Goal: Task Accomplishment & Management: Manage account settings

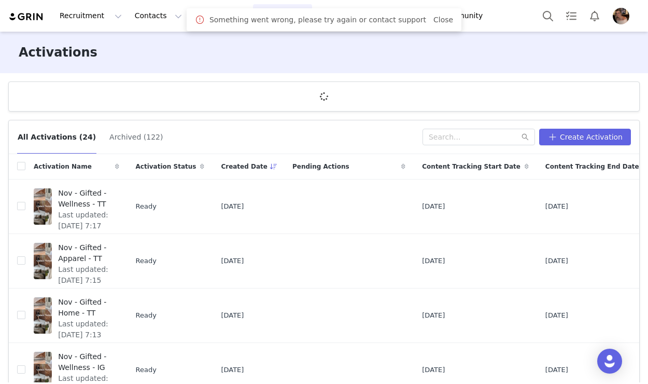
click at [433, 27] on div "Something went wrong, please try again or contact support Close" at bounding box center [324, 19] width 275 height 23
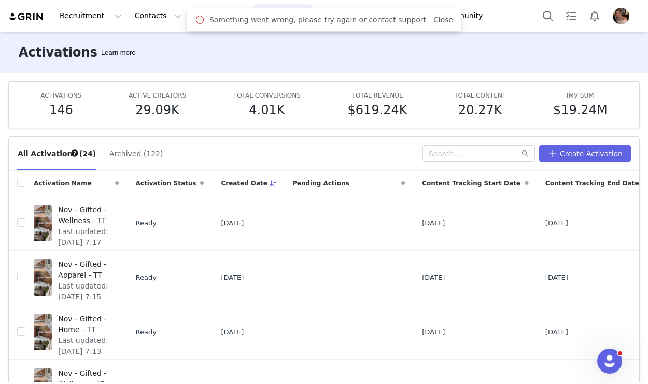
click at [434, 25] on div "Something went wrong, please try again or contact support Close" at bounding box center [324, 19] width 258 height 12
click at [189, 24] on button "Messages Messages" at bounding box center [221, 15] width 64 height 23
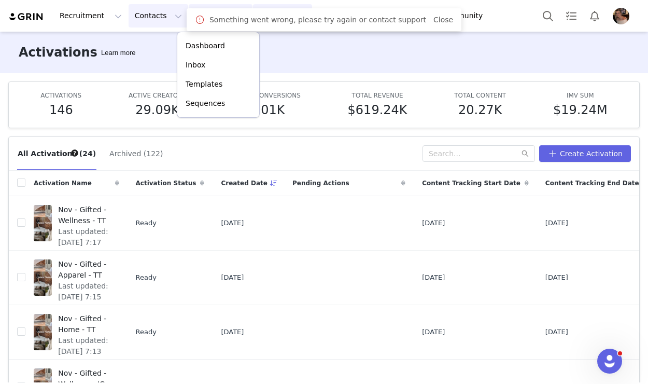
click at [160, 22] on button "Contacts Contacts" at bounding box center [159, 15] width 60 height 23
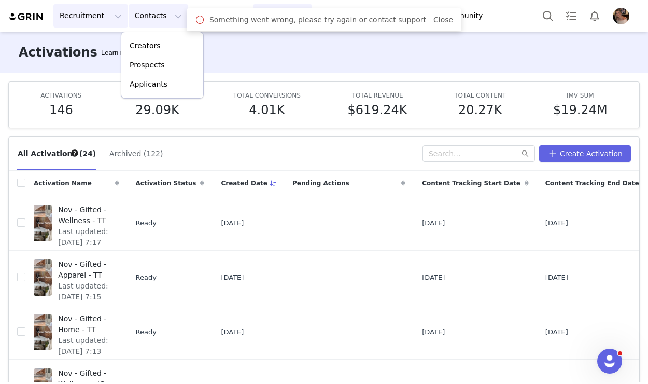
click at [78, 14] on button "Recruitment Recruitment" at bounding box center [90, 15] width 75 height 23
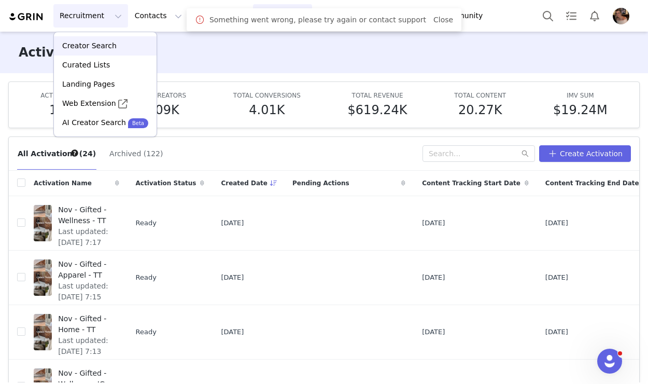
click at [101, 46] on p "Creator Search" at bounding box center [89, 45] width 54 height 11
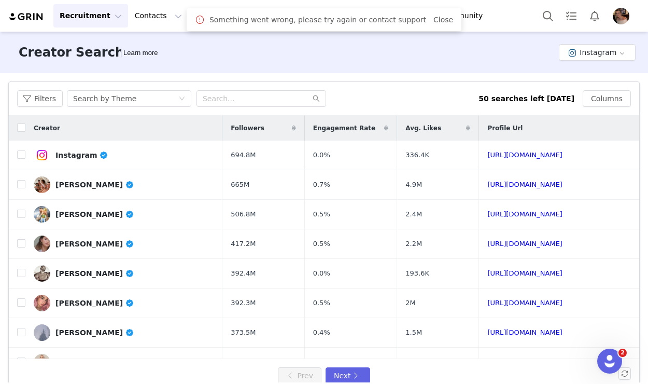
click at [431, 28] on div "Something went wrong, please try again or contact support Close" at bounding box center [324, 19] width 275 height 23
click at [434, 22] on link "Close" at bounding box center [444, 20] width 20 height 8
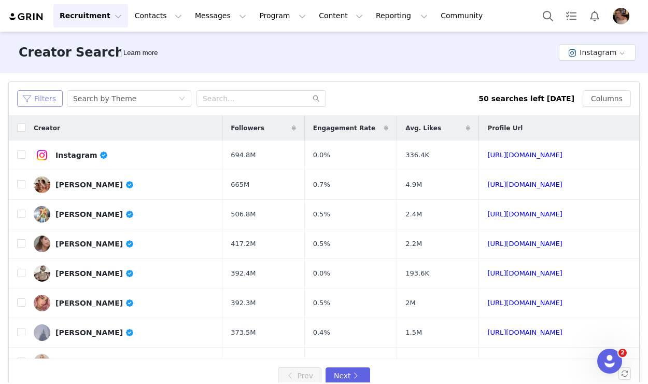
click at [46, 91] on button "Filters" at bounding box center [40, 98] width 46 height 17
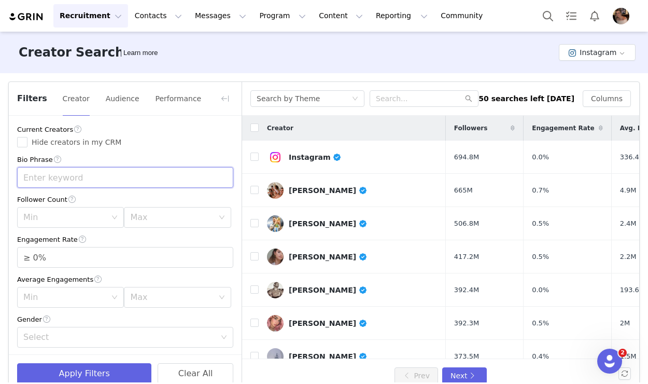
click at [87, 172] on input "text" at bounding box center [125, 177] width 216 height 21
click at [69, 216] on div "Min" at bounding box center [64, 217] width 83 height 10
type input "disney adult"
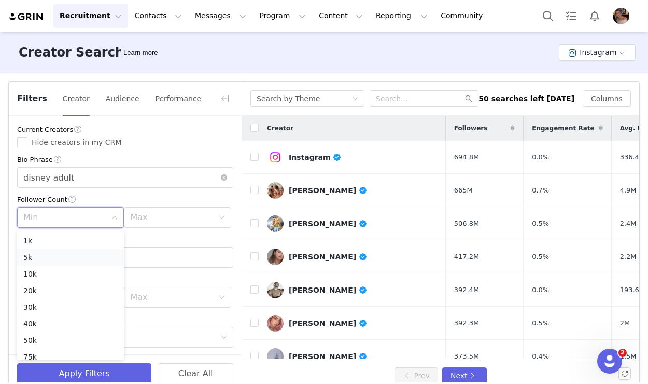
click at [52, 255] on li "5k" at bounding box center [70, 257] width 107 height 17
click at [152, 225] on div "Max" at bounding box center [174, 217] width 88 height 20
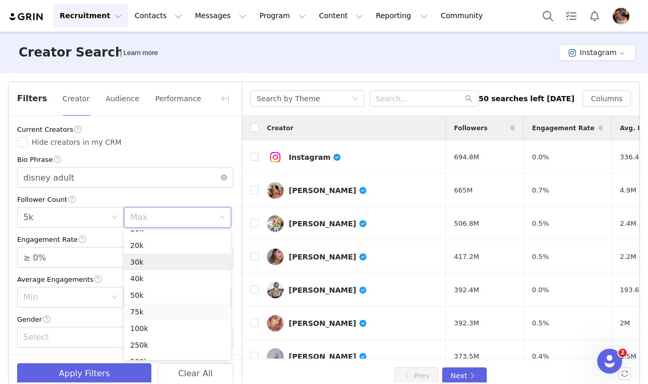
scroll to position [46, 0]
click at [147, 324] on li "100k" at bounding box center [177, 327] width 107 height 17
click at [229, 255] on icon "icon: up" at bounding box center [228, 254] width 4 height 4
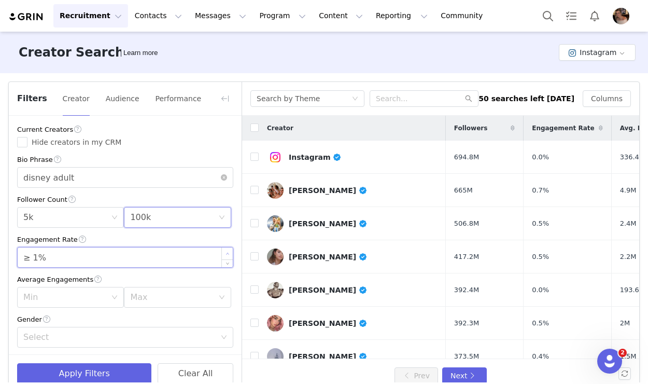
type input "≥ 2%"
click at [229, 255] on icon "icon: up" at bounding box center [228, 254] width 4 height 4
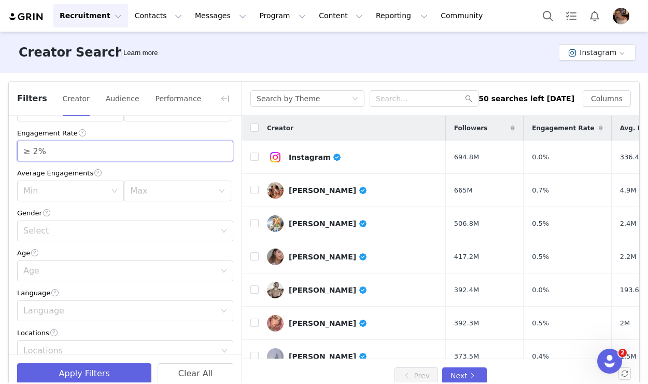
scroll to position [132, 0]
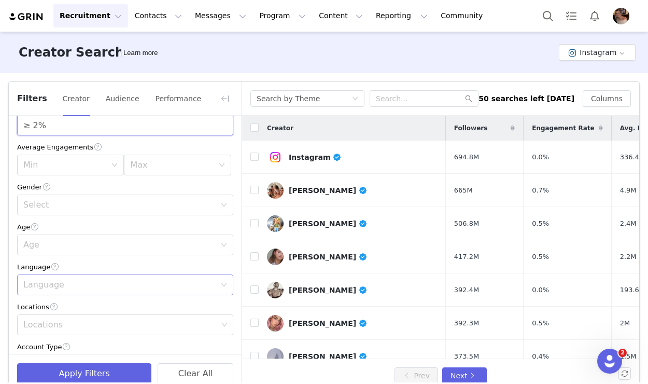
click at [69, 289] on div "Language" at bounding box center [119, 285] width 192 height 10
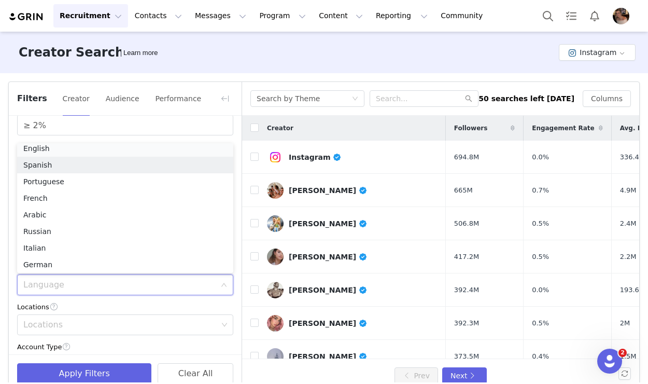
scroll to position [2, 0]
click at [50, 147] on li "English" at bounding box center [125, 151] width 216 height 17
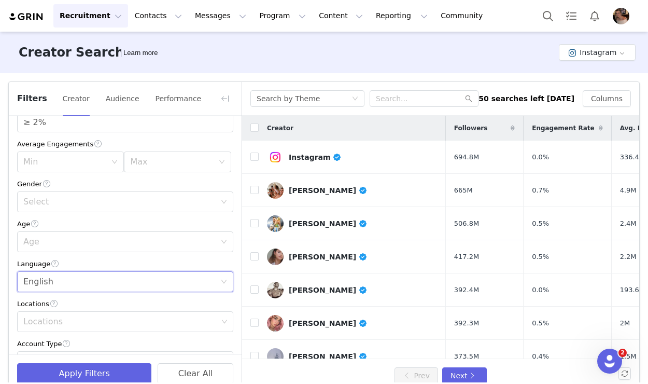
scroll to position [149, 0]
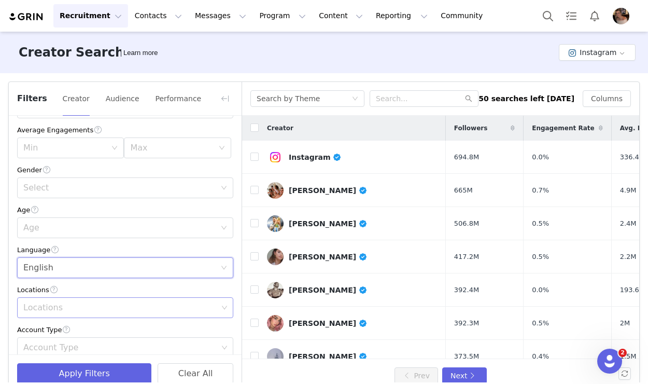
click at [70, 308] on div "Locations" at bounding box center [120, 307] width 194 height 10
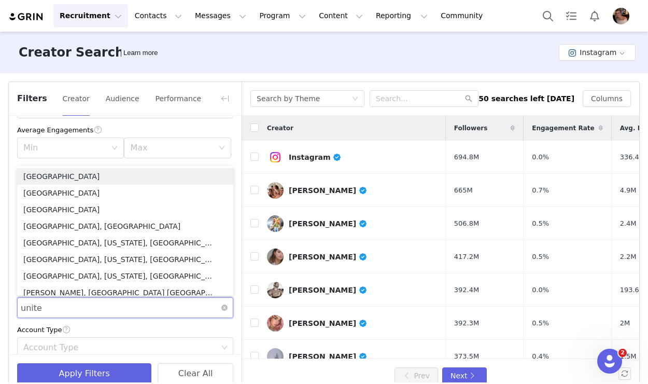
type input "united"
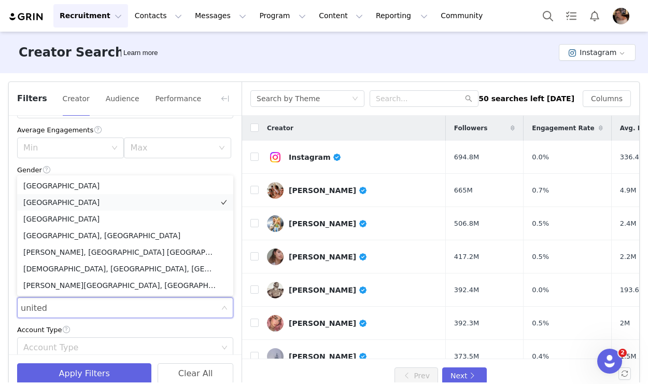
click at [54, 199] on li "[GEOGRAPHIC_DATA]" at bounding box center [125, 202] width 216 height 17
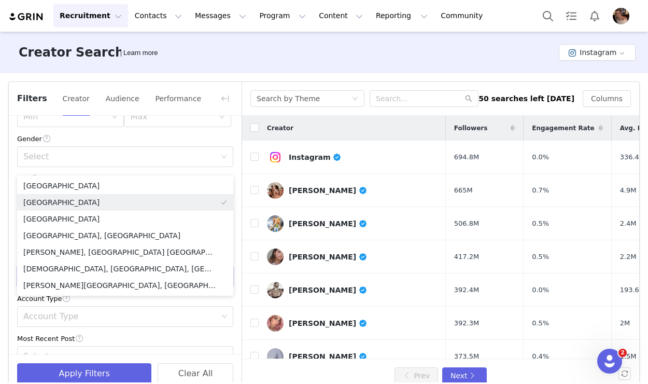
scroll to position [248, 0]
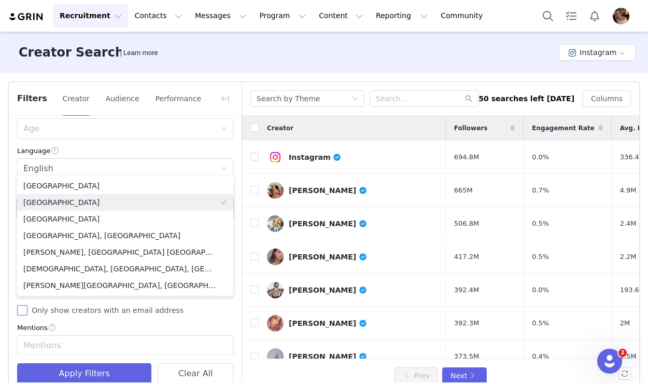
click at [105, 314] on span "Only show creators with an email address" at bounding box center [107, 310] width 160 height 8
click at [27, 315] on input "Only show creators with an email address" at bounding box center [22, 310] width 10 height 10
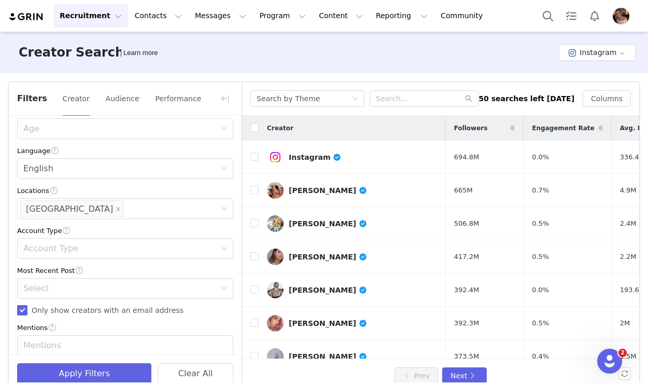
click at [105, 314] on span "Only show creators with an email address" at bounding box center [107, 310] width 160 height 8
click at [27, 315] on input "Only show creators with an email address" at bounding box center [22, 310] width 10 height 10
click at [87, 291] on div "Select" at bounding box center [119, 288] width 192 height 10
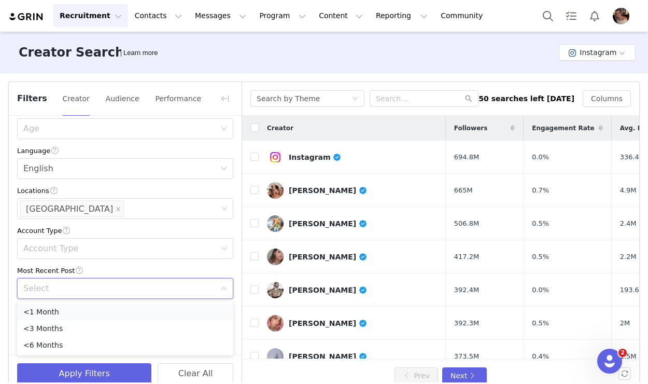
click at [52, 311] on li "<1 Month" at bounding box center [125, 311] width 216 height 17
click at [41, 312] on span "Only show creators with an email address" at bounding box center [107, 310] width 160 height 8
click at [27, 312] on input "Only show creators with an email address" at bounding box center [22, 310] width 10 height 10
checkbox input "true"
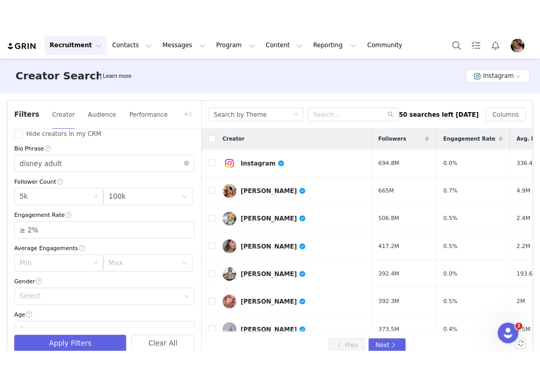
scroll to position [0, 0]
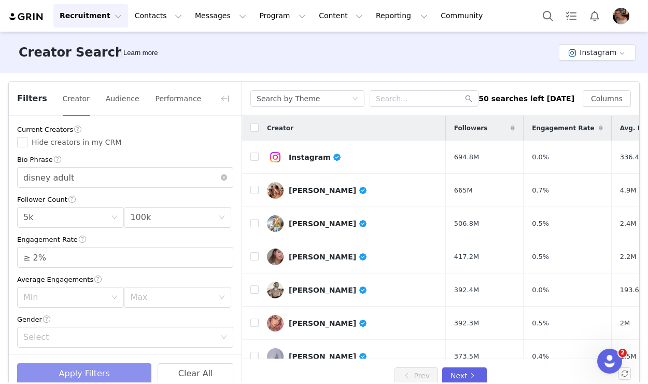
click at [85, 381] on button "Apply Filters" at bounding box center [84, 373] width 134 height 21
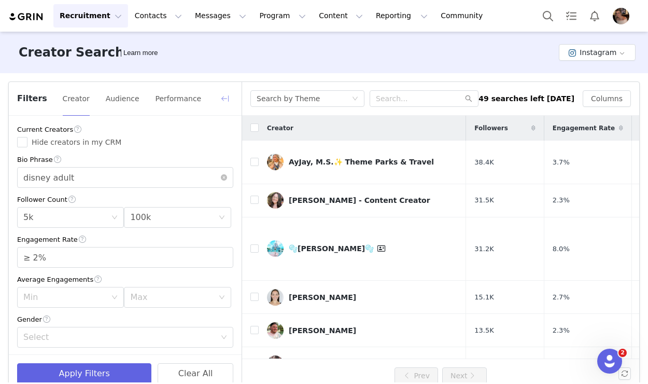
click at [225, 92] on button "button" at bounding box center [225, 98] width 17 height 17
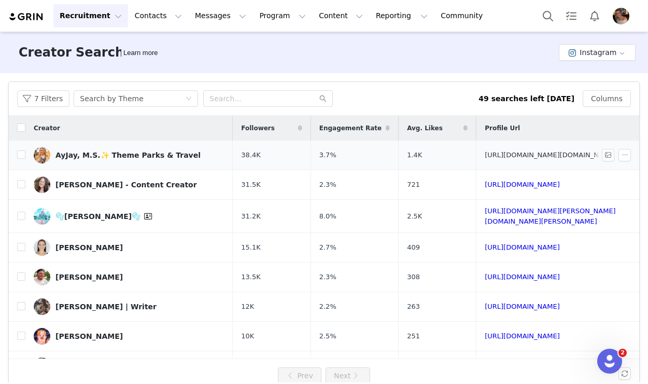
click at [495, 154] on link "https://www.instagram.com/magically.ayjay/" at bounding box center [550, 155] width 131 height 8
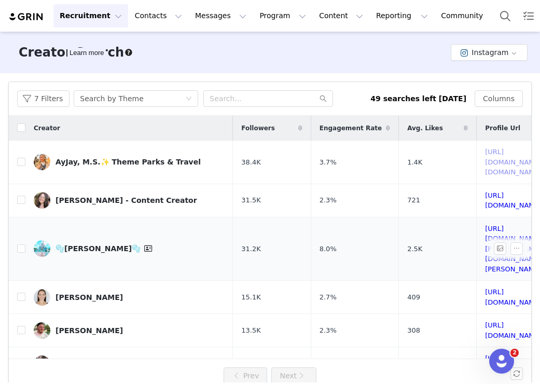
scroll to position [0, 68]
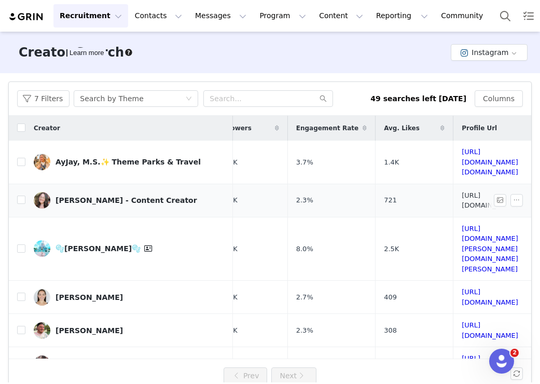
click at [462, 191] on link "https://www.instagram.com/jordanleecl/" at bounding box center [490, 200] width 57 height 18
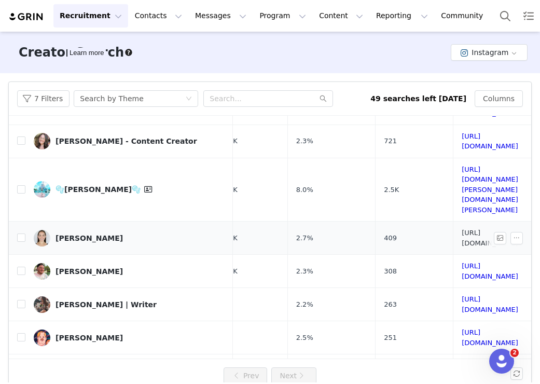
click at [462, 229] on link "https://www.instagram.com/kaylamutterer/" at bounding box center [490, 238] width 57 height 18
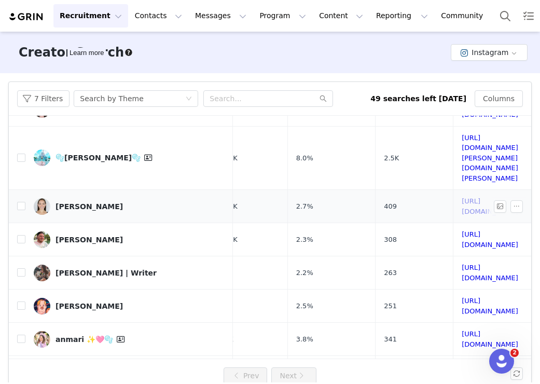
scroll to position [92, 68]
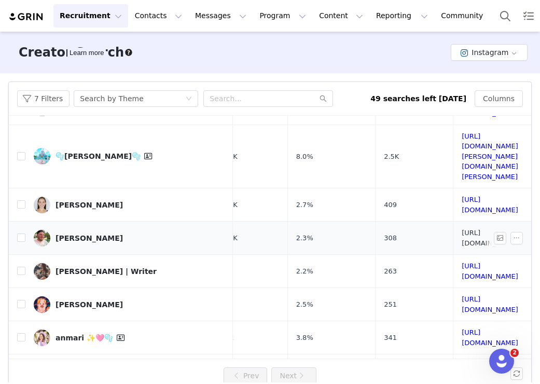
click at [462, 229] on link "https://www.instagram.com/mikemolinari_/" at bounding box center [490, 238] width 57 height 18
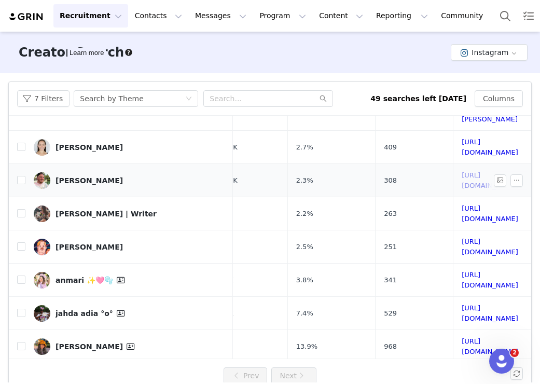
scroll to position [179, 68]
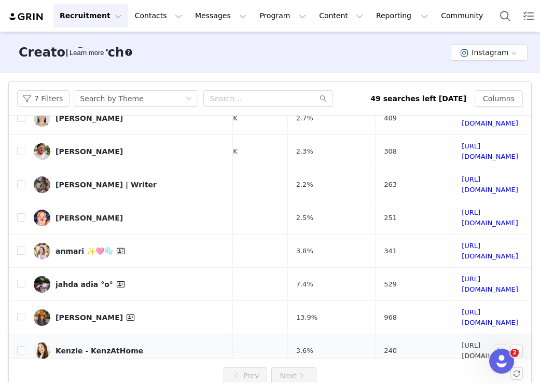
click at [462, 341] on link "https://www.instagram.com/kenzathome/" at bounding box center [490, 350] width 57 height 18
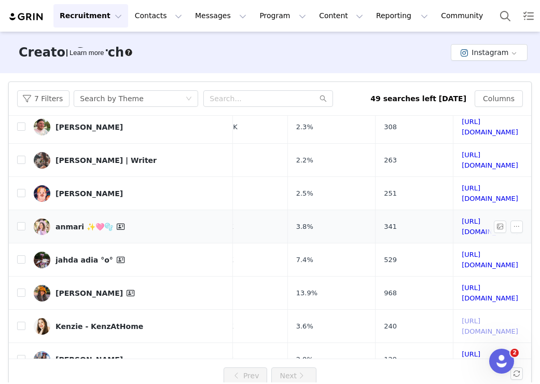
scroll to position [225, 68]
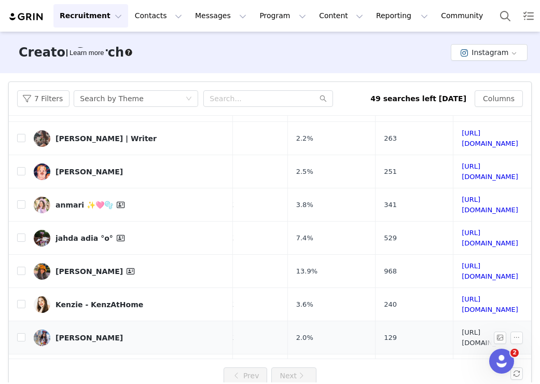
click at [462, 328] on link "https://www.instagram.com/ariandthemagic/" at bounding box center [490, 337] width 57 height 18
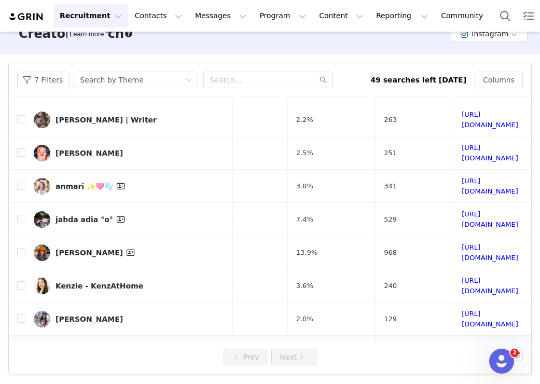
click at [462, 343] on link "https://www.instagram.com/tastewith.rach/" at bounding box center [490, 357] width 57 height 28
click at [59, 78] on button "7 Filters" at bounding box center [43, 80] width 52 height 17
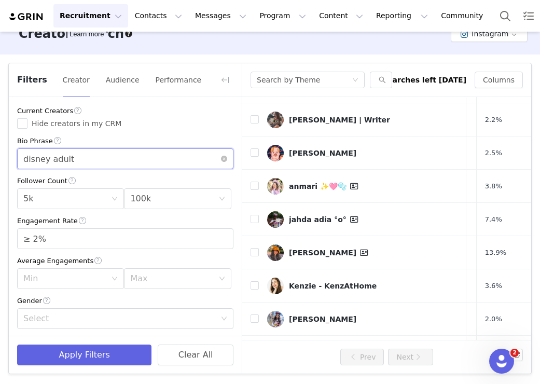
drag, startPoint x: 88, startPoint y: 159, endPoint x: 50, endPoint y: 158, distance: 38.4
click at [50, 158] on input "disney adult" at bounding box center [125, 158] width 216 height 21
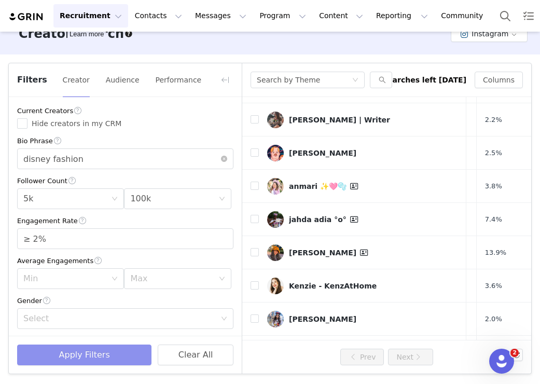
click at [67, 348] on button "Apply Filters" at bounding box center [84, 354] width 134 height 21
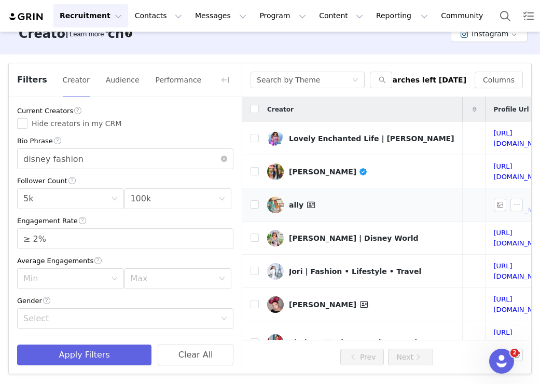
scroll to position [0, 269]
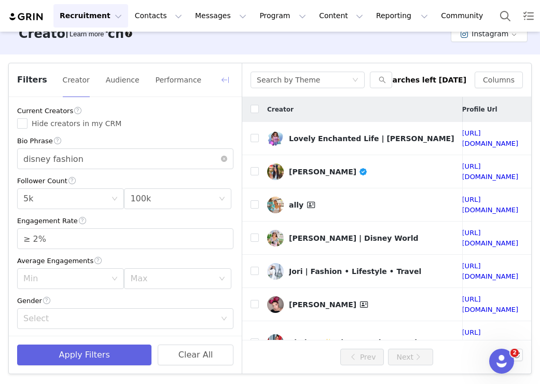
click at [228, 81] on button "button" at bounding box center [225, 80] width 17 height 17
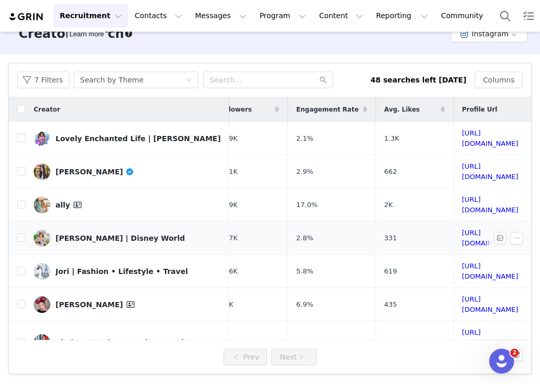
scroll to position [0, 63]
click at [462, 138] on link "https://www.instagram.com/lovelyenchantedlife/" at bounding box center [490, 138] width 57 height 18
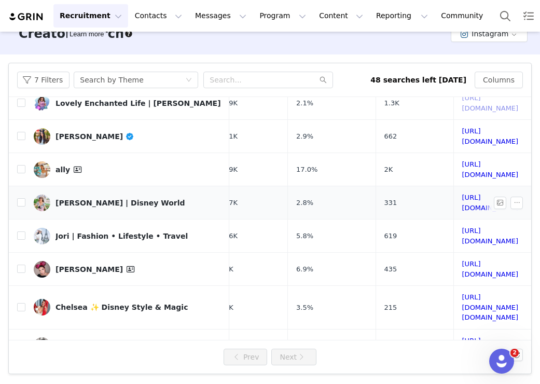
scroll to position [36, 63]
click at [462, 193] on link "https://www.instagram.com/lindsthemagicalmom/" at bounding box center [490, 202] width 57 height 18
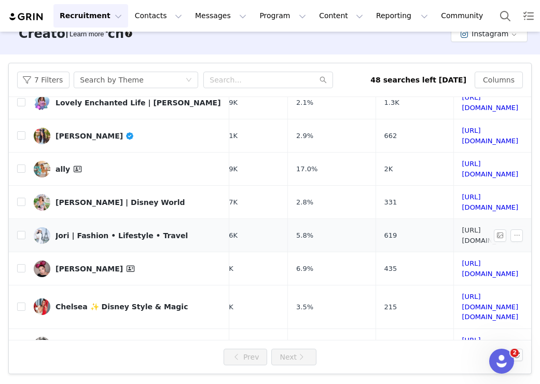
click at [462, 226] on link "https://www.instagram.com/fabsymone/" at bounding box center [490, 235] width 57 height 18
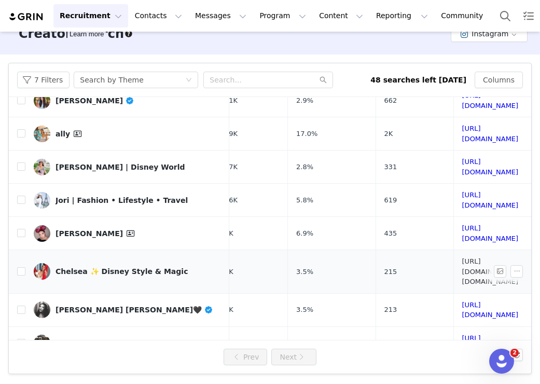
click at [462, 257] on link "https://www.instagram.com/curiouser.chelsea/" at bounding box center [490, 271] width 57 height 28
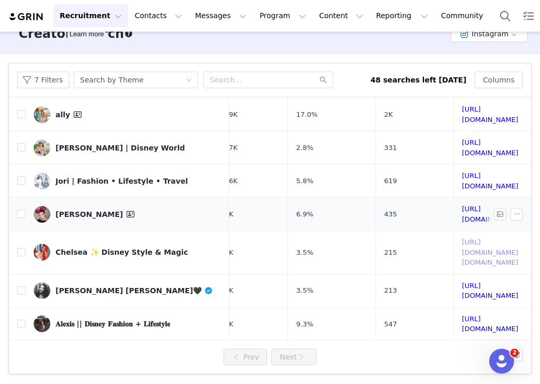
scroll to position [94, 63]
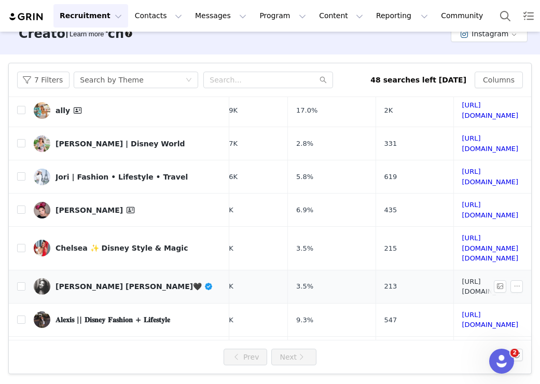
click at [462, 277] on link "https://www.instagram.com/brianabromero/" at bounding box center [490, 286] width 57 height 18
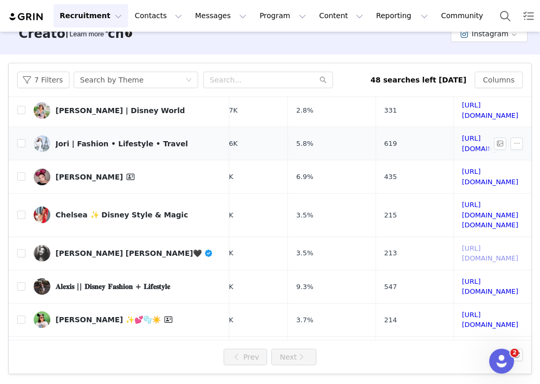
scroll to position [136, 63]
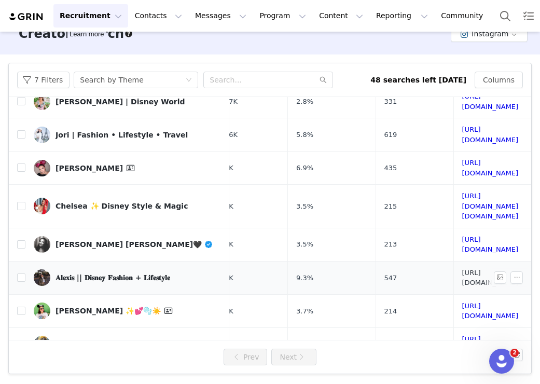
click at [462, 269] on link "https://www.instagram.com/xolovealexis/" at bounding box center [490, 278] width 57 height 18
click at [462, 335] on link "https://www.instagram.com/itstartedwithablouse/" at bounding box center [490, 344] width 57 height 18
click at [462, 368] on link "https://www.instagram.com/nannyyami/" at bounding box center [490, 377] width 57 height 18
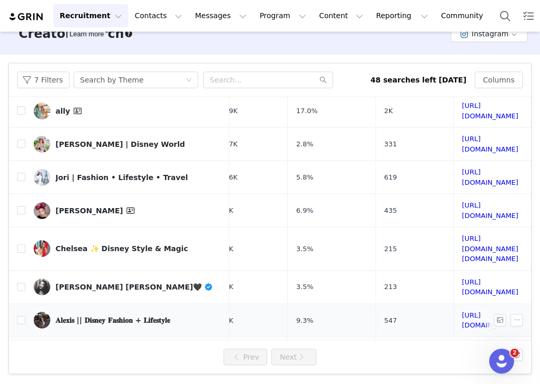
scroll to position [95, 63]
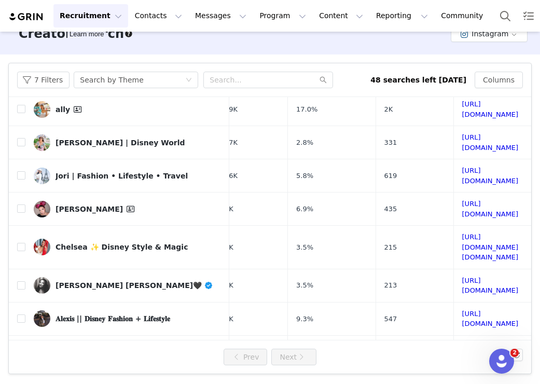
click at [68, 81] on div "7 Filters Search by Theme" at bounding box center [193, 80] width 353 height 17
click at [65, 81] on button "7 Filters" at bounding box center [43, 80] width 52 height 17
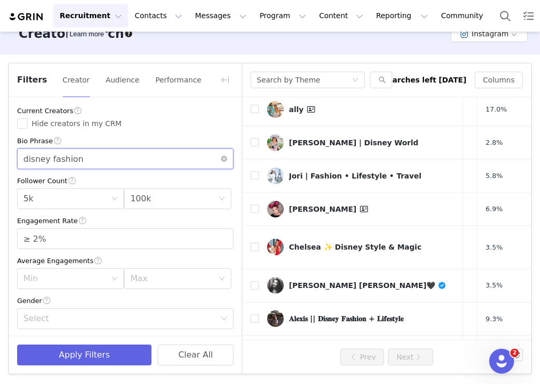
click at [90, 158] on input "disney fashion" at bounding box center [125, 158] width 216 height 21
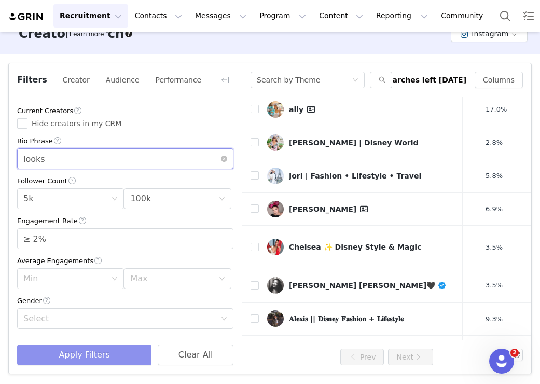
type input "looks"
click at [110, 347] on button "Apply Filters" at bounding box center [84, 354] width 134 height 21
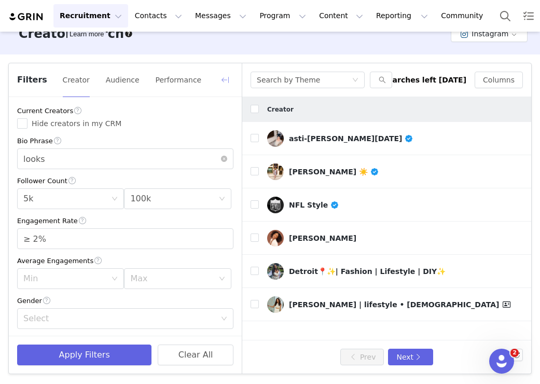
click at [223, 83] on button "button" at bounding box center [225, 80] width 17 height 17
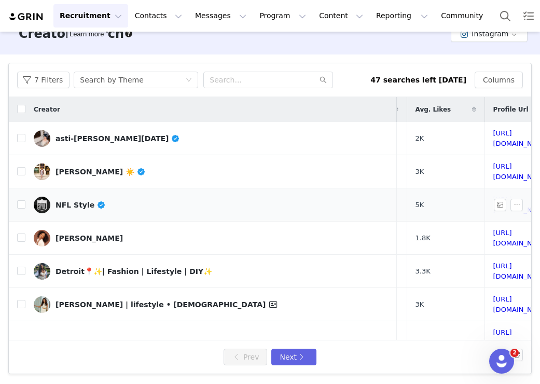
scroll to position [0, 173]
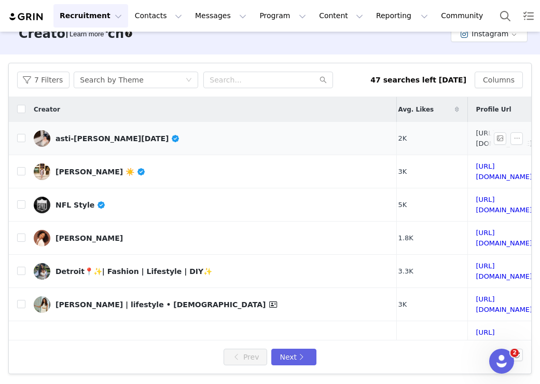
click at [476, 136] on link "https://www.instagram.com/iamgirlbluee/" at bounding box center [504, 138] width 57 height 18
click at [476, 168] on link "https://www.instagram.com/rebecca_sue_watson/" at bounding box center [504, 171] width 57 height 18
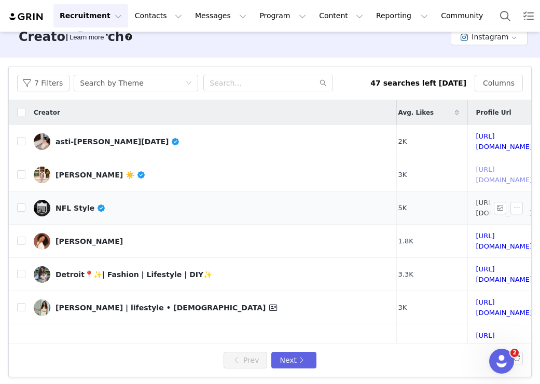
scroll to position [19, 0]
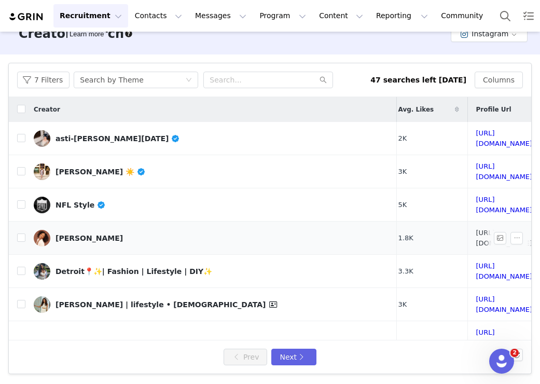
click at [476, 229] on link "https://www.instagram.com/ourwritesmatter/" at bounding box center [504, 238] width 57 height 18
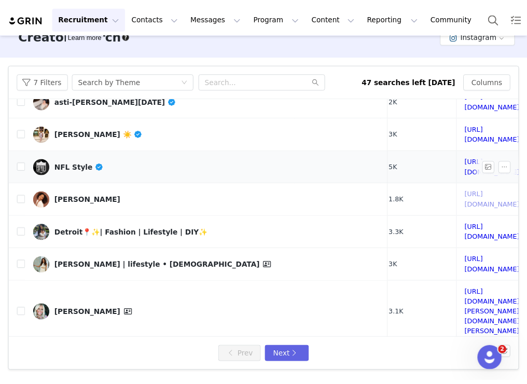
scroll to position [50, 173]
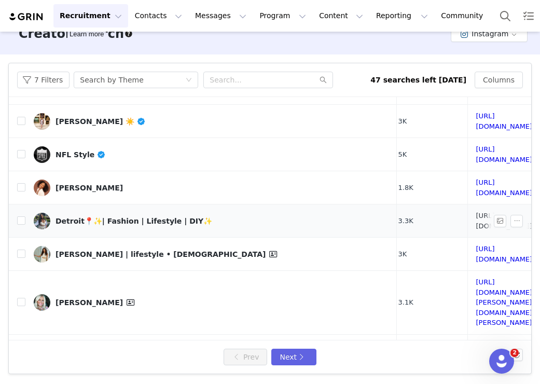
click at [476, 212] on link "https://www.instagram.com/jas_monae/" at bounding box center [504, 221] width 57 height 18
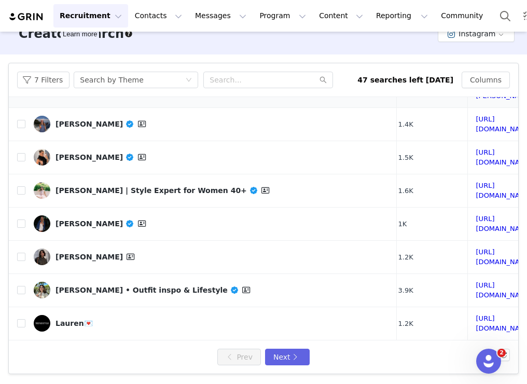
scroll to position [302, 173]
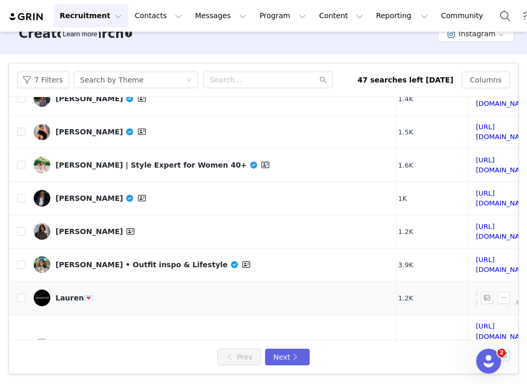
click at [476, 289] on link "https://www.instagram.com/trendstylr/" at bounding box center [504, 298] width 57 height 18
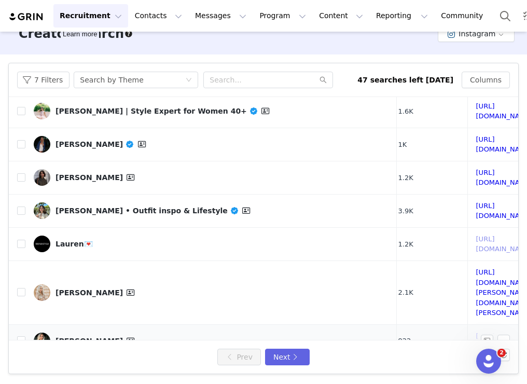
scroll to position [373, 173]
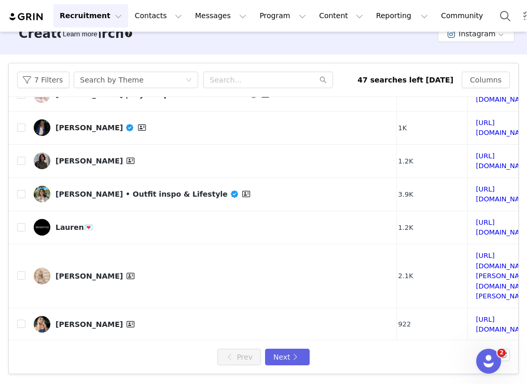
click at [476, 348] on link "https://www.instagram.com/jacquelinenwabueze/" at bounding box center [504, 357] width 57 height 18
click at [300, 357] on button "Next" at bounding box center [287, 356] width 45 height 17
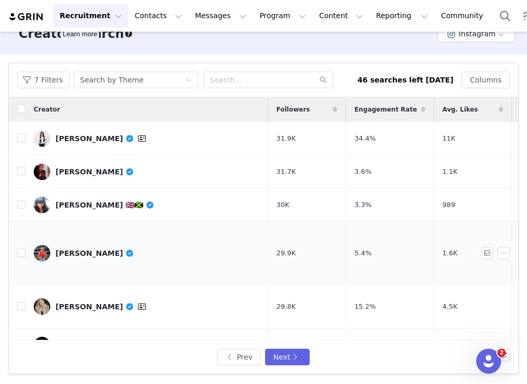
scroll to position [0, 107]
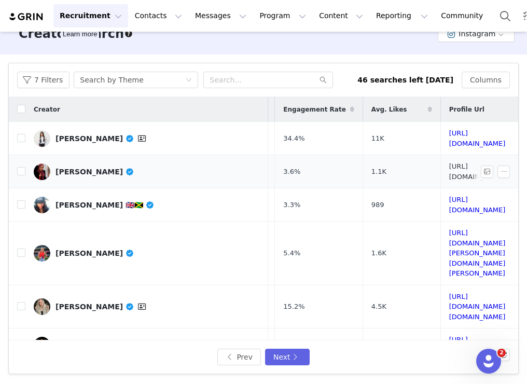
click at [449, 168] on link "https://www.instagram.com/amybeauty27/" at bounding box center [477, 171] width 57 height 18
click at [449, 196] on link "https://www.instagram.com/xolovetammy/" at bounding box center [477, 205] width 57 height 18
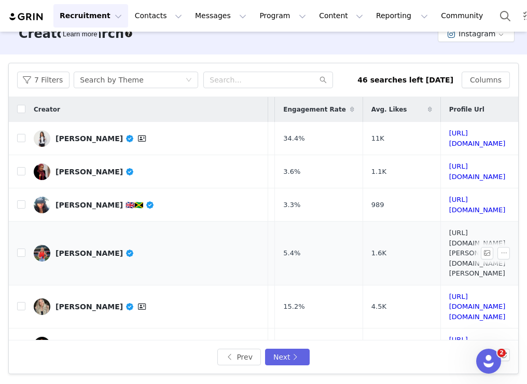
click at [449, 229] on link "https://www.instagram.com/erica.weston/" at bounding box center [477, 253] width 57 height 48
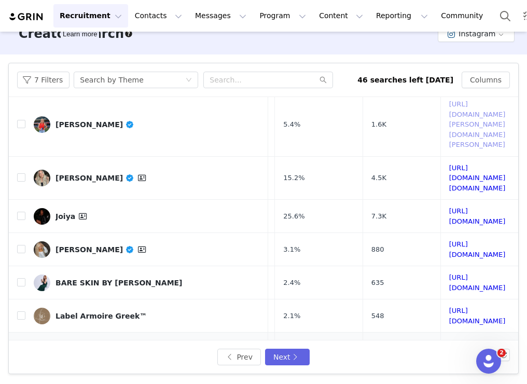
scroll to position [152, 107]
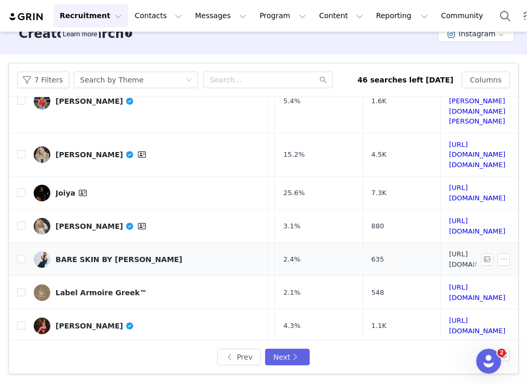
click at [449, 250] on link "https://www.instagram.com/bareskinbykarlagarcia/" at bounding box center [477, 259] width 57 height 18
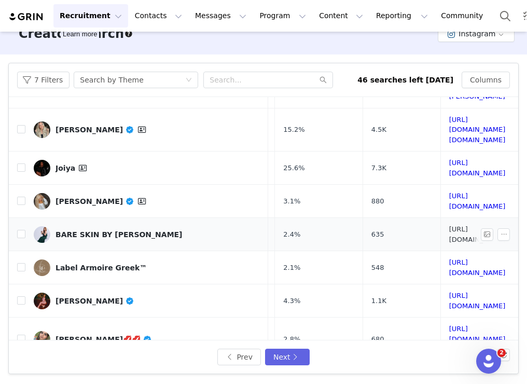
scroll to position [180, 107]
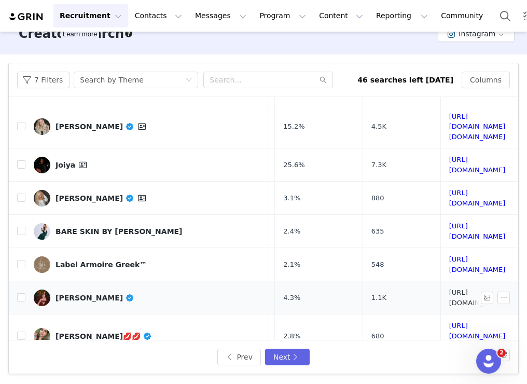
click at [449, 288] on link "https://www.instagram.com/thekjazzyy/" at bounding box center [477, 297] width 57 height 18
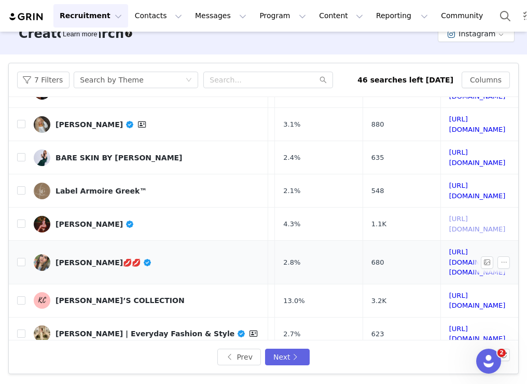
scroll to position [256, 107]
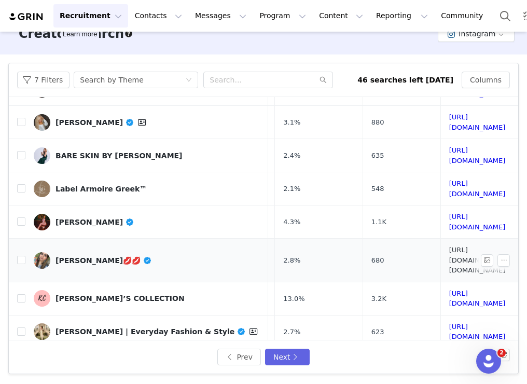
click at [449, 246] on link "https://www.instagram.com/makeuplover.saba/" at bounding box center [477, 260] width 57 height 28
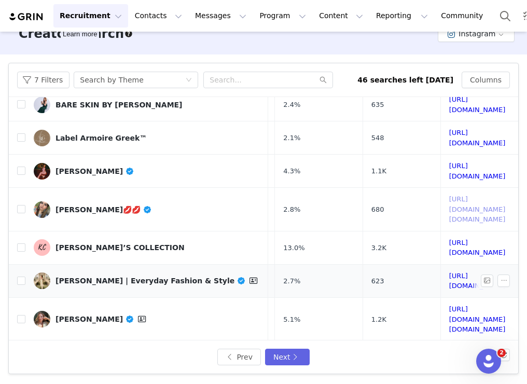
scroll to position [329, 107]
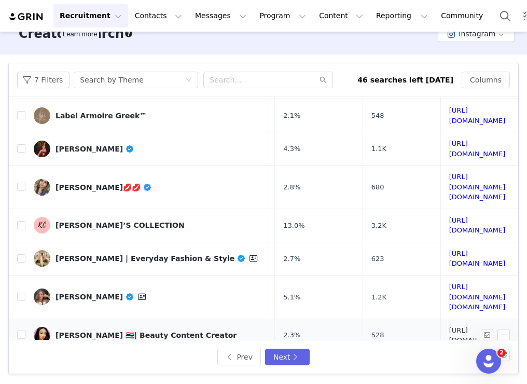
click at [449, 326] on link "https://www.instagram.com/katesglamour/" at bounding box center [477, 335] width 57 height 18
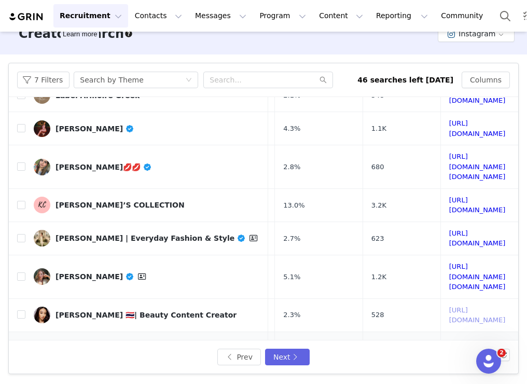
scroll to position [354, 107]
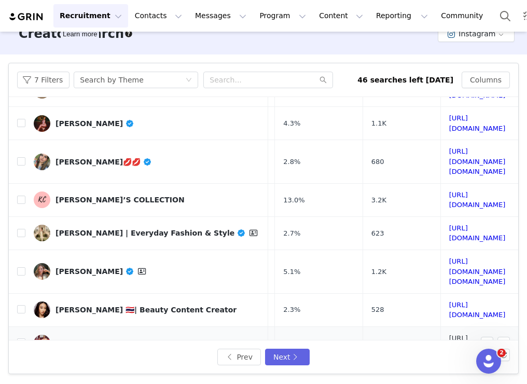
click at [449, 334] on link "https://www.instagram.com/i_am_cooperwilson/" at bounding box center [477, 343] width 57 height 18
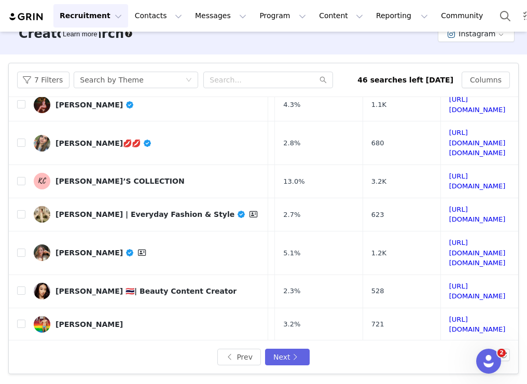
click at [291, 351] on button "Next" at bounding box center [287, 356] width 45 height 17
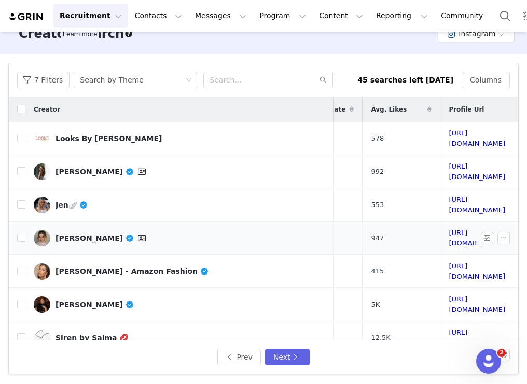
scroll to position [0, 178]
click at [449, 196] on link "https://www.instagram.com/big_jenergy/" at bounding box center [477, 205] width 57 height 18
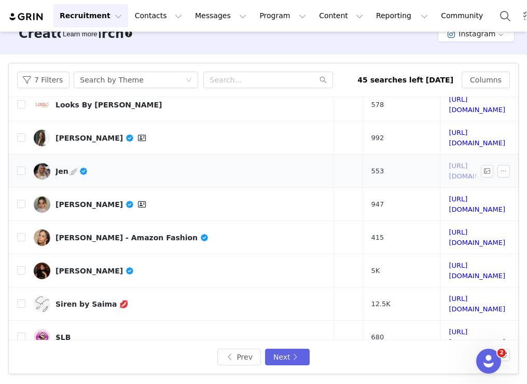
scroll to position [50, 178]
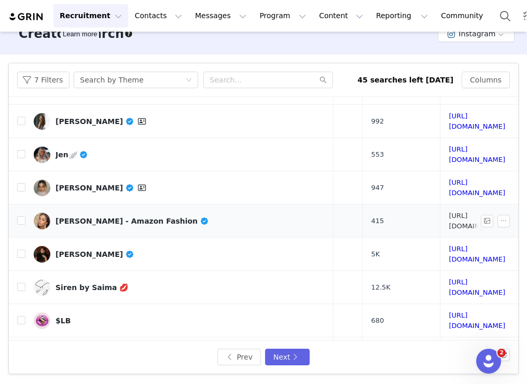
click at [449, 212] on link "https://www.instagram.com/affordablestylesnicole/" at bounding box center [477, 221] width 57 height 18
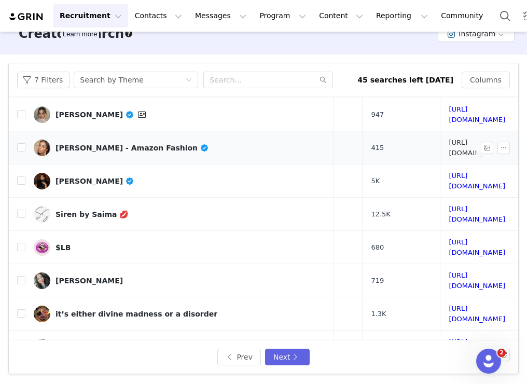
scroll to position [127, 178]
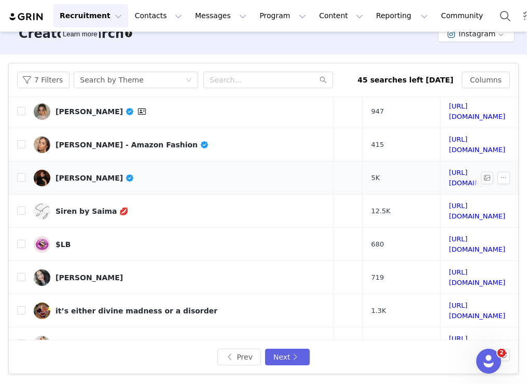
click at [440, 161] on td "https://www.instagram.com/rikhiroy/" at bounding box center [477, 177] width 74 height 33
click at [449, 169] on link "https://www.instagram.com/rikhiroy/" at bounding box center [477, 178] width 57 height 18
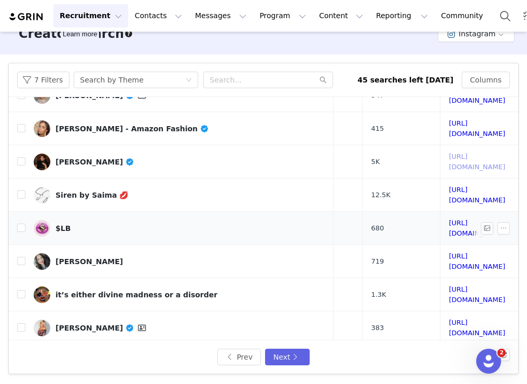
scroll to position [143, 178]
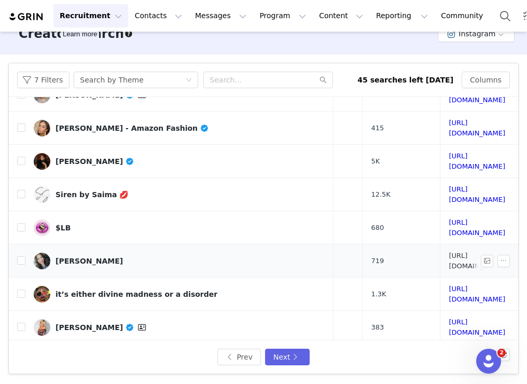
click at [449, 252] on link "https://www.instagram.com/lipstick_lattes_and_dogs/" at bounding box center [477, 261] width 57 height 18
click at [449, 285] on link "https://www.instagram.com/spooksierr/" at bounding box center [477, 294] width 57 height 18
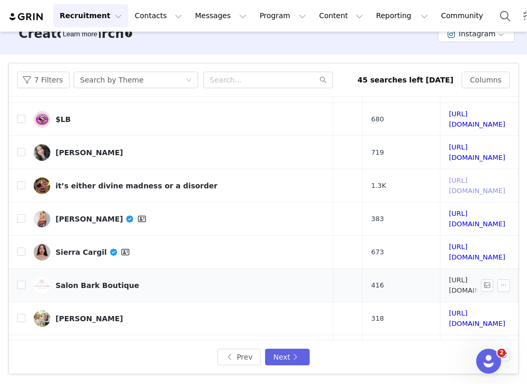
scroll to position [254, 178]
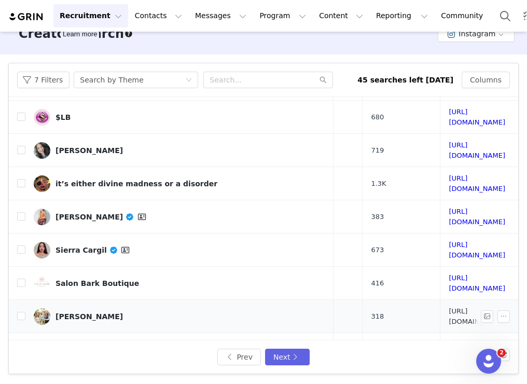
click at [449, 307] on link "https://www.instagram.com/lexibgreer/" at bounding box center [477, 316] width 57 height 18
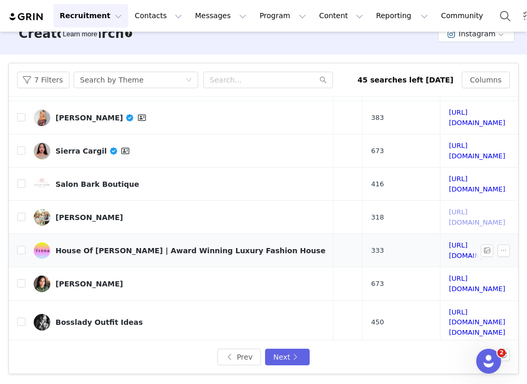
scroll to position [364, 178]
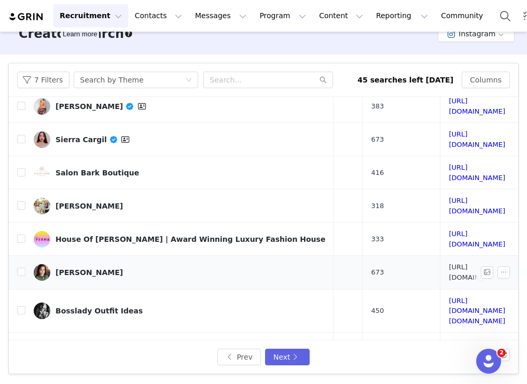
click at [449, 263] on link "https://www.instagram.com/themahumkhan/" at bounding box center [477, 272] width 57 height 18
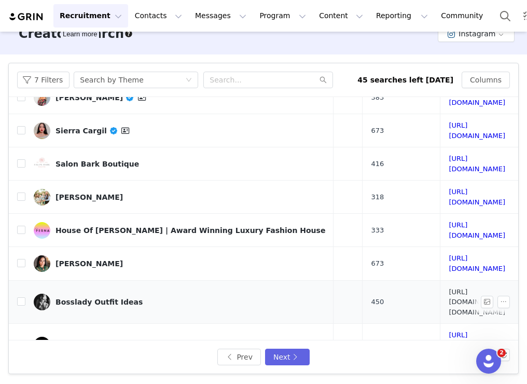
click at [449, 288] on link "https://www.instagram.com/bosslady.outfits/" at bounding box center [477, 302] width 57 height 28
click at [449, 374] on link "https://www.instagram.com/karamccurdy/" at bounding box center [477, 383] width 57 height 18
click at [277, 357] on button "Next" at bounding box center [287, 356] width 45 height 17
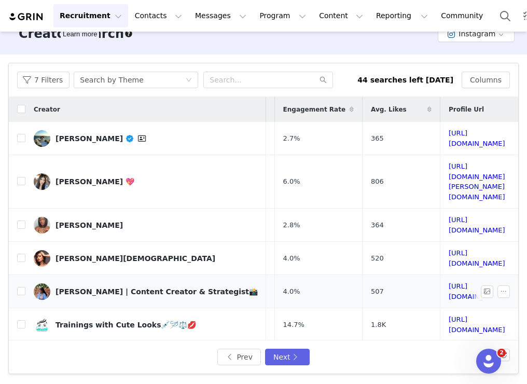
scroll to position [0, 107]
click at [449, 165] on link "https://www.instagram.com/edith.rivera18/" at bounding box center [477, 181] width 57 height 38
click at [449, 216] on link "https://www.instagram.com/camryn_del_rio/" at bounding box center [477, 225] width 57 height 18
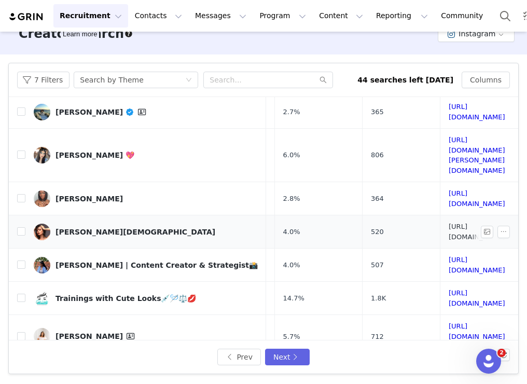
click at [449, 222] on link "https://www.instagram.com/livbattistaa/" at bounding box center [477, 231] width 57 height 18
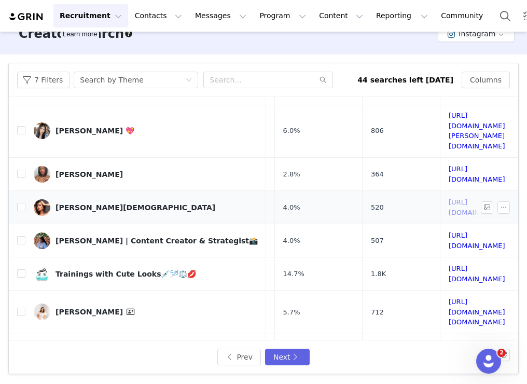
scroll to position [64, 107]
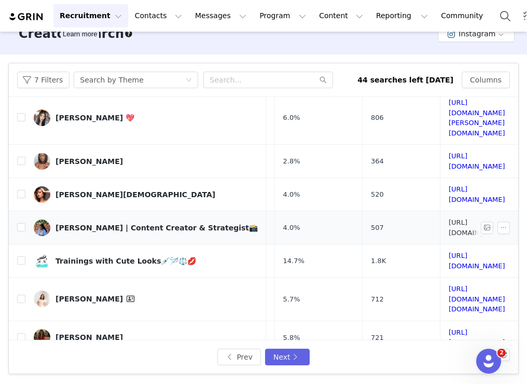
click at [449, 218] on link "https://www.instagram.com/iamalivingdoxology/" at bounding box center [477, 227] width 57 height 18
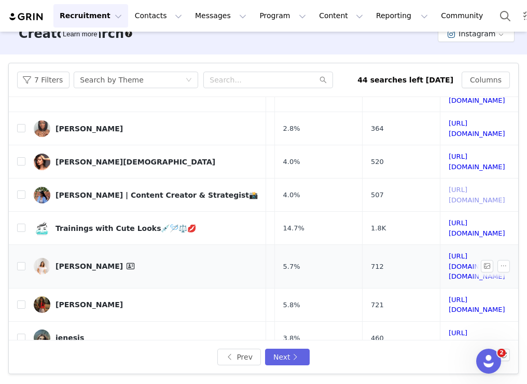
scroll to position [97, 107]
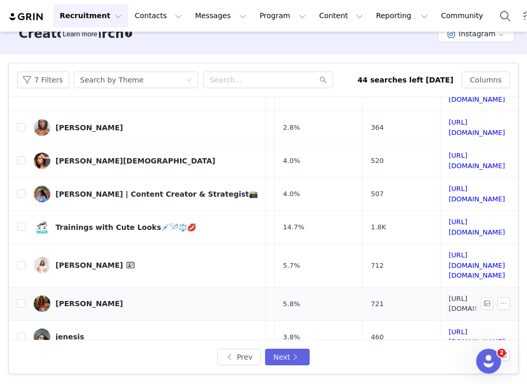
click at [449, 295] on link "https://www.instagram.com/getwithlu/" at bounding box center [477, 304] width 57 height 18
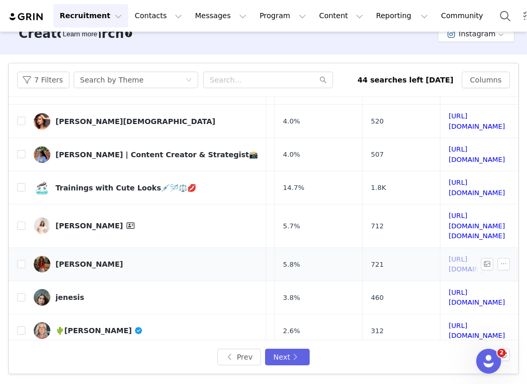
scroll to position [146, 107]
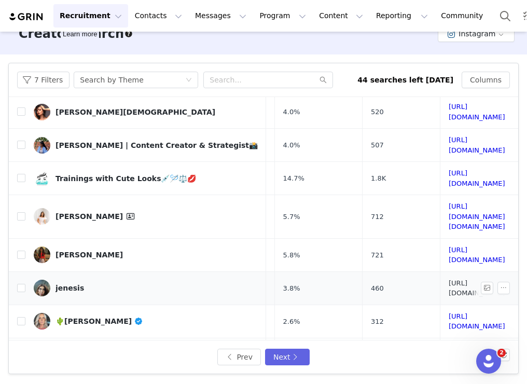
click at [449, 279] on link "https://www.instagram.com/jenesisalonsoo/" at bounding box center [477, 288] width 57 height 18
click at [449, 312] on link "https://www.instagram.com/ranchnblonde_wellness/" at bounding box center [477, 321] width 57 height 18
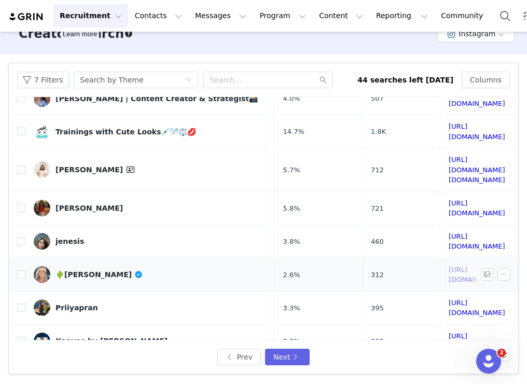
scroll to position [211, 107]
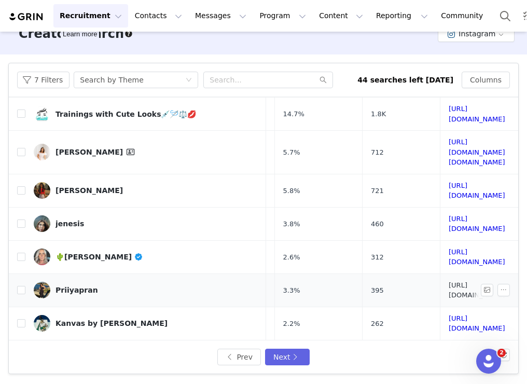
click at [449, 281] on link "https://www.instagram.com/priiyapran/" at bounding box center [477, 290] width 57 height 18
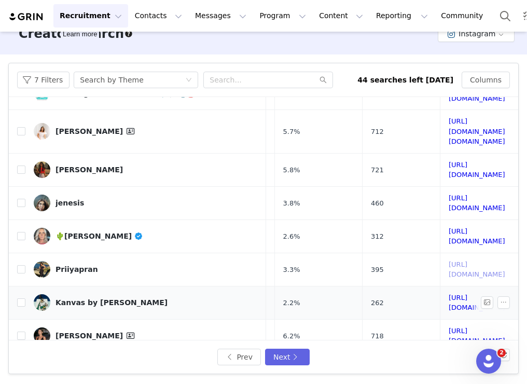
scroll to position [242, 107]
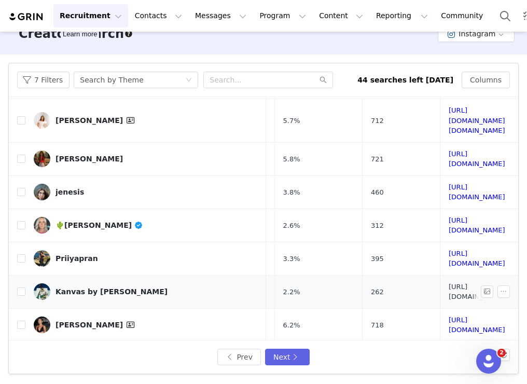
click at [449, 283] on link "https://www.instagram.com/katin_surfshop/" at bounding box center [477, 292] width 57 height 18
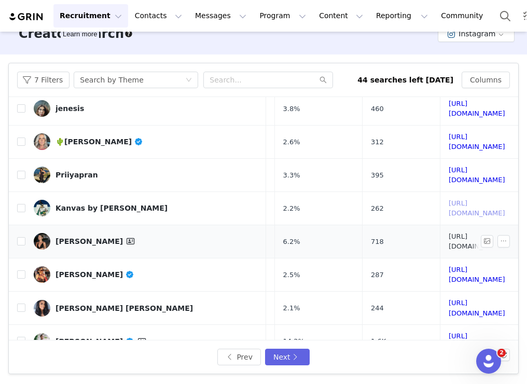
scroll to position [345, 107]
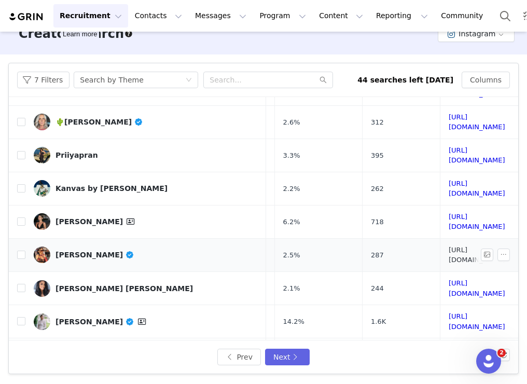
click at [449, 246] on link "https://www.instagram.com/miss_diazz_/" at bounding box center [477, 255] width 57 height 18
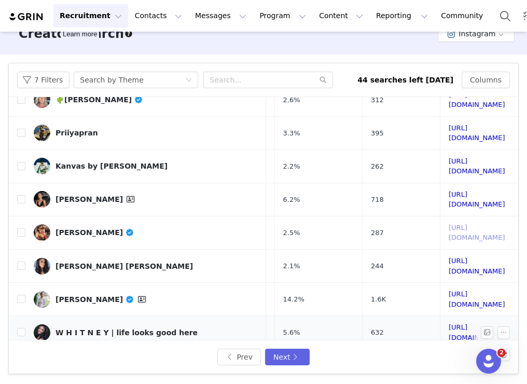
scroll to position [368, 104]
click at [449, 323] on link "https://www.instagram.com/whitttmarie/" at bounding box center [477, 332] width 57 height 18
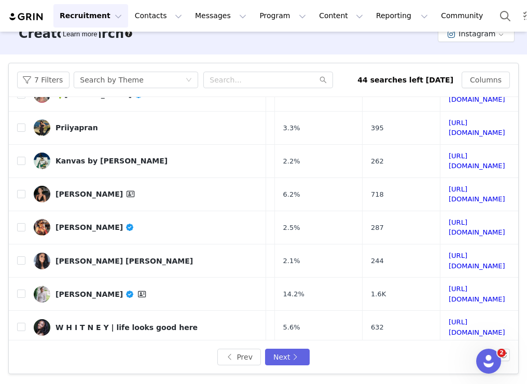
click at [279, 354] on button "Next" at bounding box center [287, 356] width 45 height 17
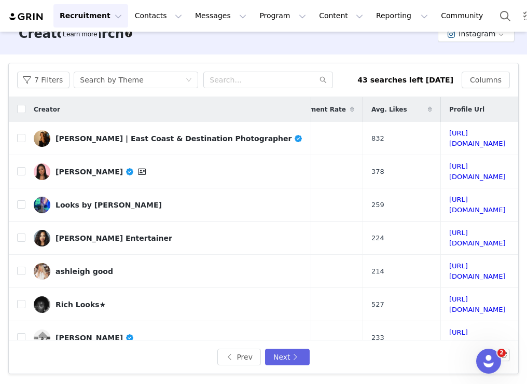
scroll to position [0, 176]
click at [449, 196] on link "https://www.instagram.com/lexiemarie_3/" at bounding box center [477, 205] width 57 height 18
click at [449, 262] on link "https://www.instagram.com/ashleighegood/" at bounding box center [477, 271] width 57 height 18
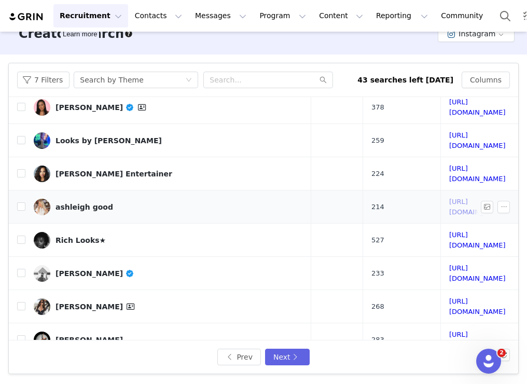
scroll to position [105, 176]
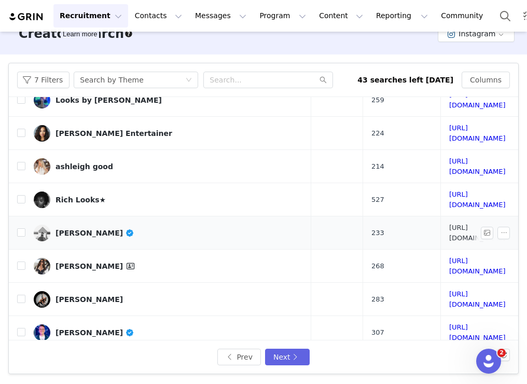
click at [449, 224] on link "https://www.instagram.com/andrewduhon/" at bounding box center [477, 233] width 57 height 18
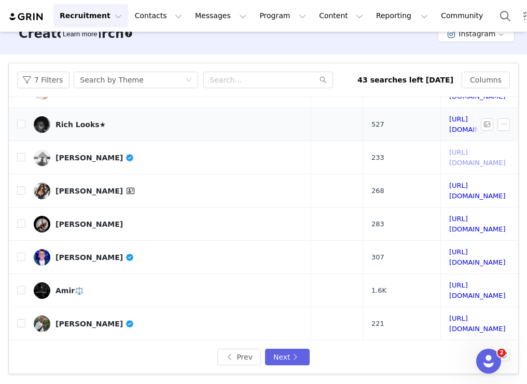
scroll to position [189, 176]
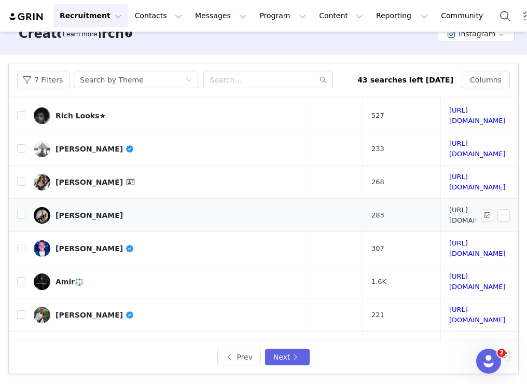
click at [449, 206] on link "https://www.instagram.com/natmontalvo__/" at bounding box center [477, 215] width 57 height 18
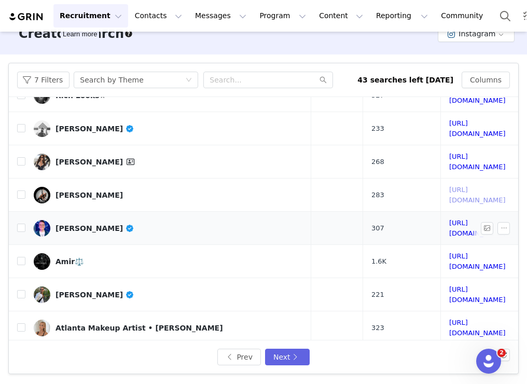
scroll to position [213, 176]
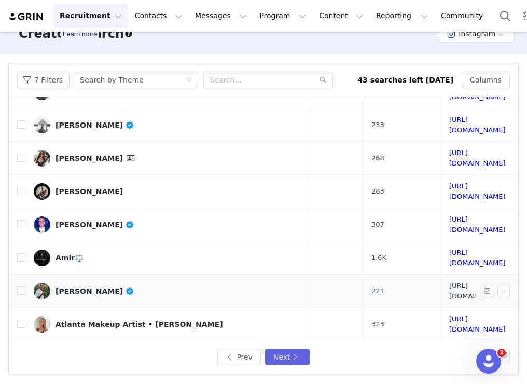
click at [449, 282] on link "https://www.instagram.com/jpgodineaux/" at bounding box center [477, 291] width 57 height 18
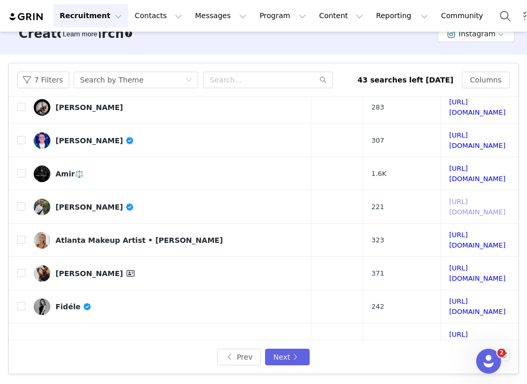
scroll to position [300, 176]
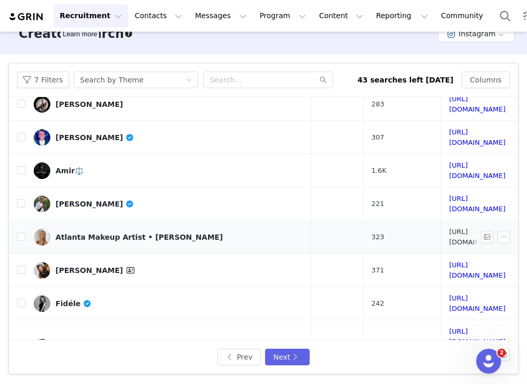
click at [449, 228] on link "https://www.instagram.com/fishmannn/" at bounding box center [477, 237] width 57 height 18
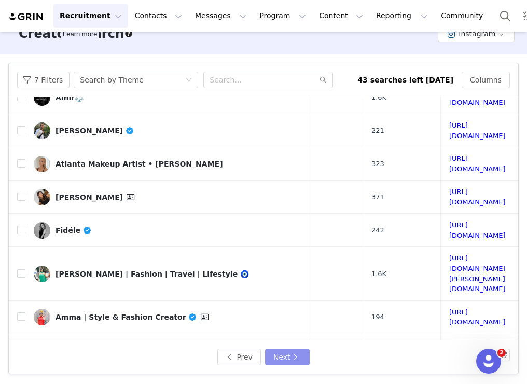
click at [295, 350] on button "Next" at bounding box center [287, 356] width 45 height 17
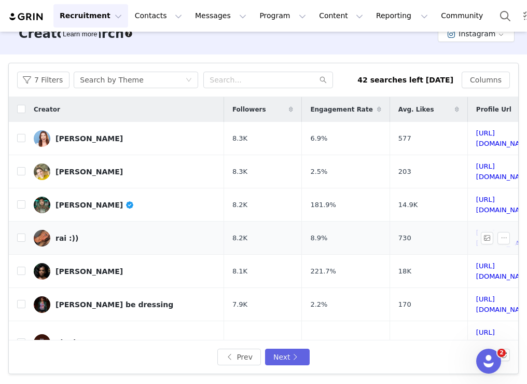
scroll to position [0, 85]
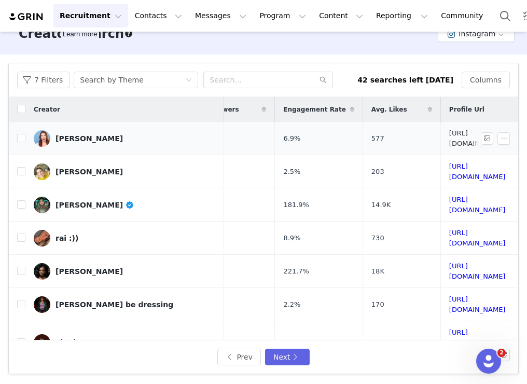
click at [449, 135] on link "https://www.instagram.com/jesselynnharte/" at bounding box center [477, 138] width 57 height 18
click at [449, 169] on link "https://www.instagram.com/jordanharrellwriter/" at bounding box center [477, 171] width 57 height 18
click at [449, 196] on link "https://www.instagram.com/thefinalqueer/" at bounding box center [477, 205] width 57 height 18
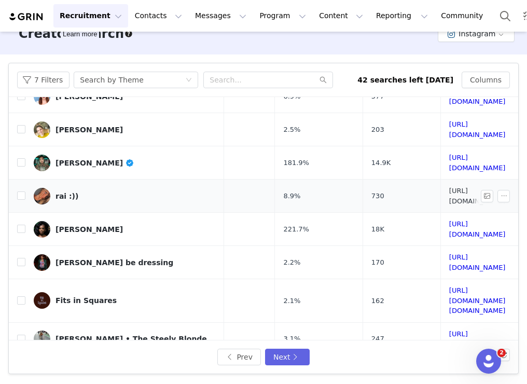
click at [449, 187] on link "https://www.instagram.com/raizelkiely/" at bounding box center [477, 196] width 57 height 18
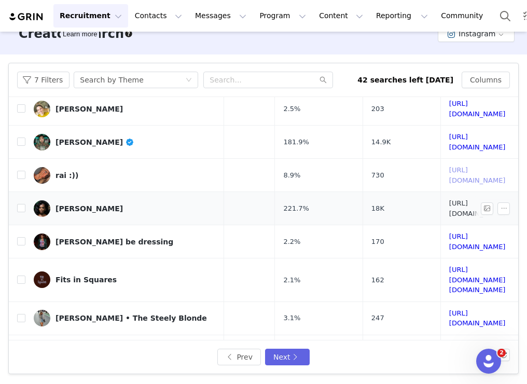
scroll to position [66, 85]
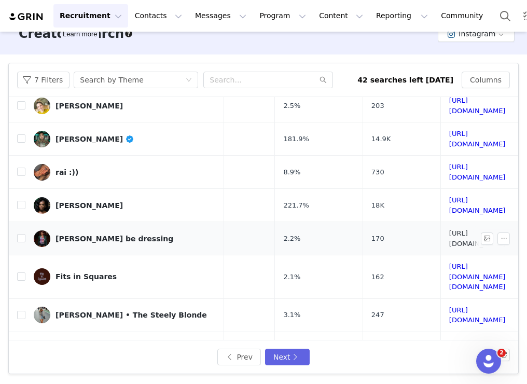
click at [449, 229] on link "https://www.instagram.com/jane_dou/" at bounding box center [477, 238] width 57 height 18
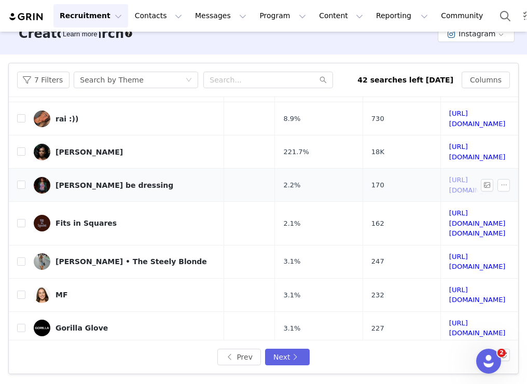
scroll to position [134, 85]
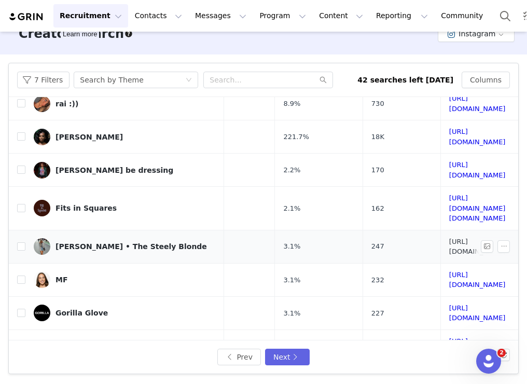
click at [449, 238] on link "https://www.instagram.com/lisa_l_lucas/" at bounding box center [477, 247] width 57 height 18
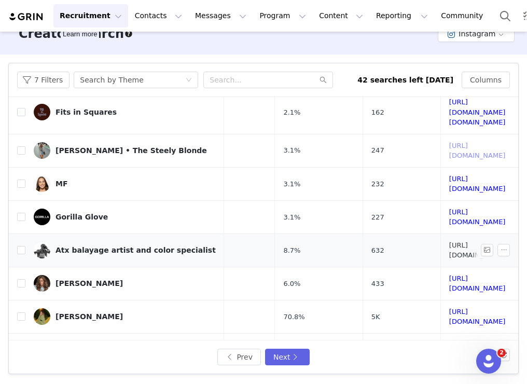
scroll to position [238, 85]
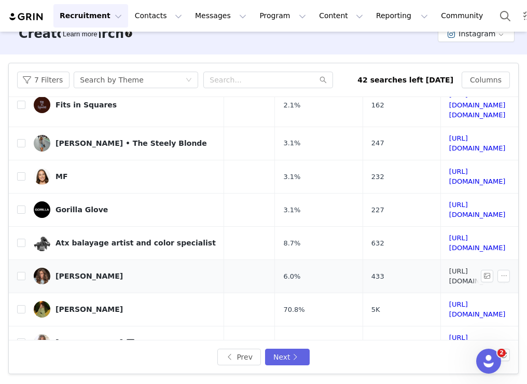
click at [449, 267] on link "https://www.instagram.com/caroldrummonndd/" at bounding box center [477, 276] width 57 height 18
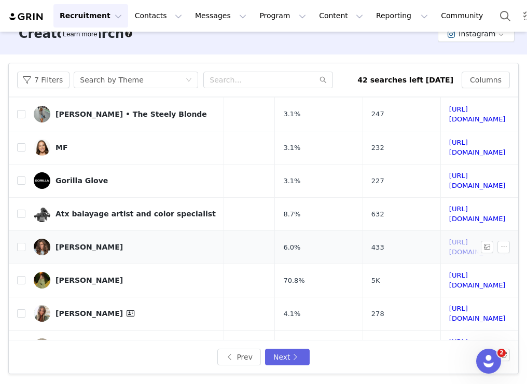
scroll to position [280, 85]
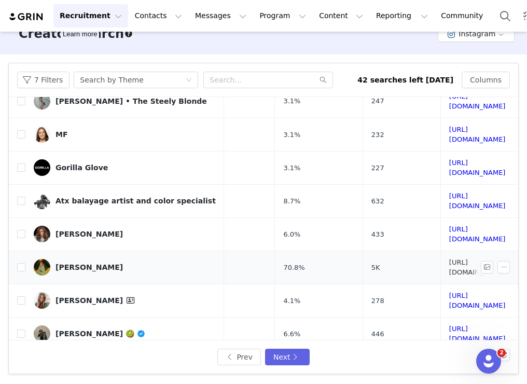
click at [449, 258] on link "https://www.instagram.com/stormybeaty/" at bounding box center [477, 267] width 57 height 18
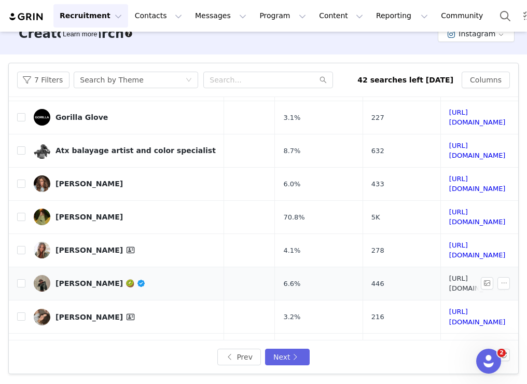
click at [449, 274] on link "https://www.instagram.com/littlebitsmiley/" at bounding box center [477, 283] width 57 height 18
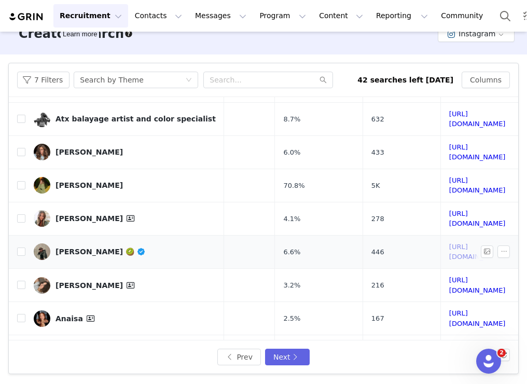
scroll to position [373, 85]
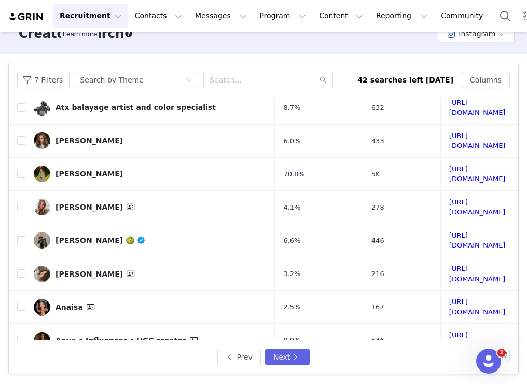
click at [449, 364] on link "https://www.instagram.com/kipeumjlee/" at bounding box center [477, 373] width 57 height 18
click at [281, 354] on button "Next" at bounding box center [287, 356] width 45 height 17
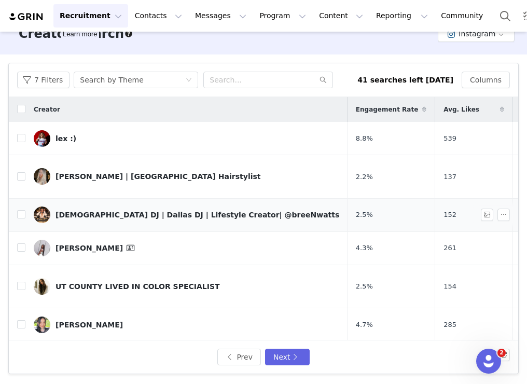
scroll to position [0, 156]
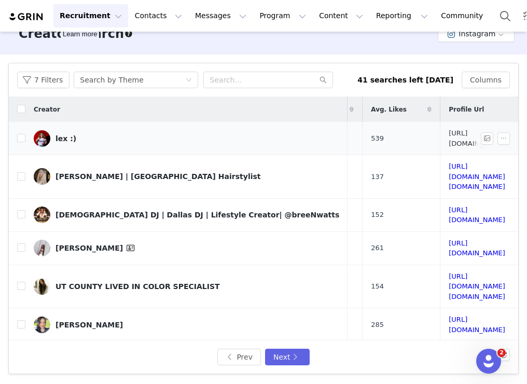
click at [449, 136] on link "https://www.instagram.com/alexiac_21/" at bounding box center [477, 138] width 57 height 18
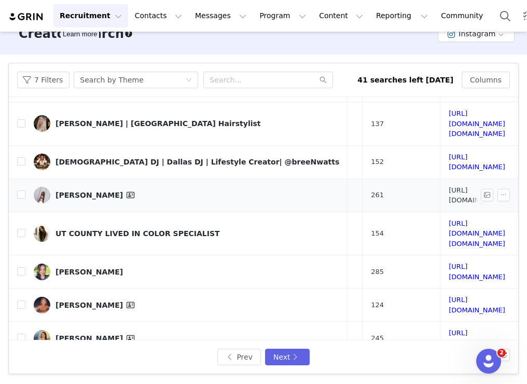
scroll to position [54, 156]
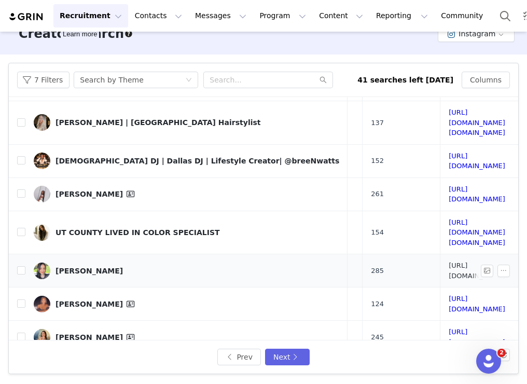
click at [449, 261] on link "https://www.instagram.com/sidneylynnray/" at bounding box center [477, 270] width 57 height 18
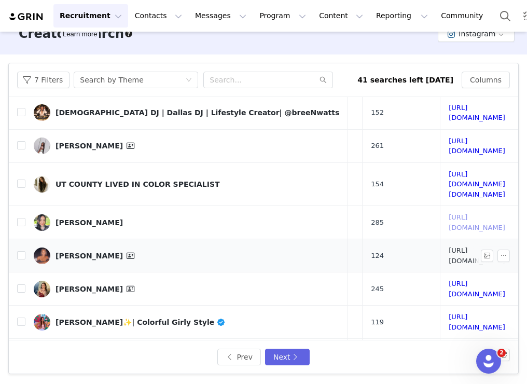
scroll to position [133, 156]
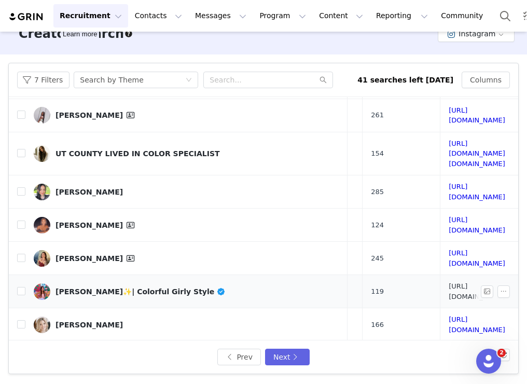
click at [449, 282] on link "https://www.instagram.com/sunshineandstairclimbs/" at bounding box center [477, 291] width 57 height 18
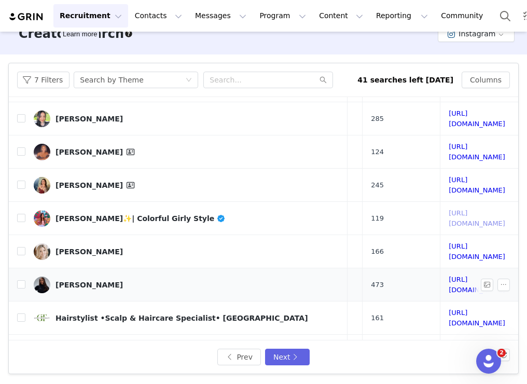
scroll to position [219, 156]
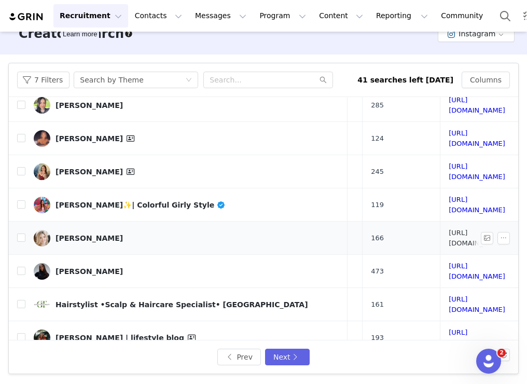
click at [449, 229] on link "https://www.instagram.com/lululavishly/" at bounding box center [477, 238] width 57 height 18
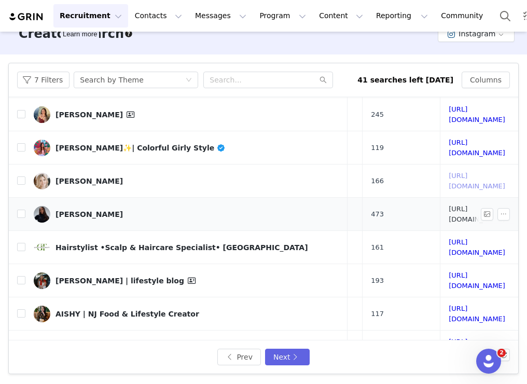
scroll to position [301, 156]
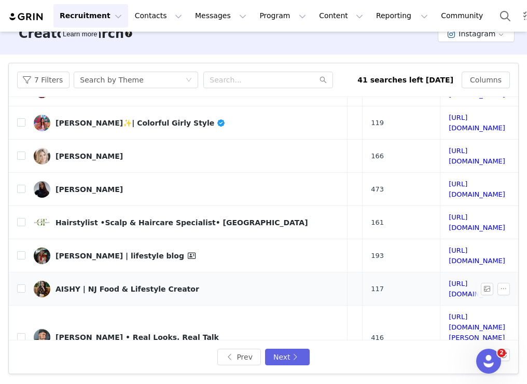
click at [440, 272] on td "https://www.instagram.com/adventureswithaishy/" at bounding box center [477, 288] width 74 height 33
click at [449, 280] on link "https://www.instagram.com/adventureswithaishy/" at bounding box center [477, 289] width 57 height 18
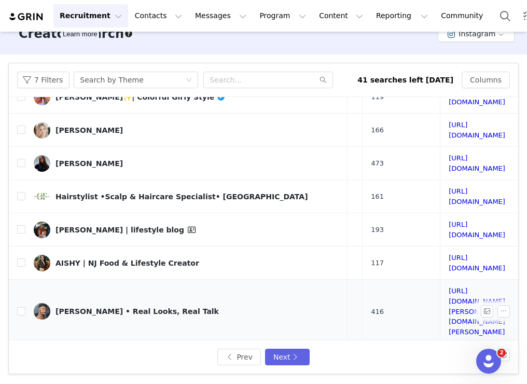
click at [440, 280] on td "https://www.instagram.com/renz.otero/" at bounding box center [477, 312] width 74 height 64
click at [449, 287] on link "https://www.instagram.com/renz.otero/" at bounding box center [477, 311] width 57 height 48
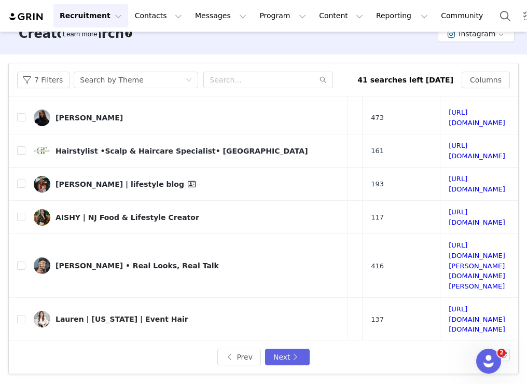
click at [449, 348] on link "https://www.instagram.com/xosarahsahara/" at bounding box center [477, 357] width 57 height 18
click at [449, 382] on link "https://www.instagram.com/belindaandco/" at bounding box center [477, 391] width 57 height 18
click at [296, 357] on button "Next" at bounding box center [287, 356] width 45 height 17
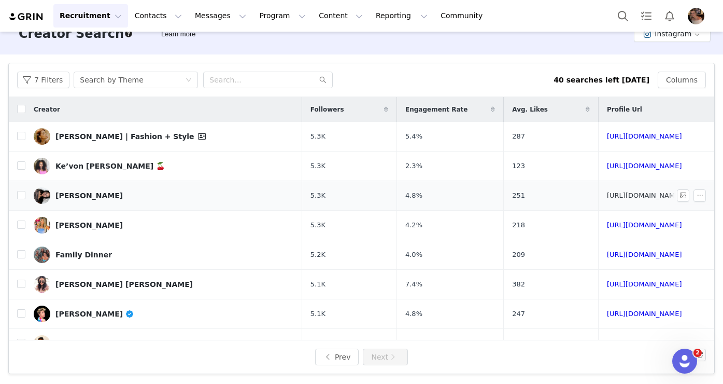
click at [607, 199] on link "https://www.instagram.com/_imjjenn/" at bounding box center [644, 195] width 75 height 8
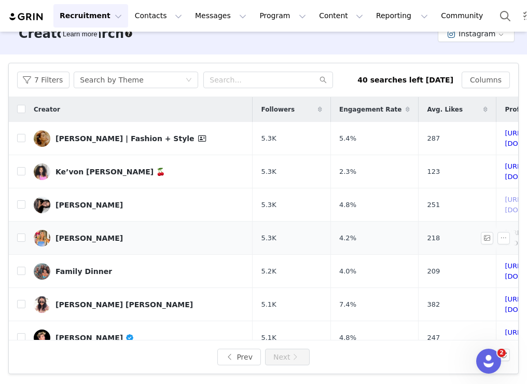
scroll to position [0, 97]
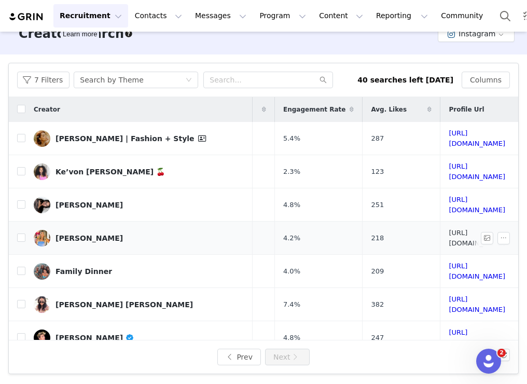
click at [449, 229] on link "https://www.instagram.com/xoxo_laurenreed4/" at bounding box center [477, 238] width 57 height 18
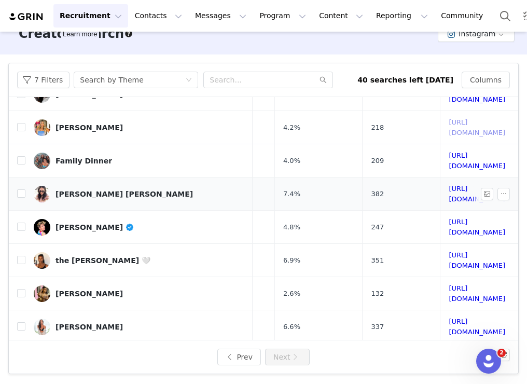
scroll to position [131, 97]
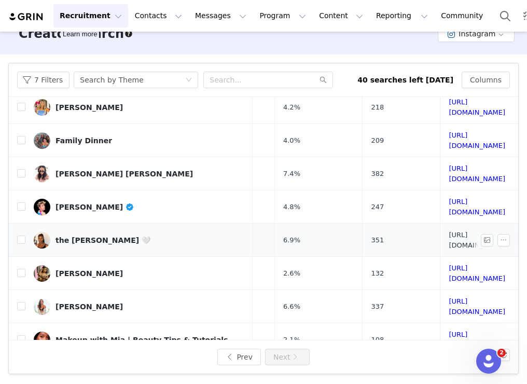
click at [449, 231] on link "https://www.instagram.com/_ellenhope/" at bounding box center [477, 240] width 57 height 18
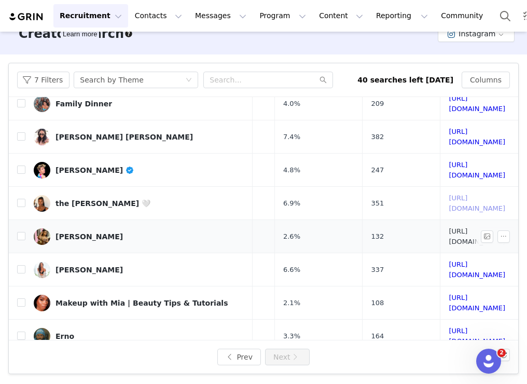
scroll to position [177, 97]
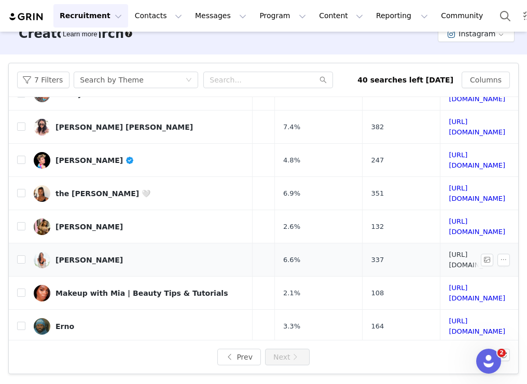
click at [449, 250] on link "https://www.instagram.com/alicia_caprio/" at bounding box center [477, 259] width 57 height 18
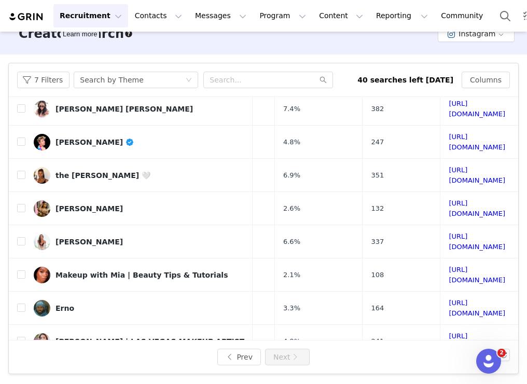
click at [449, 365] on link "https://www.instagram.com/nasiaanicolee/" at bounding box center [477, 374] width 57 height 18
click at [43, 72] on button "7 Filters" at bounding box center [43, 80] width 52 height 17
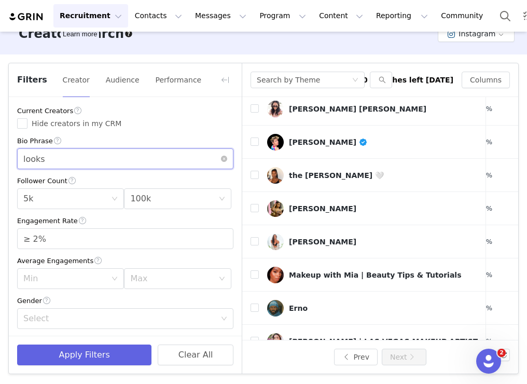
click at [99, 158] on input "looks" at bounding box center [125, 158] width 216 height 21
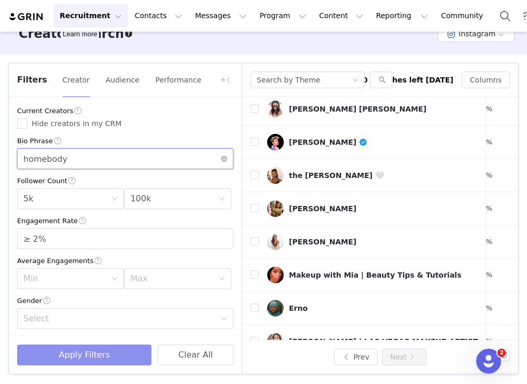
type input "homebody"
click at [61, 352] on button "Apply Filters" at bounding box center [84, 354] width 134 height 21
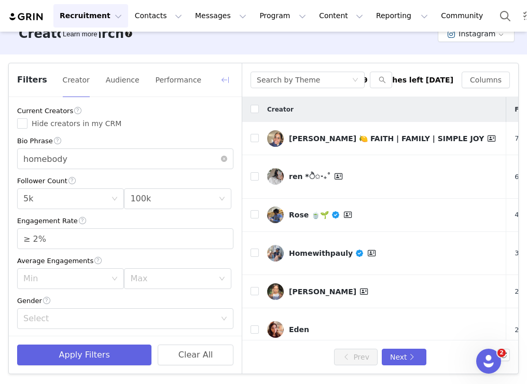
click at [224, 81] on button "button" at bounding box center [225, 80] width 17 height 17
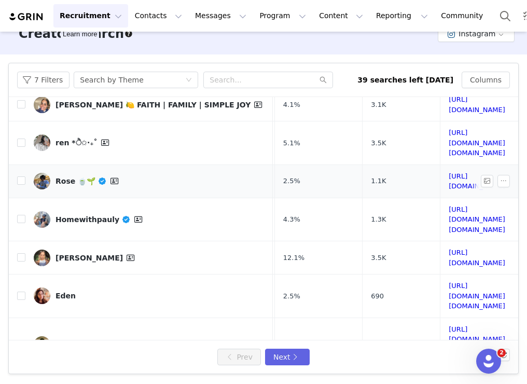
scroll to position [39, 144]
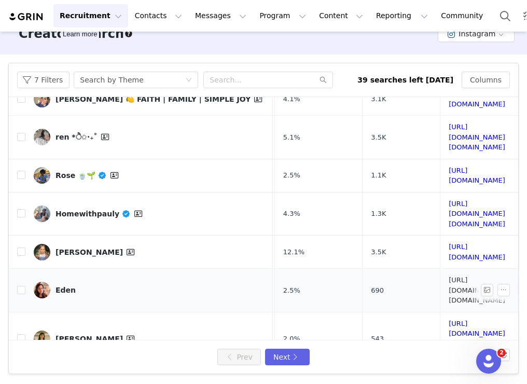
click at [449, 276] on link "https://www.instagram.com/simplyy.eden/" at bounding box center [477, 290] width 57 height 28
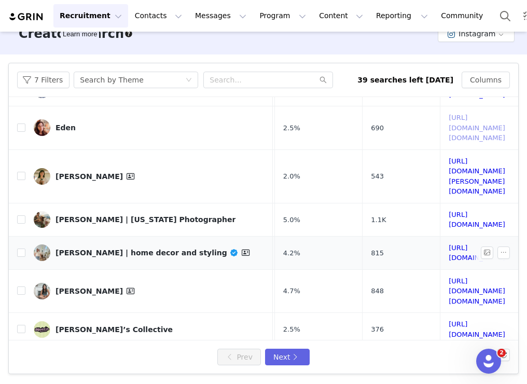
scroll to position [208, 144]
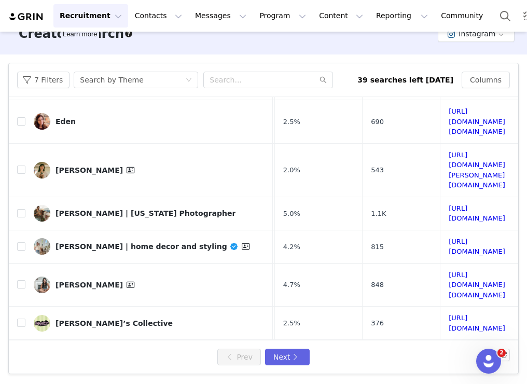
click at [449, 347] on link "https://www.instagram.com/elligrove/" at bounding box center [477, 356] width 57 height 18
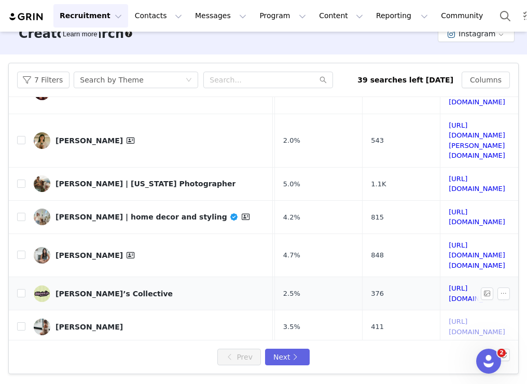
scroll to position [252, 144]
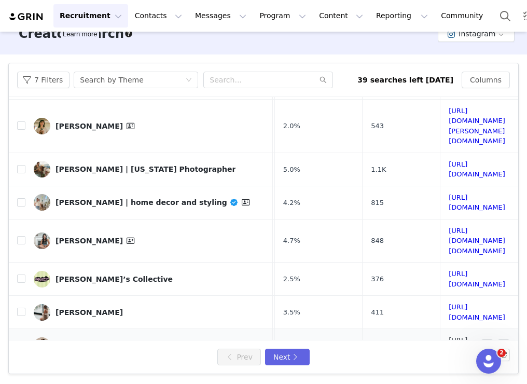
click at [449, 336] on link "https://www.instagram.com/anhecdotes/" at bounding box center [477, 345] width 57 height 18
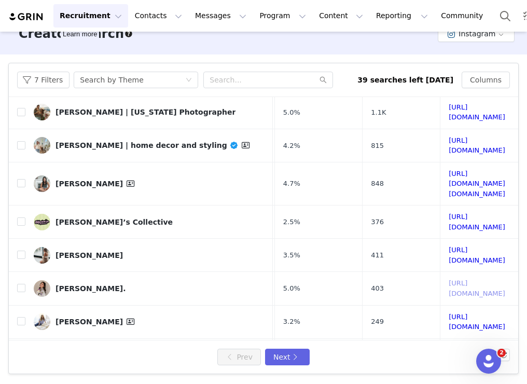
scroll to position [324, 144]
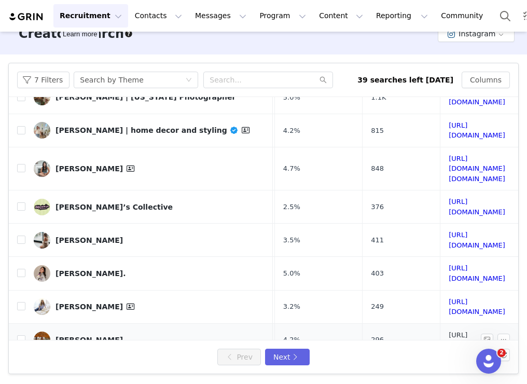
click at [449, 331] on link "https://www.instagram.com/mauryoctober_/" at bounding box center [477, 340] width 57 height 18
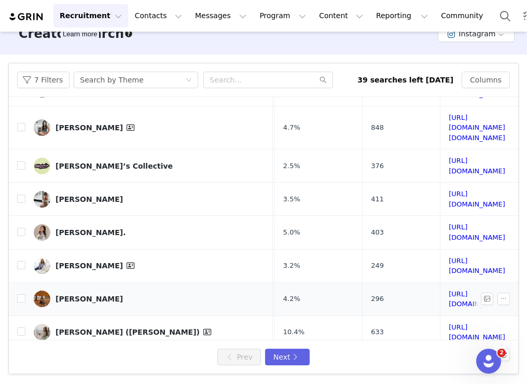
scroll to position [373, 144]
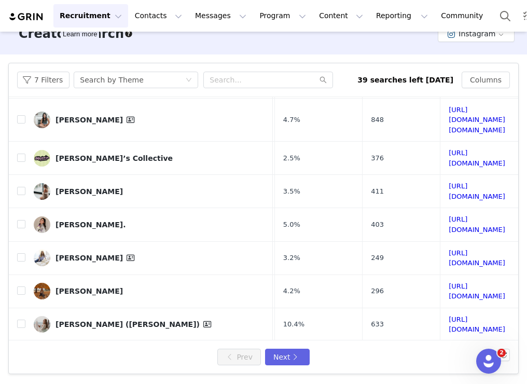
click at [285, 359] on button "Next" at bounding box center [287, 356] width 45 height 17
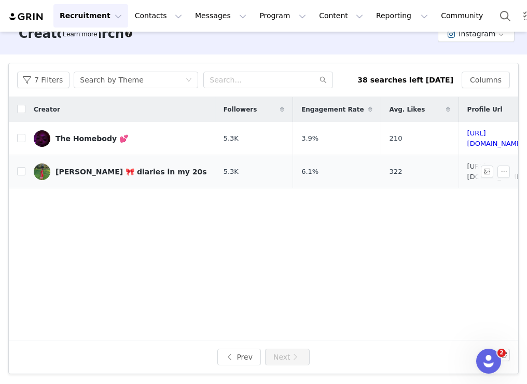
click at [467, 164] on link "https://www.instagram.com/allisonjocelynn/" at bounding box center [495, 171] width 57 height 18
click at [49, 81] on button "7 Filters" at bounding box center [43, 80] width 52 height 17
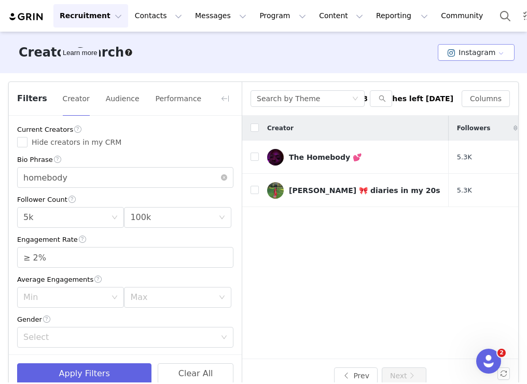
click at [485, 54] on button "Instagram" at bounding box center [476, 52] width 77 height 17
click at [464, 91] on li "TikTok" at bounding box center [477, 90] width 73 height 17
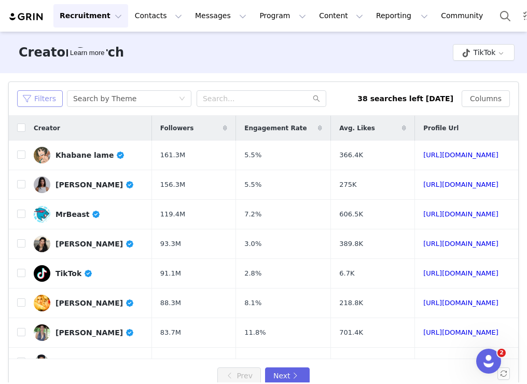
click at [51, 101] on button "Filters" at bounding box center [40, 98] width 46 height 17
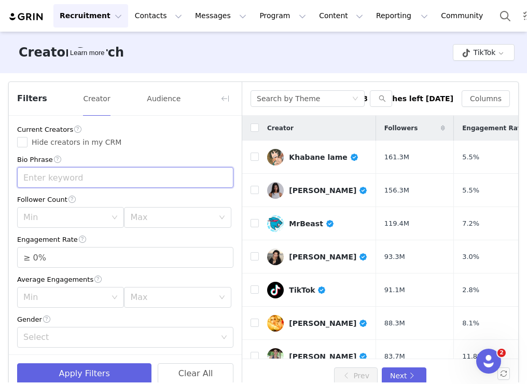
click at [74, 177] on input "text" at bounding box center [125, 177] width 216 height 21
type input "homebody"
click at [92, 209] on div "Min" at bounding box center [67, 217] width 88 height 20
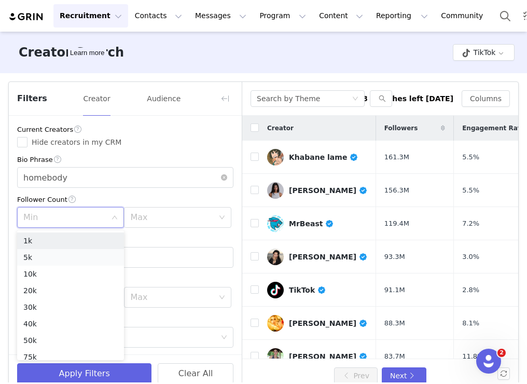
click at [59, 255] on li "5k" at bounding box center [70, 257] width 107 height 17
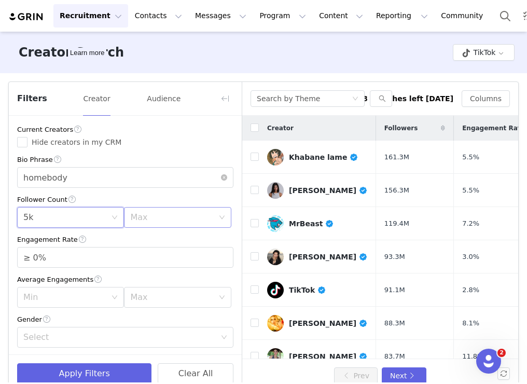
click at [158, 227] on div "Max" at bounding box center [174, 217] width 88 height 20
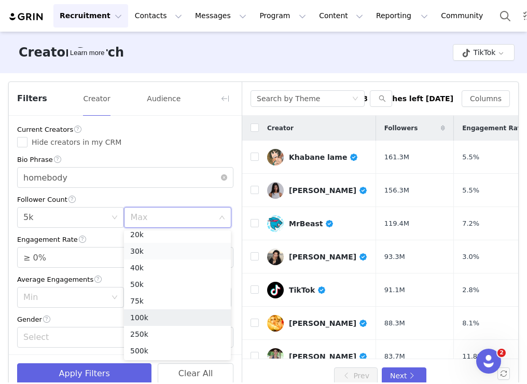
scroll to position [74, 0]
click at [147, 299] on li "100k" at bounding box center [177, 299] width 107 height 17
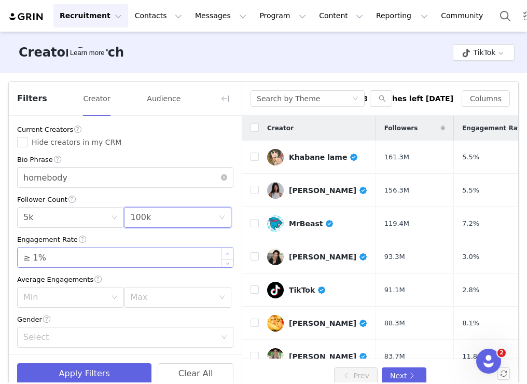
click at [232, 257] on span "Increase Value" at bounding box center [227, 253] width 11 height 12
click at [230, 256] on span "Increase Value" at bounding box center [227, 253] width 11 height 12
type input "≥ 2%"
click at [228, 261] on icon "icon: down" at bounding box center [228, 262] width 4 height 4
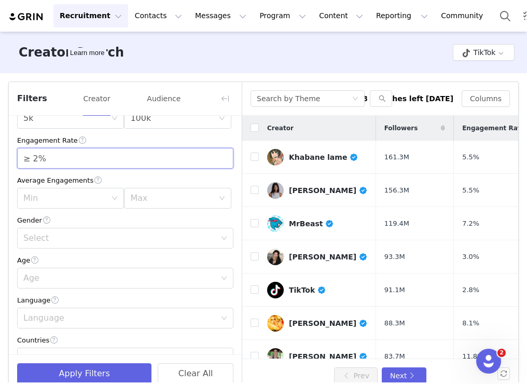
scroll to position [118, 0]
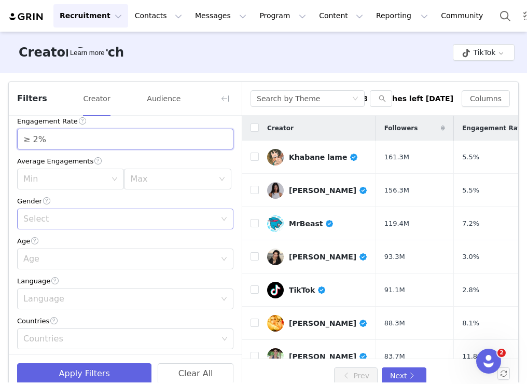
click at [104, 225] on div "Select" at bounding box center [121, 219] width 197 height 20
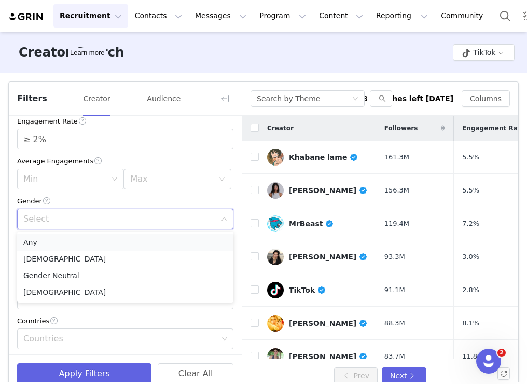
click at [80, 246] on li "Any" at bounding box center [125, 242] width 216 height 17
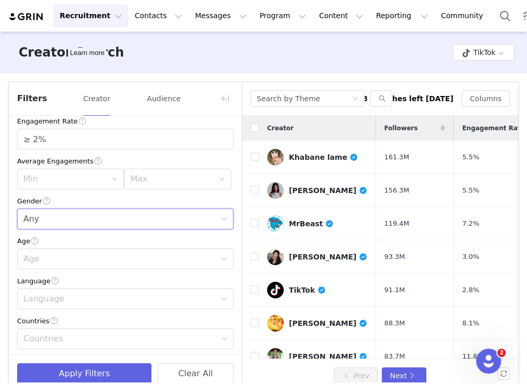
click at [63, 248] on div "Age Age" at bounding box center [125, 252] width 216 height 34
click at [63, 257] on div "Age" at bounding box center [119, 259] width 192 height 10
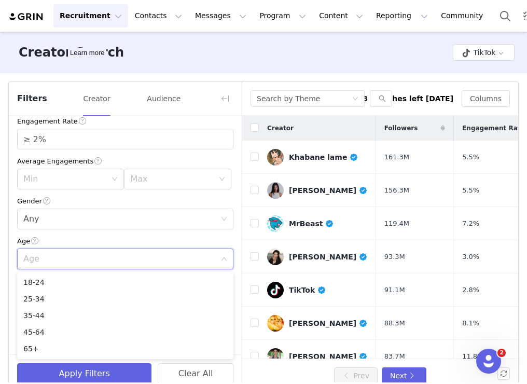
click at [71, 241] on div "Age" at bounding box center [125, 240] width 216 height 11
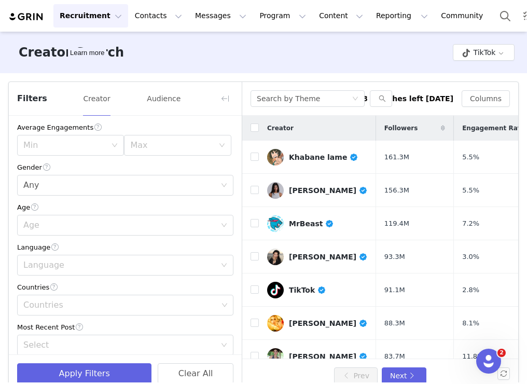
scroll to position [198, 0]
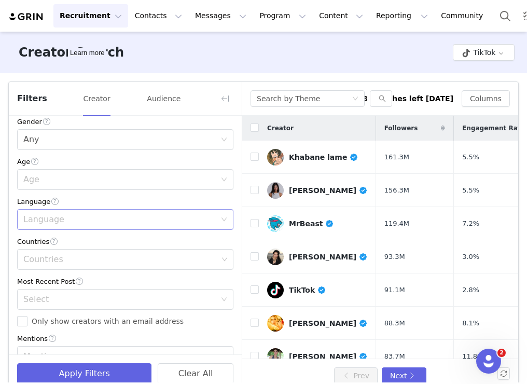
click at [67, 222] on div "Language" at bounding box center [119, 219] width 192 height 10
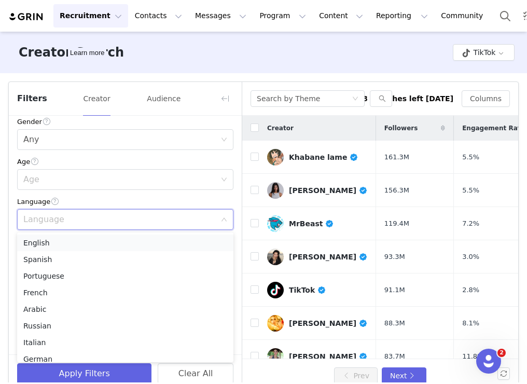
click at [60, 240] on li "English" at bounding box center [125, 242] width 216 height 17
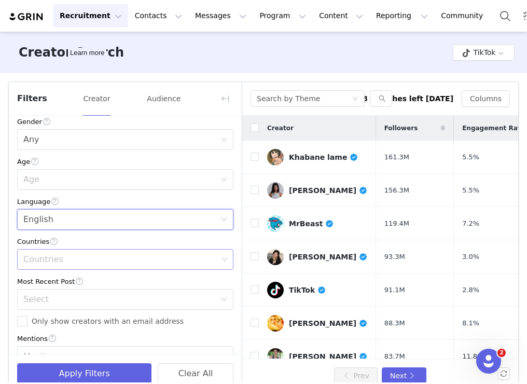
click at [57, 250] on div "Countries" at bounding box center [121, 259] width 202 height 20
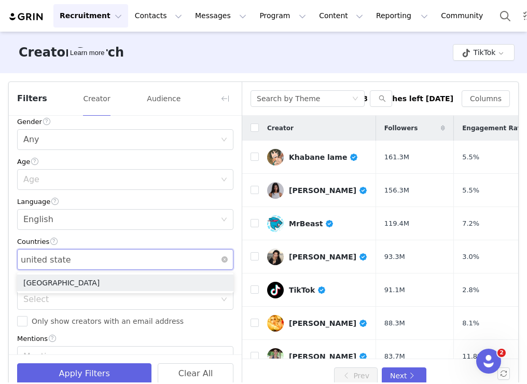
type input "united states"
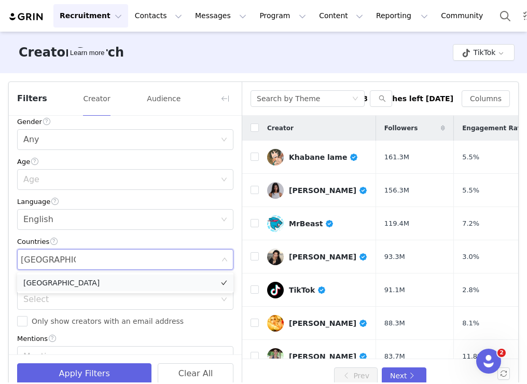
click at [56, 285] on li "[GEOGRAPHIC_DATA]" at bounding box center [125, 282] width 216 height 17
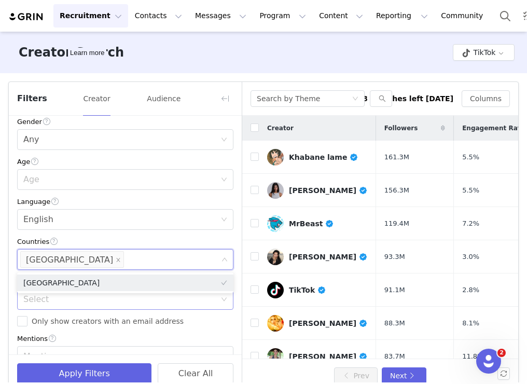
click at [49, 300] on div "Select" at bounding box center [119, 299] width 192 height 10
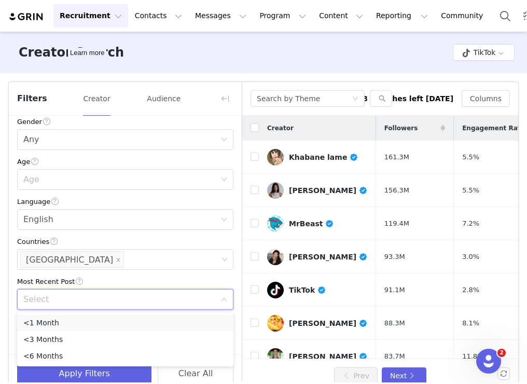
click at [44, 317] on li "<1 Month" at bounding box center [125, 322] width 216 height 17
click at [30, 330] on div "Current Creators Hide creators in my CRM Bio Phrase homebody Follower Count Min…" at bounding box center [125, 166] width 233 height 497
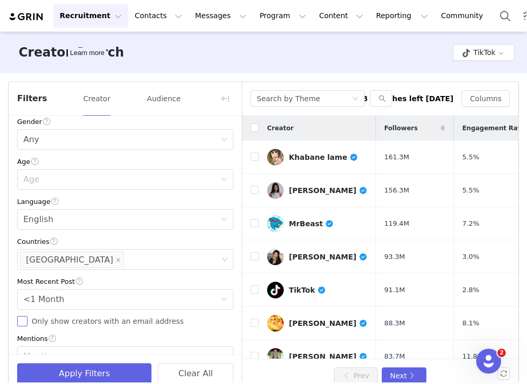
click at [27, 325] on input "Only show creators with an email address" at bounding box center [22, 321] width 10 height 10
checkbox input "true"
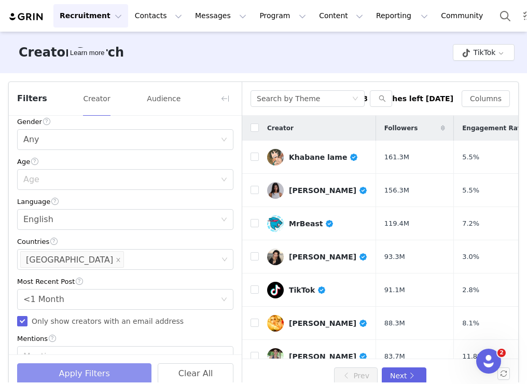
click at [63, 381] on button "Apply Filters" at bounding box center [84, 373] width 134 height 21
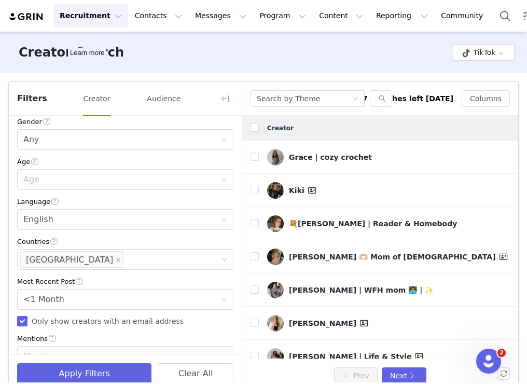
click at [222, 99] on button "button" at bounding box center [225, 98] width 17 height 17
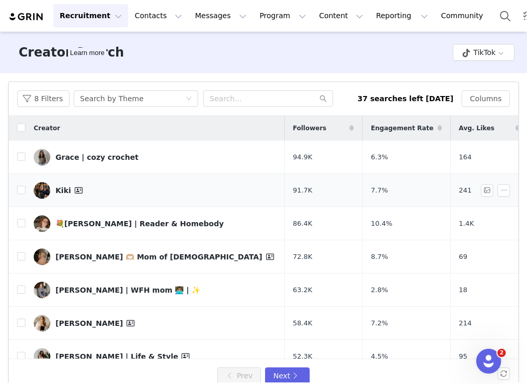
scroll to position [0, 104]
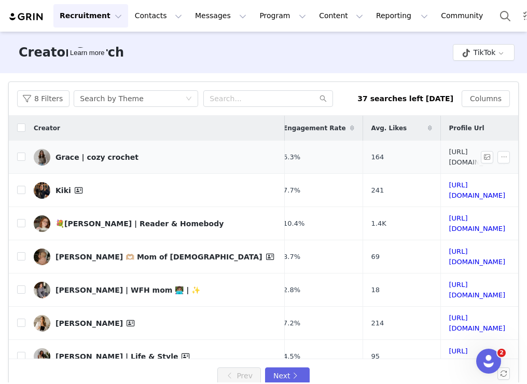
click at [449, 158] on link "https://www.tiktok.com/share/user/7060618611137250350" at bounding box center [477, 157] width 57 height 18
click at [440, 209] on td "https://www.tiktok.com/share/user/6810907454239605765" at bounding box center [477, 223] width 74 height 33
click at [449, 214] on link "https://www.tiktok.com/share/user/6810907454239605765" at bounding box center [477, 223] width 57 height 18
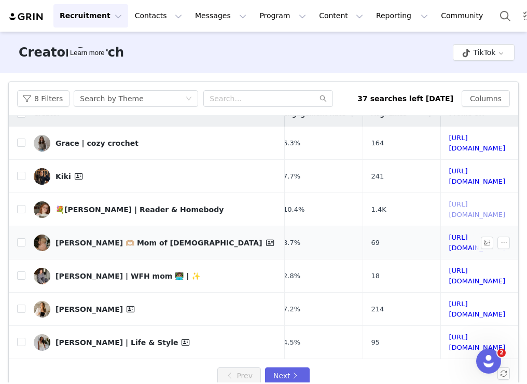
scroll to position [17, 104]
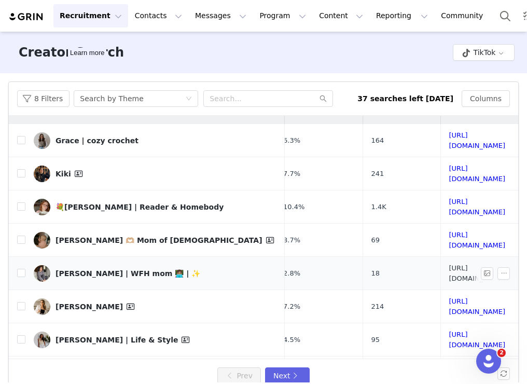
click at [449, 264] on link "https://www.tiktok.com/share/user/6782007094251127813" at bounding box center [477, 273] width 57 height 18
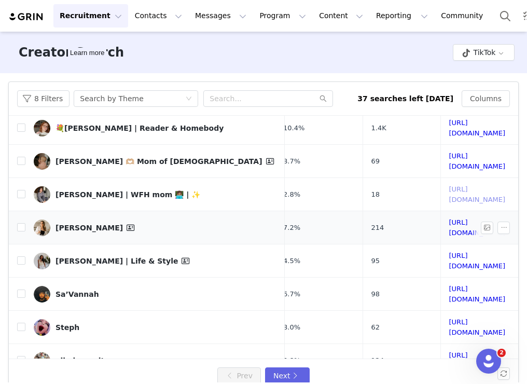
scroll to position [107, 104]
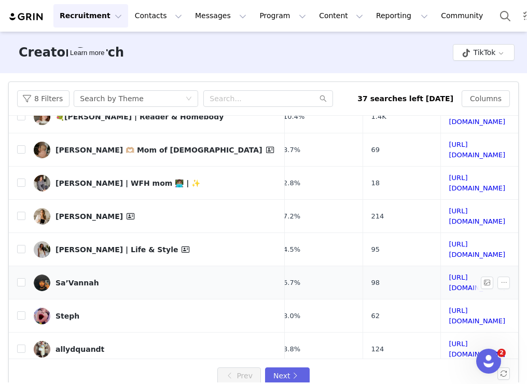
click at [440, 266] on td "https://www.tiktok.com/share/user/6805900629259027457" at bounding box center [477, 282] width 74 height 33
click at [449, 273] on link "https://www.tiktok.com/share/user/6805900629259027457" at bounding box center [477, 282] width 57 height 18
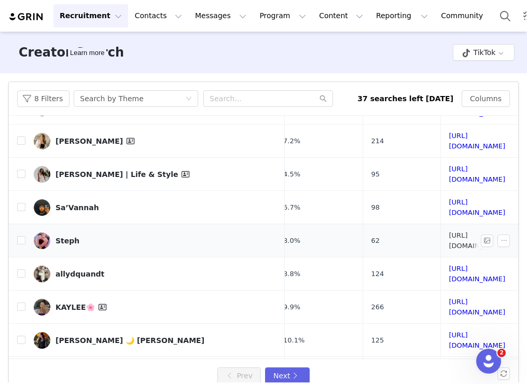
click at [449, 231] on link "https://www.tiktok.com/share/user/6599334042994229253" at bounding box center [477, 240] width 57 height 18
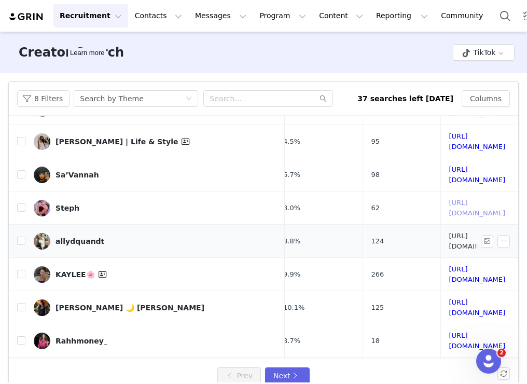
scroll to position [229, 104]
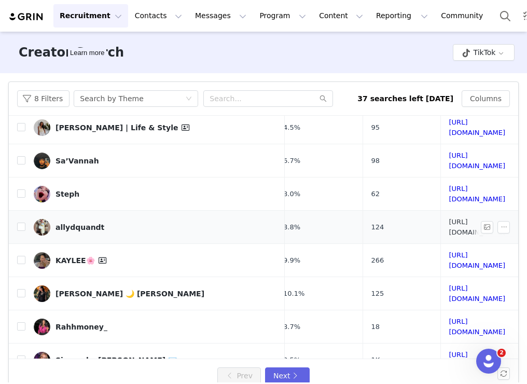
click at [449, 218] on link "https://www.tiktok.com/share/user/6978213472769803270" at bounding box center [477, 227] width 57 height 18
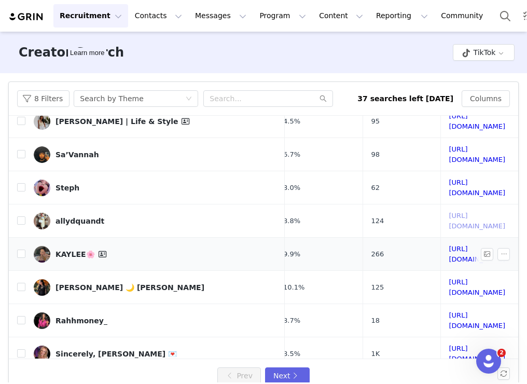
scroll to position [235, 103]
click at [449, 278] on link "https://www.tiktok.com/share/user/6837320660647101445" at bounding box center [477, 287] width 57 height 18
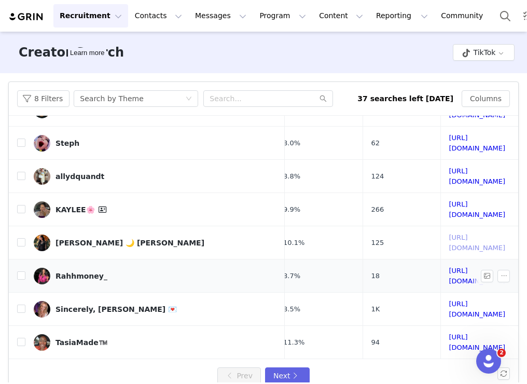
scroll to position [292, 103]
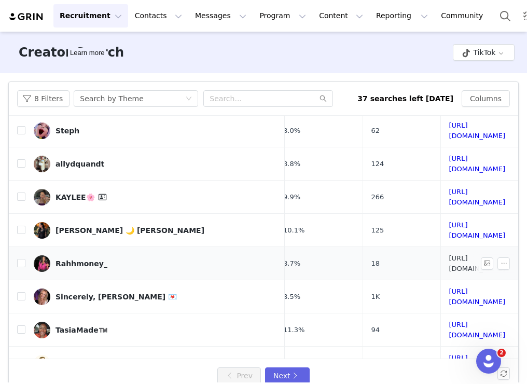
click at [449, 254] on link "https://www.tiktok.com/share/user/6886406077807444998" at bounding box center [477, 263] width 57 height 18
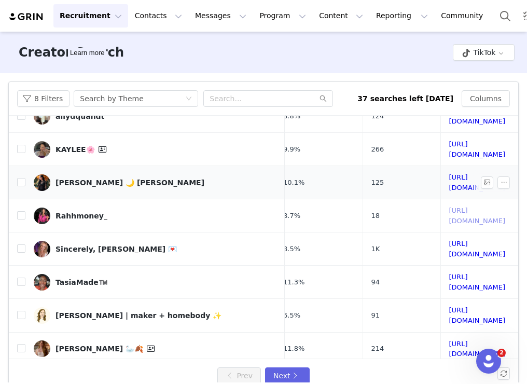
scroll to position [352, 103]
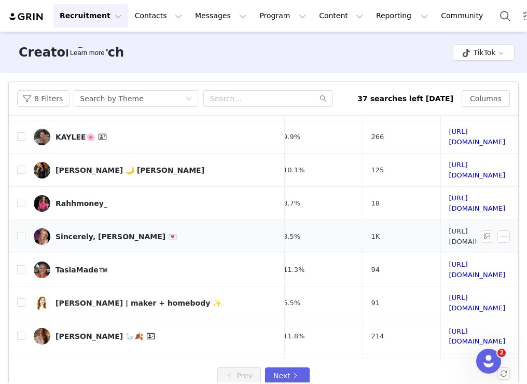
click at [449, 227] on link "https://www.tiktok.com/share/user/7337739074508063786" at bounding box center [477, 236] width 57 height 18
click at [449, 260] on link "https://www.tiktok.com/share/user/6814636012368069637" at bounding box center [477, 269] width 57 height 18
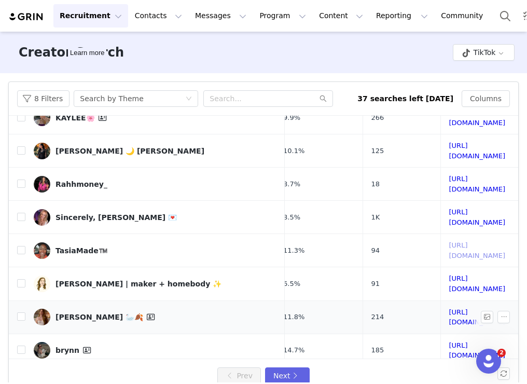
scroll to position [373, 103]
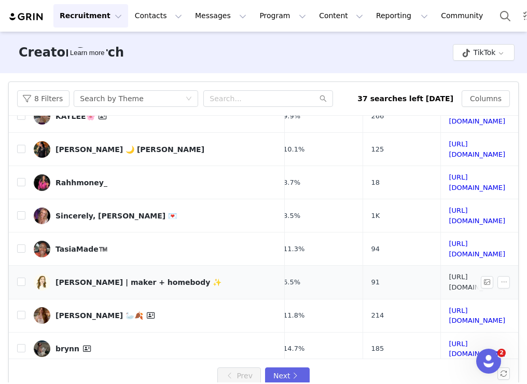
click at [449, 273] on link "https://www.tiktok.com/share/user/72540729427767296" at bounding box center [477, 282] width 57 height 18
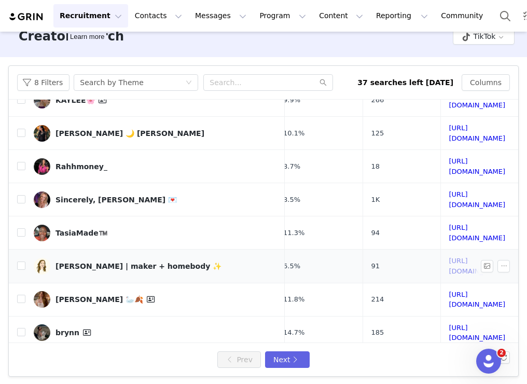
scroll to position [18, 0]
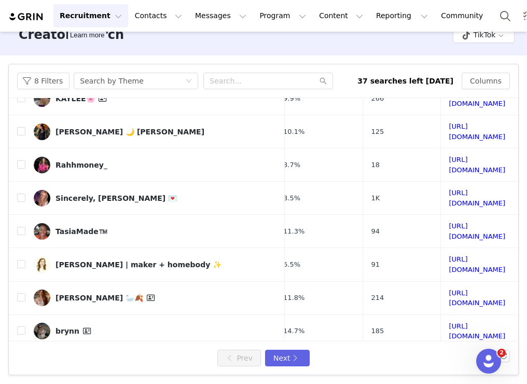
click at [449, 355] on link "https://www.tiktok.com/share/user/6770727038053106693" at bounding box center [477, 364] width 57 height 18
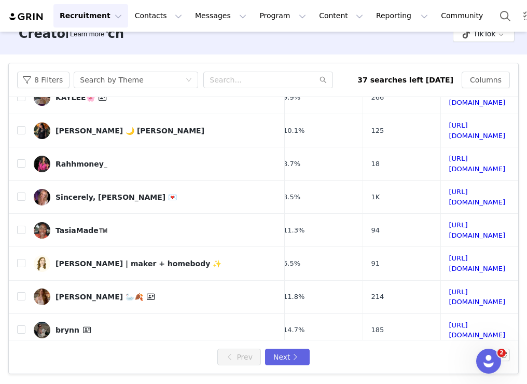
click at [286, 356] on button "Next" at bounding box center [287, 356] width 45 height 17
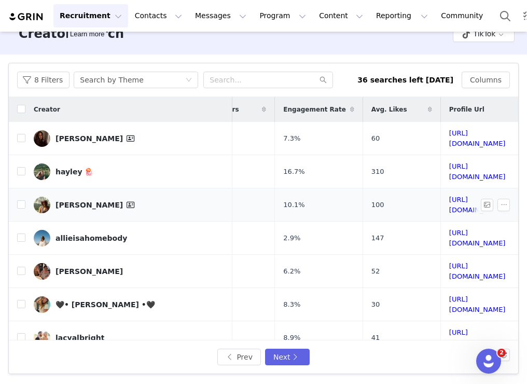
scroll to position [0, 107]
click at [449, 162] on link "https://www.tiktok.com/share/user/6968296251150550022" at bounding box center [477, 171] width 57 height 18
click at [449, 229] on link "https://www.tiktok.com/share/user/6811229188478469125" at bounding box center [477, 238] width 57 height 18
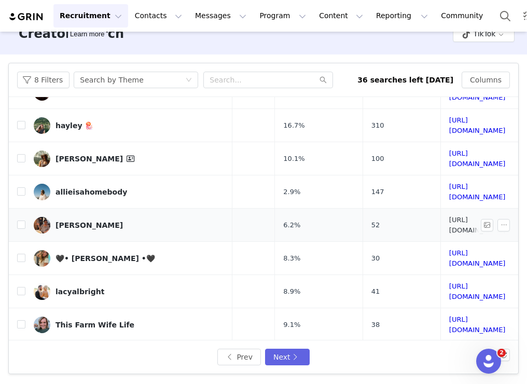
click at [449, 216] on link "https://www.tiktok.com/share/user/6763440950133490693" at bounding box center [477, 225] width 57 height 18
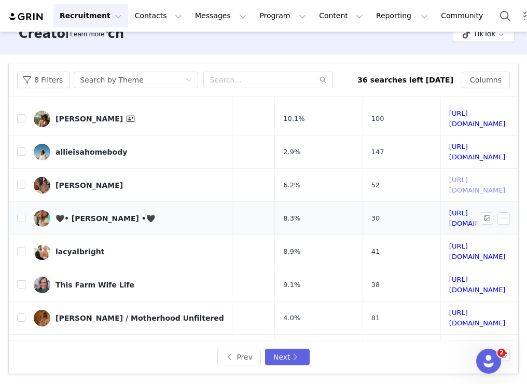
scroll to position [92, 107]
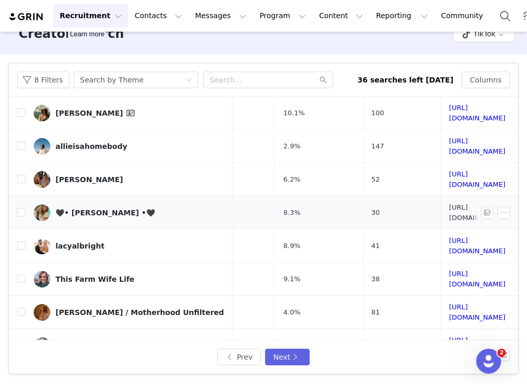
click at [449, 203] on link "https://www.tiktok.com/share/user/6963957527181706246" at bounding box center [477, 212] width 57 height 18
click at [449, 236] on link "https://www.tiktok.com/share/user/6733558427027784710" at bounding box center [477, 245] width 57 height 18
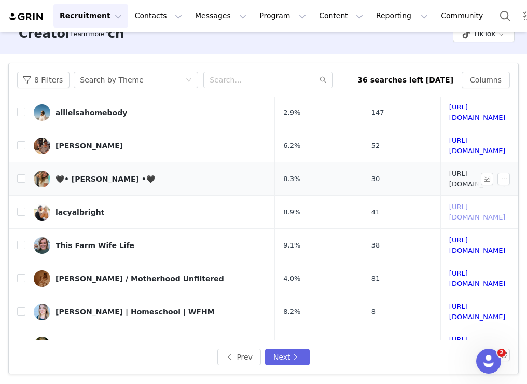
scroll to position [140, 107]
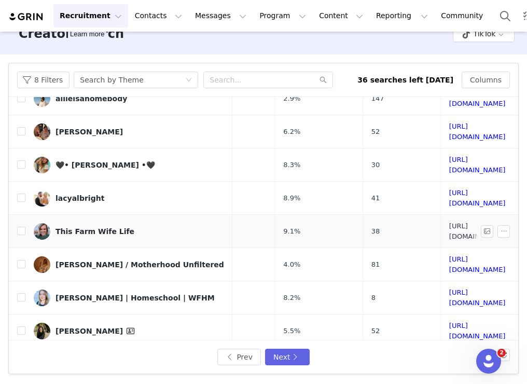
click at [449, 222] on link "https://www.tiktok.com/share/user/6897379732569719813" at bounding box center [477, 231] width 57 height 18
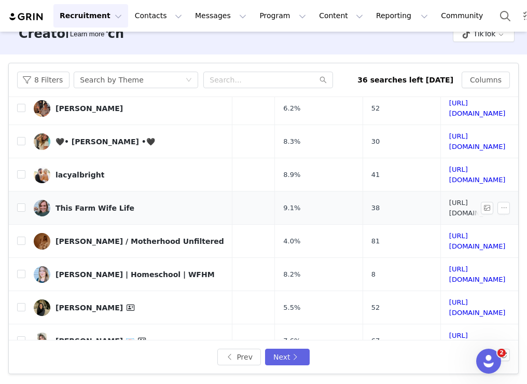
scroll to position [171, 107]
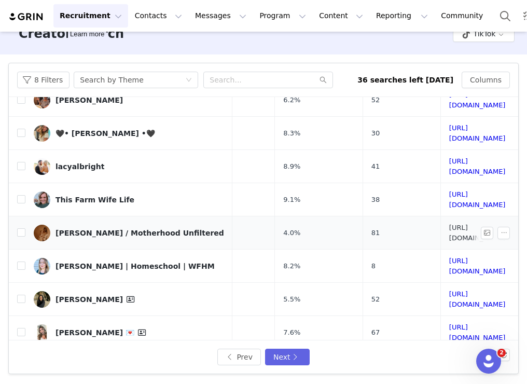
click at [449, 224] on link "https://www.tiktok.com/share/user/6805241812166919174" at bounding box center [477, 233] width 57 height 18
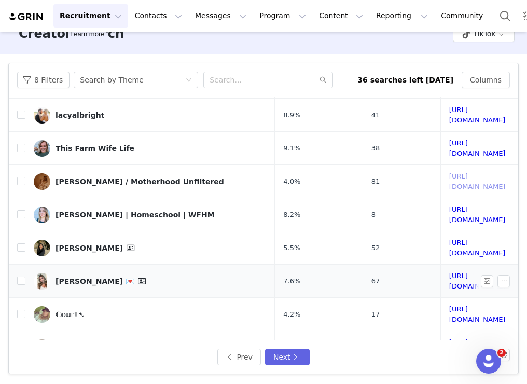
scroll to position [228, 107]
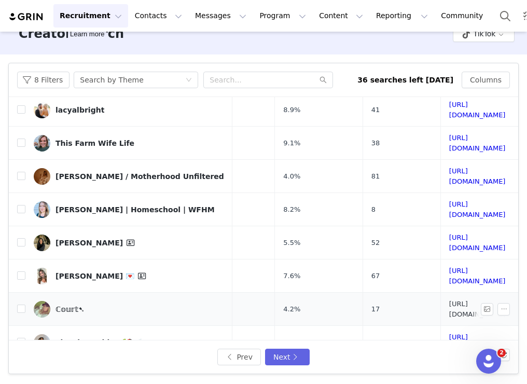
click at [449, 300] on link "https://www.tiktok.com/share/user/6643196324648353798" at bounding box center [477, 309] width 57 height 18
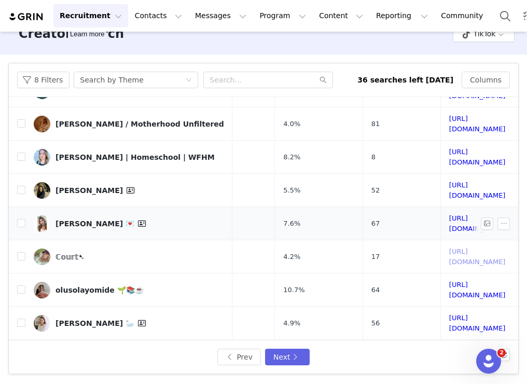
scroll to position [286, 107]
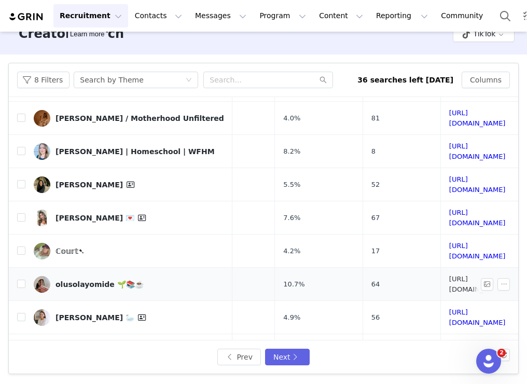
click at [449, 275] on link "https://www.tiktok.com/share/user/6822463326707401734" at bounding box center [477, 284] width 57 height 18
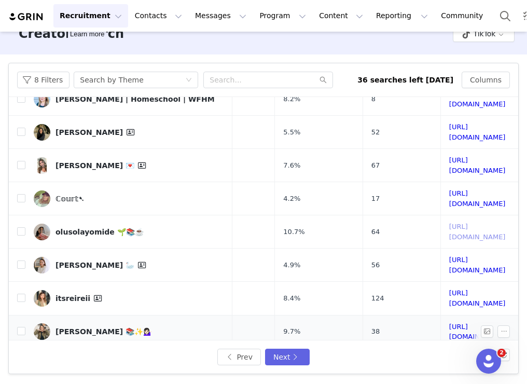
scroll to position [344, 107]
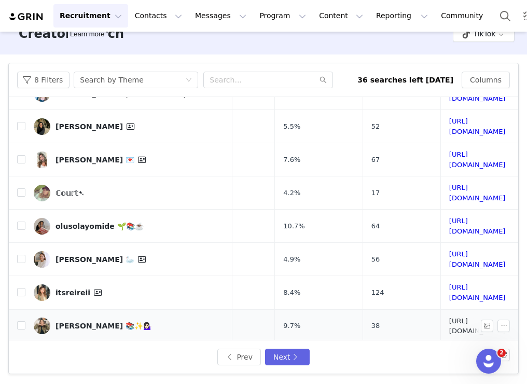
click at [449, 317] on link "https://www.tiktok.com/share/user/6888483595981341702" at bounding box center [477, 326] width 57 height 18
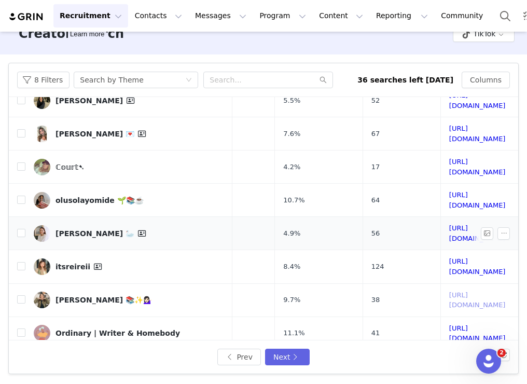
scroll to position [373, 107]
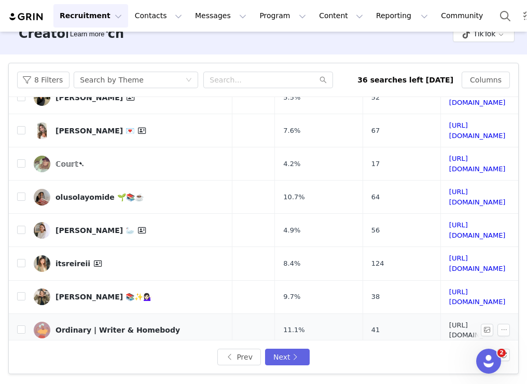
click at [449, 321] on link "https://www.tiktok.com/share/user/6600490732255412229" at bounding box center [477, 330] width 57 height 18
click at [449, 354] on link "https://www.tiktok.com/share/user/7105174667380622379" at bounding box center [477, 363] width 57 height 18
click at [278, 362] on button "Next" at bounding box center [287, 356] width 45 height 17
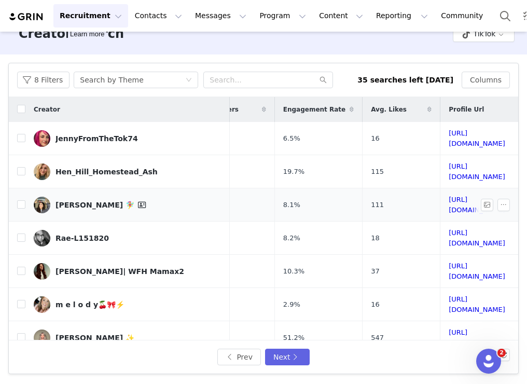
scroll to position [0, 97]
click at [449, 165] on link "https://www.tiktok.com/share/user/6816771851453957125" at bounding box center [477, 171] width 57 height 18
click at [449, 133] on link "https://www.tiktok.com/share/user/6776821266701386758" at bounding box center [477, 138] width 57 height 18
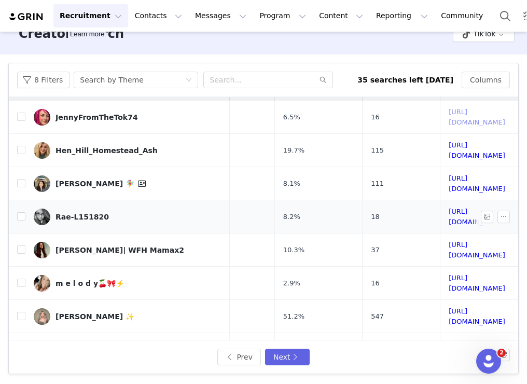
scroll to position [28, 97]
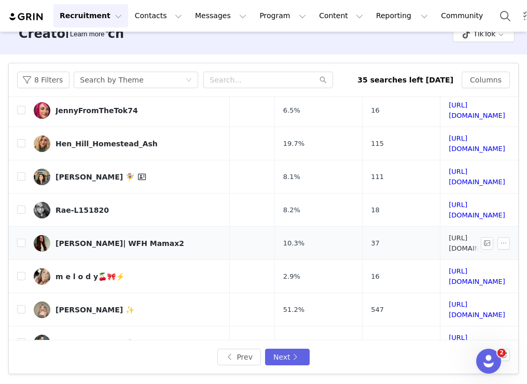
click at [449, 234] on link "https://www.tiktok.com/share/user/17274904" at bounding box center [477, 243] width 57 height 18
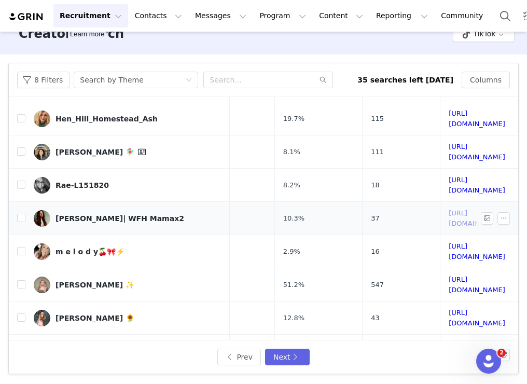
scroll to position [65, 97]
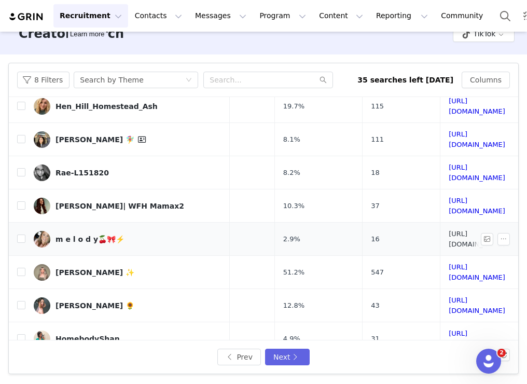
click at [440, 222] on td "https://www.tiktok.com/share/user/7203457355844387882" at bounding box center [477, 238] width 74 height 33
click at [449, 230] on link "https://www.tiktok.com/share/user/7203457355844387882" at bounding box center [477, 239] width 57 height 18
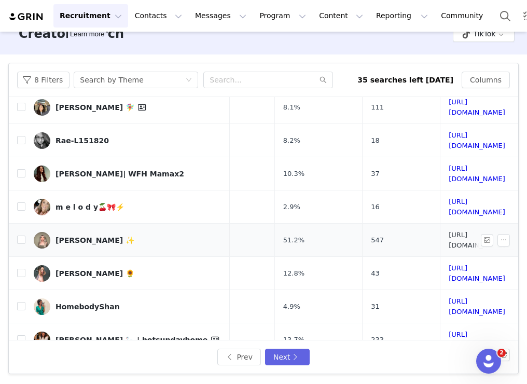
click at [449, 231] on link "https://www.tiktok.com/share/user/7497299625528263710" at bounding box center [477, 240] width 57 height 18
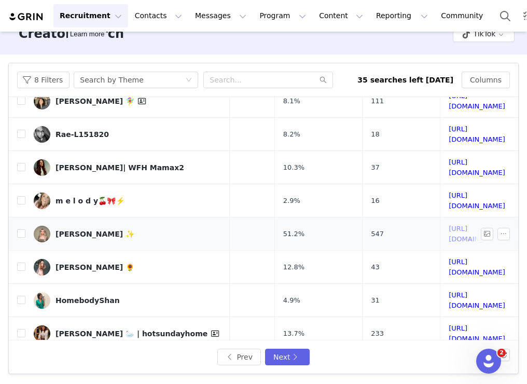
scroll to position [104, 95]
click at [449, 258] on link "https://www.tiktok.com/share/user/7162505006016234538" at bounding box center [477, 267] width 57 height 18
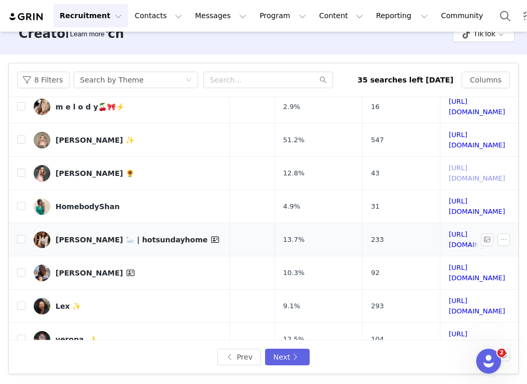
scroll to position [219, 95]
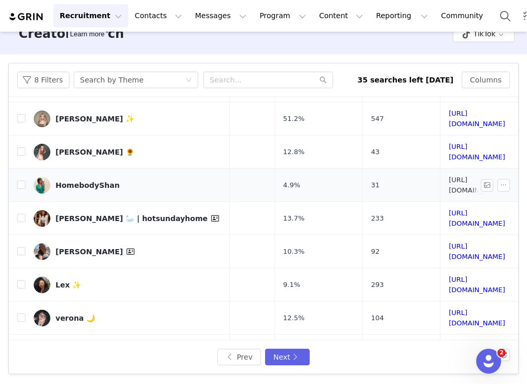
click at [449, 176] on link "https://www.tiktok.com/share/user/7119551228811707434" at bounding box center [477, 185] width 57 height 18
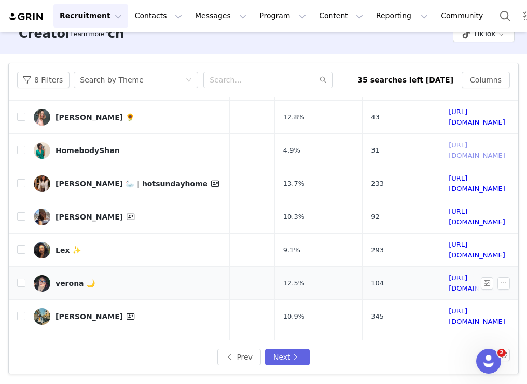
scroll to position [254, 95]
click at [440, 233] on td "https://www.tiktok.com/share/user/6868035495813907462" at bounding box center [477, 249] width 74 height 33
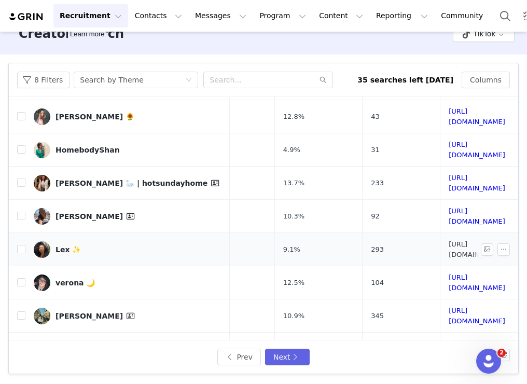
click at [449, 240] on link "https://www.tiktok.com/share/user/6868035495813907462" at bounding box center [477, 249] width 57 height 18
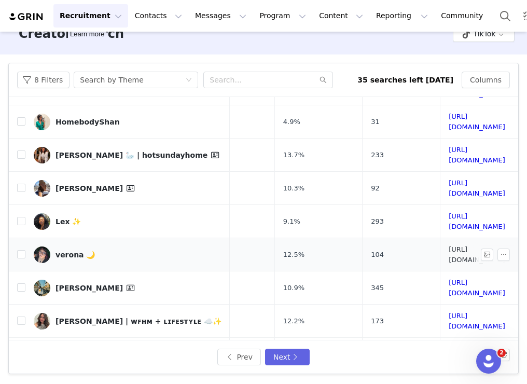
click at [449, 245] on link "https://www.tiktok.com/share/user/6969167876600202246" at bounding box center [477, 254] width 57 height 18
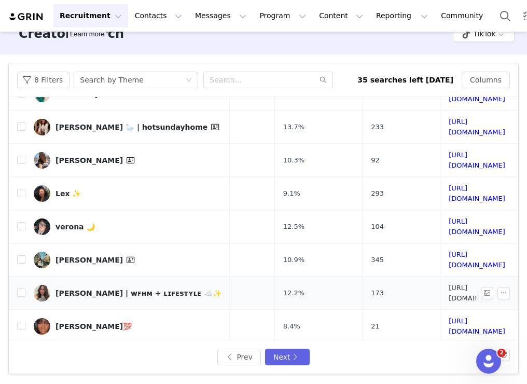
click at [449, 284] on link "https://www.tiktok.com/share/user/6532015406121484290" at bounding box center [477, 293] width 57 height 18
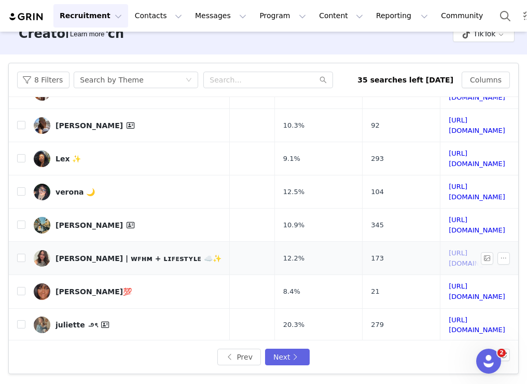
scroll to position [352, 95]
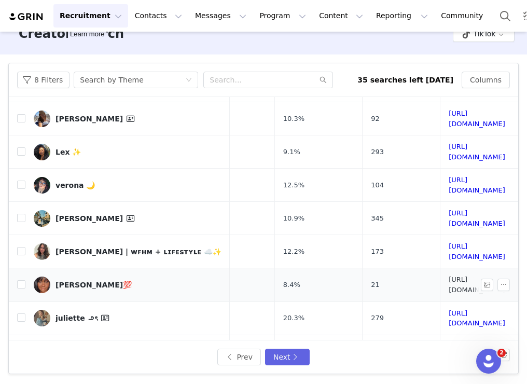
click at [449, 275] on link "https://www.tiktok.com/share/user/6927155063120151558" at bounding box center [477, 284] width 57 height 18
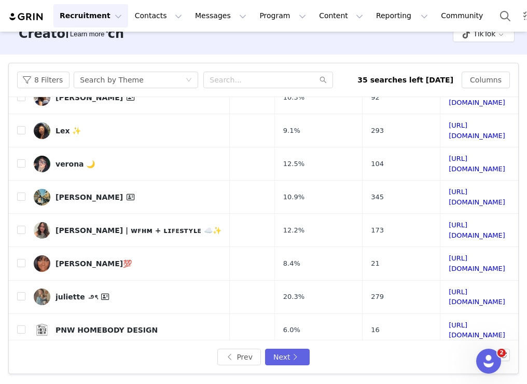
click at [281, 359] on button "Next" at bounding box center [287, 356] width 45 height 17
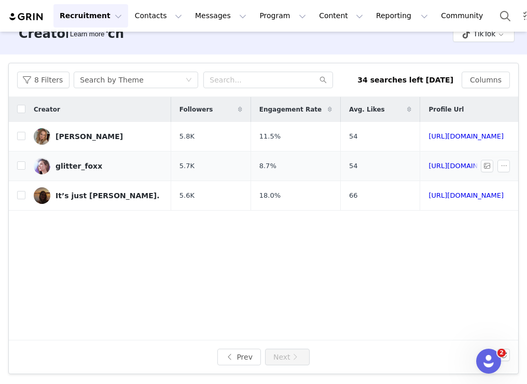
scroll to position [0, 42]
click at [428, 137] on link "https://www.tiktok.com/share/user/6754923193989252102" at bounding box center [465, 136] width 75 height 8
click at [420, 161] on td "https://www.tiktok.com/share/user/6806719712819446789" at bounding box center [467, 166] width 94 height 30
click at [428, 166] on link "https://www.tiktok.com/share/user/6806719712819446789" at bounding box center [465, 166] width 75 height 8
click at [420, 181] on td "https://www.tiktok.com/share/user/7135038214695339051" at bounding box center [467, 196] width 94 height 30
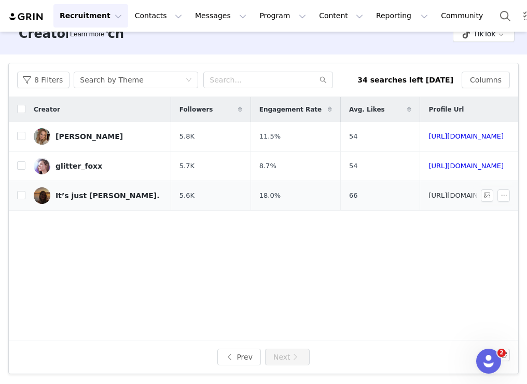
click at [428, 194] on link "https://www.tiktok.com/share/user/7135038214695339051" at bounding box center [465, 195] width 75 height 8
click at [60, 84] on button "8 Filters" at bounding box center [43, 80] width 52 height 17
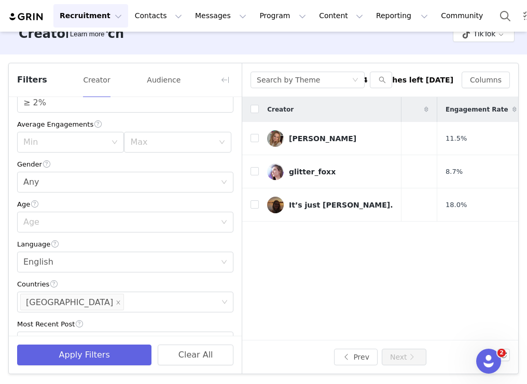
scroll to position [0, 0]
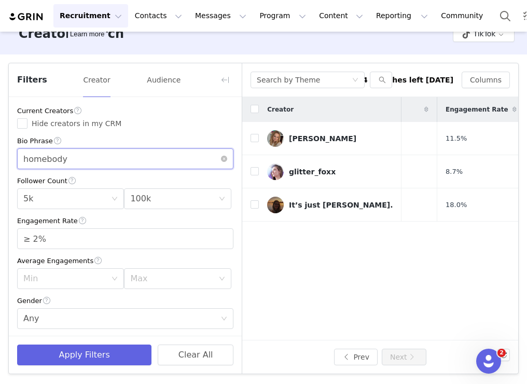
click at [65, 163] on input "homebody" at bounding box center [125, 158] width 216 height 21
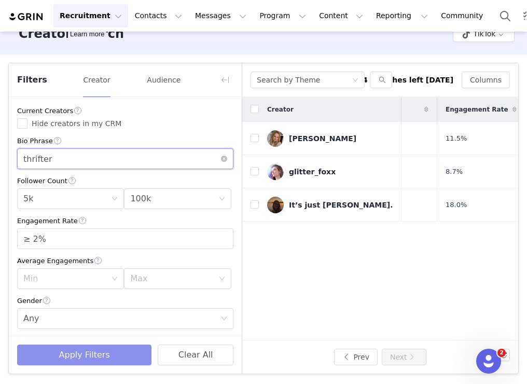
type input "thrifter"
click at [63, 357] on button "Apply Filters" at bounding box center [84, 354] width 134 height 21
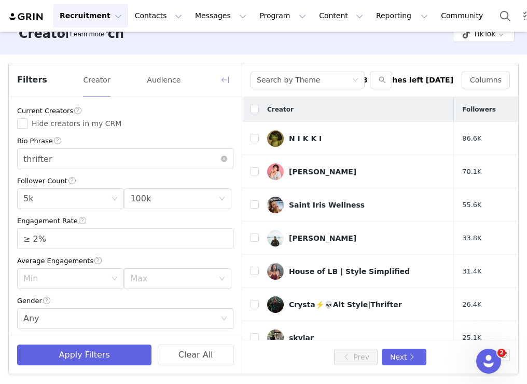
click at [221, 81] on button "button" at bounding box center [225, 80] width 17 height 17
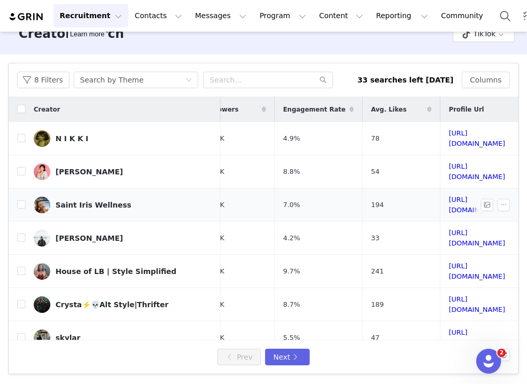
scroll to position [0, 94]
click at [449, 136] on link "https://www.tiktok.com/share/user/87712348387291137" at bounding box center [477, 138] width 57 height 18
click at [449, 169] on link "https://www.tiktok.com/share/user/6774955807769822213" at bounding box center [477, 171] width 57 height 18
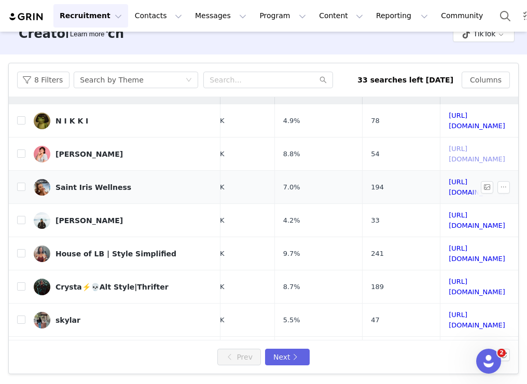
scroll to position [19, 94]
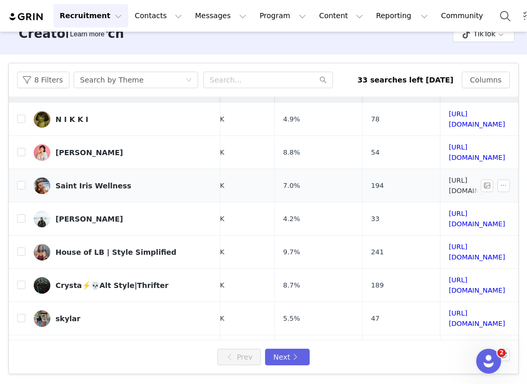
click at [449, 178] on link "https://www.tiktok.com/share/user/6796164438874653702" at bounding box center [477, 185] width 57 height 18
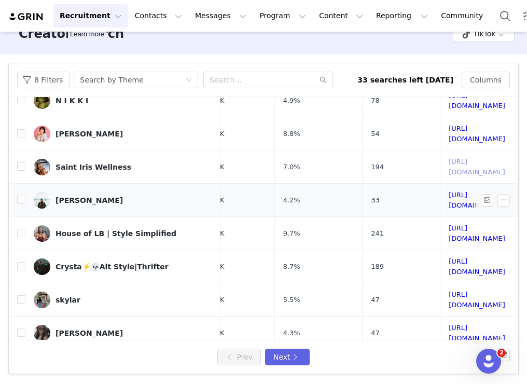
scroll to position [41, 94]
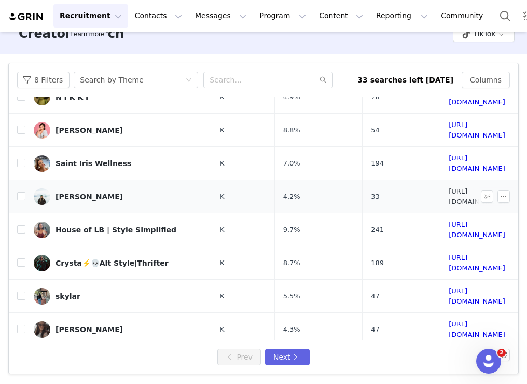
click at [449, 187] on link "https://www.tiktok.com/share/user/6936214717854532613" at bounding box center [477, 196] width 57 height 18
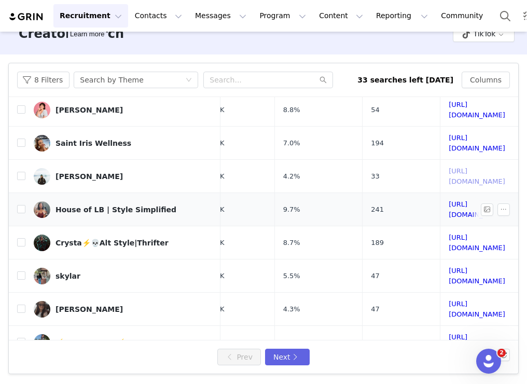
scroll to position [71, 94]
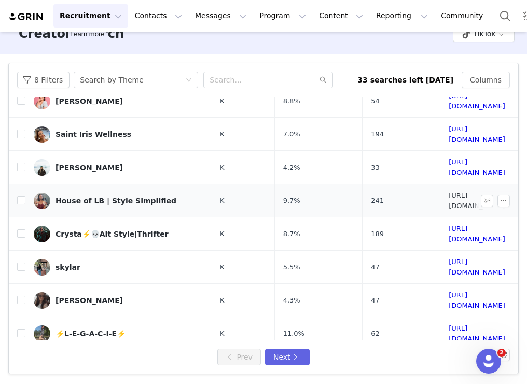
click at [449, 191] on link "https://www.tiktok.com/share/user/7062490528096879662" at bounding box center [477, 200] width 57 height 18
click at [449, 225] on link "https://www.tiktok.com/share/user/6750801881697092614" at bounding box center [477, 234] width 57 height 18
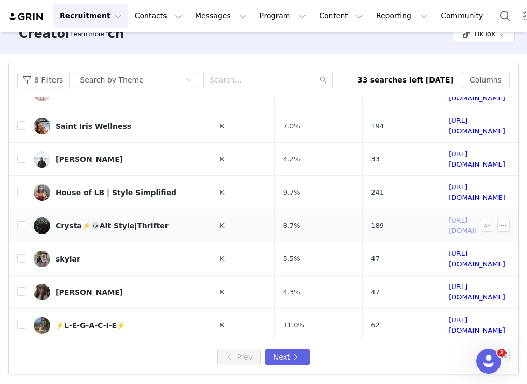
scroll to position [84, 94]
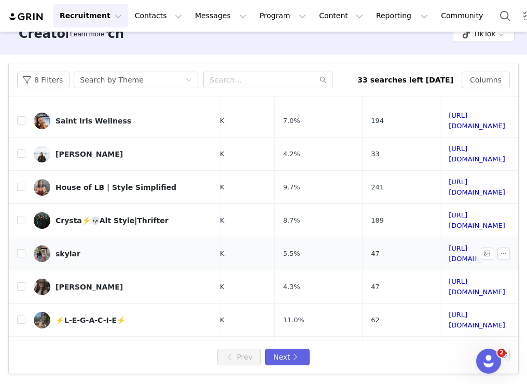
click at [440, 240] on td "https://www.tiktok.com/share/user/6791146483447481349" at bounding box center [477, 253] width 74 height 33
click at [449, 244] on link "https://www.tiktok.com/share/user/6791146483447481349" at bounding box center [477, 253] width 57 height 18
click at [440, 270] on td "https://www.tiktok.com/share/user/67181558650023936" at bounding box center [477, 286] width 74 height 33
click at [449, 277] on link "https://www.tiktok.com/share/user/67181558650023936" at bounding box center [477, 286] width 57 height 18
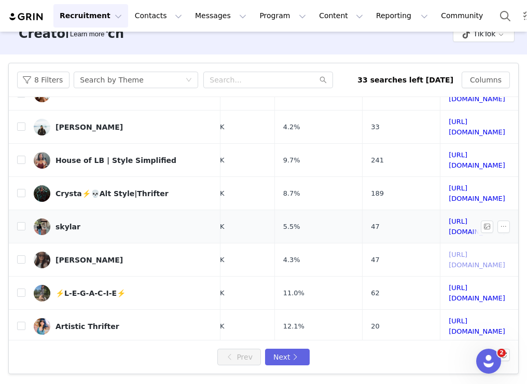
scroll to position [115, 94]
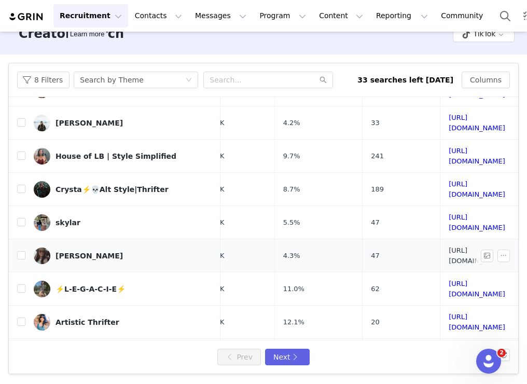
click at [449, 246] on link "https://www.tiktok.com/share/user/67181558650023936" at bounding box center [477, 255] width 57 height 18
click at [449, 280] on link "https://www.tiktok.com/share/user/15203345" at bounding box center [477, 289] width 57 height 18
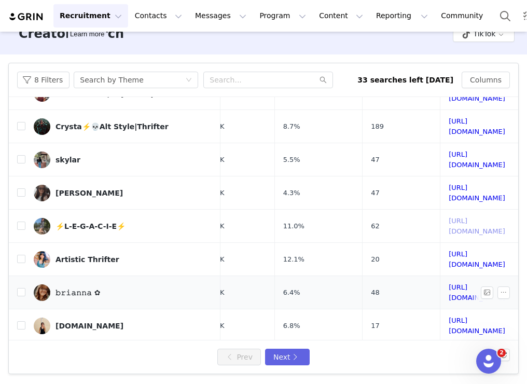
scroll to position [191, 94]
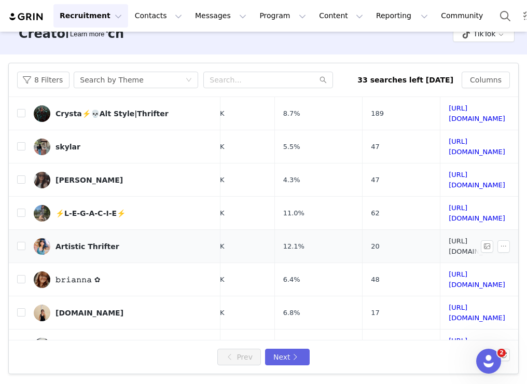
click at [449, 237] on link "https://www.tiktok.com/share/user/6814253002545071110" at bounding box center [477, 246] width 57 height 18
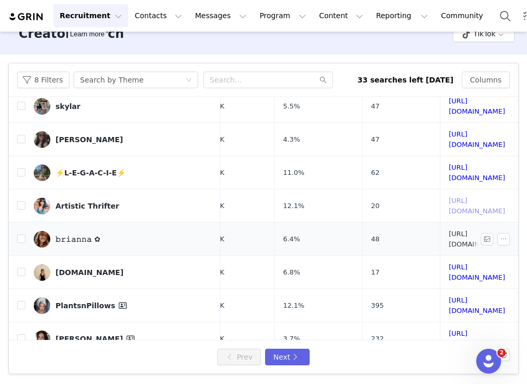
scroll to position [233, 94]
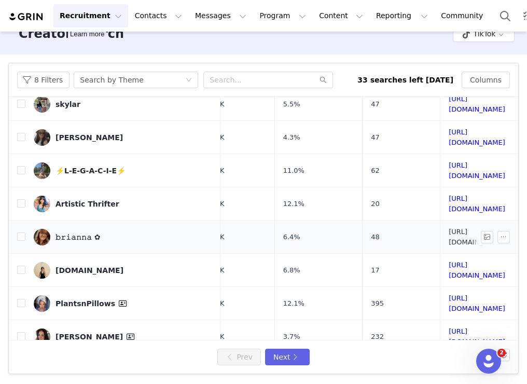
click at [449, 228] on link "https://www.tiktok.com/share/user/6758951666584765446" at bounding box center [477, 237] width 57 height 18
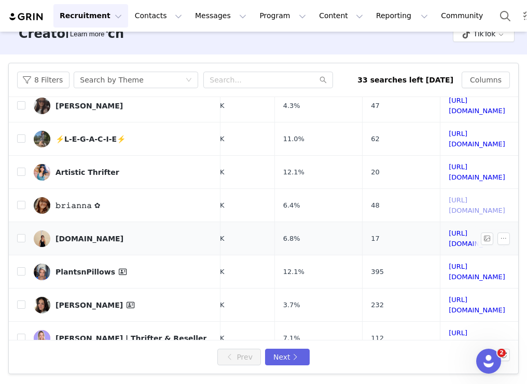
scroll to position [266, 94]
click at [449, 229] on link "https://www.tiktok.com/share/user/6819454206446994438" at bounding box center [477, 238] width 57 height 18
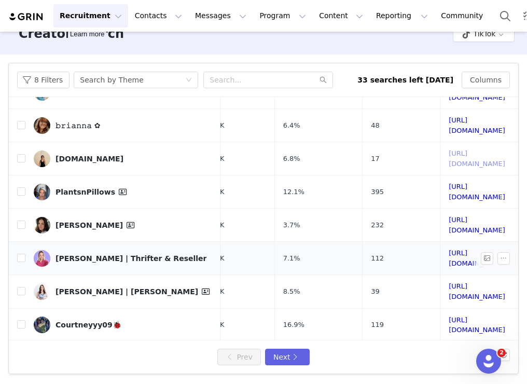
scroll to position [353, 94]
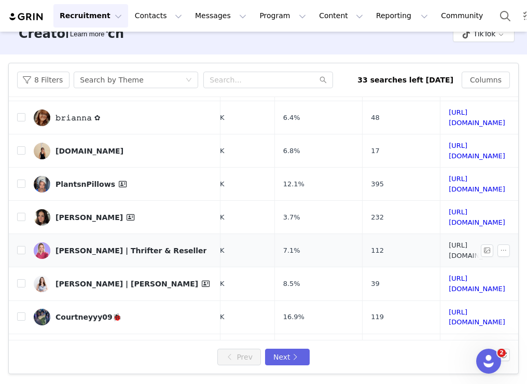
click at [449, 241] on link "https://www.tiktok.com/share/user/6752275247180235782" at bounding box center [477, 250] width 57 height 18
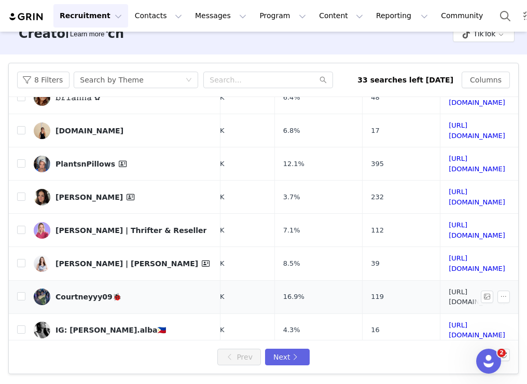
click at [449, 288] on link "https://www.tiktok.com/share/user/6987476215071802373" at bounding box center [477, 297] width 57 height 18
click at [449, 321] on link "https://www.tiktok.com/share/user/6912069609185395717" at bounding box center [477, 330] width 57 height 18
click at [449, 354] on link "https://www.tiktok.com/share/user/8005978" at bounding box center [477, 363] width 57 height 18
click at [290, 360] on button "Next" at bounding box center [287, 356] width 45 height 17
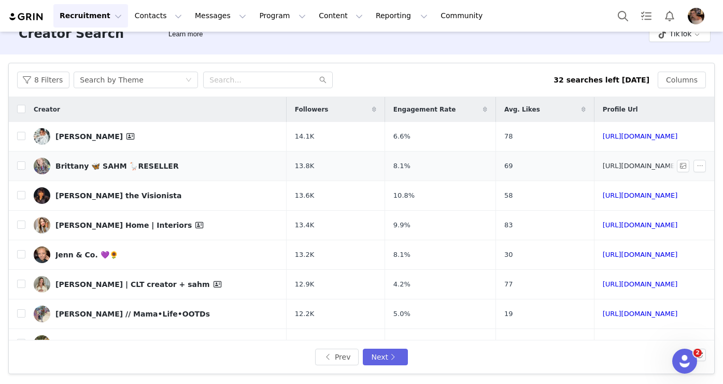
click at [603, 164] on link "https://www.tiktok.com/share/user/6911978177548928005" at bounding box center [640, 166] width 75 height 8
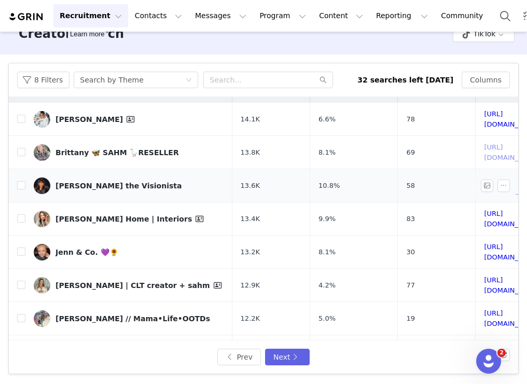
scroll to position [20, 0]
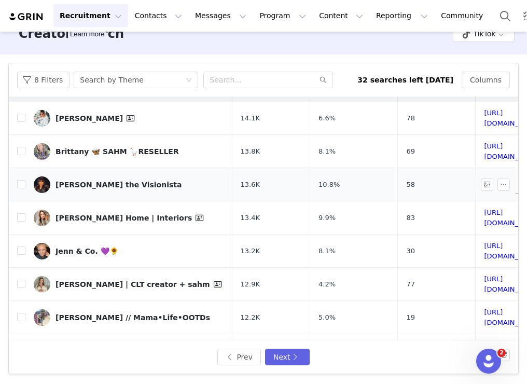
click at [484, 175] on link "https://www.tiktok.com/share/user/6805299019767694341" at bounding box center [512, 184] width 57 height 18
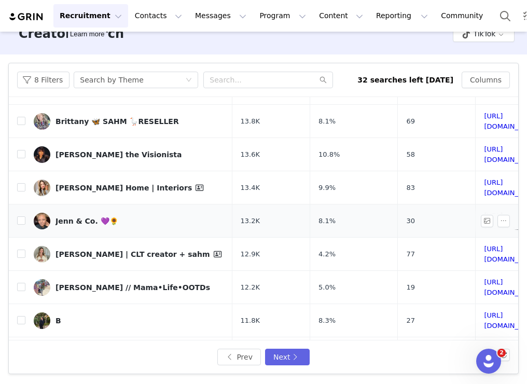
click at [484, 212] on link "https://www.tiktok.com/share/user/6993885646613021702" at bounding box center [512, 221] width 57 height 18
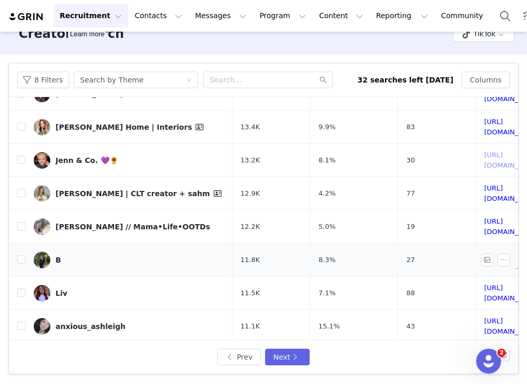
scroll to position [116, 0]
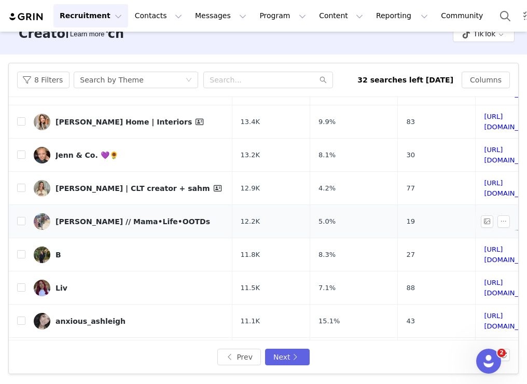
click at [484, 212] on link "https://www.tiktok.com/share/user/6856584501935883270" at bounding box center [512, 221] width 57 height 18
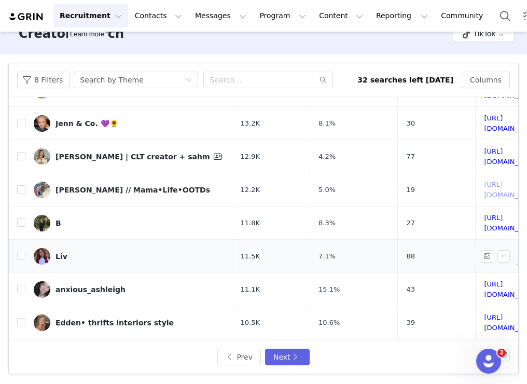
scroll to position [155, 0]
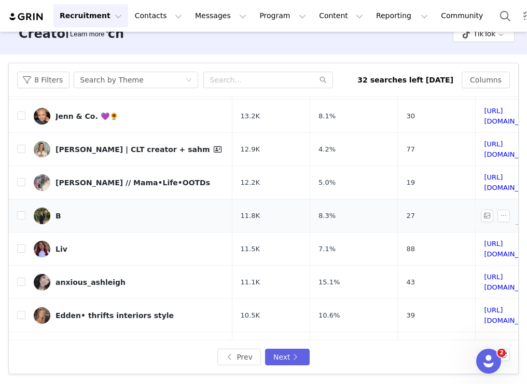
click at [484, 206] on link "https://www.tiktok.com/share/user/7307905931723785262" at bounding box center [512, 215] width 57 height 18
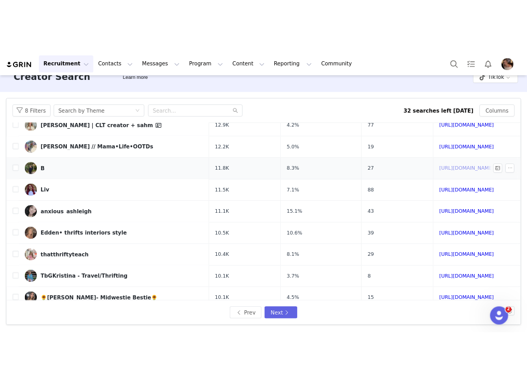
scroll to position [209, 0]
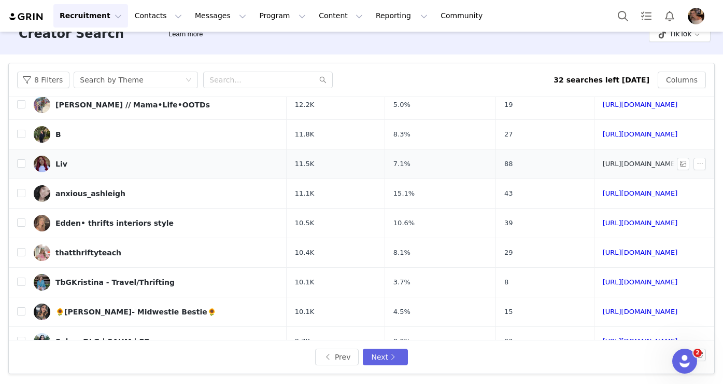
click at [603, 166] on link "https://www.tiktok.com/share/user/6807573706161275910" at bounding box center [640, 164] width 75 height 8
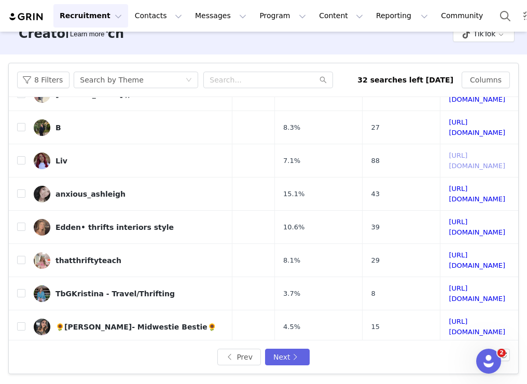
scroll to position [244, 102]
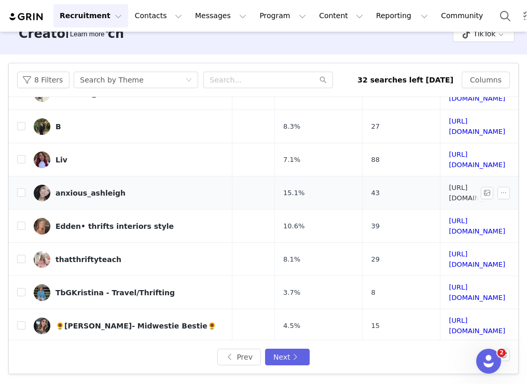
click at [449, 184] on link "https://www.tiktok.com/share/user/6819753392916448261" at bounding box center [477, 193] width 57 height 18
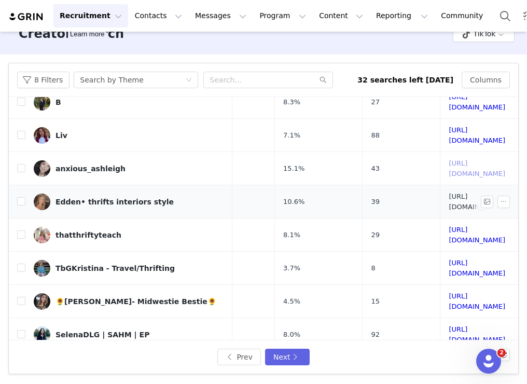
scroll to position [278, 102]
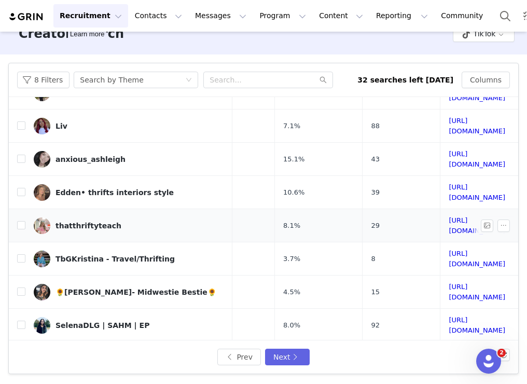
click at [440, 209] on td "https://www.tiktok.com/share/user/24653523" at bounding box center [477, 225] width 74 height 33
click at [449, 216] on link "https://www.tiktok.com/share/user/24653523" at bounding box center [477, 225] width 57 height 18
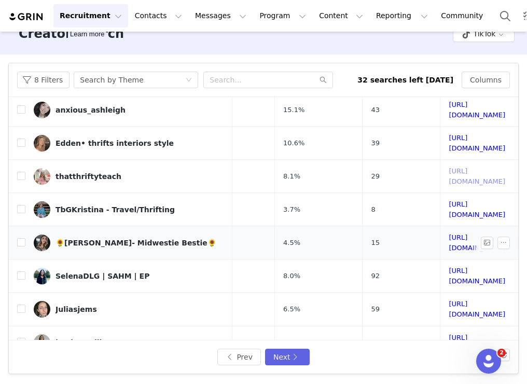
scroll to position [339, 102]
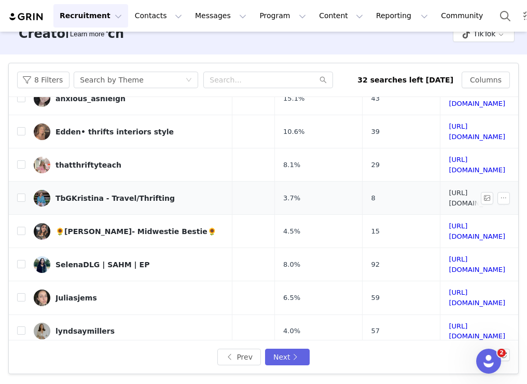
click at [449, 189] on link "https://www.tiktok.com/share/user/6969718172162720773" at bounding box center [477, 198] width 57 height 18
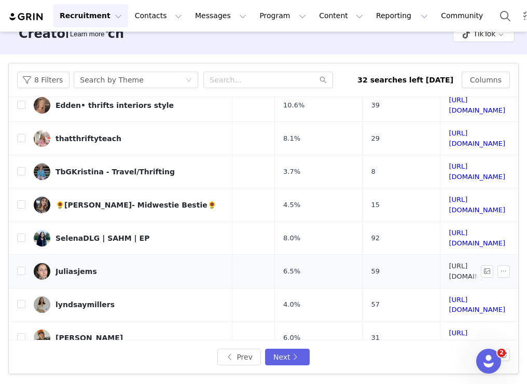
click at [449, 262] on link "https://www.tiktok.com/share/user/6755571080717091845" at bounding box center [477, 271] width 57 height 18
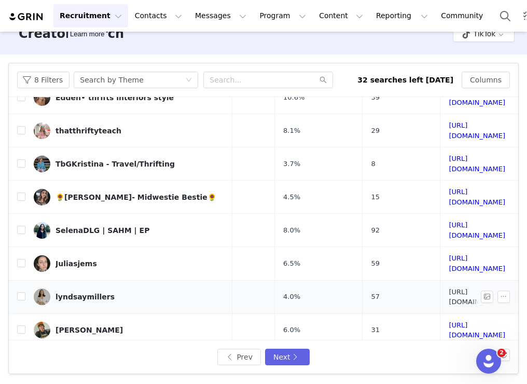
click at [449, 288] on link "https://www.tiktok.com/share/user/6807213527284990982" at bounding box center [477, 297] width 57 height 18
click at [449, 321] on link "https://www.tiktok.com/share/user/6925819048500626437" at bounding box center [477, 330] width 57 height 18
click at [449, 354] on link "https://www.tiktok.com/share/user/7057017465364857862" at bounding box center [477, 363] width 57 height 18
click at [294, 353] on button "Next" at bounding box center [287, 356] width 45 height 17
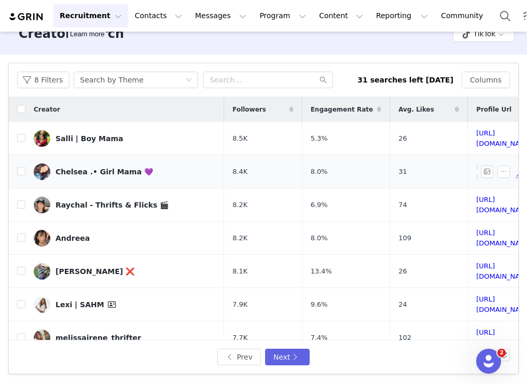
scroll to position [0, 88]
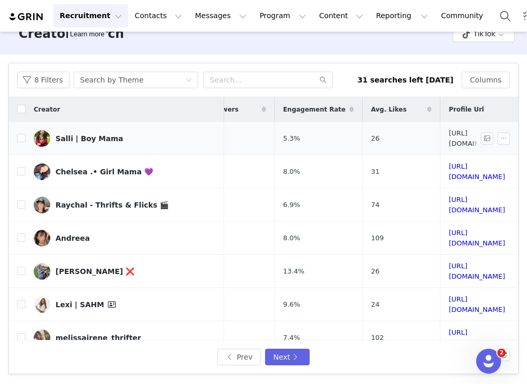
click at [449, 133] on link "https://www.tiktok.com/share/user/6788187214113162245" at bounding box center [477, 138] width 57 height 18
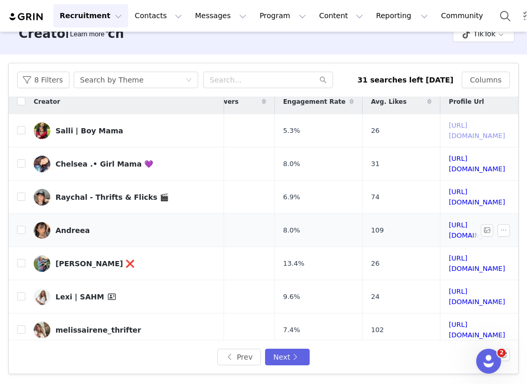
scroll to position [8, 87]
click at [449, 189] on link "https://www.tiktok.com/share/user/6770024032357532678" at bounding box center [477, 197] width 57 height 18
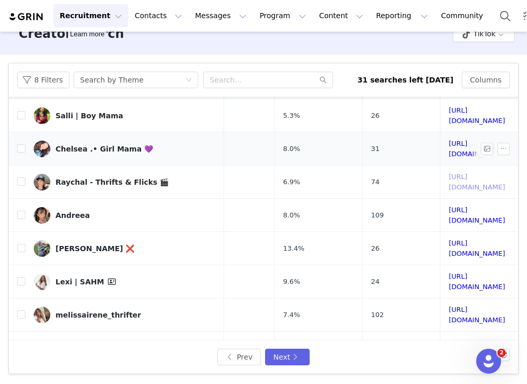
scroll to position [28, 87]
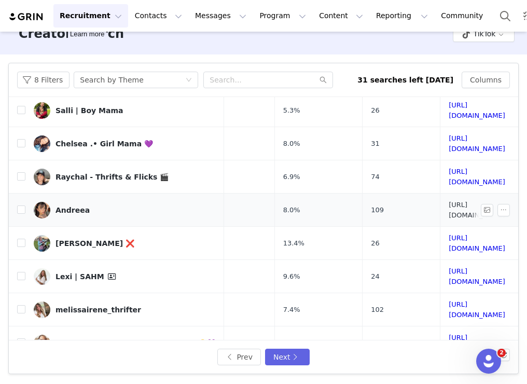
click at [449, 201] on link "https://www.tiktok.com/share/user/7187147302444172331" at bounding box center [477, 210] width 57 height 18
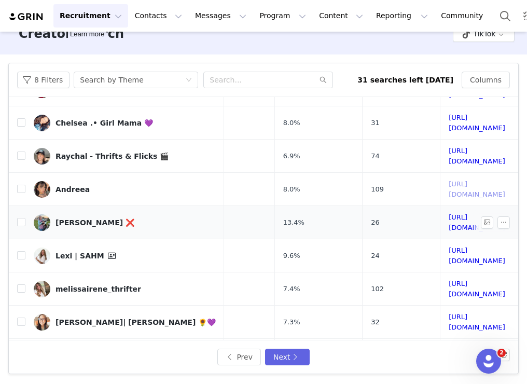
scroll to position [52, 87]
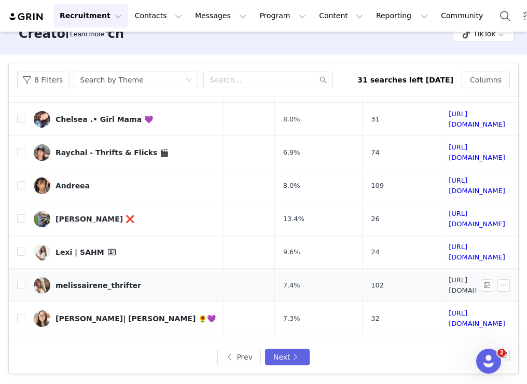
click at [449, 276] on link "https://www.tiktok.com/share/user/6766421769689105414" at bounding box center [477, 285] width 57 height 18
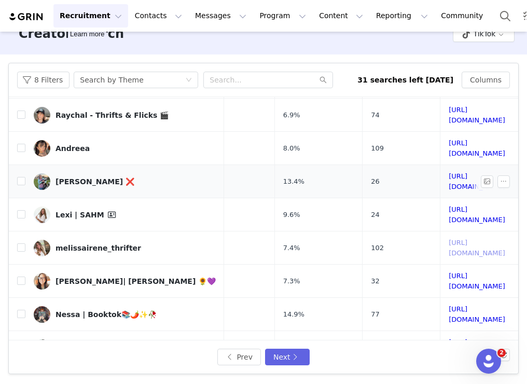
scroll to position [92, 87]
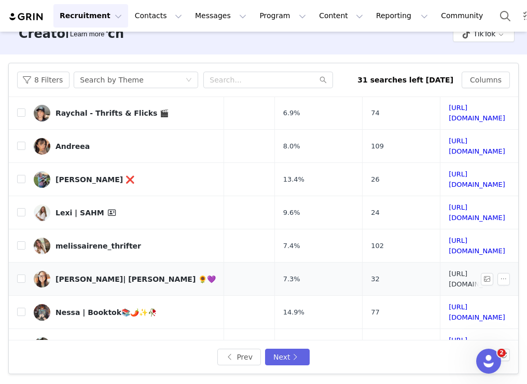
click at [449, 270] on link "https://www.tiktok.com/share/user/6737732911750169606" at bounding box center [477, 279] width 57 height 18
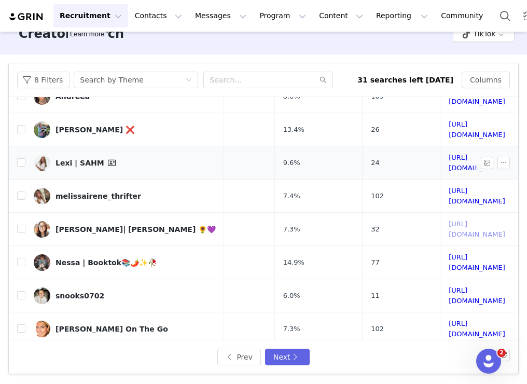
scroll to position [165, 87]
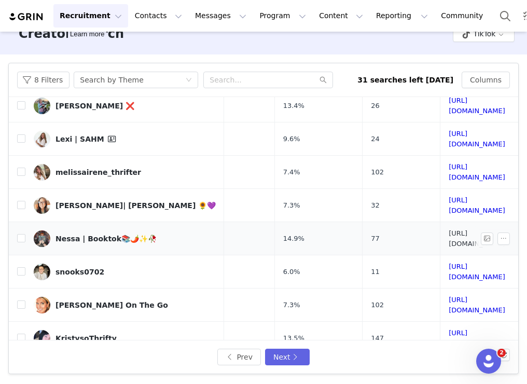
click at [449, 229] on link "https://www.tiktok.com/share/user/6809694718676485122" at bounding box center [477, 238] width 57 height 18
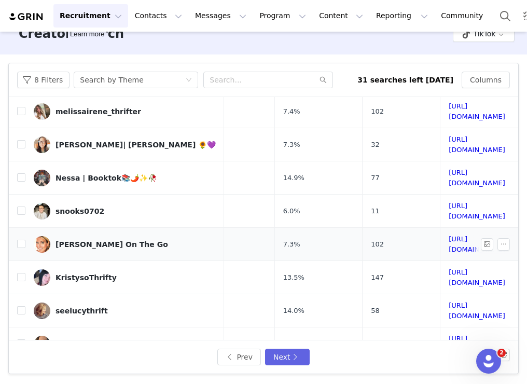
click at [440, 228] on td "https://www.tiktok.com/share/user/6900700041499132934" at bounding box center [477, 244] width 74 height 33
click at [449, 235] on link "https://www.tiktok.com/share/user/6900700041499132934" at bounding box center [477, 244] width 57 height 18
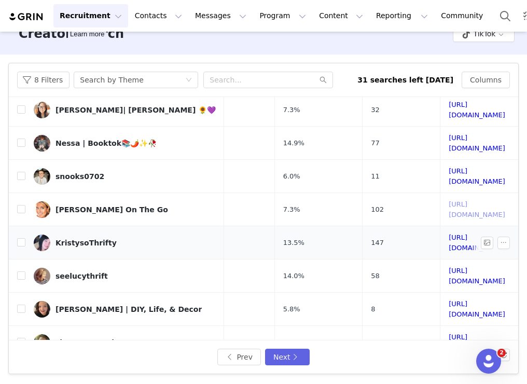
scroll to position [270, 87]
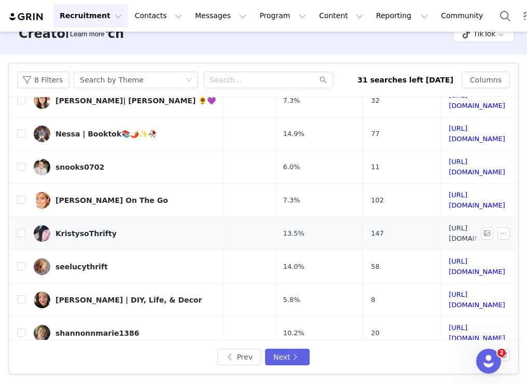
click at [449, 224] on link "https://www.tiktok.com/share/user/6920754844290663430" at bounding box center [477, 233] width 57 height 18
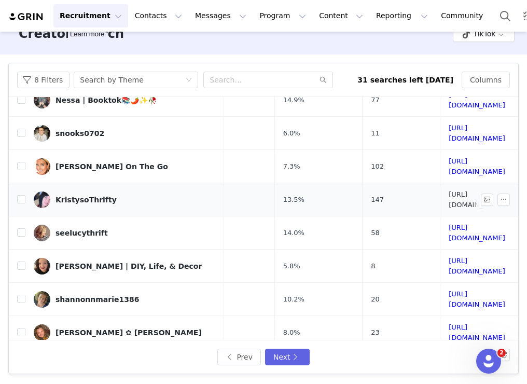
scroll to position [304, 87]
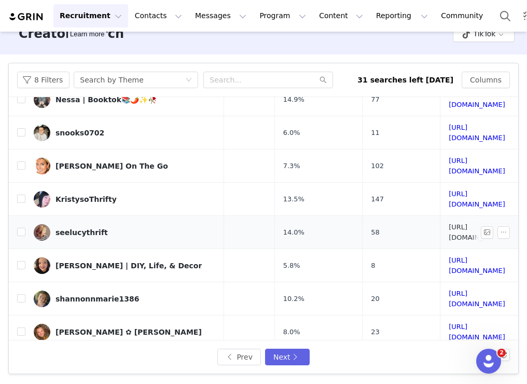
click at [449, 223] on link "https://www.tiktok.com/share/user/7253807417690768426" at bounding box center [477, 232] width 57 height 18
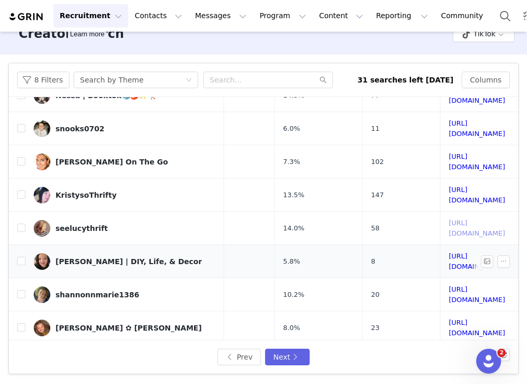
scroll to position [318, 87]
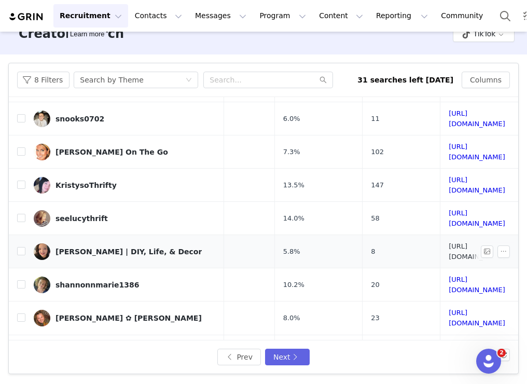
click at [449, 242] on link "https://www.tiktok.com/share/user/7164918640374481963" at bounding box center [477, 251] width 57 height 18
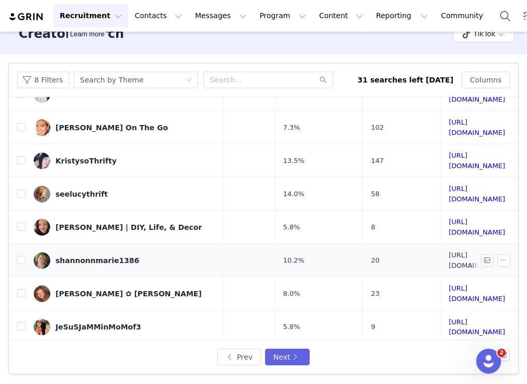
click at [449, 251] on link "https://www.tiktok.com/share/user/6819833681965597702" at bounding box center [477, 260] width 57 height 18
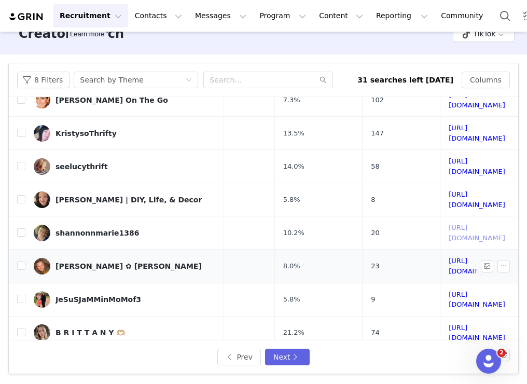
scroll to position [373, 87]
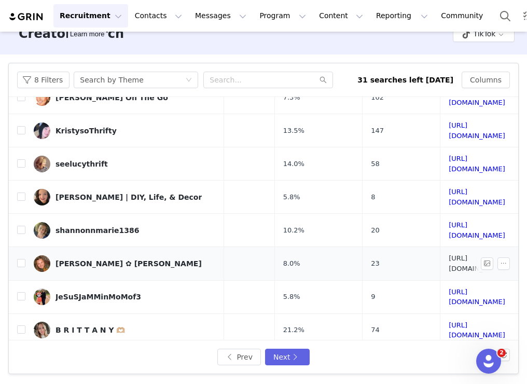
click at [449, 254] on link "https://www.tiktok.com/share/user/6603120077268123653" at bounding box center [477, 263] width 57 height 18
click at [449, 288] on link "https://www.tiktok.com/share/user/6752116890875118597" at bounding box center [477, 297] width 57 height 18
click at [449, 321] on link "https://www.tiktok.com/share/user/6686595026854265862" at bounding box center [477, 330] width 57 height 18
click at [449, 354] on link "https://www.tiktok.com/share/user/6806507859754517509" at bounding box center [477, 363] width 57 height 18
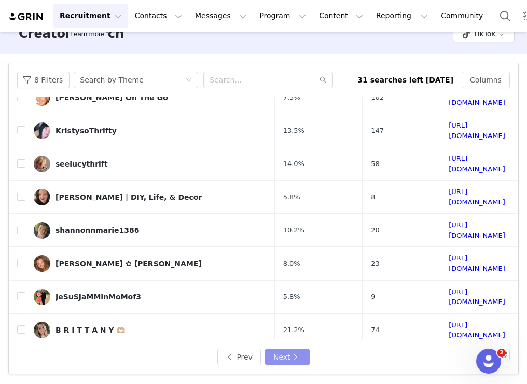
click at [277, 357] on button "Next" at bounding box center [287, 356] width 45 height 17
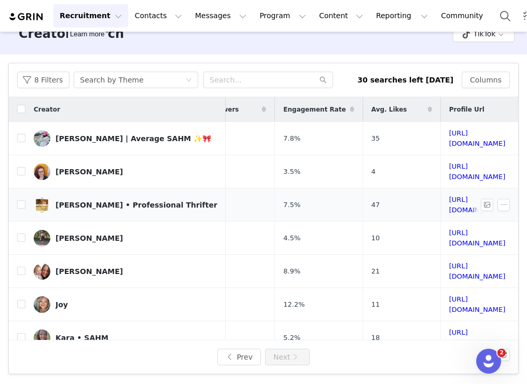
scroll to position [0, 90]
click at [449, 135] on link "https://www.tiktok.com/share/user/6603117518587445254" at bounding box center [477, 138] width 57 height 18
click at [449, 167] on link "https://www.tiktok.com/share/user/6831966071433282566" at bounding box center [477, 171] width 57 height 18
click at [449, 196] on link "https://www.tiktok.com/share/user/7377872749455475758" at bounding box center [477, 205] width 57 height 18
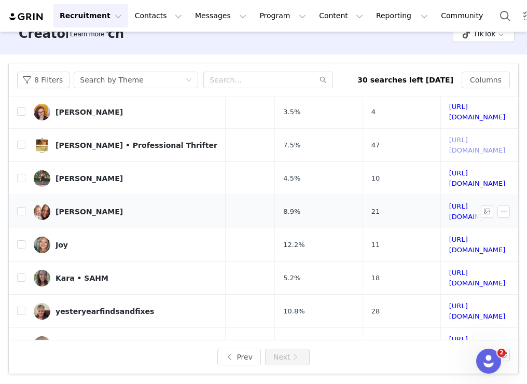
scroll to position [61, 90]
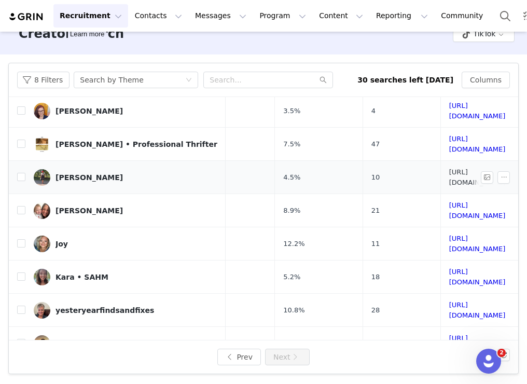
click at [449, 168] on link "https://www.tiktok.com/share/user/6910660132784620550" at bounding box center [477, 177] width 57 height 18
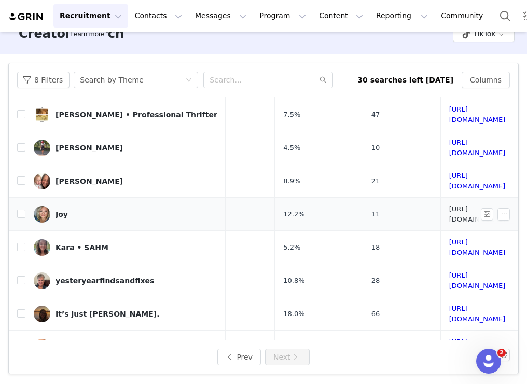
click at [449, 205] on link "https://www.tiktok.com/share/user/7216096385626899502" at bounding box center [477, 214] width 57 height 18
click at [449, 238] on link "https://www.tiktok.com/share/user/6803056596550484997" at bounding box center [477, 247] width 57 height 18
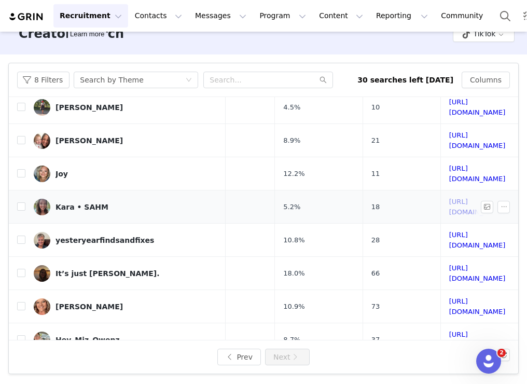
scroll to position [148, 90]
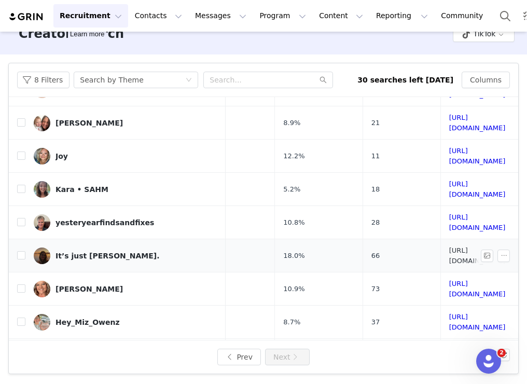
click at [449, 246] on link "https://www.tiktok.com/share/user/7135038214695339051" at bounding box center [477, 255] width 57 height 18
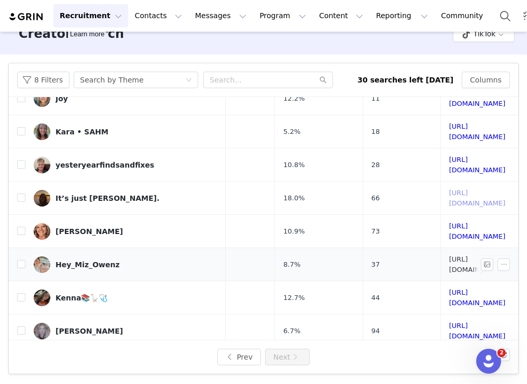
scroll to position [211, 90]
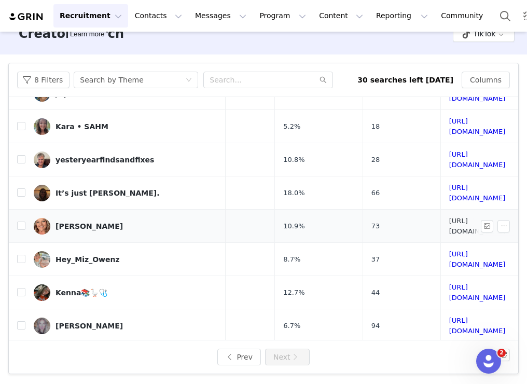
click at [449, 217] on link "https://www.tiktok.com/share/user/6895810514460263430" at bounding box center [477, 226] width 57 height 18
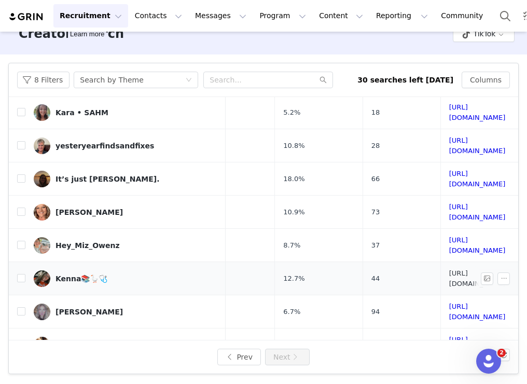
click at [449, 269] on link "https://www.tiktok.com/share/user/6767647914908468230" at bounding box center [477, 278] width 57 height 18
click at [449, 336] on link "https://www.tiktok.com/share/user/6741211125029307397" at bounding box center [477, 345] width 57 height 18
click at [440, 361] on td "https://www.tiktok.com/share/user/7108503839858672686" at bounding box center [477, 377] width 74 height 33
click at [449, 369] on link "https://www.tiktok.com/share/user/7108503839858672686" at bounding box center [477, 378] width 57 height 18
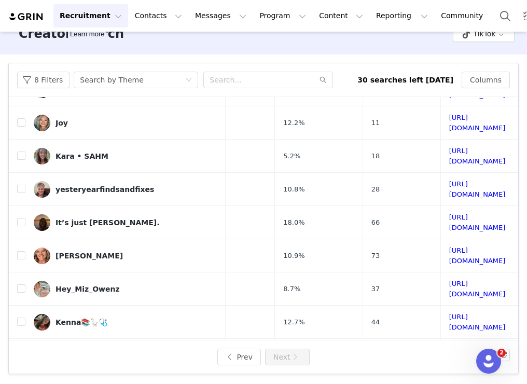
scroll to position [0, 0]
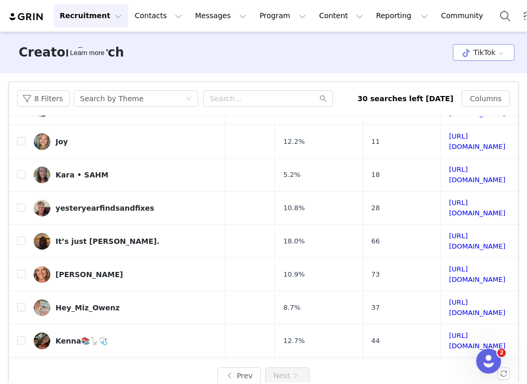
click at [511, 55] on button "TikTok" at bounding box center [484, 52] width 62 height 17
click at [488, 72] on li "Instagram" at bounding box center [483, 73] width 61 height 17
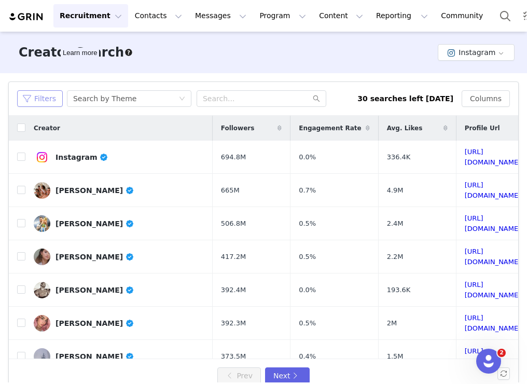
click at [38, 102] on button "Filters" at bounding box center [40, 98] width 46 height 17
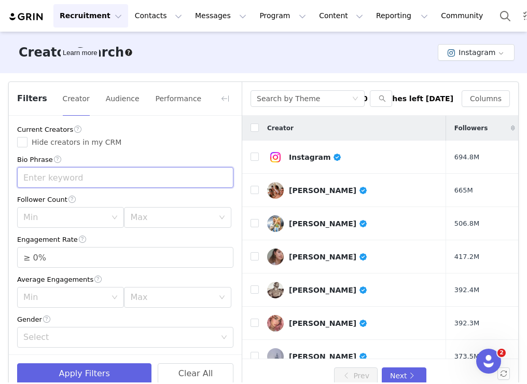
click at [67, 174] on input "text" at bounding box center [125, 177] width 216 height 21
type input "thrifter"
click at [69, 223] on div "Min" at bounding box center [67, 217] width 88 height 20
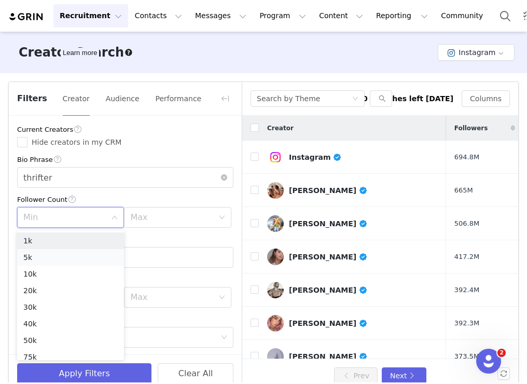
click at [62, 253] on li "5k" at bounding box center [70, 257] width 107 height 17
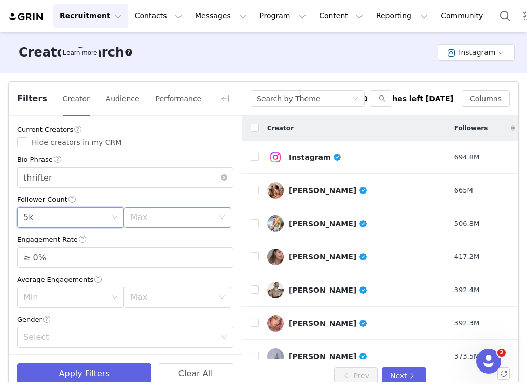
click at [153, 216] on div "Max" at bounding box center [171, 217] width 83 height 10
click at [143, 300] on li "100k" at bounding box center [177, 299] width 107 height 17
click at [228, 252] on span "Increase Value" at bounding box center [227, 253] width 11 height 12
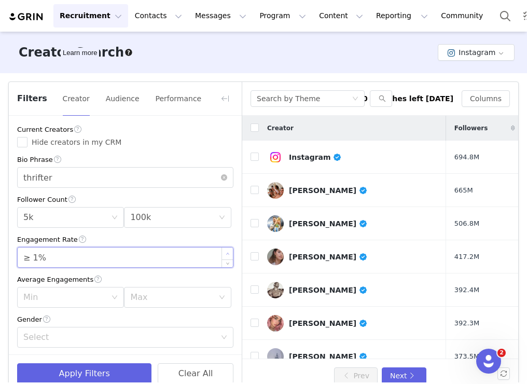
type input "≥ 2%"
click at [228, 252] on icon "icon: up" at bounding box center [228, 254] width 4 height 4
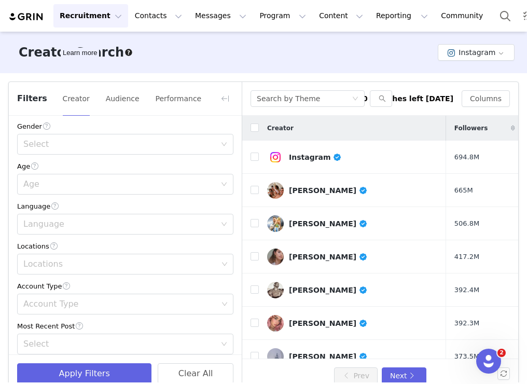
scroll to position [230, 0]
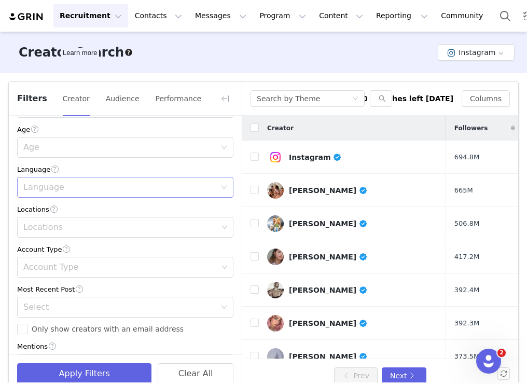
click at [68, 193] on div "Language" at bounding box center [121, 187] width 197 height 20
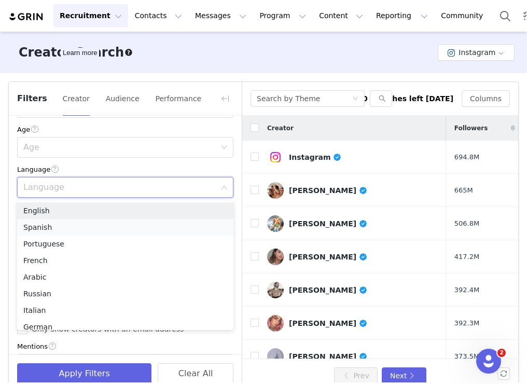
click at [57, 220] on li "Spanish" at bounding box center [125, 227] width 216 height 17
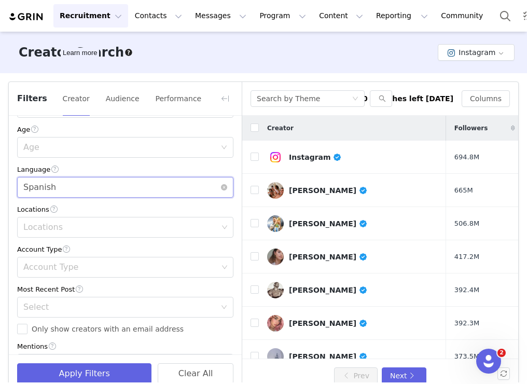
click at [60, 190] on div "Language Spanish" at bounding box center [121, 187] width 197 height 20
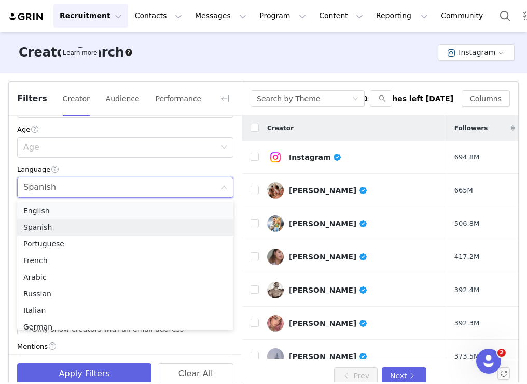
click at [52, 211] on li "English" at bounding box center [125, 210] width 216 height 17
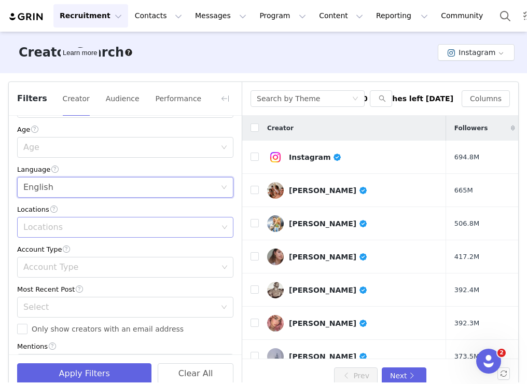
click at [57, 222] on div "Locations" at bounding box center [121, 227] width 202 height 20
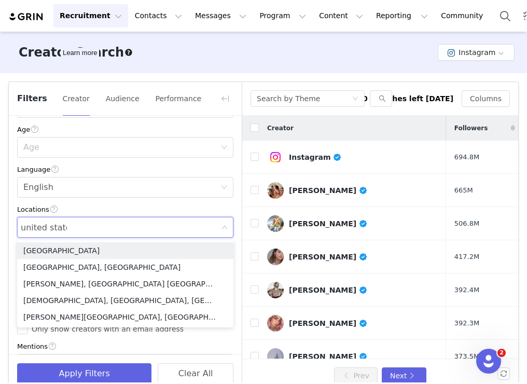
type input "united states"
click at [60, 250] on li "United States" at bounding box center [125, 250] width 216 height 17
click at [116, 204] on div "Locations" at bounding box center [125, 209] width 216 height 11
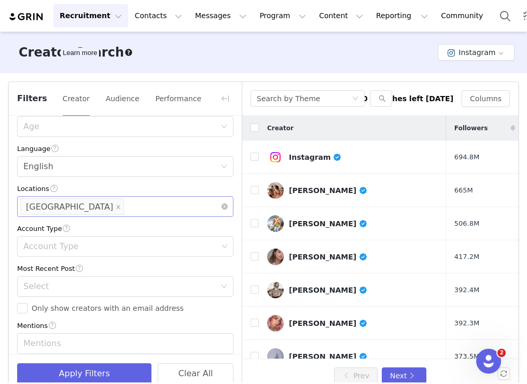
scroll to position [271, 0]
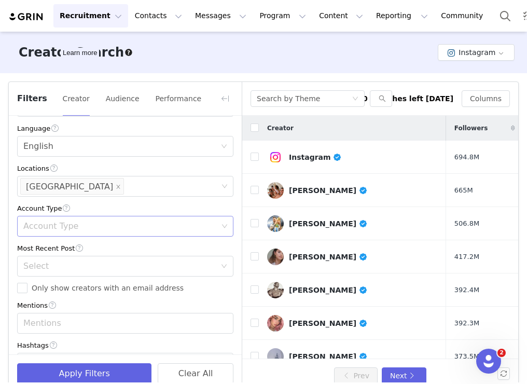
click at [88, 227] on div "Account Type" at bounding box center [120, 226] width 194 height 10
click at [113, 209] on div "Account Type" at bounding box center [125, 208] width 216 height 11
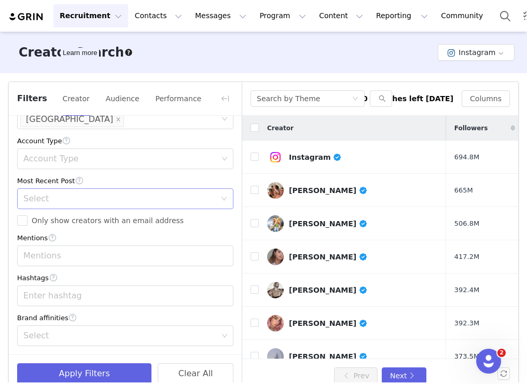
click at [98, 199] on div "Select" at bounding box center [119, 198] width 192 height 10
click at [66, 221] on li "<1 Month" at bounding box center [125, 221] width 216 height 17
click at [41, 224] on span "Only show creators with an email address" at bounding box center [107, 220] width 160 height 8
click at [27, 224] on input "Only show creators with an email address" at bounding box center [22, 220] width 10 height 10
checkbox input "true"
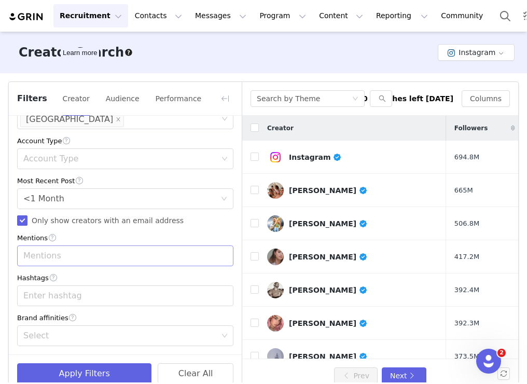
scroll to position [19, 0]
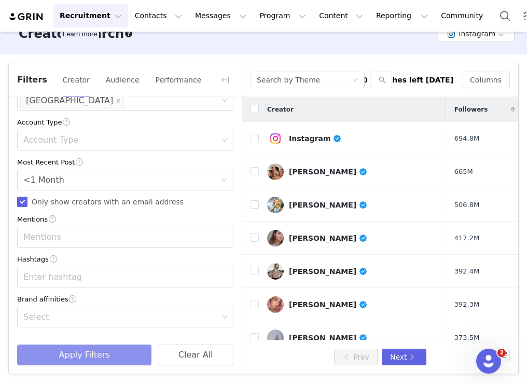
click at [57, 345] on button "Apply Filters" at bounding box center [84, 354] width 134 height 21
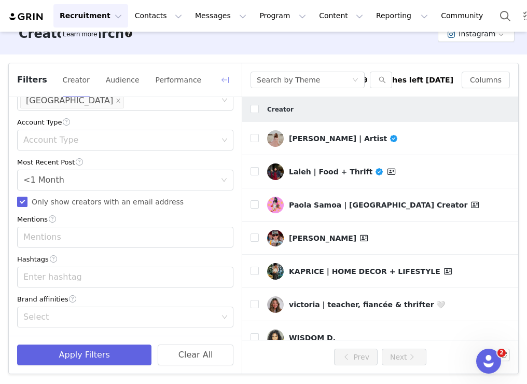
click at [222, 86] on button "button" at bounding box center [225, 80] width 17 height 17
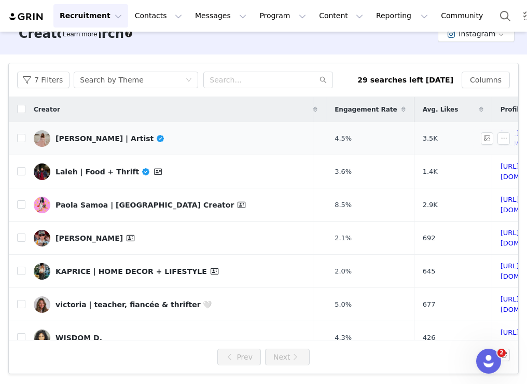
scroll to position [0, 158]
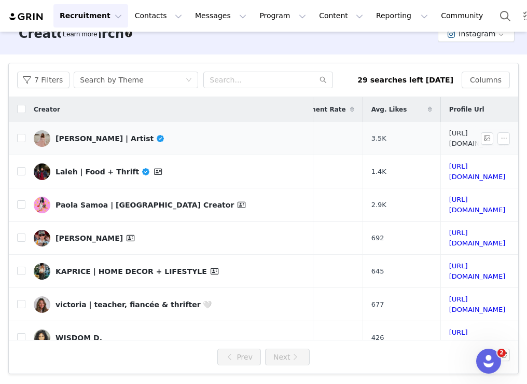
click at [449, 135] on link "https://www.instagram.com/annaleebeckart/" at bounding box center [477, 138] width 57 height 18
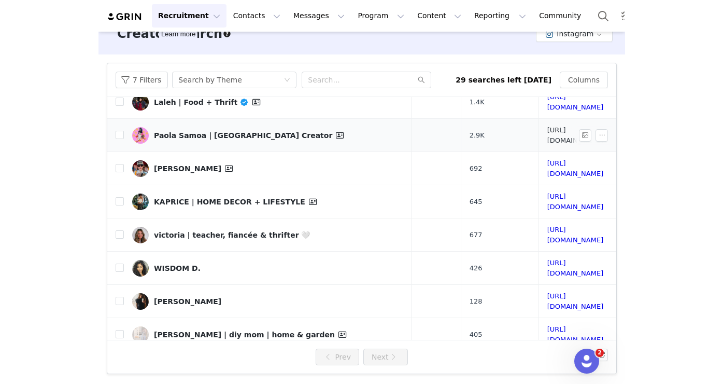
scroll to position [77, 158]
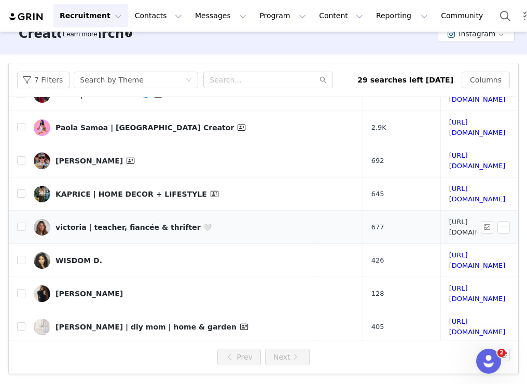
click at [449, 218] on link "https://www.instagram.com/thriftnthrivin/" at bounding box center [477, 227] width 57 height 18
click at [449, 251] on link "https://www.instagram.com/wisdomdavina/" at bounding box center [477, 260] width 57 height 18
click at [449, 284] on link "https://www.instagram.com/thanksithriftedthis/" at bounding box center [477, 293] width 57 height 18
click at [449, 351] on link "https://www.instagram.com/idreaminvintagefurnishings/" at bounding box center [477, 360] width 57 height 18
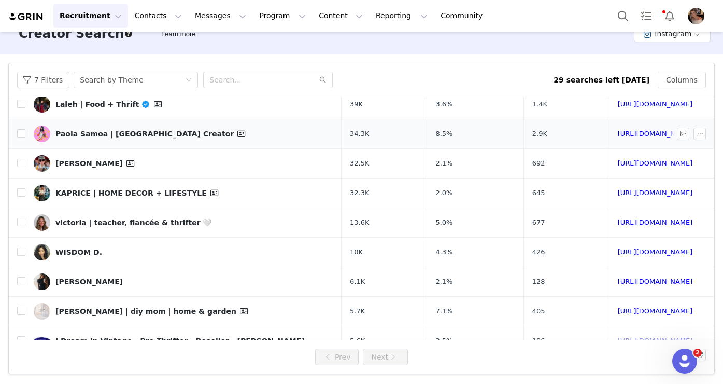
scroll to position [77, 0]
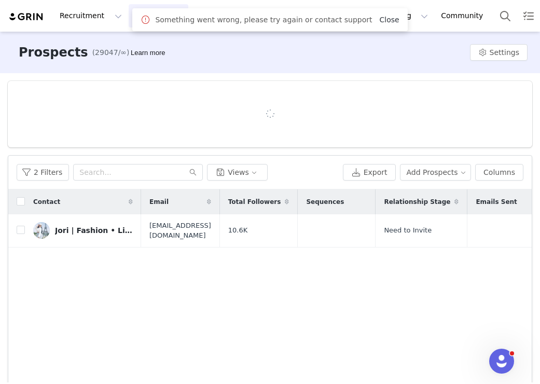
click at [379, 21] on link "Close" at bounding box center [389, 20] width 20 height 8
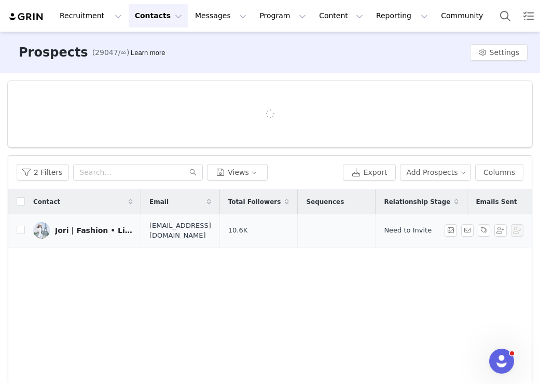
click at [81, 229] on div "Jori | Fashion • Lifestyle • Travel" at bounding box center [94, 230] width 78 height 8
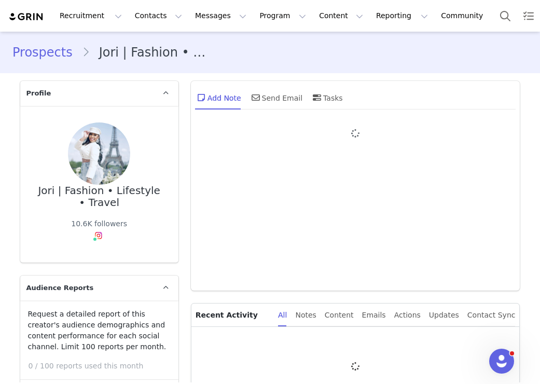
type input "+1 ([GEOGRAPHIC_DATA])"
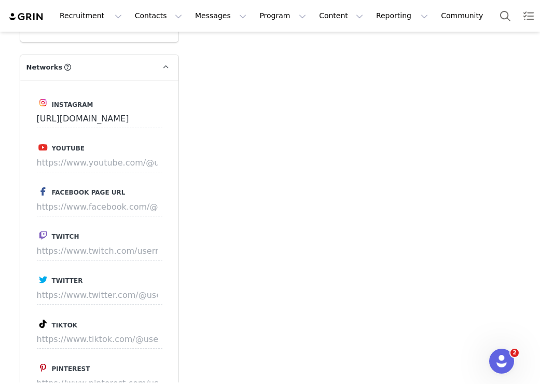
scroll to position [1449, 0]
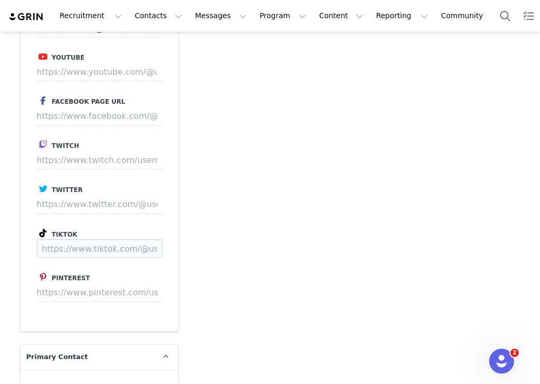
click at [114, 251] on input at bounding box center [99, 248] width 125 height 19
paste input "https://www.tiktok.com/@fabsymone?_t=8jxje4ygxxk&_r=1"
click at [135, 245] on button "Save" at bounding box center [143, 248] width 38 height 19
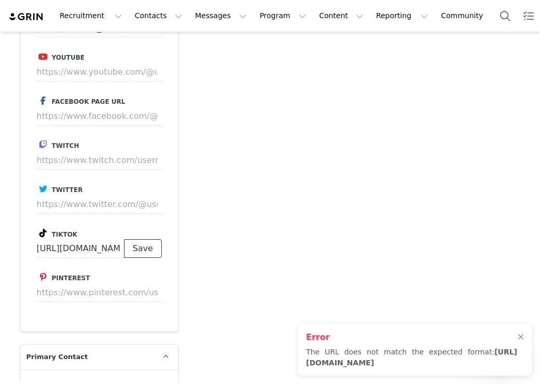
type input "https://www.tiktok.com/@fabsymone"
click at [135, 245] on button "Save" at bounding box center [143, 248] width 38 height 19
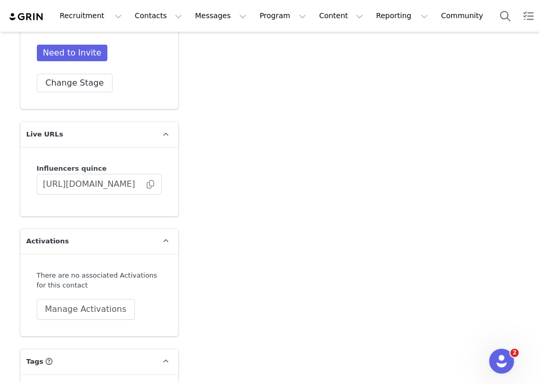
scroll to position [2278, 0]
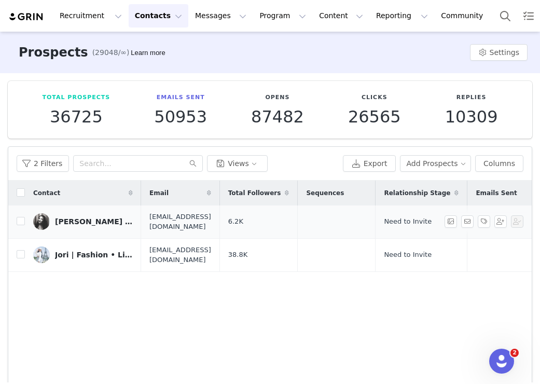
click at [76, 219] on div "[PERSON_NAME] [PERSON_NAME]🖤" at bounding box center [94, 221] width 78 height 8
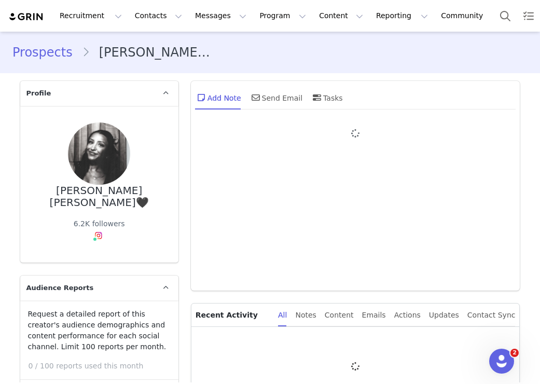
type input "+1 ([GEOGRAPHIC_DATA])"
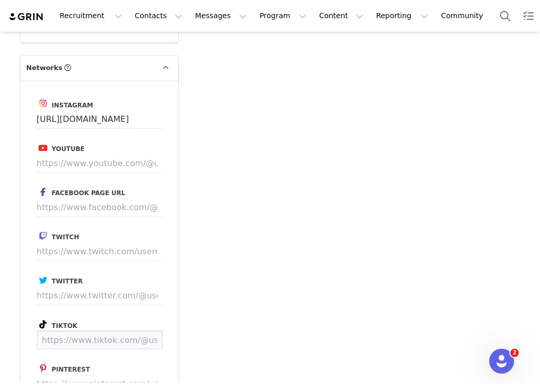
click at [85, 330] on input at bounding box center [99, 339] width 125 height 19
paste input "https://www.tiktok.com/@brianabromero"
type input "https://www.tiktok.com/@brianabromero"
click at [135, 330] on button "Save" at bounding box center [143, 339] width 38 height 19
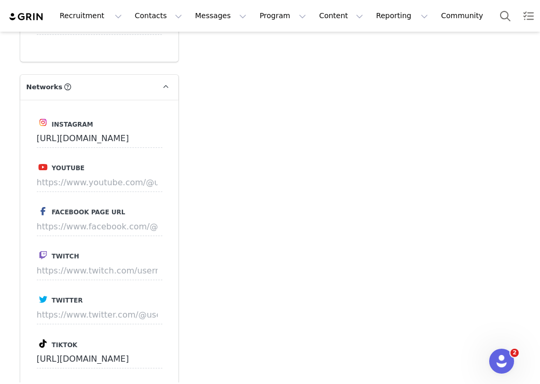
scroll to position [1377, 0]
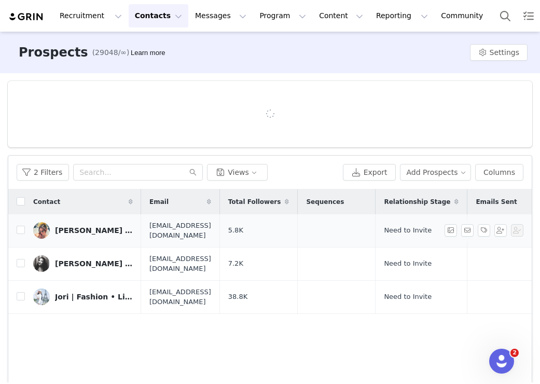
click at [59, 230] on div "Alex | Disney Lifestyle" at bounding box center [94, 230] width 78 height 8
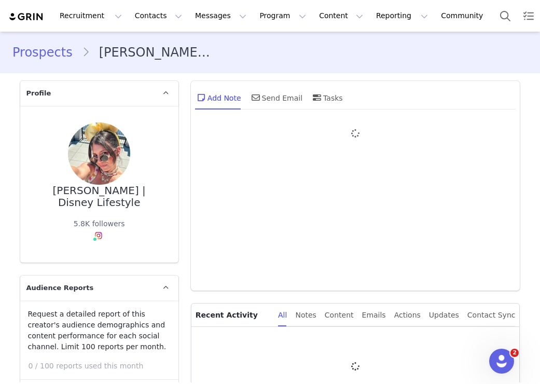
type input "+1 ([GEOGRAPHIC_DATA])"
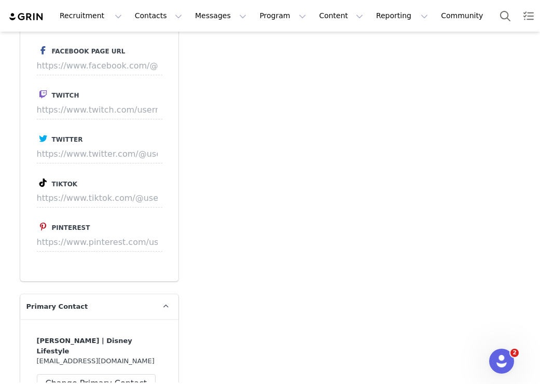
scroll to position [1485, 0]
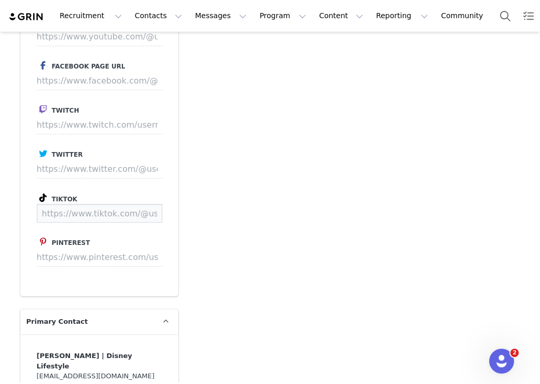
click at [124, 205] on input at bounding box center [99, 213] width 125 height 19
paste input "https://www.tiktok.com/@itstartedwithablouse"
type input "https://www.tiktok.com/@itstartedwithablouse"
click at [150, 204] on button "Save" at bounding box center [143, 213] width 38 height 19
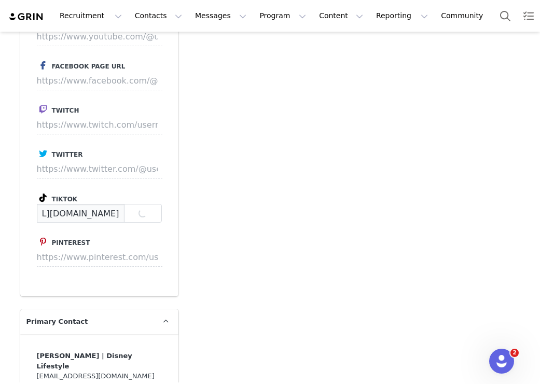
drag, startPoint x: 101, startPoint y: 203, endPoint x: 130, endPoint y: 203, distance: 29.0
click at [130, 204] on div "https://www.tiktok.com/@itstartedwithablouse Save" at bounding box center [99, 213] width 125 height 19
click at [114, 204] on input "https://www.tiktok.com/@itstartedwithablouse" at bounding box center [81, 213] width 88 height 19
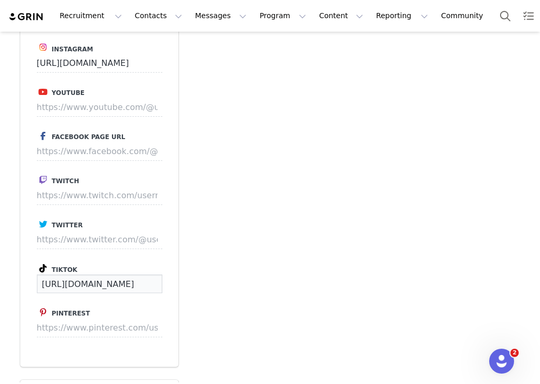
scroll to position [1453, 0]
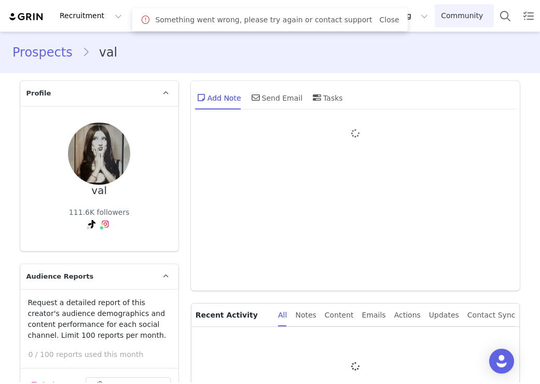
type input "+1 ([GEOGRAPHIC_DATA])"
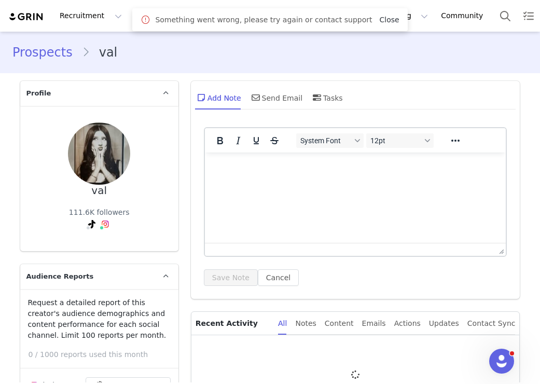
click at [379, 19] on link "Close" at bounding box center [389, 20] width 20 height 8
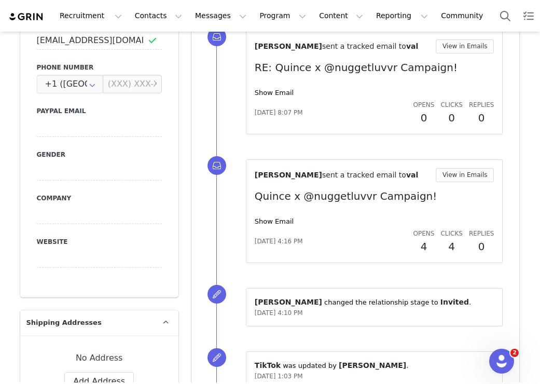
scroll to position [493, 0]
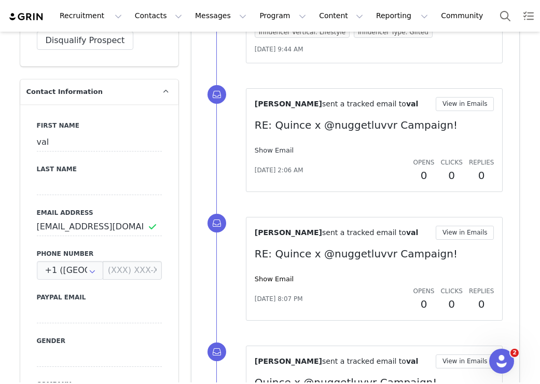
click at [274, 146] on link "Show Email" at bounding box center [274, 150] width 39 height 8
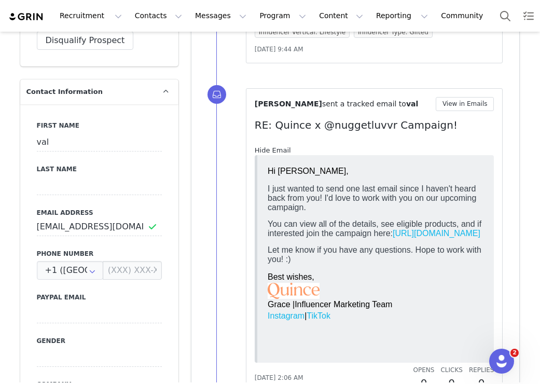
scroll to position [0, 0]
click at [272, 149] on link "Hide Email" at bounding box center [273, 150] width 36 height 8
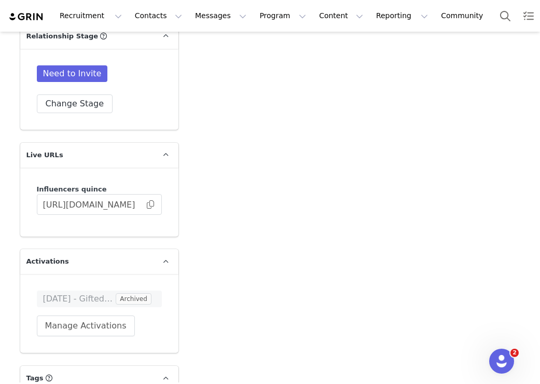
scroll to position [2056, 0]
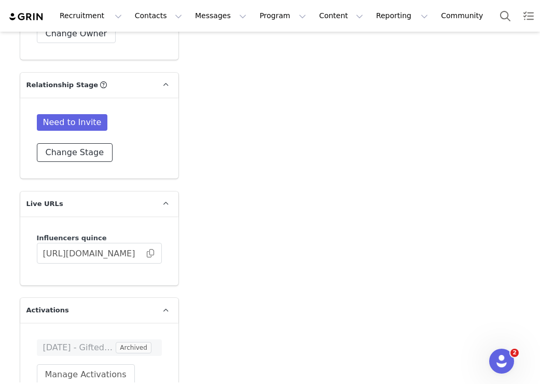
click at [81, 150] on button "Change Stage" at bounding box center [75, 152] width 76 height 19
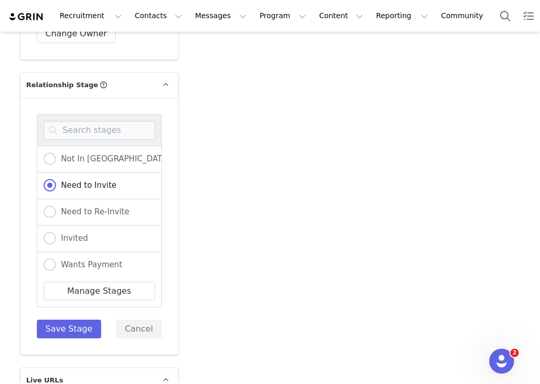
click at [41, 239] on div "Invited" at bounding box center [99, 239] width 125 height 26
click at [48, 239] on span at bounding box center [50, 238] width 12 height 12
click at [48, 239] on input "Invited" at bounding box center [50, 238] width 12 height 13
radio input "true"
radio input "false"
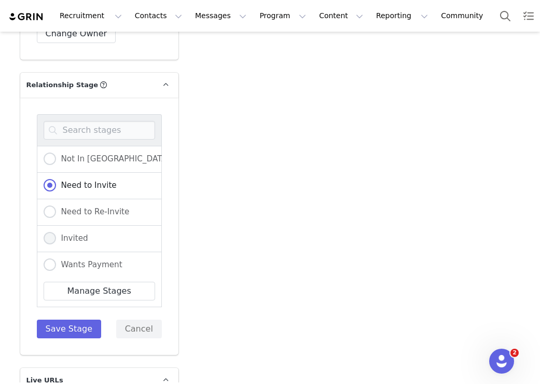
radio input "true"
click at [75, 330] on button "Save Stage" at bounding box center [69, 328] width 65 height 19
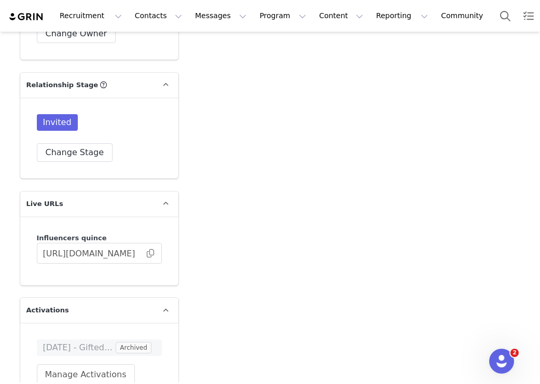
scroll to position [2305, 0]
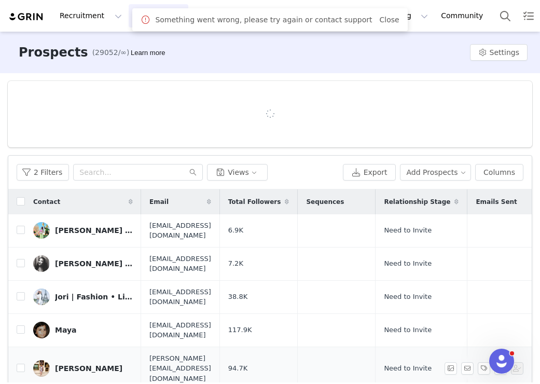
click at [76, 364] on div "[PERSON_NAME]" at bounding box center [88, 368] width 67 height 8
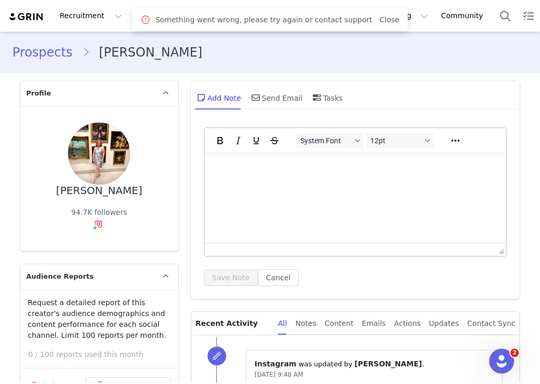
type input "+1 ([GEOGRAPHIC_DATA])"
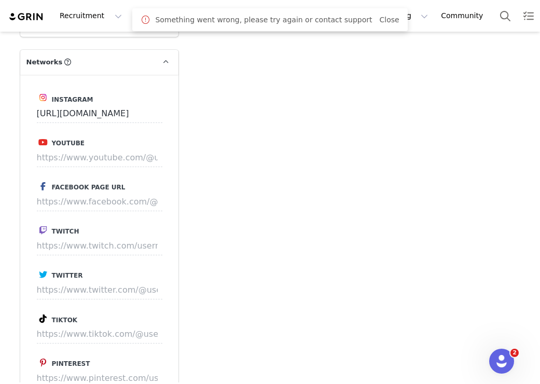
scroll to position [1412, 0]
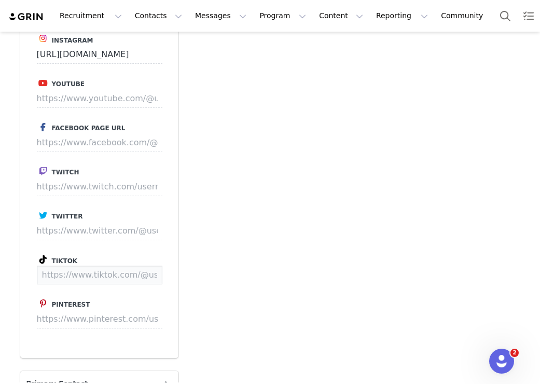
click at [117, 267] on input at bounding box center [99, 275] width 125 height 19
paste input "[URL][DOMAIN_NAME]"
click at [138, 273] on button "Save" at bounding box center [143, 275] width 38 height 19
type input "[URL][DOMAIN_NAME]"
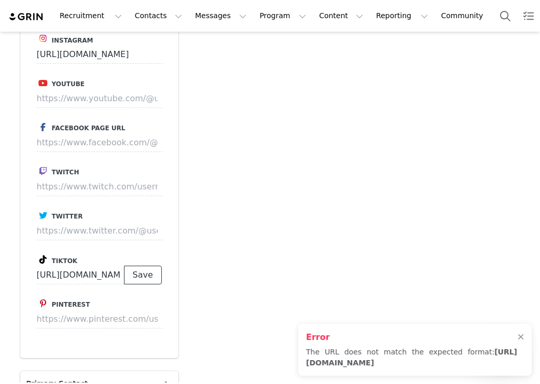
click at [138, 273] on button "Save" at bounding box center [143, 275] width 38 height 19
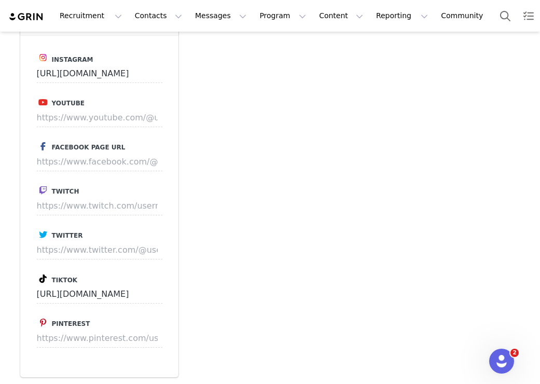
scroll to position [1431, 0]
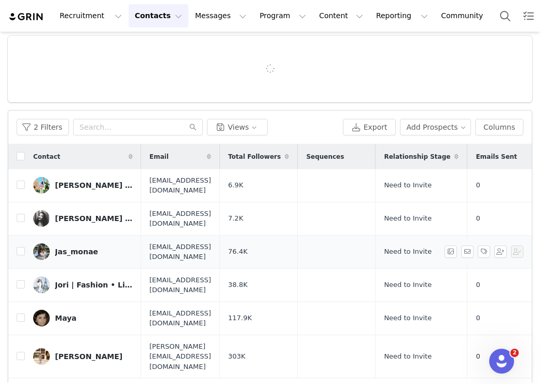
scroll to position [77, 0]
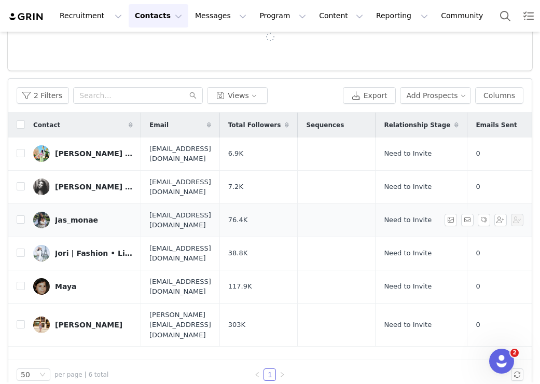
click at [62, 216] on div "Jas_monae" at bounding box center [76, 220] width 43 height 8
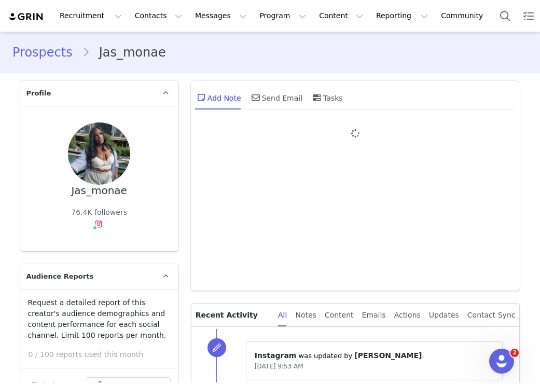
type input "+1 ([GEOGRAPHIC_DATA])"
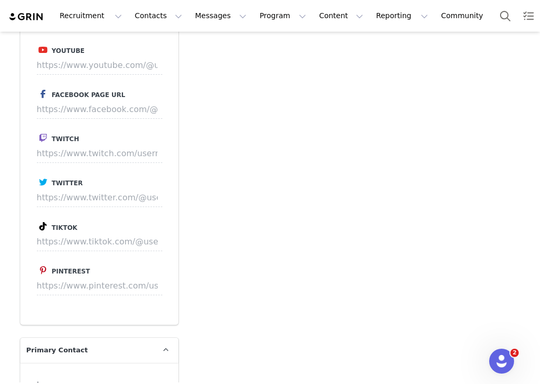
scroll to position [1492, 0]
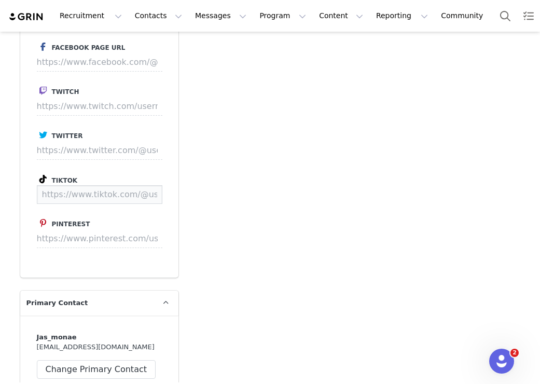
click at [134, 193] on input at bounding box center [99, 194] width 125 height 19
paste input "https://www.tiktok.com/@its.jasmonae"
type input "https://www.tiktok.com/@its.jasmonae"
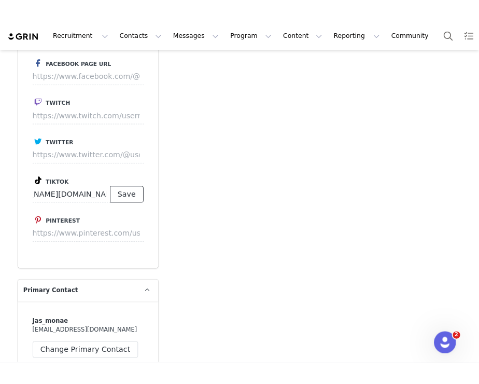
scroll to position [0, 0]
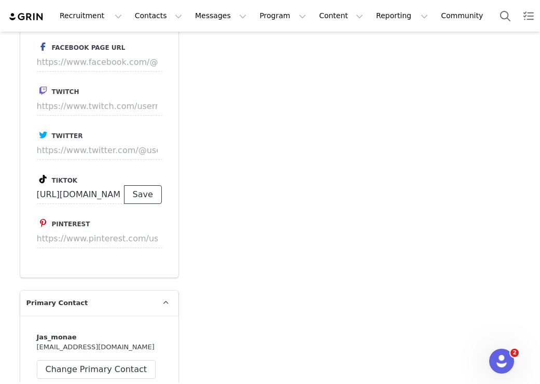
click at [143, 195] on button "Save" at bounding box center [143, 194] width 38 height 19
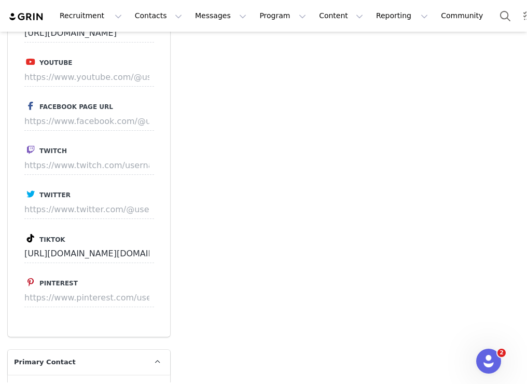
scroll to position [1471, 0]
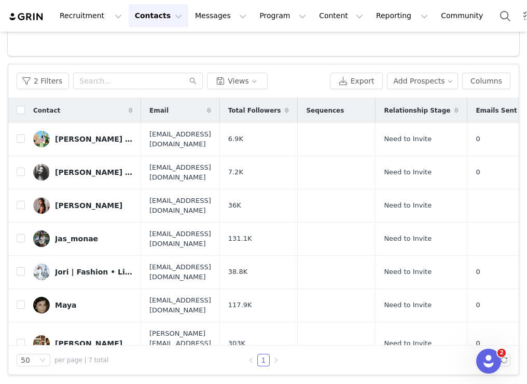
scroll to position [65, 0]
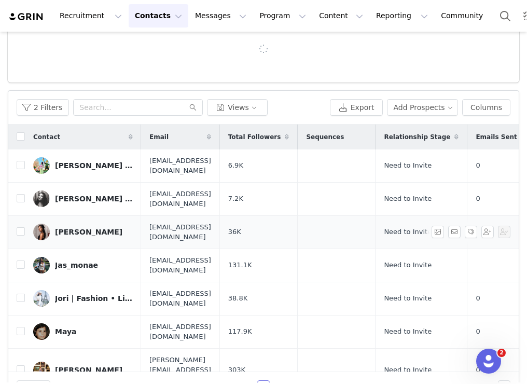
click at [62, 228] on div "[PERSON_NAME]" at bounding box center [88, 232] width 67 height 8
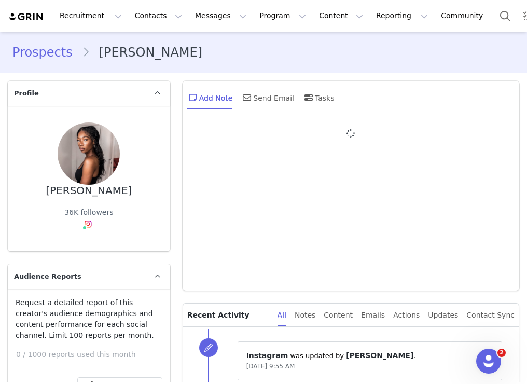
type input "+1 ([GEOGRAPHIC_DATA])"
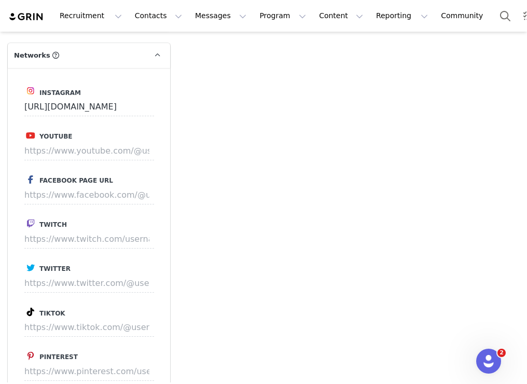
scroll to position [1497, 0]
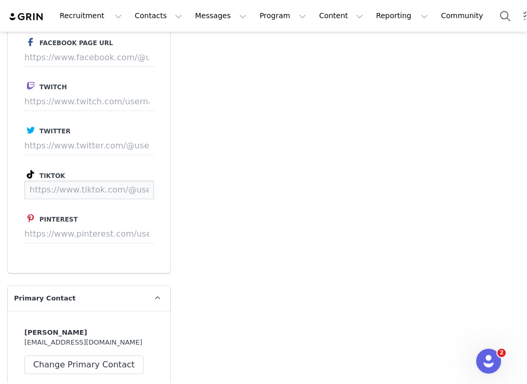
click at [110, 194] on input at bounding box center [89, 189] width 130 height 19
paste input "https://www.tiktok.com/@jacquelinenwabueasy"
type input "https://www.tiktok.com/@jacquelinenwabueasy"
click at [136, 194] on button "Save" at bounding box center [134, 189] width 38 height 19
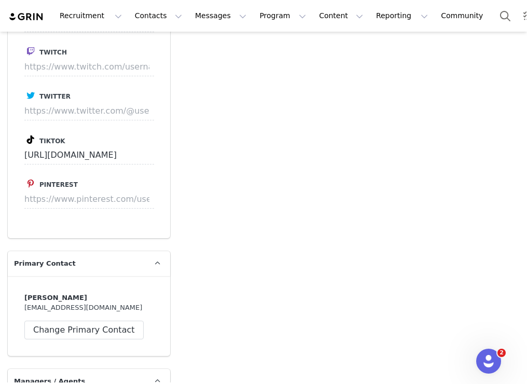
scroll to position [1522, 0]
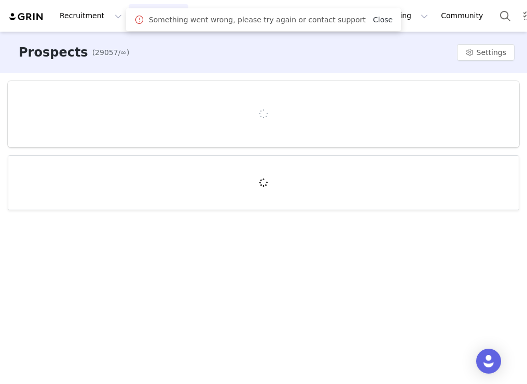
click at [373, 20] on link "Close" at bounding box center [383, 20] width 20 height 8
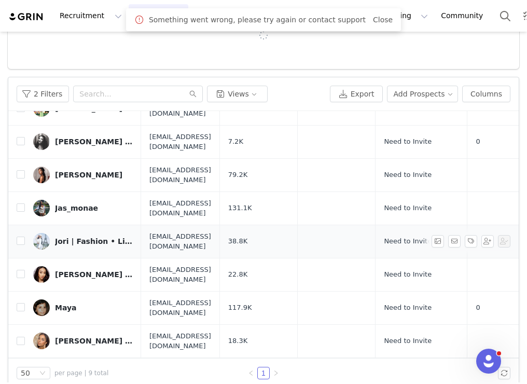
scroll to position [91, 0]
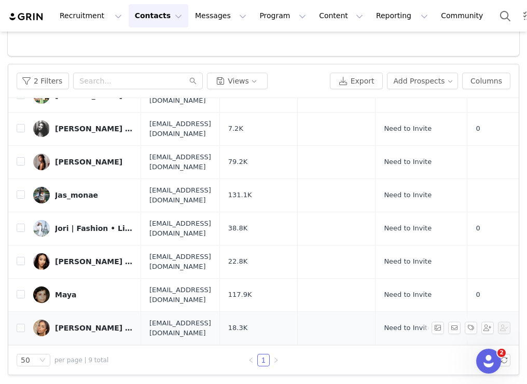
click at [85, 324] on div "[PERSON_NAME] - Amazon Fashion" at bounding box center [94, 328] width 78 height 8
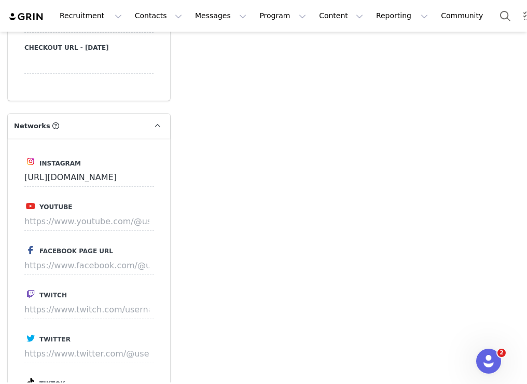
scroll to position [1363, 0]
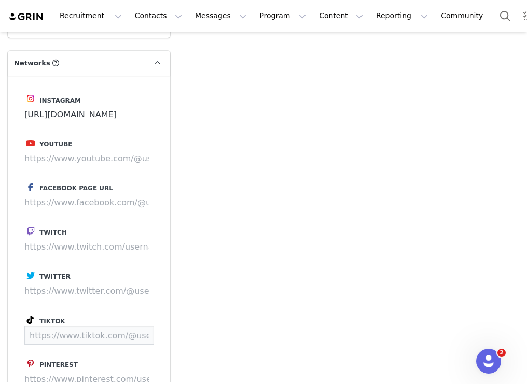
click at [76, 328] on input at bounding box center [89, 335] width 130 height 19
paste input "https://www.tiktok.com/@affordablestylesnicole_"
type input "https://www.tiktok.com/@affordablestylesnicole_"
click at [126, 330] on button "Save" at bounding box center [134, 335] width 38 height 19
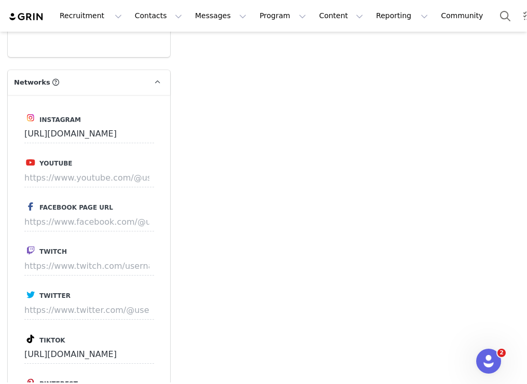
scroll to position [1382, 0]
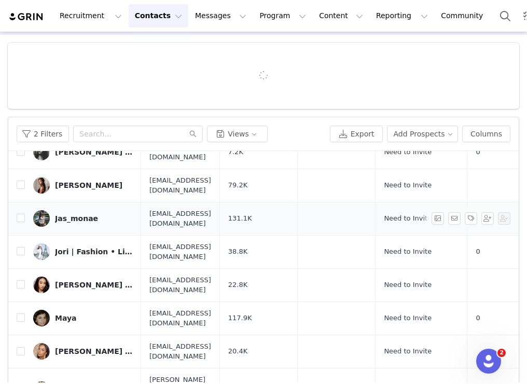
scroll to position [91, 0]
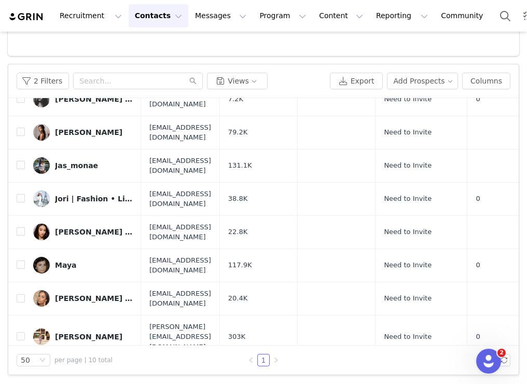
click at [61, 371] on div "[PERSON_NAME]" at bounding box center [88, 375] width 67 height 8
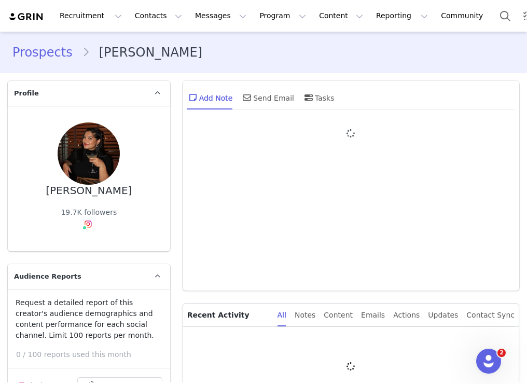
type input "+1 ([GEOGRAPHIC_DATA])"
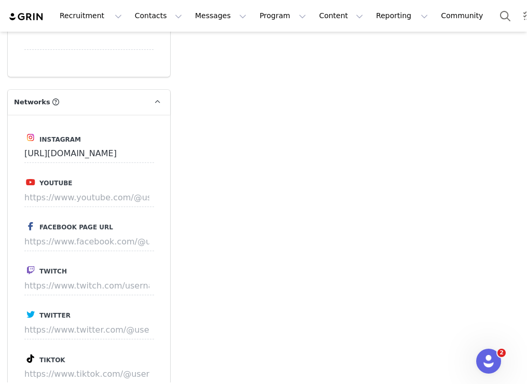
scroll to position [1395, 0]
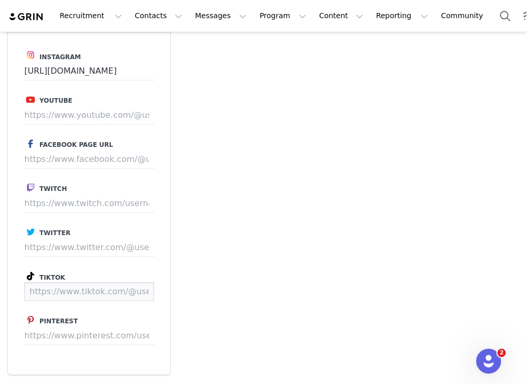
click at [96, 293] on input at bounding box center [89, 291] width 130 height 19
paste input "https://www.tiktok.com/@rikhi_roy"
type input "https://www.tiktok.com/@rikhi_roy"
click at [148, 296] on button "Save" at bounding box center [134, 291] width 38 height 19
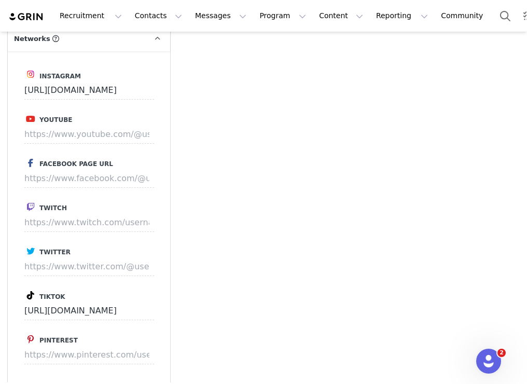
scroll to position [1414, 0]
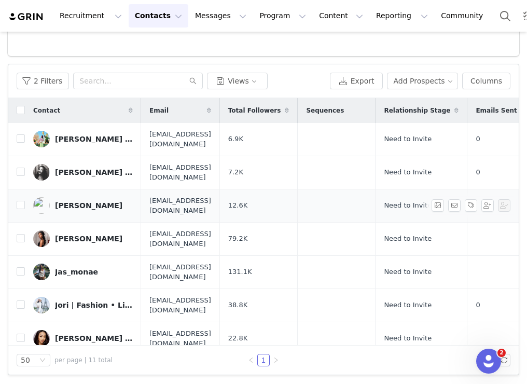
click at [62, 201] on div "[PERSON_NAME]" at bounding box center [88, 205] width 67 height 8
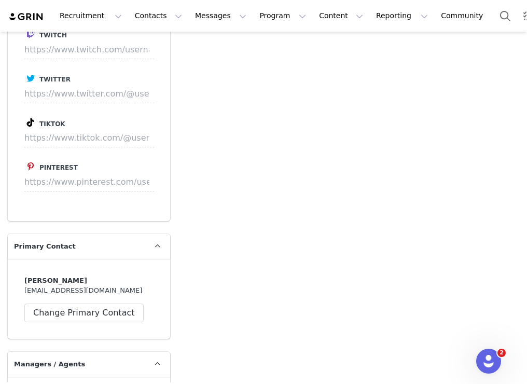
scroll to position [1513, 0]
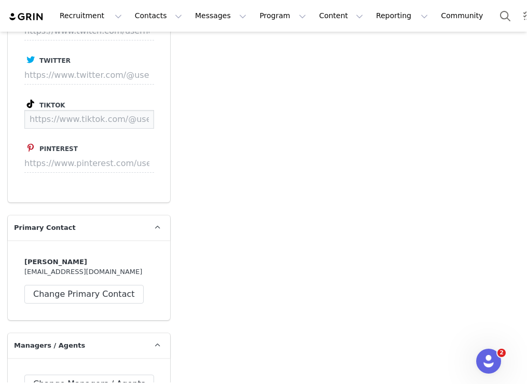
click at [113, 129] on input at bounding box center [89, 119] width 130 height 19
paste input "https://www.tiktok.com/@ladycamryndelrio"
type input "https://www.tiktok.com/@ladycamryndelrio"
click at [135, 129] on button "Save" at bounding box center [134, 119] width 38 height 19
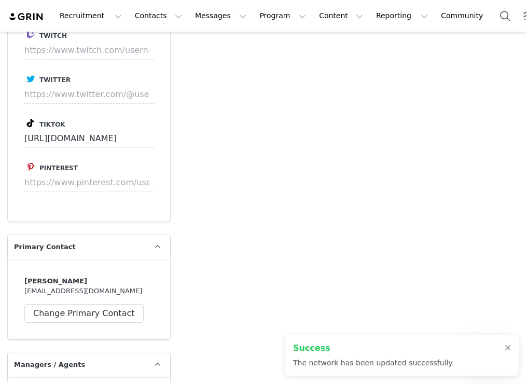
scroll to position [1532, 0]
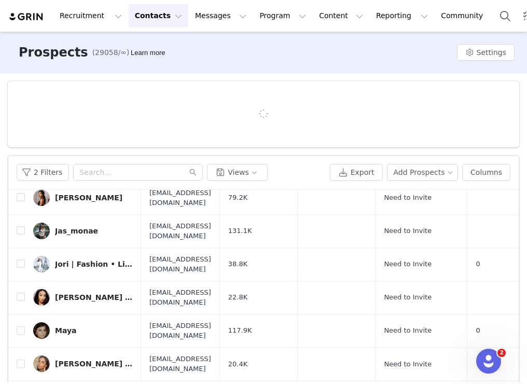
scroll to position [91, 0]
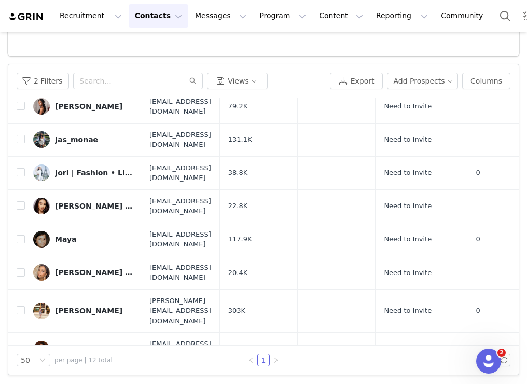
click at [93, 378] on div "W H I T N E Y | life looks good here" at bounding box center [94, 382] width 78 height 8
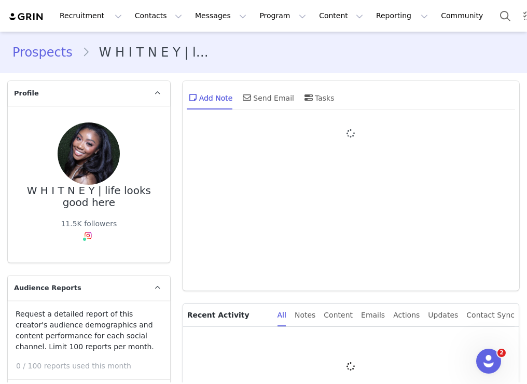
type input "+1 ([GEOGRAPHIC_DATA])"
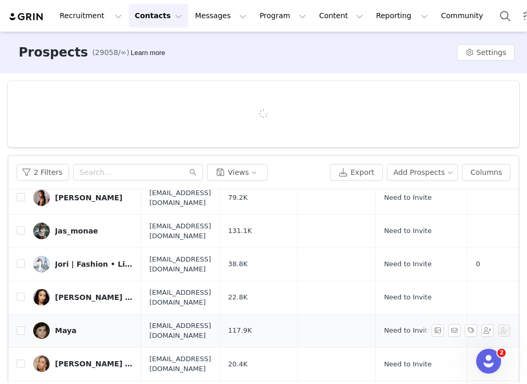
scroll to position [91, 0]
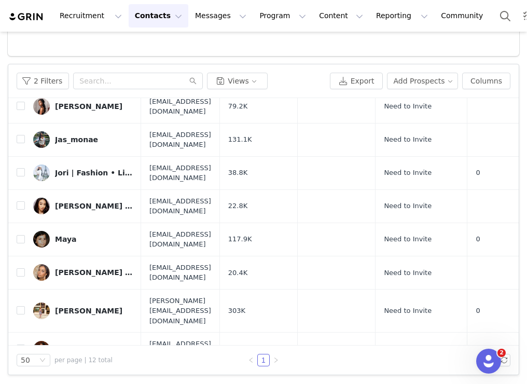
click at [91, 378] on div "W H I T N E Y | life looks good here" at bounding box center [94, 382] width 78 height 8
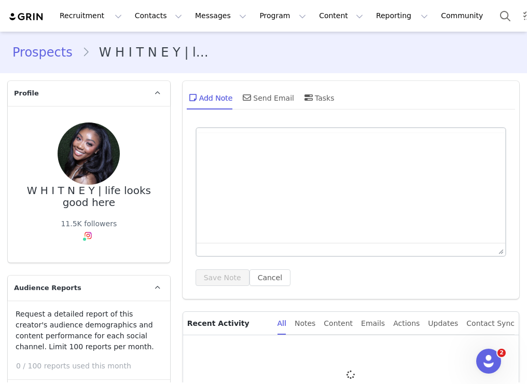
type input "+1 ([GEOGRAPHIC_DATA])"
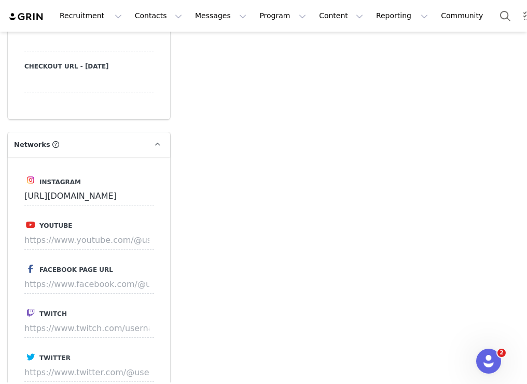
scroll to position [1452, 0]
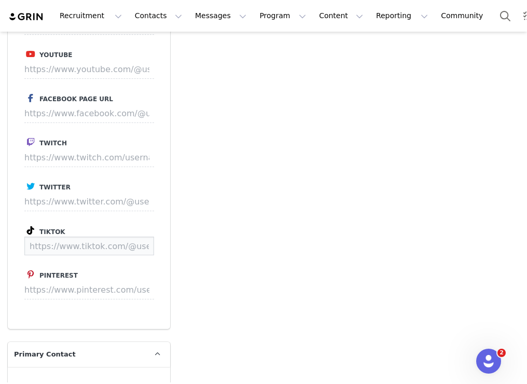
click at [101, 243] on input at bounding box center [89, 245] width 130 height 19
paste input "https://www.tiktok.com/@whitttmarie"
type input "https://www.tiktok.com/@whitttmarie"
click at [145, 250] on button "Save" at bounding box center [134, 245] width 38 height 19
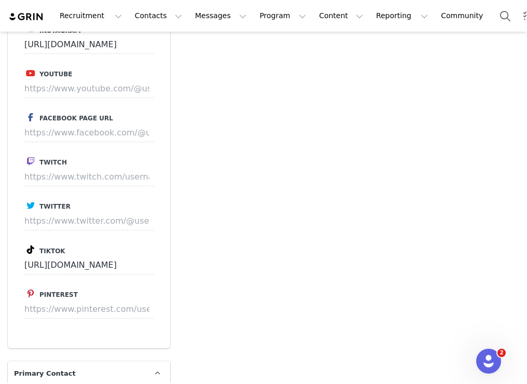
scroll to position [1471, 0]
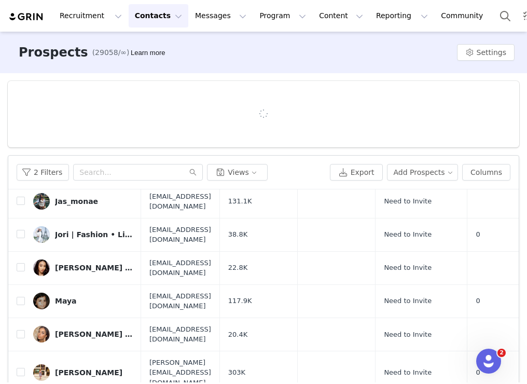
scroll to position [91, 0]
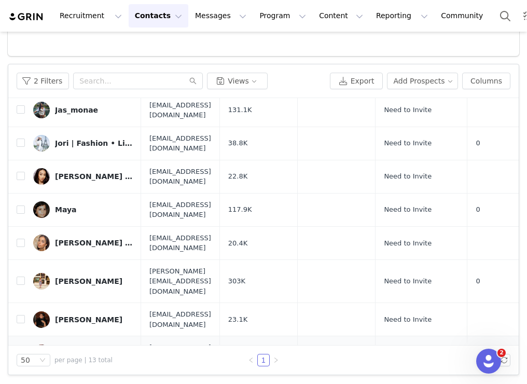
click at [68, 348] on div "tiff0406" at bounding box center [71, 352] width 32 height 8
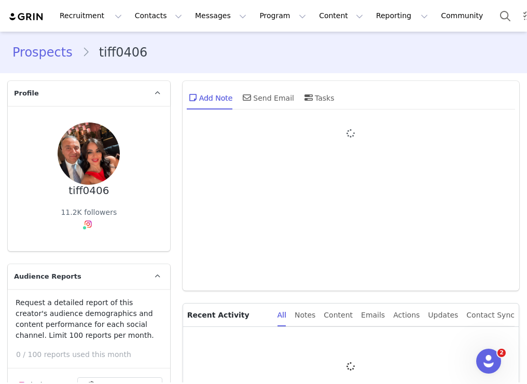
type input "+1 ([GEOGRAPHIC_DATA])"
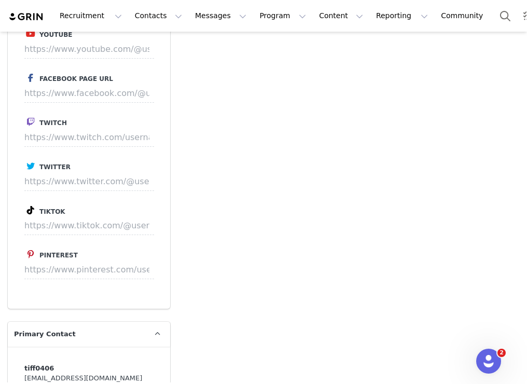
scroll to position [1483, 0]
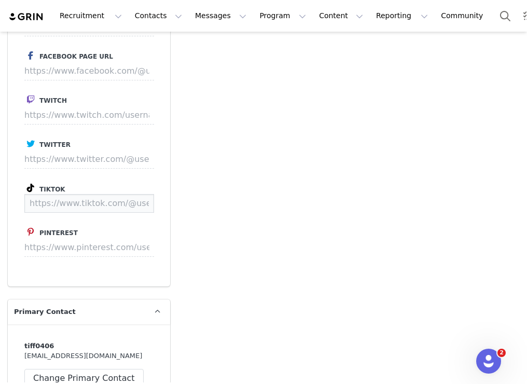
click at [106, 199] on input at bounding box center [89, 203] width 130 height 19
paste input "https://www.tiktok.com/@tiffany04060"
type input "https://www.tiktok.com/@tiffany04060"
click at [140, 210] on button "Save" at bounding box center [134, 203] width 38 height 19
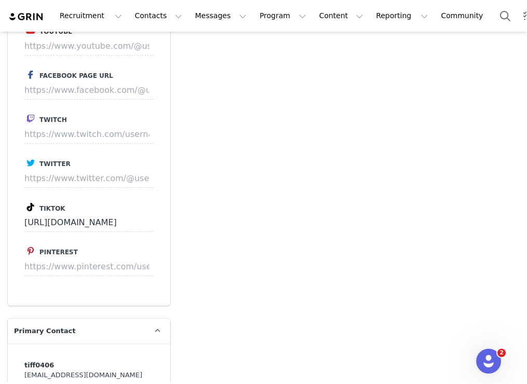
scroll to position [1502, 0]
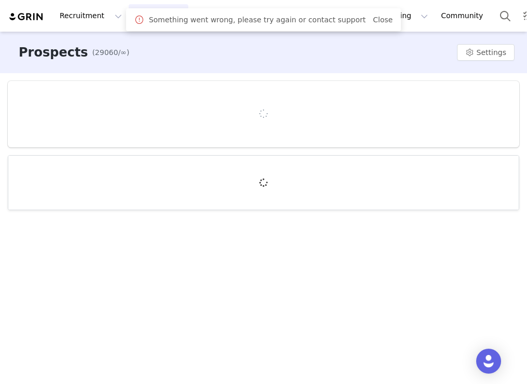
click at [375, 12] on div "Something went wrong, please try again or contact support Close" at bounding box center [263, 19] width 275 height 23
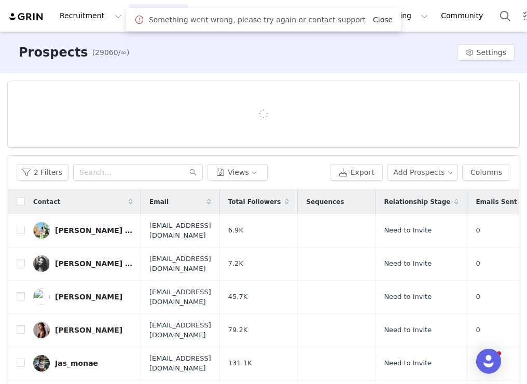
click at [375, 16] on link "Close" at bounding box center [383, 20] width 20 height 8
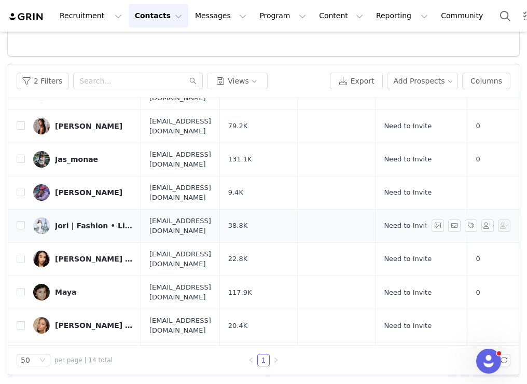
scroll to position [110, 0]
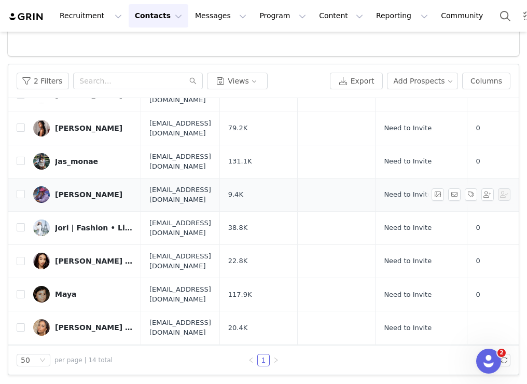
click at [65, 190] on div "[PERSON_NAME]" at bounding box center [88, 194] width 67 height 8
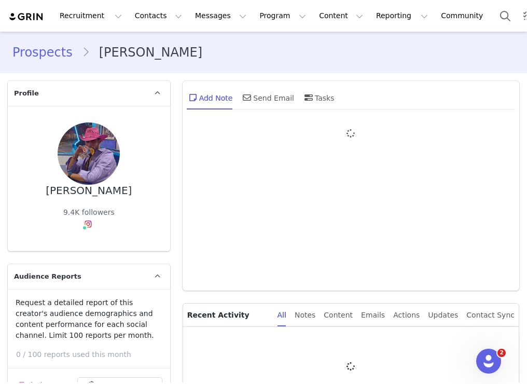
type input "+1 ([GEOGRAPHIC_DATA])"
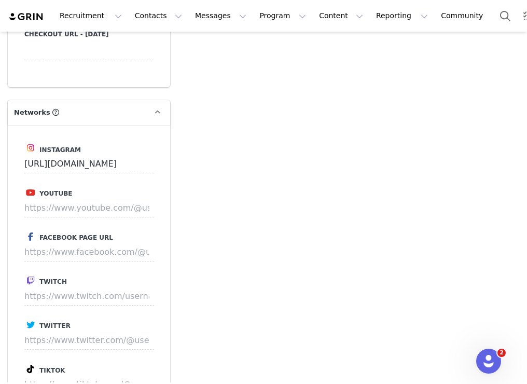
scroll to position [1438, 0]
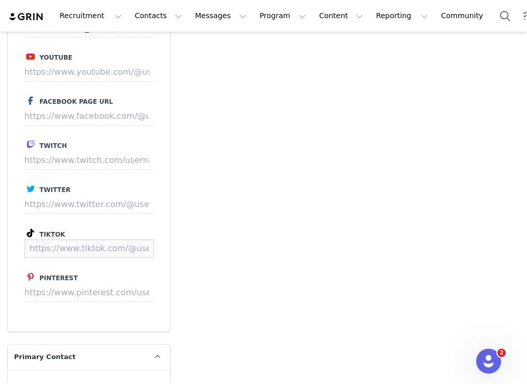
click at [103, 253] on input at bounding box center [89, 248] width 130 height 19
paste input "https://www.tiktok.com/@jpgodineaux"
type input "https://www.tiktok.com/@jpgodineaux"
click at [132, 252] on button "Save" at bounding box center [134, 248] width 38 height 19
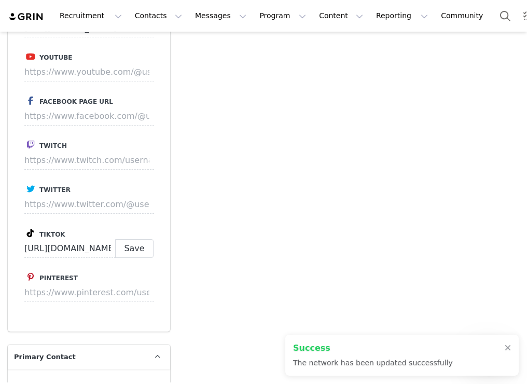
scroll to position [1457, 0]
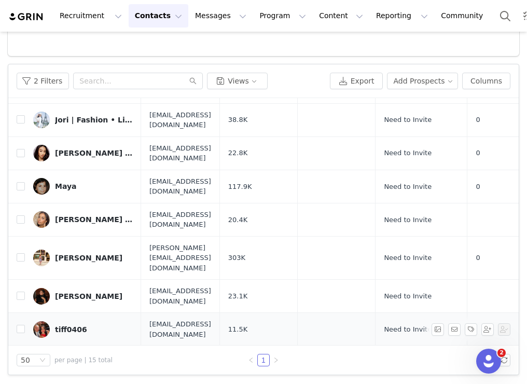
scroll to position [221, 0]
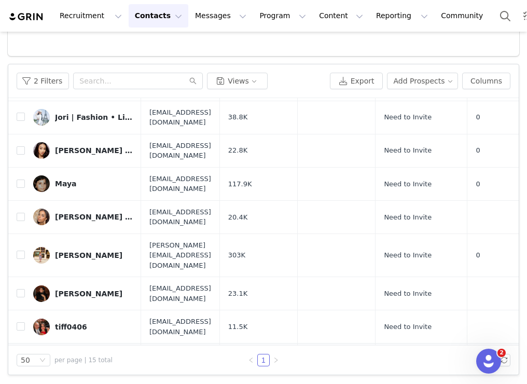
click at [93, 356] on div "[PERSON_NAME]" at bounding box center [88, 360] width 67 height 8
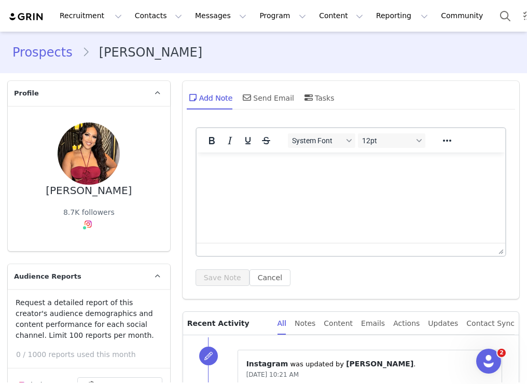
type input "+1 ([GEOGRAPHIC_DATA])"
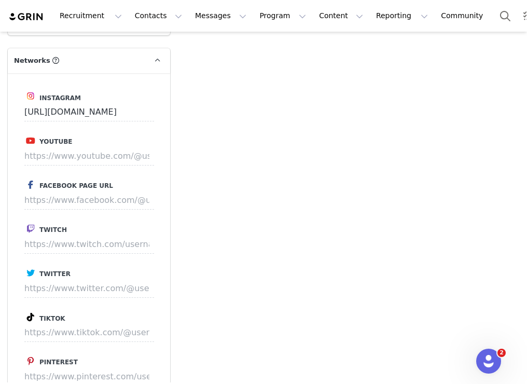
scroll to position [1394, 0]
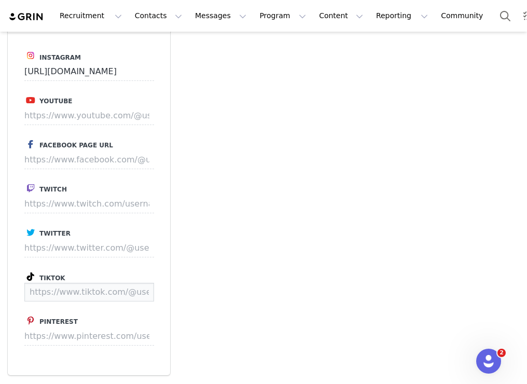
click at [115, 289] on input at bounding box center [89, 292] width 130 height 19
paste input "https://www.tiktok.com/@victoriabiancaa"
type input "https://www.tiktok.com/@victoriabiancaa"
click at [137, 294] on button "Save" at bounding box center [134, 292] width 38 height 19
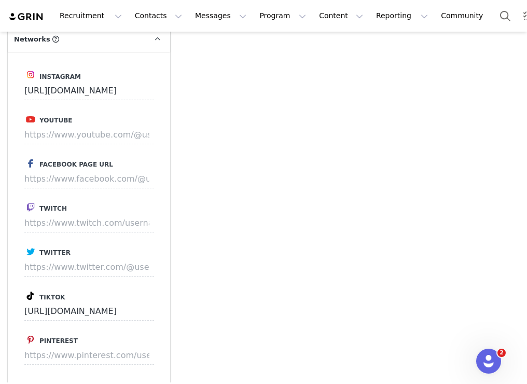
scroll to position [1414, 0]
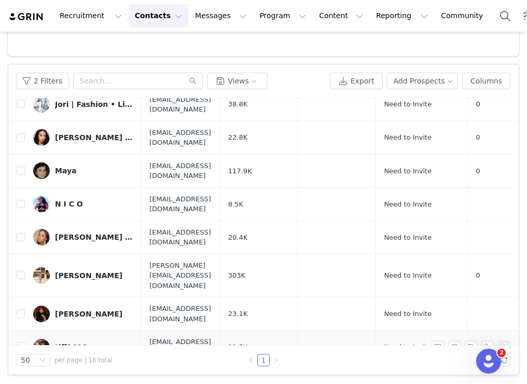
scroll to position [205, 0]
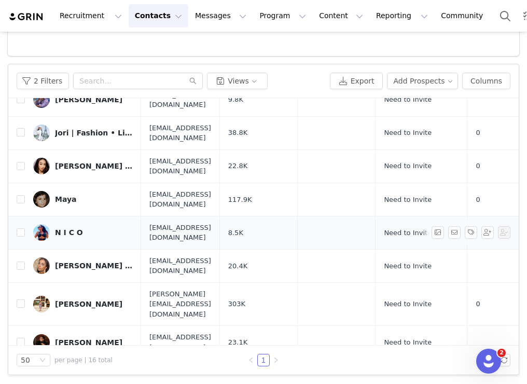
click at [62, 228] on div "N I C O" at bounding box center [69, 232] width 28 height 8
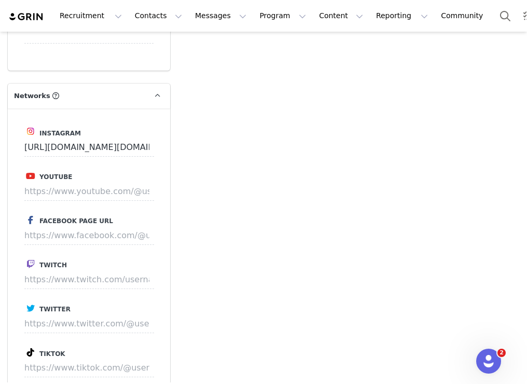
scroll to position [1414, 0]
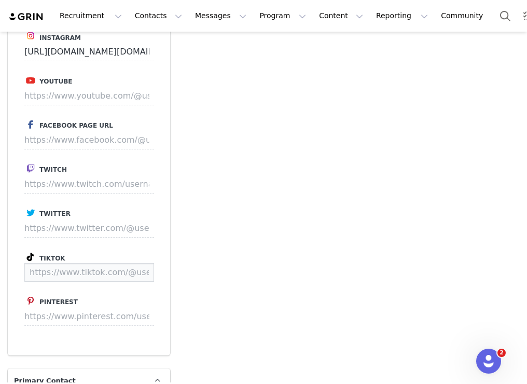
click at [103, 266] on input at bounding box center [89, 272] width 130 height 19
paste input "https://www.tiktok.com/@nicoo.xo"
type input "https://www.tiktok.com/@nicoo.xo"
click at [124, 273] on button "Save" at bounding box center [134, 272] width 38 height 19
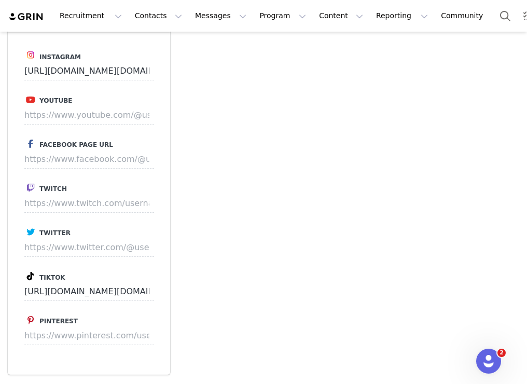
scroll to position [1433, 0]
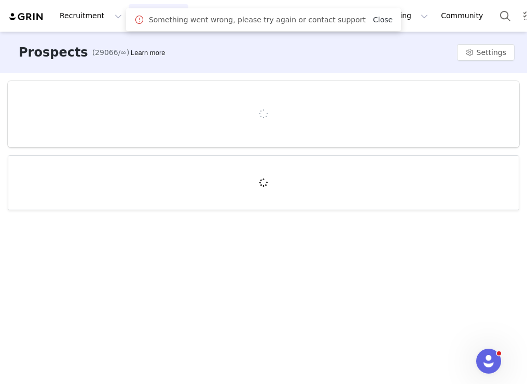
click at [375, 20] on link "Close" at bounding box center [383, 20] width 20 height 8
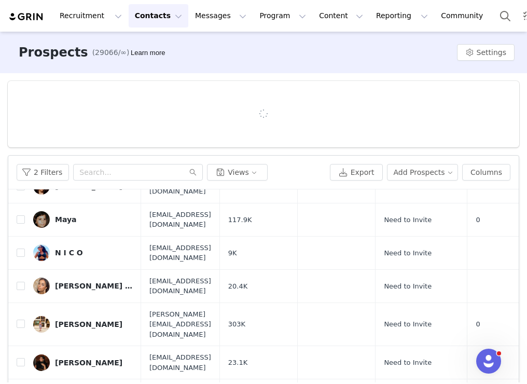
scroll to position [91, 0]
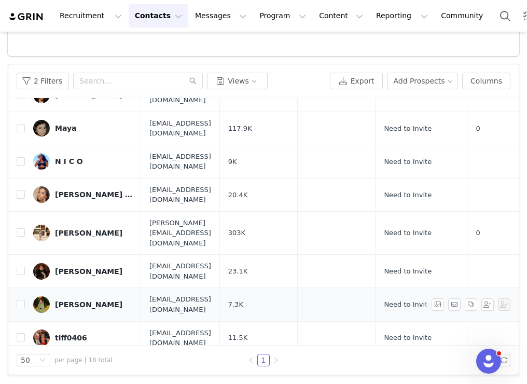
click at [92, 300] on div "[PERSON_NAME]" at bounding box center [88, 304] width 67 height 8
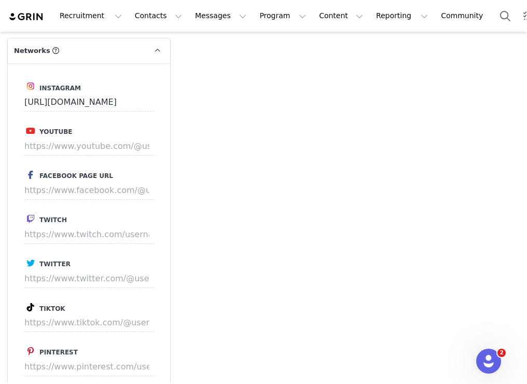
scroll to position [1411, 0]
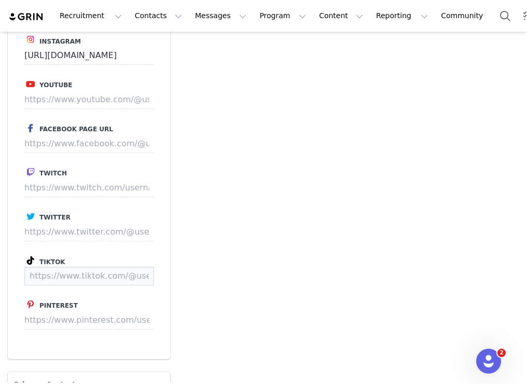
click at [109, 275] on input at bounding box center [89, 276] width 130 height 19
paste input "[URL][DOMAIN_NAME]"
type input "[URL][DOMAIN_NAME]"
click at [131, 278] on button "Save" at bounding box center [134, 276] width 38 height 19
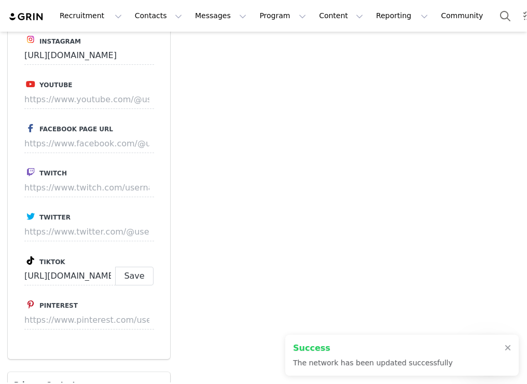
scroll to position [1430, 0]
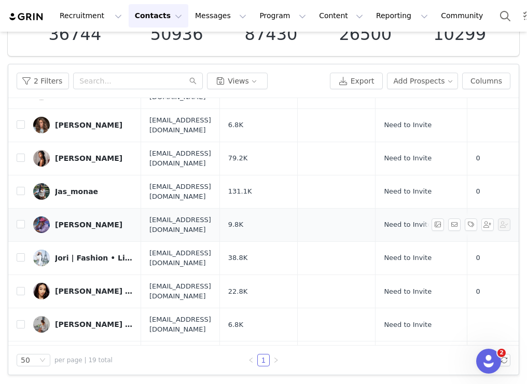
scroll to position [165, 0]
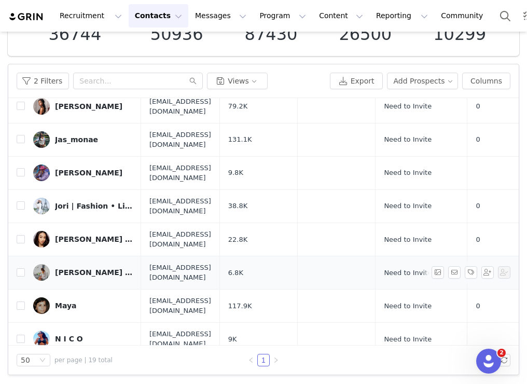
click at [60, 268] on div "[PERSON_NAME] 🥝" at bounding box center [94, 272] width 78 height 8
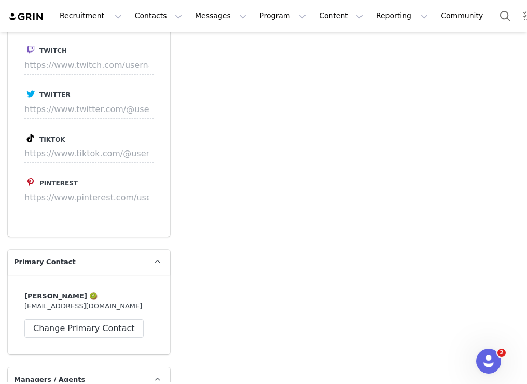
scroll to position [1530, 0]
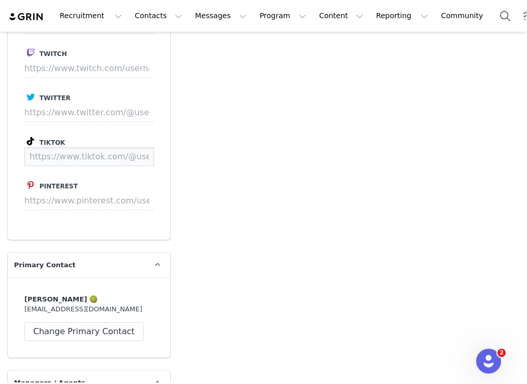
click at [135, 157] on input at bounding box center [89, 156] width 130 height 19
paste input "[URL][DOMAIN_NAME]"
type input "[URL][DOMAIN_NAME]"
click at [141, 164] on button "Save" at bounding box center [134, 156] width 38 height 19
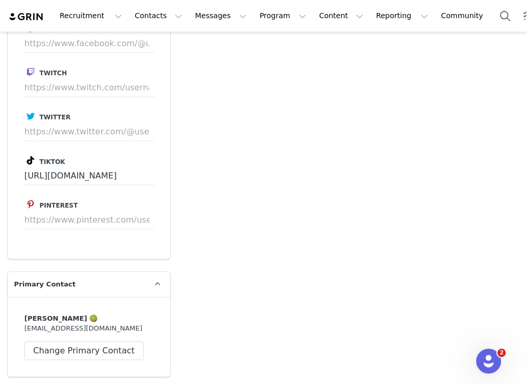
scroll to position [1549, 0]
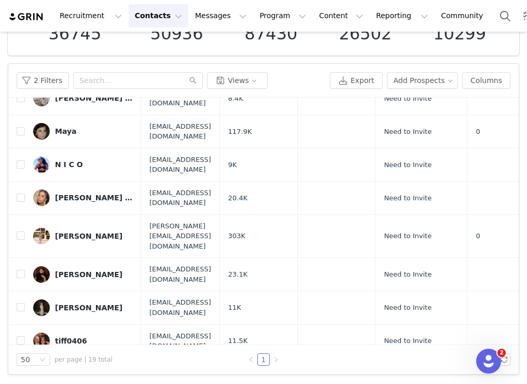
scroll to position [82, 0]
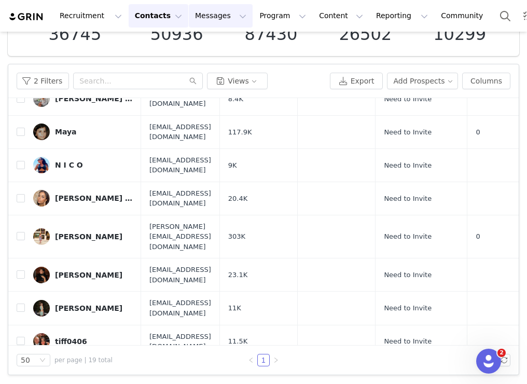
click at [206, 22] on button "Messages Messages" at bounding box center [221, 15] width 64 height 23
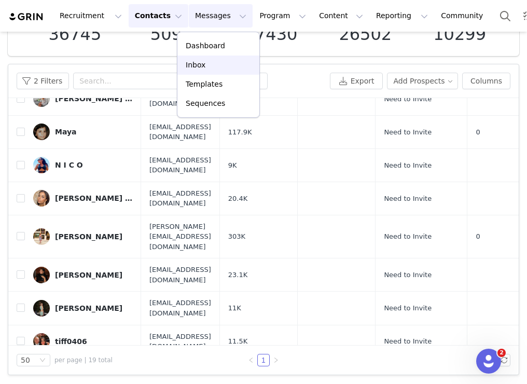
click at [207, 69] on div "Inbox" at bounding box center [218, 65] width 69 height 11
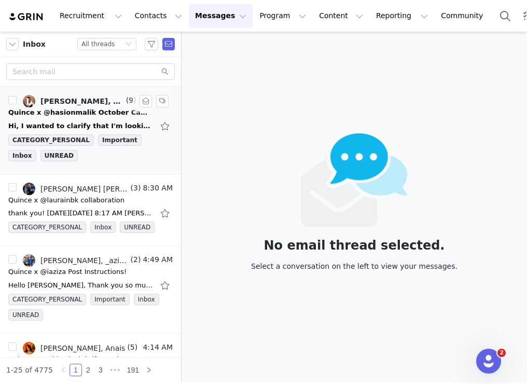
click at [107, 127] on div "Hi, I wanted to clarify that I'm looking for this sweater in speckled beige Siz…" at bounding box center [80, 126] width 145 height 10
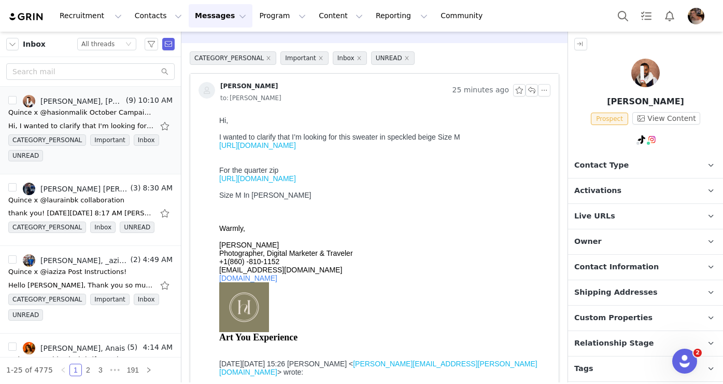
scroll to position [27, 0]
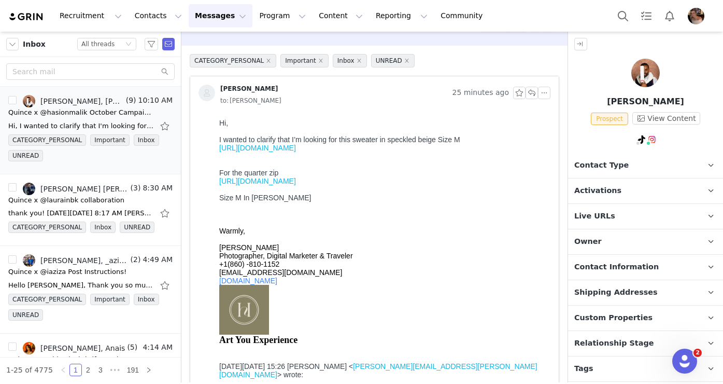
click at [296, 185] on link "[URL][DOMAIN_NAME]" at bounding box center [257, 181] width 77 height 8
click at [296, 149] on link "[URL][DOMAIN_NAME]" at bounding box center [257, 148] width 77 height 8
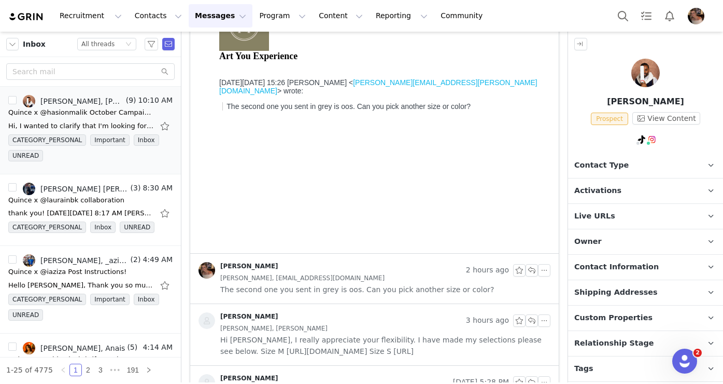
scroll to position [411, 0]
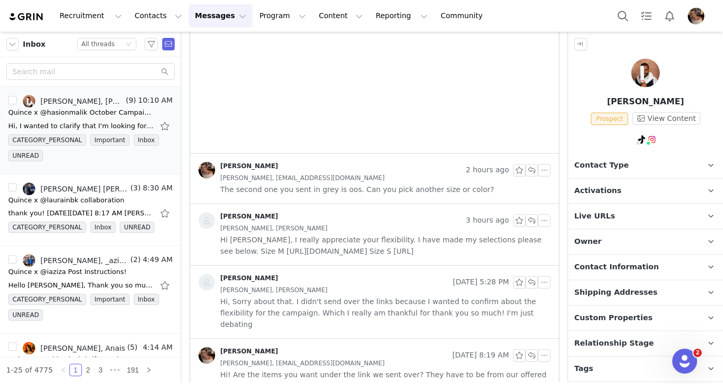
click at [337, 230] on div "[PERSON_NAME], [PERSON_NAME]" at bounding box center [385, 227] width 330 height 11
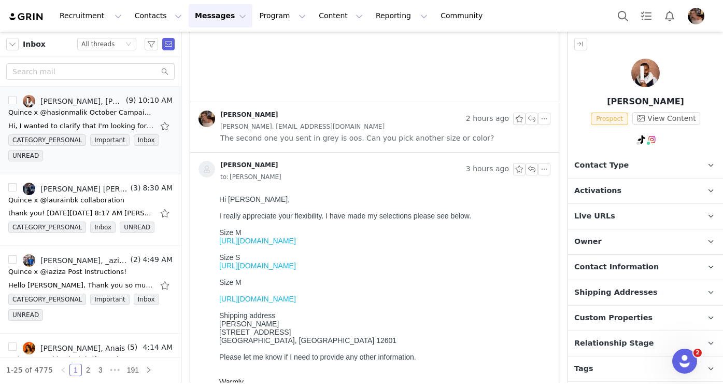
scroll to position [471, 0]
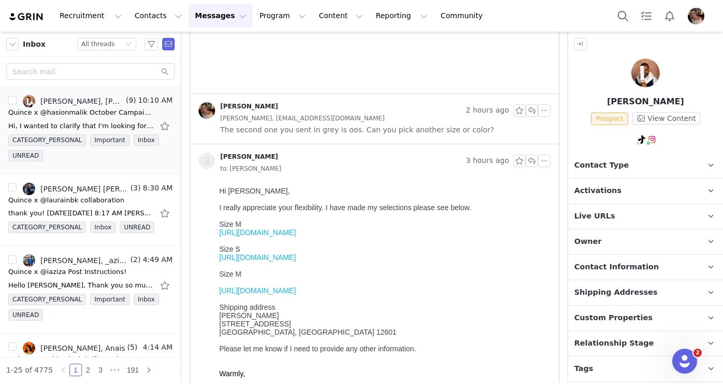
click at [296, 235] on link "[URL][DOMAIN_NAME]" at bounding box center [257, 232] width 77 height 8
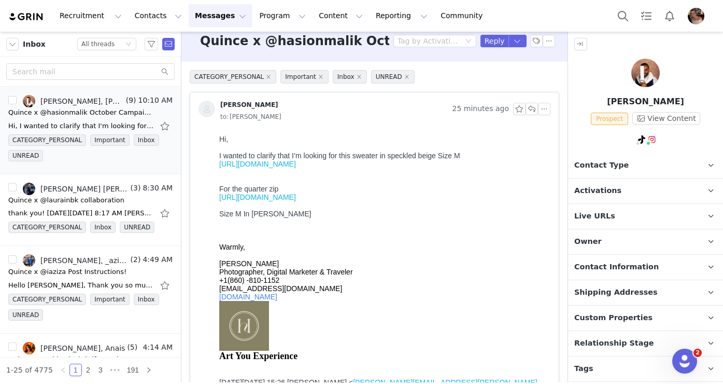
scroll to position [0, 0]
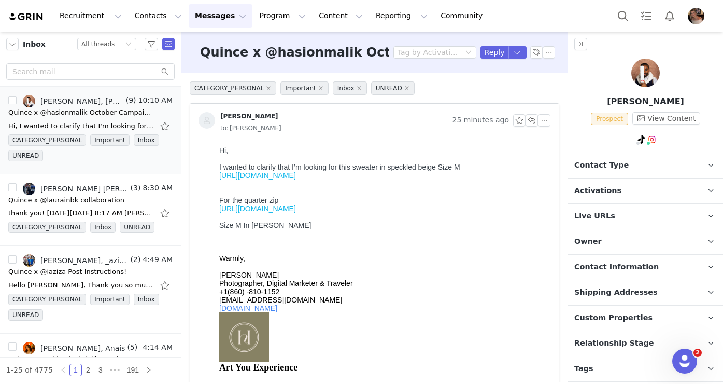
click at [526, 192] on span "Activations" at bounding box center [598, 190] width 47 height 11
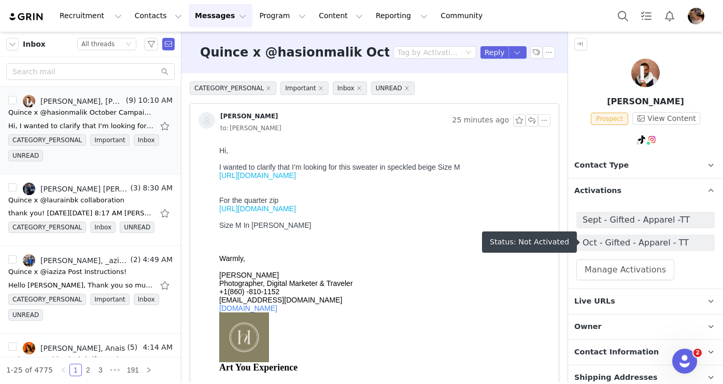
click at [526, 242] on span "Oct - Gifted - Apparel - TT" at bounding box center [646, 242] width 126 height 12
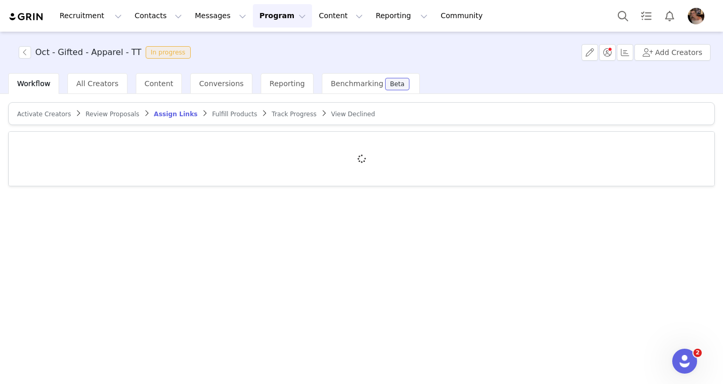
click at [125, 114] on span "Review Proposals" at bounding box center [113, 113] width 54 height 7
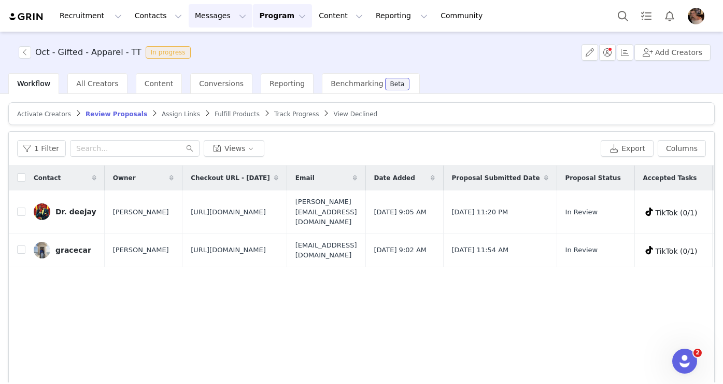
click at [203, 20] on button "Messages Messages" at bounding box center [221, 15] width 64 height 23
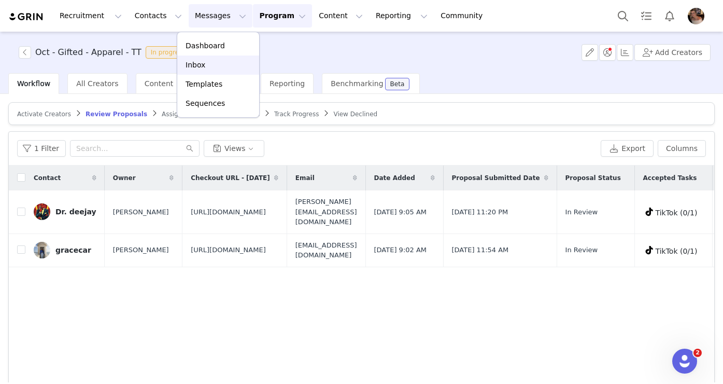
click at [206, 61] on div "Inbox" at bounding box center [218, 65] width 69 height 11
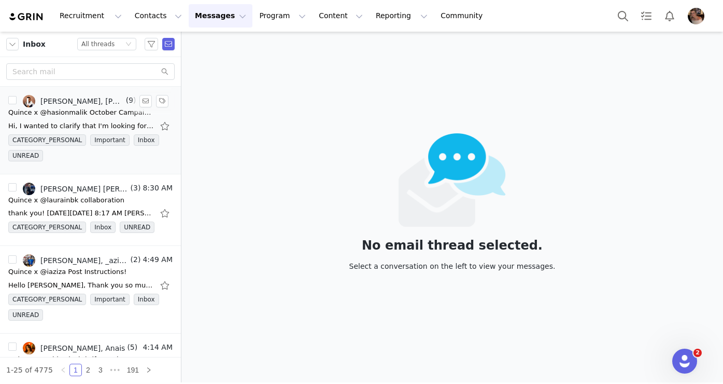
click at [103, 117] on div "Quince x @hasionmalik October Campaign!" at bounding box center [80, 112] width 145 height 10
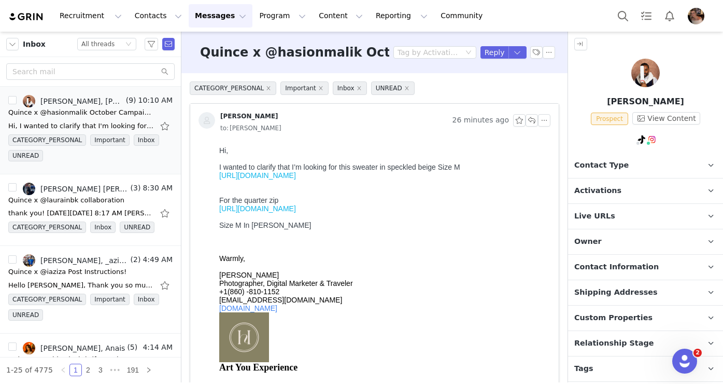
click at [526, 189] on span "Activations" at bounding box center [598, 190] width 47 height 11
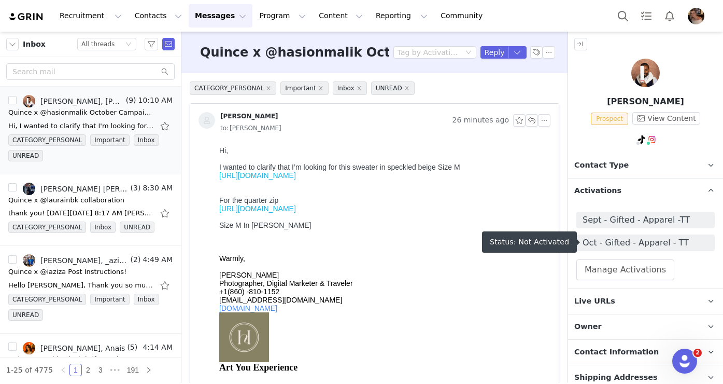
click at [526, 236] on span "Oct - Gifted - Apparel - TT" at bounding box center [646, 242] width 126 height 12
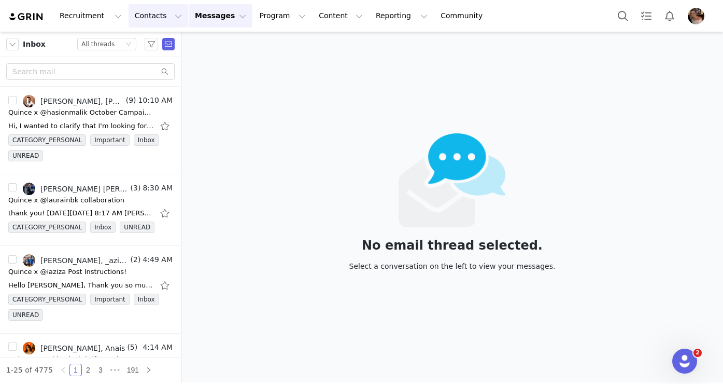
click at [162, 26] on button "Contacts Contacts" at bounding box center [159, 15] width 60 height 23
click at [135, 107] on div "Quince x @hasionmalik October Campaign!" at bounding box center [80, 112] width 145 height 10
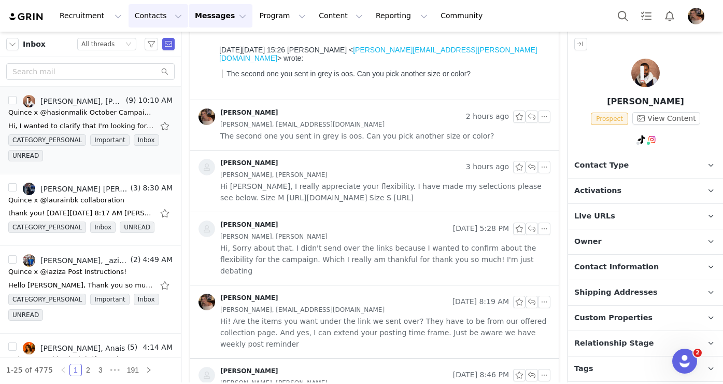
scroll to position [346, 0]
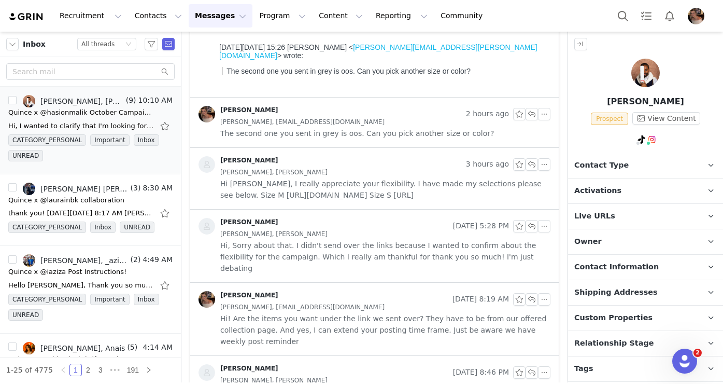
click at [408, 201] on span "Hi [PERSON_NAME], I really appreciate your flexibility. I have made my selectio…" at bounding box center [385, 189] width 330 height 23
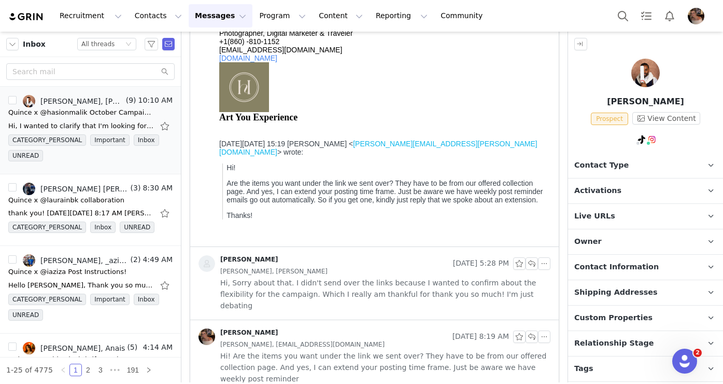
scroll to position [726, 0]
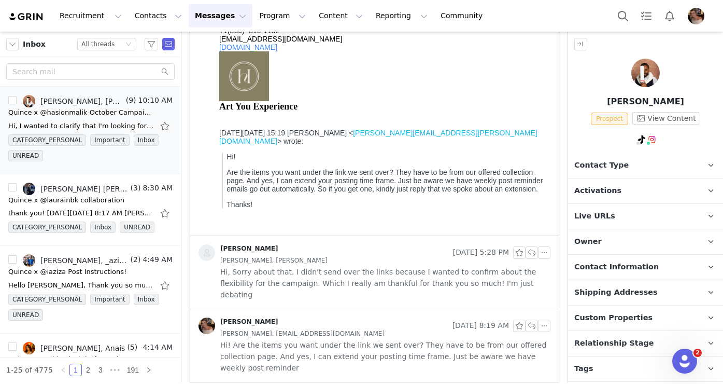
click at [386, 258] on div "[PERSON_NAME], [PERSON_NAME]" at bounding box center [385, 260] width 330 height 11
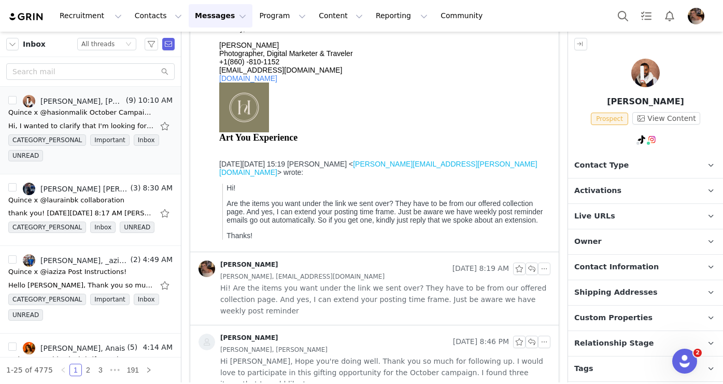
scroll to position [1121, 0]
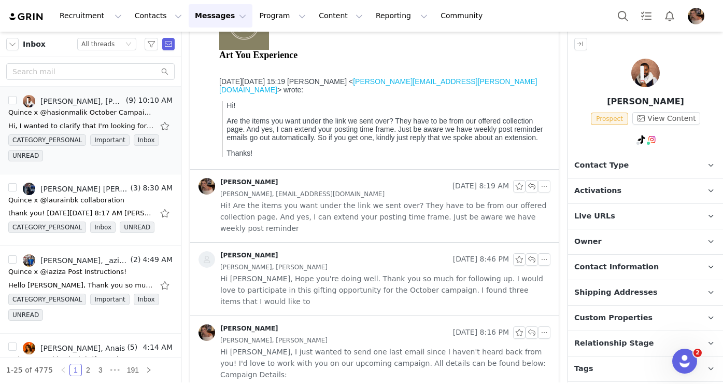
click at [395, 218] on span "Hi! Are the items you want under the link we sent over? They have to be from ou…" at bounding box center [385, 217] width 330 height 34
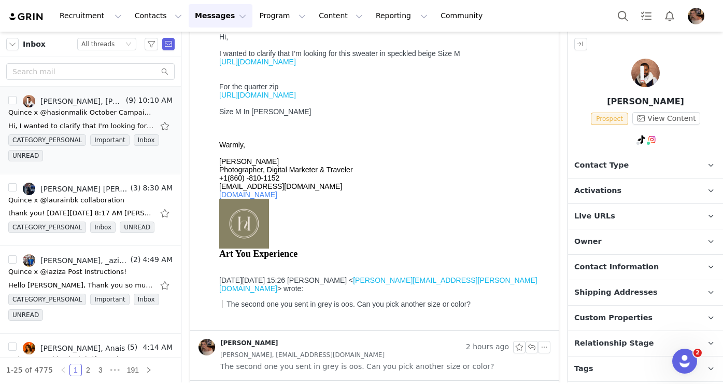
scroll to position [0, 0]
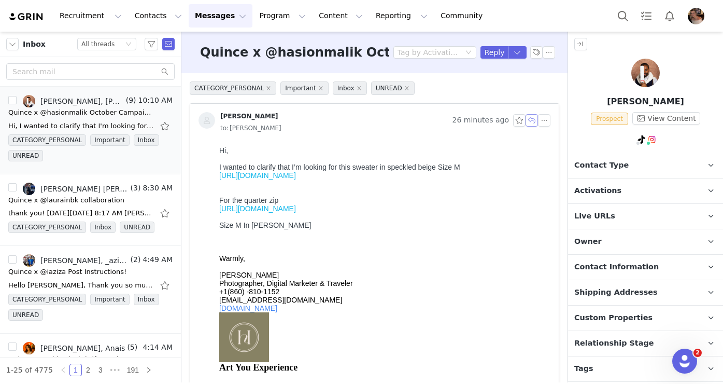
click at [526, 123] on button "button" at bounding box center [532, 120] width 12 height 12
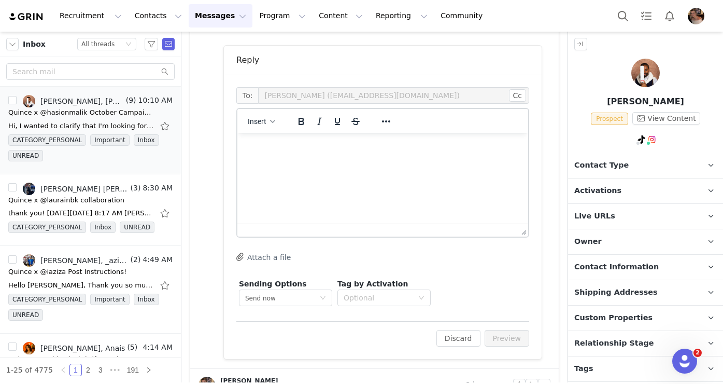
scroll to position [426, 0]
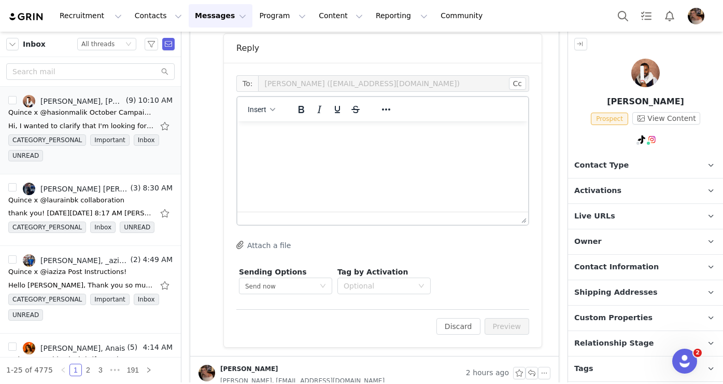
click at [435, 146] on html at bounding box center [383, 135] width 291 height 28
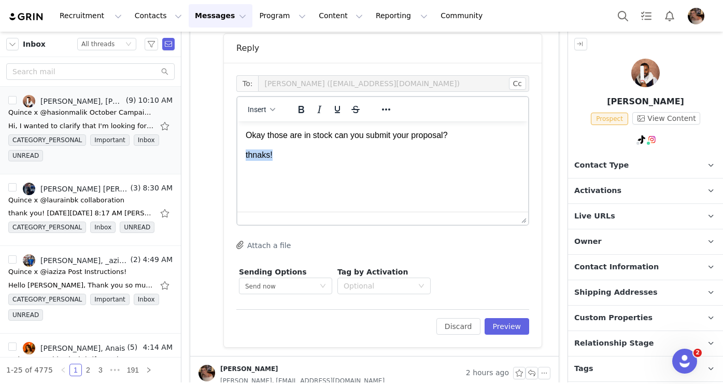
drag, startPoint x: 287, startPoint y: 153, endPoint x: 242, endPoint y: 155, distance: 45.2
click at [242, 155] on html "Okay those are in stock can you submit your proposal? thnaks!" at bounding box center [383, 145] width 291 height 48
click at [526, 207] on p "Live URLs" at bounding box center [633, 216] width 130 height 25
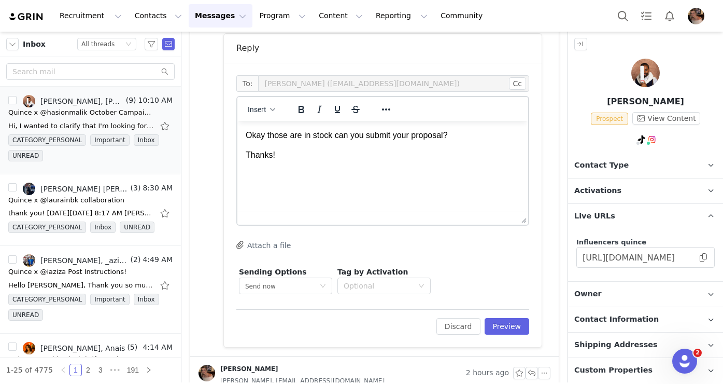
click at [526, 197] on p "Activations" at bounding box center [633, 190] width 130 height 25
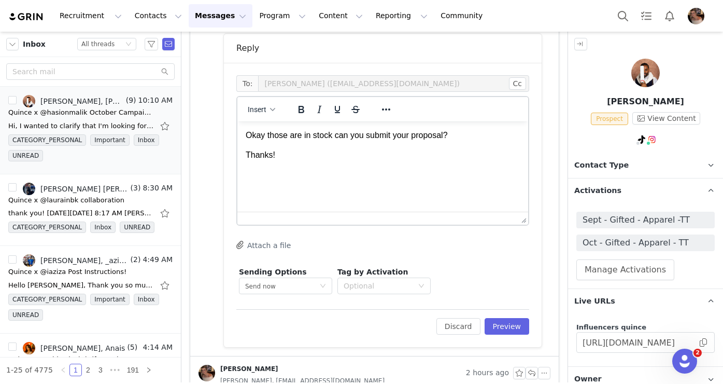
click at [473, 137] on p "Okay those are in stock can you submit your proposal?" at bounding box center [383, 135] width 274 height 11
click at [505, 319] on button "Preview" at bounding box center [507, 326] width 45 height 17
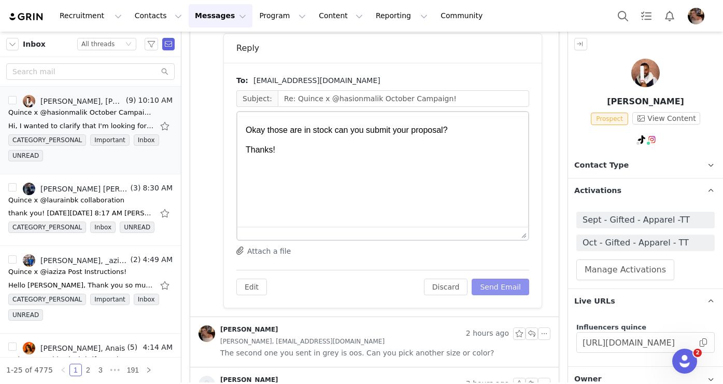
scroll to position [0, 0]
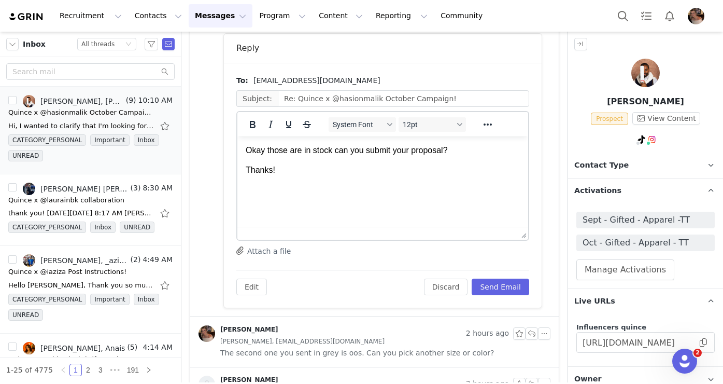
click at [469, 156] on body "Okay those are in stock can you submit your proposal? Thanks!" at bounding box center [383, 161] width 274 height 32
click at [466, 153] on p "Okay those are in stock can you submit your proposal?" at bounding box center [383, 150] width 274 height 11
click at [252, 171] on p "Thanks!" at bounding box center [383, 169] width 274 height 11
click at [249, 171] on p "Thanks!" at bounding box center [383, 169] width 274 height 11
click at [447, 150] on p "Okay those are in stock can you submit your proposal?" at bounding box center [383, 150] width 274 height 11
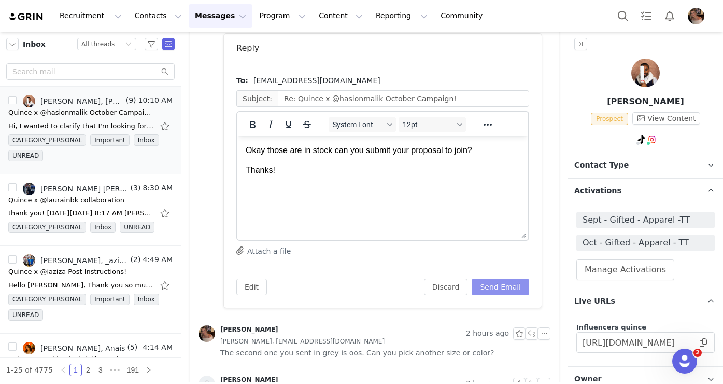
click at [504, 282] on button "Send Email" at bounding box center [501, 286] width 58 height 17
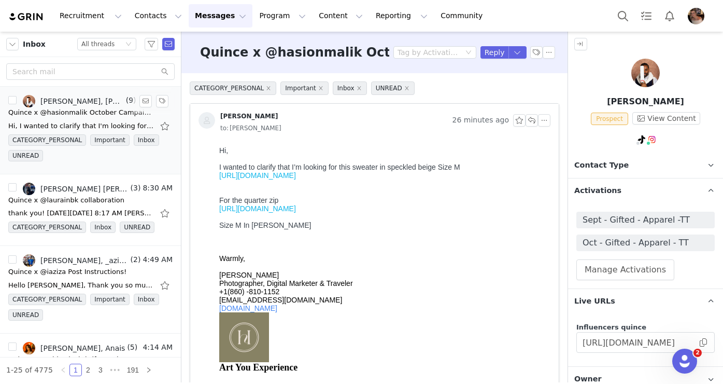
click at [93, 129] on div "Hi, I wanted to clarify that I'm looking for this sweater in speckled beige Siz…" at bounding box center [80, 126] width 145 height 10
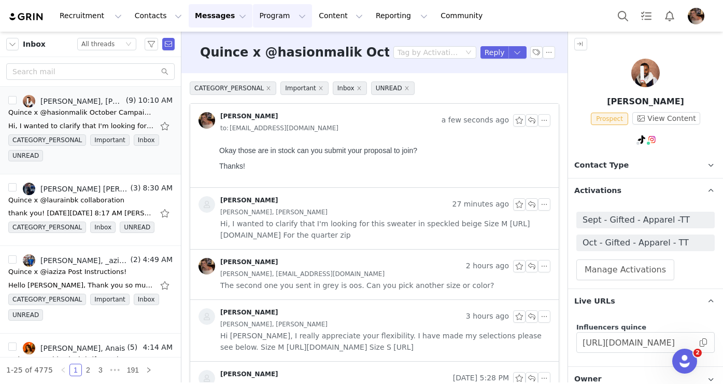
click at [253, 19] on button "Program Program" at bounding box center [282, 15] width 59 height 23
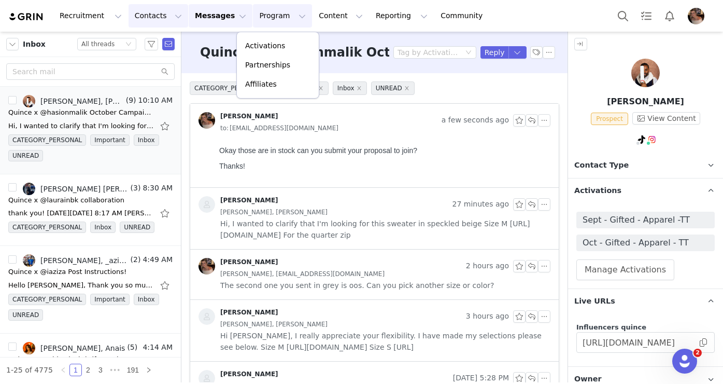
click at [165, 13] on button "Contacts Contacts" at bounding box center [159, 15] width 60 height 23
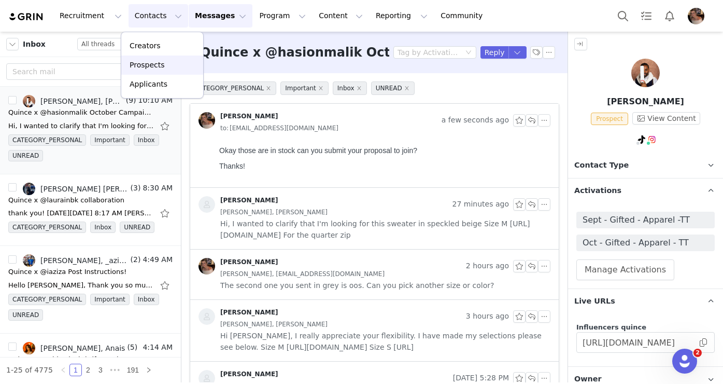
click at [166, 60] on div "Prospects" at bounding box center [162, 65] width 69 height 11
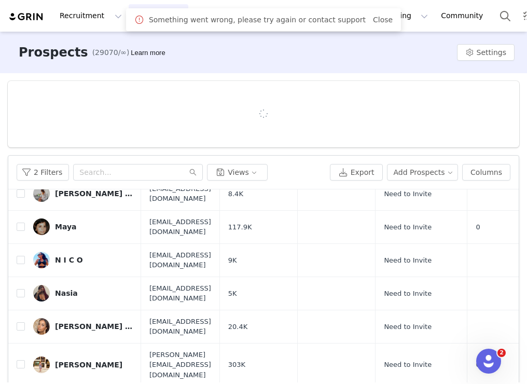
scroll to position [369, 0]
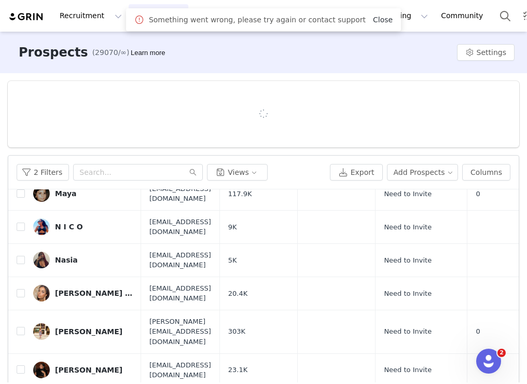
click at [373, 19] on link "Close" at bounding box center [383, 20] width 20 height 8
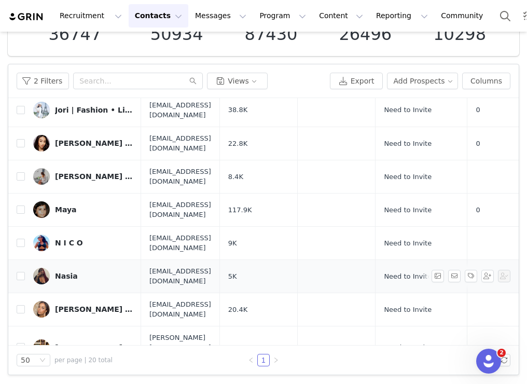
scroll to position [260, 0]
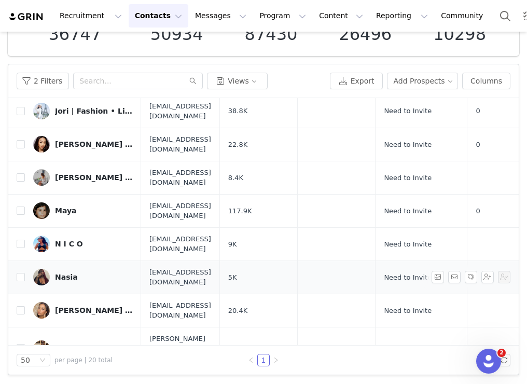
click at [62, 273] on div "Nasia" at bounding box center [66, 277] width 23 height 8
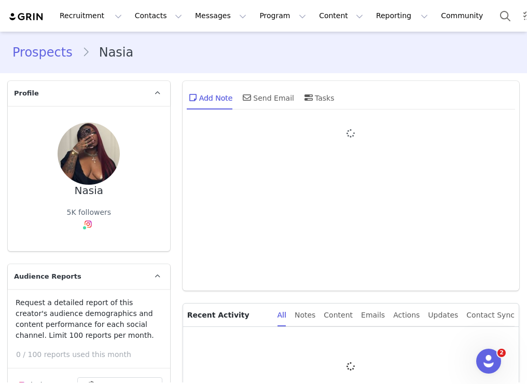
type input "+1 ([GEOGRAPHIC_DATA])"
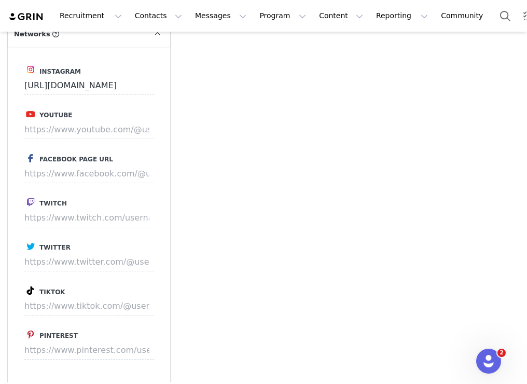
scroll to position [1504, 0]
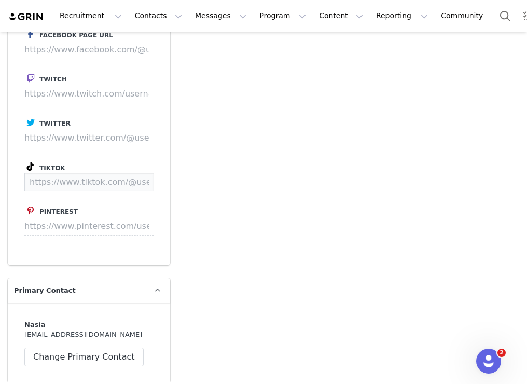
click at [122, 189] on input at bounding box center [89, 182] width 130 height 19
paste input "https://www.tiktok.com/@nasiaanicolee"
type input "https://www.tiktok.com/@nasiaanicolee"
click at [129, 186] on button "Save" at bounding box center [134, 182] width 38 height 19
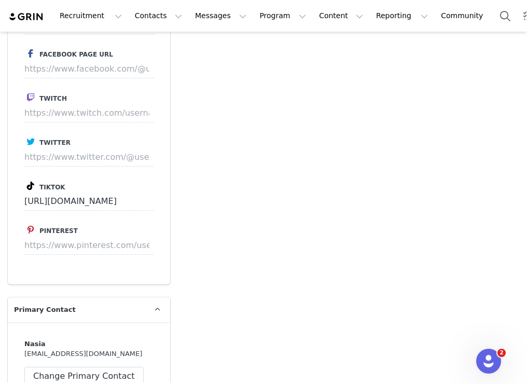
scroll to position [1524, 0]
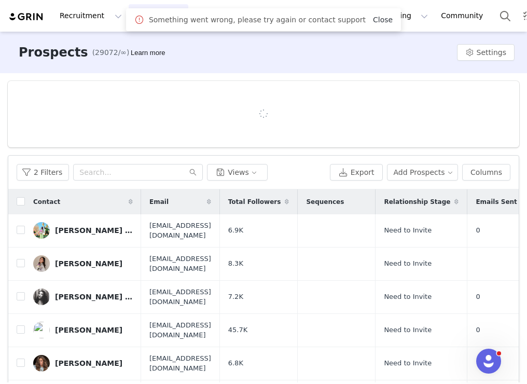
click at [373, 20] on link "Close" at bounding box center [383, 20] width 20 height 8
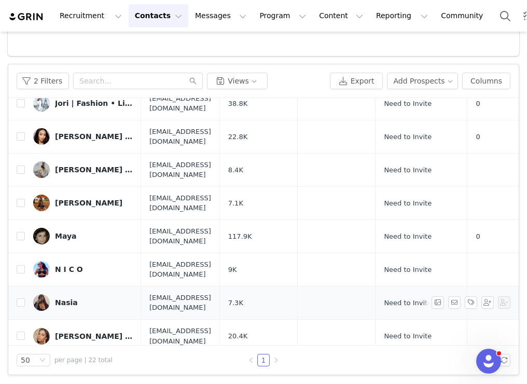
scroll to position [287, 0]
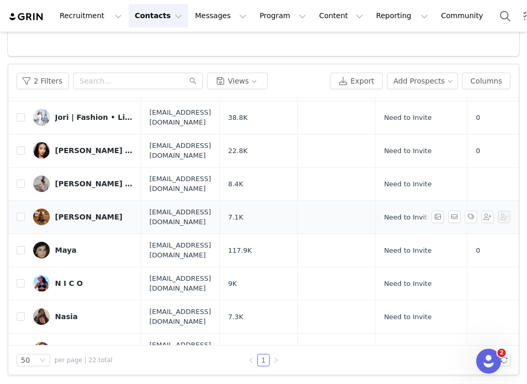
click at [62, 213] on div "[PERSON_NAME]" at bounding box center [88, 217] width 67 height 8
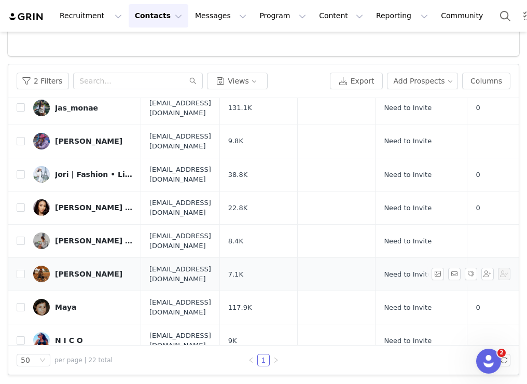
scroll to position [220, 0]
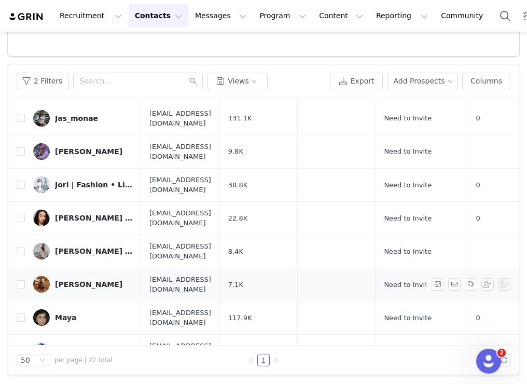
click at [64, 280] on div "[PERSON_NAME]" at bounding box center [88, 284] width 67 height 8
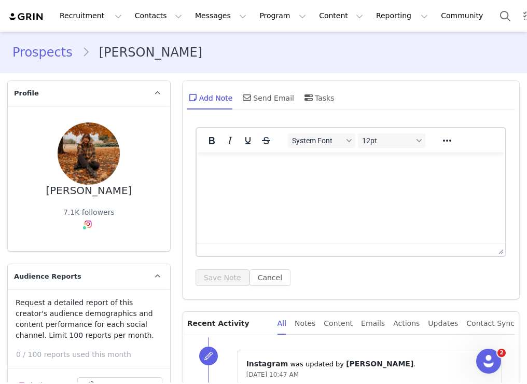
type input "+1 ([GEOGRAPHIC_DATA])"
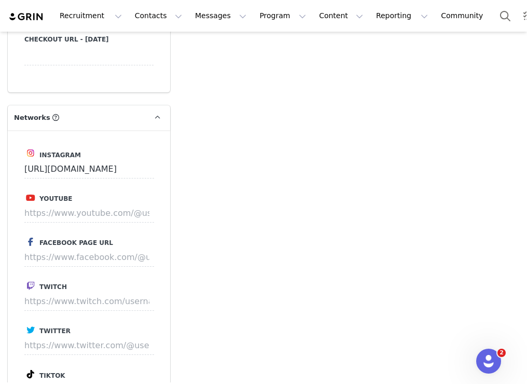
scroll to position [1342, 0]
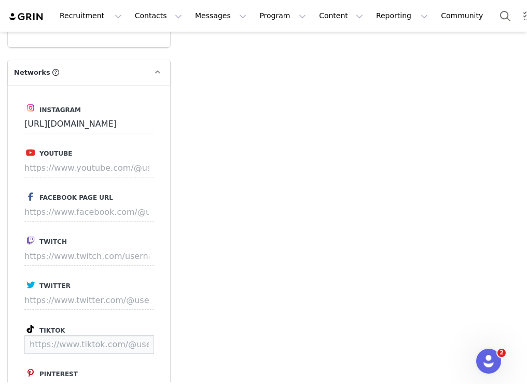
click at [116, 346] on input at bounding box center [89, 344] width 130 height 19
paste input "[URL][DOMAIN_NAME]"
type input "[URL][DOMAIN_NAME]"
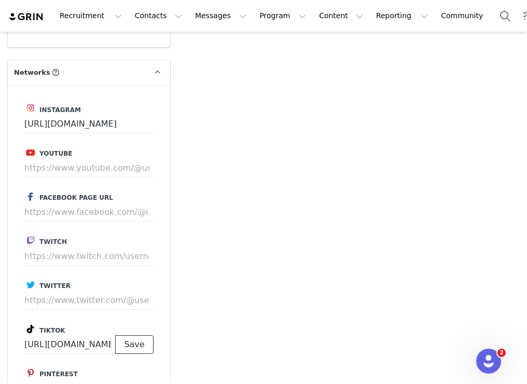
click at [127, 346] on button "Save" at bounding box center [134, 344] width 38 height 19
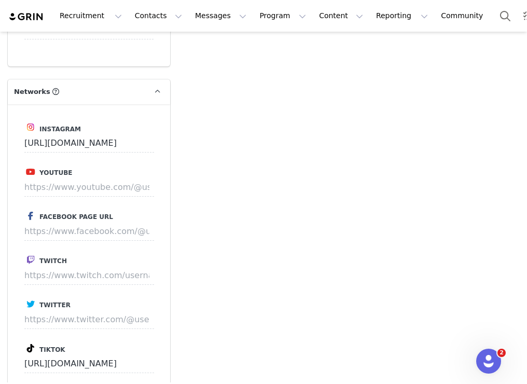
scroll to position [1361, 0]
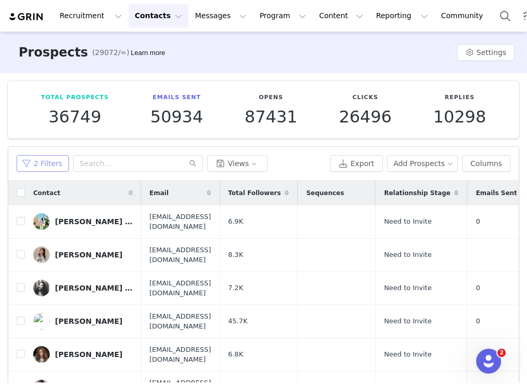
click at [48, 164] on button "2 Filters" at bounding box center [43, 163] width 52 height 17
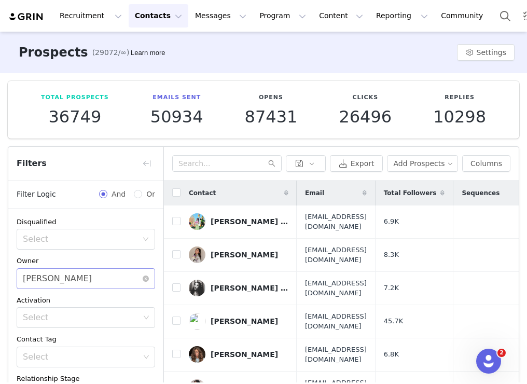
click at [82, 272] on div "Select [PERSON_NAME]" at bounding box center [82, 279] width 119 height 20
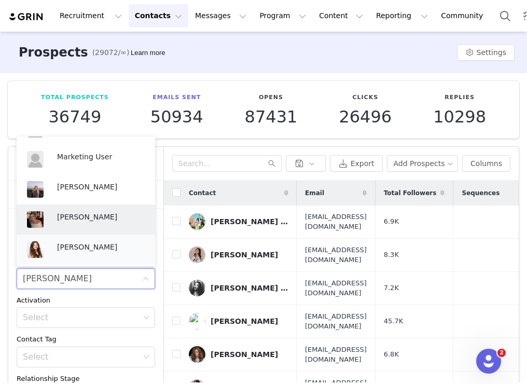
scroll to position [239, 0]
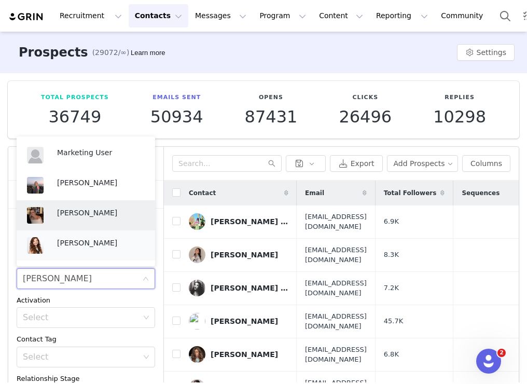
click at [96, 243] on p "[PERSON_NAME]" at bounding box center [101, 242] width 88 height 11
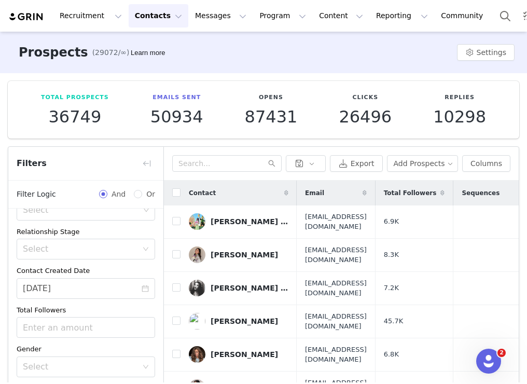
scroll to position [82, 0]
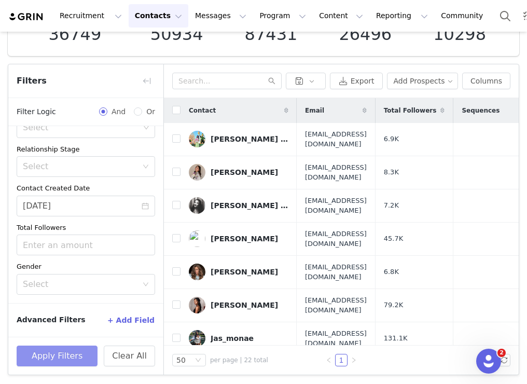
click at [82, 357] on button "Apply Filters" at bounding box center [57, 355] width 81 height 21
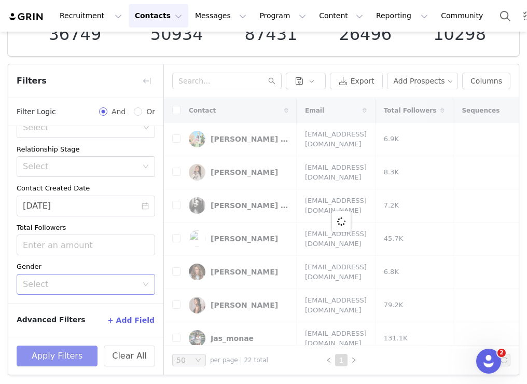
scroll to position [0, 0]
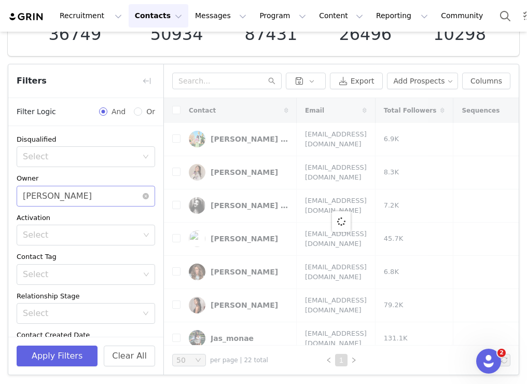
click at [104, 198] on div "Select [PERSON_NAME]" at bounding box center [82, 196] width 119 height 20
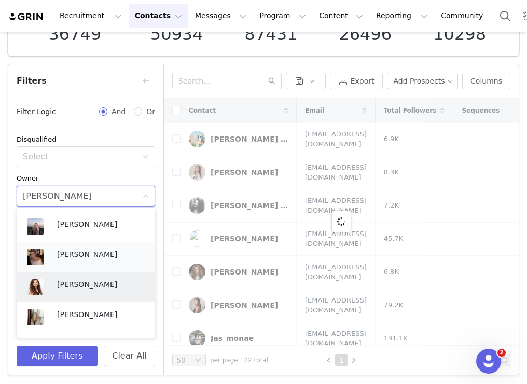
scroll to position [273, 0]
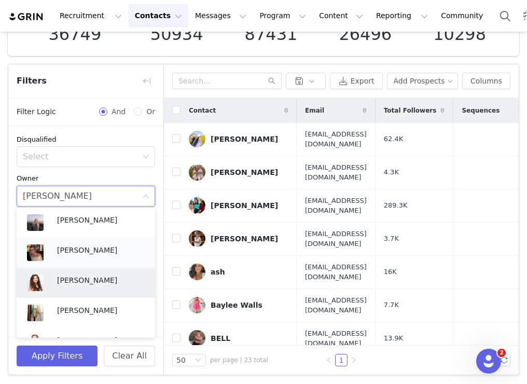
click at [95, 249] on p "[PERSON_NAME]" at bounding box center [101, 249] width 88 height 11
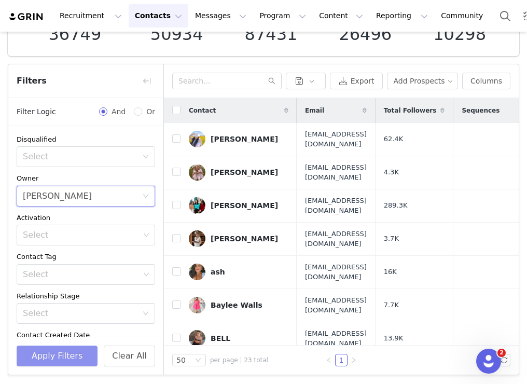
click at [74, 351] on button "Apply Filters" at bounding box center [57, 355] width 81 height 21
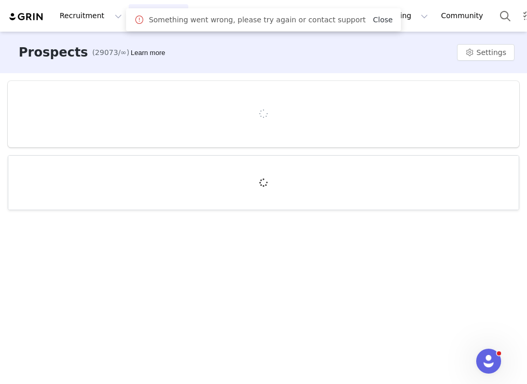
click at [374, 22] on link "Close" at bounding box center [383, 20] width 20 height 8
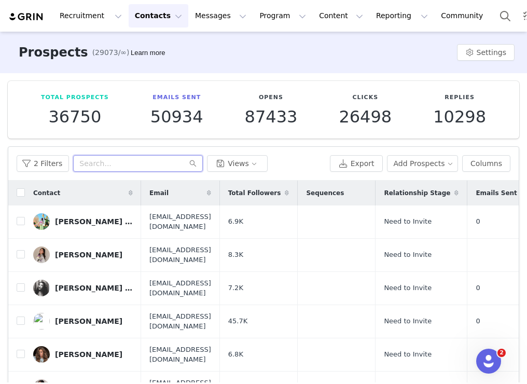
click at [110, 166] on input "text" at bounding box center [138, 163] width 130 height 17
type input "britt"
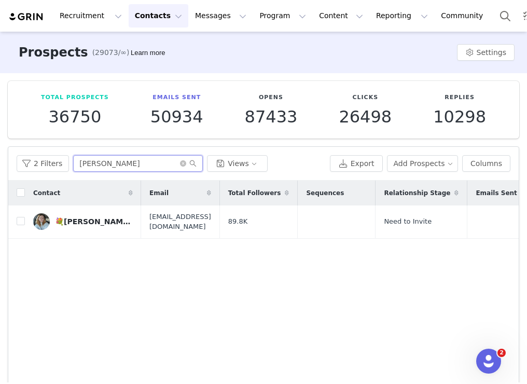
click at [117, 165] on input "britt" at bounding box center [138, 163] width 130 height 17
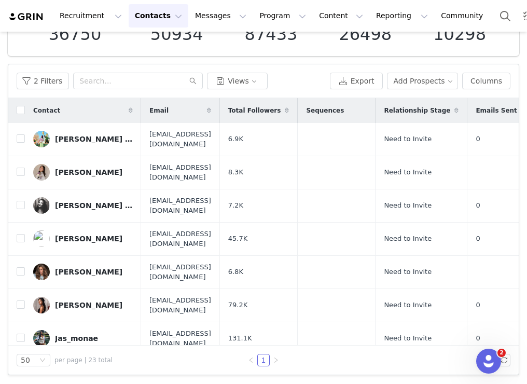
click at [40, 113] on span "Contact" at bounding box center [46, 110] width 27 height 9
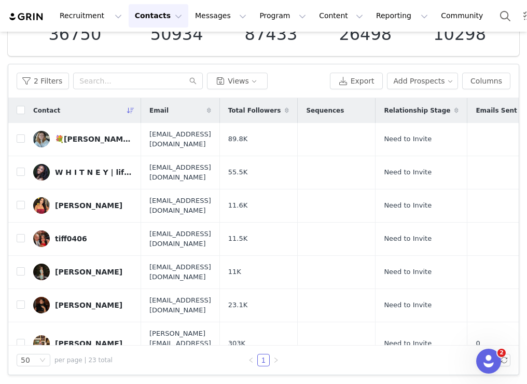
click at [40, 113] on span "Contact" at bounding box center [46, 110] width 27 height 9
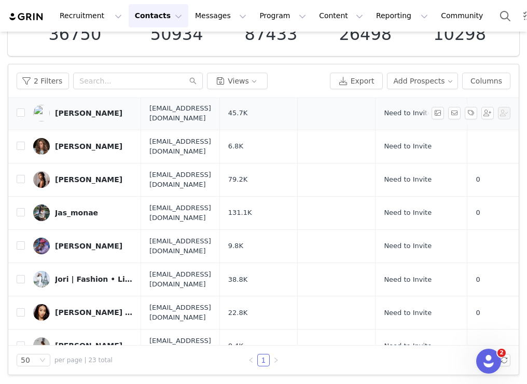
scroll to position [457, 0]
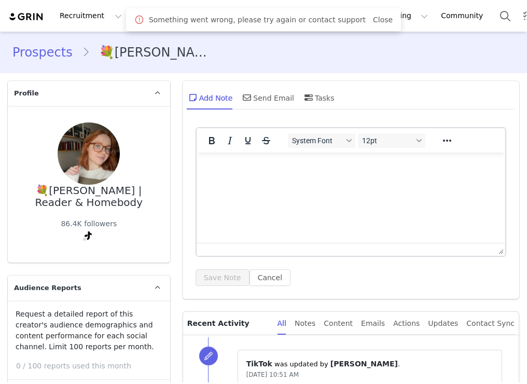
type input "+1 (United States)"
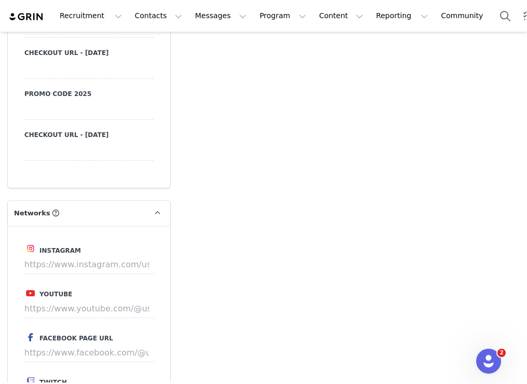
scroll to position [1208, 0]
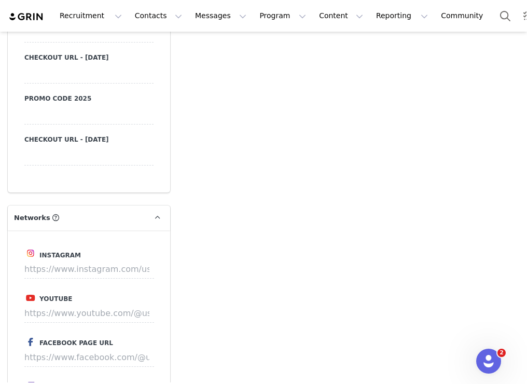
click at [107, 250] on label "Instagram" at bounding box center [88, 253] width 129 height 13
click at [111, 262] on input at bounding box center [89, 269] width 130 height 19
paste input "https://www.instagram.com/social_brit"
type input "https://www.instagram.com/social_brit"
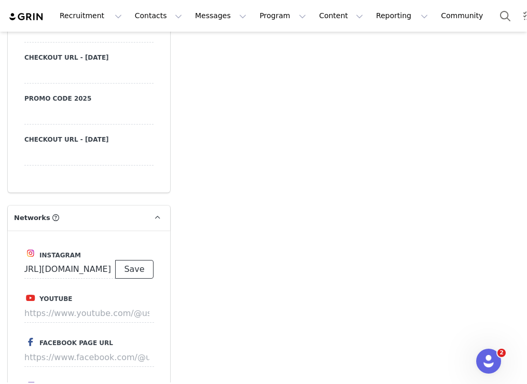
scroll to position [0, 0]
click at [148, 272] on button "Save" at bounding box center [134, 269] width 38 height 19
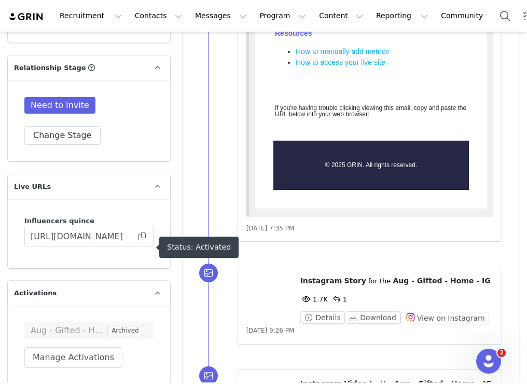
scroll to position [2046, 0]
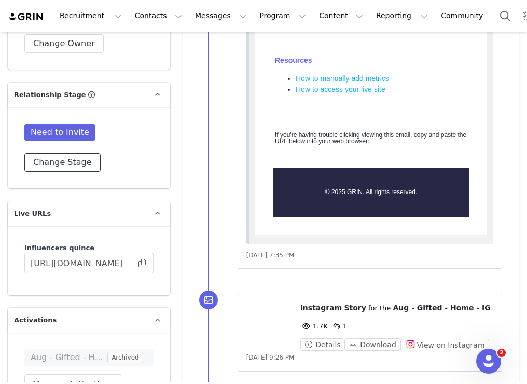
click at [82, 162] on button "Change Stage" at bounding box center [62, 162] width 76 height 19
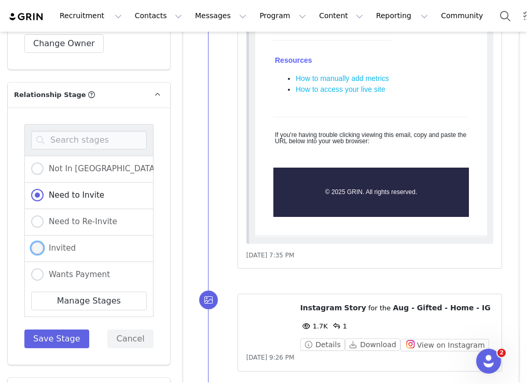
click at [38, 246] on span at bounding box center [37, 248] width 12 height 12
click at [38, 246] on input "Invited" at bounding box center [37, 248] width 12 height 13
radio input "true"
radio input "false"
radio input "true"
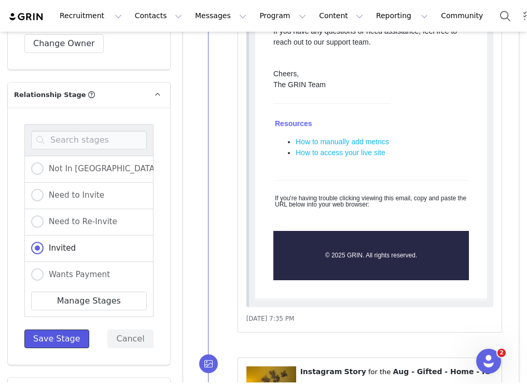
click at [51, 332] on button "Save Stage" at bounding box center [56, 338] width 65 height 19
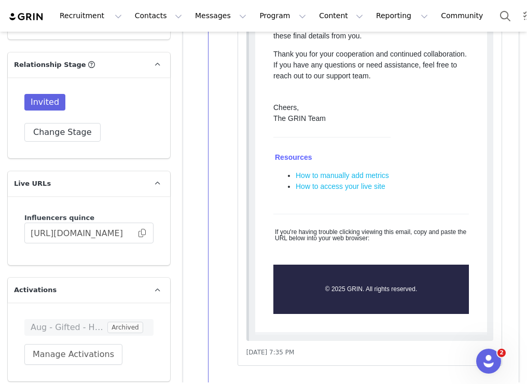
scroll to position [1949, 0]
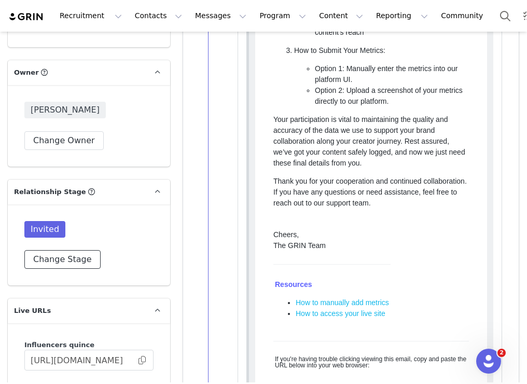
click at [62, 255] on button "Change Stage" at bounding box center [62, 259] width 76 height 19
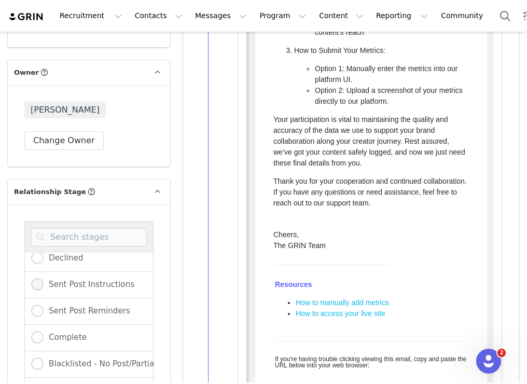
scroll to position [186, 0]
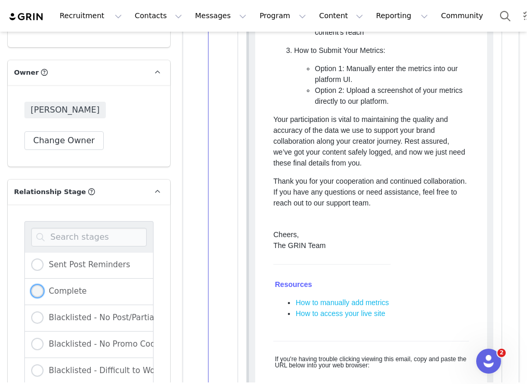
click at [40, 287] on span at bounding box center [37, 291] width 12 height 12
click at [40, 287] on input "Complete" at bounding box center [37, 291] width 12 height 13
radio input "true"
radio input "false"
radio input "true"
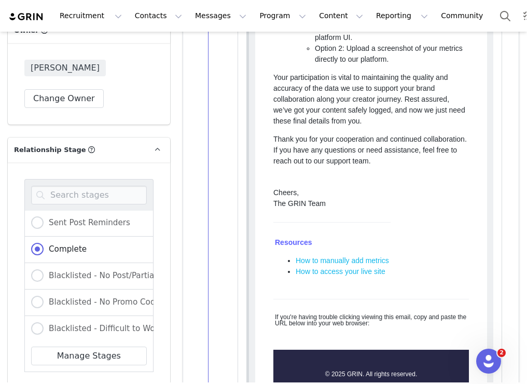
scroll to position [2062, 0]
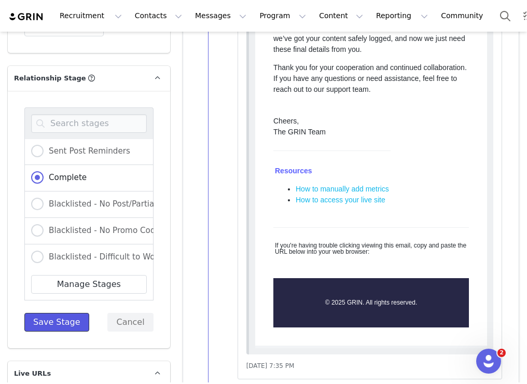
click at [78, 316] on button "Save Stage" at bounding box center [56, 322] width 65 height 19
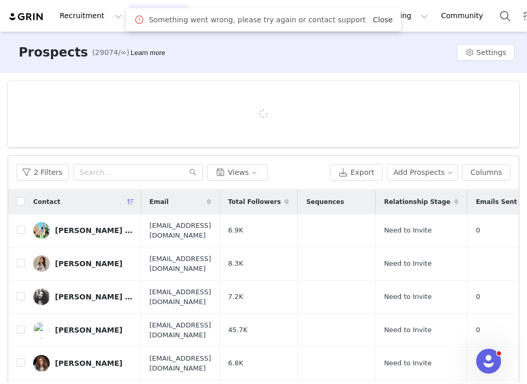
click at [375, 20] on link "Close" at bounding box center [383, 20] width 20 height 8
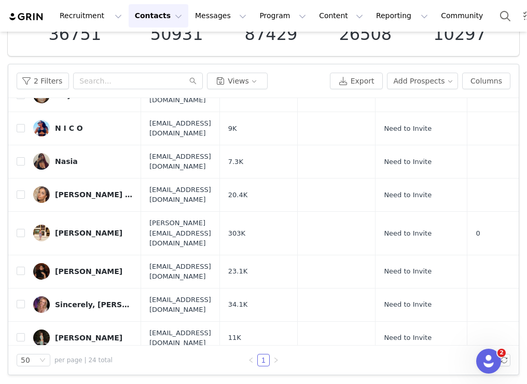
scroll to position [417, 0]
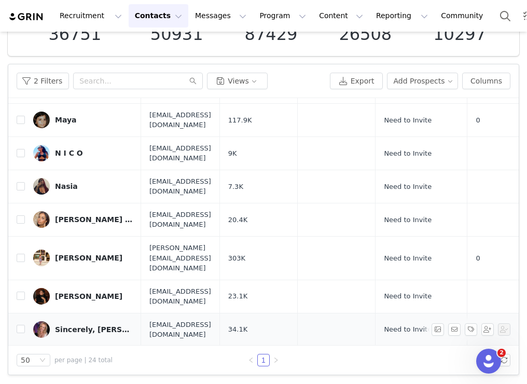
click at [97, 325] on div "Sincerely, [PERSON_NAME]" at bounding box center [94, 329] width 78 height 8
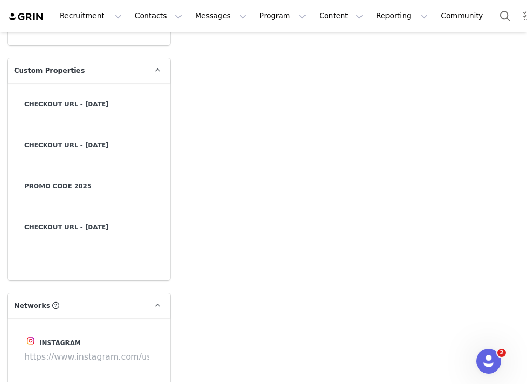
scroll to position [1172, 0]
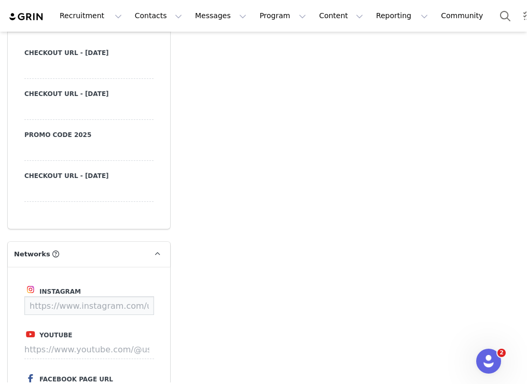
click at [118, 296] on input at bounding box center [89, 305] width 130 height 19
paste input "https://www.instagram.com/kkcaitlinnn?igsh=MTViOGFoZjU0dTFpNw%3D%3D&utm_source=…"
click at [138, 297] on button "Save" at bounding box center [134, 305] width 38 height 19
type input "https://www.instagram.com/kkcaitlinnn"
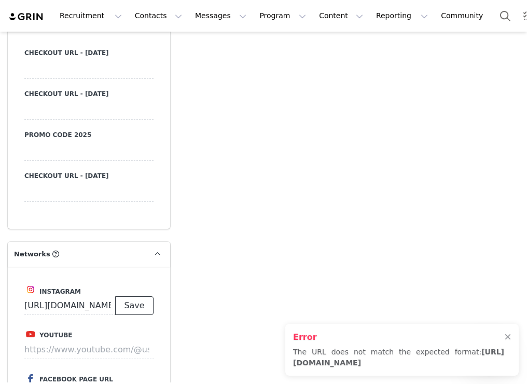
click at [138, 297] on button "Save" at bounding box center [134, 305] width 38 height 19
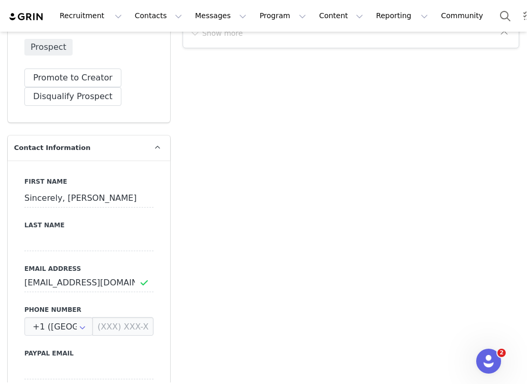
scroll to position [409, 0]
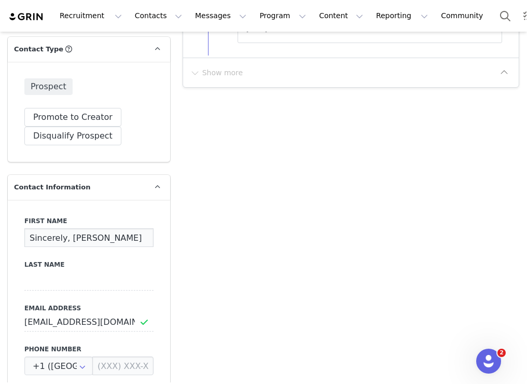
drag, startPoint x: 63, startPoint y: 224, endPoint x: -13, endPoint y: 221, distance: 76.8
click at [0, 221] on html "Recruitment Recruitment Creator Search Curated Lists Landing Pages Web Extensio…" at bounding box center [263, 192] width 527 height 384
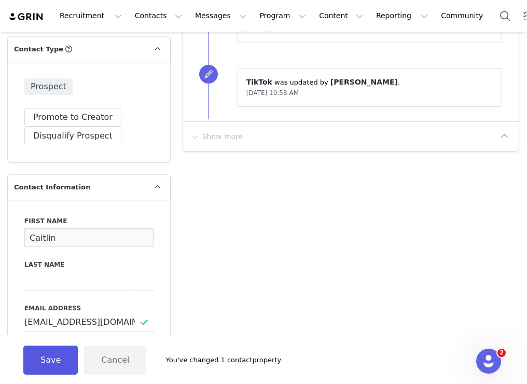
type input "Caitlin"
click at [46, 357] on button "Save" at bounding box center [50, 359] width 54 height 29
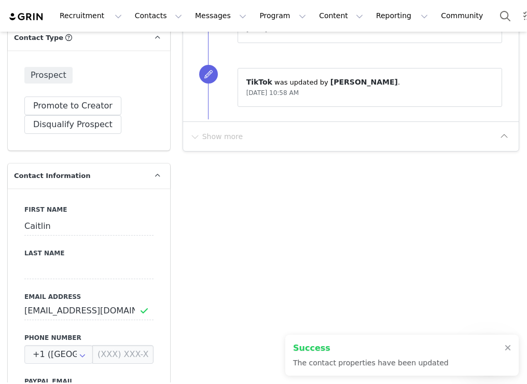
click at [506, 346] on div at bounding box center [508, 348] width 6 height 8
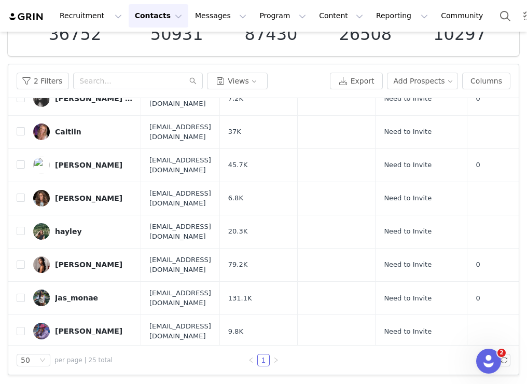
scroll to position [105, 0]
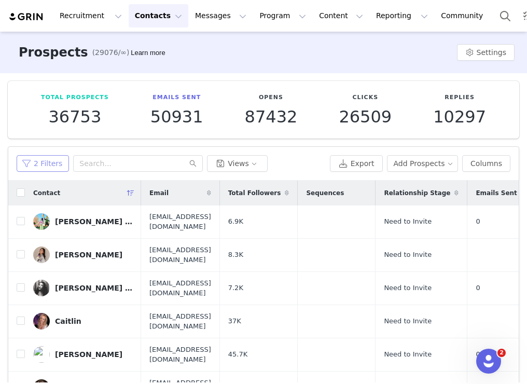
click at [55, 164] on button "2 Filters" at bounding box center [43, 163] width 52 height 17
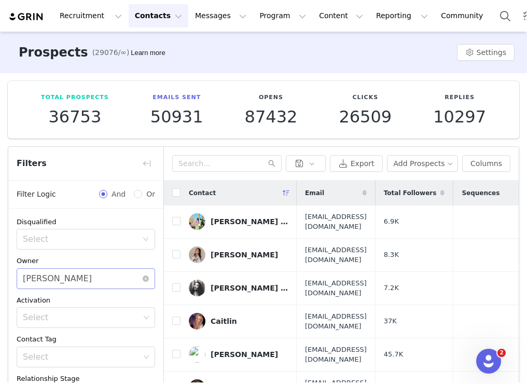
click at [81, 284] on div "Select Alexis Bignotti" at bounding box center [82, 279] width 119 height 20
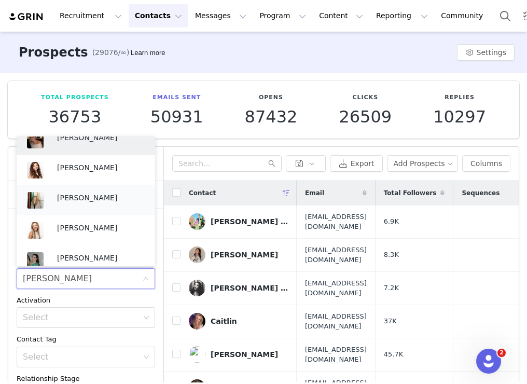
scroll to position [341, 0]
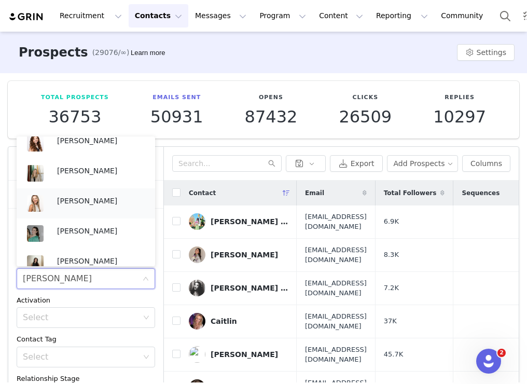
click at [96, 206] on div "Lily Goldberg" at bounding box center [101, 203] width 88 height 16
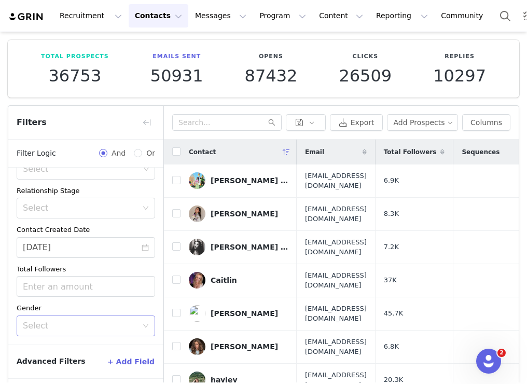
scroll to position [79, 0]
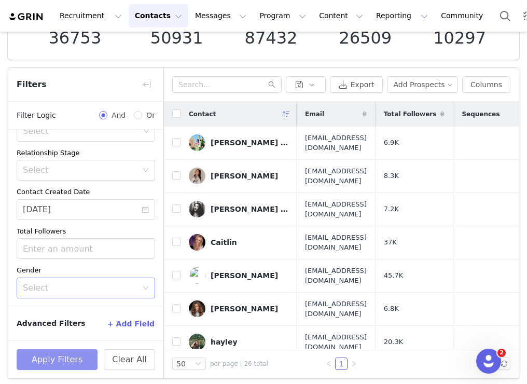
click at [68, 357] on button "Apply Filters" at bounding box center [57, 359] width 81 height 21
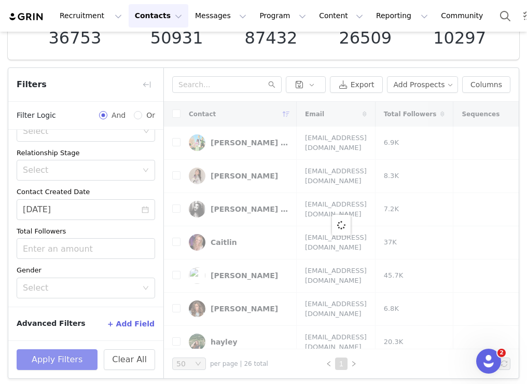
scroll to position [0, 0]
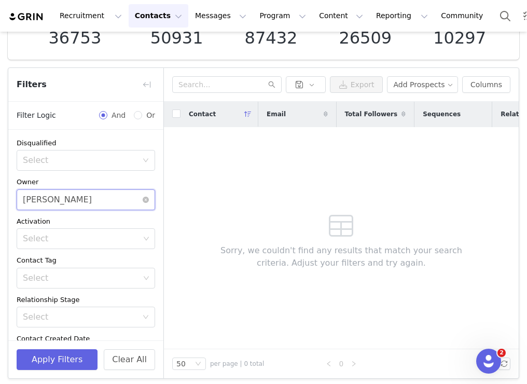
click at [117, 196] on div "Select Lily Goldberg" at bounding box center [82, 200] width 119 height 20
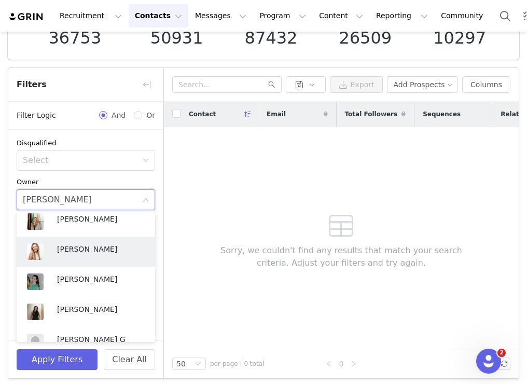
scroll to position [386, 0]
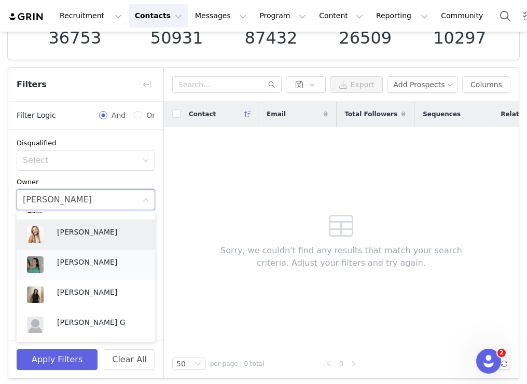
click at [91, 262] on p "[PERSON_NAME]" at bounding box center [101, 261] width 88 height 11
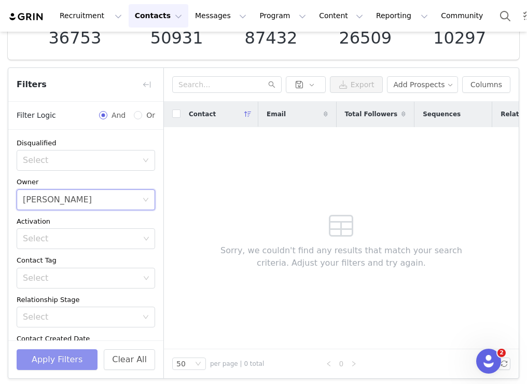
click at [69, 361] on button "Apply Filters" at bounding box center [57, 359] width 81 height 21
click at [97, 198] on div "Select Nuala Sullivan" at bounding box center [82, 200] width 119 height 20
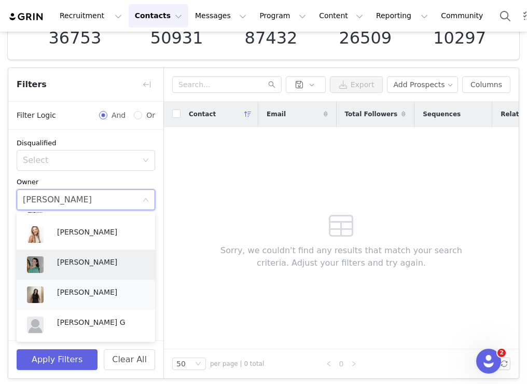
click at [59, 290] on p "[PERSON_NAME]" at bounding box center [101, 291] width 88 height 11
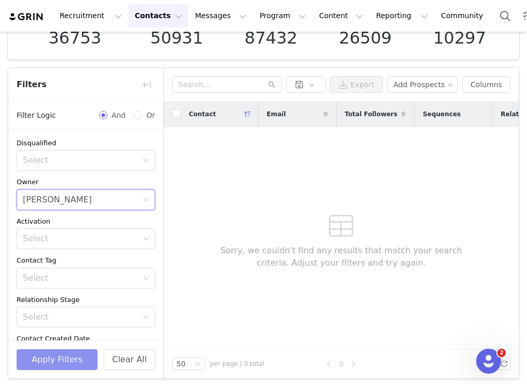
click at [55, 358] on button "Apply Filters" at bounding box center [57, 359] width 81 height 21
click at [65, 201] on div "[PERSON_NAME]" at bounding box center [57, 200] width 69 height 20
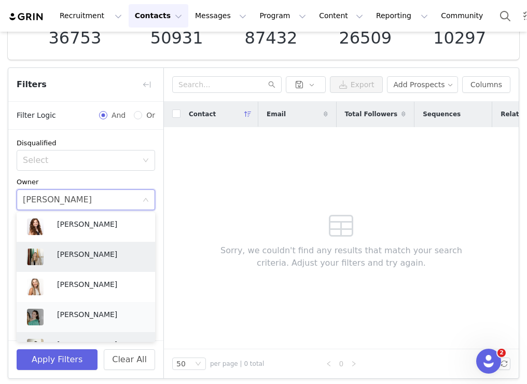
scroll to position [325, 0]
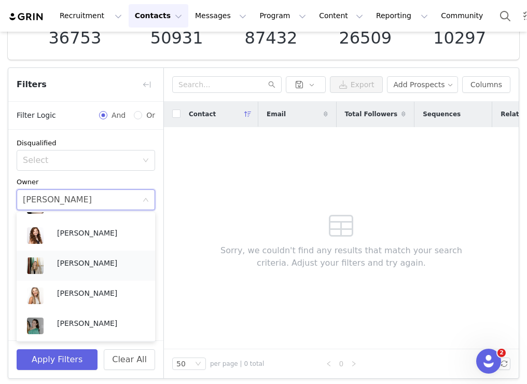
click at [63, 264] on p "[PERSON_NAME]" at bounding box center [101, 262] width 88 height 11
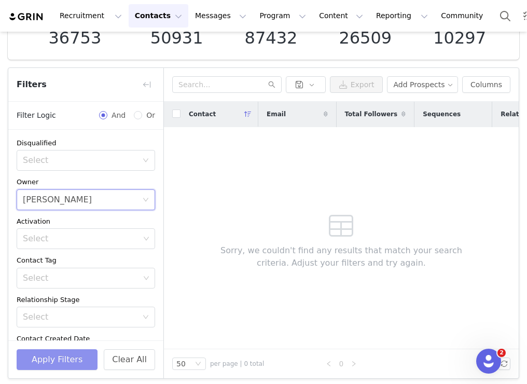
click at [61, 362] on button "Apply Filters" at bounding box center [57, 359] width 81 height 21
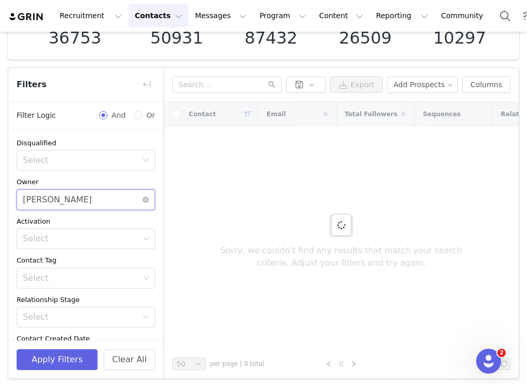
click at [89, 203] on div "Select Rachel Stanke" at bounding box center [82, 200] width 119 height 20
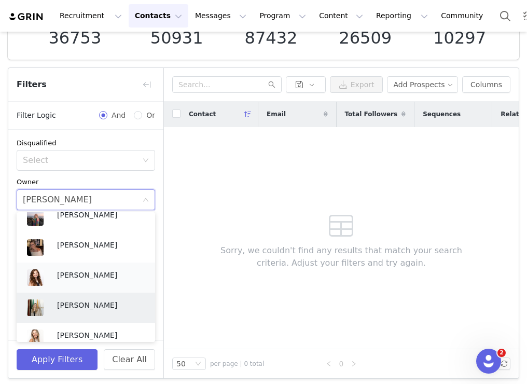
scroll to position [278, 0]
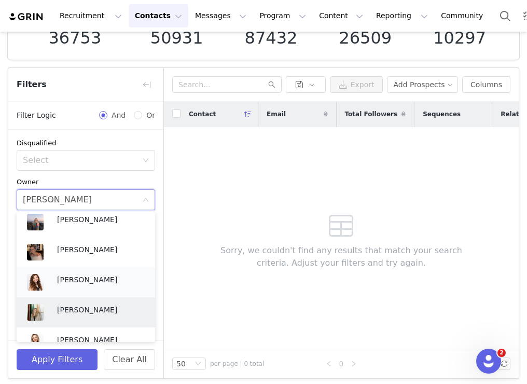
click at [79, 281] on p "[PERSON_NAME]" at bounding box center [101, 279] width 88 height 11
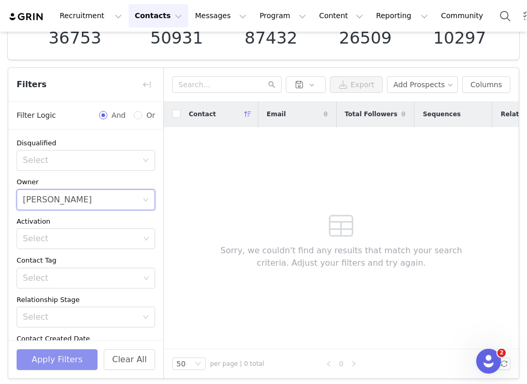
click at [64, 360] on button "Apply Filters" at bounding box center [57, 359] width 81 height 21
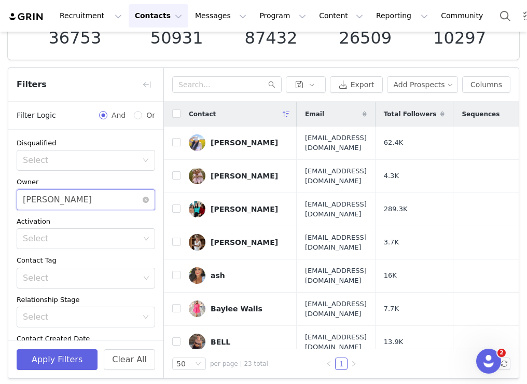
click at [81, 200] on div "Select [PERSON_NAME]" at bounding box center [82, 200] width 119 height 20
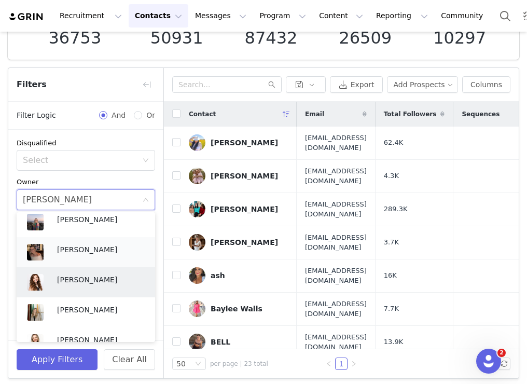
scroll to position [273, 0]
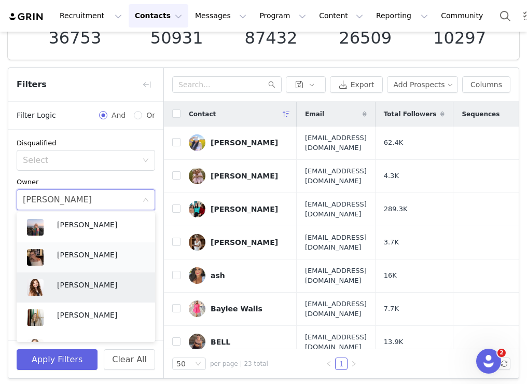
click at [62, 254] on p "[PERSON_NAME]" at bounding box center [101, 254] width 88 height 11
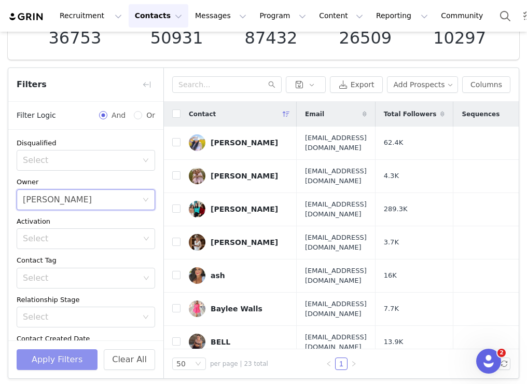
click at [54, 357] on button "Apply Filters" at bounding box center [57, 359] width 81 height 21
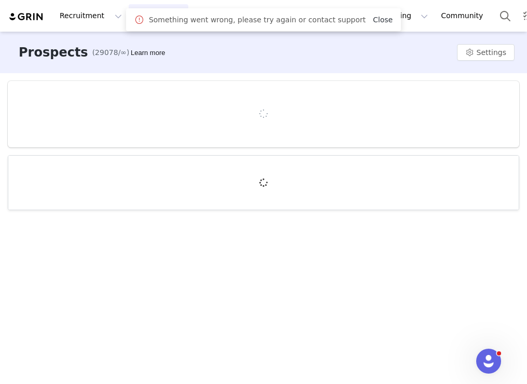
click at [374, 23] on link "Close" at bounding box center [383, 20] width 20 height 8
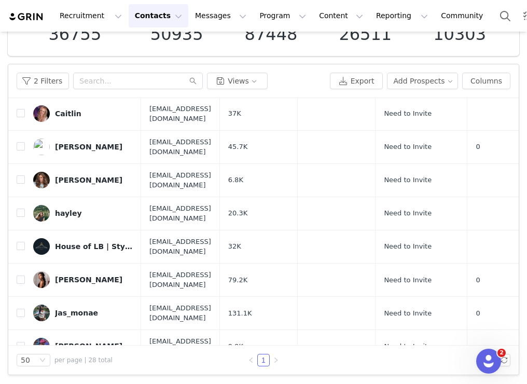
scroll to position [123, 0]
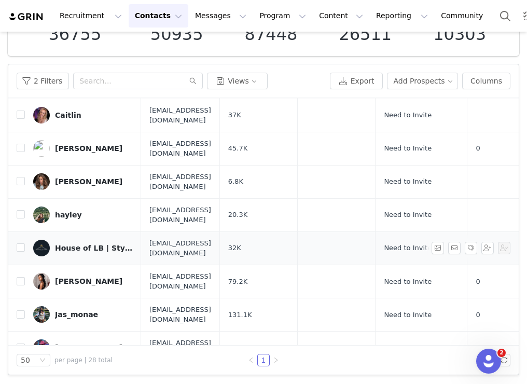
click at [82, 244] on div "House of LB | Style Simplified" at bounding box center [94, 248] width 78 height 8
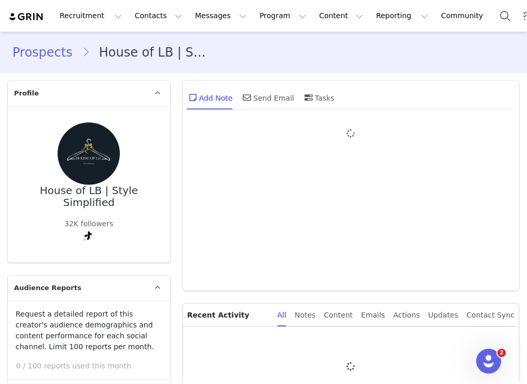
type input "+1 ([GEOGRAPHIC_DATA])"
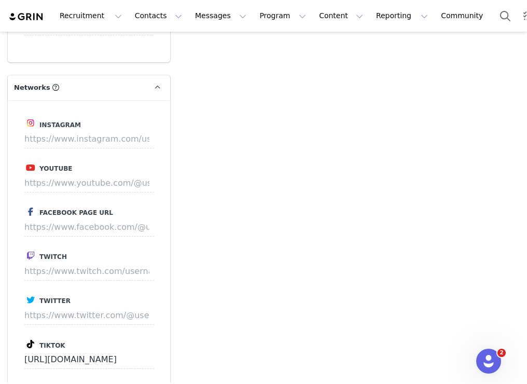
scroll to position [1322, 0]
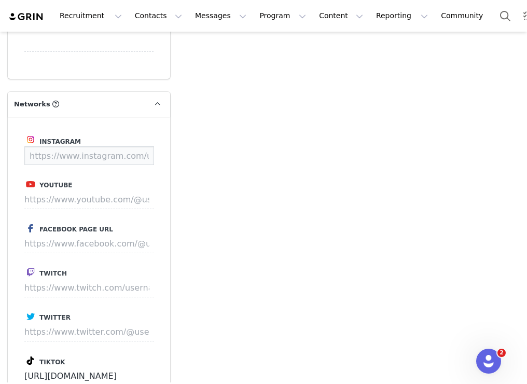
click at [125, 150] on input at bounding box center [89, 155] width 130 height 19
paste input "[URL][DOMAIN_NAME]"
type input "[URL][DOMAIN_NAME]"
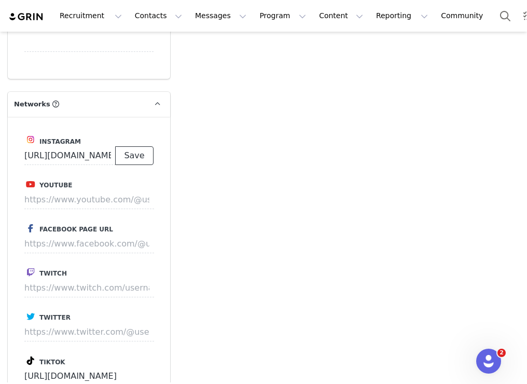
click at [141, 152] on button "Save" at bounding box center [134, 155] width 38 height 19
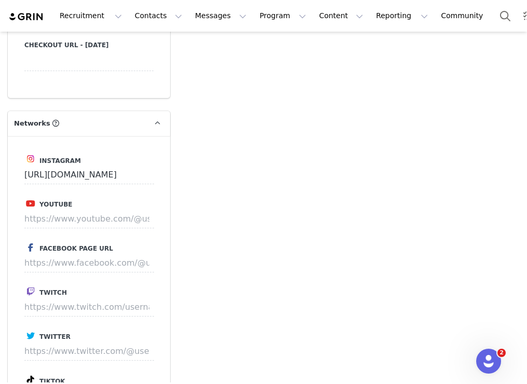
scroll to position [1341, 0]
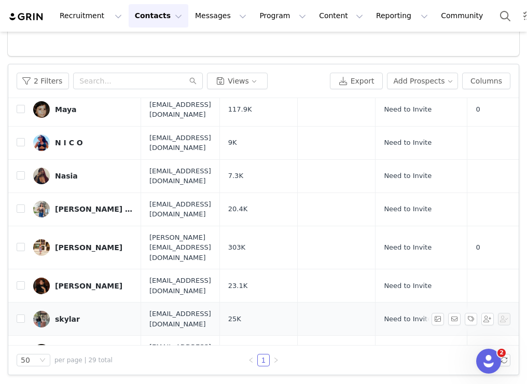
scroll to position [565, 0]
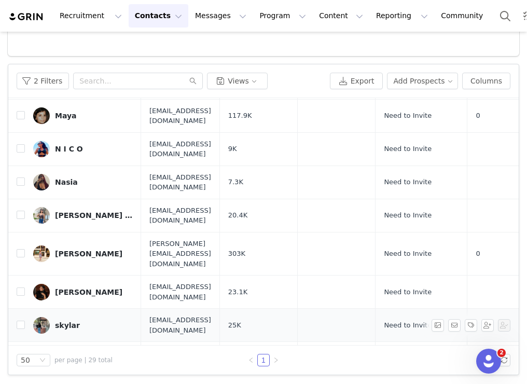
click at [72, 321] on div "skylar" at bounding box center [67, 325] width 25 height 8
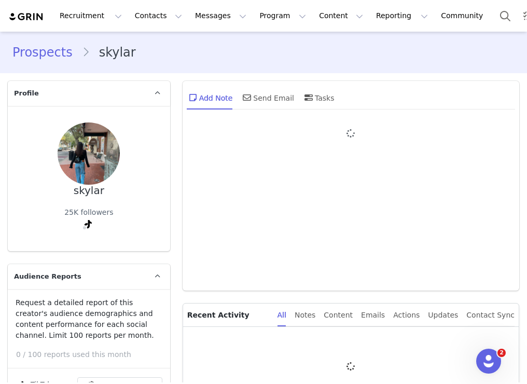
type input "+1 ([GEOGRAPHIC_DATA])"
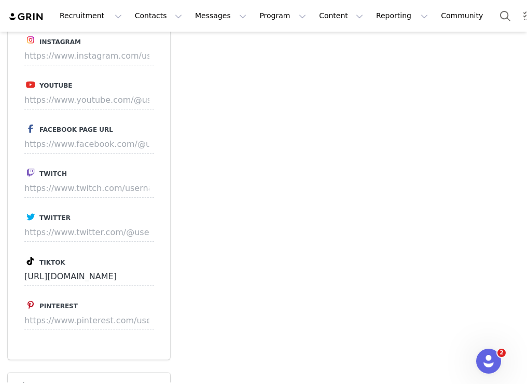
scroll to position [1361, 0]
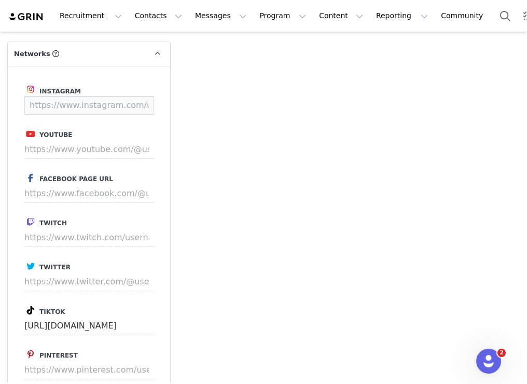
click at [116, 104] on input at bounding box center [89, 105] width 130 height 19
paste input "https://www.instagram.com/skylarwaterman?igsh=dWZxNjQ5c290OXFv&utm_source=qr"
click at [127, 105] on button "Save" at bounding box center [134, 105] width 38 height 19
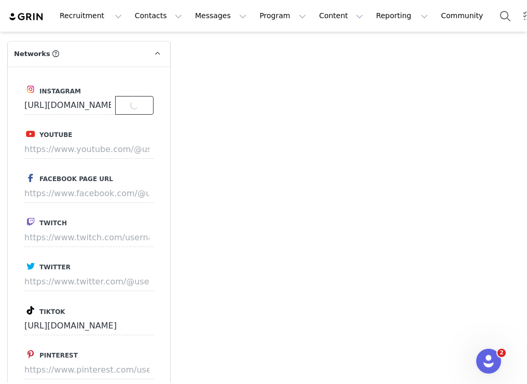
type input "https://www.instagram.com/skylarwaterman"
click at [205, 21] on button "Messages Messages" at bounding box center [221, 15] width 64 height 23
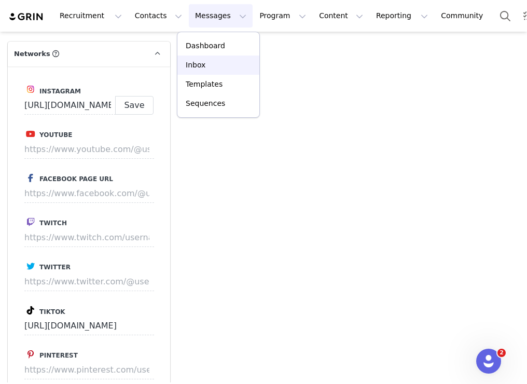
click at [205, 67] on div "Inbox" at bounding box center [218, 65] width 69 height 11
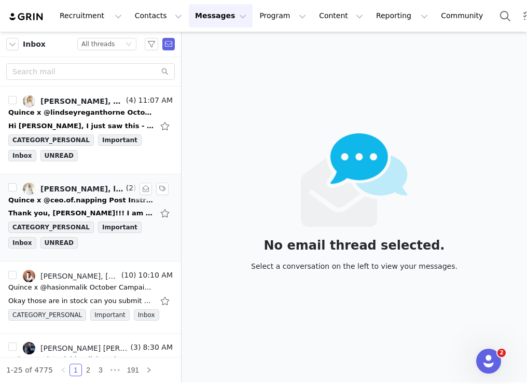
click at [105, 204] on div "Quince x @ceo.of.napping Post Instructions!" at bounding box center [80, 200] width 145 height 10
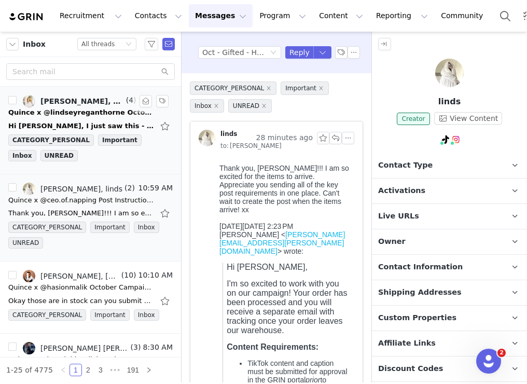
click at [127, 119] on div "Hi Alexis, I just saw this - this was filtered into my junk folder. I'm super i…" at bounding box center [90, 126] width 164 height 17
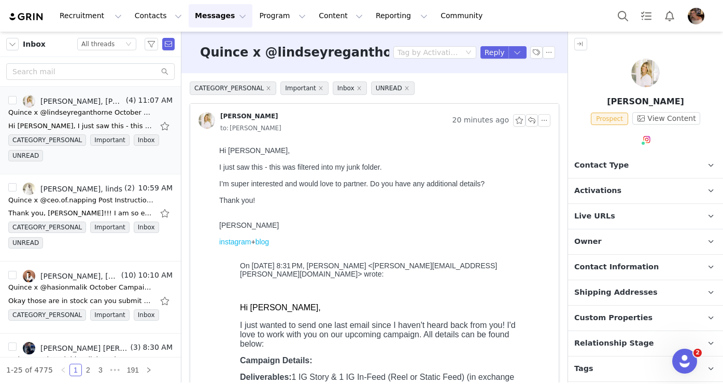
click at [526, 195] on span "Activations" at bounding box center [598, 190] width 47 height 11
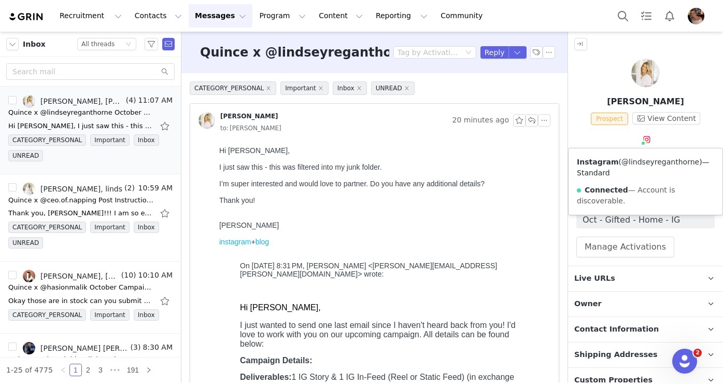
click at [526, 164] on link "@lindseyreganthorne" at bounding box center [661, 162] width 78 height 8
click at [526, 119] on button "button" at bounding box center [532, 120] width 12 height 12
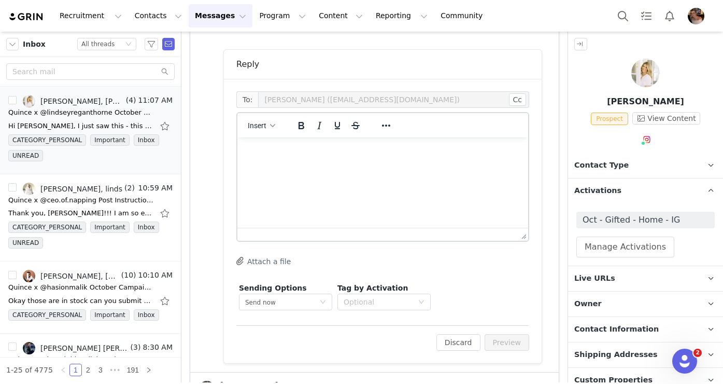
scroll to position [888, 0]
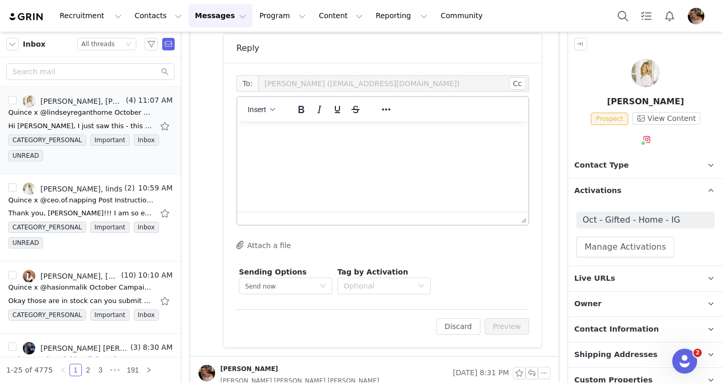
click at [394, 149] on html at bounding box center [383, 135] width 291 height 28
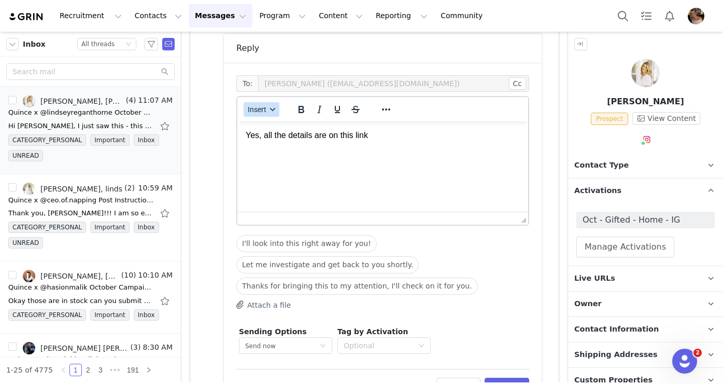
click at [269, 112] on button "Insert" at bounding box center [262, 109] width 36 height 15
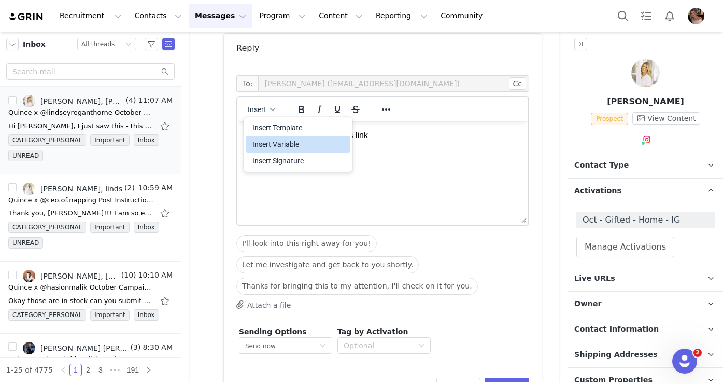
click at [281, 142] on div "Insert Variable" at bounding box center [299, 144] width 93 height 12
select select
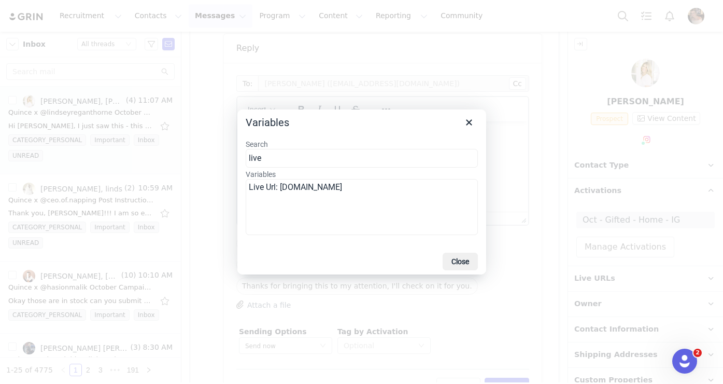
type input "live"
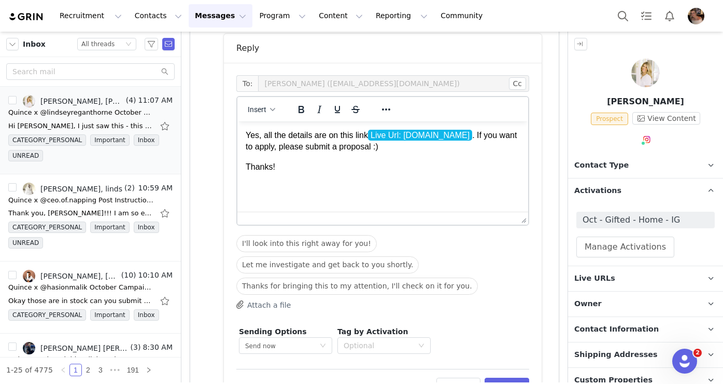
click at [247, 134] on p "Yes, all the details are on this link Live Url: influencers.quince.com . If you…" at bounding box center [383, 141] width 274 height 23
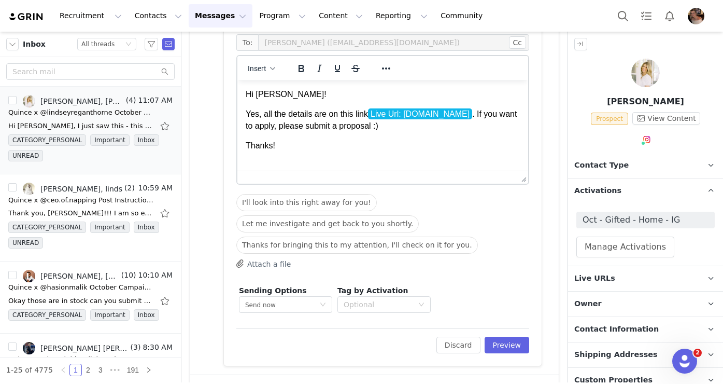
scroll to position [958, 0]
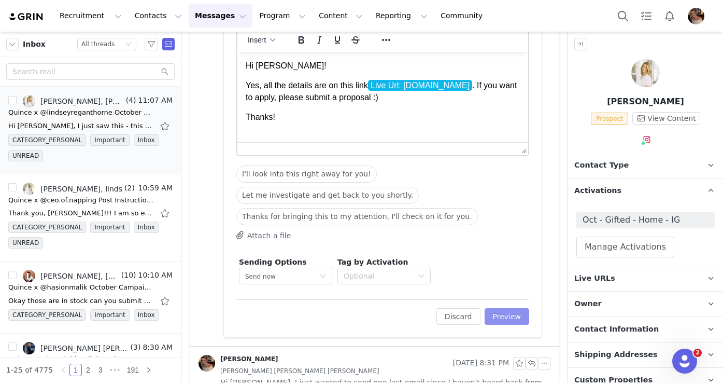
click at [509, 323] on button "Preview" at bounding box center [507, 316] width 45 height 17
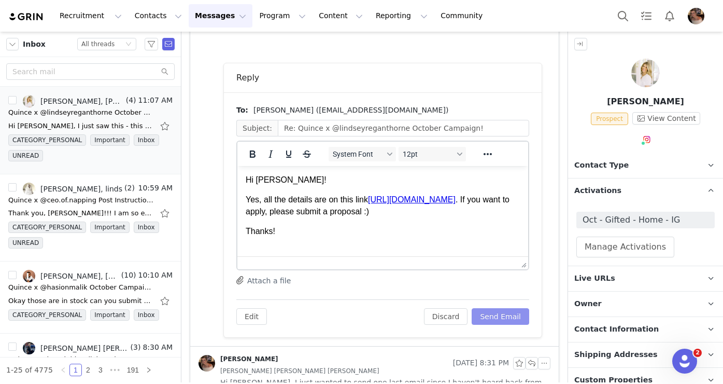
scroll to position [0, 0]
click at [504, 309] on button "Send Email" at bounding box center [501, 316] width 58 height 17
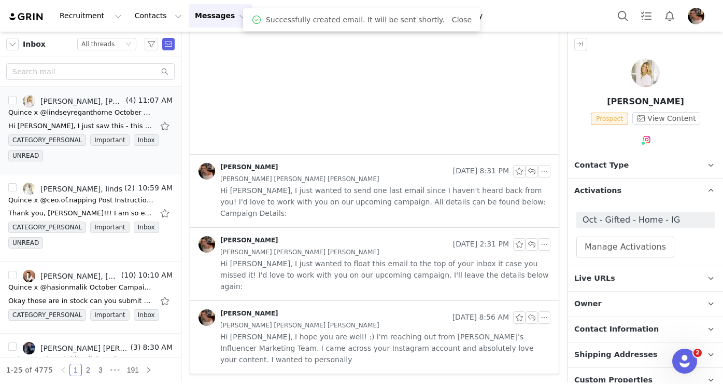
scroll to position [729, 0]
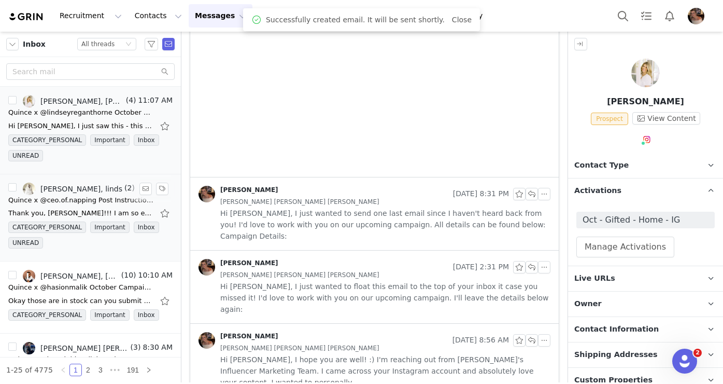
click at [128, 199] on div "Quince x @ceo.of.napping Post Instructions!" at bounding box center [80, 200] width 145 height 10
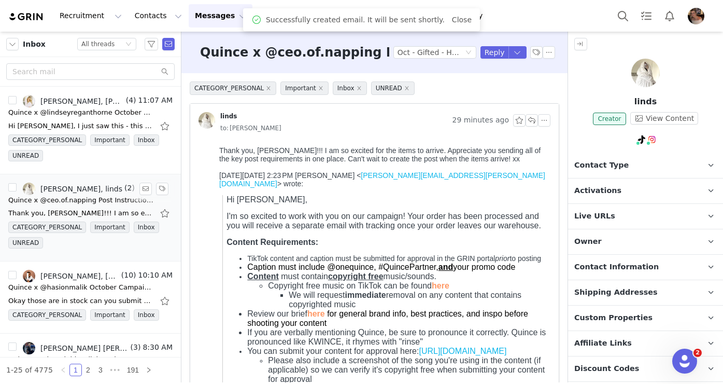
scroll to position [0, 0]
click at [110, 274] on div "Hasion Malik, Alexis Bignotti, Hasion Malik" at bounding box center [79, 276] width 79 height 8
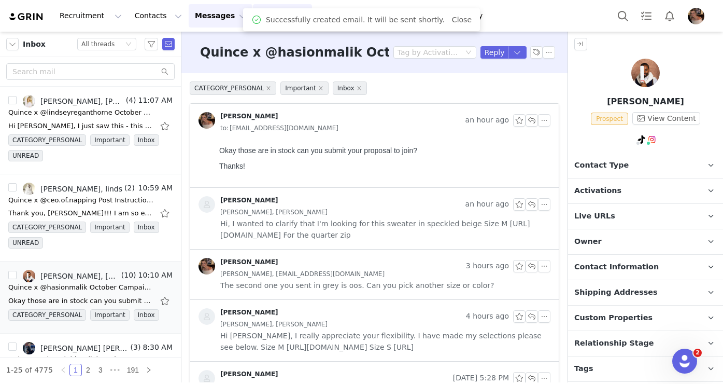
click at [253, 24] on button "Program Program" at bounding box center [282, 15] width 59 height 23
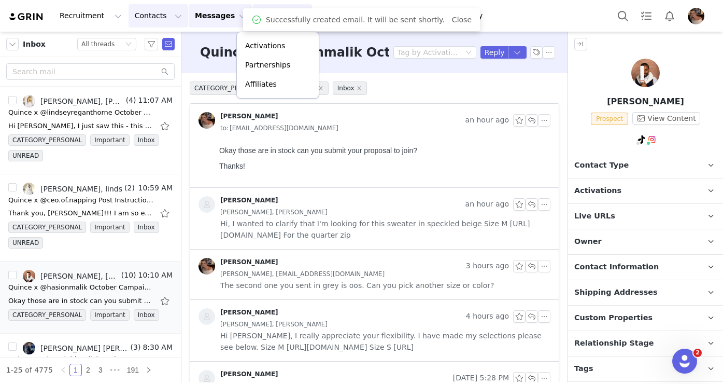
click at [139, 25] on button "Contacts Contacts" at bounding box center [159, 15] width 60 height 23
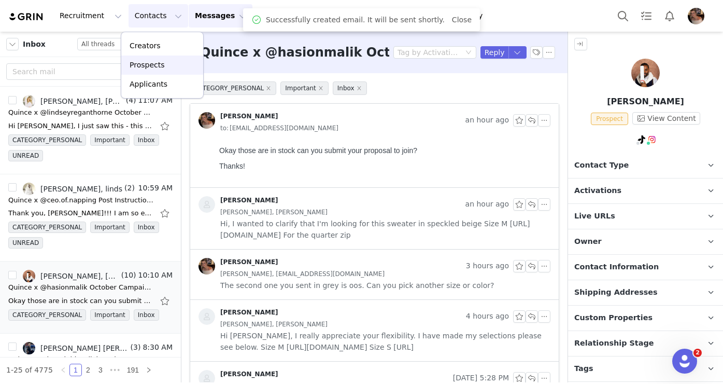
click at [165, 63] on div "Prospects" at bounding box center [162, 65] width 69 height 11
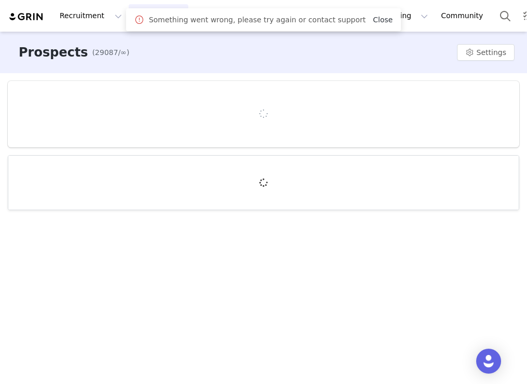
click at [376, 19] on link "Close" at bounding box center [383, 20] width 20 height 8
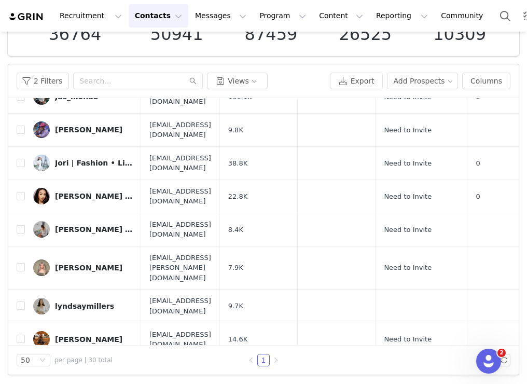
scroll to position [337, 0]
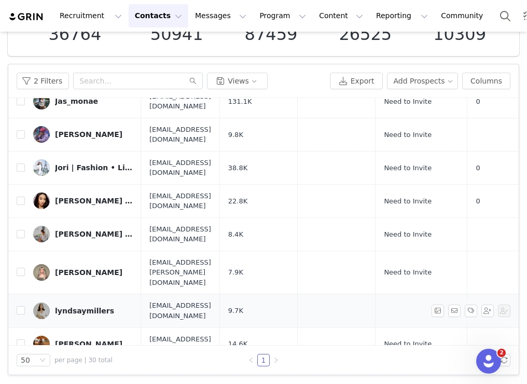
click at [75, 306] on div "lyndsaymillers" at bounding box center [84, 310] width 59 height 8
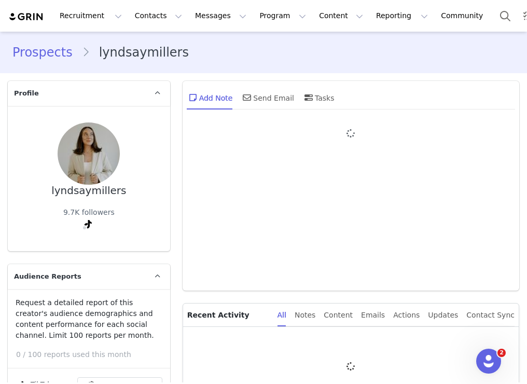
type input "+1 ([GEOGRAPHIC_DATA])"
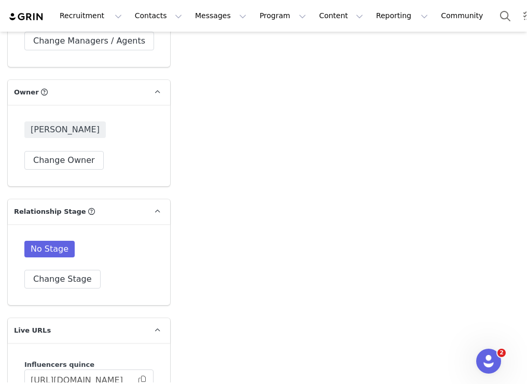
scroll to position [1931, 0]
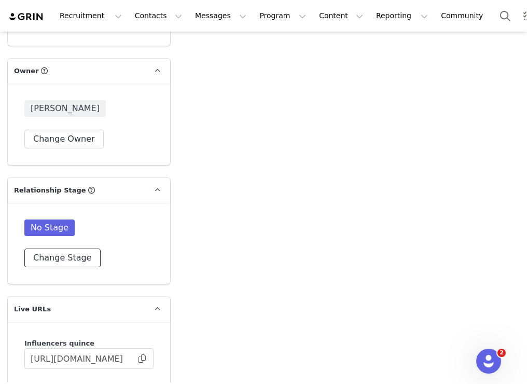
click at [54, 259] on button "Change Stage" at bounding box center [62, 257] width 76 height 19
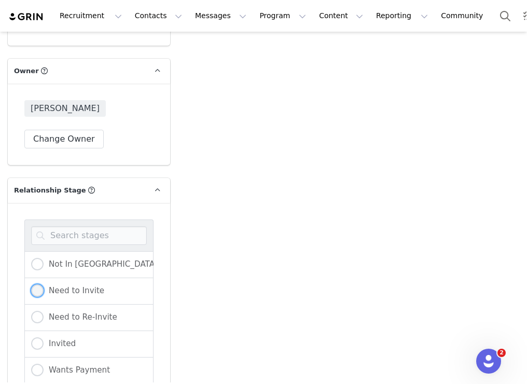
click at [34, 289] on span at bounding box center [37, 290] width 12 height 12
click at [34, 289] on input "Need to Invite" at bounding box center [37, 290] width 12 height 13
radio input "true"
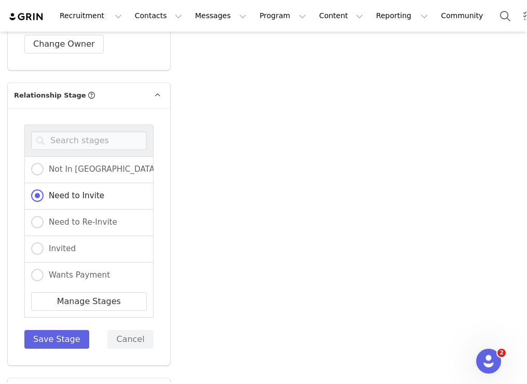
scroll to position [2087, 0]
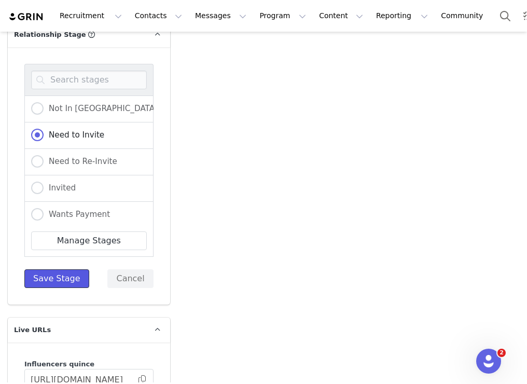
click at [64, 282] on button "Save Stage" at bounding box center [56, 278] width 65 height 19
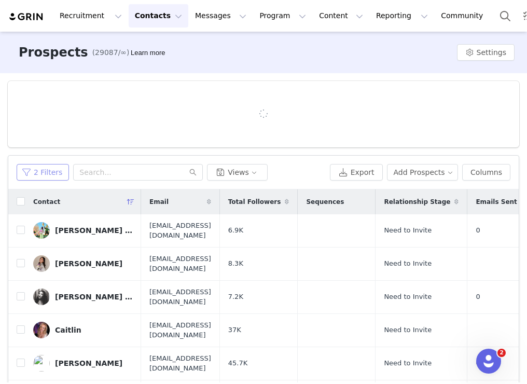
click at [55, 174] on button "2 Filters" at bounding box center [43, 172] width 52 height 17
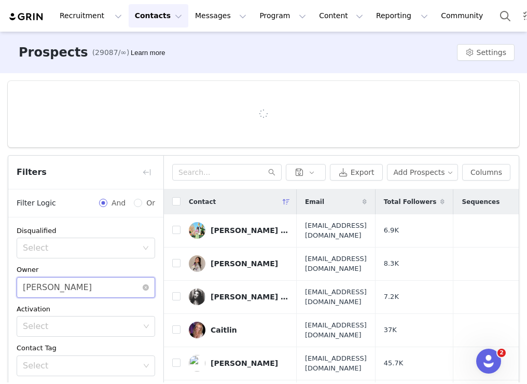
click at [67, 282] on div "[PERSON_NAME]" at bounding box center [57, 287] width 69 height 20
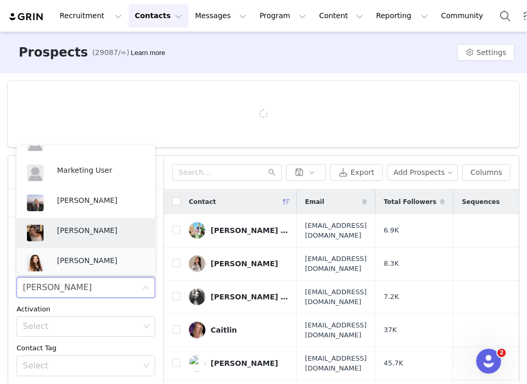
scroll to position [233, 0]
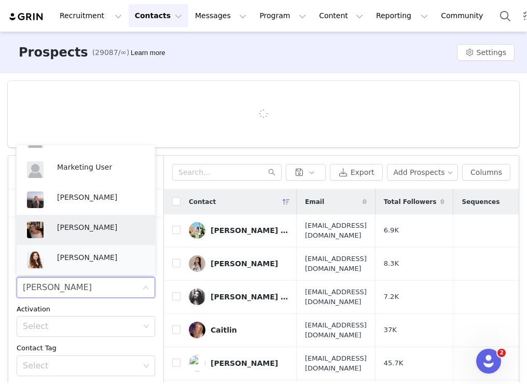
click at [81, 258] on p "[PERSON_NAME]" at bounding box center [101, 257] width 88 height 11
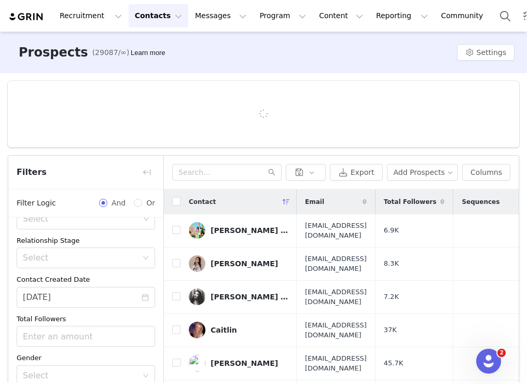
scroll to position [91, 0]
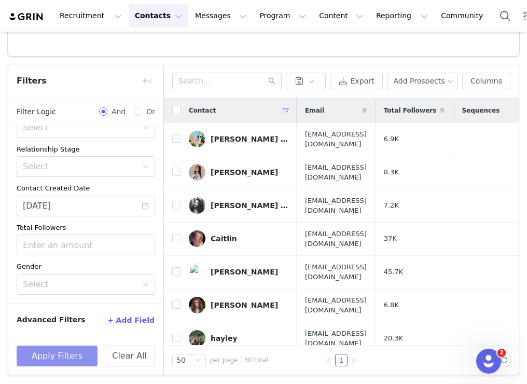
click at [67, 354] on button "Apply Filters" at bounding box center [57, 355] width 81 height 21
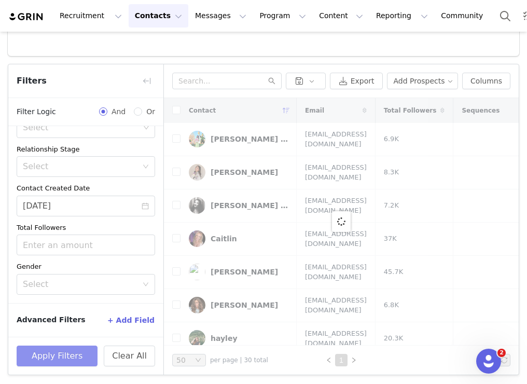
scroll to position [45, 0]
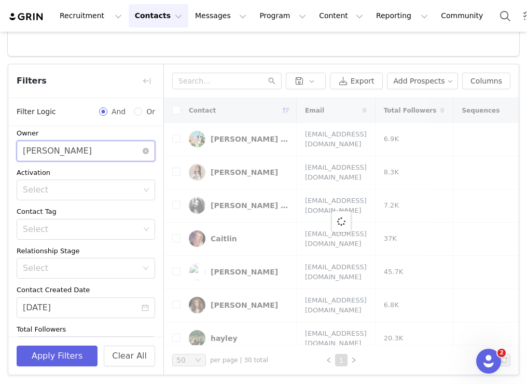
click at [92, 155] on div "Select Jinsey Roten" at bounding box center [82, 151] width 119 height 20
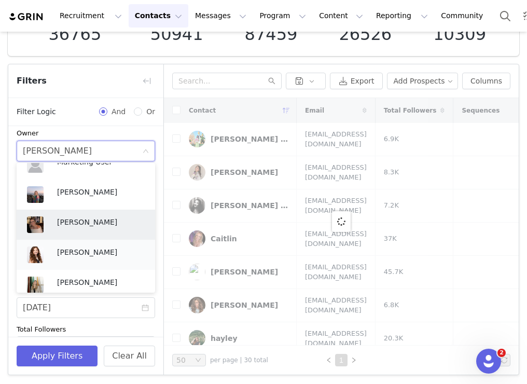
scroll to position [266, 0]
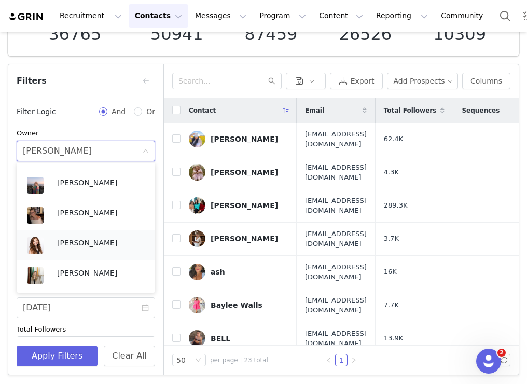
click at [63, 244] on p "Jinsey Roten" at bounding box center [101, 242] width 88 height 11
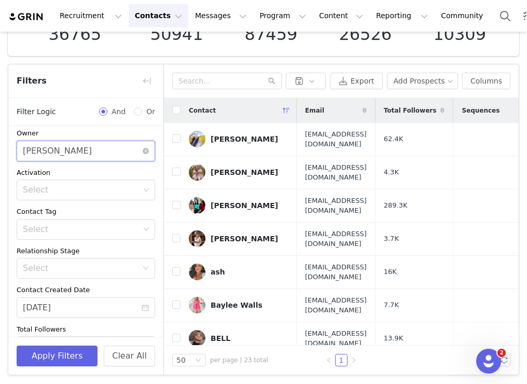
click at [95, 152] on div "Select Jinsey Roten" at bounding box center [82, 151] width 119 height 20
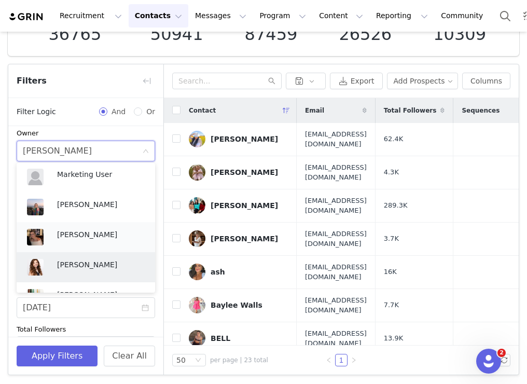
click at [59, 232] on p "[PERSON_NAME]" at bounding box center [101, 234] width 88 height 11
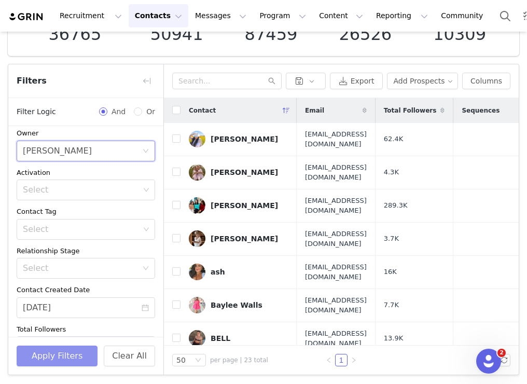
click at [38, 353] on button "Apply Filters" at bounding box center [57, 355] width 81 height 21
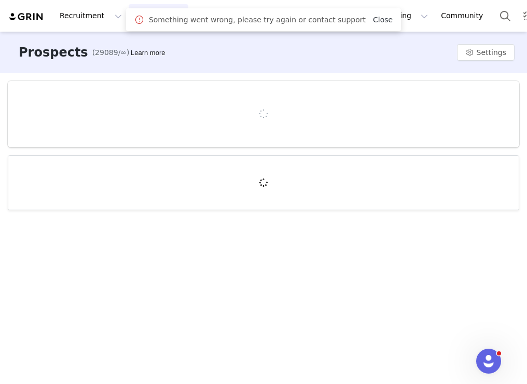
click at [379, 18] on link "Close" at bounding box center [383, 20] width 20 height 8
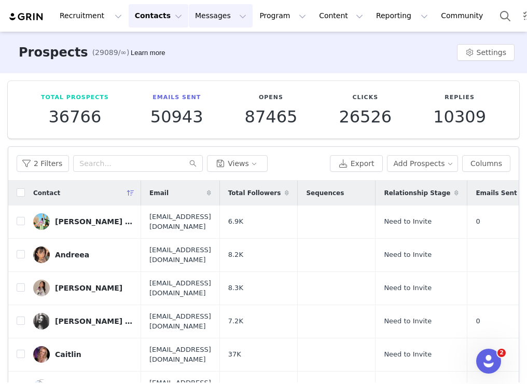
click at [210, 13] on button "Messages Messages" at bounding box center [221, 15] width 64 height 23
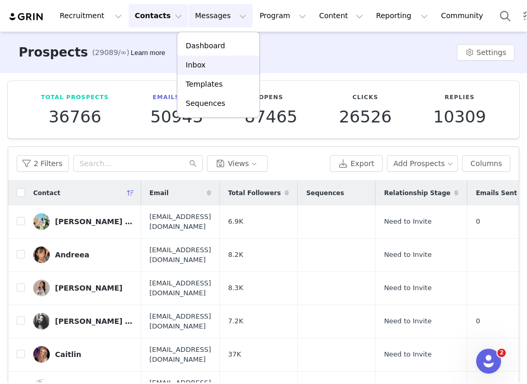
click at [207, 66] on div "Inbox" at bounding box center [218, 65] width 69 height 11
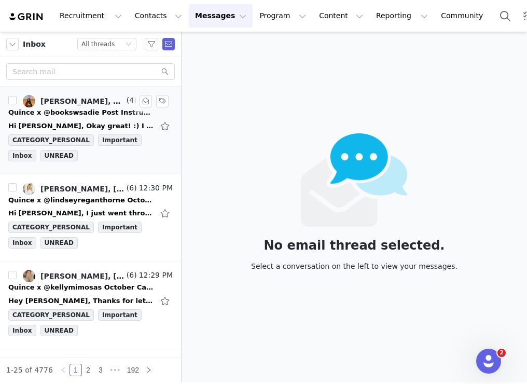
click at [89, 122] on div "Hi Alexis, Okay great! :) I will post within the next couple of days. Thanks! O…" at bounding box center [80, 126] width 145 height 10
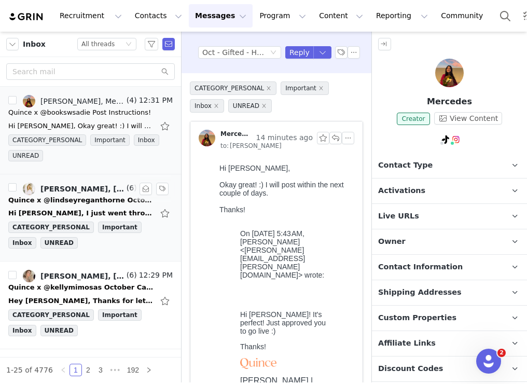
scroll to position [40, 0]
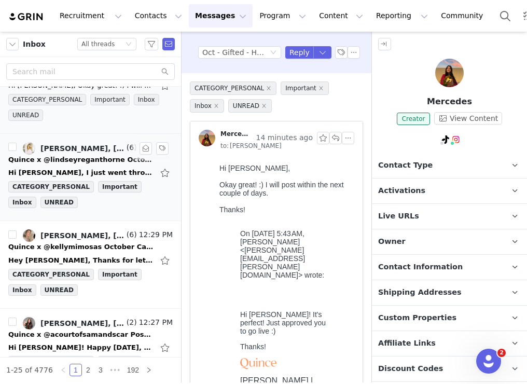
click at [96, 164] on div "Quince x @lindseyreganthorne October Campaign!" at bounding box center [80, 160] width 145 height 10
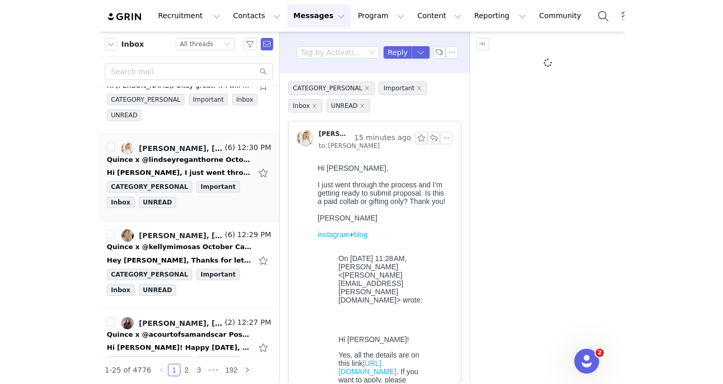
scroll to position [0, 0]
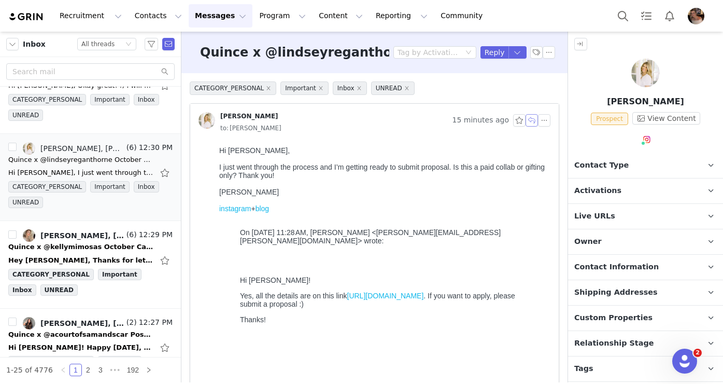
click at [526, 119] on button "button" at bounding box center [532, 120] width 12 height 12
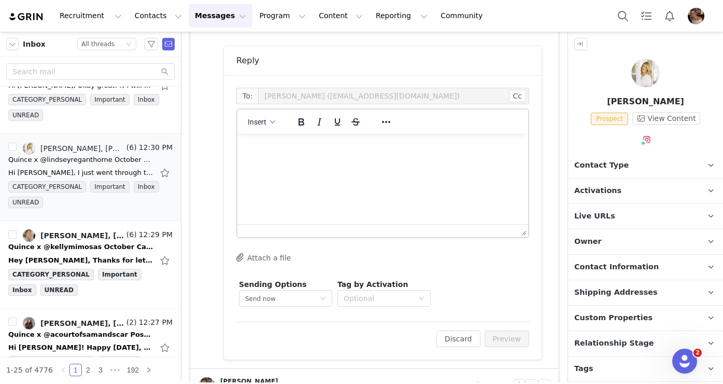
scroll to position [451, 0]
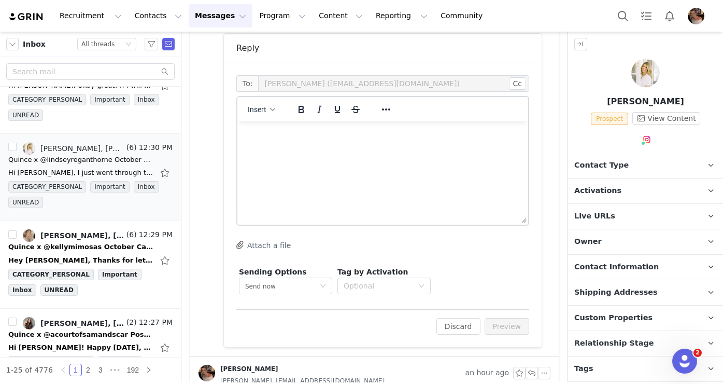
click at [346, 149] on html at bounding box center [383, 135] width 291 height 28
click at [483, 330] on div "Discard Preview" at bounding box center [483, 326] width 93 height 17
click at [485, 330] on div "Discard Preview" at bounding box center [483, 326] width 93 height 17
click at [499, 325] on button "Preview" at bounding box center [507, 326] width 45 height 17
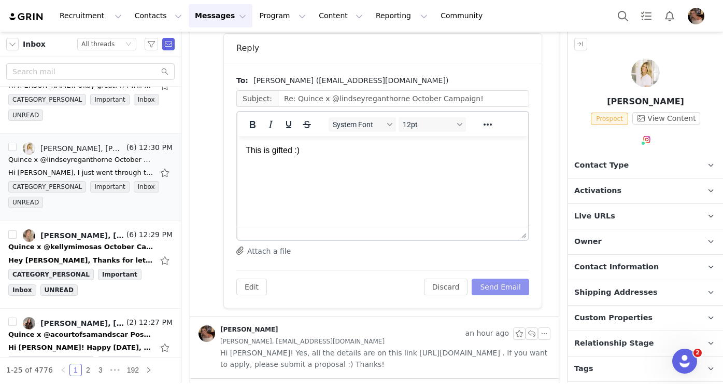
scroll to position [0, 0]
click at [506, 293] on button "Send Email" at bounding box center [501, 286] width 58 height 17
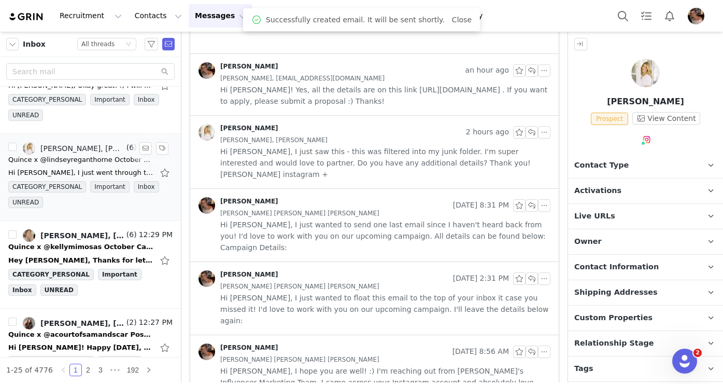
scroll to position [116, 0]
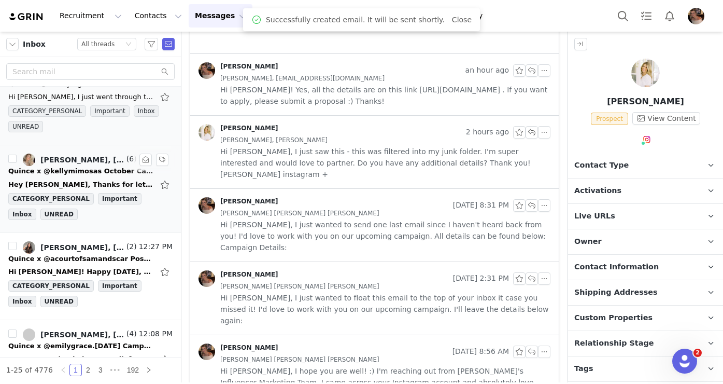
click at [121, 178] on div "Hey [PERSON_NAME], Thanks for letting me know! I love the brand and would love …" at bounding box center [90, 184] width 164 height 17
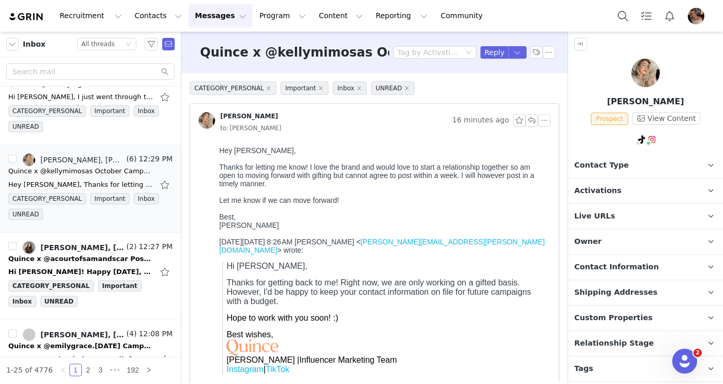
scroll to position [24, 0]
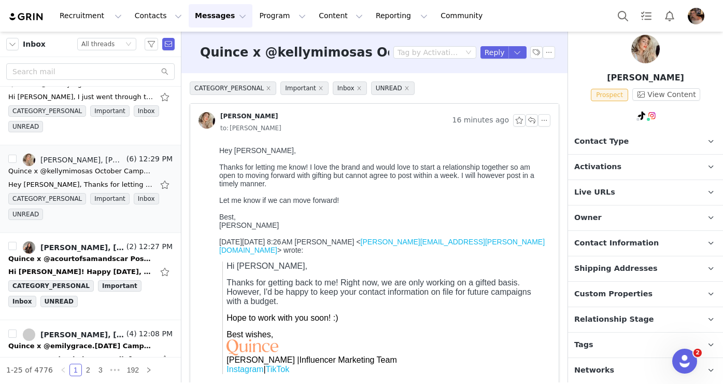
click at [526, 308] on p "Relationship Stage Use relationship stages to move contacts through a logical s…" at bounding box center [633, 319] width 130 height 25
click at [344, 180] on div "Thanks for letting me know! I love the brand and would love to start a relation…" at bounding box center [382, 175] width 327 height 25
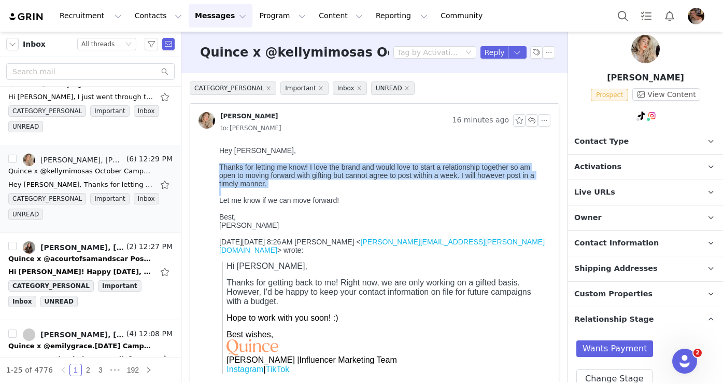
click at [344, 180] on div "Thanks for letting me know! I love the brand and would love to start a relation…" at bounding box center [382, 175] width 327 height 25
copy div "Thanks for letting me know! I love the brand and would love to start a relation…"
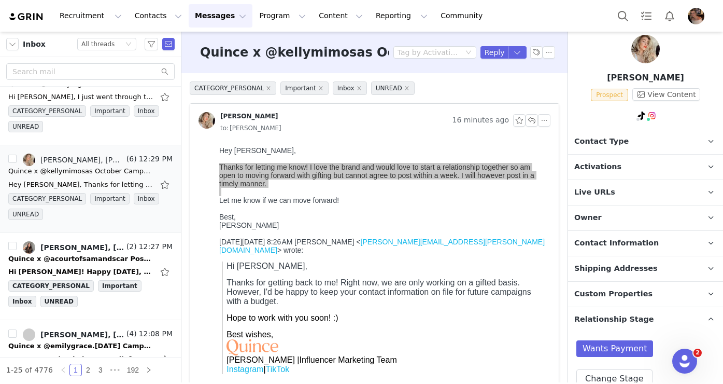
click at [526, 172] on p "Activations" at bounding box center [633, 167] width 130 height 25
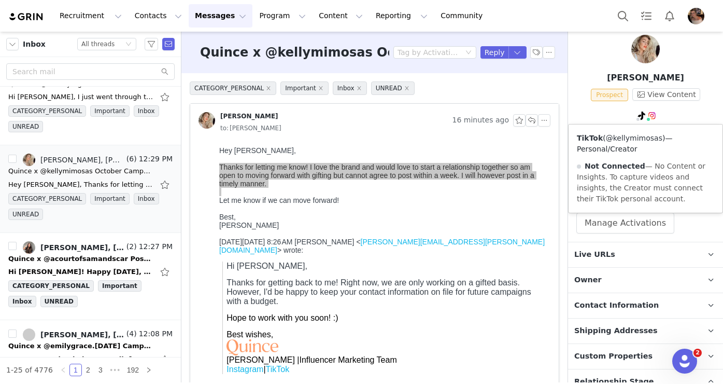
click at [526, 141] on link "@kellymimosas" at bounding box center [634, 138] width 57 height 8
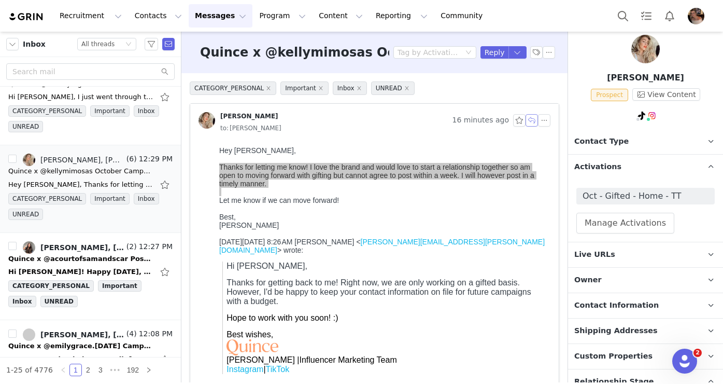
click at [526, 122] on button "button" at bounding box center [532, 120] width 12 height 12
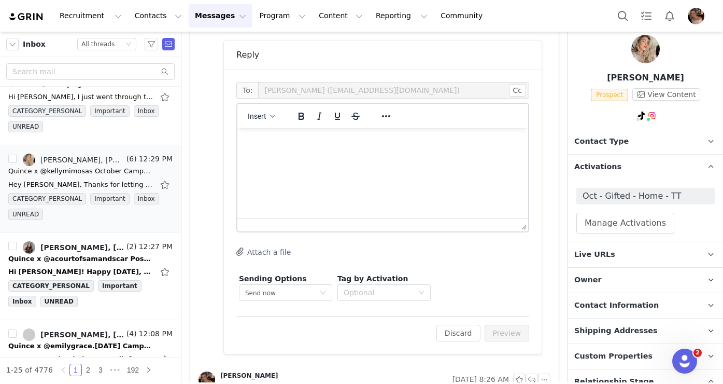
scroll to position [482, 0]
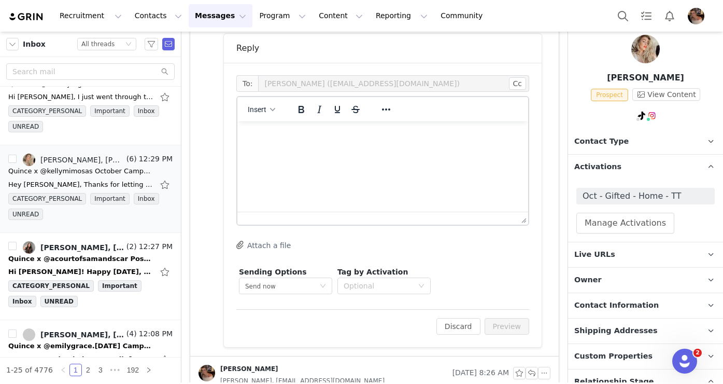
click at [401, 149] on html at bounding box center [383, 135] width 291 height 28
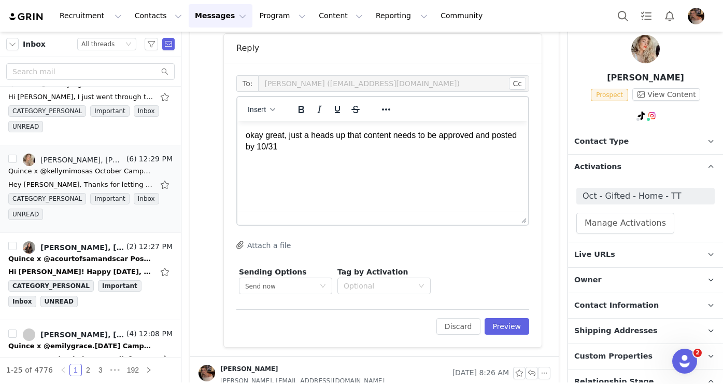
click at [245, 134] on html "okay great, just a heads up that content needs to be approved and posted by 10/…" at bounding box center [383, 141] width 291 height 40
drag, startPoint x: 328, startPoint y: 146, endPoint x: 336, endPoint y: 146, distance: 8.3
click at [336, 147] on p "Hi Kelly, okay that works, just a heads up that content needs to be approved an…" at bounding box center [383, 141] width 274 height 23
click at [374, 148] on p "Hi Kelly, okay that works, just a heads up that content needs to be approved an…" at bounding box center [383, 141] width 274 height 23
click at [269, 116] on button "Insert" at bounding box center [262, 109] width 36 height 15
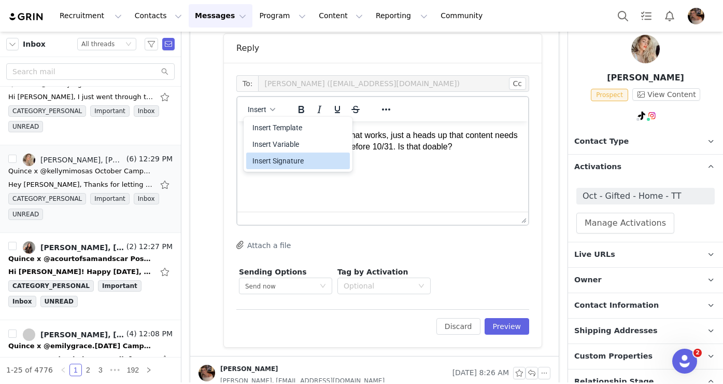
click at [298, 164] on div "Insert Signature" at bounding box center [299, 161] width 93 height 12
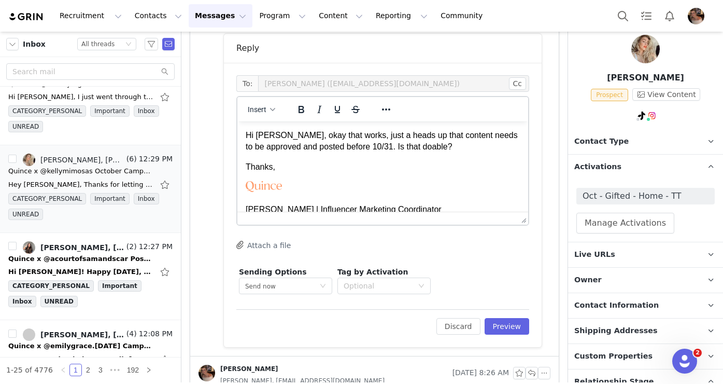
scroll to position [14, 0]
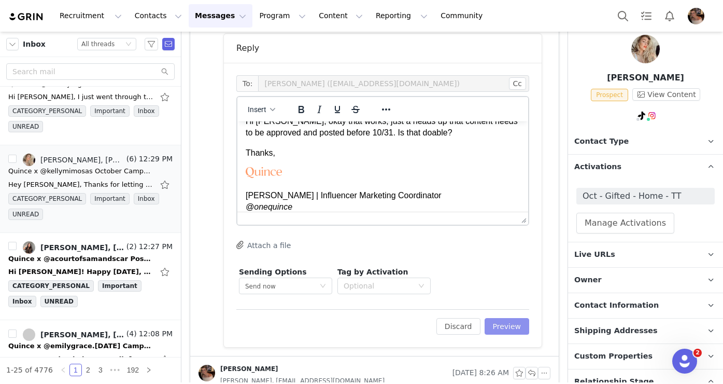
click at [496, 329] on button "Preview" at bounding box center [507, 326] width 45 height 17
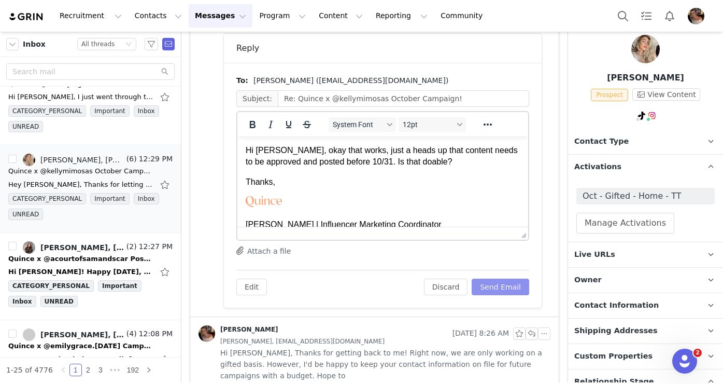
scroll to position [0, 0]
click at [501, 293] on button "Send Email" at bounding box center [501, 286] width 58 height 17
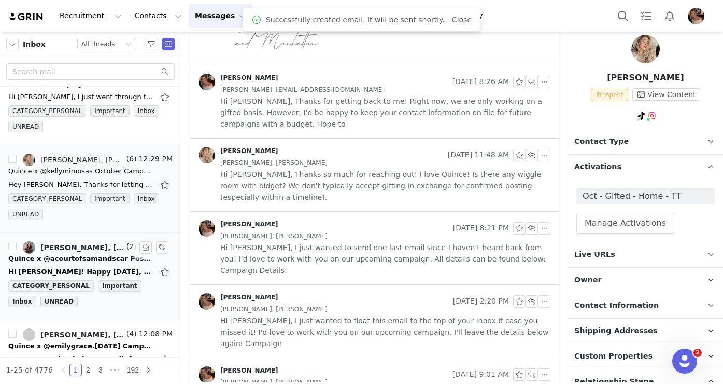
scroll to position [187, 0]
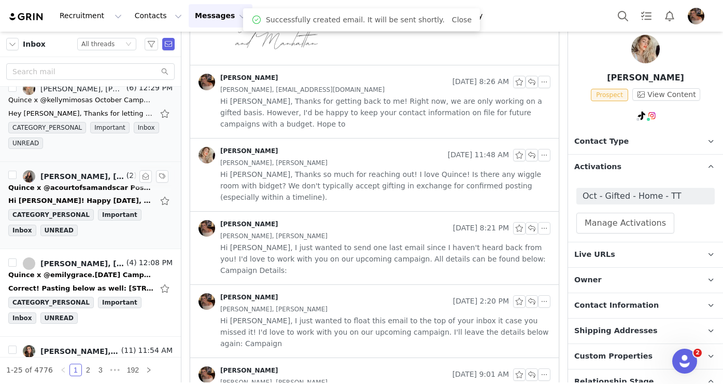
click at [115, 184] on div "Quince x @acourtofsamandscar Post Instructions!" at bounding box center [80, 188] width 145 height 10
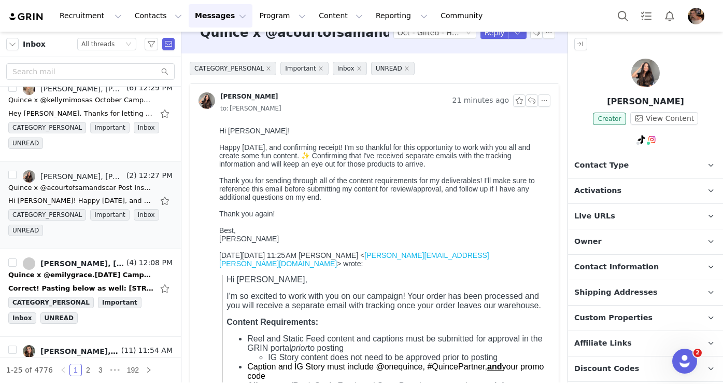
scroll to position [24, 0]
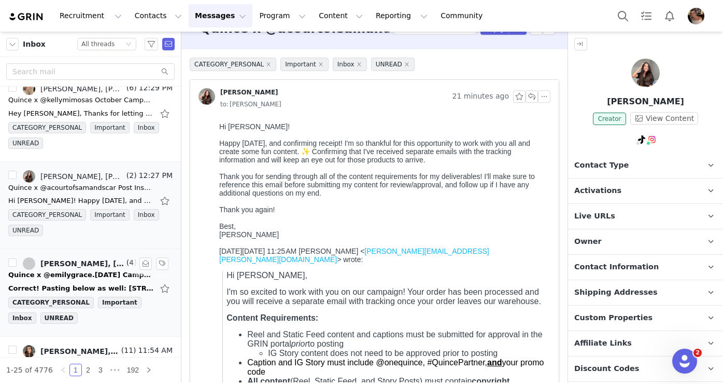
click at [98, 285] on div "Correct! Pasting below as well: [STREET_ADDRESS][US_STATE][US_STATE] [PERSON_NA…" at bounding box center [80, 288] width 145 height 10
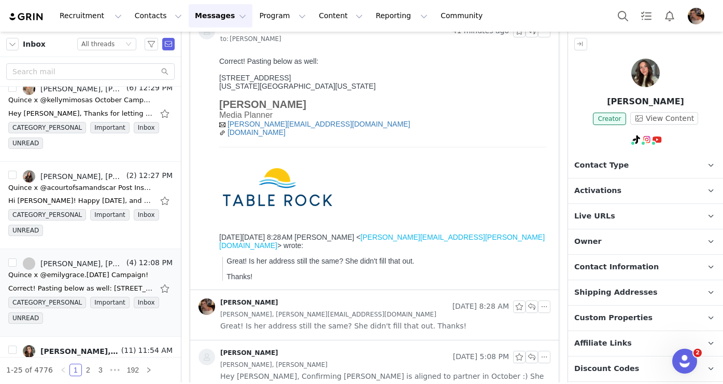
scroll to position [0, 0]
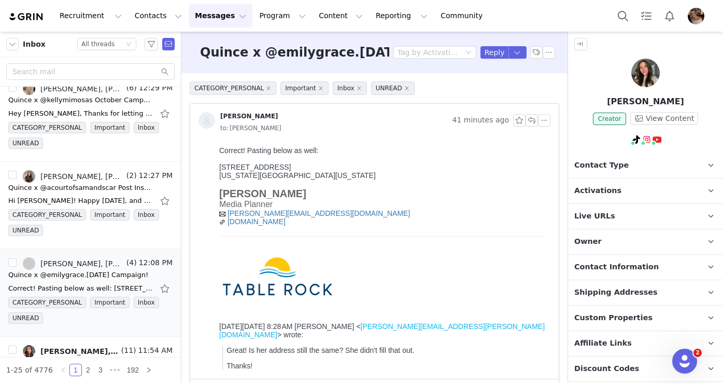
click at [526, 185] on span "Activations" at bounding box center [598, 190] width 47 height 11
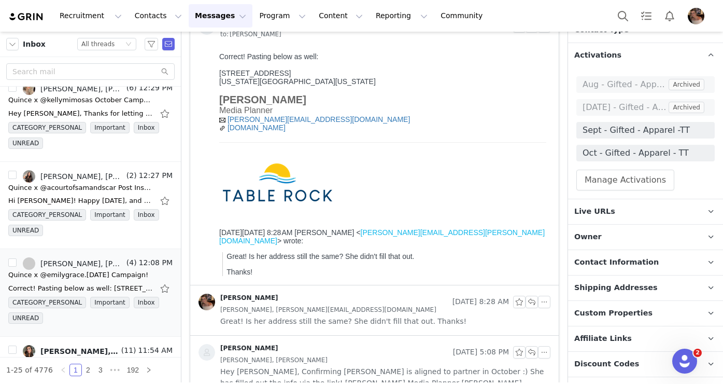
scroll to position [197, 0]
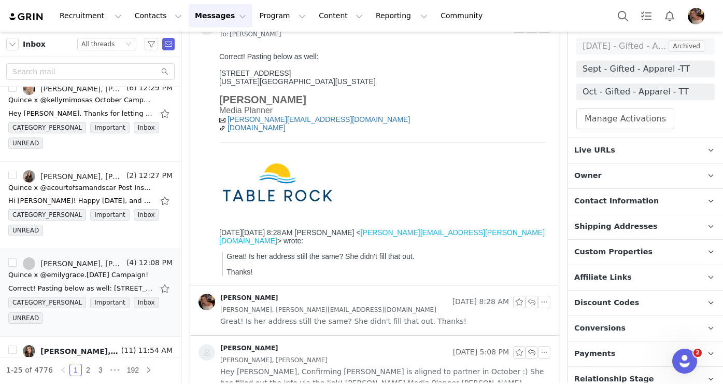
click at [526, 170] on p "Owner The account user who owns the contact" at bounding box center [633, 175] width 130 height 25
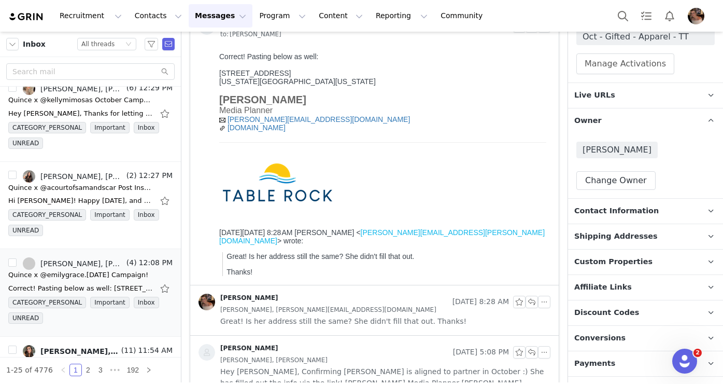
click at [526, 205] on span "Contact Information" at bounding box center [617, 210] width 85 height 11
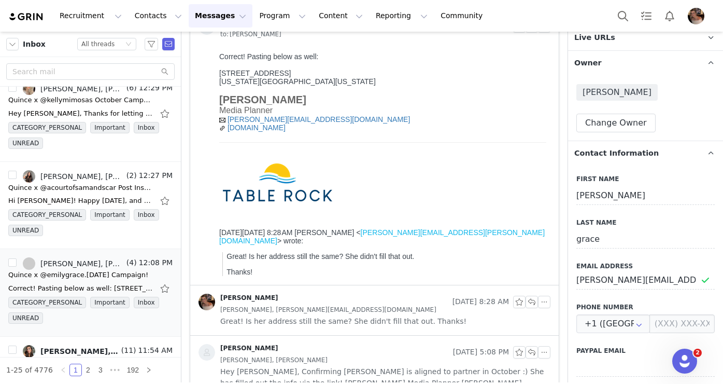
scroll to position [382, 0]
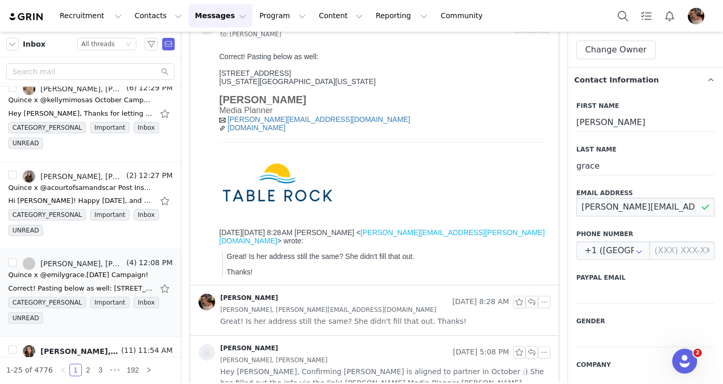
click at [526, 199] on input "alex+emily@tablerock.com" at bounding box center [646, 207] width 138 height 19
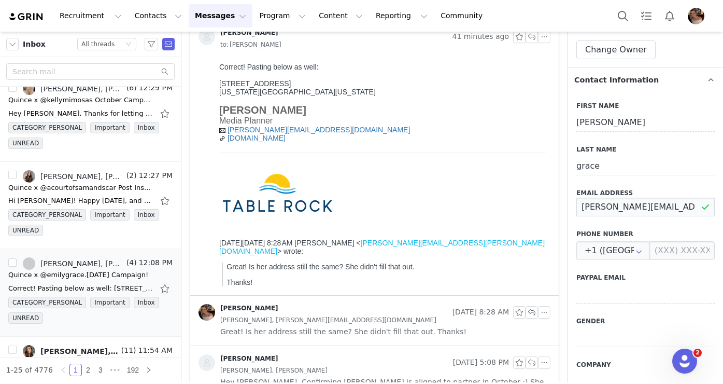
scroll to position [0, 0]
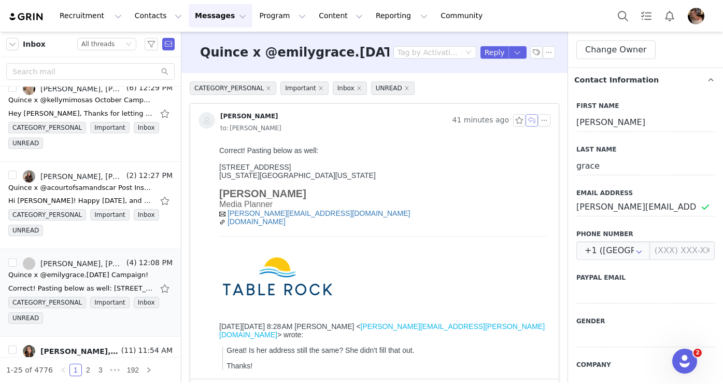
click at [526, 124] on button "button" at bounding box center [532, 120] width 12 height 12
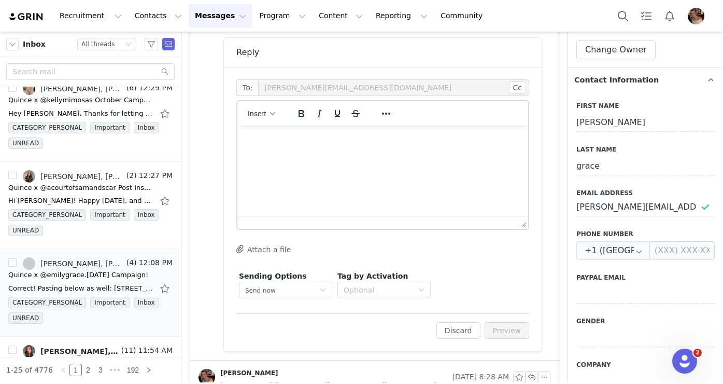
scroll to position [361, 0]
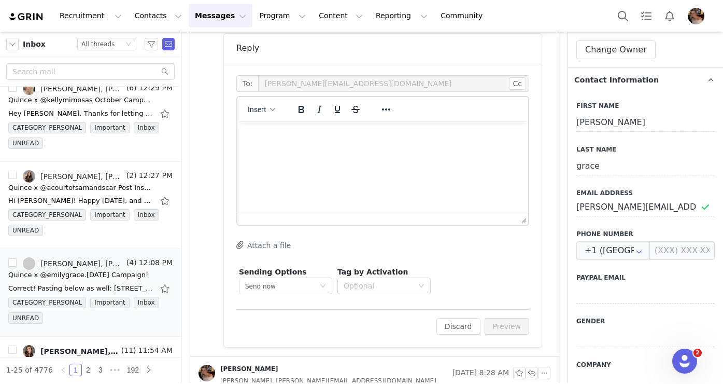
click at [406, 149] on html at bounding box center [383, 135] width 291 height 28
click at [508, 323] on button "Preview" at bounding box center [507, 326] width 45 height 17
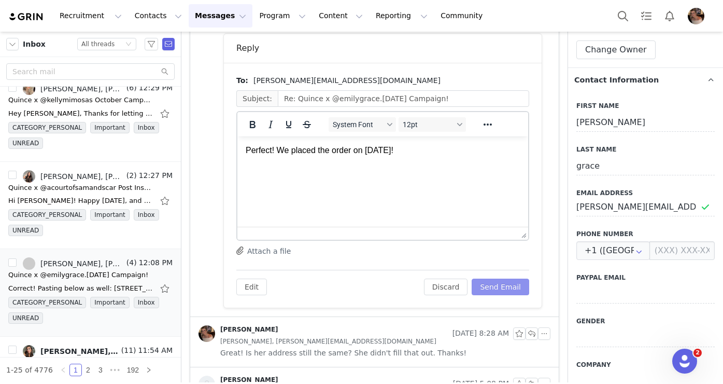
scroll to position [0, 0]
click at [507, 283] on button "Send Email" at bounding box center [501, 286] width 58 height 17
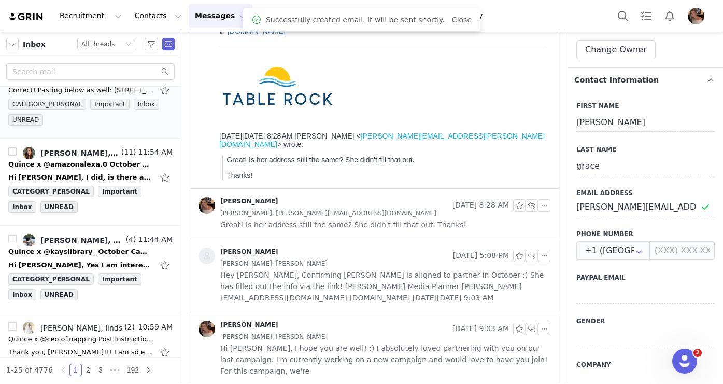
scroll to position [374, 0]
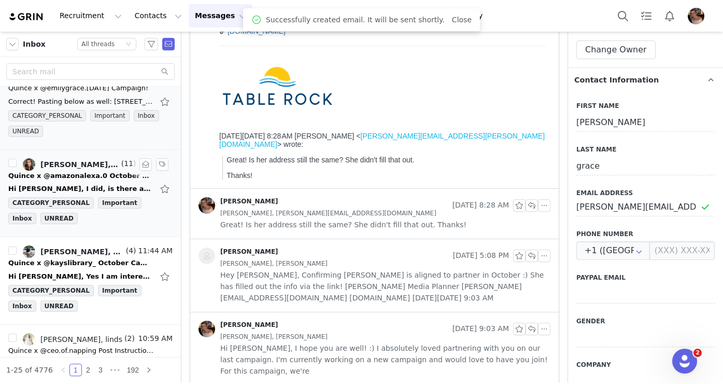
click at [97, 171] on div "Quince x @amazonalexa.0 October Campaign!" at bounding box center [80, 176] width 145 height 10
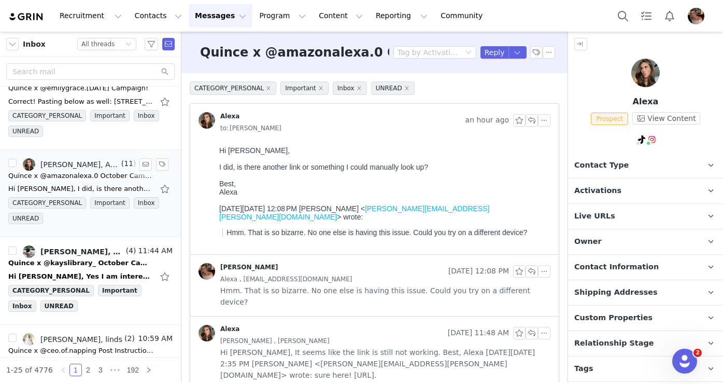
scroll to position [425, 0]
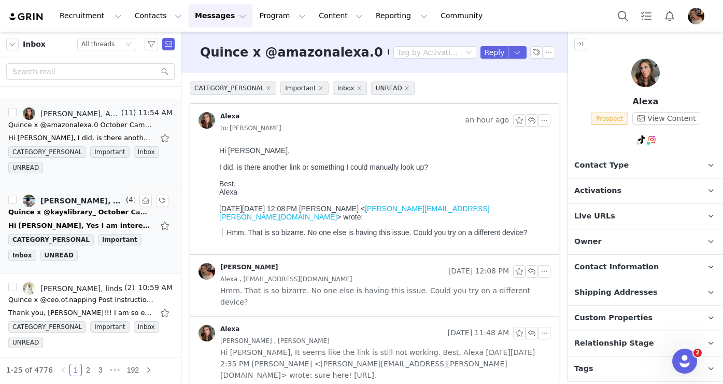
click at [104, 222] on div "Hi Alexis, Yes I am interested!! I will be joining via the link. Thank you so m…" at bounding box center [80, 225] width 145 height 10
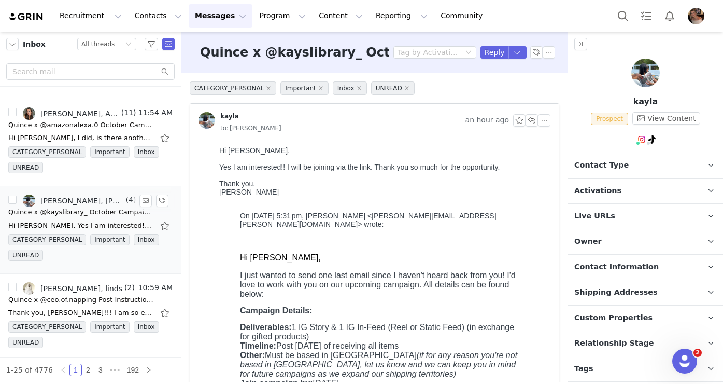
scroll to position [407, 0]
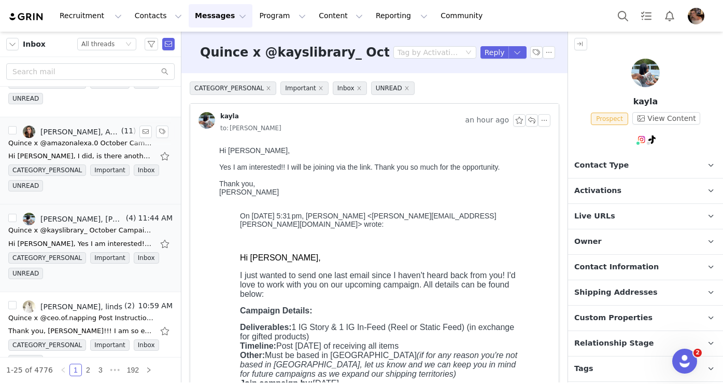
click at [114, 148] on div "Hi Alexis, I did, is there another link or something I could manually look up? …" at bounding box center [90, 156] width 164 height 17
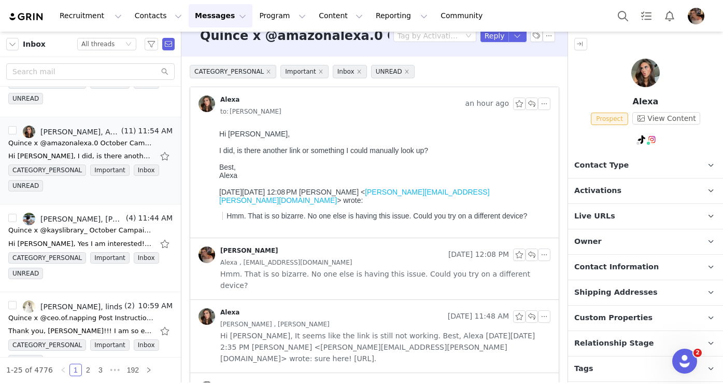
scroll to position [30, 0]
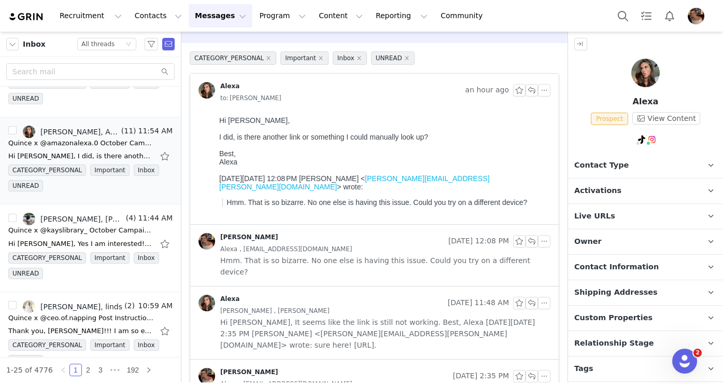
click at [346, 270] on div "Alexis Bignotti Sep 29, 2025 12:08 PM Alexa , burnsalexa8@gmail.com Hmm. That i…" at bounding box center [374, 255] width 369 height 61
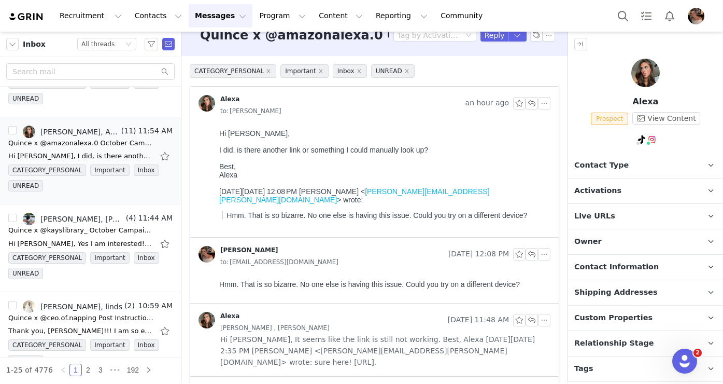
scroll to position [15, 0]
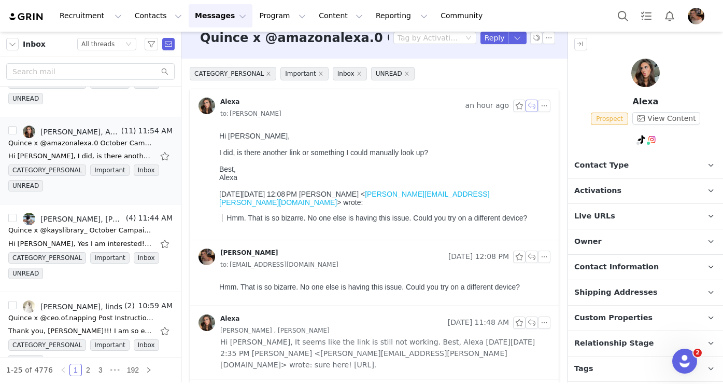
click at [526, 106] on button "button" at bounding box center [532, 106] width 12 height 12
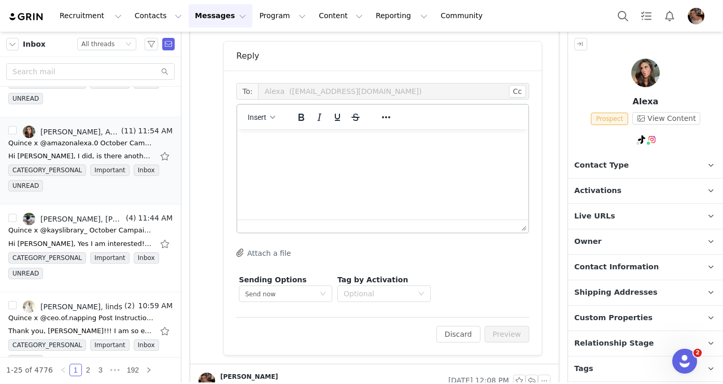
scroll to position [0, 0]
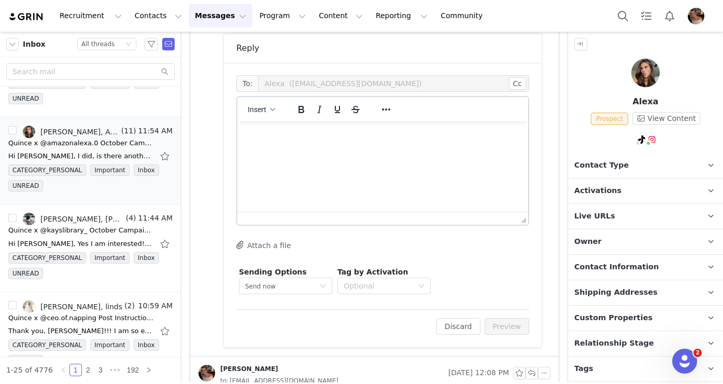
click at [394, 135] on p "Rich Text Area. Press ALT-0 for help." at bounding box center [383, 135] width 274 height 11
click at [276, 109] on div "button" at bounding box center [273, 109] width 8 height 5
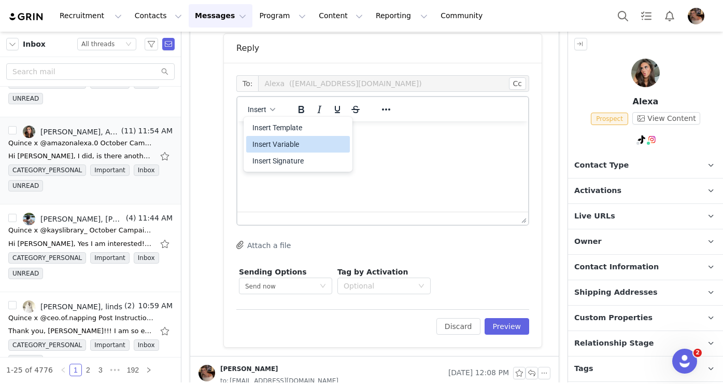
click at [275, 140] on div "Insert Variable" at bounding box center [299, 144] width 93 height 12
select select
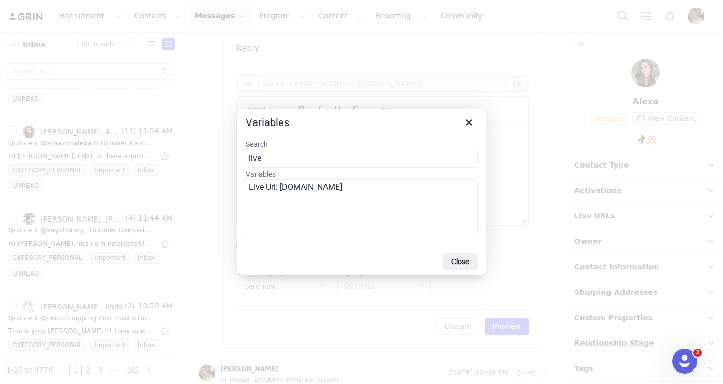
type input "live"
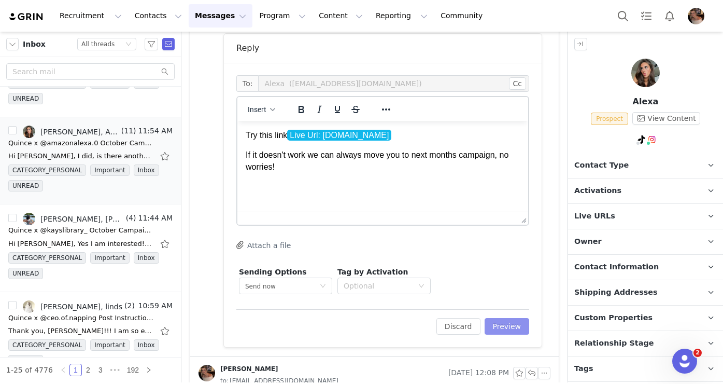
click at [493, 325] on button "Preview" at bounding box center [507, 326] width 45 height 17
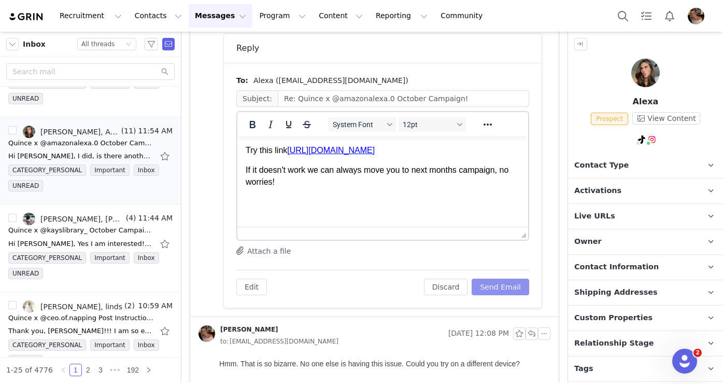
click at [498, 287] on button "Send Email" at bounding box center [501, 286] width 58 height 17
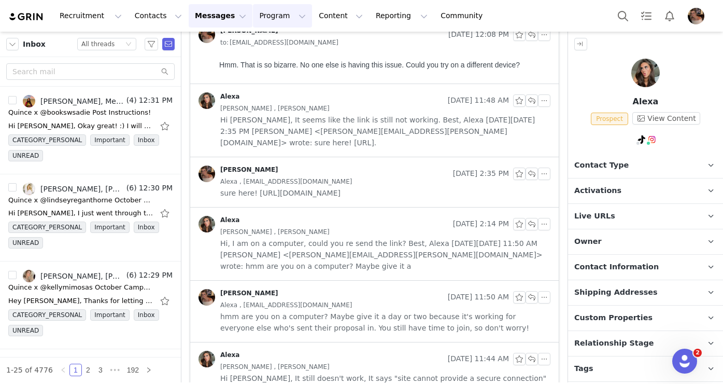
click at [256, 16] on button "Program Program" at bounding box center [282, 15] width 59 height 23
click at [157, 24] on button "Contacts Contacts" at bounding box center [159, 15] width 60 height 23
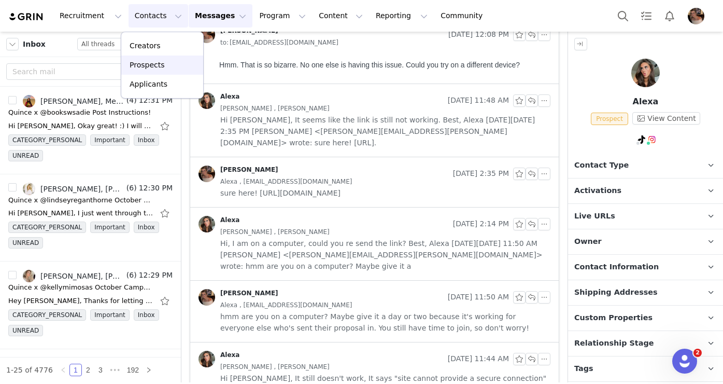
click at [162, 61] on p "Prospects" at bounding box center [147, 65] width 35 height 11
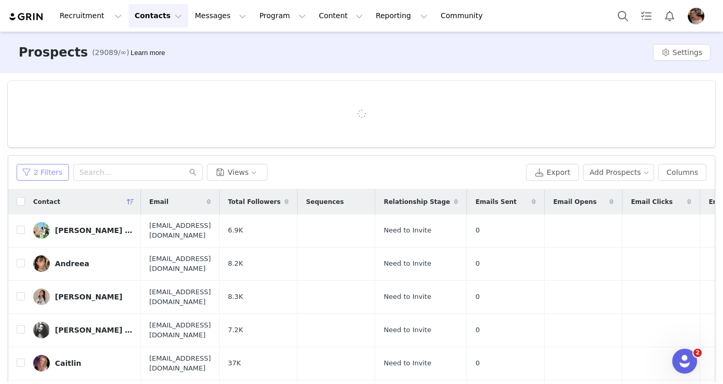
click at [53, 173] on button "2 Filters" at bounding box center [43, 172] width 52 height 17
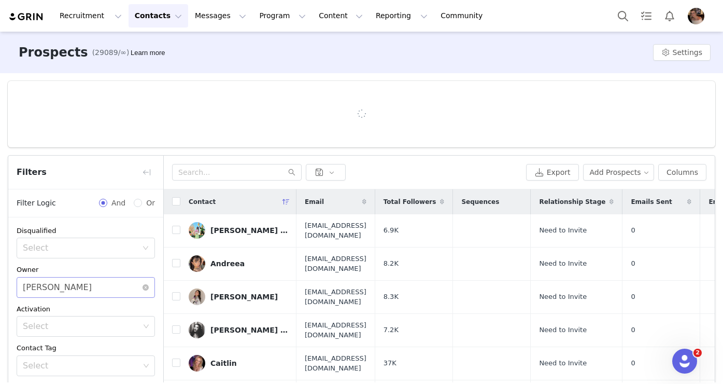
click at [85, 285] on div "Select Alexis Bignotti" at bounding box center [82, 287] width 119 height 20
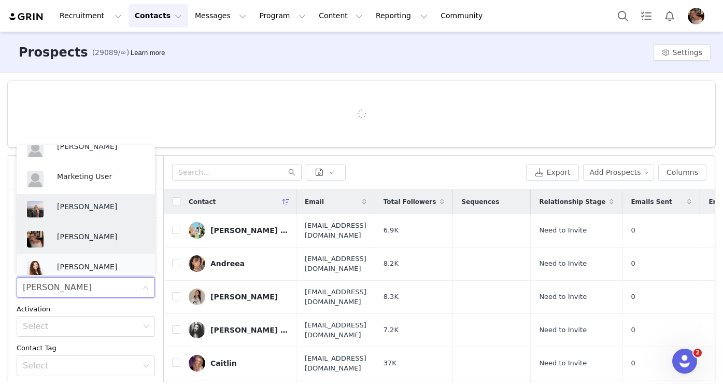
scroll to position [233, 0]
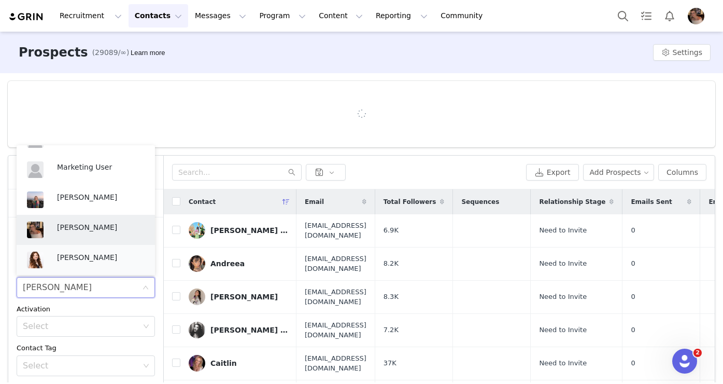
click at [82, 273] on li "Jinsey Roten" at bounding box center [86, 260] width 138 height 30
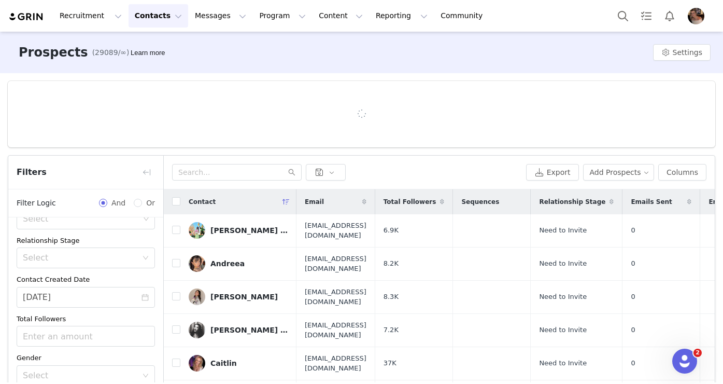
scroll to position [91, 0]
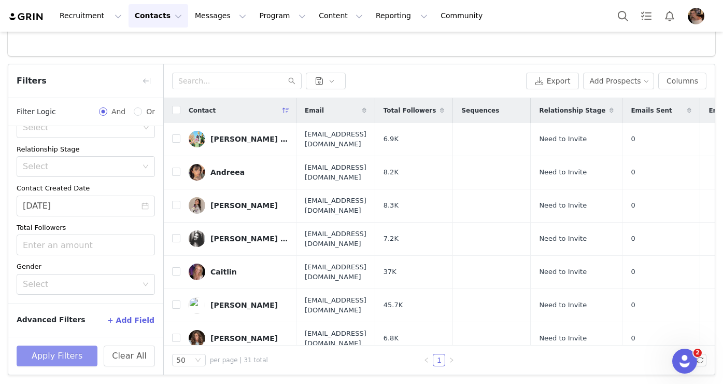
click at [65, 353] on button "Apply Filters" at bounding box center [57, 355] width 81 height 21
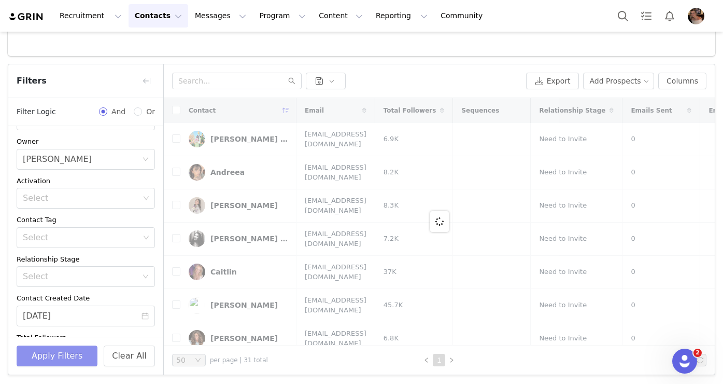
scroll to position [0, 0]
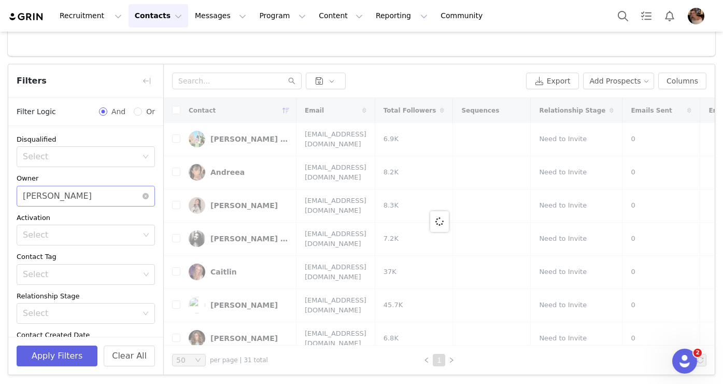
click at [79, 197] on div "Select Jinsey Roten" at bounding box center [82, 196] width 119 height 20
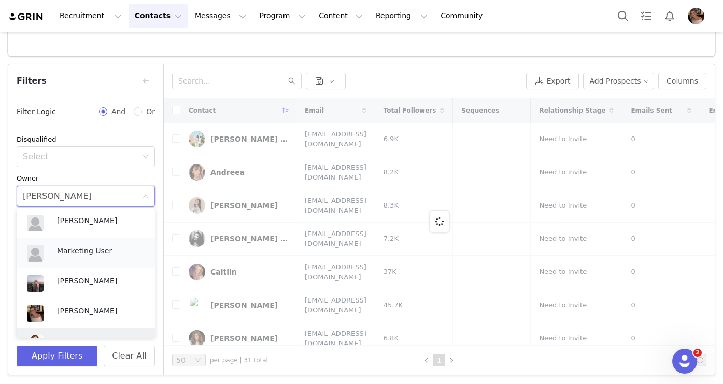
scroll to position [224, 0]
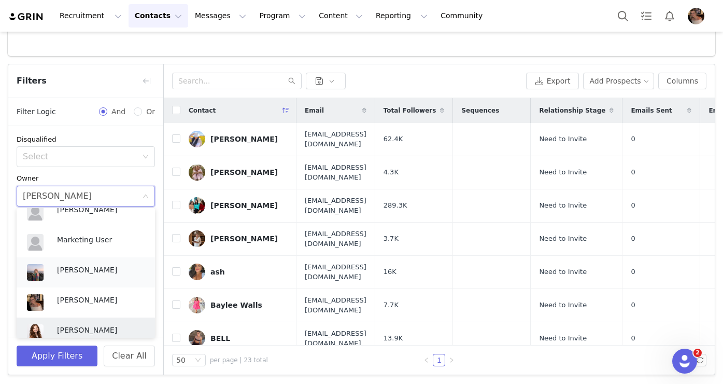
click at [86, 268] on p "Kensley Wiggins" at bounding box center [101, 269] width 88 height 11
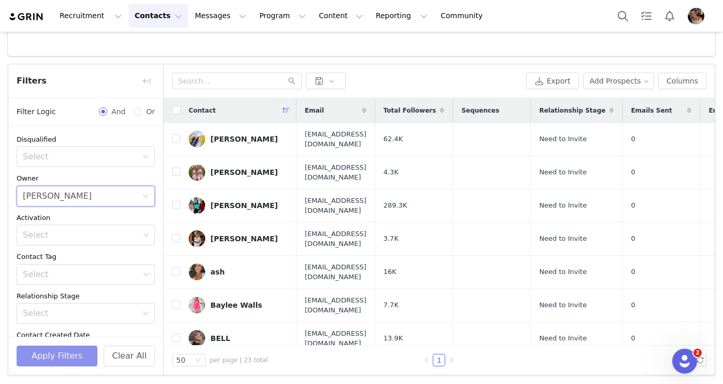
click at [66, 355] on button "Apply Filters" at bounding box center [57, 355] width 81 height 21
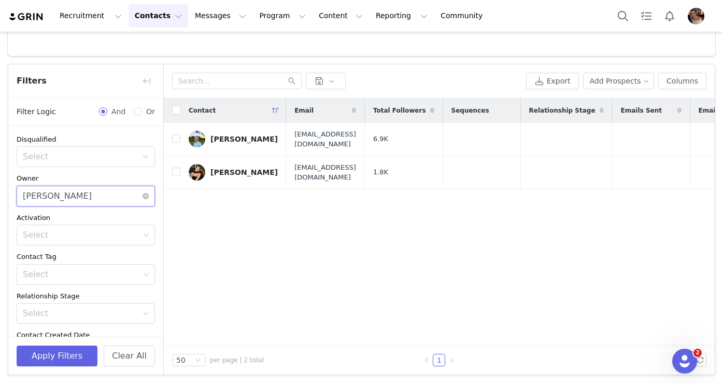
click at [94, 193] on div "Select Kensley Wiggins" at bounding box center [82, 196] width 119 height 20
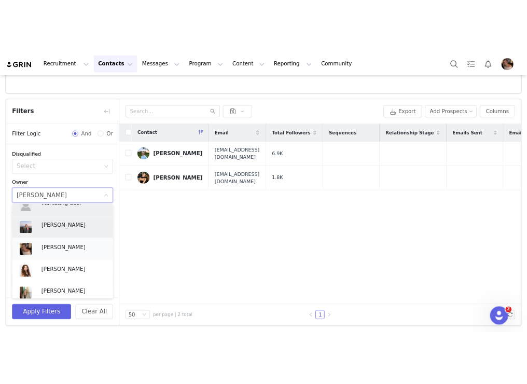
scroll to position [260, 0]
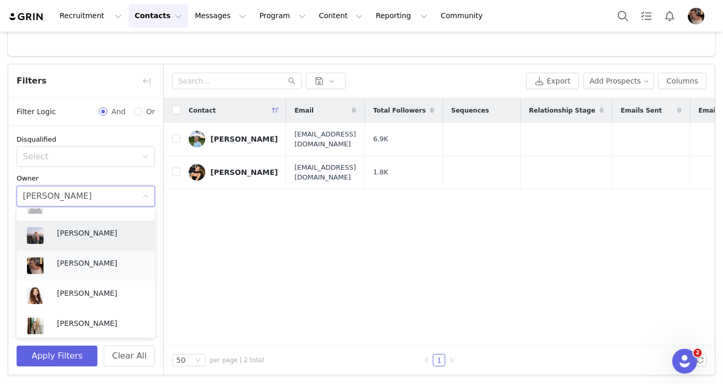
click at [59, 261] on p "[PERSON_NAME]" at bounding box center [101, 262] width 88 height 11
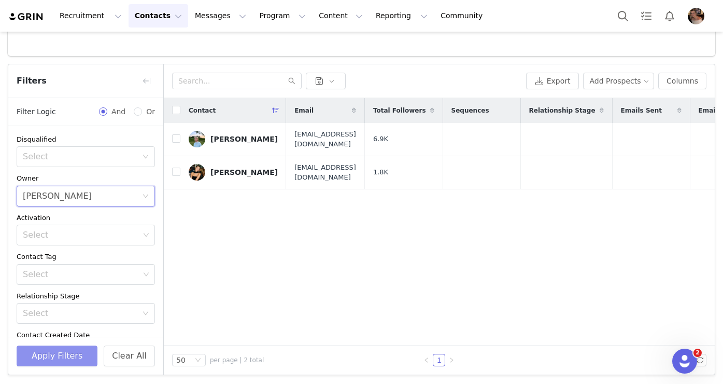
click at [61, 365] on button "Apply Filters" at bounding box center [57, 355] width 81 height 21
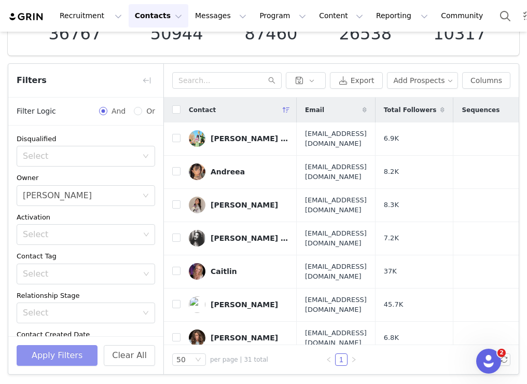
scroll to position [82, 0]
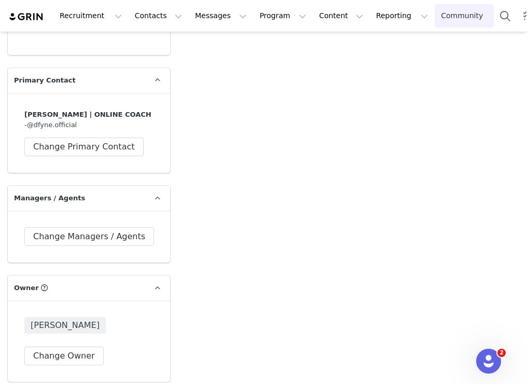
scroll to position [1700, 0]
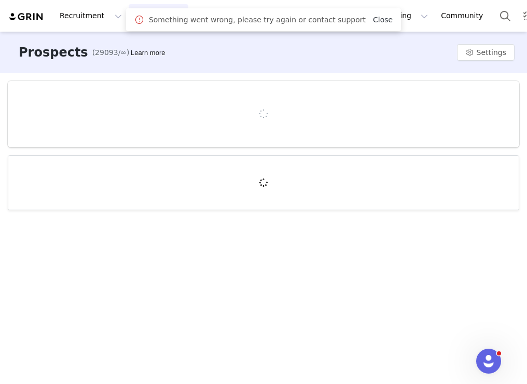
click at [379, 18] on link "Close" at bounding box center [383, 20] width 20 height 8
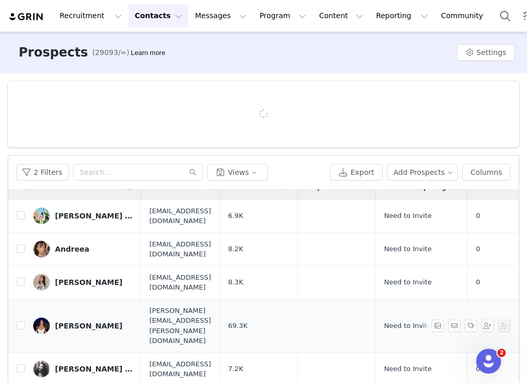
scroll to position [20, 0]
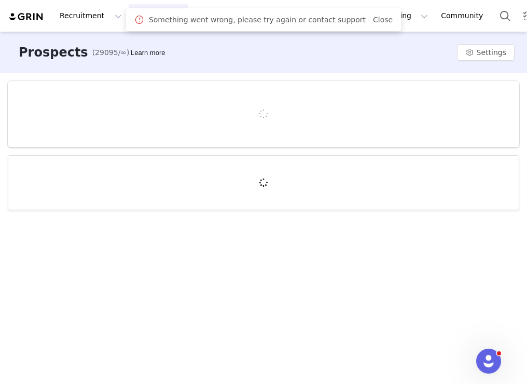
click at [375, 24] on span "Close" at bounding box center [383, 20] width 20 height 11
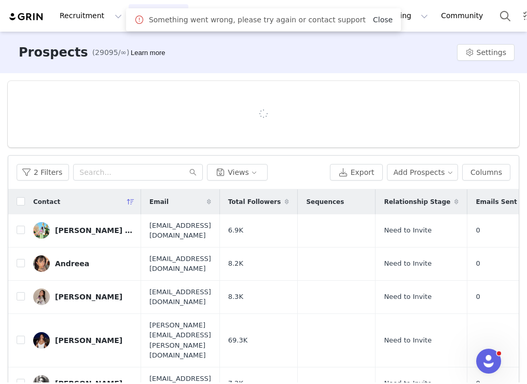
click at [373, 20] on link "Close" at bounding box center [383, 20] width 20 height 8
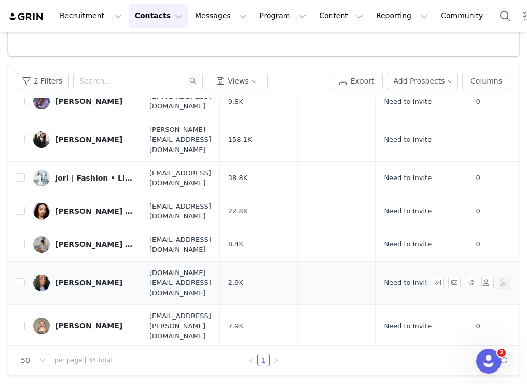
scroll to position [82, 0]
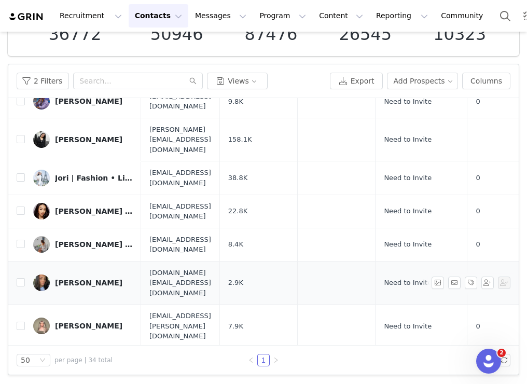
click at [65, 278] on div "[PERSON_NAME]" at bounding box center [88, 282] width 67 height 8
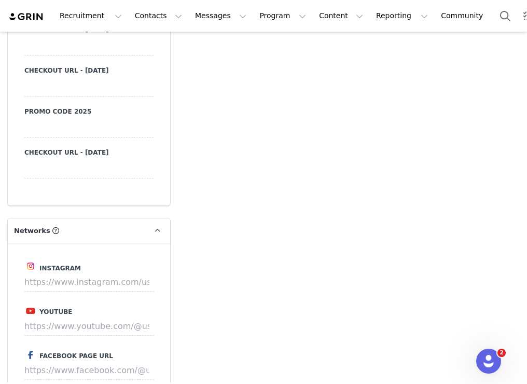
type input "+1 ([GEOGRAPHIC_DATA])"
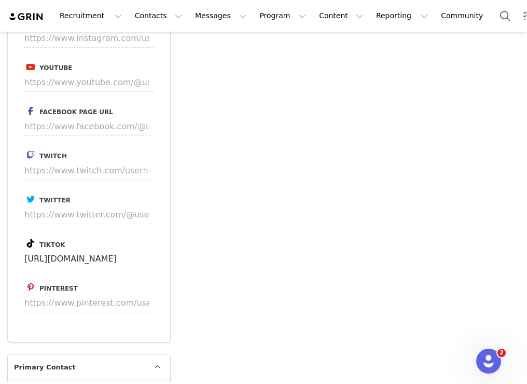
scroll to position [1360, 0]
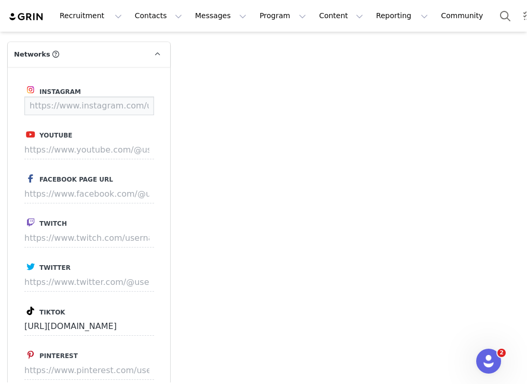
click at [119, 109] on input at bounding box center [89, 105] width 130 height 19
paste input "https://www.instagram.com/leahtamte/?hl=en"
click at [131, 106] on button "Save" at bounding box center [134, 105] width 38 height 19
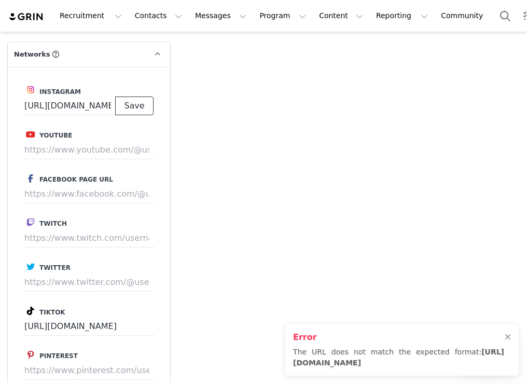
click at [131, 106] on button "Save" at bounding box center [134, 105] width 38 height 19
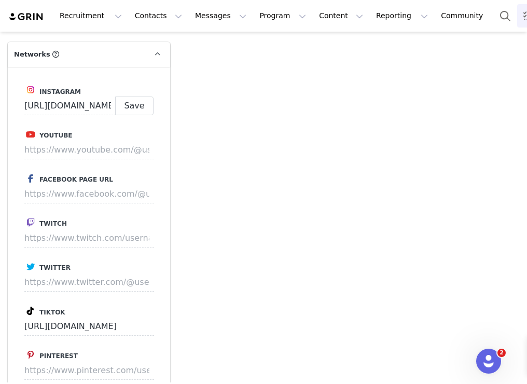
type input "https://www.instagram.com/leahtamte"
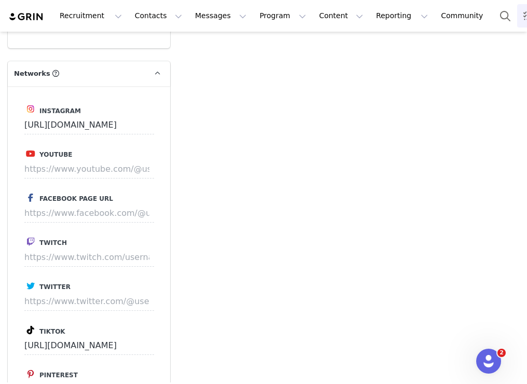
scroll to position [1379, 0]
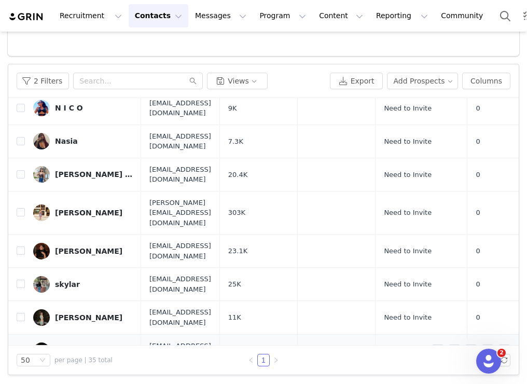
scroll to position [82, 0]
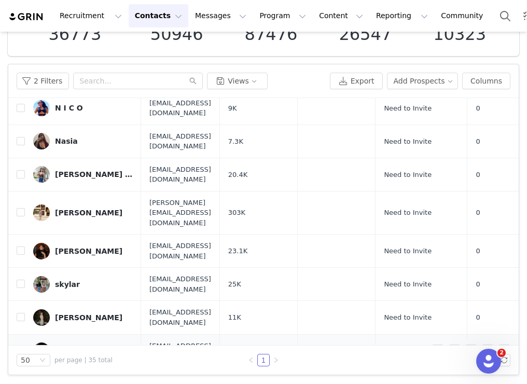
click at [62, 346] on div "[PERSON_NAME]" at bounding box center [88, 350] width 67 height 8
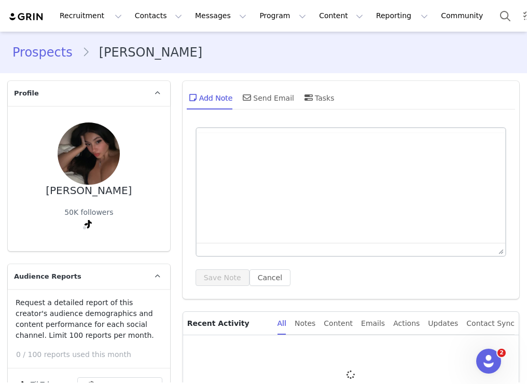
type input "+1 ([GEOGRAPHIC_DATA])"
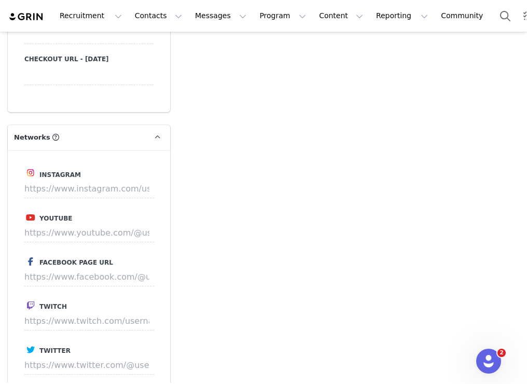
scroll to position [1325, 0]
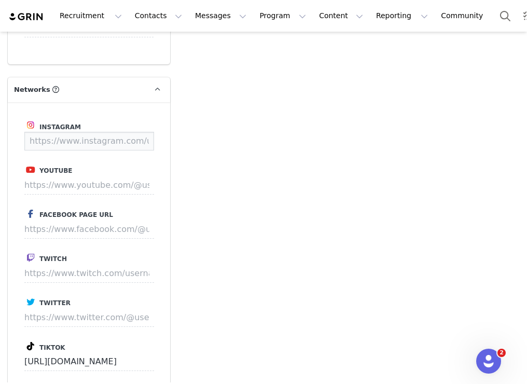
click at [127, 146] on input at bounding box center [89, 141] width 130 height 19
paste input "https://www.instagram.com/bad_b_t/"
click at [144, 146] on button "Save" at bounding box center [134, 141] width 38 height 19
type input "https://www.instagram.com/bad_b_t"
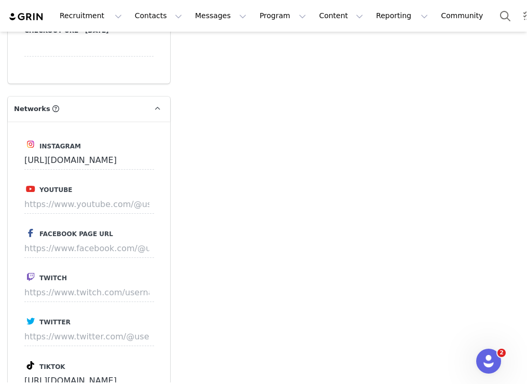
scroll to position [1344, 0]
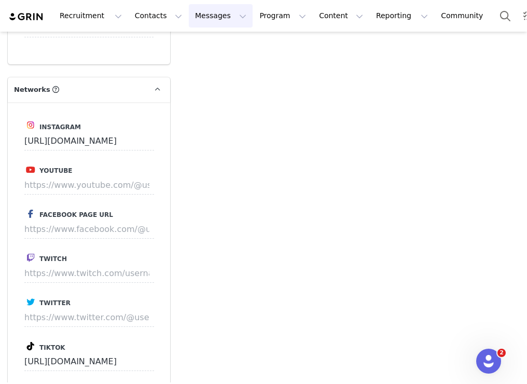
click at [195, 18] on button "Messages Messages" at bounding box center [221, 15] width 64 height 23
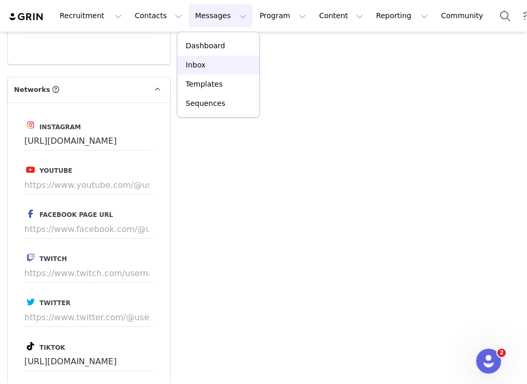
click at [198, 67] on p "Inbox" at bounding box center [196, 65] width 20 height 11
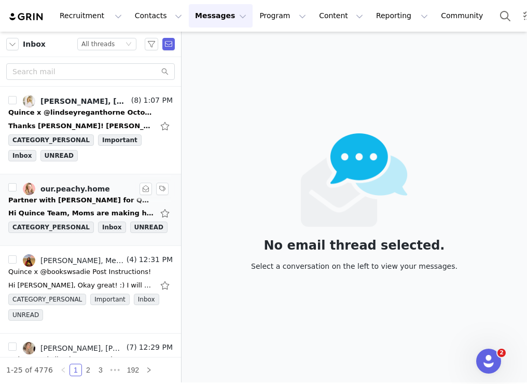
click at [102, 200] on div "Partner with [PERSON_NAME] for Q4 Holiday Campaigns Quince" at bounding box center [80, 200] width 145 height 10
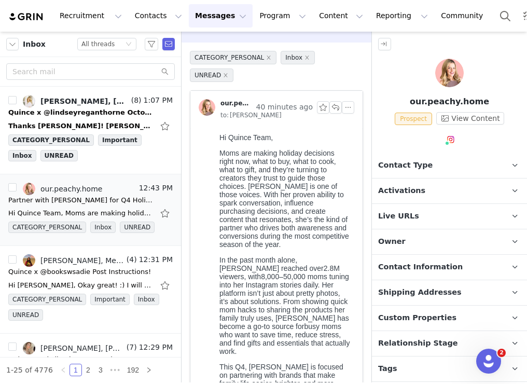
scroll to position [30, 0]
click at [403, 194] on span "Activations" at bounding box center [401, 190] width 47 height 11
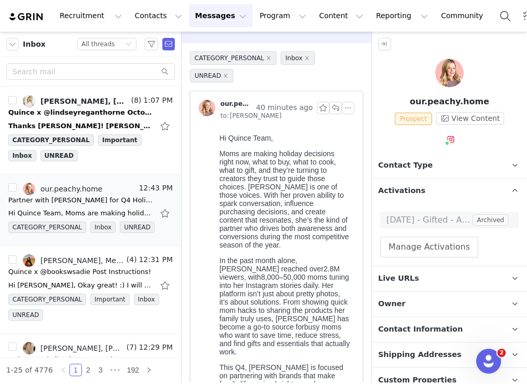
click at [410, 185] on span "Activations" at bounding box center [401, 190] width 47 height 11
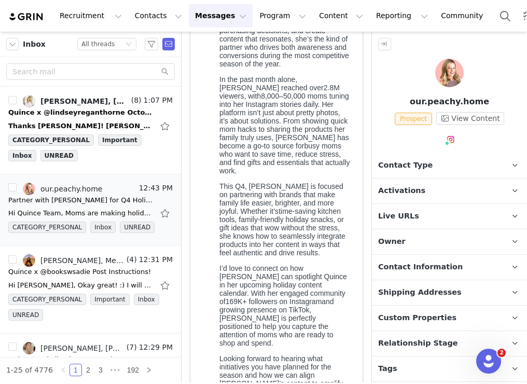
scroll to position [213, 0]
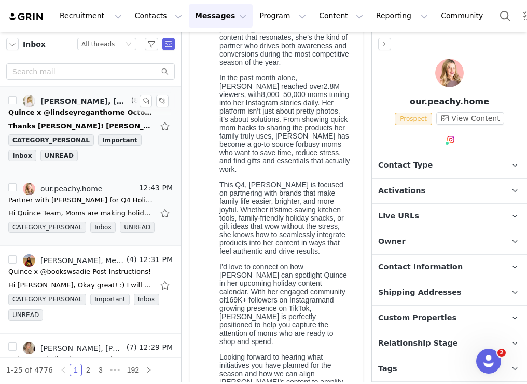
click at [81, 118] on div "Thanks [PERSON_NAME]! [PERSON_NAME] instagram + blog On [DATE] 12:46 PM, [PERSO…" at bounding box center [90, 126] width 164 height 17
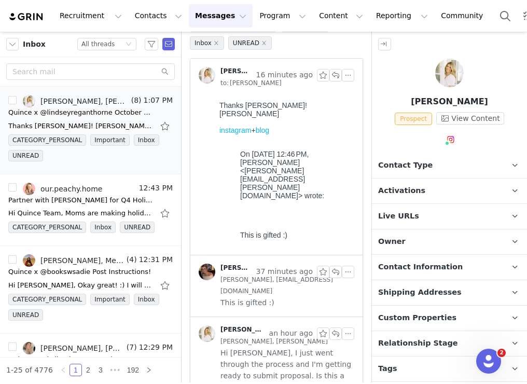
scroll to position [0, 0]
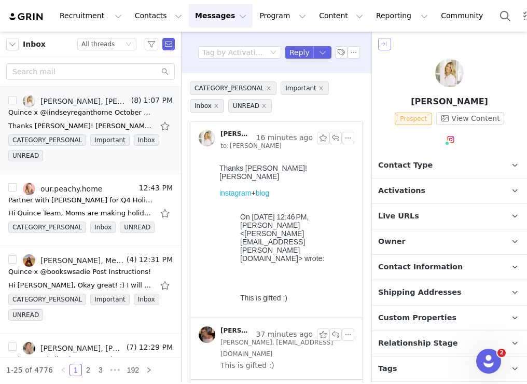
click at [381, 45] on button "button" at bounding box center [384, 44] width 13 height 12
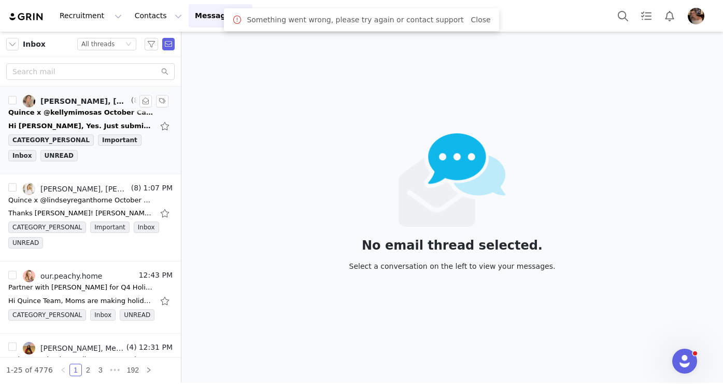
click at [95, 124] on div "Hi [PERSON_NAME], Yes. Just submitted the campaign proposal! Best, [PERSON_NAME…" at bounding box center [80, 126] width 145 height 10
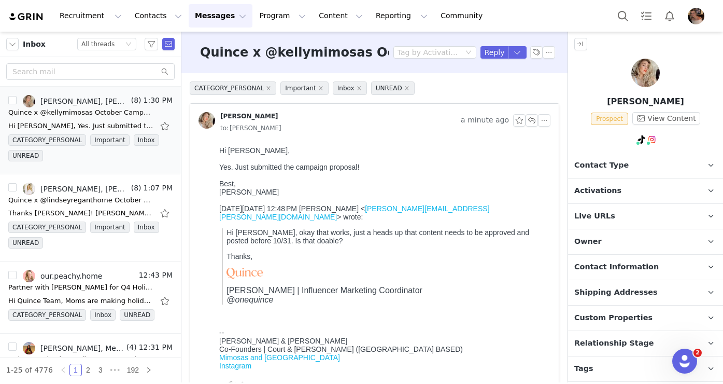
click at [526, 204] on p "Live URLs" at bounding box center [633, 216] width 130 height 25
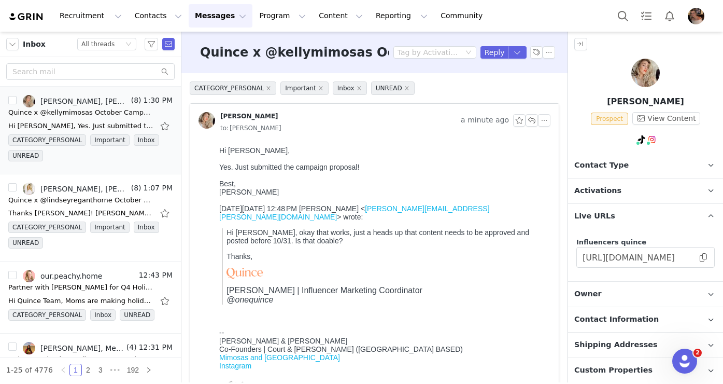
click at [526, 194] on span "Activations" at bounding box center [598, 190] width 47 height 11
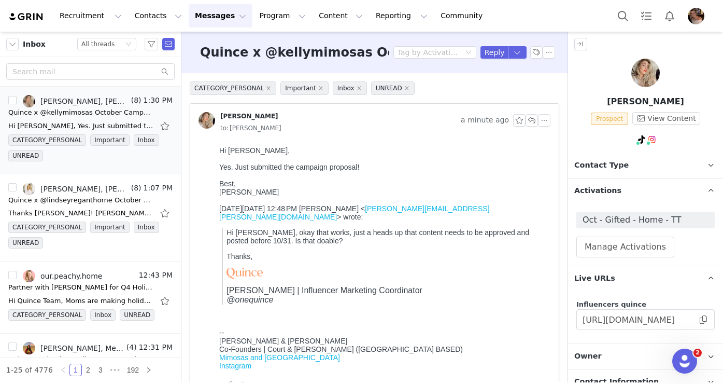
click at [526, 221] on span "Oct - Gifted - Home - TT" at bounding box center [646, 220] width 126 height 12
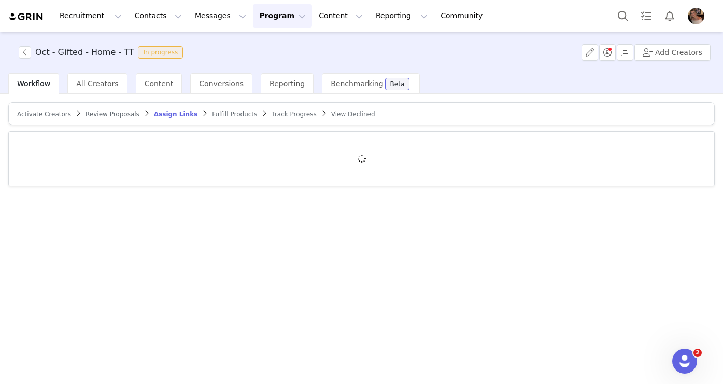
click at [123, 114] on span "Review Proposals" at bounding box center [113, 113] width 54 height 7
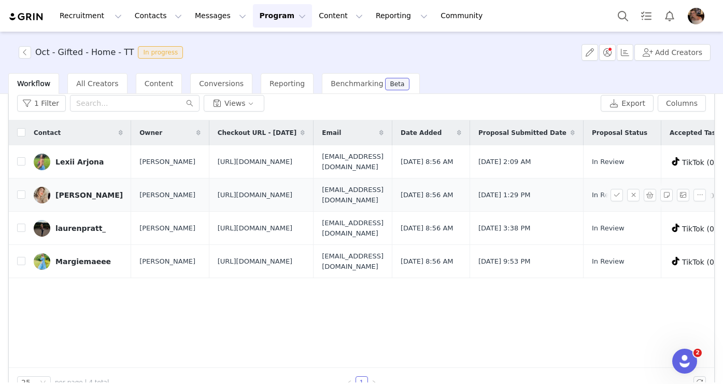
scroll to position [50, 0]
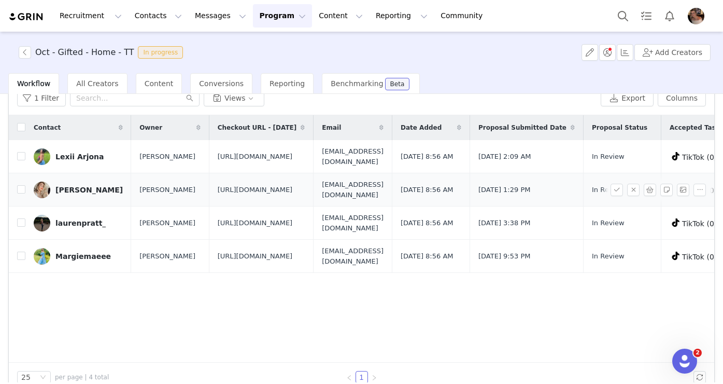
drag, startPoint x: 325, startPoint y: 234, endPoint x: 201, endPoint y: 205, distance: 126.8
click at [209, 205] on td "[URL][DOMAIN_NAME]" at bounding box center [261, 189] width 105 height 33
copy span "[URL][DOMAIN_NAME]"
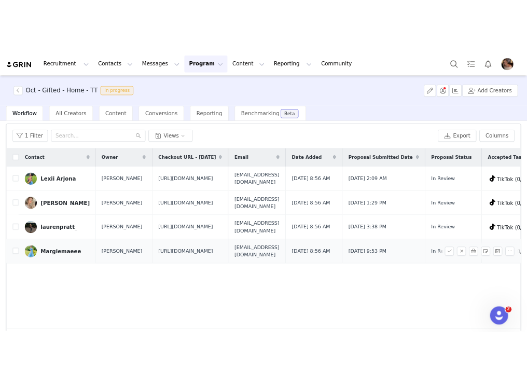
scroll to position [0, 0]
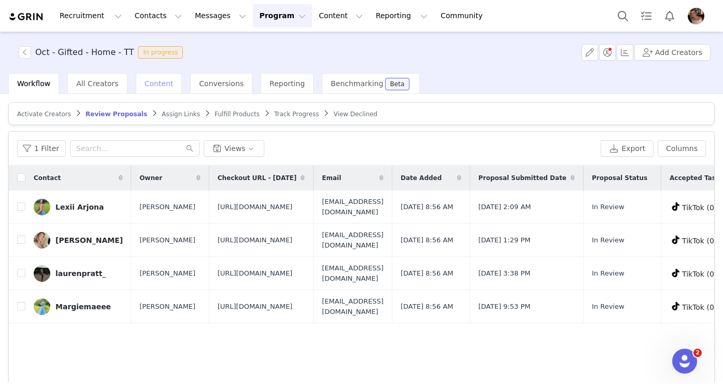
click at [150, 83] on span "Content" at bounding box center [159, 83] width 29 height 8
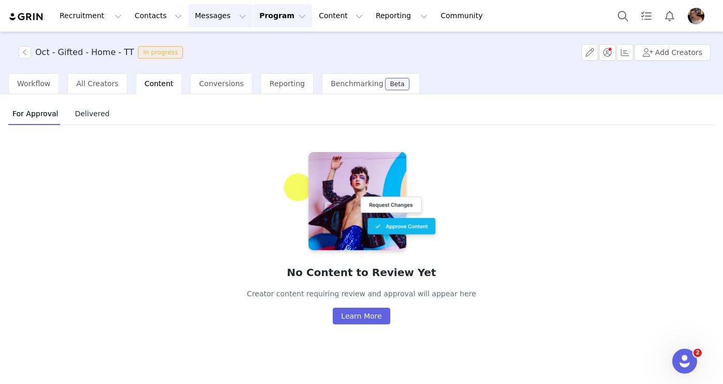
click at [207, 21] on button "Messages Messages" at bounding box center [221, 15] width 64 height 23
click at [204, 62] on div "Inbox" at bounding box center [218, 65] width 69 height 11
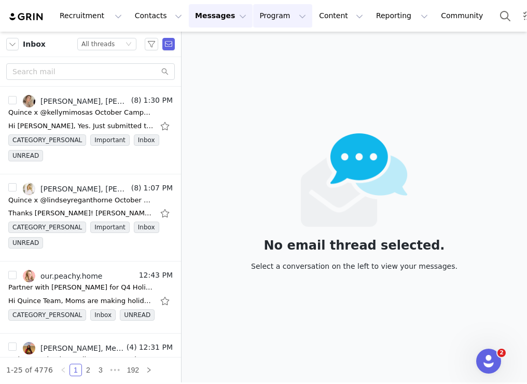
click at [253, 22] on button "Program Program" at bounding box center [282, 15] width 59 height 23
click at [209, 19] on button "Messages Messages" at bounding box center [221, 15] width 64 height 23
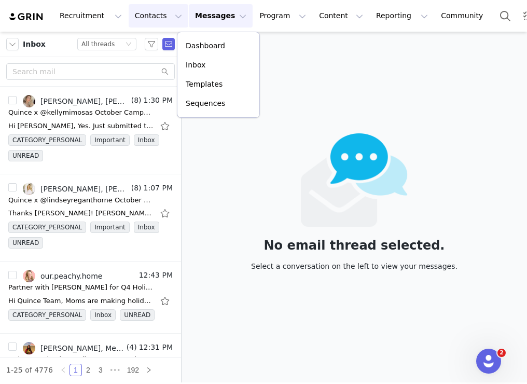
click at [157, 20] on button "Contacts Contacts" at bounding box center [159, 15] width 60 height 23
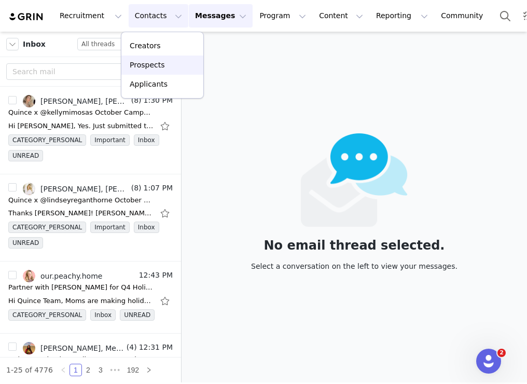
click at [159, 65] on p "Prospects" at bounding box center [147, 65] width 35 height 11
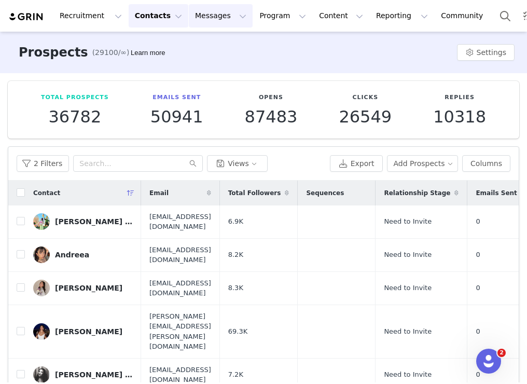
click at [214, 15] on button "Messages Messages" at bounding box center [221, 15] width 64 height 23
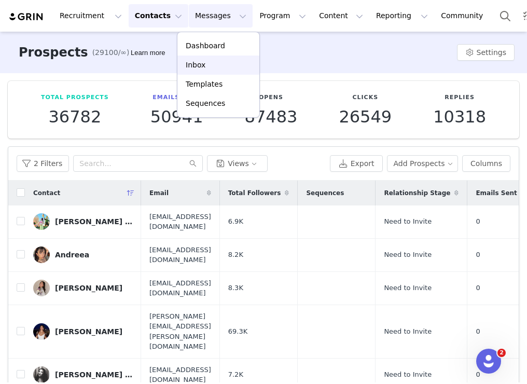
click at [206, 60] on div "Inbox" at bounding box center [218, 65] width 69 height 11
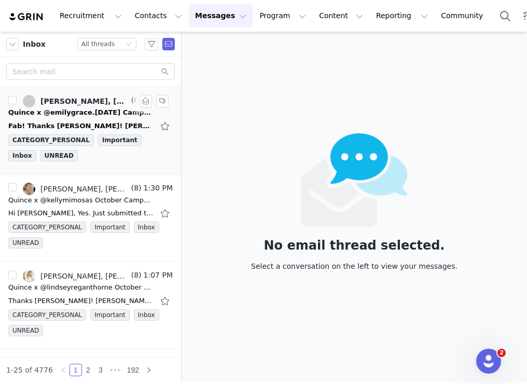
click at [108, 116] on div "Quince x @emilygrace.[DATE] Campaign!" at bounding box center [80, 112] width 145 height 10
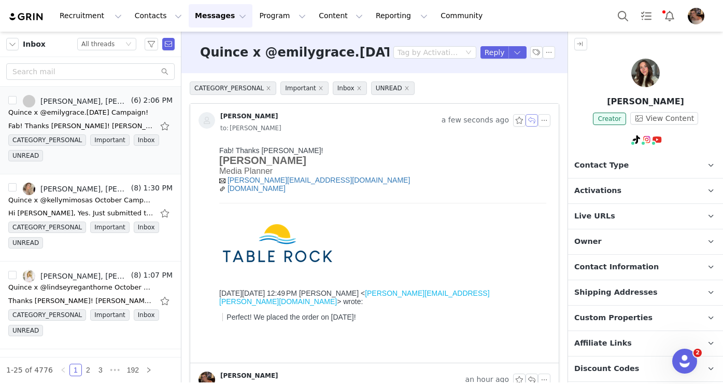
click at [526, 124] on button "button" at bounding box center [532, 120] width 12 height 12
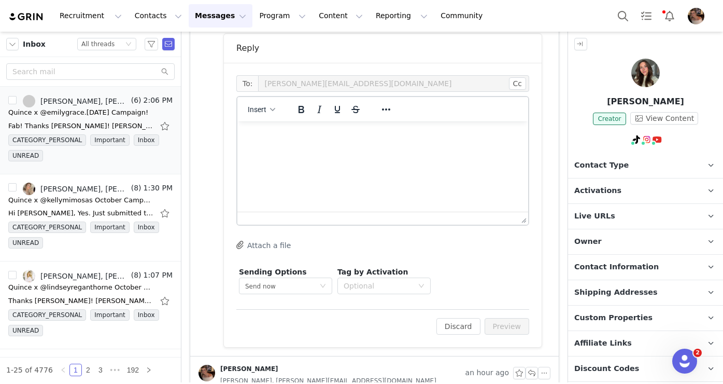
click at [389, 143] on html at bounding box center [383, 135] width 291 height 28
click at [509, 329] on button "Preview" at bounding box center [507, 326] width 45 height 17
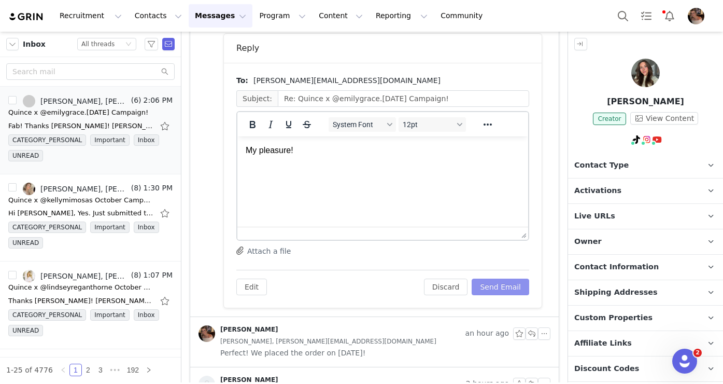
click at [508, 291] on button "Send Email" at bounding box center [501, 286] width 58 height 17
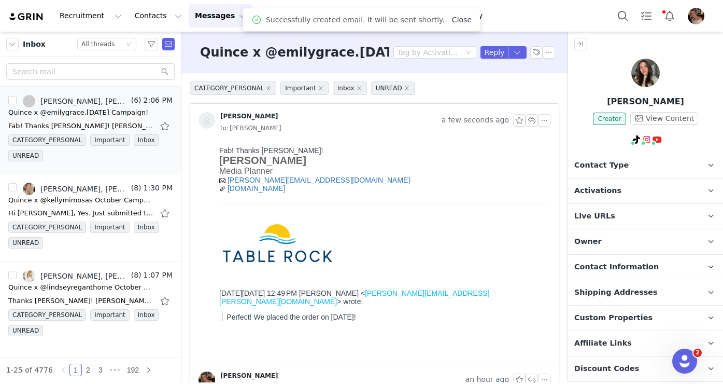
click at [453, 18] on link "Close" at bounding box center [462, 20] width 20 height 8
click at [278, 18] on button "Program Program" at bounding box center [282, 15] width 59 height 23
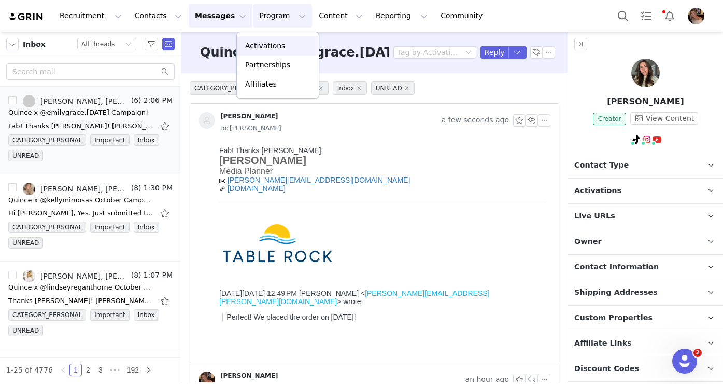
click at [270, 50] on p "Activations" at bounding box center [265, 45] width 40 height 11
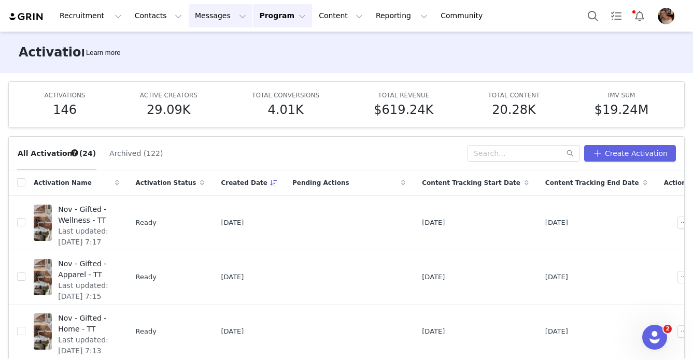
click at [214, 21] on button "Messages Messages" at bounding box center [221, 15] width 64 height 23
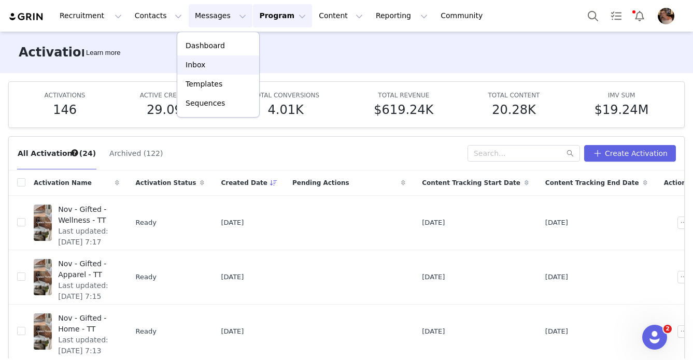
click at [214, 60] on div "Inbox" at bounding box center [218, 65] width 69 height 11
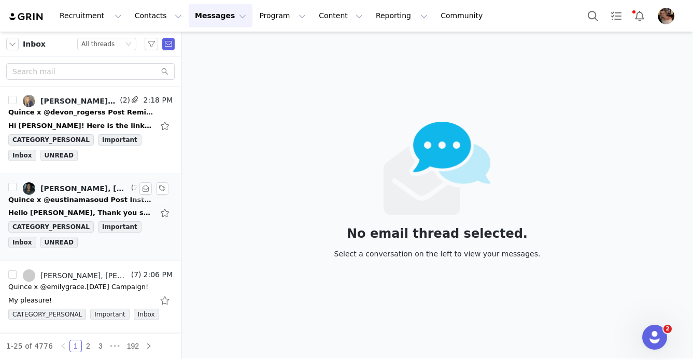
click at [96, 214] on div "Hello [PERSON_NAME], Thank you so much for this exciting and amazing opportunit…" at bounding box center [80, 213] width 145 height 10
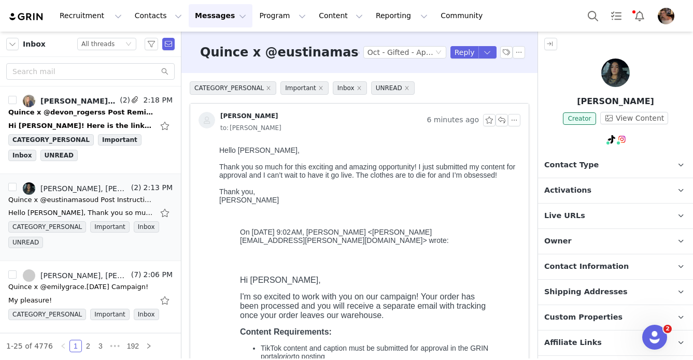
click at [526, 196] on p "Activations" at bounding box center [603, 190] width 130 height 25
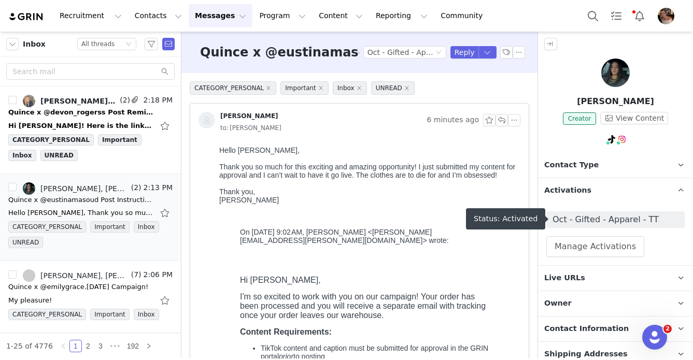
click at [526, 219] on span "Oct - Gifted - Apparel - TT" at bounding box center [616, 220] width 126 height 12
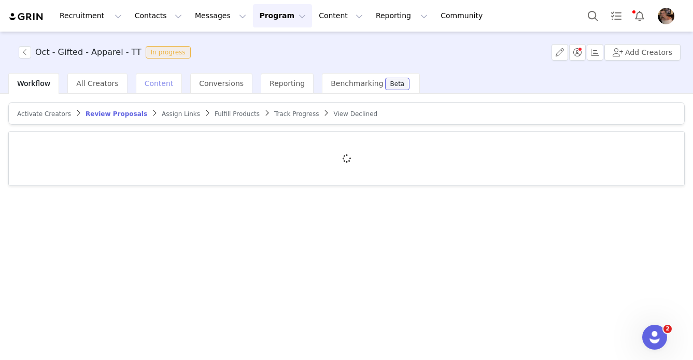
click at [152, 86] on span "Content" at bounding box center [159, 83] width 29 height 8
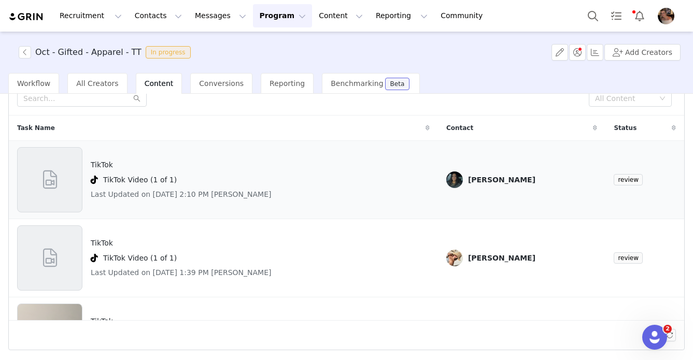
click at [392, 184] on div "TikTok TikTok Video (1 of 1) Last Updated on Sep 30, 2025 2:10 PM Eustina Masoud" at bounding box center [223, 179] width 413 height 65
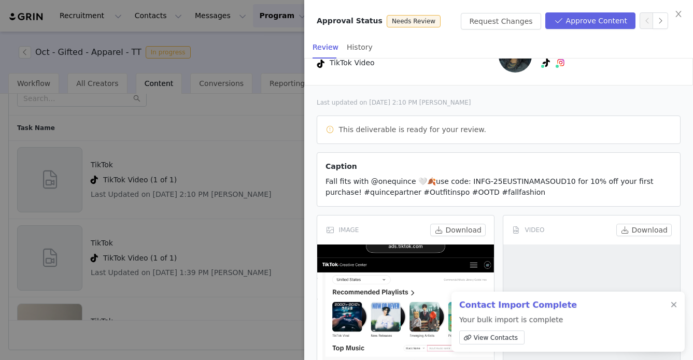
scroll to position [127, 0]
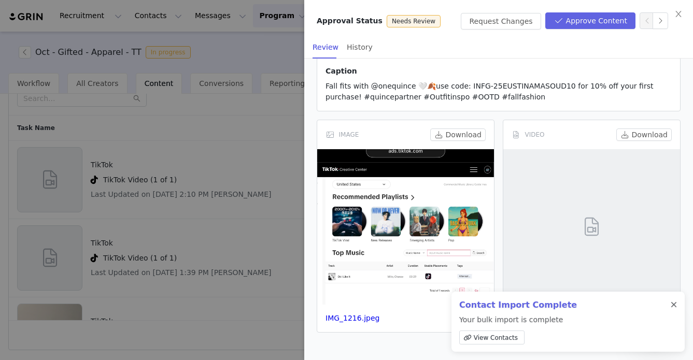
click at [526, 305] on div at bounding box center [674, 305] width 6 height 8
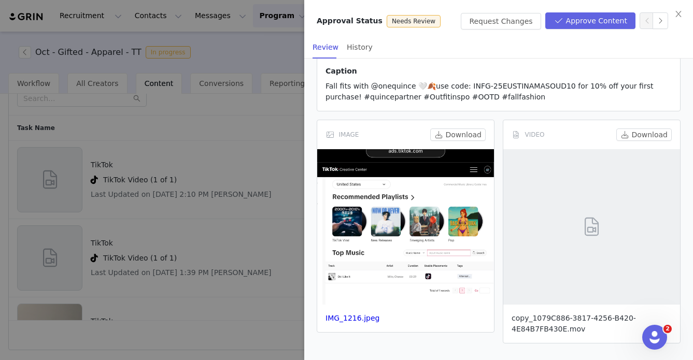
click at [526, 316] on link "copy_1079C886-3817-4256-B420-4E84B7FB430E.mov" at bounding box center [574, 323] width 124 height 19
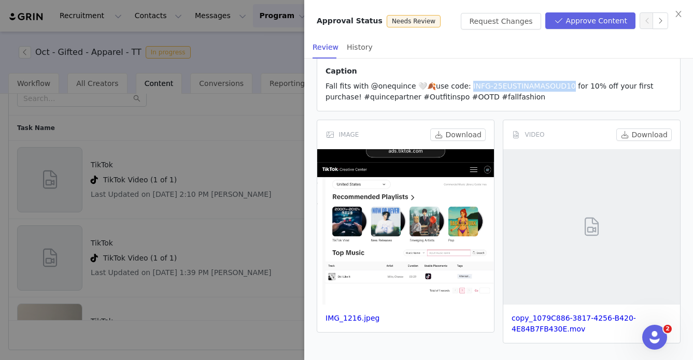
drag, startPoint x: 459, startPoint y: 86, endPoint x: 559, endPoint y: 85, distance: 99.6
click at [526, 85] on span "Fall fits with @onequince 🤍🍂use code: INFG-25EUSTINAMASOUD10 for 10% off your f…" at bounding box center [490, 91] width 328 height 19
copy span "FG-25EUSTINAMASOUD10"
click at [526, 16] on button "Approve Content" at bounding box center [591, 20] width 90 height 17
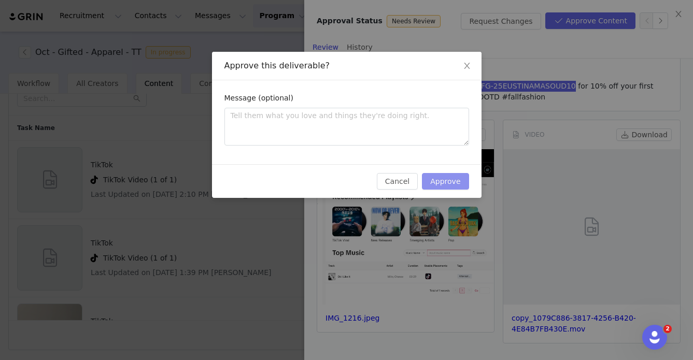
click at [434, 177] on button "Approve" at bounding box center [445, 181] width 47 height 17
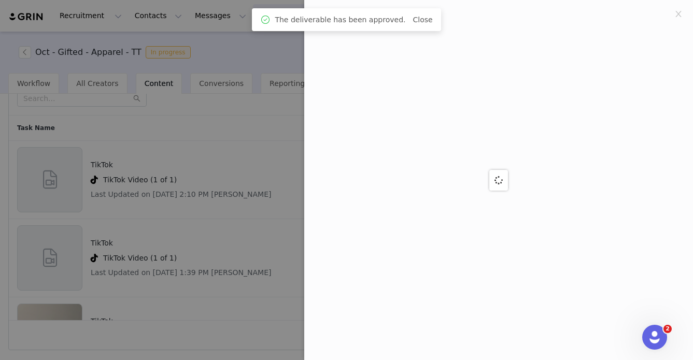
scroll to position [0, 0]
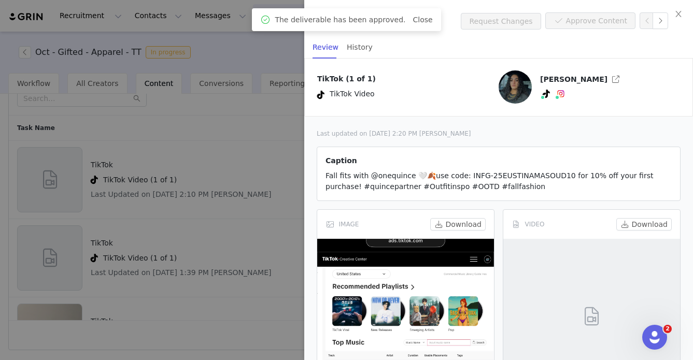
click at [222, 118] on div at bounding box center [346, 180] width 693 height 360
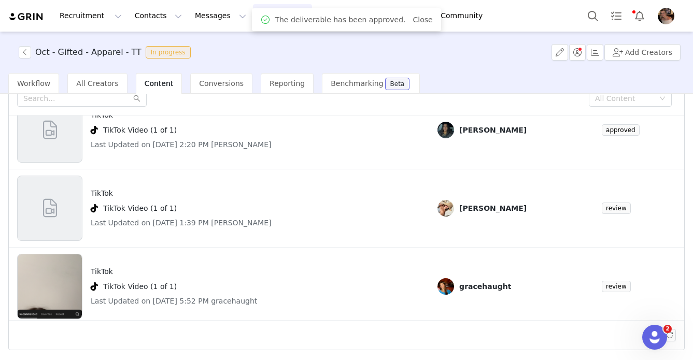
scroll to position [55, 0]
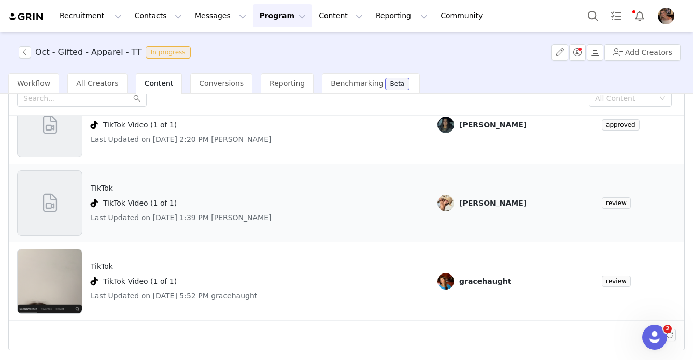
click at [389, 213] on div "TikTok TikTok Video (1 of 1) Last Updated on Sep 30, 2025 1:39 PM Ali Reneé" at bounding box center [219, 203] width 404 height 65
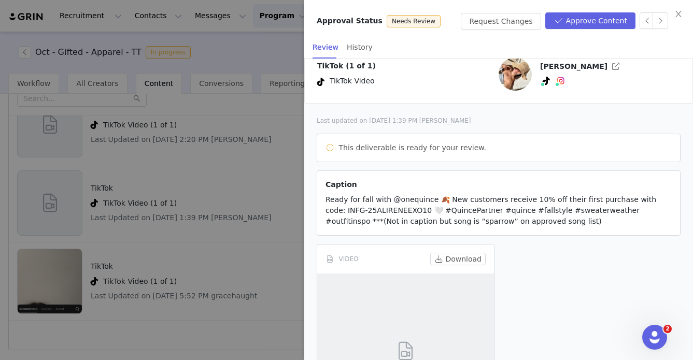
scroll to position [20, 0]
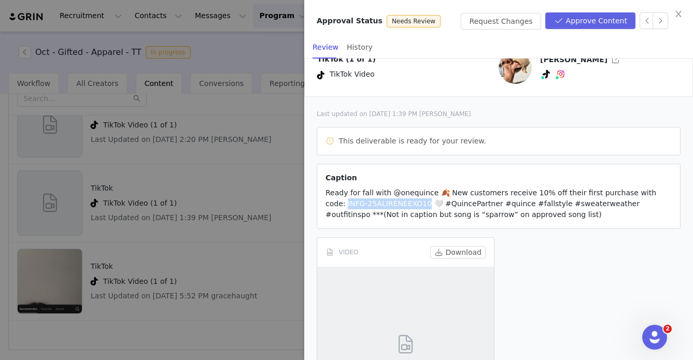
drag, startPoint x: 650, startPoint y: 193, endPoint x: 386, endPoint y: 206, distance: 264.8
click at [386, 206] on span "Ready for fall with @onequince 🍂 New customers receive 10% off their first purc…" at bounding box center [491, 204] width 331 height 30
copy span "NFG-25ALIRENEEXO10"
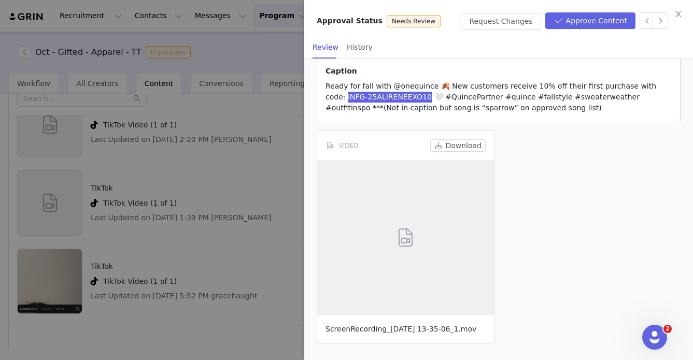
click at [374, 325] on link "ScreenRecording_09-30-2025 13-35-06_1.mov" at bounding box center [401, 329] width 151 height 8
click at [526, 24] on button "Approve Content" at bounding box center [591, 20] width 90 height 17
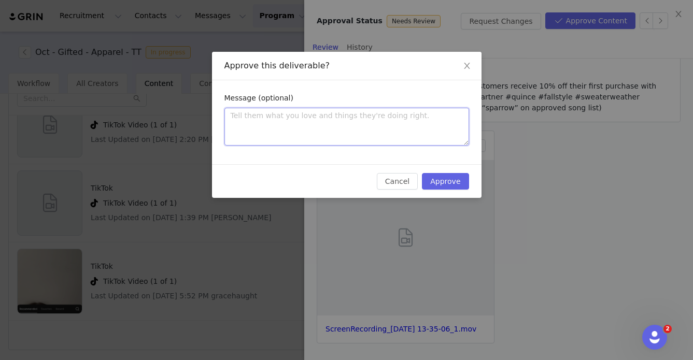
click at [330, 130] on textarea at bounding box center [347, 127] width 245 height 38
type textarea "A"
type textarea "Ap"
type textarea "App"
type textarea "Appr"
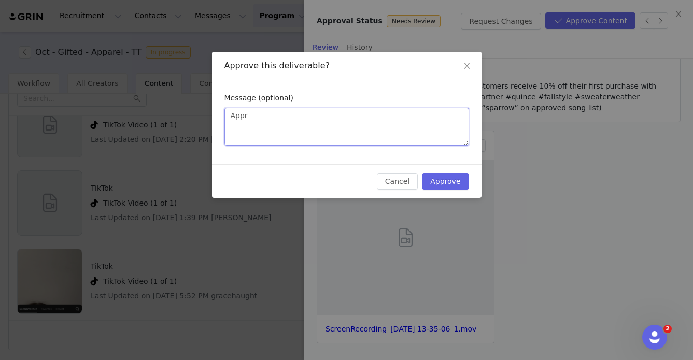
type textarea "Appro"
type textarea "Approv"
type textarea "Approve"
type textarea "Approved"
type textarea "Approved!"
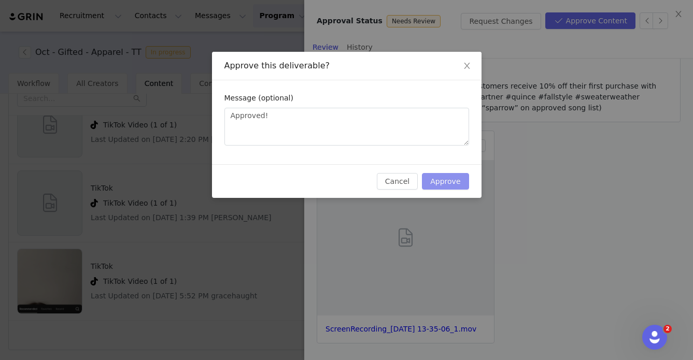
click at [445, 185] on button "Approve" at bounding box center [445, 181] width 47 height 17
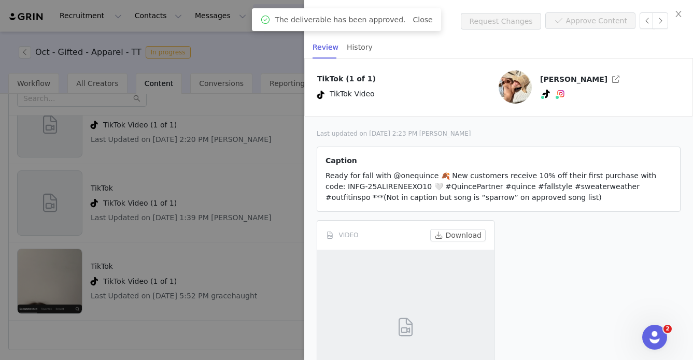
click at [277, 219] on div at bounding box center [346, 180] width 693 height 360
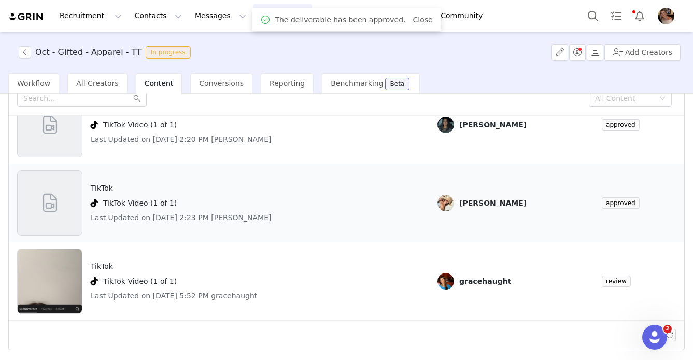
scroll to position [55, 0]
click at [371, 274] on div "TikTok TikTok Video (1 of 1) Last Updated on Sep 29, 2025 5:52 PM gracehaught" at bounding box center [219, 281] width 404 height 65
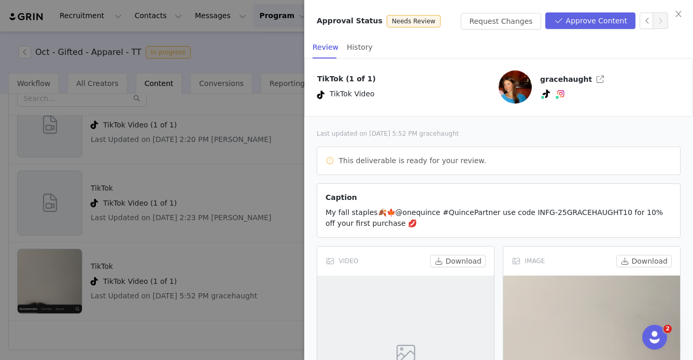
scroll to position [20, 0]
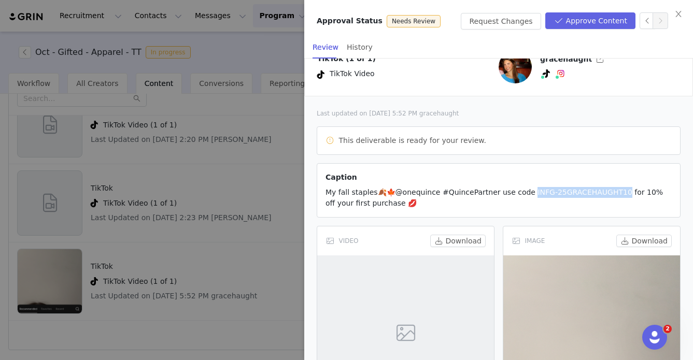
drag, startPoint x: 519, startPoint y: 194, endPoint x: 610, endPoint y: 193, distance: 91.3
click at [526, 193] on span "My fall staples🍂🍁@onequince #QuincePartner use code INFG-25GRACEHAUGHT10 for 10…" at bounding box center [495, 197] width 338 height 19
copy span "FG-25GRACEHAUGHT10 f"
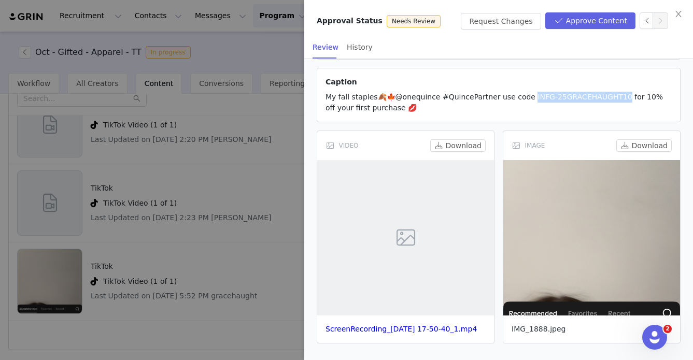
click at [526, 325] on link "IMG_1888.jpeg" at bounding box center [539, 329] width 54 height 8
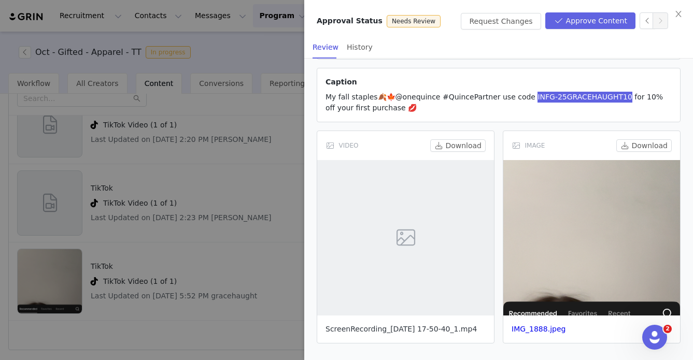
click at [398, 325] on link "ScreenRecording_09-29-2025 17-50-40_1.mp4" at bounding box center [401, 329] width 151 height 8
click at [526, 21] on button "Approve Content" at bounding box center [591, 20] width 90 height 17
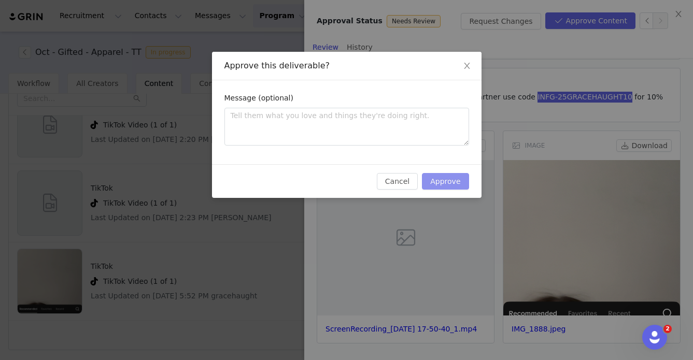
click at [436, 176] on button "Approve" at bounding box center [445, 181] width 47 height 17
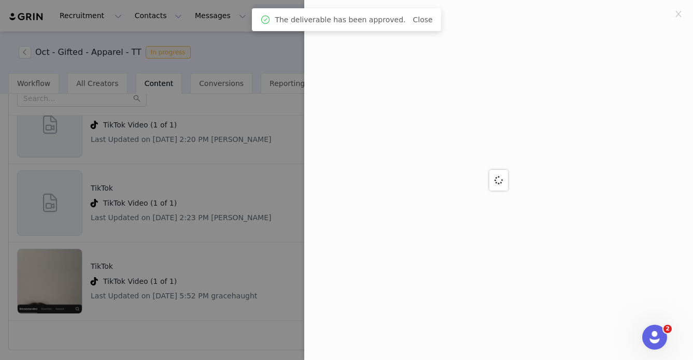
scroll to position [0, 0]
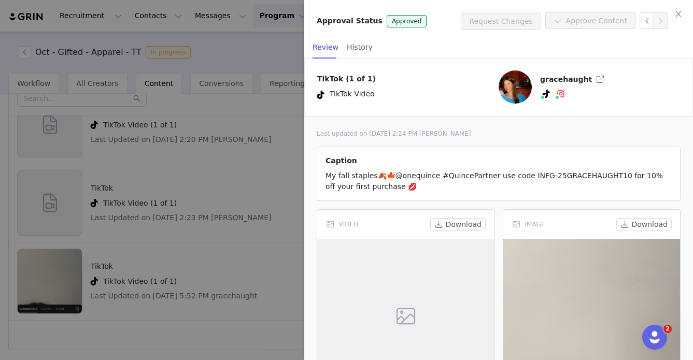
click at [243, 272] on div at bounding box center [346, 180] width 693 height 360
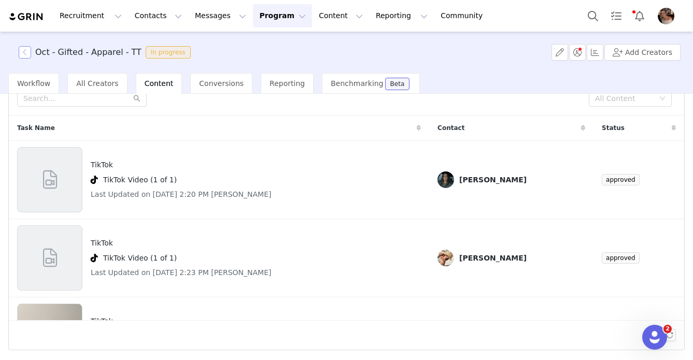
click at [27, 58] on button "button" at bounding box center [25, 52] width 12 height 12
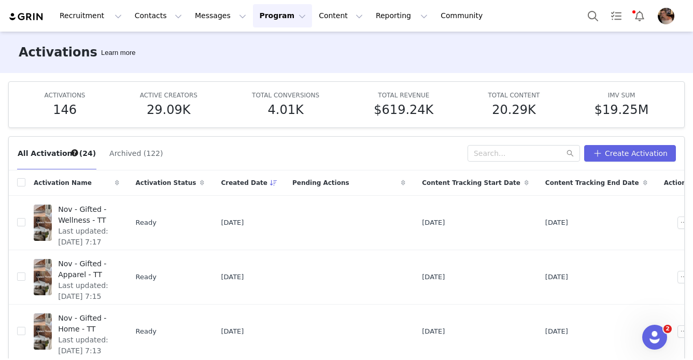
click at [257, 20] on button "Program Program" at bounding box center [282, 15] width 59 height 23
click at [257, 48] on p "Activations" at bounding box center [265, 45] width 40 height 11
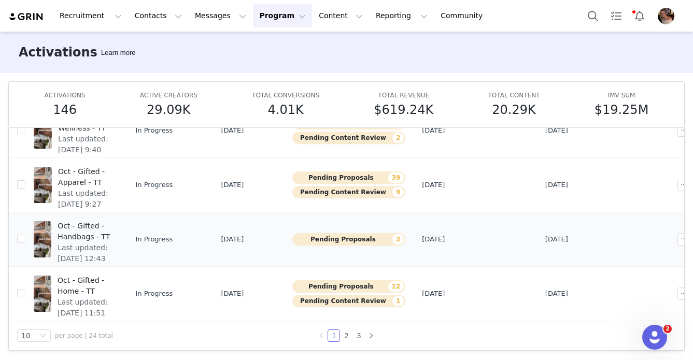
scroll to position [337, 0]
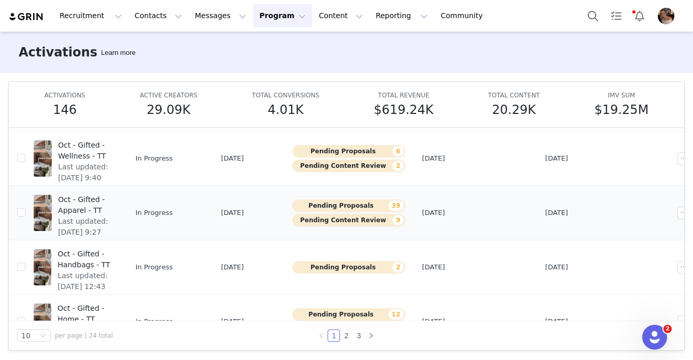
click at [113, 228] on span "Last updated: [DATE] 9:27 AM" at bounding box center [85, 232] width 54 height 33
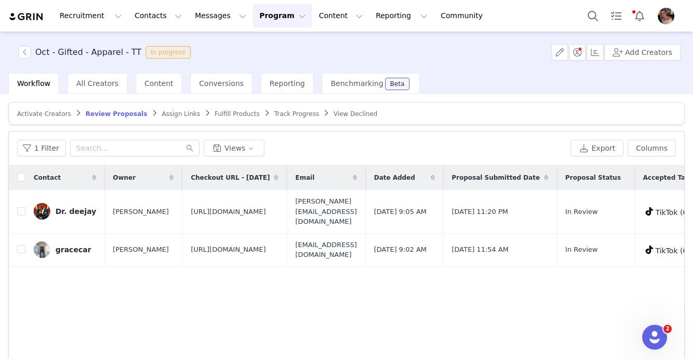
click at [169, 113] on span "Assign Links" at bounding box center [181, 113] width 38 height 7
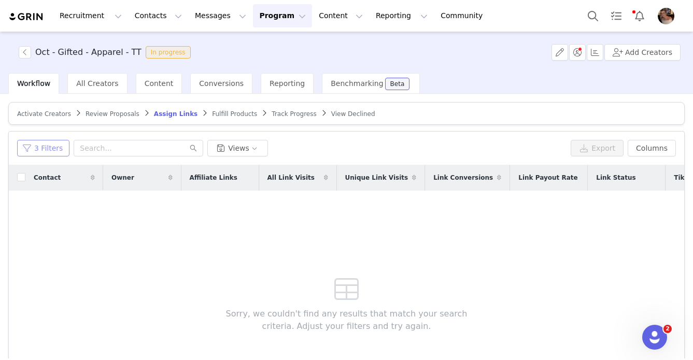
click at [47, 148] on button "3 Filters" at bounding box center [43, 148] width 52 height 17
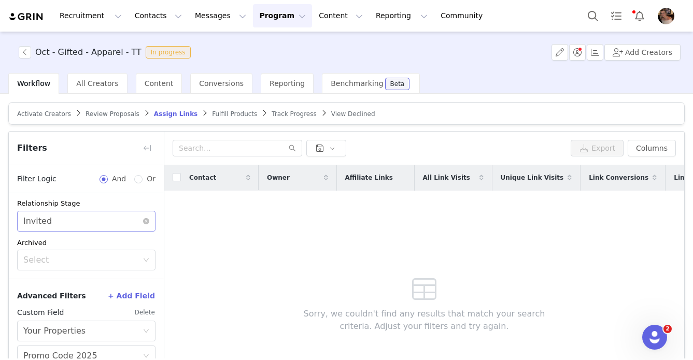
scroll to position [91, 0]
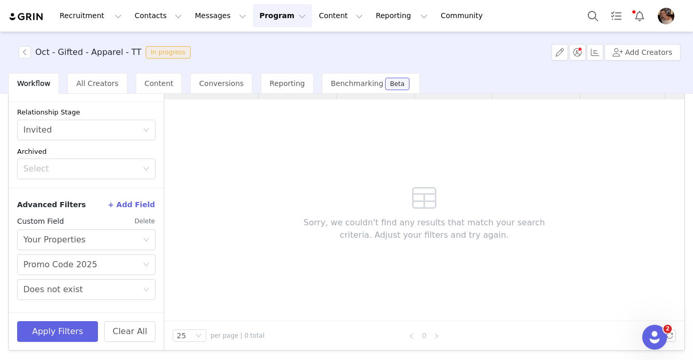
click at [143, 220] on button "Delete" at bounding box center [144, 221] width 21 height 17
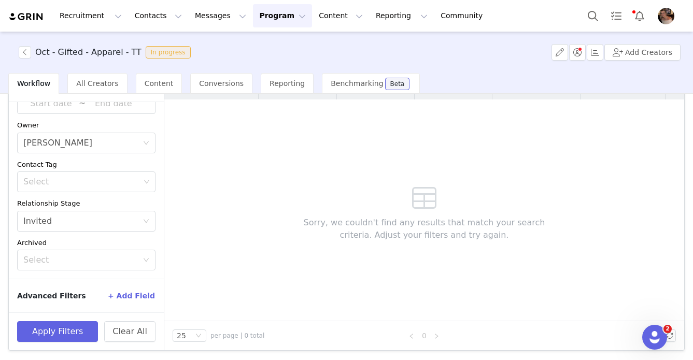
click at [93, 318] on div "Apply Filters Clear All" at bounding box center [86, 332] width 155 height 38
click at [93, 325] on button "Apply Filters" at bounding box center [57, 332] width 81 height 21
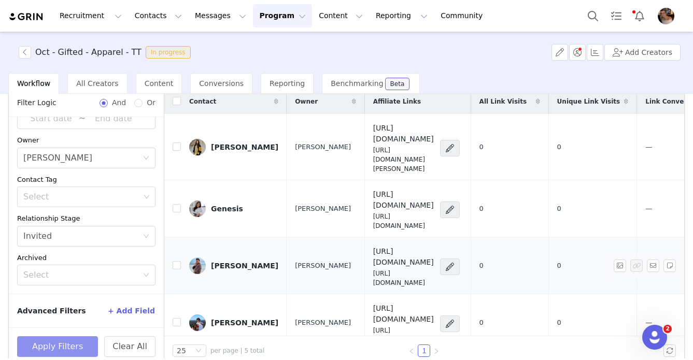
scroll to position [64, 0]
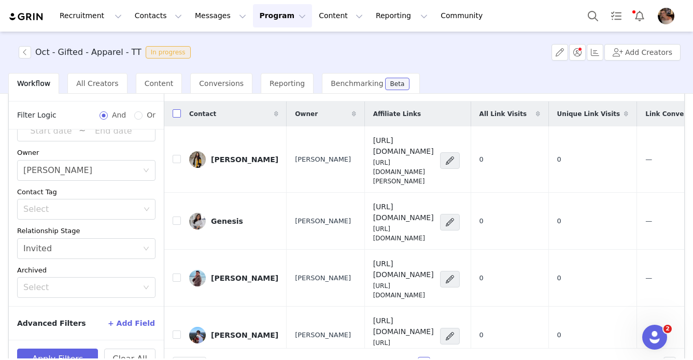
click at [176, 109] on label at bounding box center [177, 114] width 8 height 11
click at [176, 109] on input "checkbox" at bounding box center [177, 113] width 8 height 8
checkbox input "true"
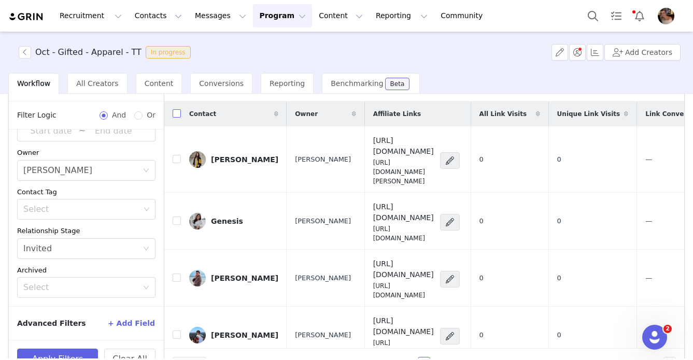
checkbox input "true"
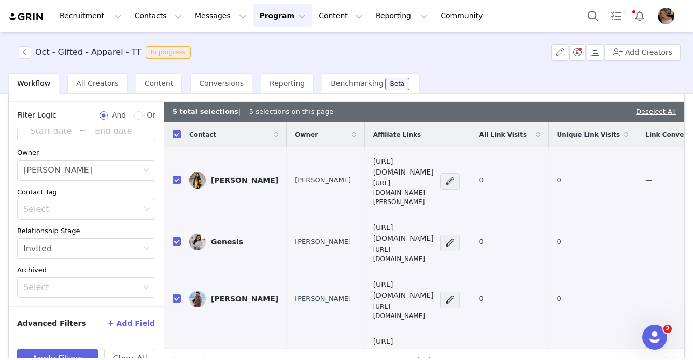
click at [177, 133] on input "checkbox" at bounding box center [177, 134] width 8 height 8
checkbox input "false"
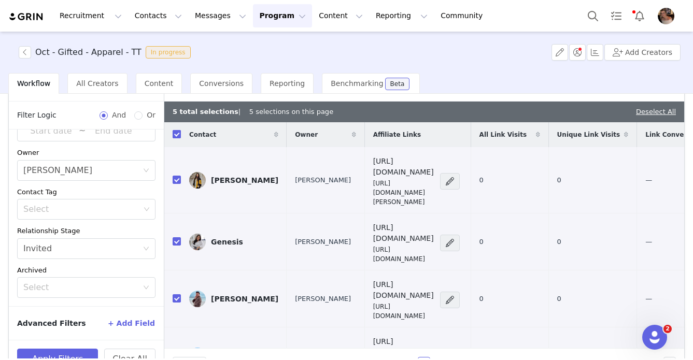
checkbox input "false"
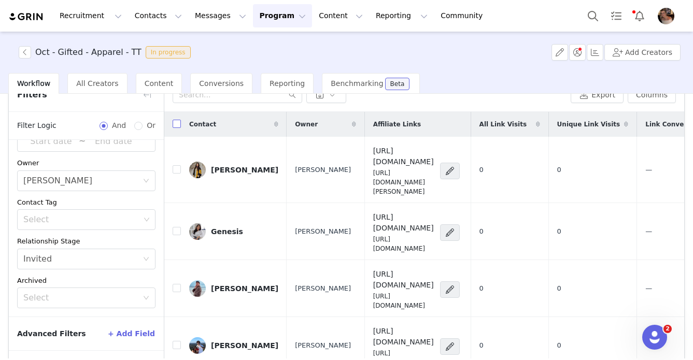
click at [176, 125] on input "checkbox" at bounding box center [177, 124] width 8 height 8
checkbox input "true"
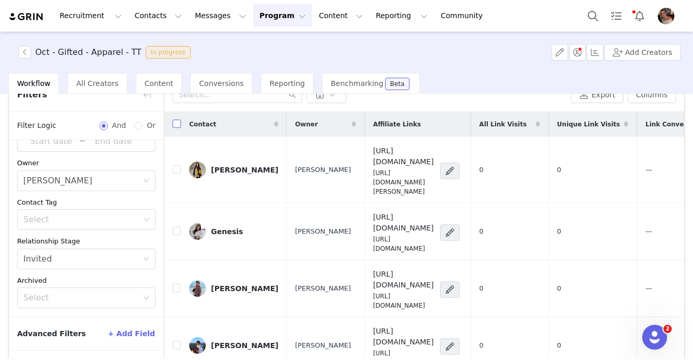
checkbox input "true"
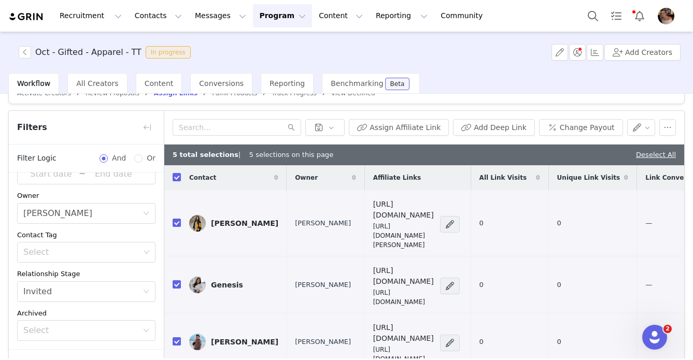
scroll to position [15, 0]
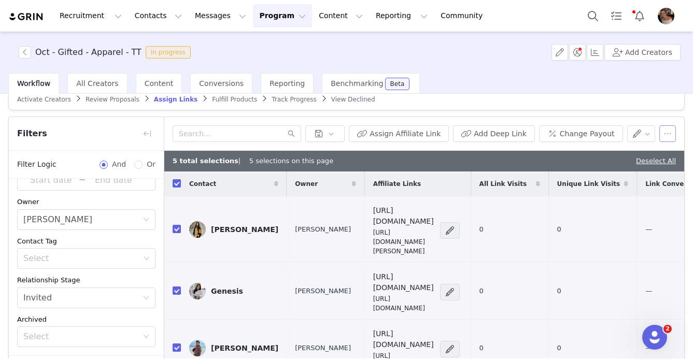
click at [526, 136] on button "button" at bounding box center [668, 133] width 17 height 17
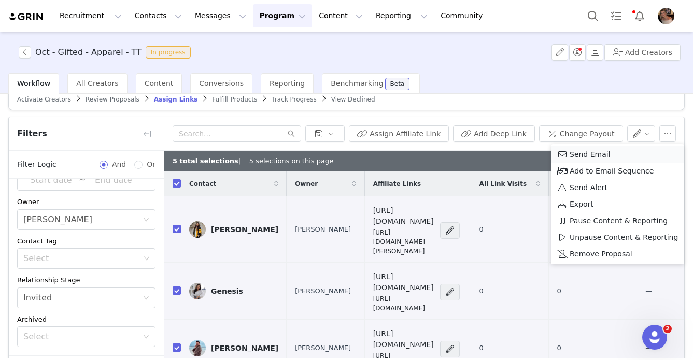
click at [526, 155] on span "Send Email" at bounding box center [590, 154] width 41 height 11
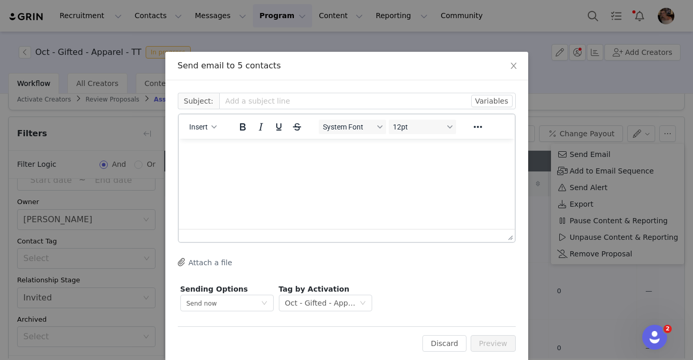
scroll to position [0, 0]
click at [210, 128] on div "button" at bounding box center [214, 126] width 8 height 5
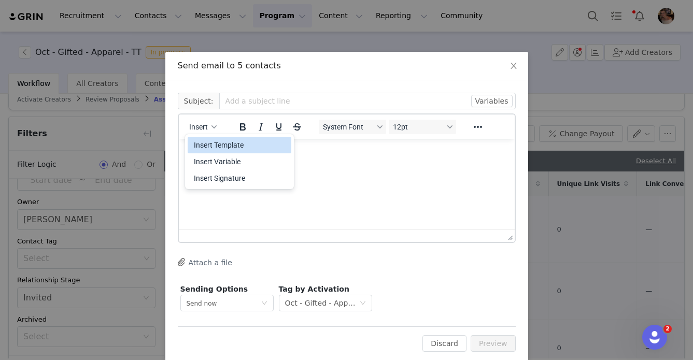
click at [227, 147] on div "Insert Template" at bounding box center [240, 145] width 93 height 12
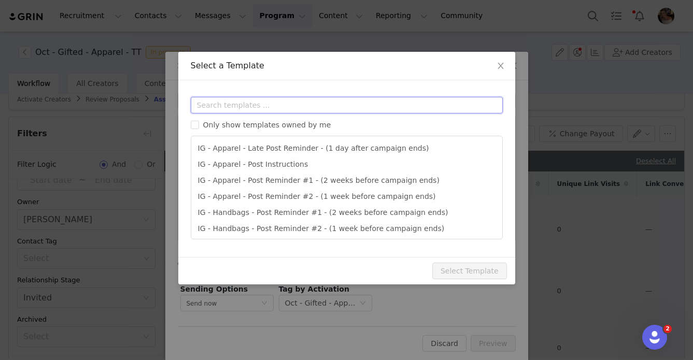
click at [259, 107] on input "text" at bounding box center [347, 105] width 312 height 17
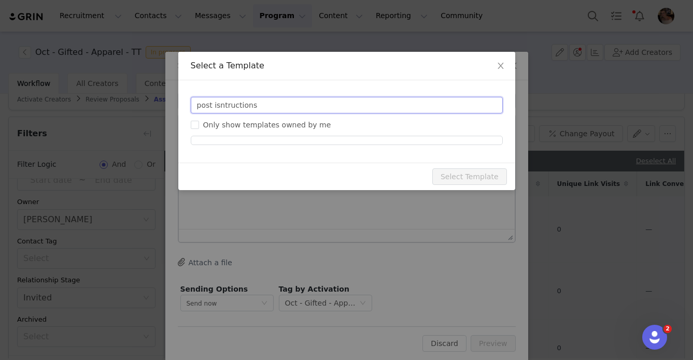
click at [276, 101] on input "post isntructions" at bounding box center [347, 105] width 312 height 17
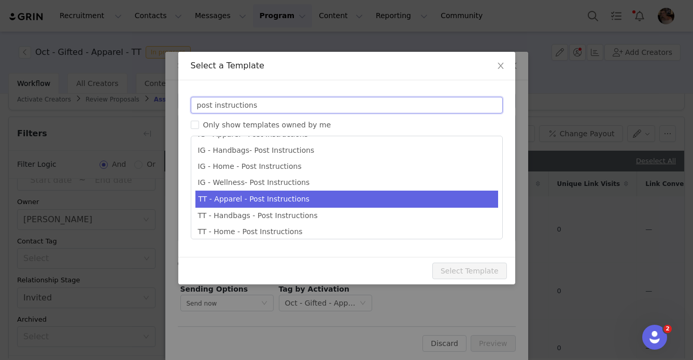
type input "post instructions"
click at [230, 200] on li "TT - Apparel - Post Instructions" at bounding box center [347, 199] width 303 height 17
type input "Quince x @[tiktok_username] Post Instructions!"
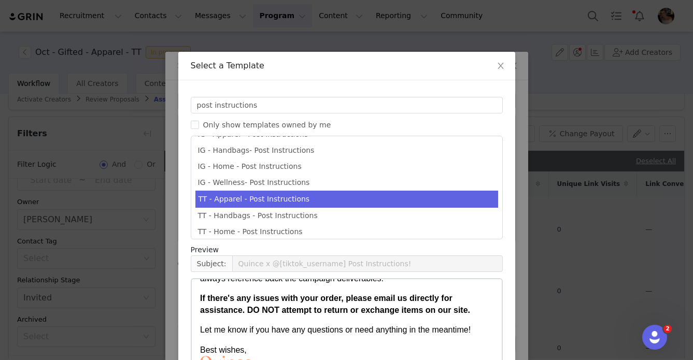
scroll to position [100, 0]
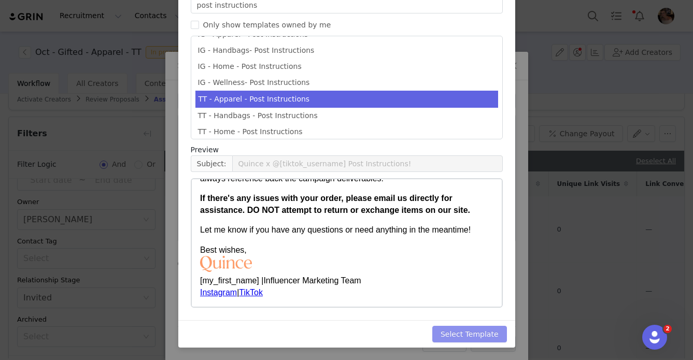
click at [477, 332] on button "Select Template" at bounding box center [470, 334] width 75 height 17
type input "Quince x @[tiktok_username] Post Instructions!"
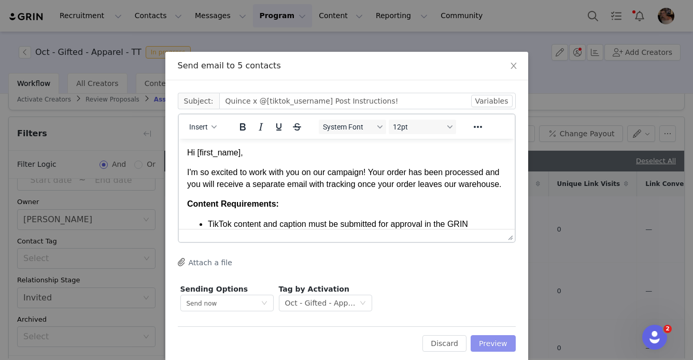
scroll to position [0, 0]
click at [494, 345] on button "Preview" at bounding box center [493, 344] width 45 height 17
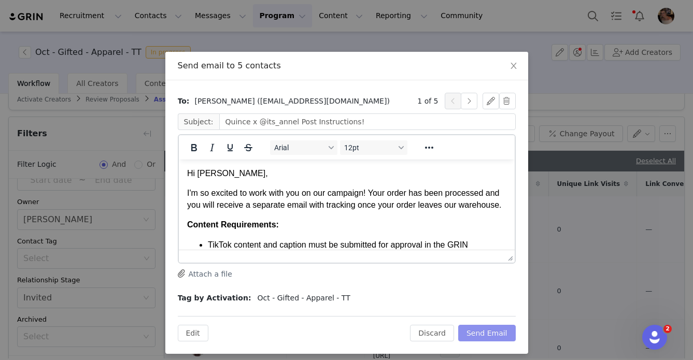
click at [494, 329] on button "Send Email" at bounding box center [487, 333] width 58 height 17
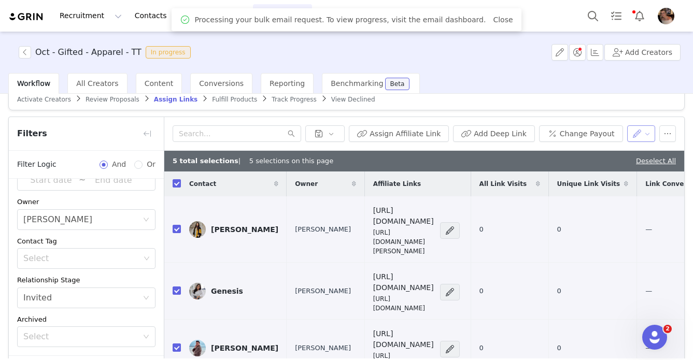
click at [526, 139] on button "button" at bounding box center [641, 133] width 29 height 17
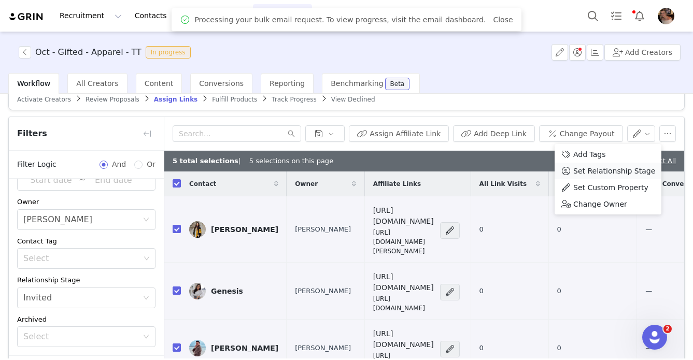
click at [526, 172] on span "Set Relationship Stage" at bounding box center [615, 170] width 82 height 11
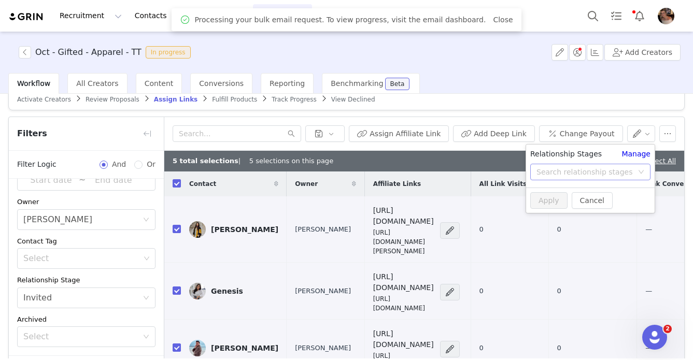
click at [526, 170] on div "Search relationship stages" at bounding box center [585, 172] width 96 height 10
type input "sent"
click at [526, 197] on li "Sent Post Instructions" at bounding box center [590, 197] width 129 height 17
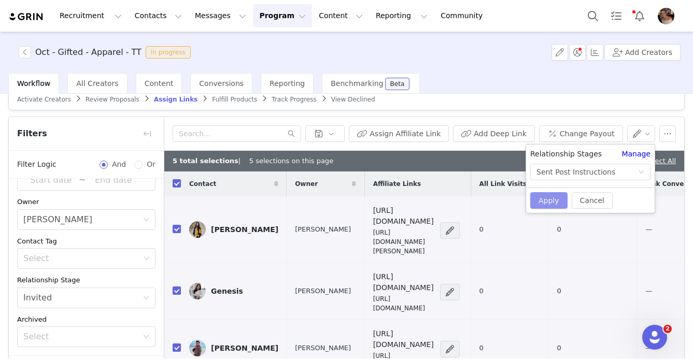
click at [526, 196] on button "Apply" at bounding box center [549, 200] width 37 height 17
click at [526, 119] on div "Assign Affiliate Link Add Deep Link Change Payout" at bounding box center [424, 134] width 520 height 34
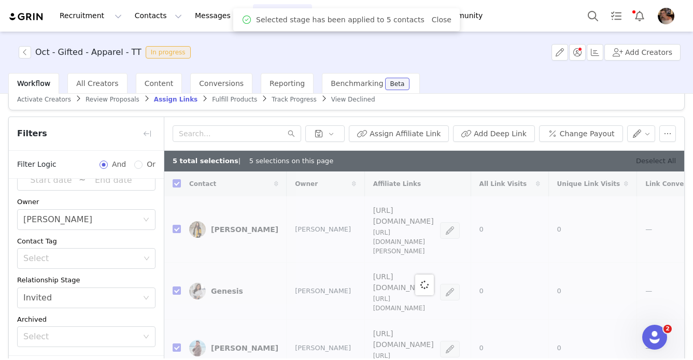
checkbox input "false"
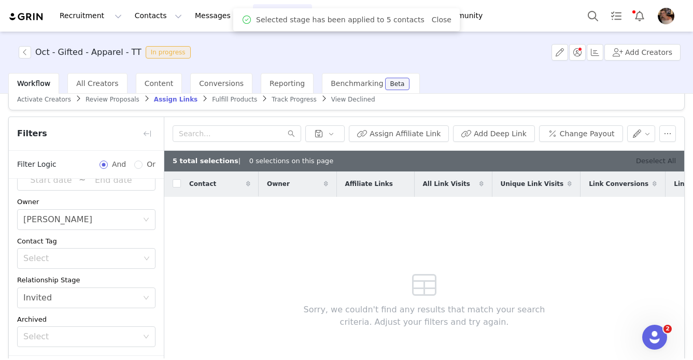
click at [526, 161] on link "Deselect All" at bounding box center [656, 161] width 40 height 8
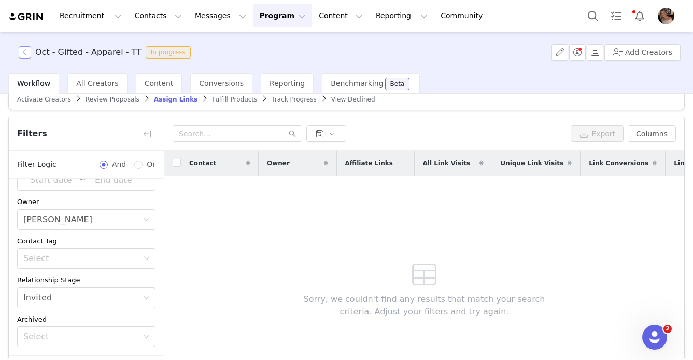
click at [23, 54] on button "button" at bounding box center [25, 52] width 12 height 12
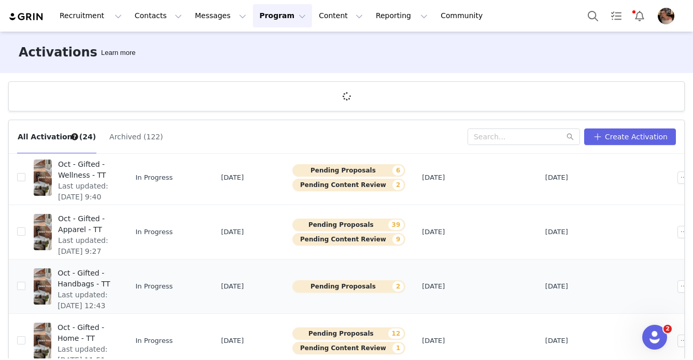
scroll to position [365, 0]
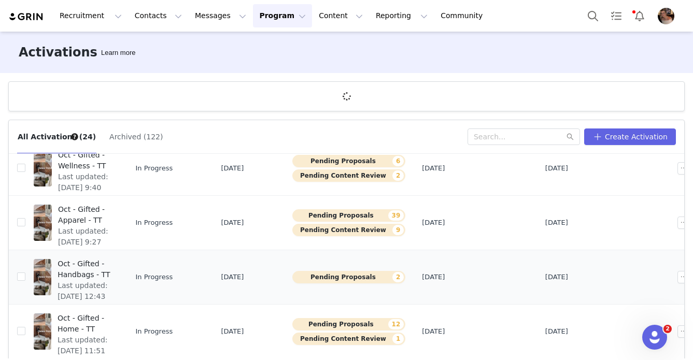
click at [103, 259] on span "Oct - Gifted - Handbags - TT" at bounding box center [85, 270] width 55 height 22
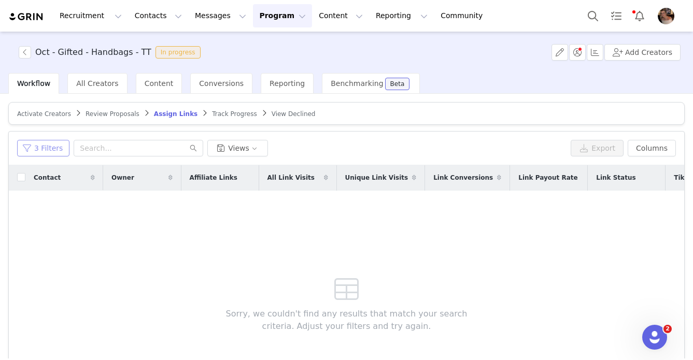
click at [50, 155] on button "3 Filters" at bounding box center [43, 148] width 52 height 17
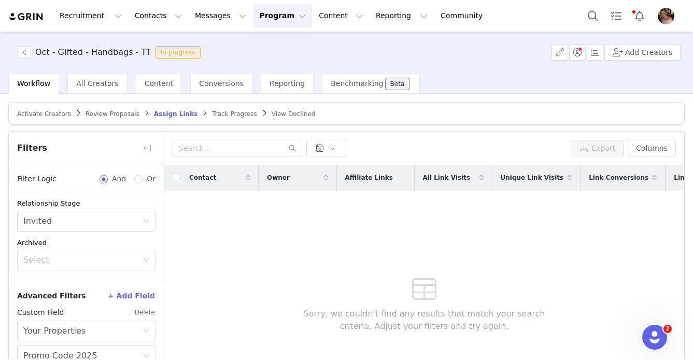
scroll to position [91, 0]
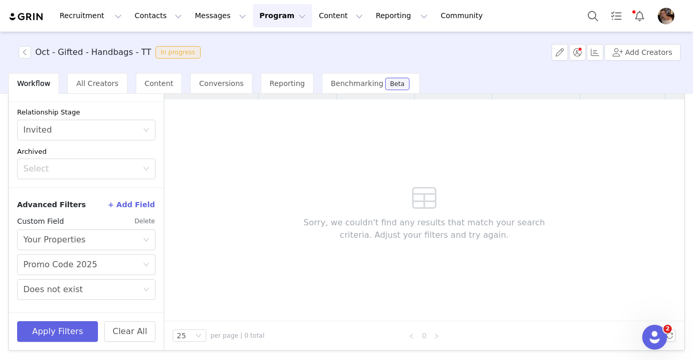
click at [143, 222] on button "Delete" at bounding box center [144, 221] width 21 height 17
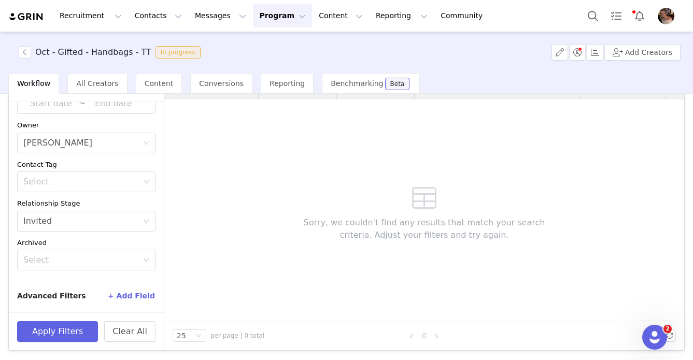
scroll to position [68, 0]
click at [93, 330] on button "Apply Filters" at bounding box center [57, 332] width 81 height 21
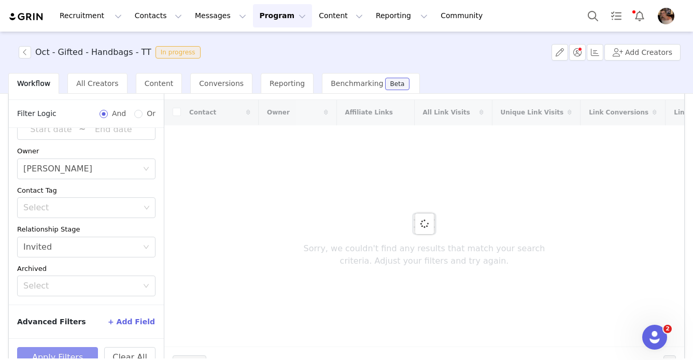
scroll to position [29, 0]
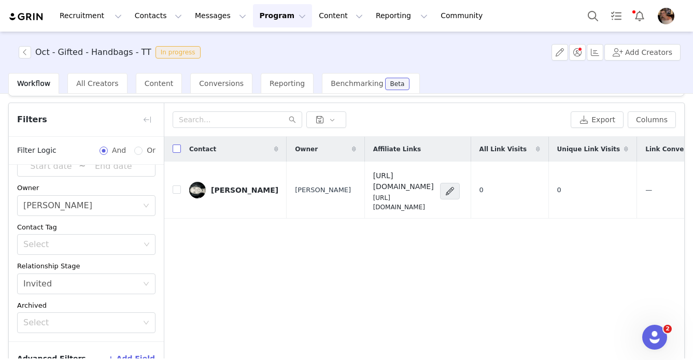
click at [178, 150] on input "checkbox" at bounding box center [177, 149] width 8 height 8
checkbox input "true"
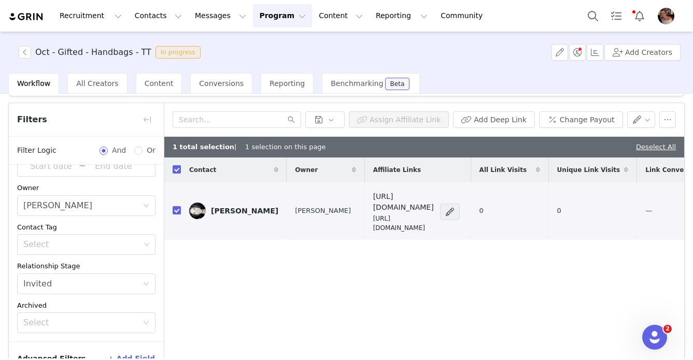
scroll to position [18, 0]
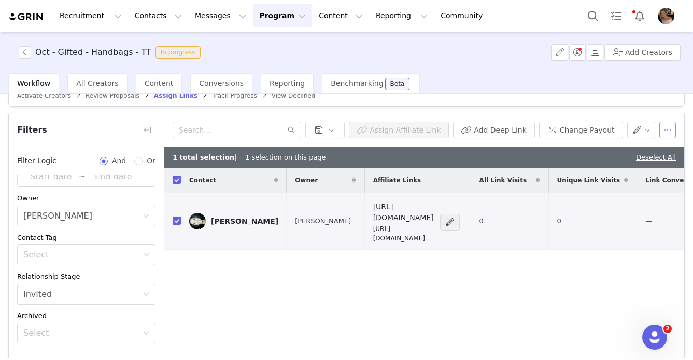
click at [526, 131] on button "button" at bounding box center [668, 130] width 17 height 17
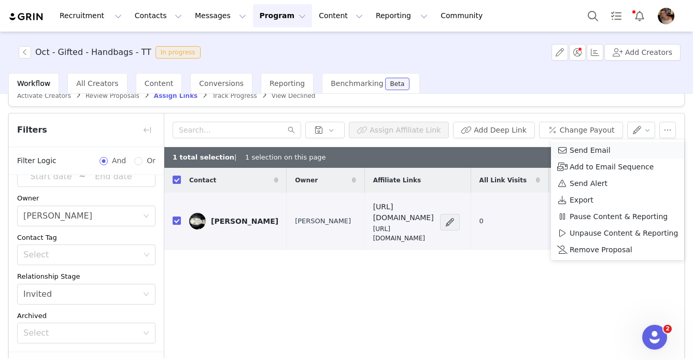
click at [526, 148] on span "Send Email" at bounding box center [590, 150] width 41 height 11
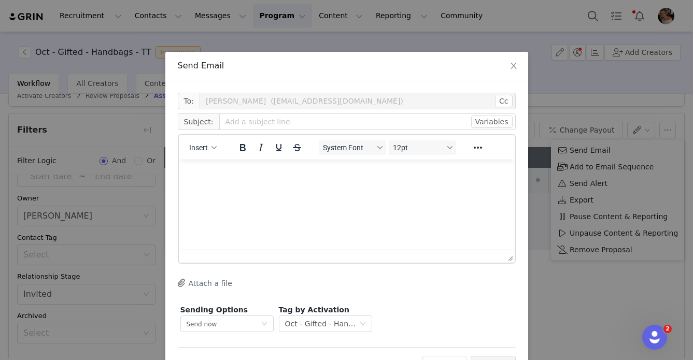
scroll to position [0, 0]
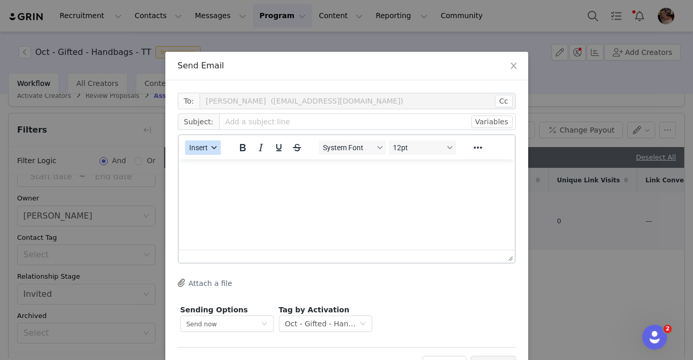
click at [210, 148] on button "Insert" at bounding box center [203, 148] width 36 height 15
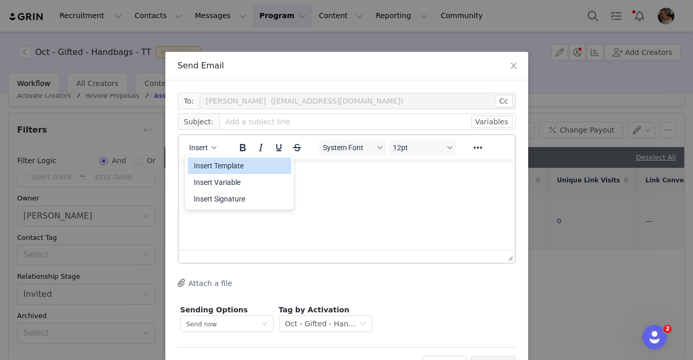
click at [231, 164] on div "Insert Template" at bounding box center [240, 166] width 93 height 12
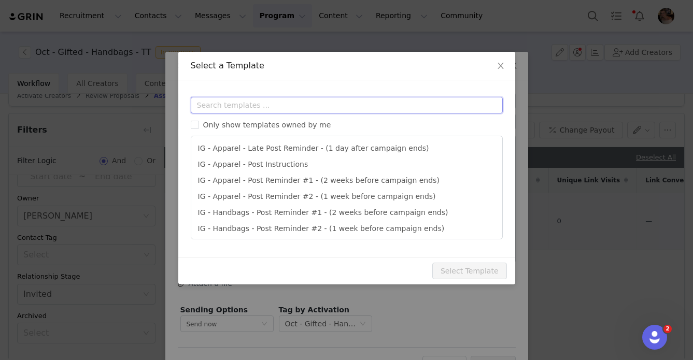
click at [265, 107] on input "text" at bounding box center [347, 105] width 312 height 17
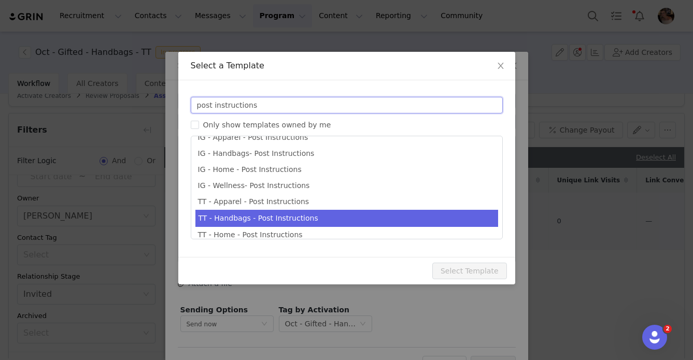
type input "post instructions"
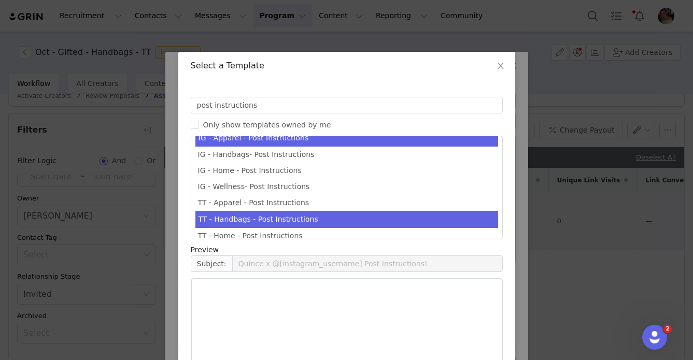
click at [220, 220] on li "TT - Handbags - Post Instructions" at bounding box center [347, 219] width 303 height 17
type input "Quince x @[tiktok_username] Post Instructions!"
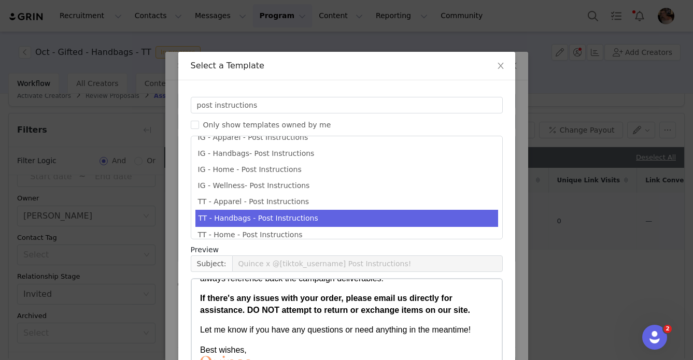
scroll to position [100, 0]
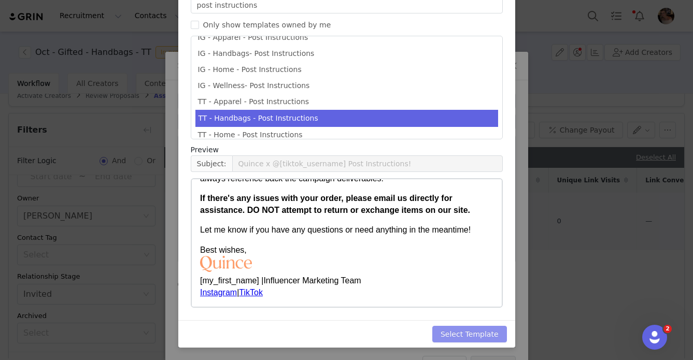
click at [475, 339] on button "Select Template" at bounding box center [470, 334] width 75 height 17
type input "Quince x @[tiktok_username] Post Instructions!"
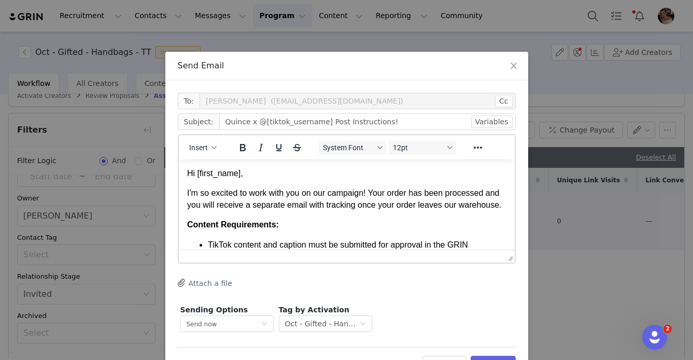
scroll to position [0, 0]
click at [488, 356] on button "Preview" at bounding box center [493, 364] width 45 height 17
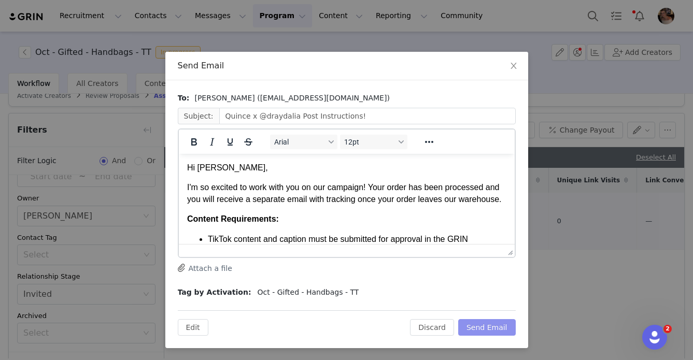
click at [489, 336] on button "Send Email" at bounding box center [487, 327] width 58 height 17
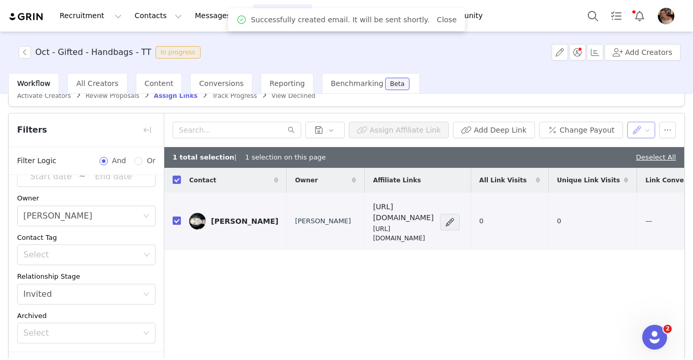
click at [526, 129] on button "button" at bounding box center [641, 130] width 29 height 17
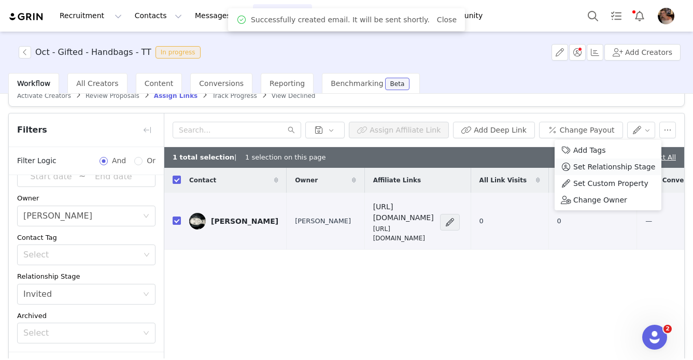
click at [526, 165] on span "Set Relationship Stage" at bounding box center [615, 166] width 82 height 11
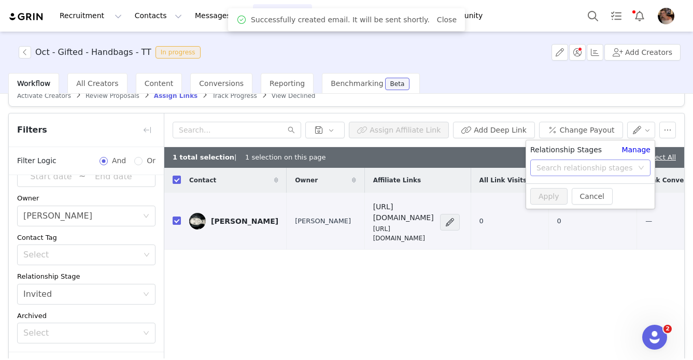
click at [526, 172] on div "Search relationship stages" at bounding box center [585, 168] width 96 height 10
type input "sent"
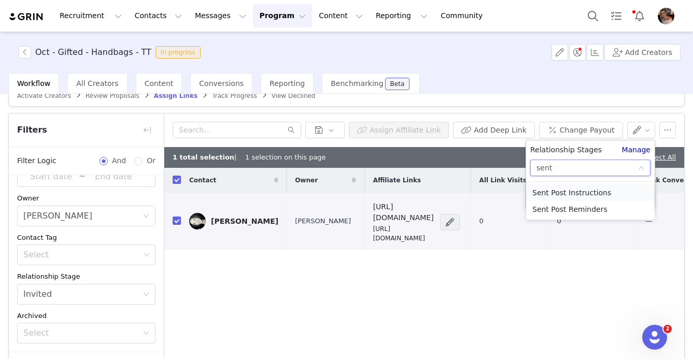
click at [526, 194] on li "Sent Post Instructions" at bounding box center [590, 193] width 129 height 17
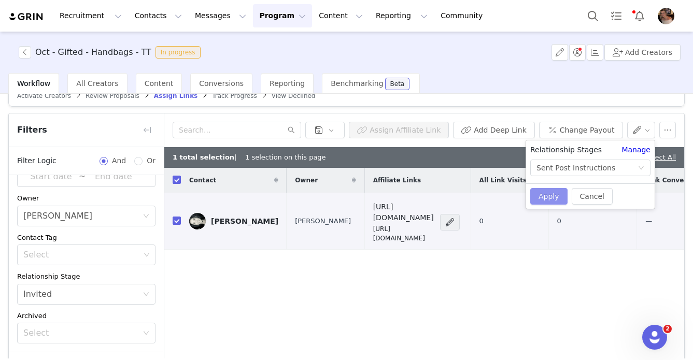
click at [526, 194] on button "Apply" at bounding box center [549, 196] width 37 height 17
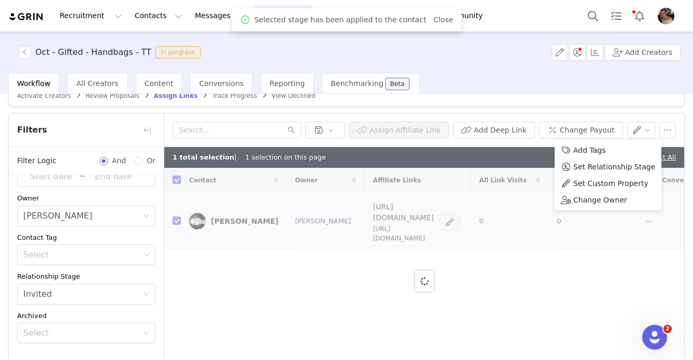
checkbox input "false"
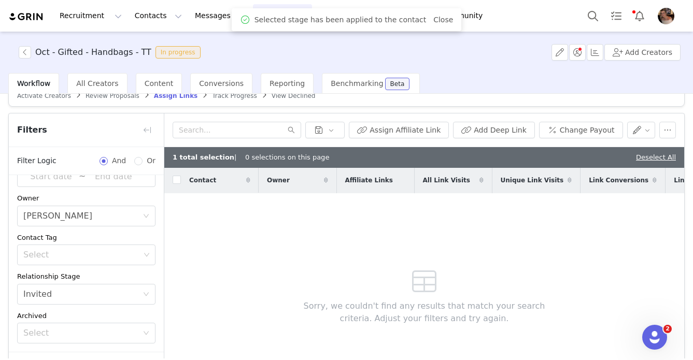
click at [514, 244] on div "Sorry, we couldn't find any results that match your search criteria. Adjust you…" at bounding box center [424, 293] width 298 height 201
click at [526, 157] on link "Deselect All" at bounding box center [656, 158] width 40 height 8
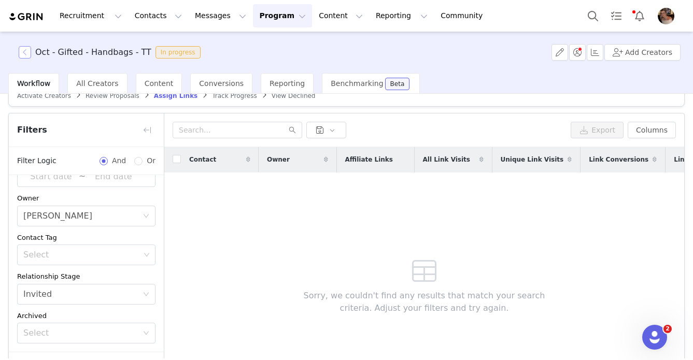
click at [25, 53] on button "button" at bounding box center [25, 52] width 12 height 12
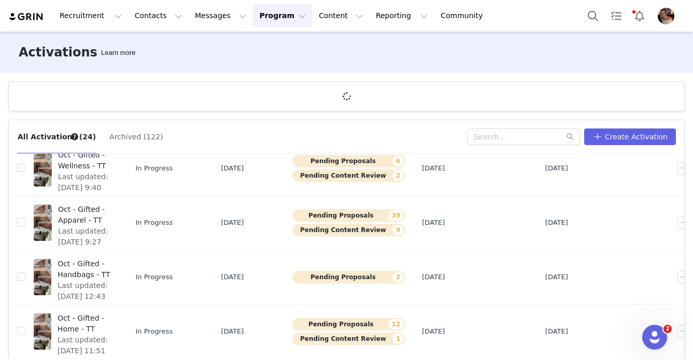
scroll to position [38, 0]
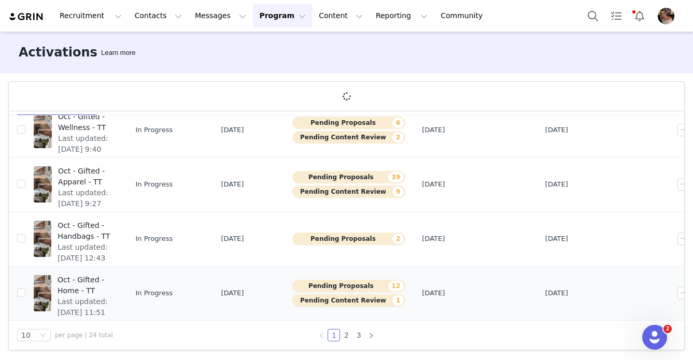
click at [113, 288] on span "Oct - Gifted - Home - TT" at bounding box center [85, 286] width 55 height 22
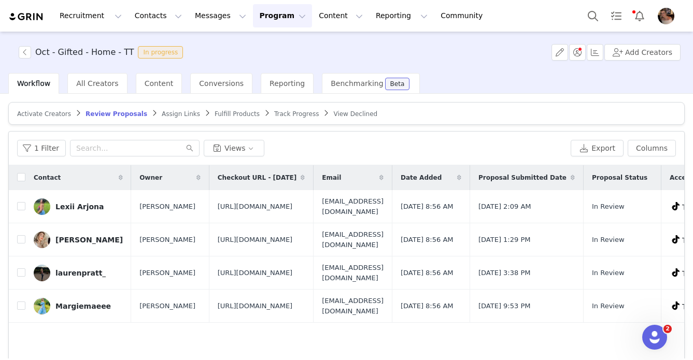
click at [164, 116] on span "Assign Links" at bounding box center [181, 113] width 38 height 7
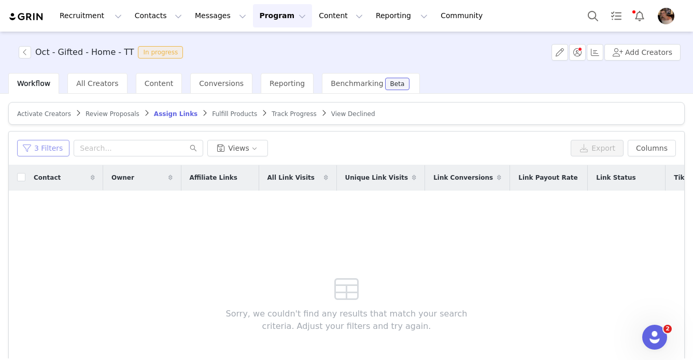
click at [52, 148] on button "3 Filters" at bounding box center [43, 148] width 52 height 17
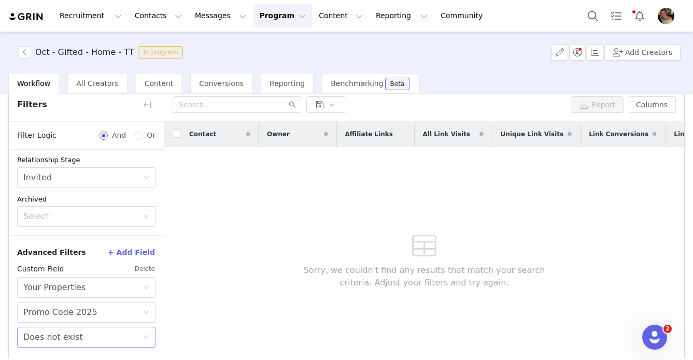
scroll to position [87, 0]
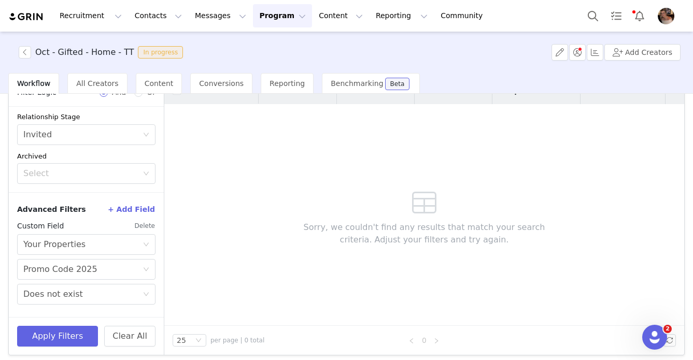
click at [145, 225] on button "Delete" at bounding box center [144, 226] width 21 height 17
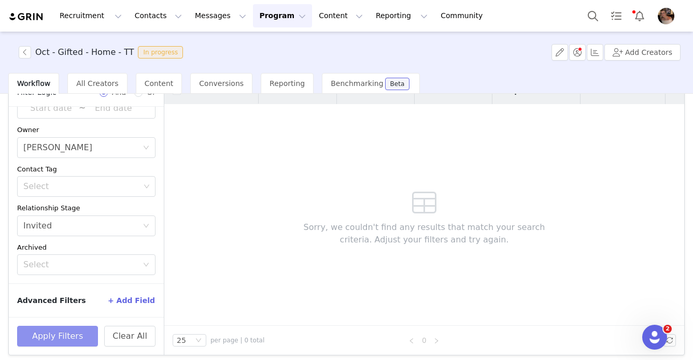
click at [85, 331] on button "Apply Filters" at bounding box center [57, 336] width 81 height 21
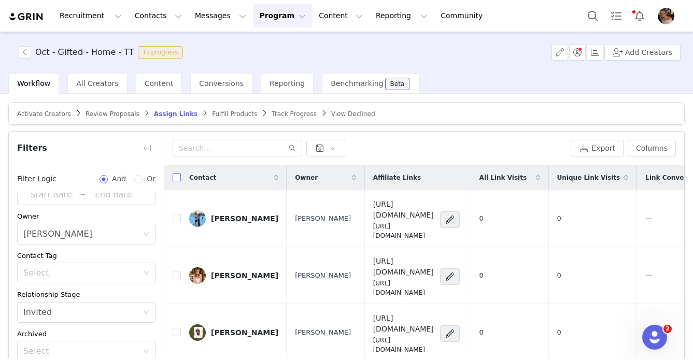
click at [180, 177] on input "checkbox" at bounding box center [177, 177] width 8 height 8
checkbox input "true"
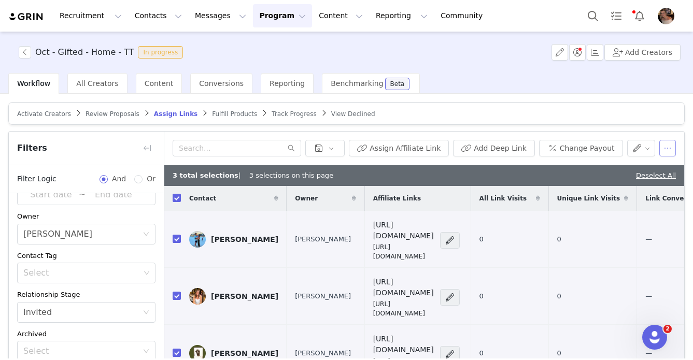
click at [526, 147] on button "button" at bounding box center [668, 148] width 17 height 17
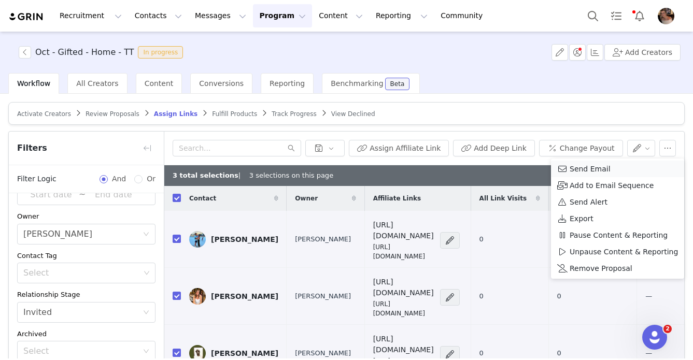
click at [526, 169] on span "Send Email" at bounding box center [590, 168] width 41 height 11
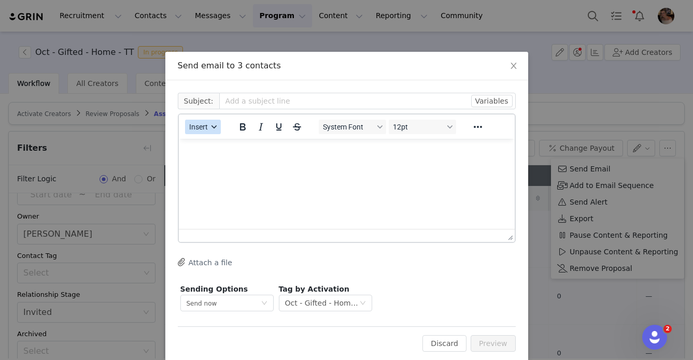
click at [211, 128] on div "button" at bounding box center [214, 126] width 8 height 5
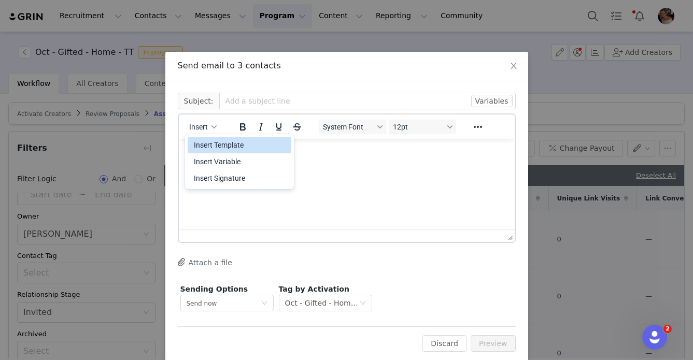
click at [234, 146] on div "Insert Template" at bounding box center [240, 145] width 93 height 12
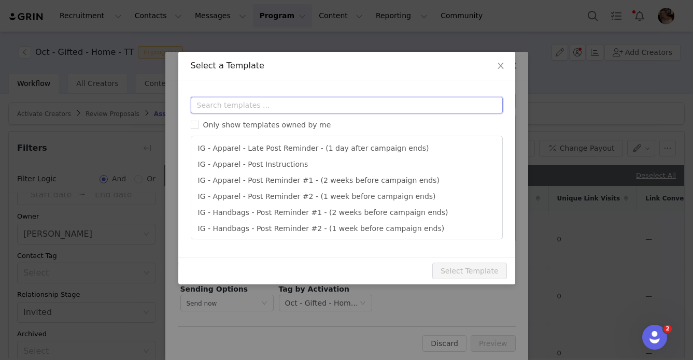
click at [246, 106] on input "text" at bounding box center [347, 105] width 312 height 17
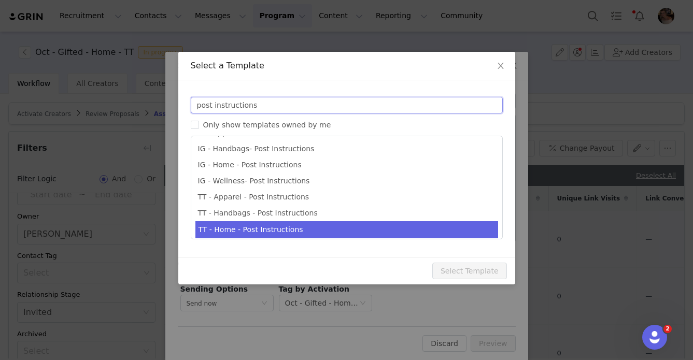
type input "post instructions"
click at [221, 230] on li "TT - Home - Post Instructions" at bounding box center [347, 229] width 303 height 17
type input "Quince x @[tiktok_username] Post Instructions!"
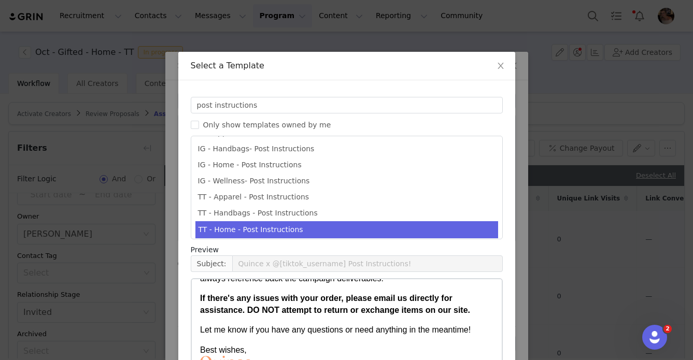
scroll to position [100, 0]
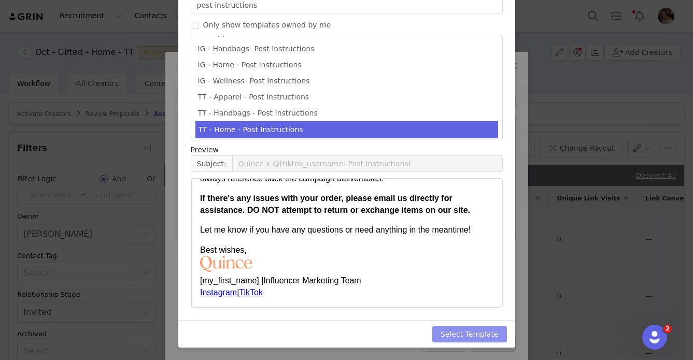
click at [476, 331] on button "Select Template" at bounding box center [470, 334] width 75 height 17
type input "Quince x @[tiktok_username] Post Instructions!"
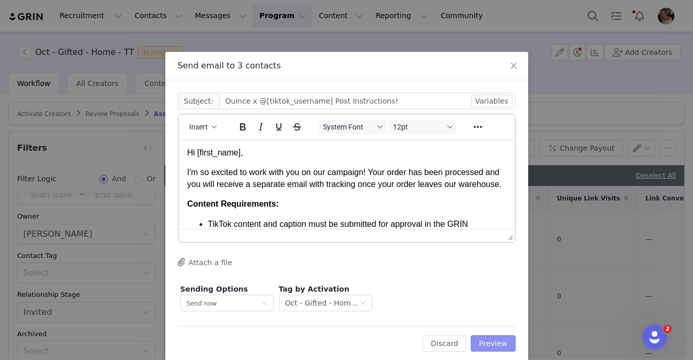
click at [498, 351] on button "Preview" at bounding box center [493, 344] width 45 height 17
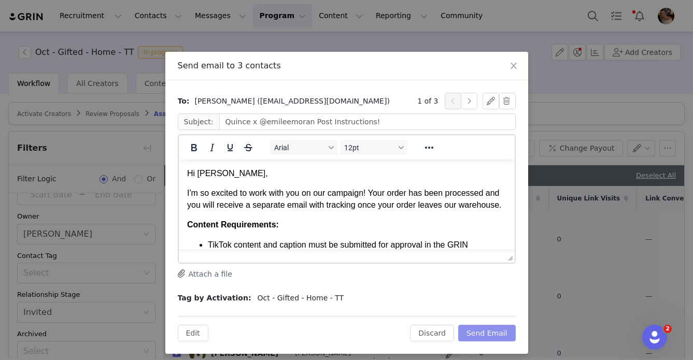
click at [497, 328] on div "Edit Discard Send Email" at bounding box center [347, 328] width 338 height 25
click at [497, 328] on button "Send Email" at bounding box center [487, 333] width 58 height 17
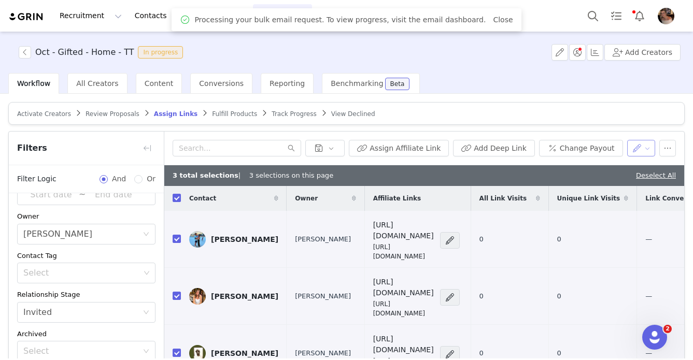
click at [526, 154] on button "button" at bounding box center [641, 148] width 29 height 17
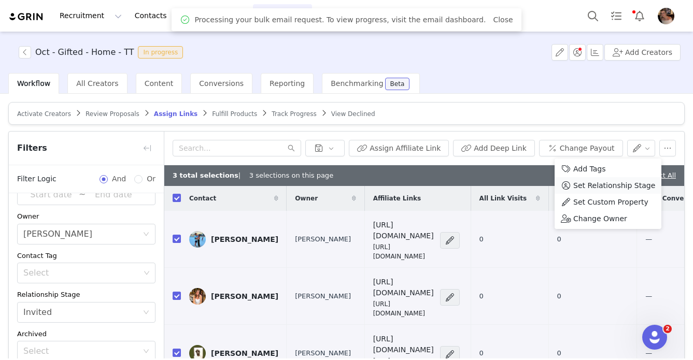
click at [526, 187] on span "Set Relationship Stage" at bounding box center [615, 185] width 82 height 11
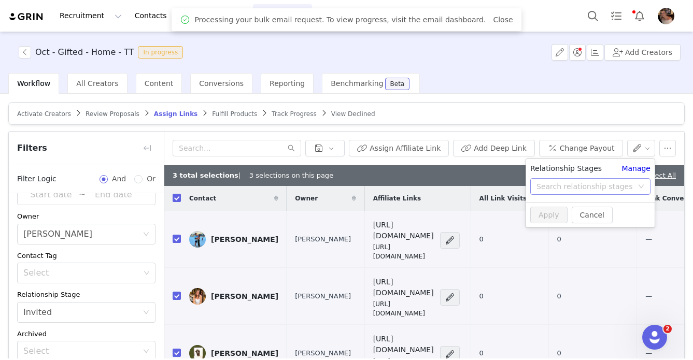
drag, startPoint x: 590, startPoint y: 197, endPoint x: 583, endPoint y: 189, distance: 10.0
click at [526, 189] on div "Search relationship stages" at bounding box center [585, 187] width 96 height 10
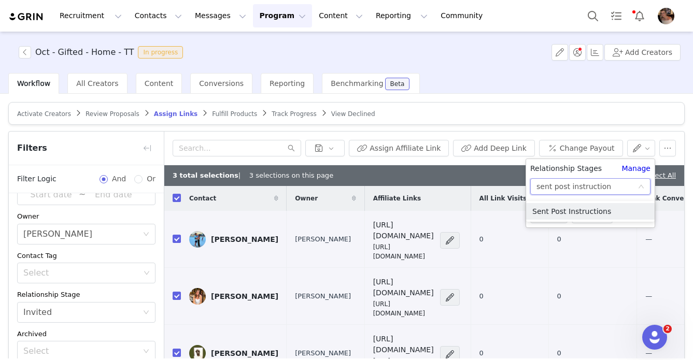
type input "sent post instructions"
click at [526, 212] on li "Sent Post Instructions" at bounding box center [590, 211] width 129 height 17
click at [526, 210] on button "Apply" at bounding box center [549, 215] width 37 height 17
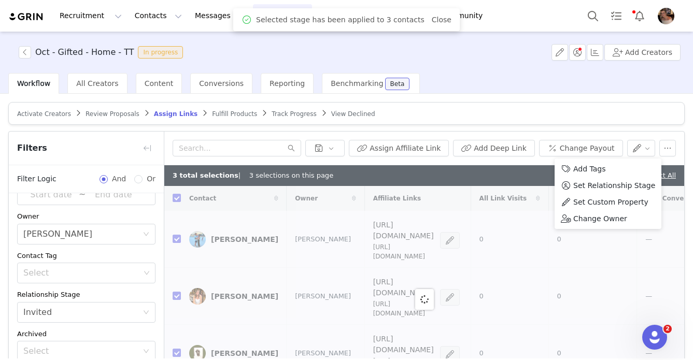
click at [526, 134] on div "Assign Affiliate Link Add Deep Link Change Payout" at bounding box center [424, 149] width 520 height 34
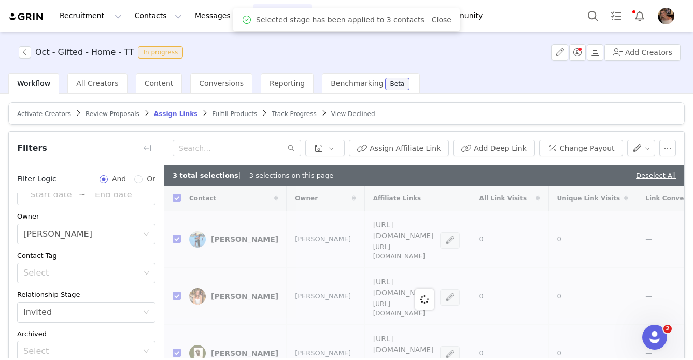
checkbox input "false"
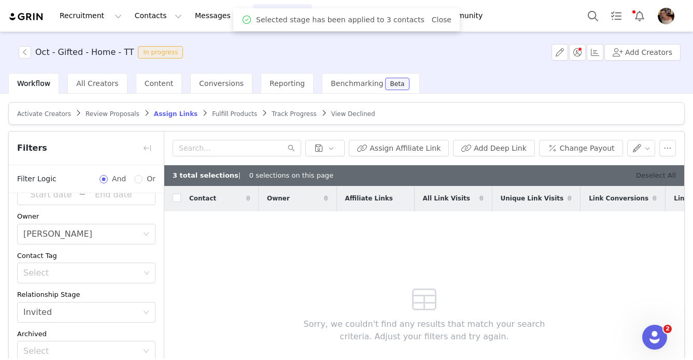
click at [526, 174] on link "Deselect All" at bounding box center [656, 176] width 40 height 8
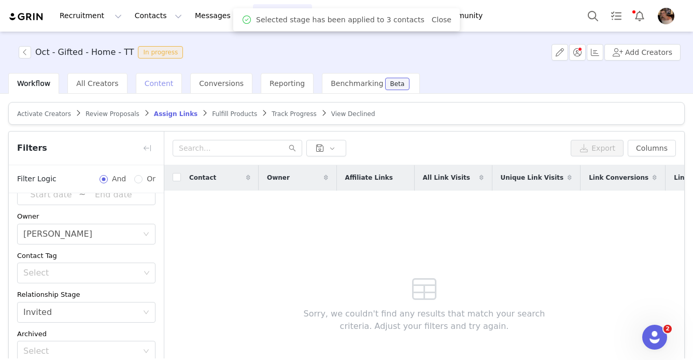
click at [154, 89] on div "Content" at bounding box center [159, 83] width 47 height 21
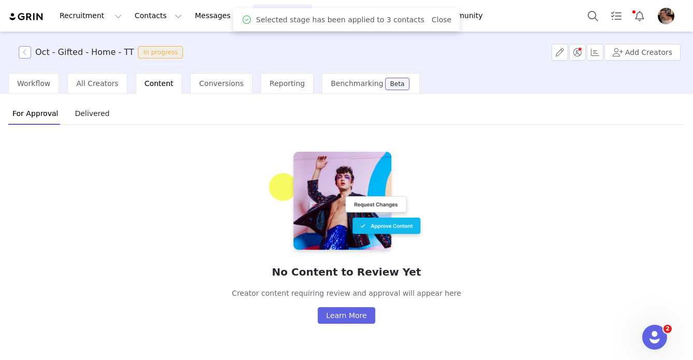
click at [22, 51] on button "button" at bounding box center [25, 52] width 12 height 12
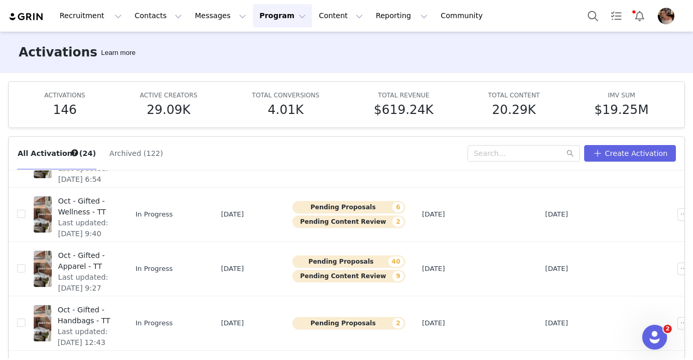
scroll to position [365, 0]
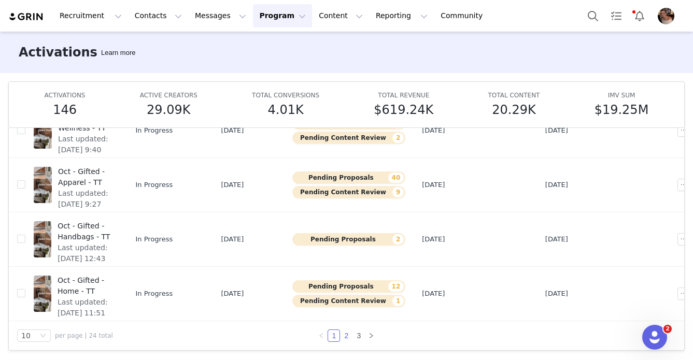
click at [345, 336] on link "2" at bounding box center [346, 335] width 11 height 11
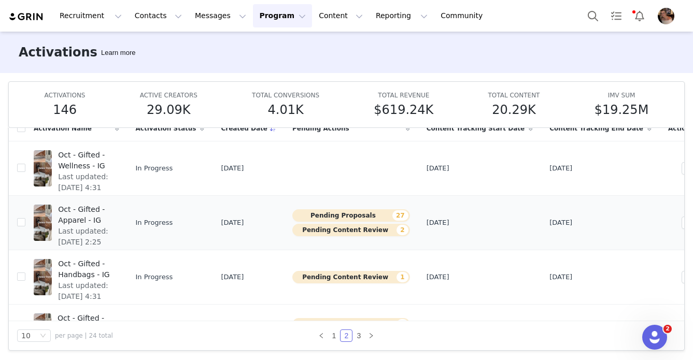
click at [113, 233] on span "Last updated: Sep 24, 2025 2:25 PM" at bounding box center [85, 242] width 54 height 33
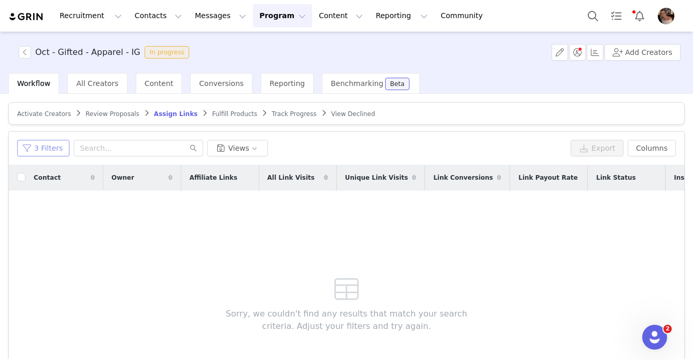
click at [58, 152] on button "3 Filters" at bounding box center [43, 148] width 52 height 17
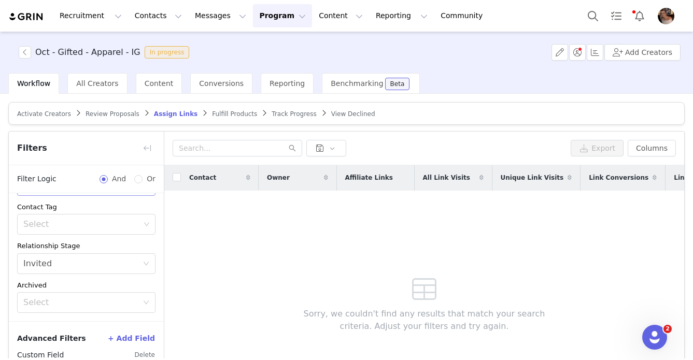
scroll to position [160, 0]
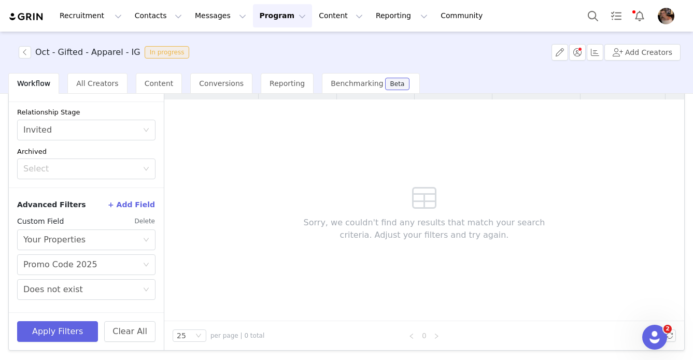
click at [149, 221] on button "Delete" at bounding box center [144, 221] width 21 height 17
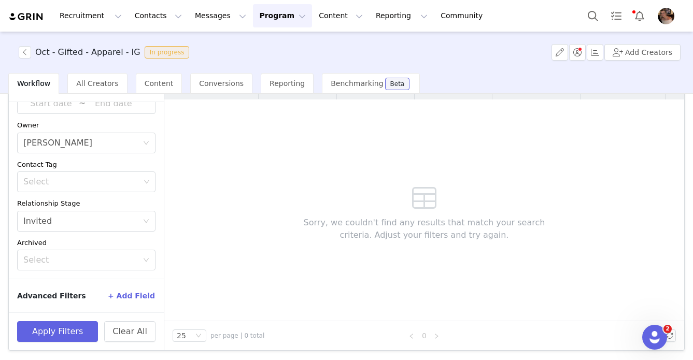
click at [73, 353] on div "Activate Creators Review Proposals Assign Links Fulfill Products Track Progress…" at bounding box center [346, 226] width 693 height 265
click at [73, 333] on button "Apply Filters" at bounding box center [57, 332] width 81 height 21
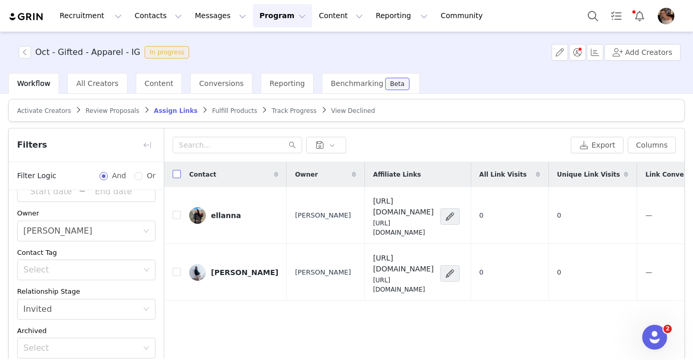
click at [180, 175] on input "checkbox" at bounding box center [177, 174] width 8 height 8
checkbox input "true"
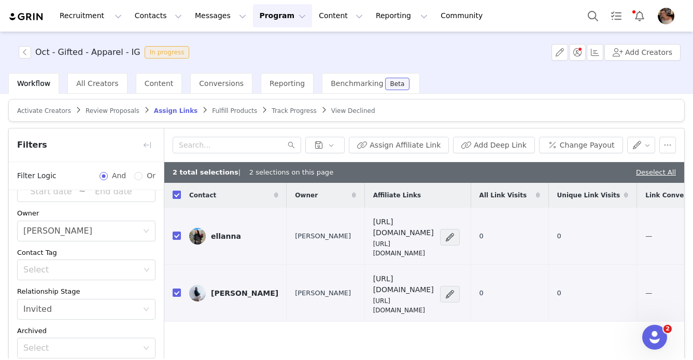
click at [176, 194] on input "checkbox" at bounding box center [177, 195] width 8 height 8
checkbox input "false"
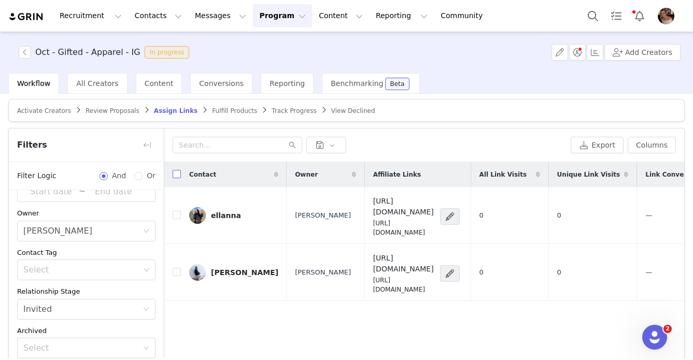
click at [175, 175] on input "checkbox" at bounding box center [177, 174] width 8 height 8
checkbox input "true"
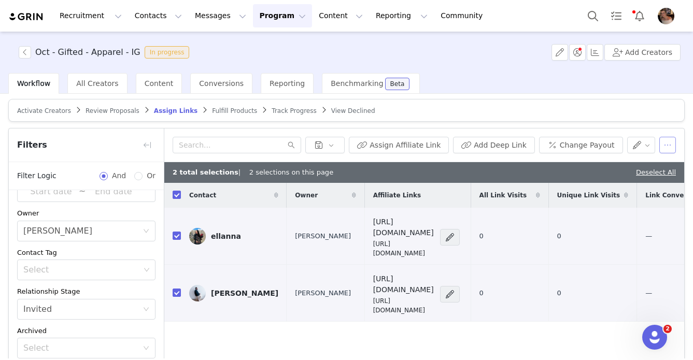
click at [526, 147] on button "button" at bounding box center [668, 145] width 17 height 17
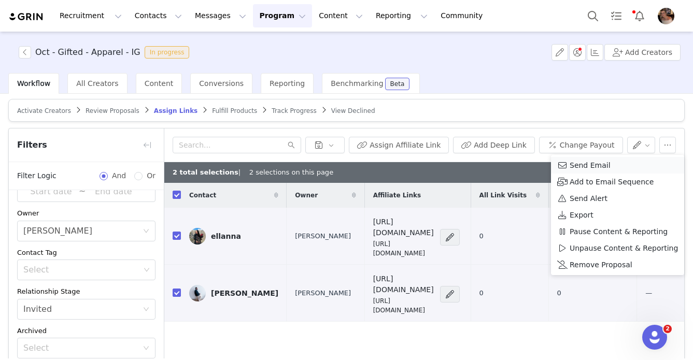
click at [526, 165] on span "Send Email" at bounding box center [590, 165] width 41 height 11
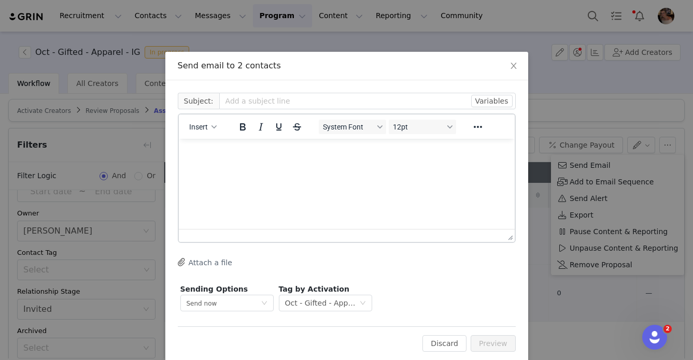
scroll to position [0, 0]
click at [204, 129] on span "Insert" at bounding box center [198, 127] width 19 height 8
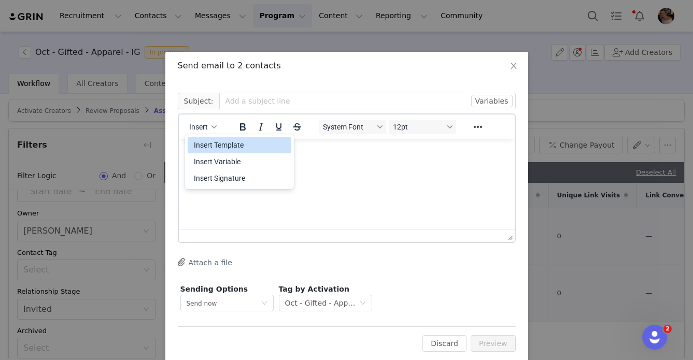
click at [232, 143] on div "Insert Template" at bounding box center [240, 145] width 93 height 12
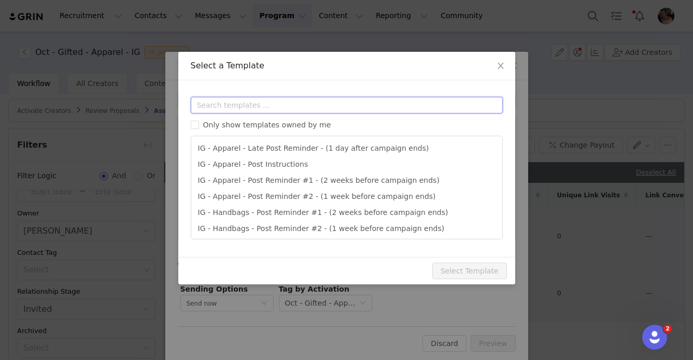
click at [262, 102] on input "text" at bounding box center [347, 105] width 312 height 17
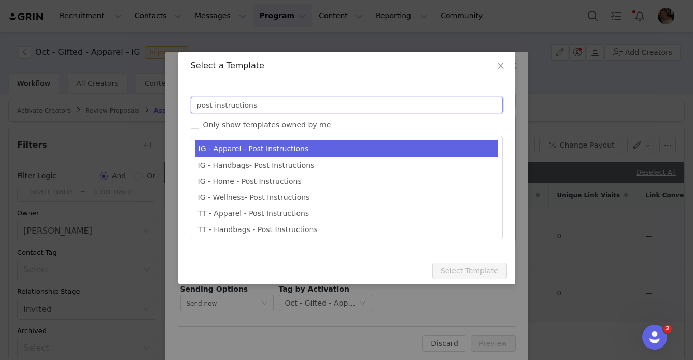
type input "post instructions"
type input "Quince x @[instagram_username] Post Instructions!"
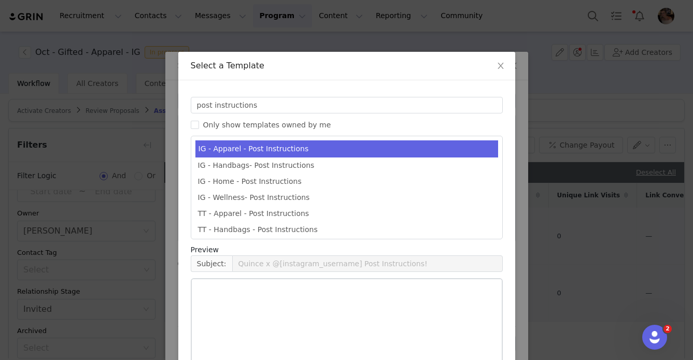
click at [227, 150] on li "IG - Apparel - Post Instructions" at bounding box center [347, 149] width 303 height 17
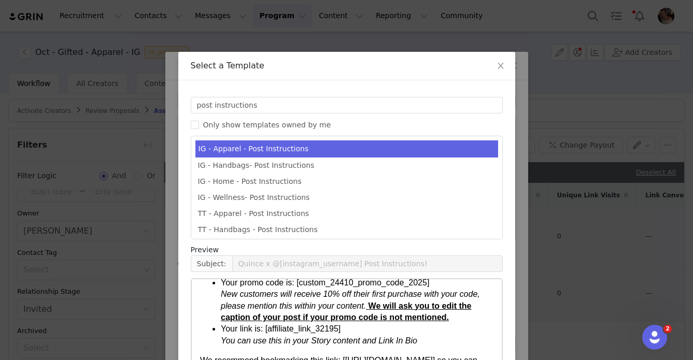
scroll to position [443, 0]
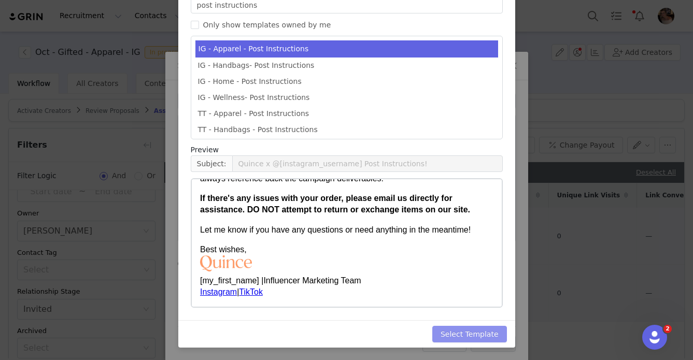
click at [461, 337] on button "Select Template" at bounding box center [470, 334] width 75 height 17
type input "Quince x @[instagram_username] Post Instructions!"
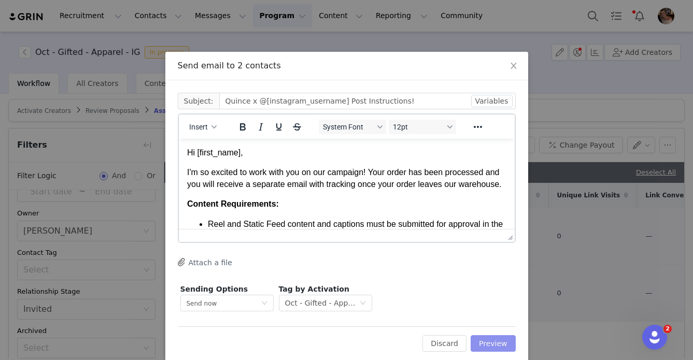
click at [487, 346] on button "Preview" at bounding box center [493, 344] width 45 height 17
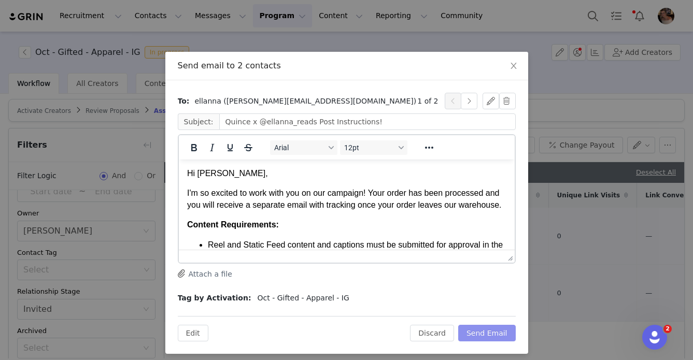
click at [490, 331] on button "Send Email" at bounding box center [487, 333] width 58 height 17
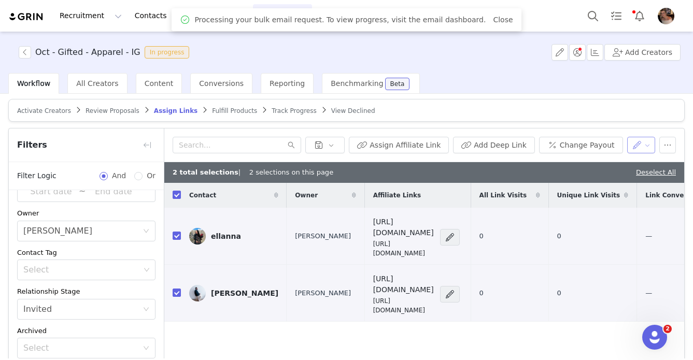
click at [526, 143] on button "button" at bounding box center [641, 145] width 29 height 17
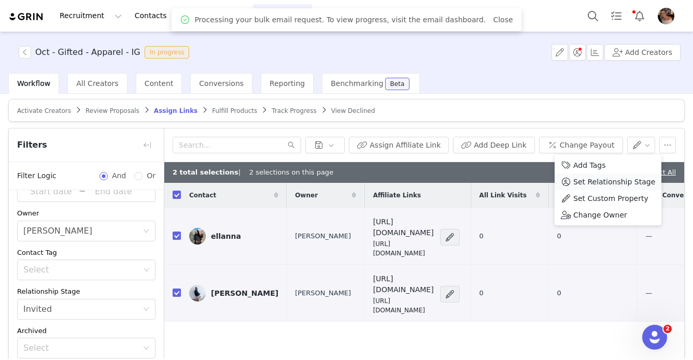
click at [526, 183] on span "Set Relationship Stage" at bounding box center [615, 181] width 82 height 11
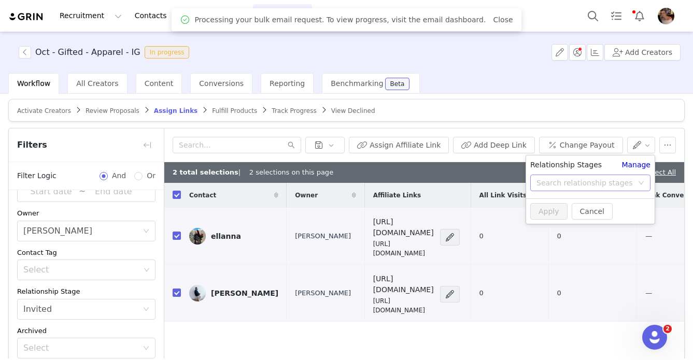
click at [526, 181] on div "Search relationship stages" at bounding box center [585, 183] width 96 height 10
type input "sent"
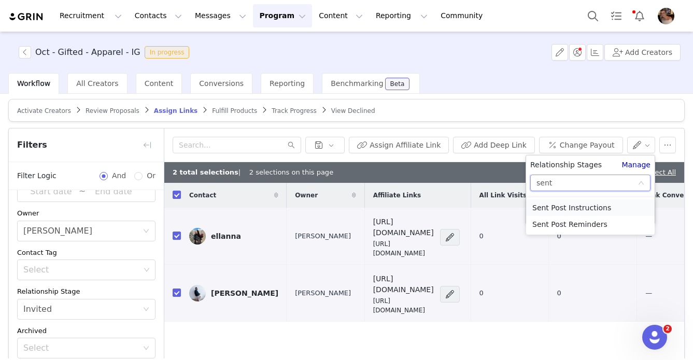
click at [526, 208] on li "Sent Post Instructions" at bounding box center [590, 208] width 129 height 17
click at [526, 212] on button "Apply" at bounding box center [549, 211] width 37 height 17
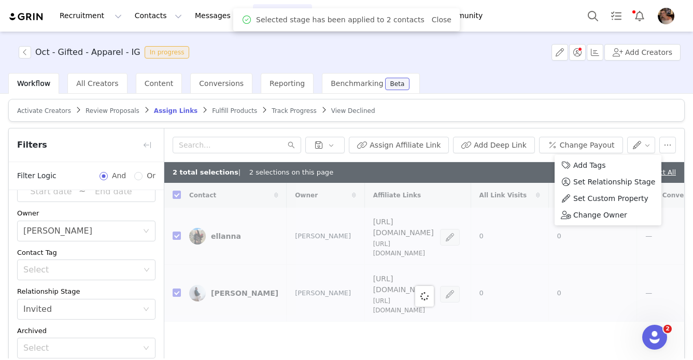
click at [514, 322] on div at bounding box center [424, 296] width 520 height 227
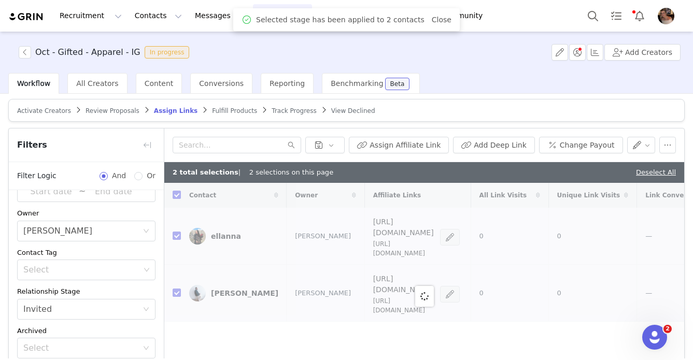
checkbox input "false"
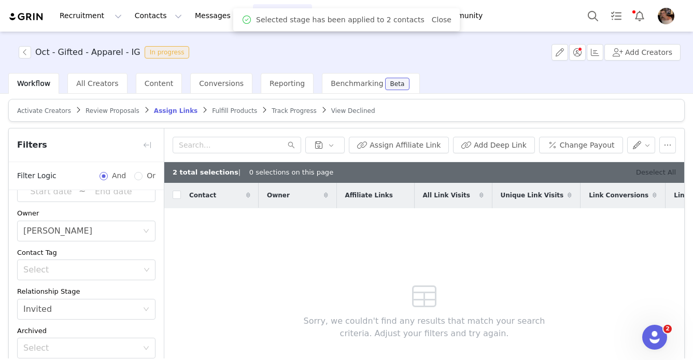
click at [526, 169] on link "Deselect All" at bounding box center [656, 173] width 40 height 8
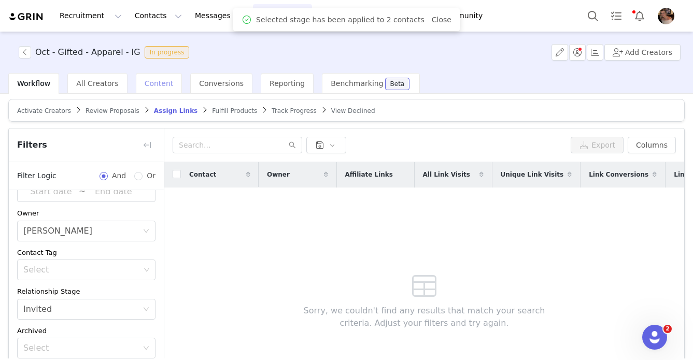
click at [156, 82] on span "Content" at bounding box center [159, 83] width 29 height 8
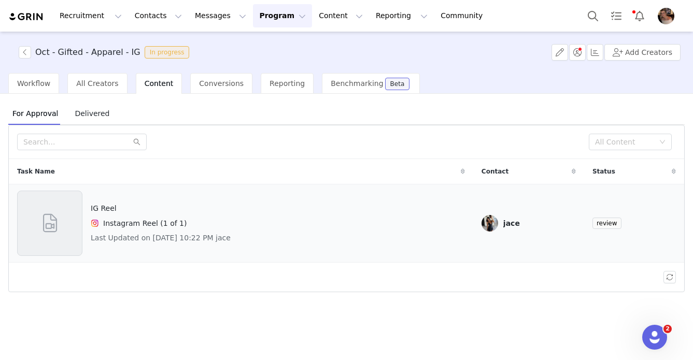
click at [322, 241] on div "IG Reel Instagram Reel (1 of 1) Last Updated on Sep 29, 2025 10:22 PM jace" at bounding box center [241, 223] width 448 height 65
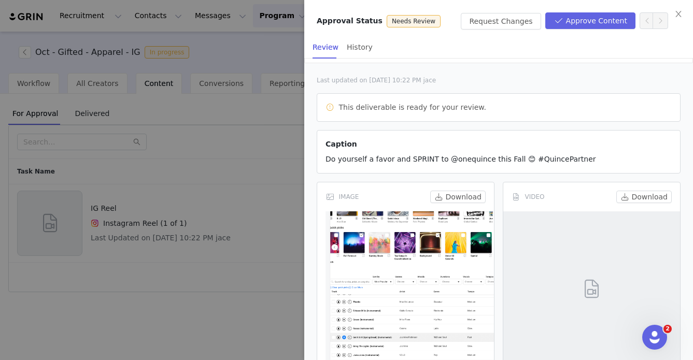
scroll to position [105, 0]
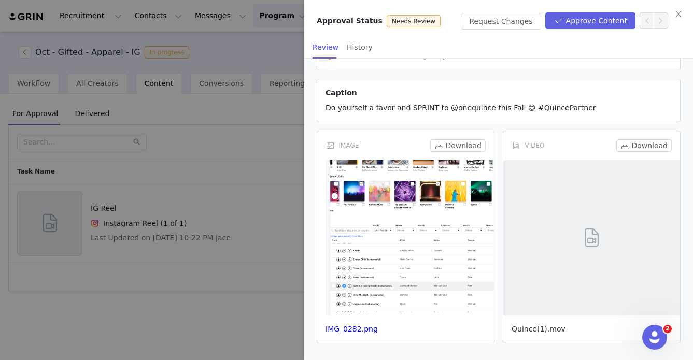
click at [526, 328] on link "Quince(1).mov" at bounding box center [539, 329] width 54 height 8
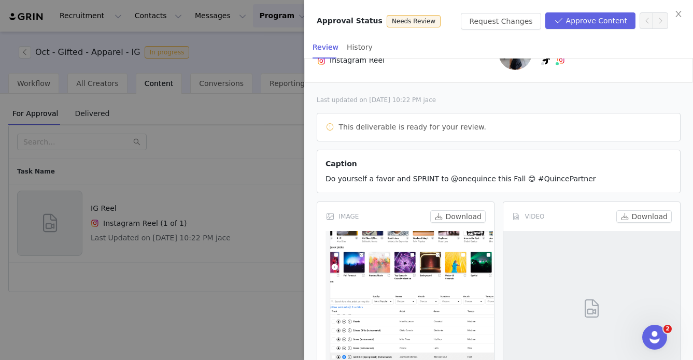
scroll to position [0, 0]
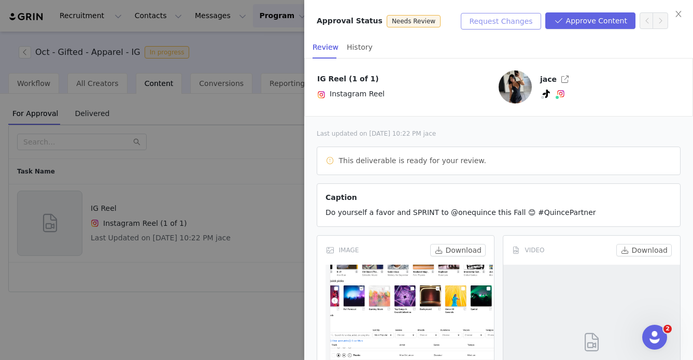
click at [526, 22] on button "Request Changes" at bounding box center [501, 21] width 80 height 17
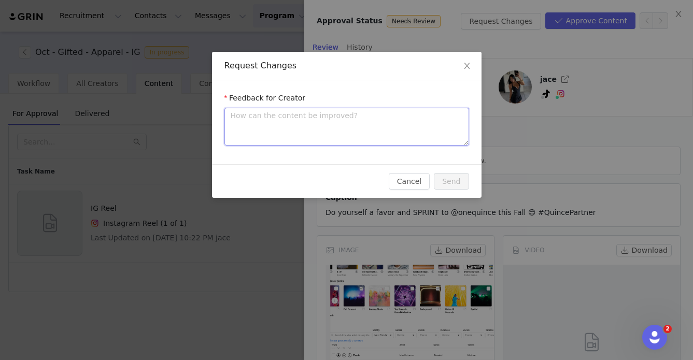
click at [343, 123] on textarea at bounding box center [347, 127] width 245 height 38
paste textarea "INFG-25JACEANTOINETTE10"
type textarea "INFG-25JACEANTOINETTE10"
click at [231, 118] on textarea "INFG-25JACEANTOINETTE10" at bounding box center [347, 127] width 245 height 38
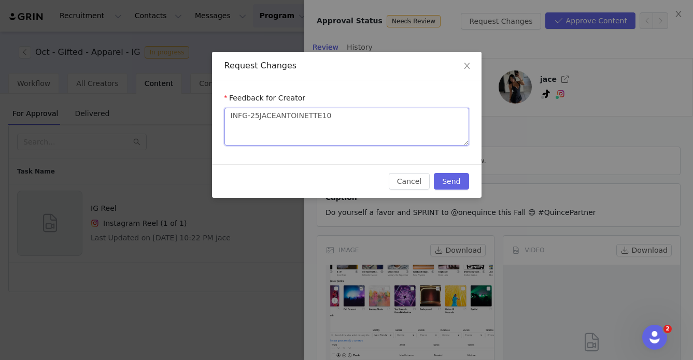
type textarea "LINFG-25JACEANTOINETTE10"
type textarea "LoINFG-25JACEANTOINETTE10"
type textarea "LovINFG-25JACEANTOINETTE10"
type textarea "LoveINFG-25JACEANTOINETTE10"
type textarea "Love!INFG-25JACEANTOINETTE10"
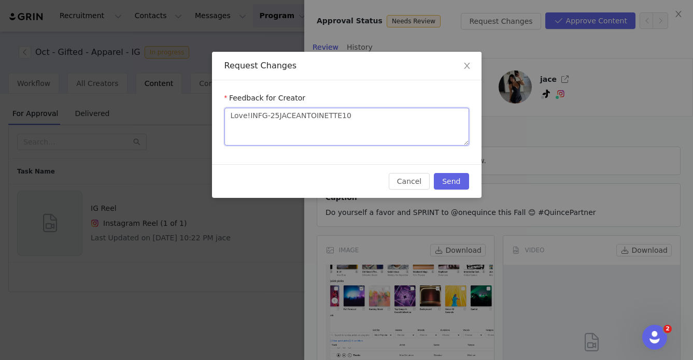
type textarea "Love! INFG-25JACEANTOINETTE10"
type textarea "Love! FINFG-25JACEANTOINETTE10"
type textarea "Love! FeINFG-25JACEANTOINETTE10"
type textarea "Love! FewINFG-25JACEANTOINETTE10"
type textarea "Love! Few INFG-25JACEANTOINETTE10"
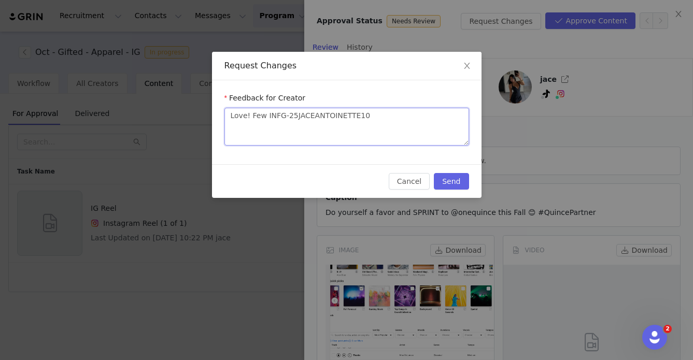
type textarea "Love! Few eINFG-25JACEANTOINETTE10"
type textarea "Love! Few edINFG-25JACEANTOINETTE10"
type textarea "Love! Few ediINFG-25JACEANTOINETTE10"
type textarea "Love! Few editINFG-25JACEANTOINETTE10"
type textarea "Love! Few editsINFG-25JACEANTOINETTE10"
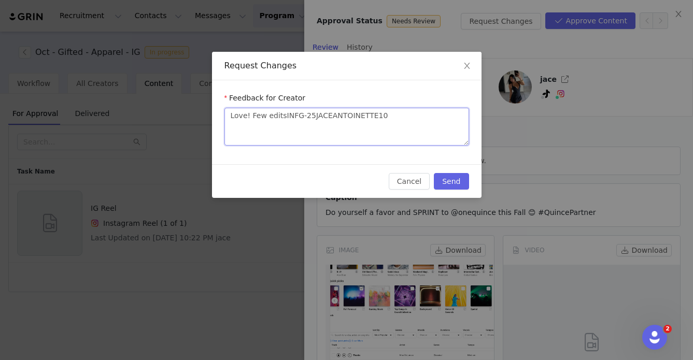
type textarea "Love! Few edits INFG-25JACEANTOINETTE10"
type textarea "Love! Few edits -INFG-25JACEANTOINETTE10"
type textarea "Love! Few edits - INFG-25JACEANTOINETTE10"
type textarea "Love! Few edits - pINFG-25JACEANTOINETTE10"
type textarea "Love! Few edits - pleINFG-25JACEANTOINETTE10"
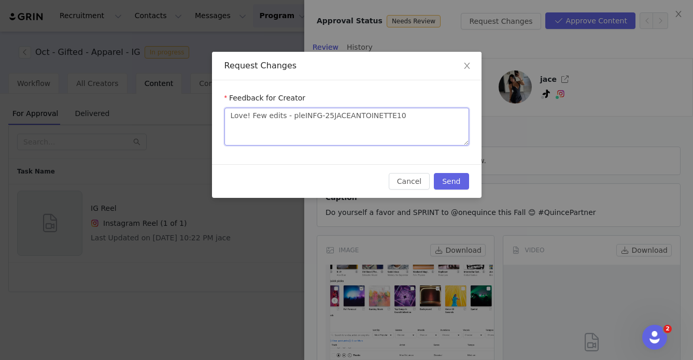
type textarea "Love! Few edits - pleaINFG-25JACEANTOINETTE10"
type textarea "Love! Few edits - pleasINFG-25JACEANTOINETTE10"
type textarea "Love! Few edits - pleaseINFG-25JACEANTOINETTE10"
type textarea "Love! Few edits - please INFG-25JACEANTOINETTE10"
type textarea "Love! Few edits - please aINFG-25JACEANTOINETTE10"
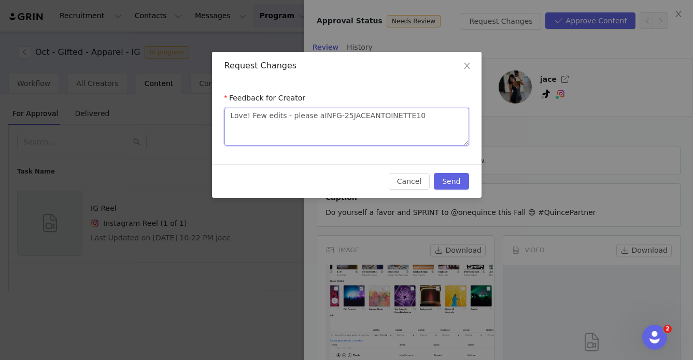
type textarea "Love! Few edits - please adINFG-25JACEANTOINETTE10"
type textarea "Love! Few edits - please add INFG-25JACEANTOINETTE10"
type textarea "Love! Few edits - please add yINFG-25JACEANTOINETTE10"
type textarea "Love! Few edits - please add yoINFG-25JACEANTOINETTE10"
type textarea "Love! Few edits - please add youINFG-25JACEANTOINETTE10"
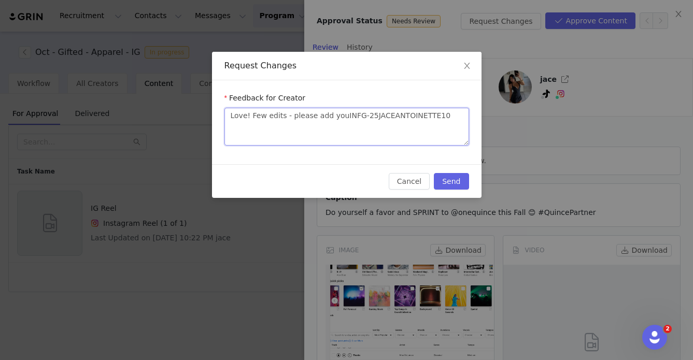
type textarea "Love! Few edits - please add yourINFG-25JACEANTOINETTE10"
type textarea "Love! Few edits - please add your INFG-25JACEANTOINETTE10"
type textarea "Love! Few edits - please add your cINFG-25JACEANTOINETTE10"
type textarea "Love! Few edits - please add your coINFG-25JACEANTOINETTE10"
type textarea "Love! Few edits - please add your codINFG-25JACEANTOINETTE10"
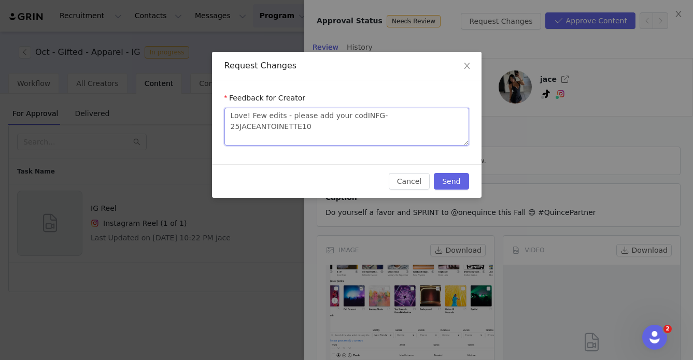
type textarea "Love! Few edits - please add your codeINFG-25JACEANTOINETTE10"
type textarea "Love! Few edits - please add your code INFG-25JACEANTOINETTE10"
type textarea "Love! Few edits - please add your code - INFG-25JACEANTOINETTE10"
click at [319, 127] on textarea "Love! Few edits - please add your code - INFG-25JACEANTOINETTE10" at bounding box center [347, 127] width 245 height 38
type textarea "Love! Few edits - please add your code - INFG-25JACEANTOINETTE10 a"
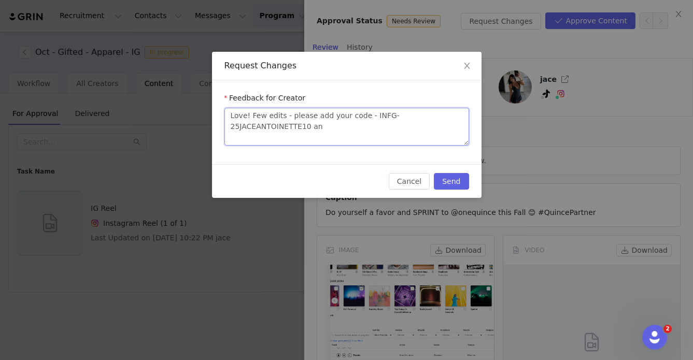
type textarea "Love! Few edits - please add your code - INFG-25JACEANTOINETTE10 and"
type textarea "Love! Few edits - please add your code - INFG-25JACEANTOINETTE10 and m"
type textarea "Love! Few edits - please add your code - INFG-25JACEANTOINETTE10 and me"
type textarea "Love! Few edits - please add your code - INFG-25JACEANTOINETTE10 and men"
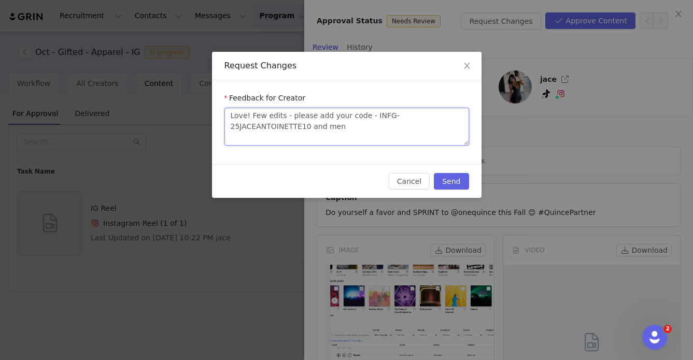
type textarea "Love! Few edits - please add your code - INFG-25JACEANTOINETTE10 and ment"
type textarea "Love! Few edits - please add your code - INFG-25JACEANTOINETTE10 and menti"
type textarea "Love! Few edits - please add your code - INFG-25JACEANTOINETTE10 and mentio"
type textarea "Love! Few edits - please add your code - INFG-25JACEANTOINETTE10 and mention"
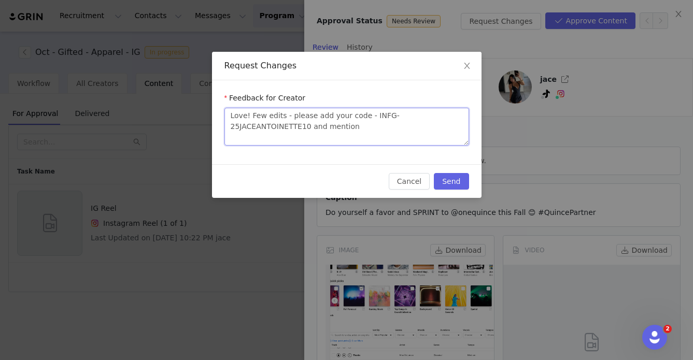
type textarea "Love! Few edits - please add your code - INFG-25JACEANTOINETTE10 and mention i"
type textarea "Love! Few edits - please add your code - INFG-25JACEANTOINETTE10 and mention it"
type textarea "Love! Few edits - please add your code - INFG-25JACEANTOINETTE10 and mention its"
type textarea "Love! Few edits - please add your code - INFG-25JACEANTOINETTE10 and mention it…"
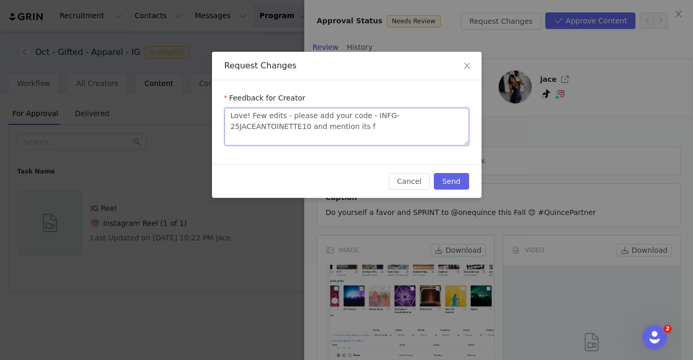
type textarea "Love! Few edits - please add your code - INFG-25JACEANTOINETTE10 and mention it…"
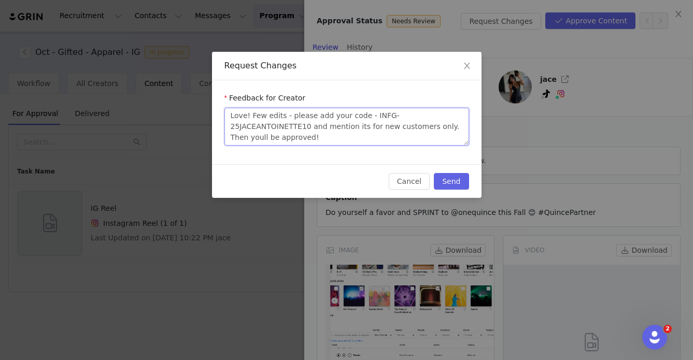
click at [261, 137] on textarea "Love! Few edits - please add your code - INFG-25JACEANTOINETTE10 and mention it…" at bounding box center [347, 127] width 245 height 38
click at [461, 178] on button "Send" at bounding box center [451, 181] width 35 height 17
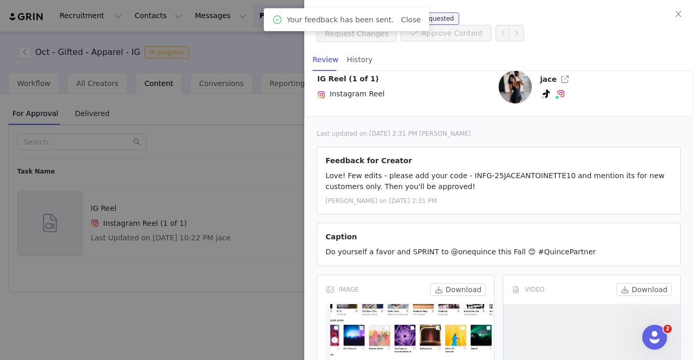
click at [286, 168] on div at bounding box center [346, 180] width 693 height 360
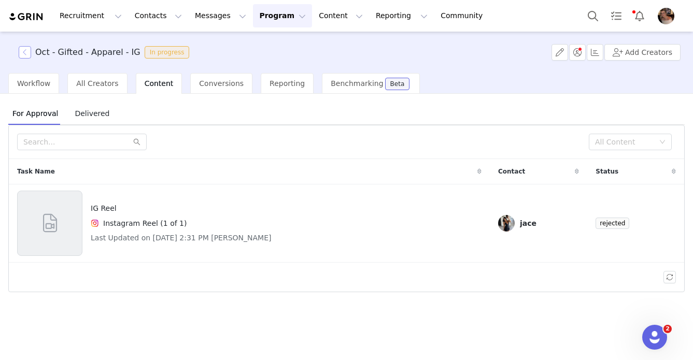
click at [26, 54] on button "button" at bounding box center [25, 52] width 12 height 12
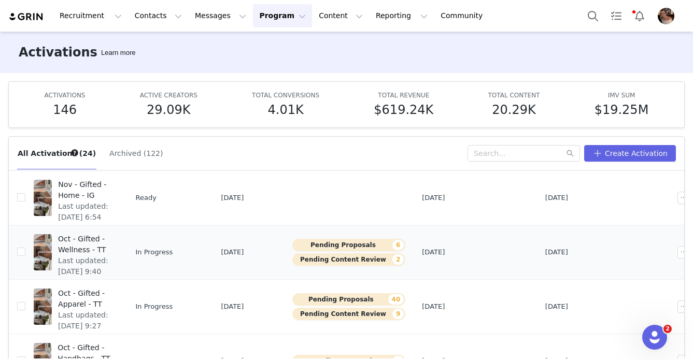
scroll to position [300, 0]
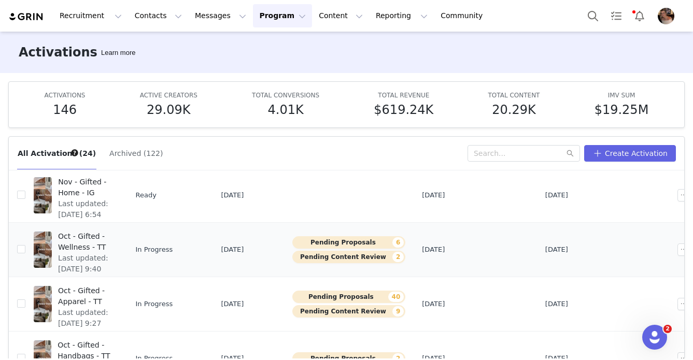
click at [113, 265] on span "Last updated: Sep 29, 2025 9:40 AM" at bounding box center [85, 269] width 54 height 33
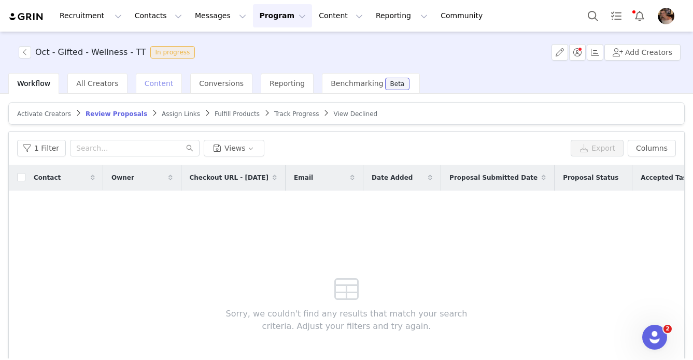
click at [156, 88] on div "Content" at bounding box center [159, 83] width 47 height 21
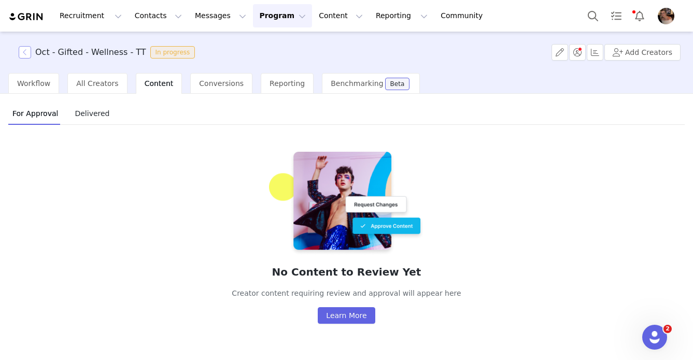
click at [22, 53] on button "button" at bounding box center [25, 52] width 12 height 12
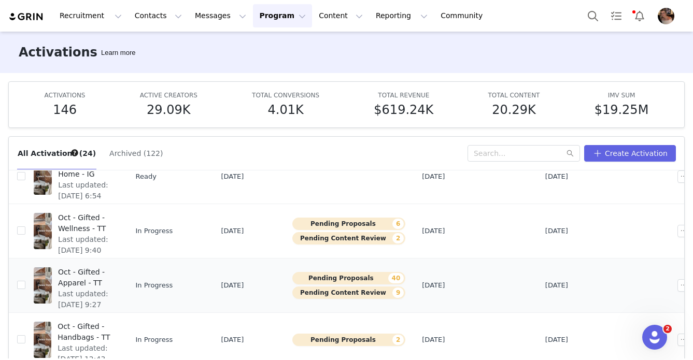
scroll to position [327, 0]
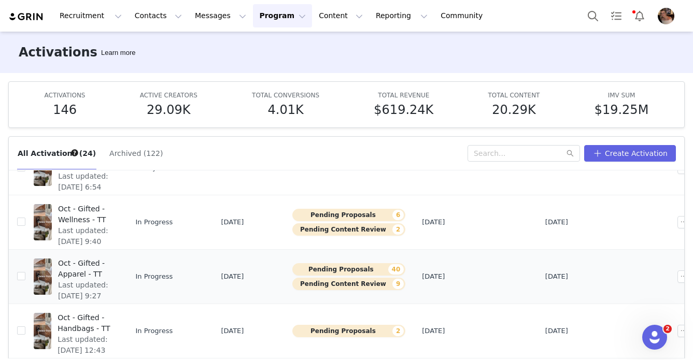
click at [113, 279] on span "Oct - Gifted - Apparel - TT" at bounding box center [85, 269] width 54 height 22
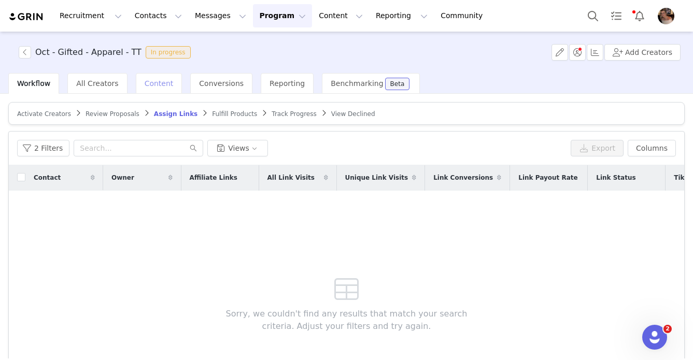
click at [160, 85] on span "Content" at bounding box center [159, 83] width 29 height 8
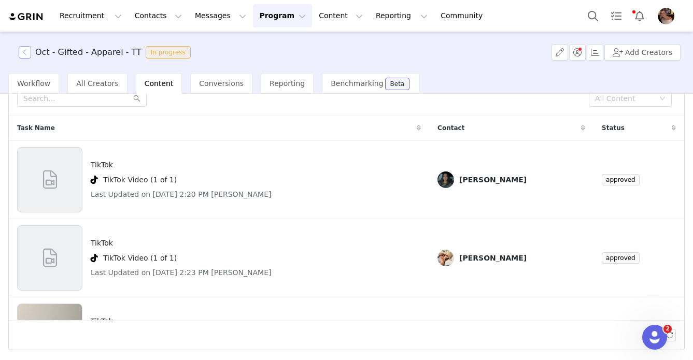
click at [22, 57] on button "button" at bounding box center [25, 52] width 12 height 12
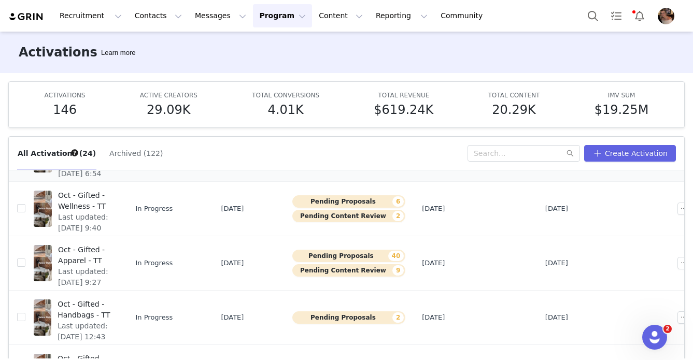
scroll to position [365, 0]
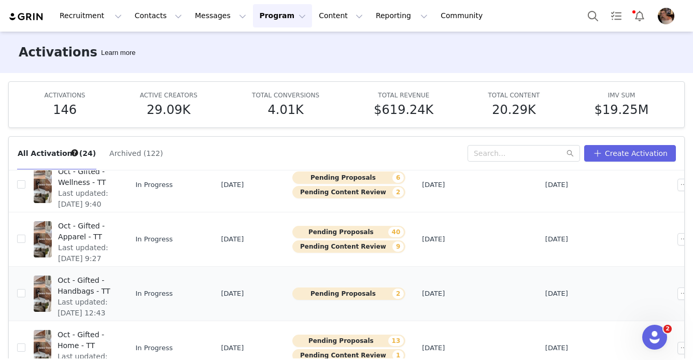
click at [101, 297] on span "Last updated: Sep 22, 2025 12:43 PM" at bounding box center [85, 313] width 55 height 33
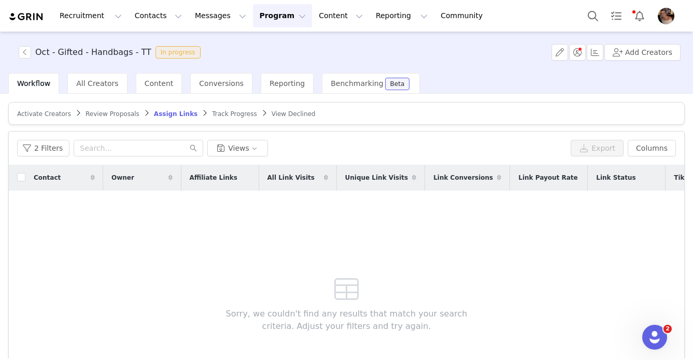
click at [119, 111] on span "Review Proposals" at bounding box center [113, 113] width 54 height 7
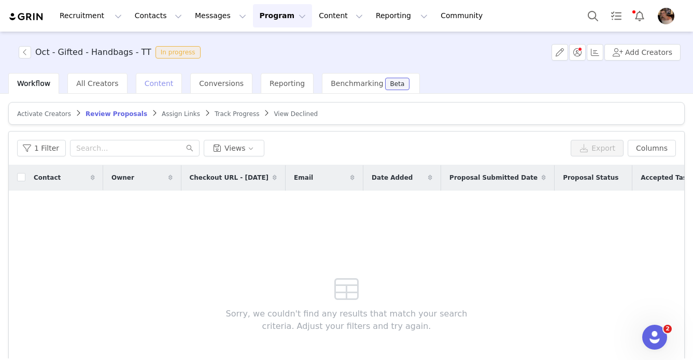
click at [154, 84] on span "Content" at bounding box center [159, 83] width 29 height 8
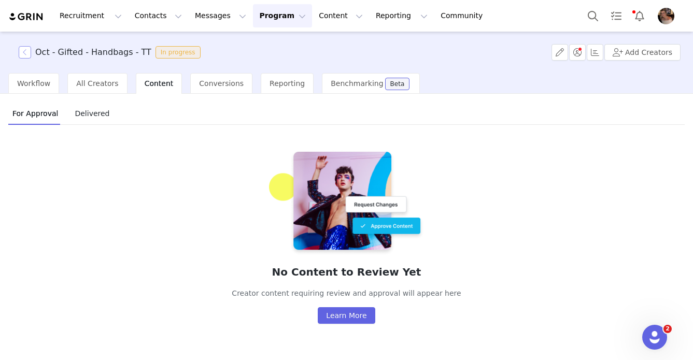
click at [23, 53] on button "button" at bounding box center [25, 52] width 12 height 12
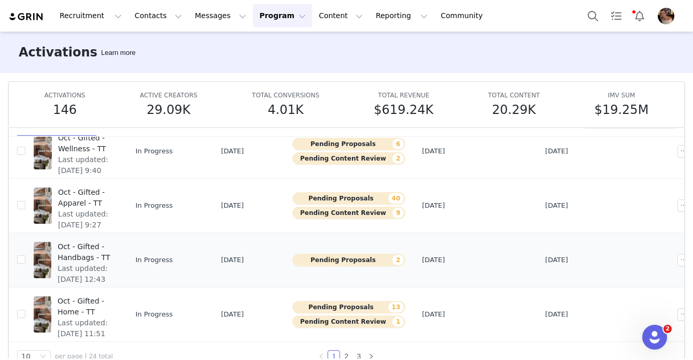
scroll to position [54, 0]
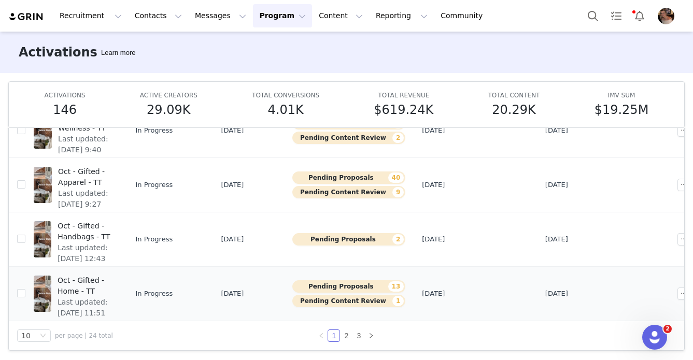
click at [104, 290] on span "Oct - Gifted - Home - TT" at bounding box center [85, 286] width 55 height 22
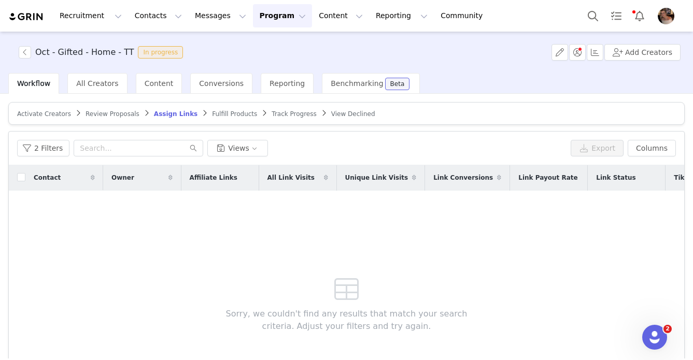
click at [128, 114] on span "Review Proposals" at bounding box center [113, 113] width 54 height 7
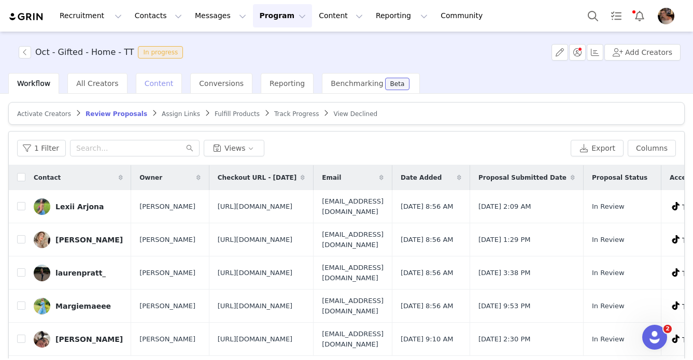
click at [155, 83] on span "Content" at bounding box center [159, 83] width 29 height 8
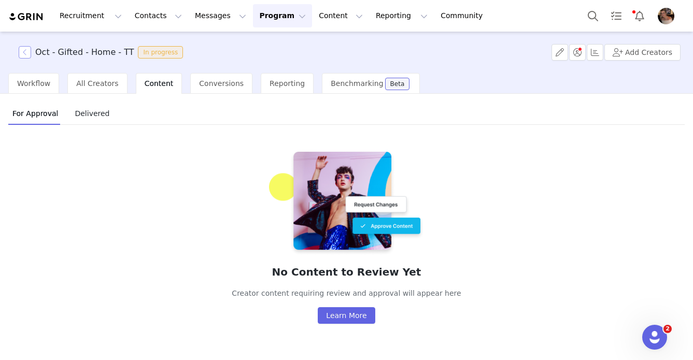
click at [21, 57] on button "button" at bounding box center [25, 52] width 12 height 12
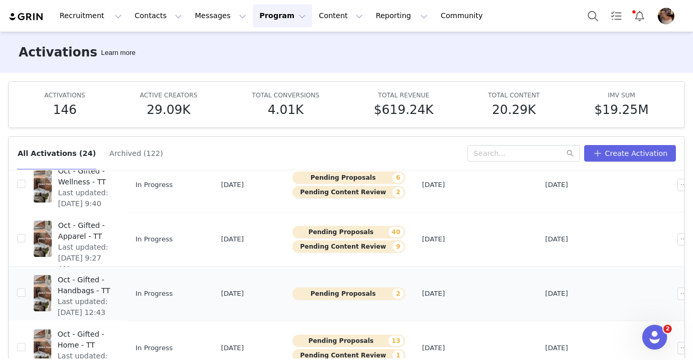
scroll to position [54, 0]
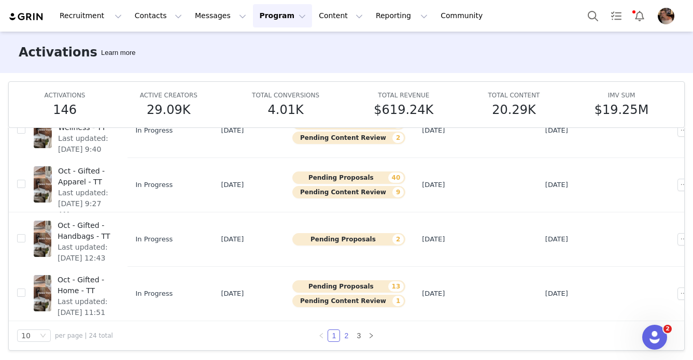
click at [345, 336] on link "2" at bounding box center [346, 335] width 11 height 11
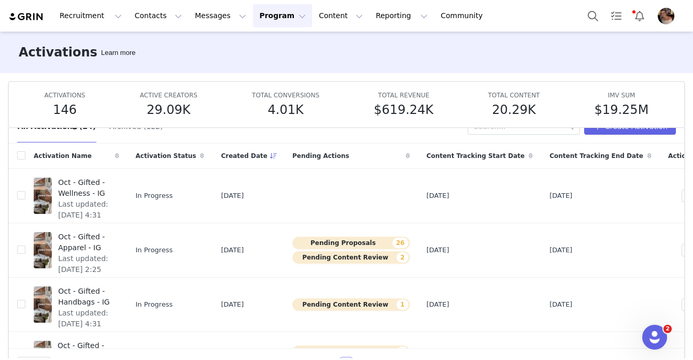
scroll to position [0, 0]
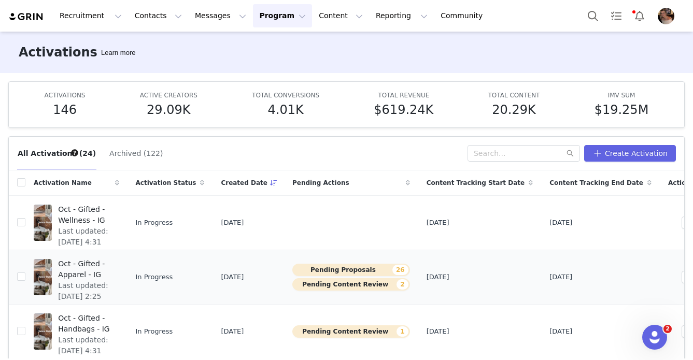
click at [102, 261] on span "Oct - Gifted - Apparel - IG" at bounding box center [85, 270] width 54 height 22
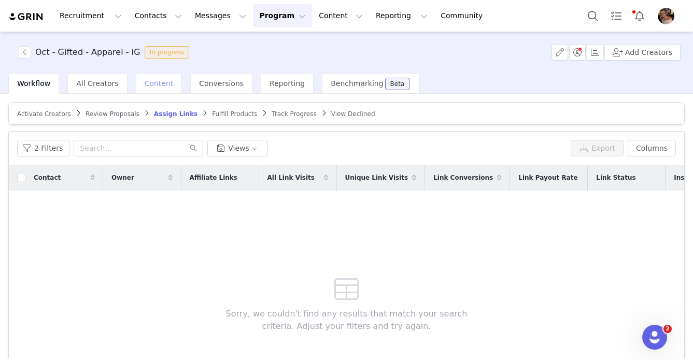
click at [152, 84] on span "Content" at bounding box center [159, 83] width 29 height 8
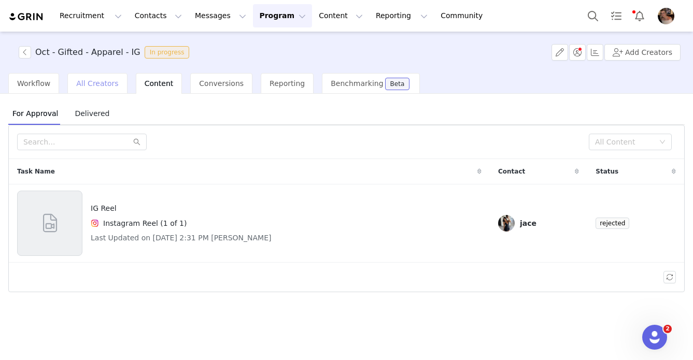
click at [100, 86] on span "All Creators" at bounding box center [97, 83] width 42 height 8
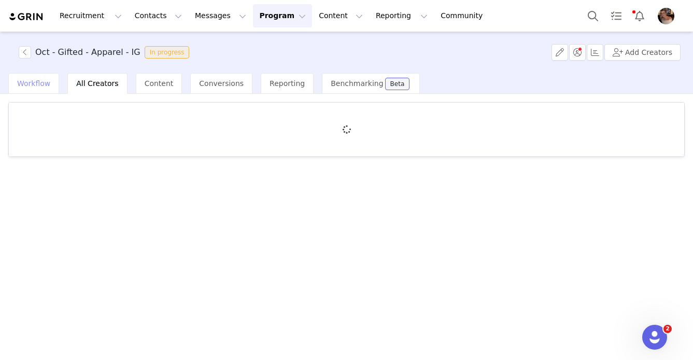
click at [38, 83] on span "Workflow" at bounding box center [33, 83] width 33 height 8
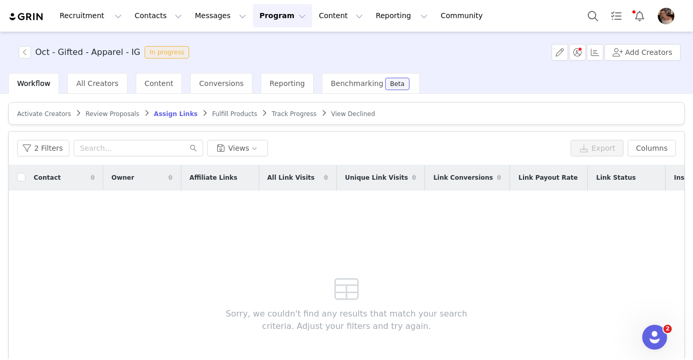
click at [108, 118] on article "Activate Creators Review Proposals Assign Links Fulfill Products Track Progress…" at bounding box center [346, 113] width 677 height 23
click at [107, 117] on div "Review Proposals" at bounding box center [113, 114] width 54 height 8
click at [102, 110] on span "Review Proposals" at bounding box center [113, 113] width 54 height 7
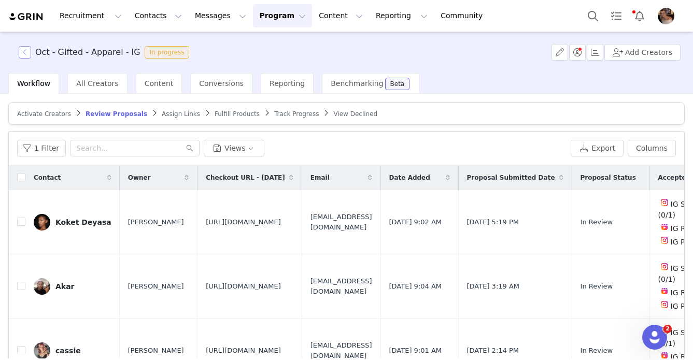
click at [26, 55] on button "button" at bounding box center [25, 52] width 12 height 12
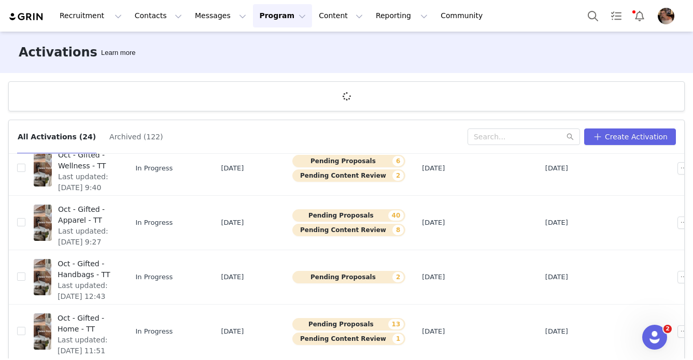
scroll to position [54, 0]
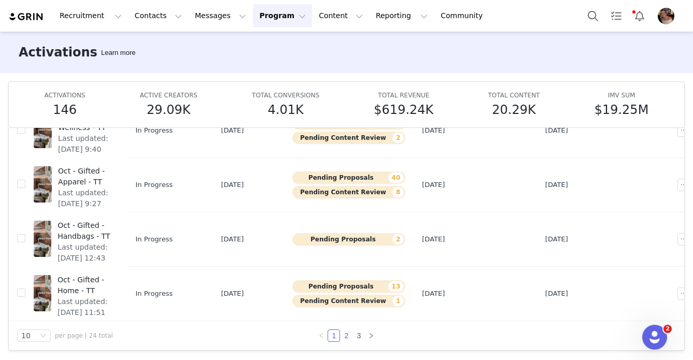
click at [343, 334] on link "2" at bounding box center [346, 335] width 11 height 11
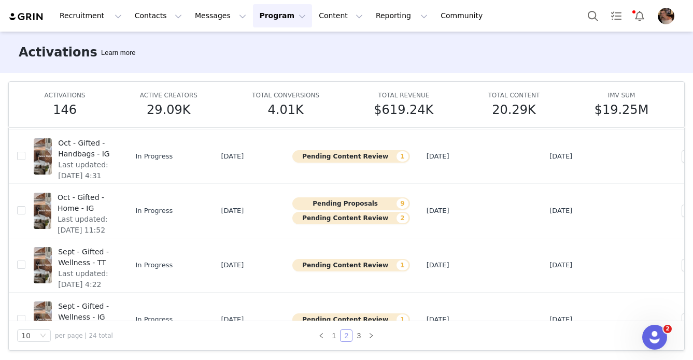
scroll to position [0, 0]
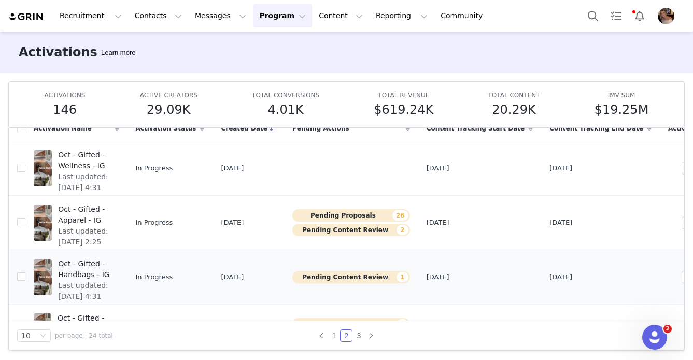
click at [110, 271] on span "Oct - Gifted - Handbags - IG" at bounding box center [85, 270] width 54 height 22
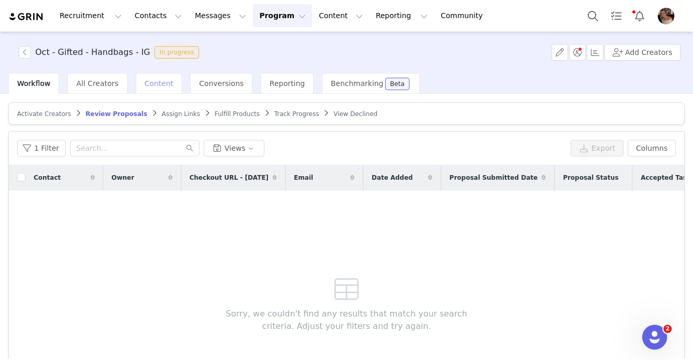
click at [152, 86] on span "Content" at bounding box center [159, 83] width 29 height 8
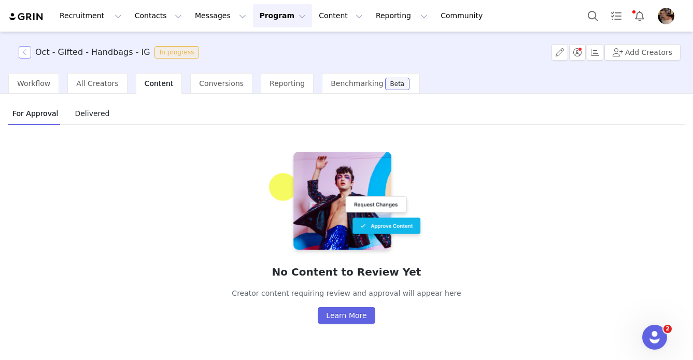
click at [24, 51] on button "button" at bounding box center [25, 52] width 12 height 12
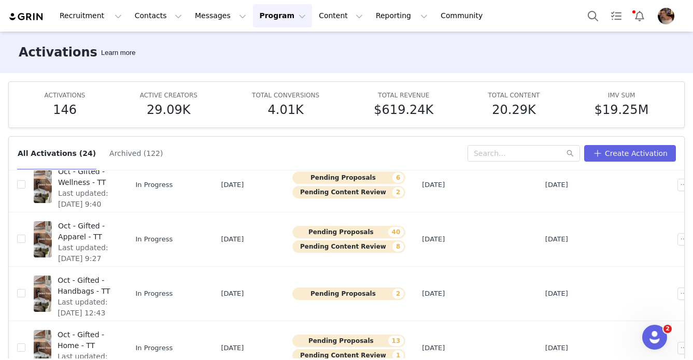
scroll to position [54, 0]
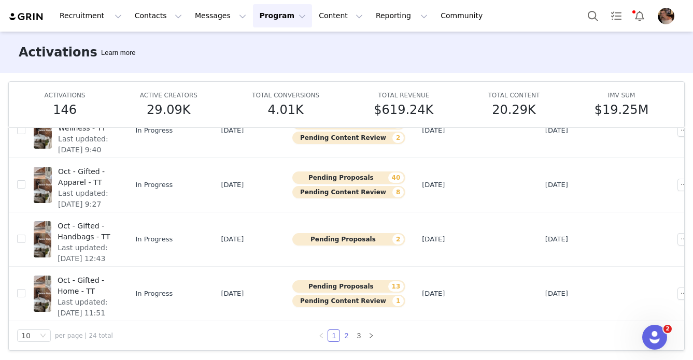
click at [345, 340] on link "2" at bounding box center [346, 335] width 11 height 11
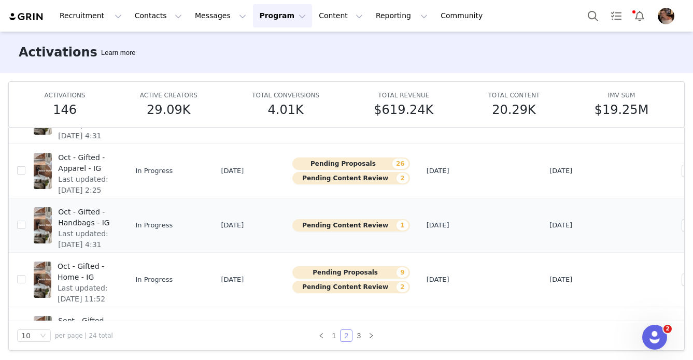
scroll to position [117, 0]
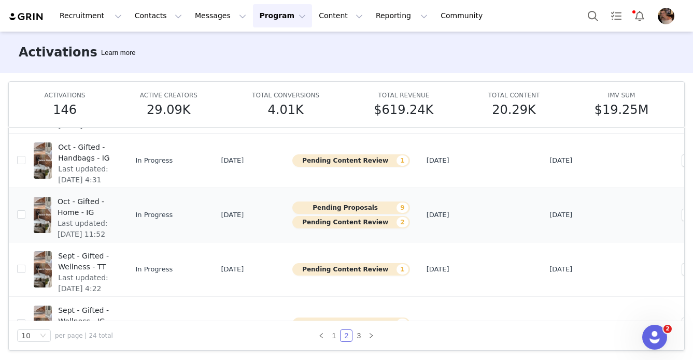
click at [113, 218] on span "Last updated: Sep 23, 2025 11:52 AM" at bounding box center [85, 234] width 55 height 33
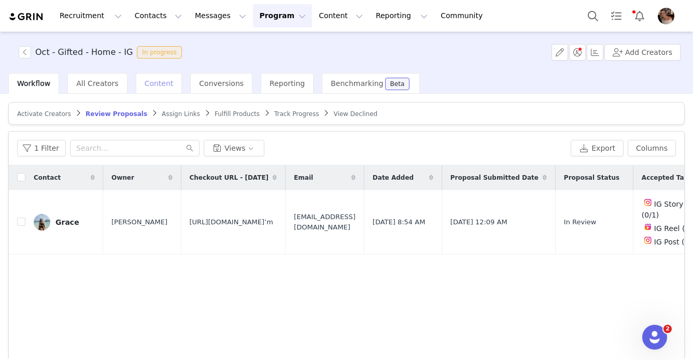
click at [157, 86] on span "Content" at bounding box center [159, 83] width 29 height 8
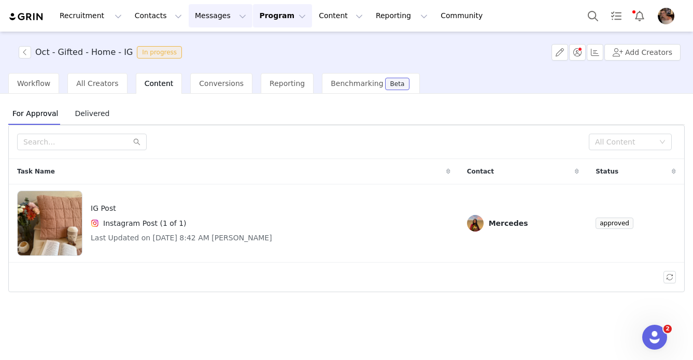
click at [199, 20] on button "Messages Messages" at bounding box center [221, 15] width 64 height 23
click at [203, 50] on p "Dashboard" at bounding box center [205, 45] width 39 height 11
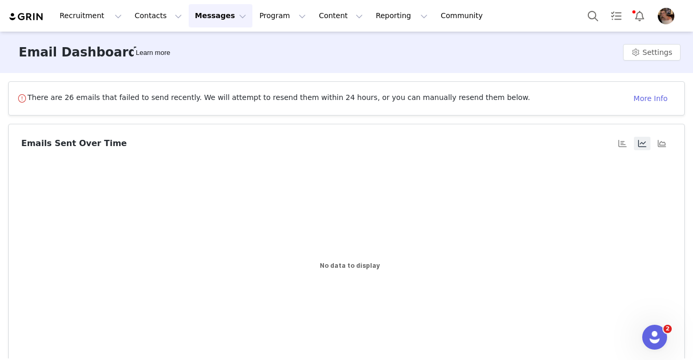
click at [205, 22] on button "Messages Messages" at bounding box center [221, 15] width 64 height 23
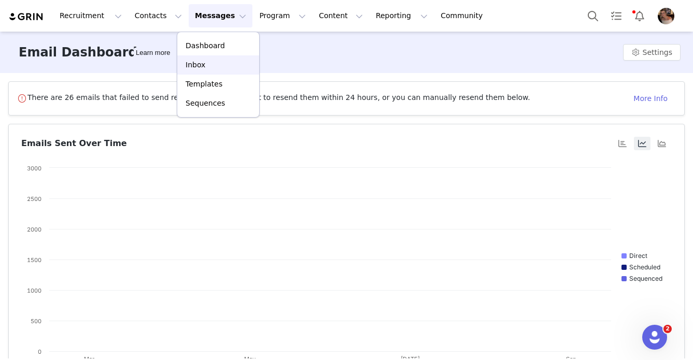
click at [202, 62] on p "Inbox" at bounding box center [196, 65] width 20 height 11
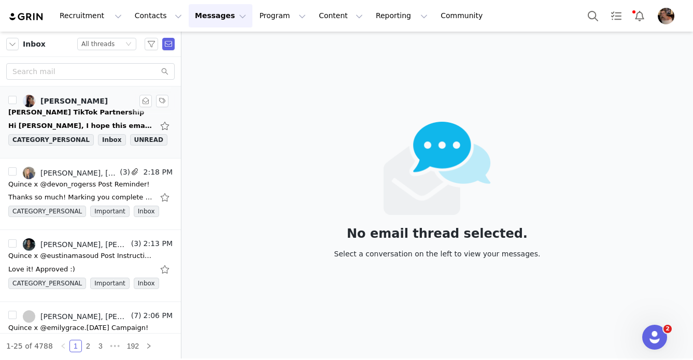
click at [107, 121] on div "Hi [PERSON_NAME], I hope this email finds you well! My name is [PERSON_NAME] (@…" at bounding box center [80, 126] width 145 height 10
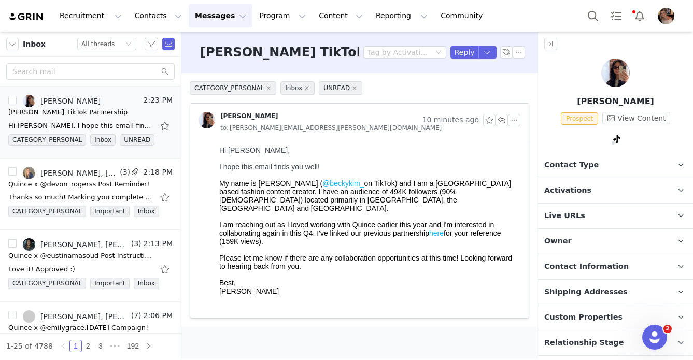
click at [325, 187] on link "@beckykim_" at bounding box center [343, 183] width 41 height 8
click at [526, 188] on span "Activations" at bounding box center [568, 190] width 47 height 11
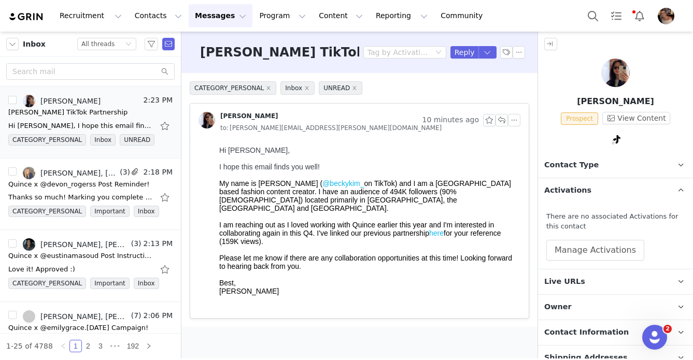
click at [526, 192] on span "Activations" at bounding box center [568, 190] width 47 height 11
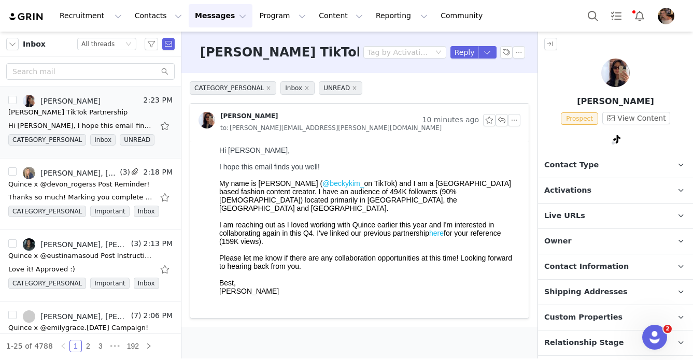
click at [526, 241] on span "Owner" at bounding box center [558, 241] width 27 height 11
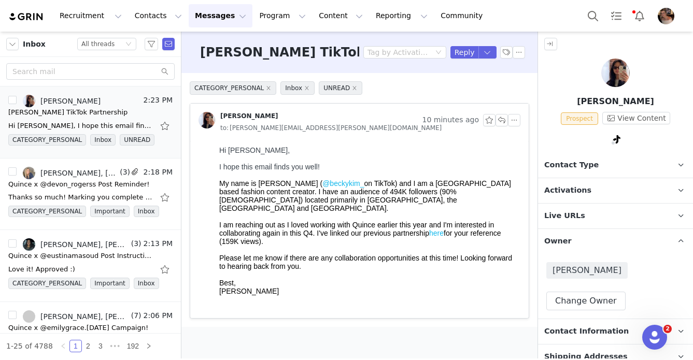
click at [526, 241] on p "Owner The account user who owns the contact" at bounding box center [603, 241] width 130 height 25
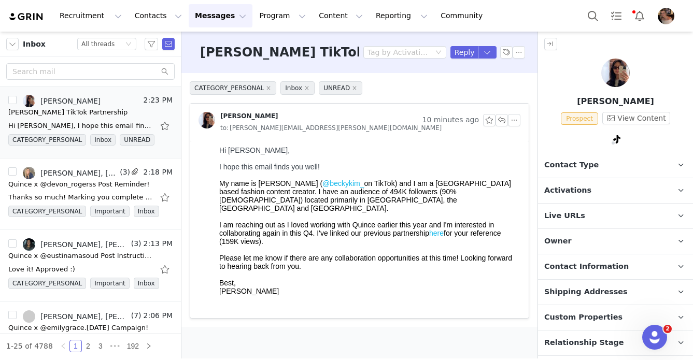
click at [197, 17] on button "Messages Messages" at bounding box center [221, 15] width 64 height 23
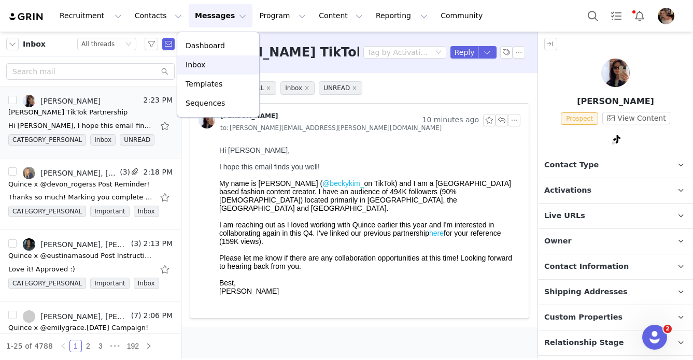
click at [200, 65] on p "Inbox" at bounding box center [196, 65] width 20 height 11
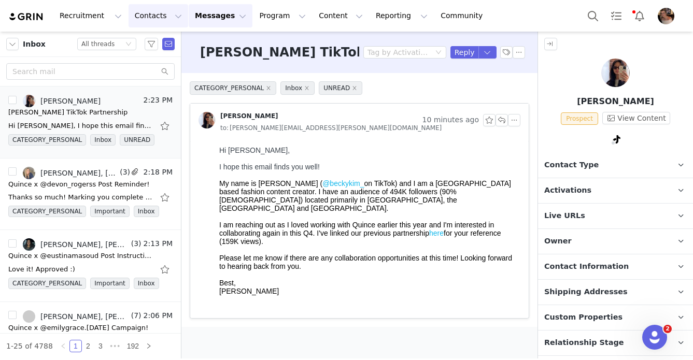
click at [145, 21] on button "Contacts Contacts" at bounding box center [159, 15] width 60 height 23
click at [161, 67] on p "Prospects" at bounding box center [147, 65] width 35 height 11
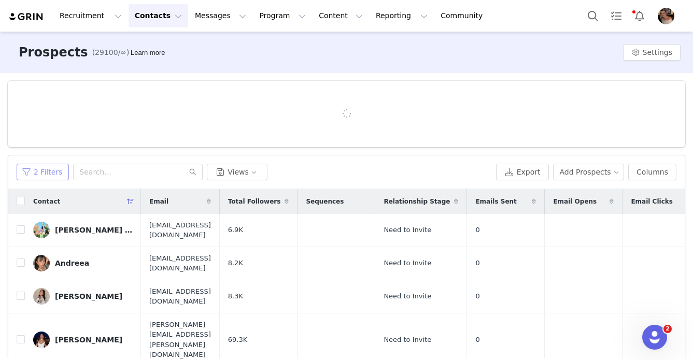
click at [54, 170] on button "2 Filters" at bounding box center [43, 172] width 52 height 17
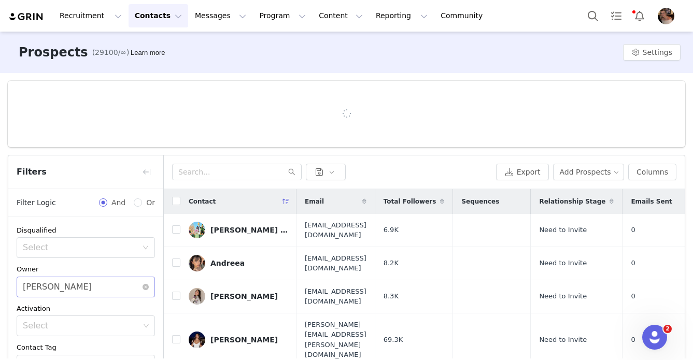
click at [80, 284] on div "Select Alexis Bignotti" at bounding box center [82, 287] width 119 height 20
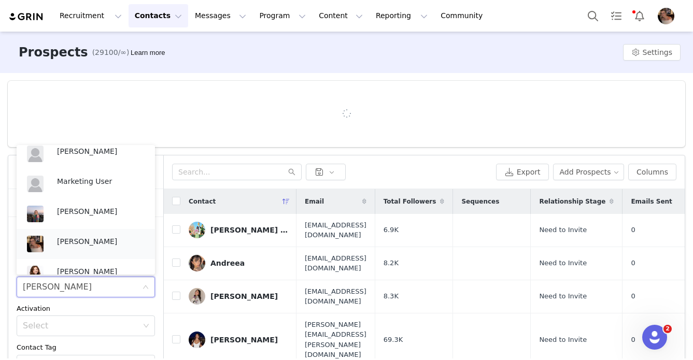
scroll to position [233, 0]
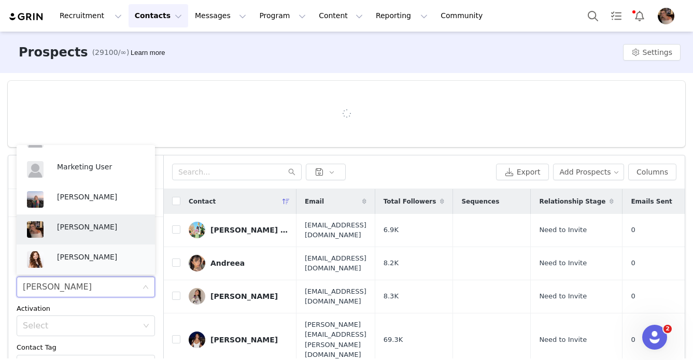
click at [87, 252] on p "Jinsey Roten" at bounding box center [101, 257] width 88 height 11
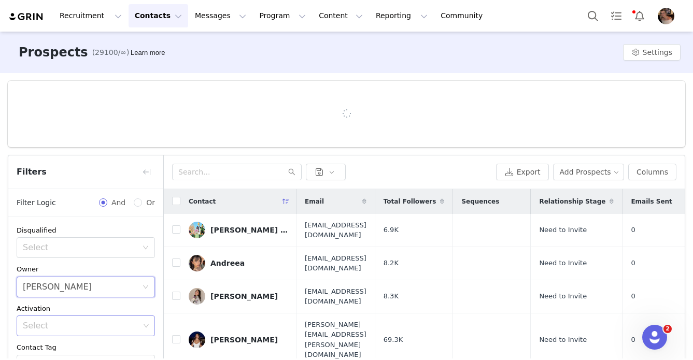
scroll to position [147, 0]
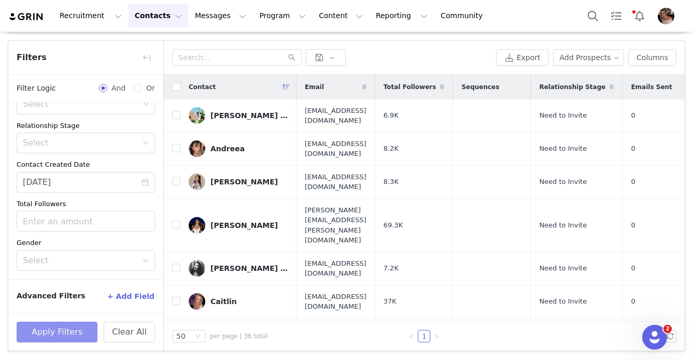
click at [74, 335] on button "Apply Filters" at bounding box center [57, 332] width 81 height 21
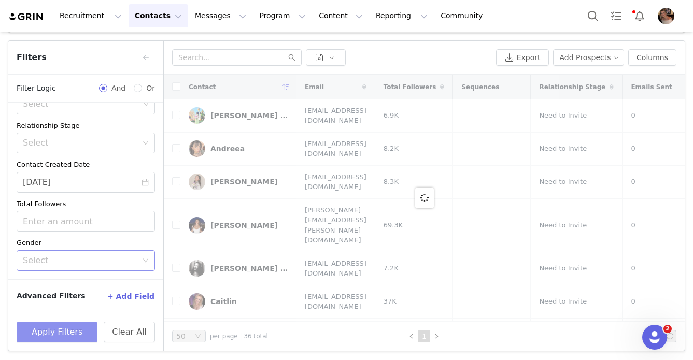
scroll to position [22, 0]
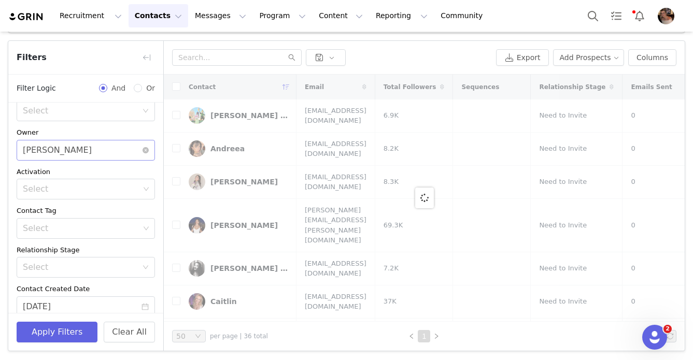
click at [95, 150] on div "Select Jinsey Roten" at bounding box center [82, 151] width 119 height 20
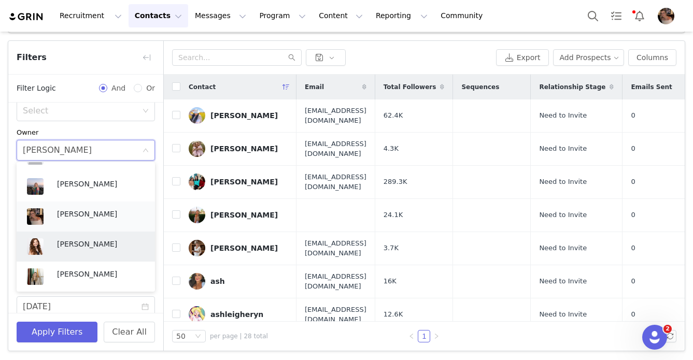
scroll to position [319, 0]
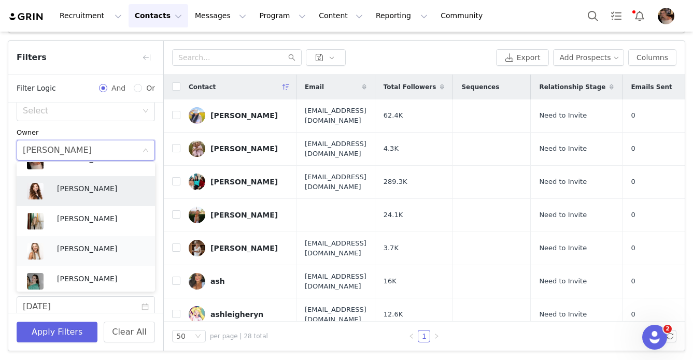
click at [80, 244] on p "Lily Goldberg" at bounding box center [101, 248] width 88 height 11
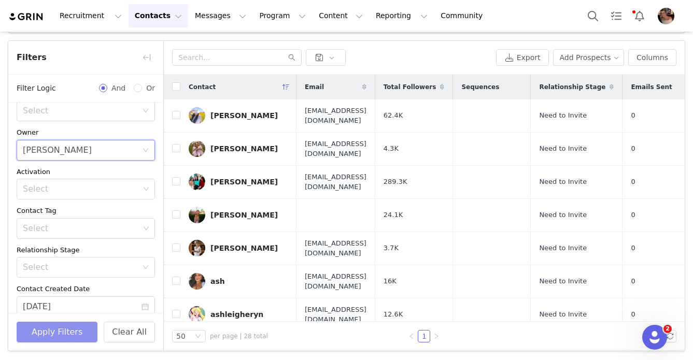
click at [66, 337] on button "Apply Filters" at bounding box center [57, 332] width 81 height 21
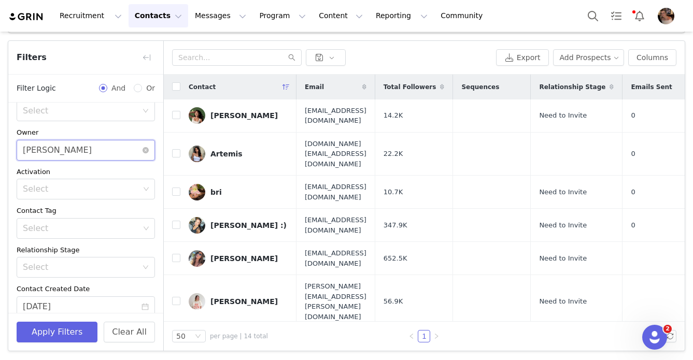
click at [83, 153] on div "Select Lily Goldberg" at bounding box center [82, 151] width 119 height 20
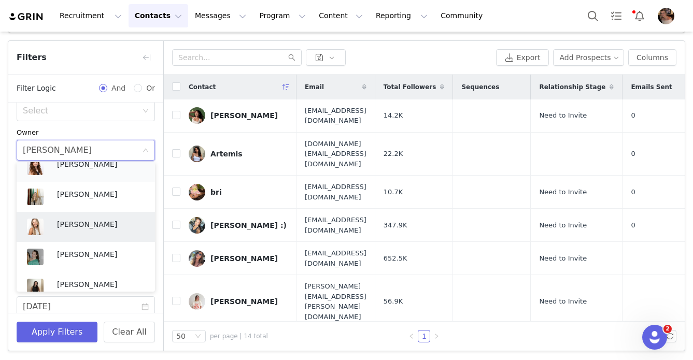
scroll to position [349, 0]
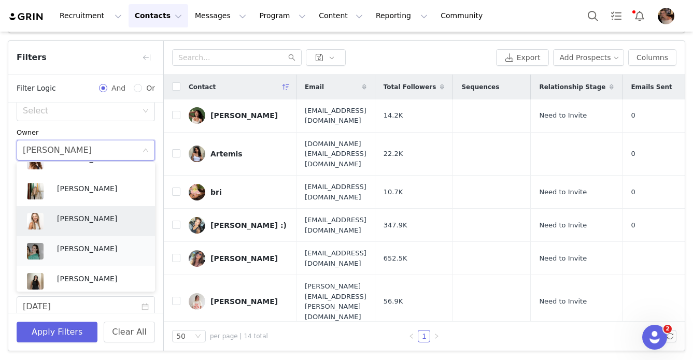
click at [78, 250] on p "Nuala Sullivan" at bounding box center [101, 248] width 88 height 11
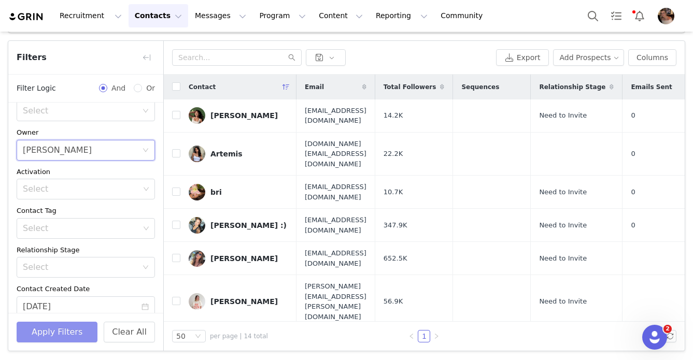
click at [67, 327] on button "Apply Filters" at bounding box center [57, 332] width 81 height 21
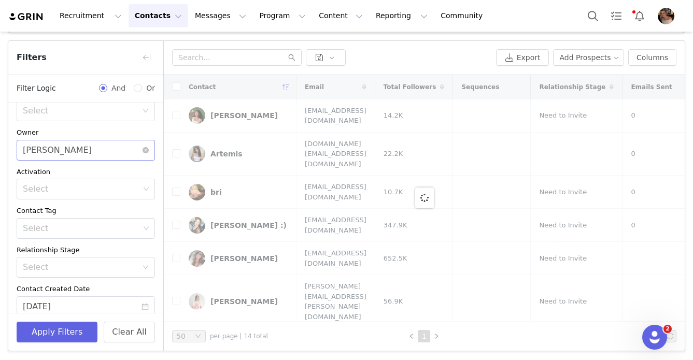
click at [73, 148] on div "Nuala Sullivan" at bounding box center [57, 151] width 69 height 20
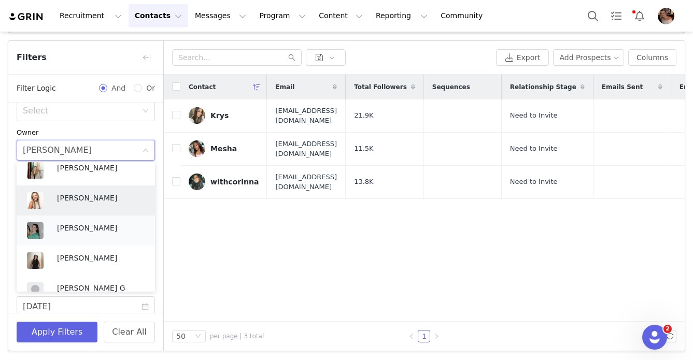
scroll to position [374, 0]
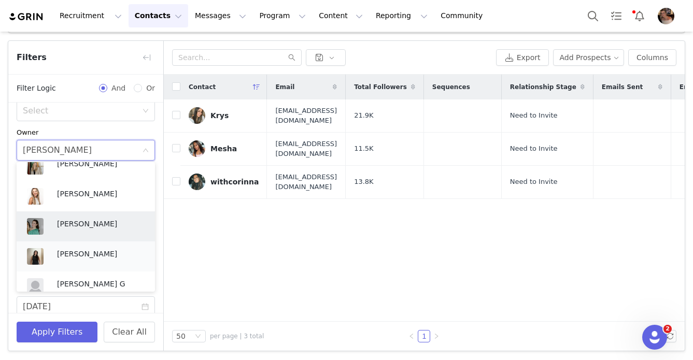
click at [72, 255] on p "Alexandra Mekikian" at bounding box center [101, 253] width 88 height 11
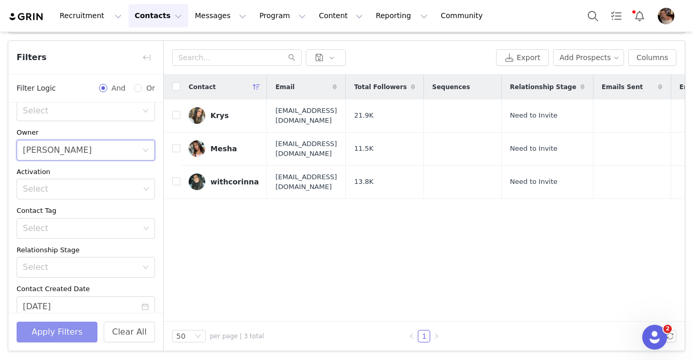
click at [66, 326] on button "Apply Filters" at bounding box center [57, 332] width 81 height 21
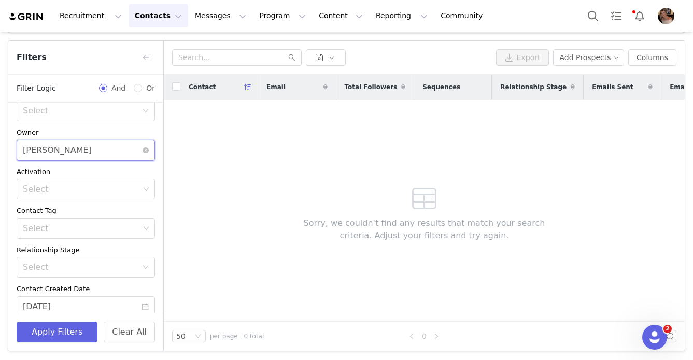
click at [83, 151] on div "Alexandra Mekikian" at bounding box center [57, 151] width 69 height 20
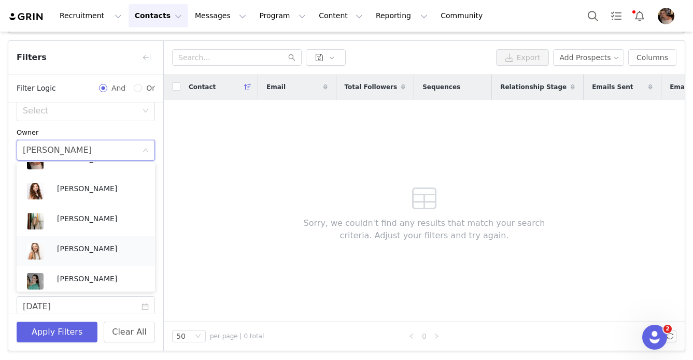
scroll to position [305, 0]
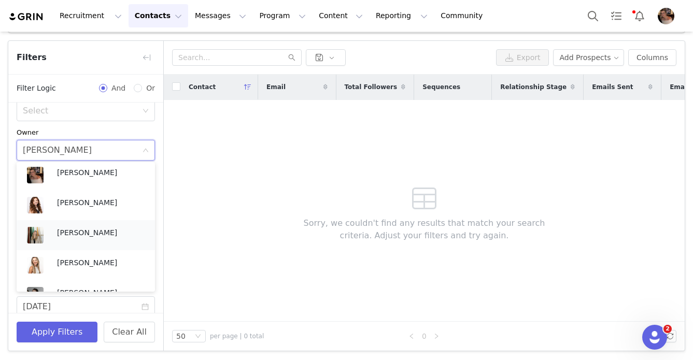
click at [73, 233] on p "Rachel Stanke" at bounding box center [101, 232] width 88 height 11
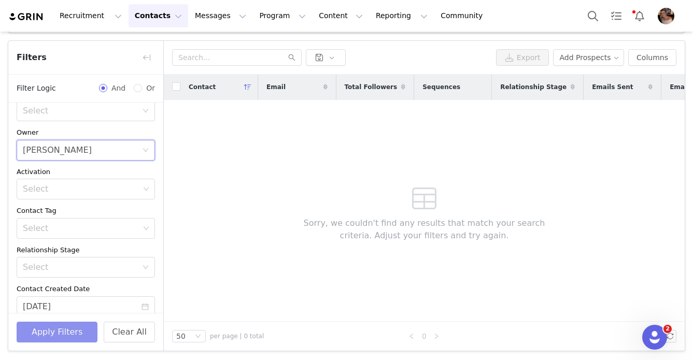
click at [67, 336] on button "Apply Filters" at bounding box center [57, 332] width 81 height 21
click at [69, 152] on div "Rachel Stanke" at bounding box center [57, 151] width 69 height 20
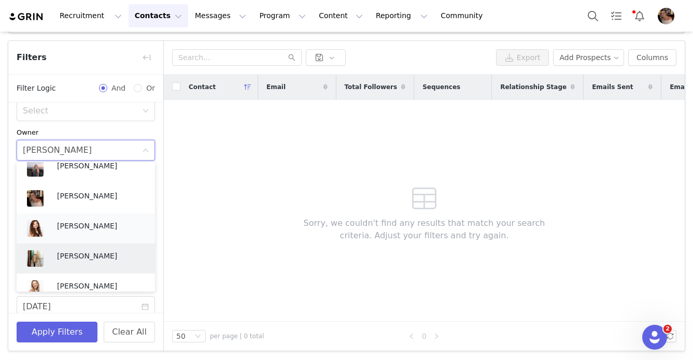
scroll to position [263, 0]
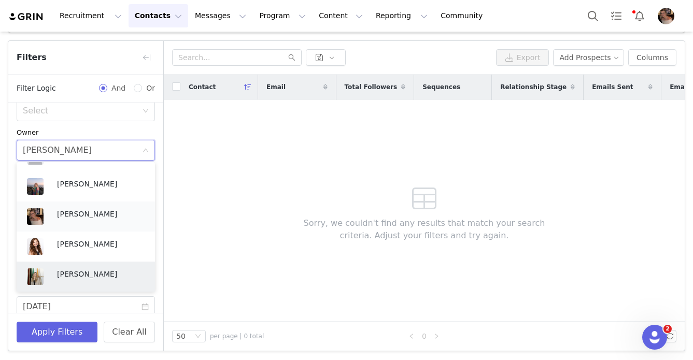
click at [60, 211] on p "[PERSON_NAME]" at bounding box center [101, 213] width 88 height 11
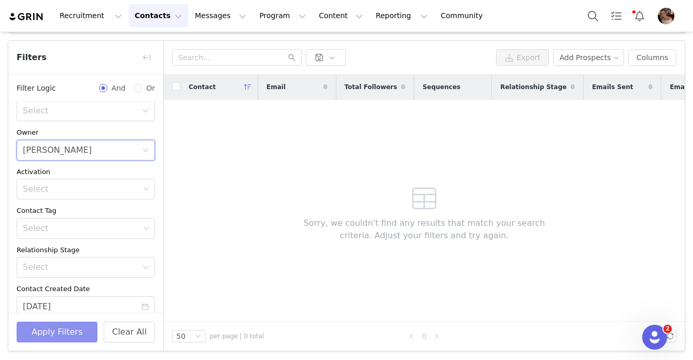
click at [51, 324] on button "Apply Filters" at bounding box center [57, 332] width 81 height 21
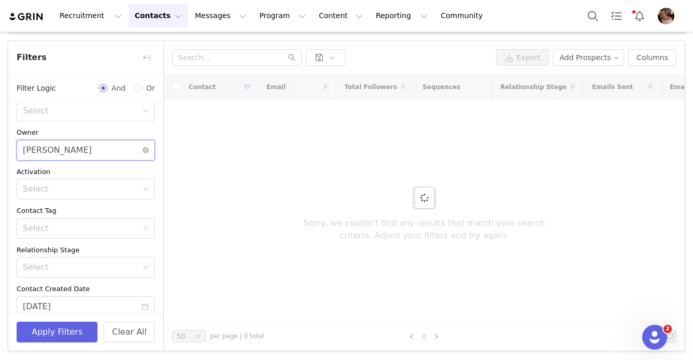
click at [68, 153] on div "[PERSON_NAME]" at bounding box center [57, 151] width 69 height 20
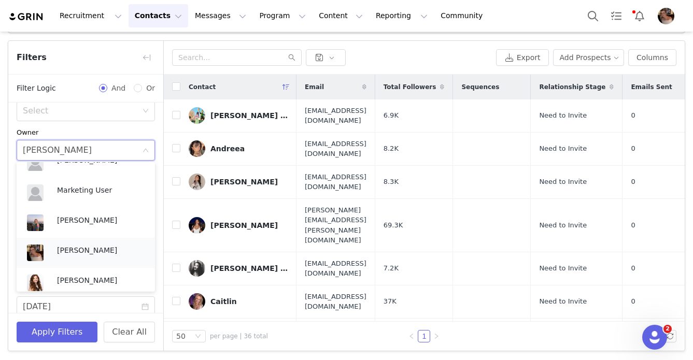
scroll to position [226, 0]
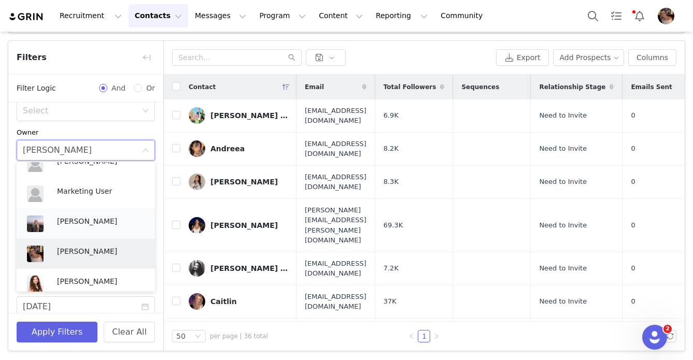
click at [67, 220] on p "Kensley Wiggins" at bounding box center [101, 221] width 88 height 11
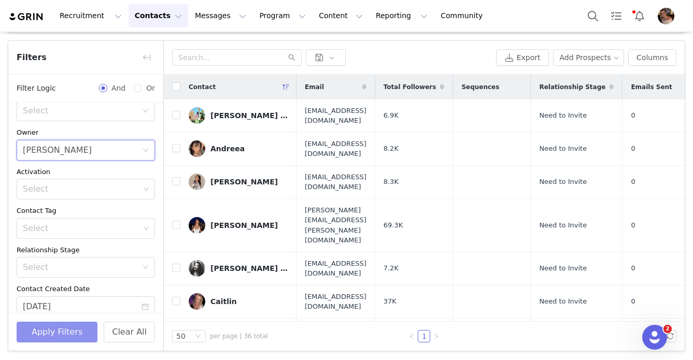
click at [71, 332] on button "Apply Filters" at bounding box center [57, 332] width 81 height 21
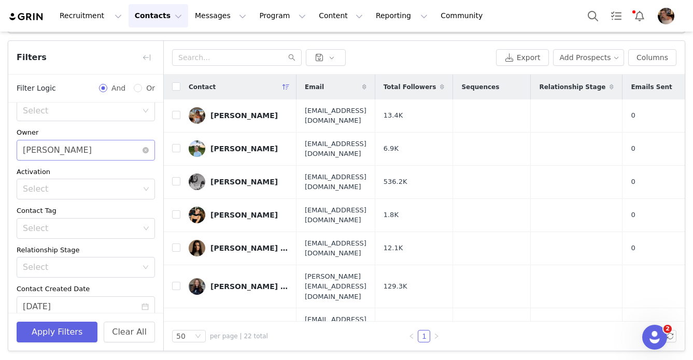
click at [79, 150] on div "Kensley Wiggins" at bounding box center [57, 151] width 69 height 20
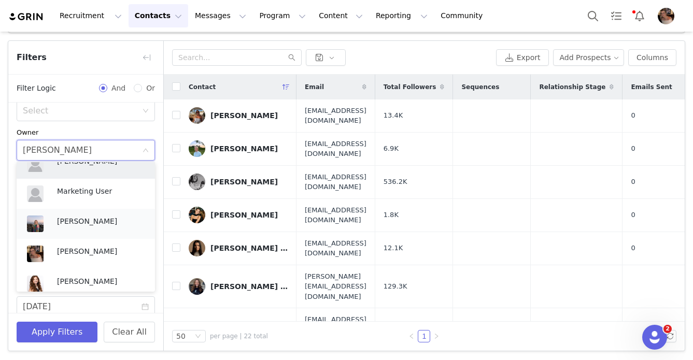
scroll to position [213, 0]
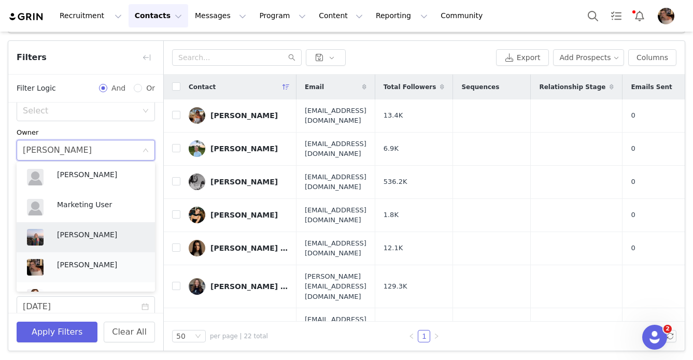
click at [59, 263] on p "[PERSON_NAME]" at bounding box center [101, 264] width 88 height 11
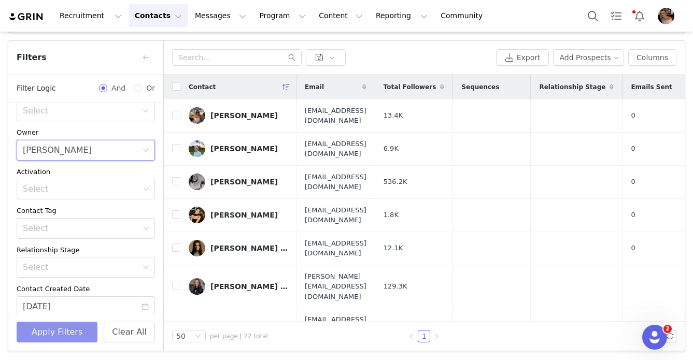
click at [57, 328] on button "Apply Filters" at bounding box center [57, 332] width 81 height 21
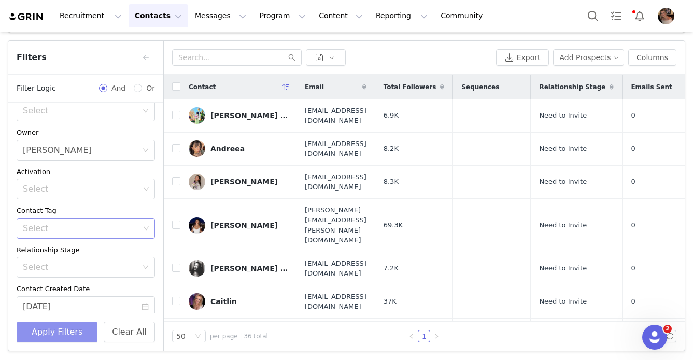
scroll to position [56, 0]
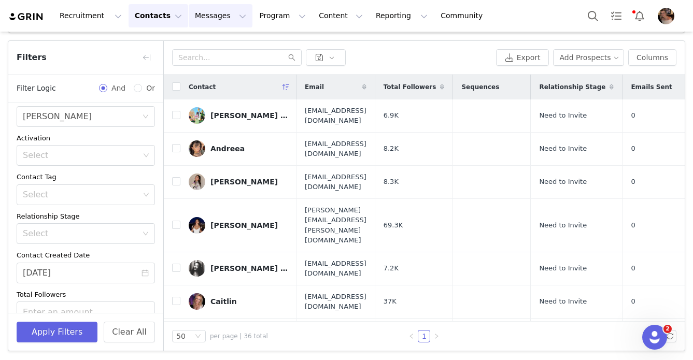
click at [225, 10] on button "Messages Messages" at bounding box center [221, 15] width 64 height 23
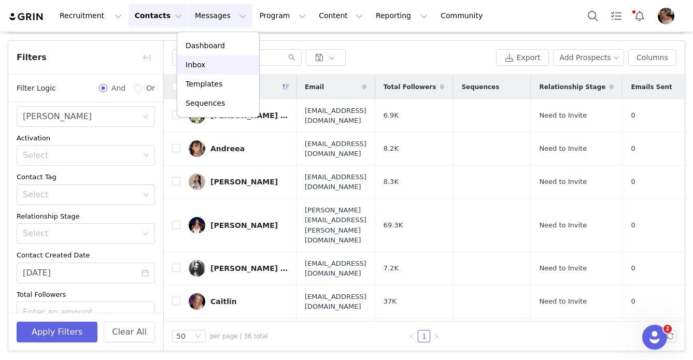
click at [211, 64] on div "Inbox" at bounding box center [218, 65] width 69 height 11
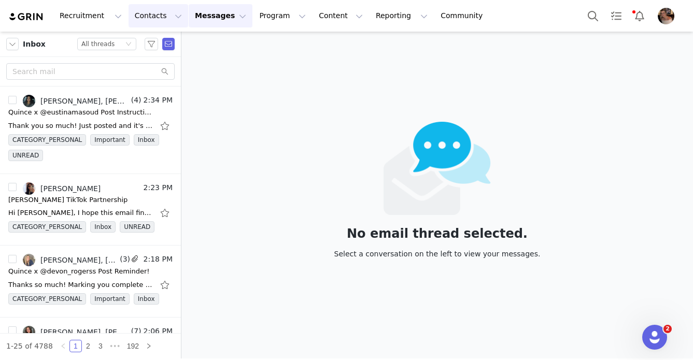
click at [155, 21] on button "Contacts Contacts" at bounding box center [159, 15] width 60 height 23
click at [153, 67] on p "Prospects" at bounding box center [147, 65] width 35 height 11
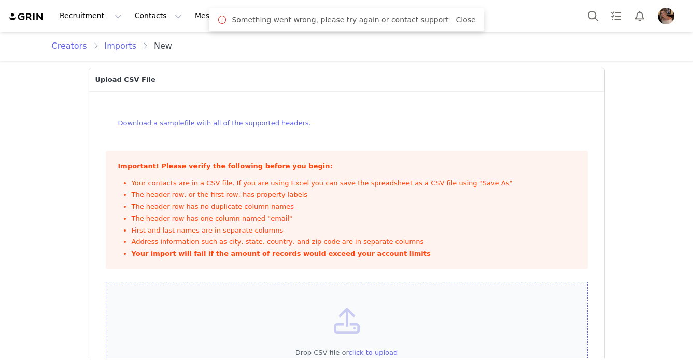
scroll to position [49, 0]
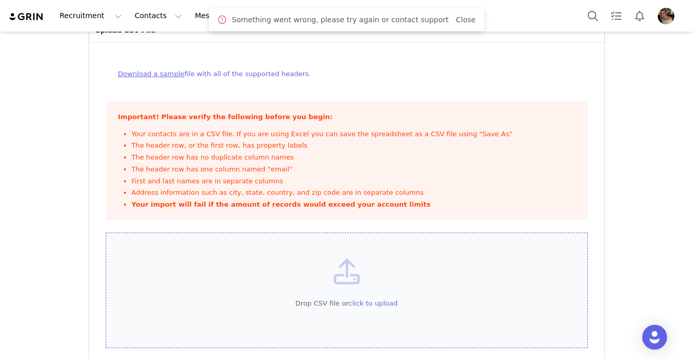
click at [374, 304] on span "click to upload" at bounding box center [373, 304] width 49 height 8
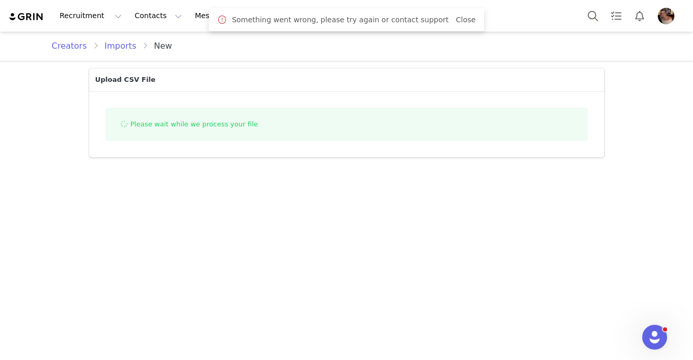
scroll to position [0, 0]
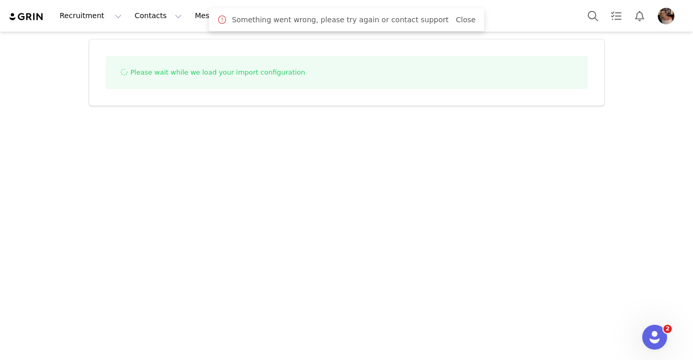
select select "influencer"
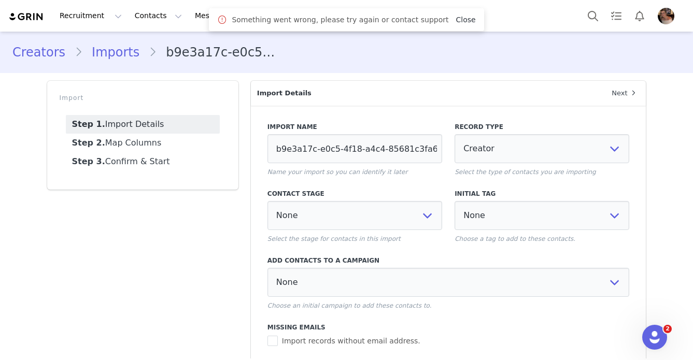
click at [456, 20] on link "Close" at bounding box center [466, 20] width 20 height 8
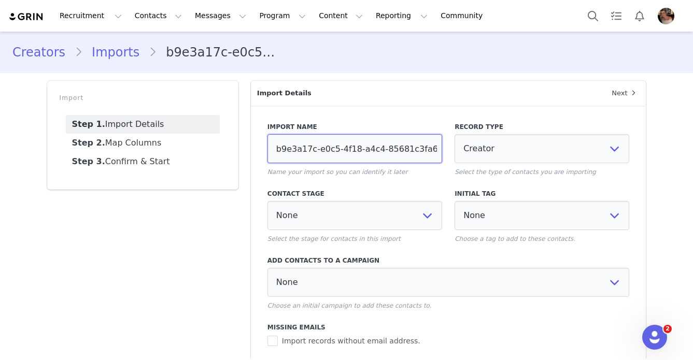
click at [350, 157] on input "b9e3a17c-e0c5-4f18-a4c4-85681c3fa659" at bounding box center [355, 148] width 175 height 29
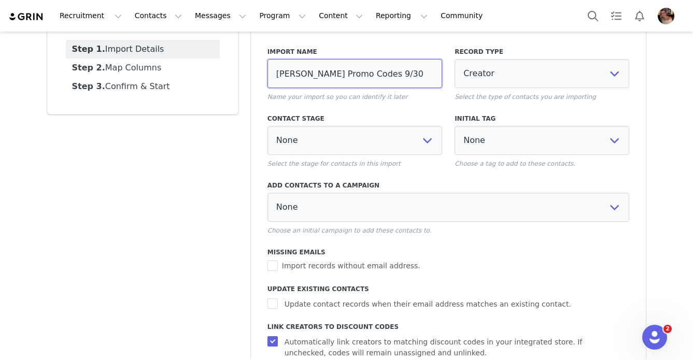
scroll to position [131, 0]
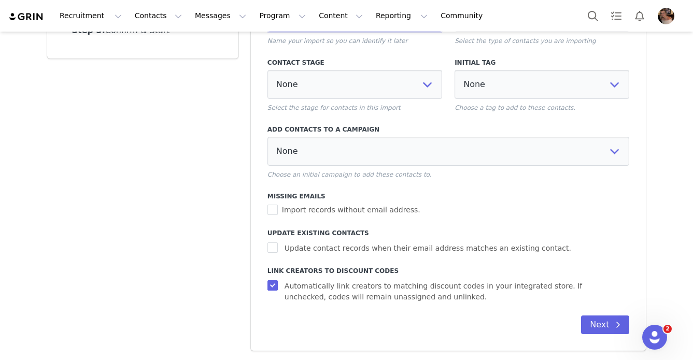
type input "[PERSON_NAME] Promo Codes 9/30"
click at [276, 274] on label "Link Creators to Discount Codes" at bounding box center [449, 271] width 362 height 9
click at [273, 281] on input "Automatically link creators to matching discount codes in your integrated store…" at bounding box center [274, 286] width 13 height 10
checkbox input "false"
select select
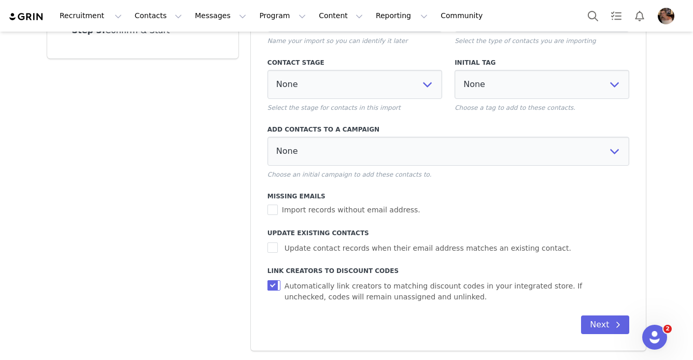
select select
click at [273, 248] on input "Update contact records when their email address matches an existing contact." at bounding box center [274, 248] width 13 height 10
checkbox input "true"
select select
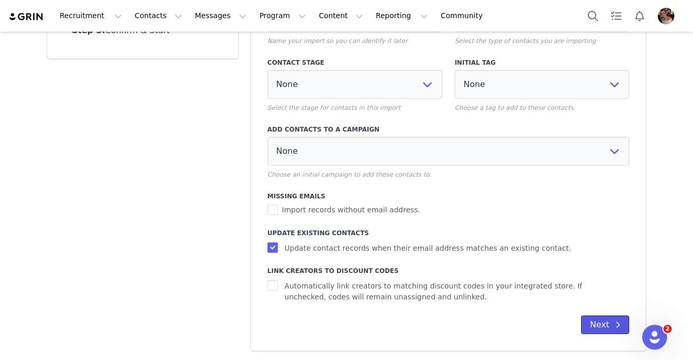
click at [588, 324] on button "Next" at bounding box center [605, 325] width 48 height 19
select select
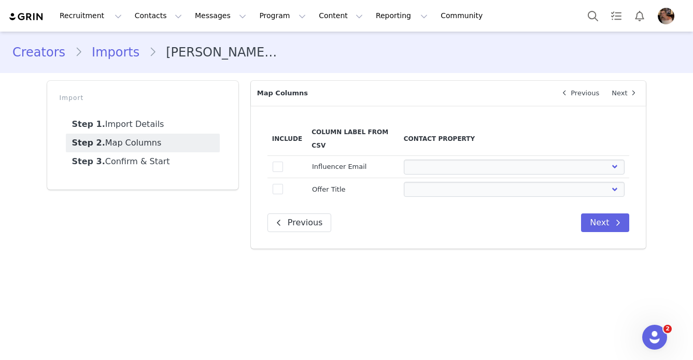
scroll to position [0, 0]
click at [281, 170] on span at bounding box center [278, 167] width 10 height 10
click at [283, 162] on input "true" at bounding box center [283, 162] width 0 height 0
select select
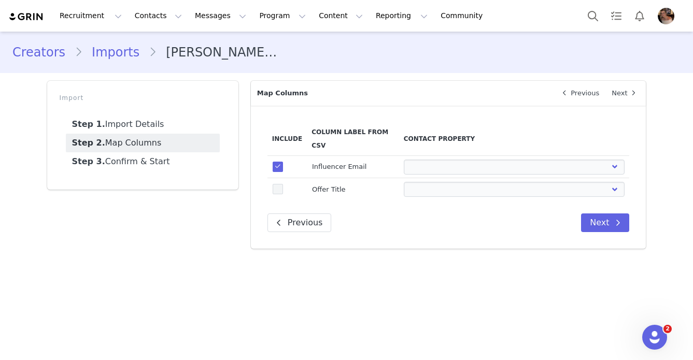
click at [281, 189] on span at bounding box center [278, 189] width 10 height 10
click at [283, 184] on input "true" at bounding box center [283, 184] width 0 height 0
select select
click at [405, 182] on div "First Name Last Name Email PayPal Email Gender Language Phone Country Code Phon…" at bounding box center [514, 189] width 220 height 15
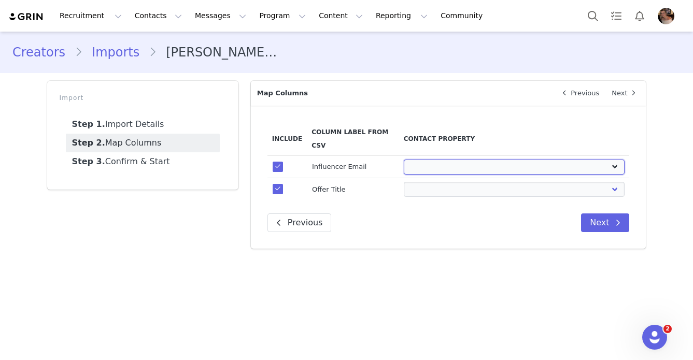
click at [409, 168] on select "First Name Last Name Email PayPal Email Gender Language Phone Country Code Phon…" at bounding box center [514, 167] width 220 height 15
select select "email"
click at [404, 160] on select "First Name Last Name Email PayPal Email Gender Language Phone Country Code Phon…" at bounding box center [514, 167] width 220 height 15
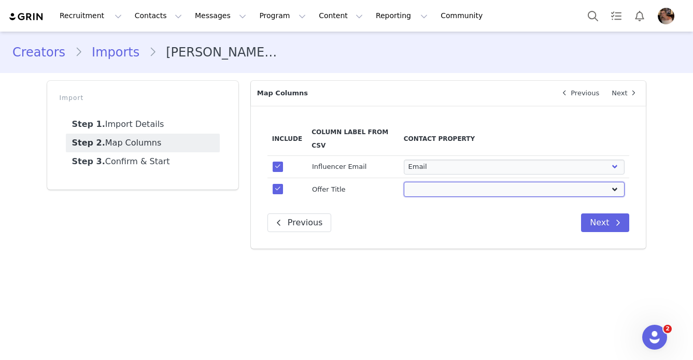
click at [431, 189] on select "First Name Last Name Email PayPal Email Gender Language Phone Country Code Phon…" at bounding box center [514, 189] width 220 height 15
select select "field_24410"
click at [404, 182] on select "First Name Last Name Email PayPal Email Gender Language Phone Country Code Phon…" at bounding box center [514, 189] width 220 height 15
click at [563, 189] on select "First Name Last Name Email PayPal Email Gender Language Phone Country Code Phon…" at bounding box center [514, 189] width 220 height 15
click at [404, 182] on select "First Name Last Name Email PayPal Email Gender Language Phone Country Code Phon…" at bounding box center [514, 189] width 220 height 15
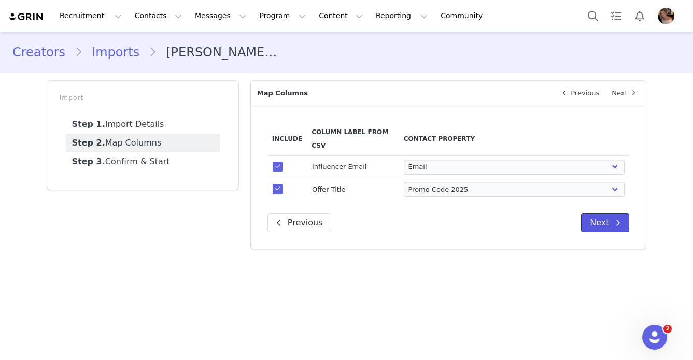
click at [611, 225] on button "Next" at bounding box center [605, 223] width 48 height 19
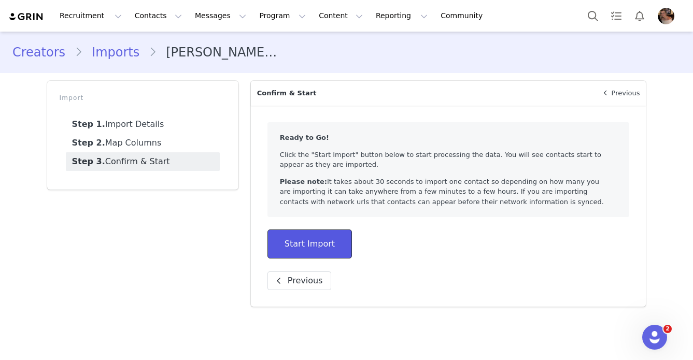
click at [294, 246] on button "Start Import" at bounding box center [310, 244] width 85 height 29
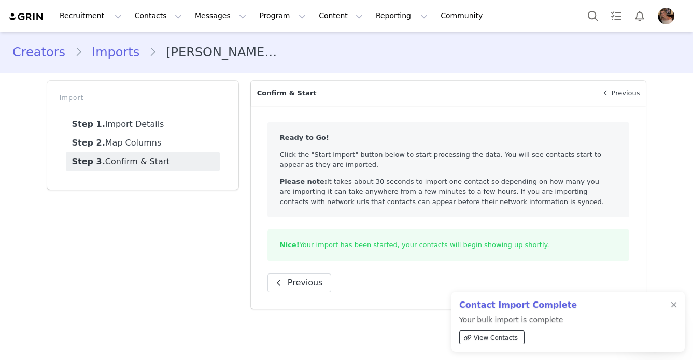
click at [505, 340] on span "View Contacts" at bounding box center [496, 337] width 44 height 9
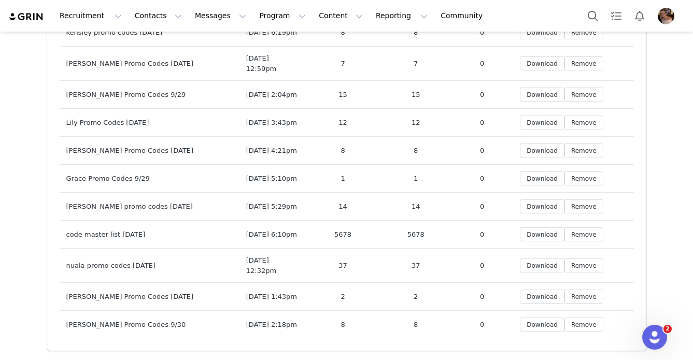
scroll to position [13230, 0]
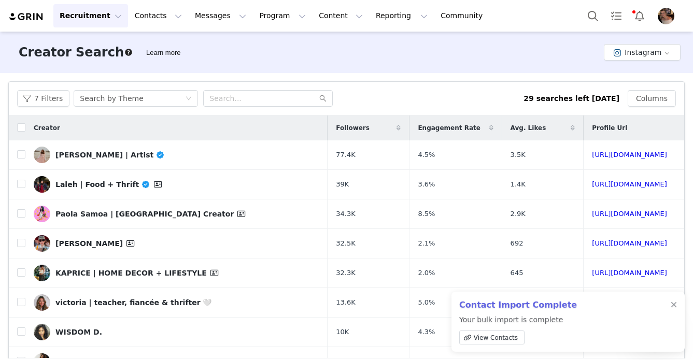
scroll to position [77, 0]
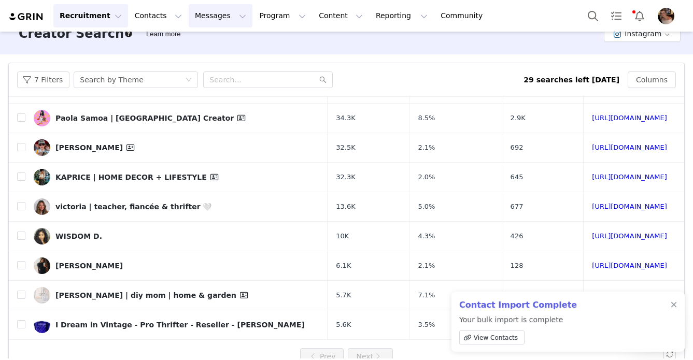
click at [206, 20] on button "Messages Messages" at bounding box center [221, 15] width 64 height 23
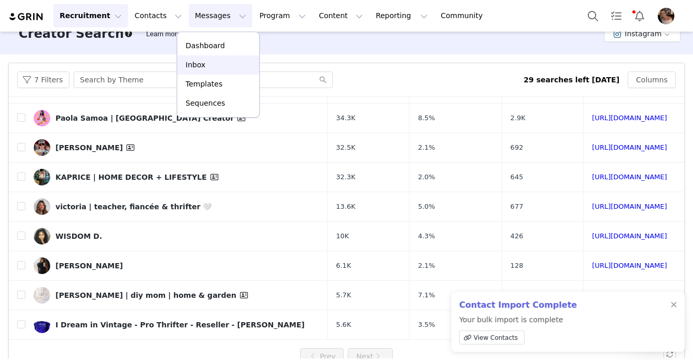
click at [205, 64] on div "Inbox" at bounding box center [218, 65] width 69 height 11
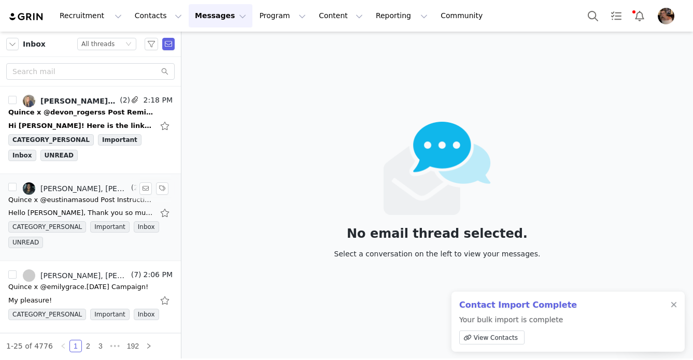
click at [73, 207] on div "Hello [PERSON_NAME], Thank you so much for this exciting and amazing opportunit…" at bounding box center [90, 213] width 164 height 17
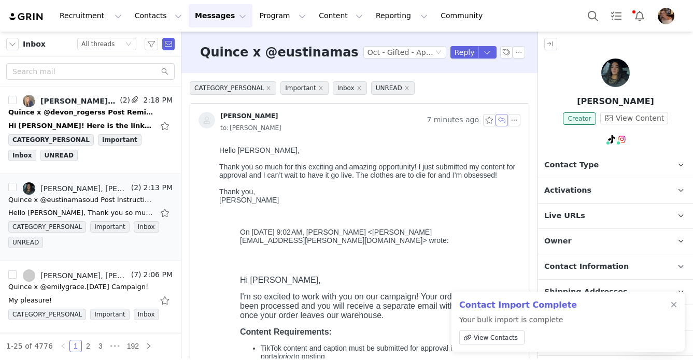
click at [503, 120] on button "button" at bounding box center [502, 120] width 12 height 12
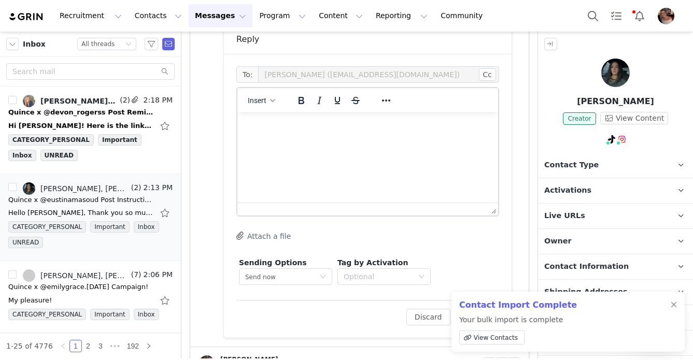
scroll to position [826, 0]
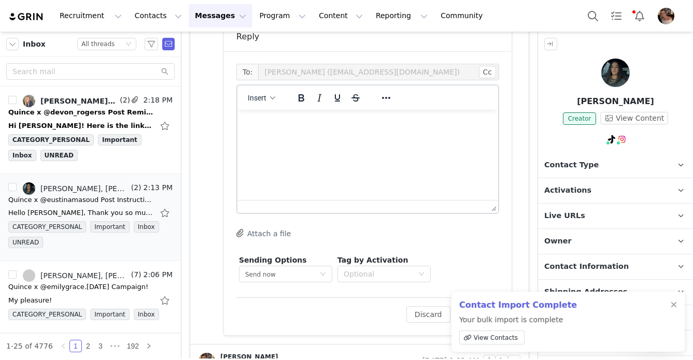
click at [377, 138] on html at bounding box center [368, 124] width 261 height 28
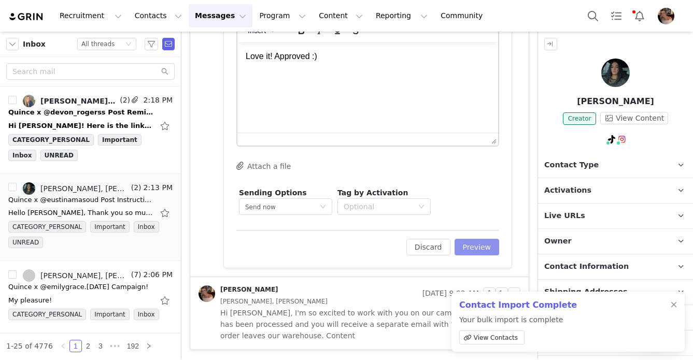
click at [476, 243] on button "Preview" at bounding box center [477, 247] width 45 height 17
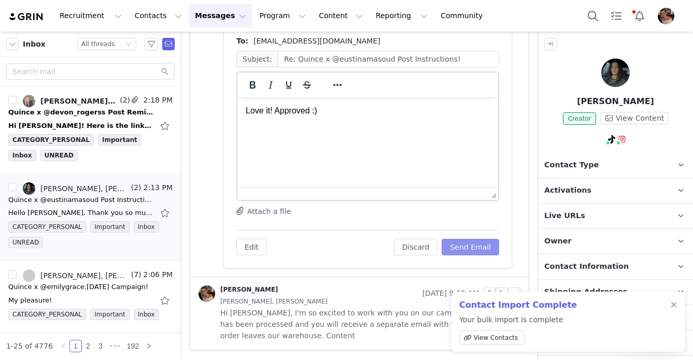
scroll to position [0, 0]
click at [476, 241] on button "Send Email" at bounding box center [471, 247] width 58 height 17
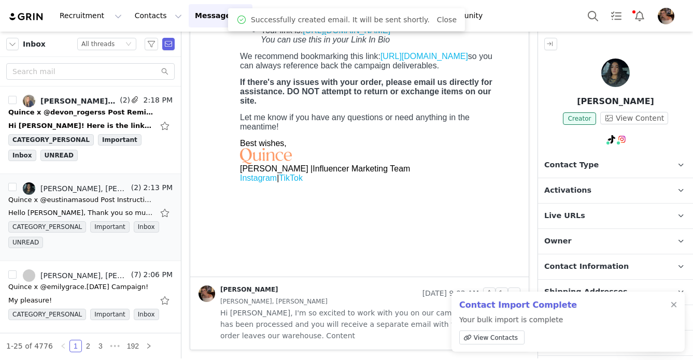
scroll to position [555, 0]
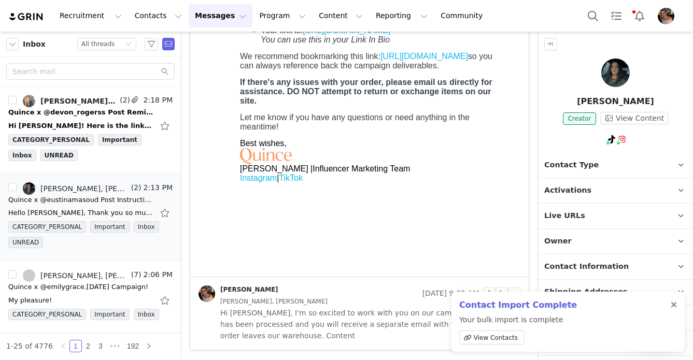
click at [674, 305] on div at bounding box center [674, 305] width 6 height 8
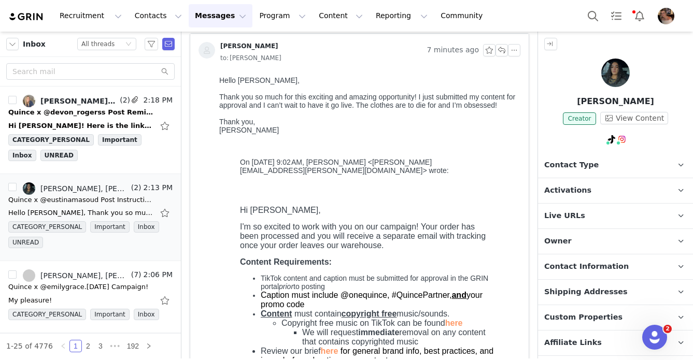
scroll to position [0, 0]
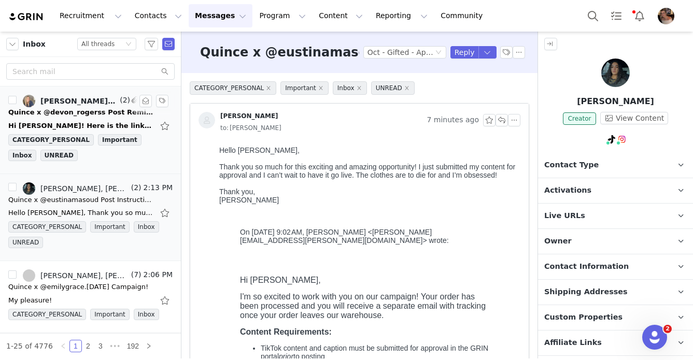
click at [100, 109] on div "Quince x @devon_rogerss Post Reminder!" at bounding box center [80, 112] width 145 height 10
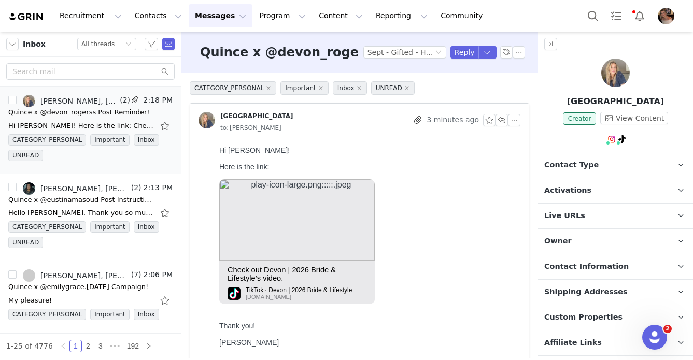
click at [569, 191] on span "Activations" at bounding box center [568, 190] width 47 height 11
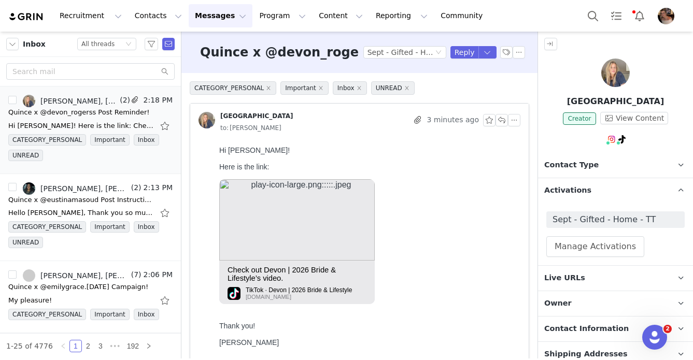
scroll to position [37, 0]
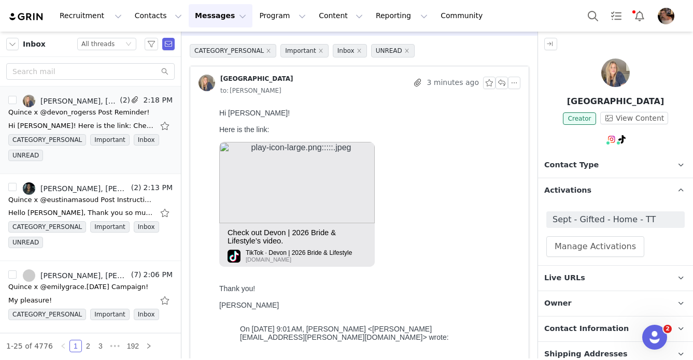
click at [337, 201] on img at bounding box center [297, 182] width 156 height 81
click at [582, 217] on span "Sept - Gifted - Home - TT" at bounding box center [616, 220] width 126 height 12
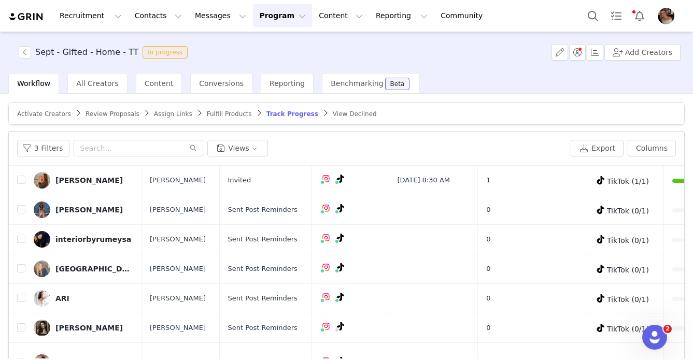
scroll to position [86, 0]
click at [602, 269] on button "button" at bounding box center [603, 269] width 12 height 12
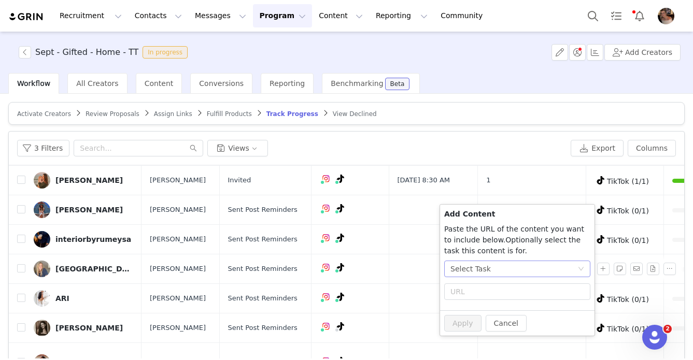
click at [490, 271] on div "Select Task" at bounding box center [514, 269] width 127 height 16
click at [478, 319] on span "(TikTok)" at bounding box center [487, 323] width 28 height 8
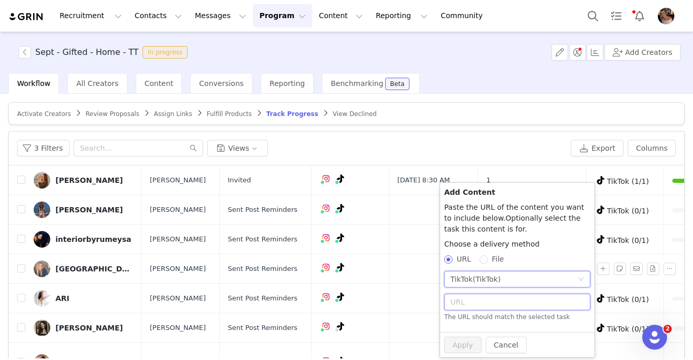
click at [471, 302] on input "text" at bounding box center [517, 302] width 146 height 17
paste input "[URL][DOMAIN_NAME]"
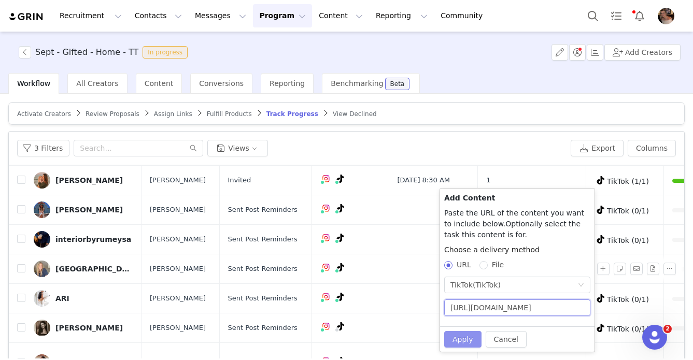
type input "[URL][DOMAIN_NAME]"
click at [467, 339] on button "Apply" at bounding box center [462, 339] width 37 height 17
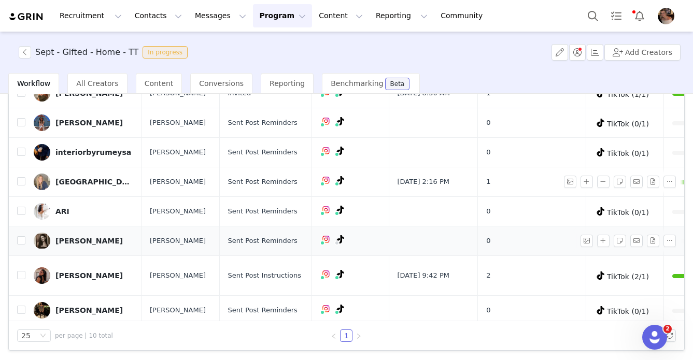
scroll to position [78, 0]
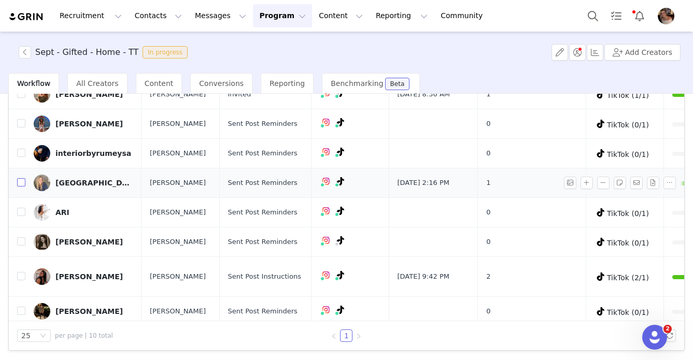
click at [20, 187] on input "checkbox" at bounding box center [21, 182] width 8 height 8
checkbox input "true"
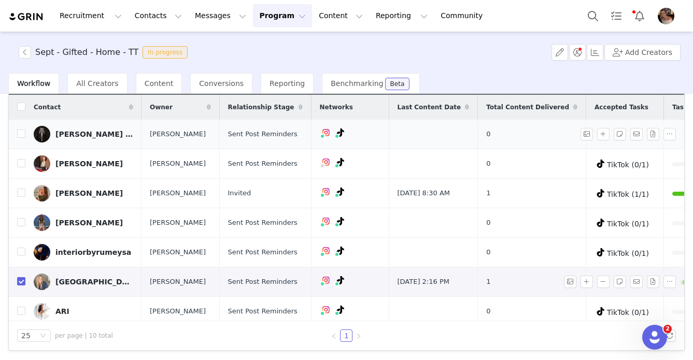
scroll to position [35, 0]
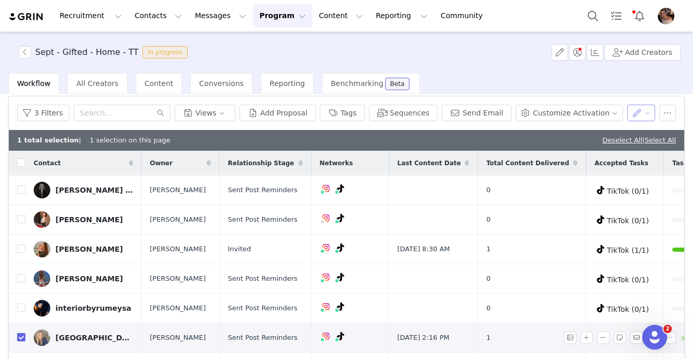
click at [648, 114] on button "button" at bounding box center [641, 113] width 29 height 17
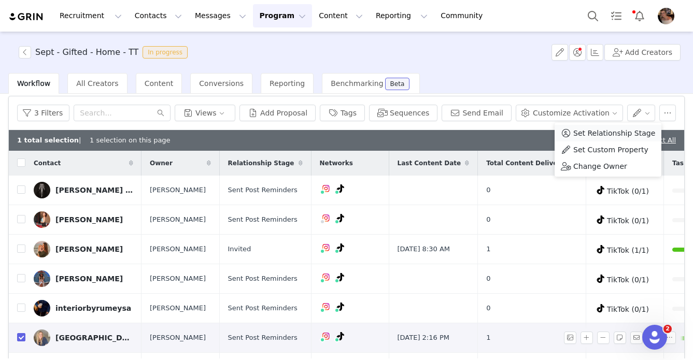
click at [607, 135] on span "Set Relationship Stage" at bounding box center [615, 133] width 82 height 11
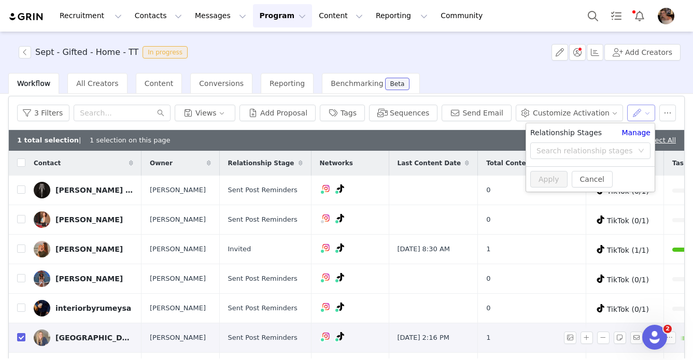
click at [641, 113] on button "button" at bounding box center [641, 113] width 29 height 17
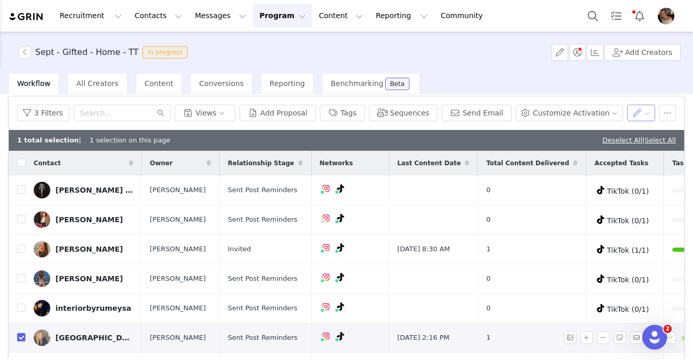
click at [639, 114] on button "button" at bounding box center [641, 113] width 29 height 17
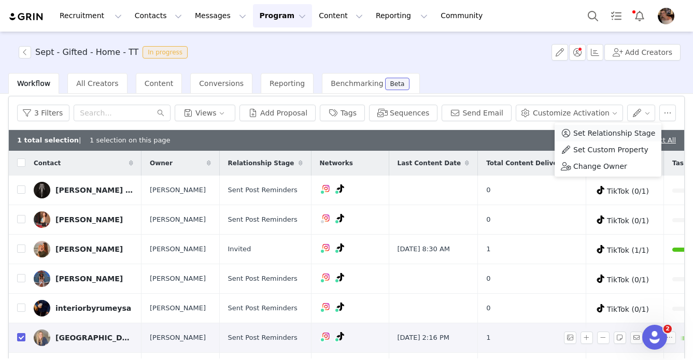
click at [599, 134] on span "Set Relationship Stage" at bounding box center [615, 133] width 82 height 11
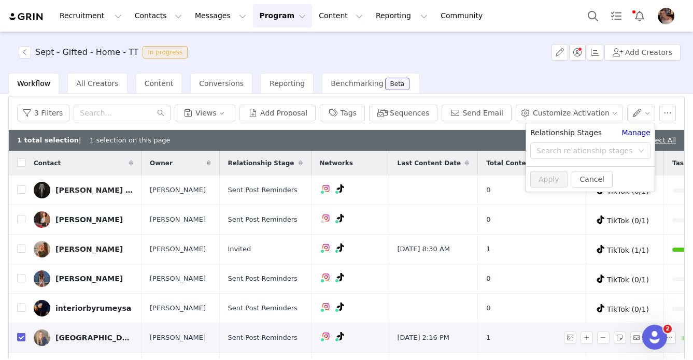
click at [573, 145] on div "Search relationship stages" at bounding box center [587, 151] width 101 height 16
type input "complete"
click at [539, 177] on li "Complete" at bounding box center [590, 176] width 129 height 17
click at [551, 176] on button "Apply" at bounding box center [549, 179] width 37 height 17
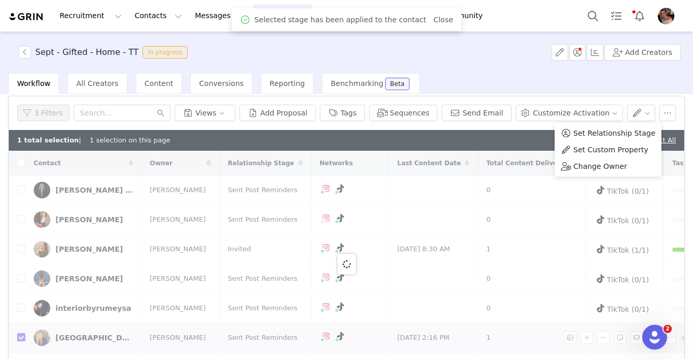
click at [618, 92] on div "Workflow All Creators Content Conversions Reporting Benchmarking Beta" at bounding box center [350, 83] width 685 height 21
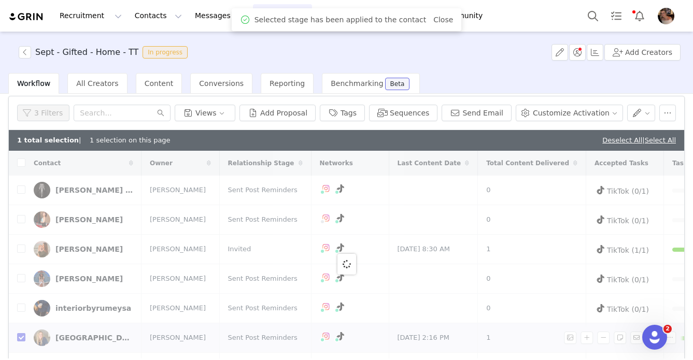
checkbox input "false"
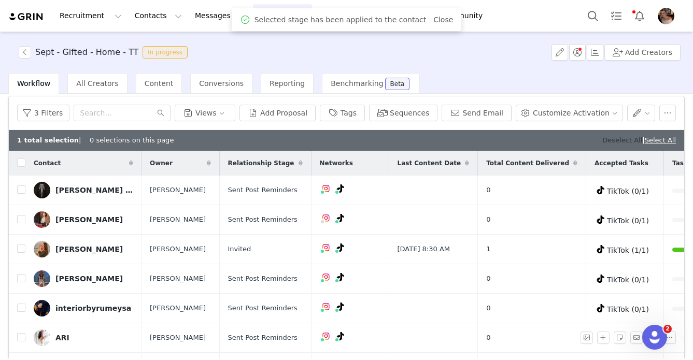
click at [618, 139] on link "Deselect All" at bounding box center [623, 140] width 40 height 8
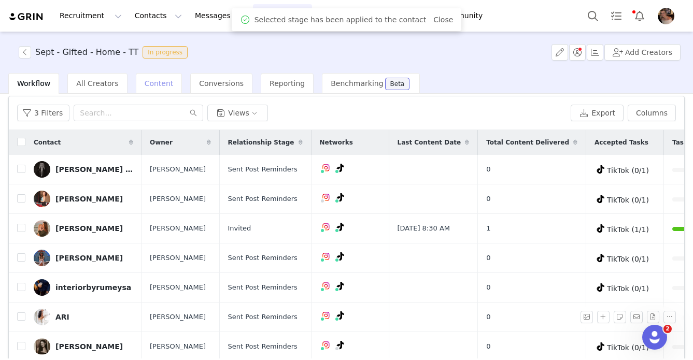
click at [149, 84] on span "Content" at bounding box center [159, 83] width 29 height 8
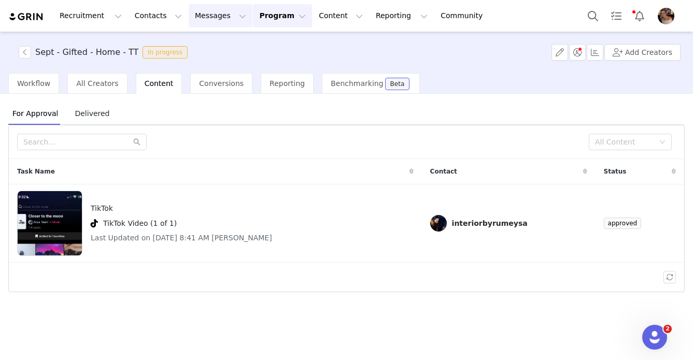
click at [207, 21] on button "Messages Messages" at bounding box center [221, 15] width 64 height 23
click at [207, 66] on div "Inbox" at bounding box center [218, 65] width 69 height 11
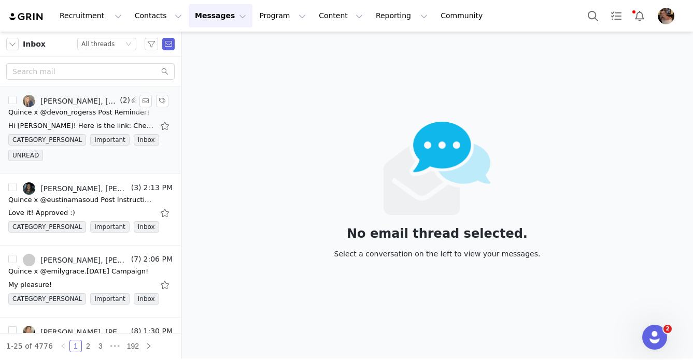
click at [92, 118] on div "Hi Alexis! Here is the link: Check out Devon | 2026 Bride & Lifestyle's video. …" at bounding box center [90, 126] width 164 height 17
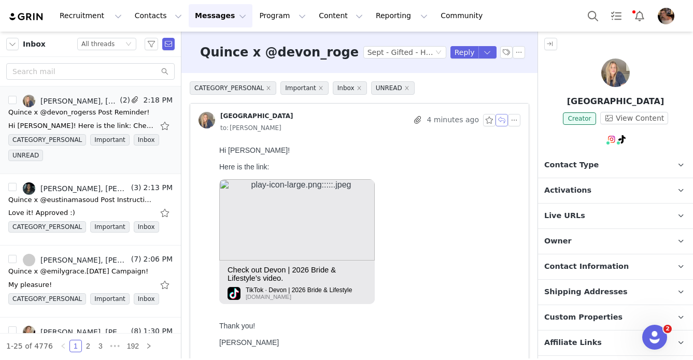
click at [504, 120] on button "button" at bounding box center [502, 120] width 12 height 12
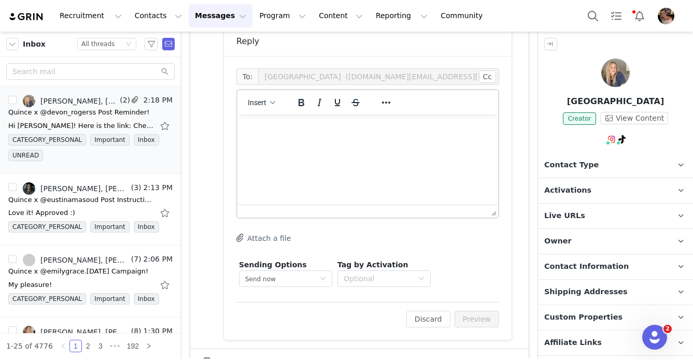
click at [343, 143] on html at bounding box center [368, 129] width 261 height 28
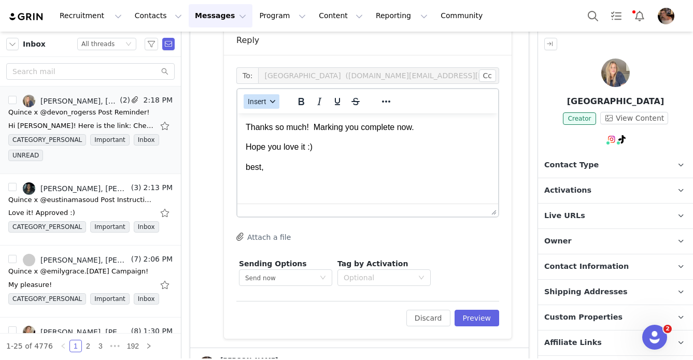
click at [259, 101] on span "Insert" at bounding box center [257, 101] width 19 height 8
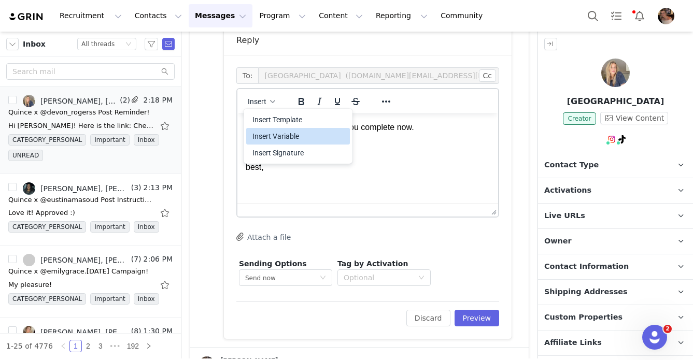
click at [290, 145] on div "Insert Signature" at bounding box center [298, 153] width 104 height 17
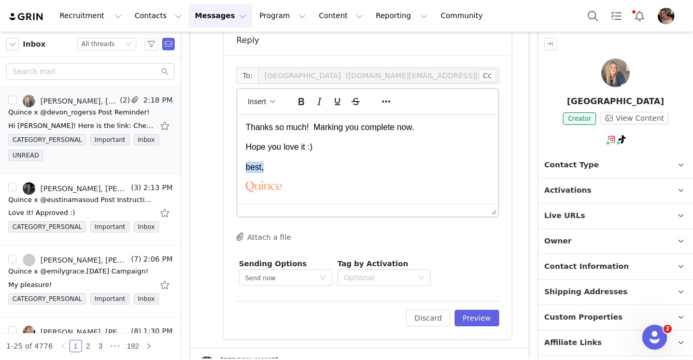
scroll to position [22, 0]
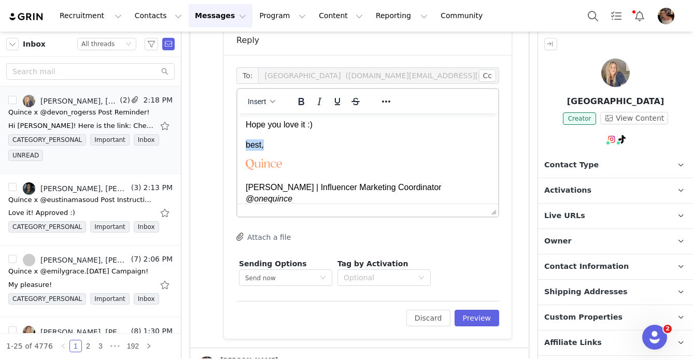
click at [290, 145] on p "best," at bounding box center [368, 145] width 244 height 11
click at [250, 144] on p "best," at bounding box center [368, 145] width 244 height 11
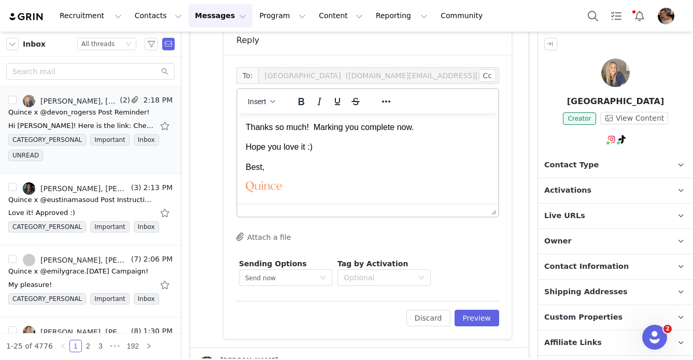
click at [314, 129] on p "Thanks so much! Marking you complete now." at bounding box center [368, 127] width 244 height 11
click at [499, 318] on div "To: Devon (devonrogers.media@gmail.com) Cc Cc: Insert System Font 12pt To open …" at bounding box center [368, 197] width 288 height 284
click at [484, 318] on button "Preview" at bounding box center [477, 318] width 45 height 17
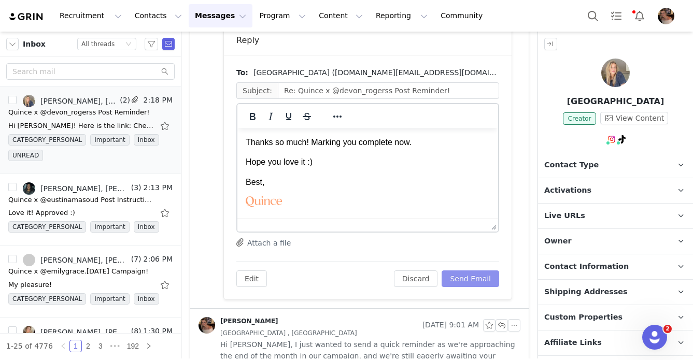
click at [480, 284] on button "Send Email" at bounding box center [471, 279] width 58 height 17
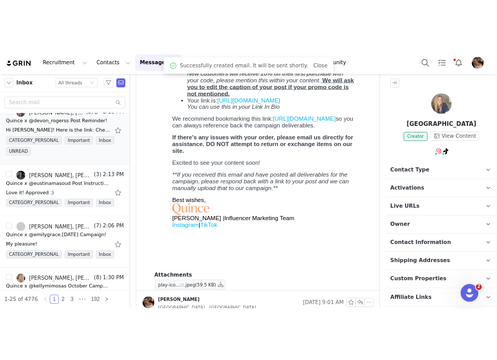
scroll to position [559, 0]
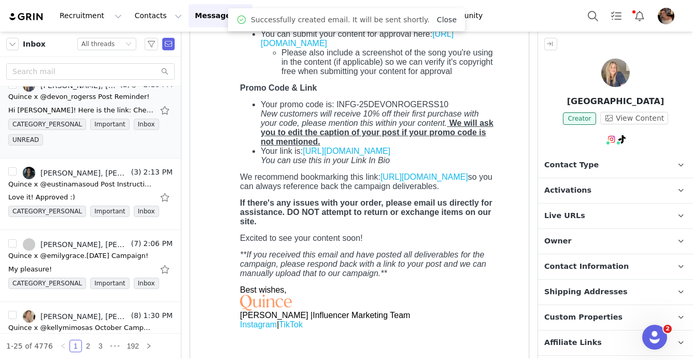
click at [440, 16] on link "Close" at bounding box center [447, 20] width 20 height 8
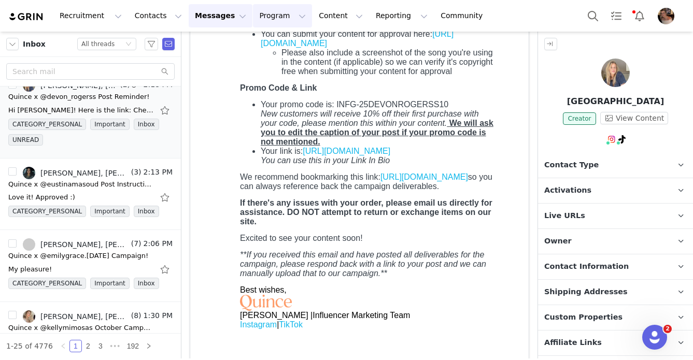
click at [262, 19] on button "Program Program" at bounding box center [282, 15] width 59 height 23
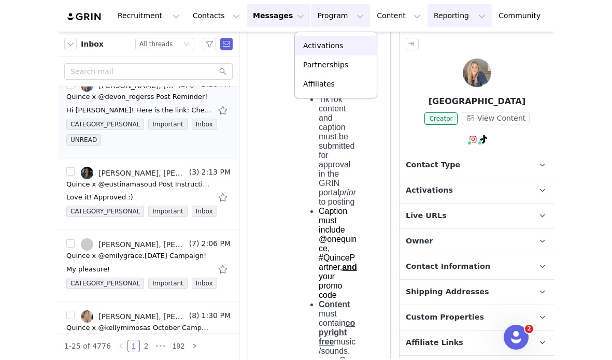
scroll to position [577, 0]
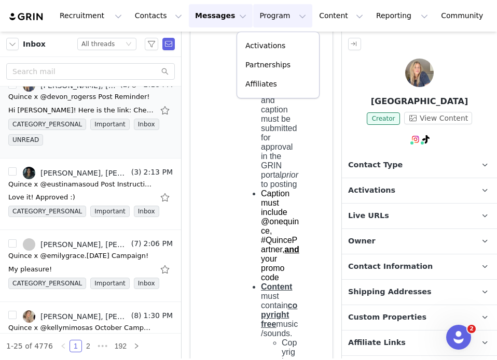
click at [196, 28] on div "Recruitment Recruitment Creator Search Curated Lists Landing Pages Web Extensio…" at bounding box center [248, 16] width 497 height 32
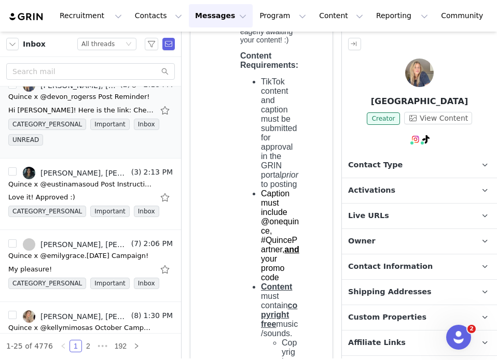
click at [197, 20] on button "Messages Messages" at bounding box center [221, 15] width 64 height 23
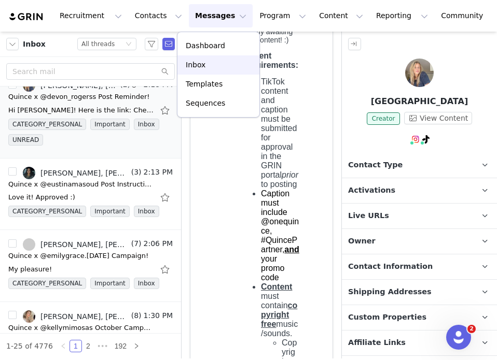
click at [197, 69] on p "Inbox" at bounding box center [196, 65] width 20 height 11
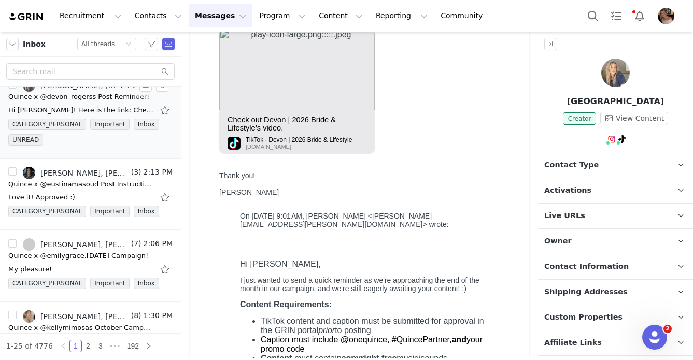
scroll to position [0, 0]
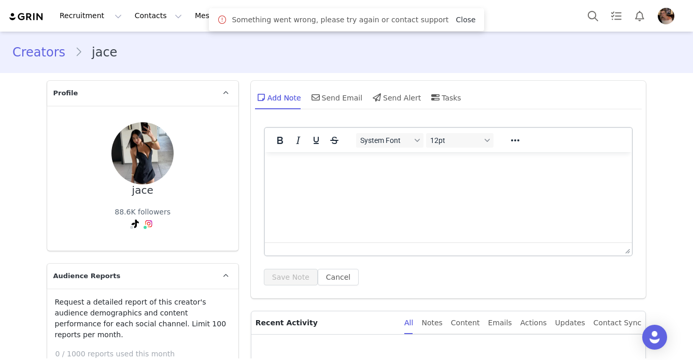
click at [460, 20] on link "Close" at bounding box center [466, 20] width 20 height 8
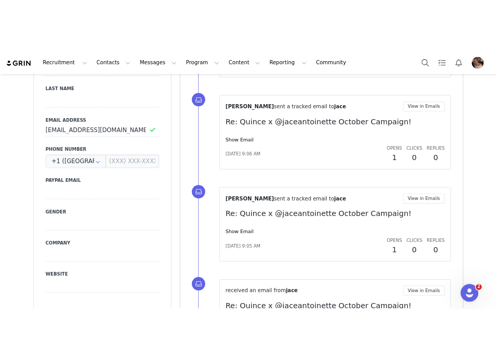
scroll to position [578, 0]
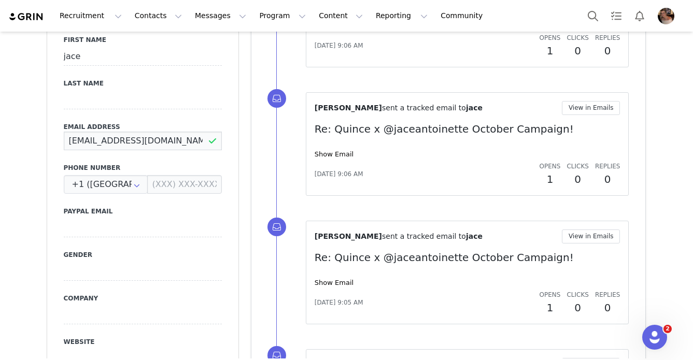
click at [161, 132] on input "[EMAIL_ADDRESS][DOMAIN_NAME]" at bounding box center [143, 141] width 158 height 19
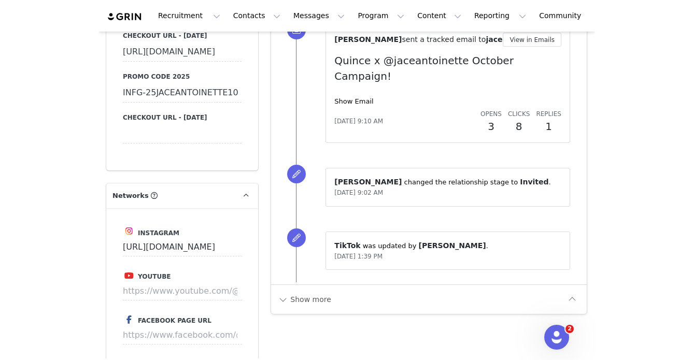
scroll to position [1249, 0]
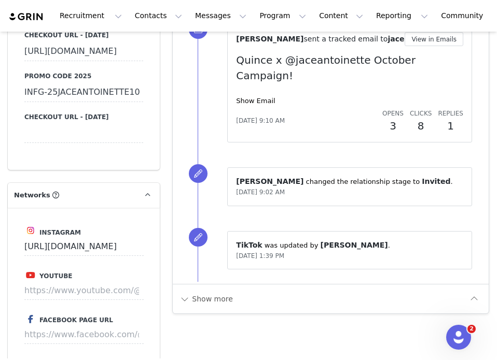
click at [116, 102] on div "INFG-25JACEANTOINETTE10" at bounding box center [83, 92] width 119 height 19
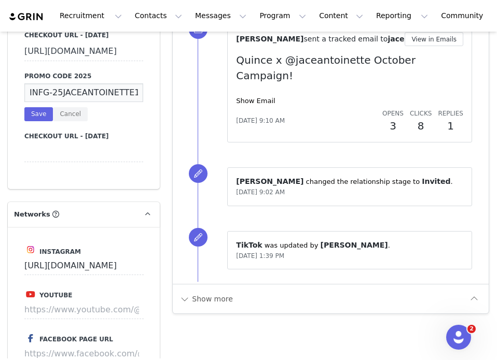
click at [116, 102] on input "INFG-25JACEANTOINETTE10" at bounding box center [83, 92] width 119 height 19
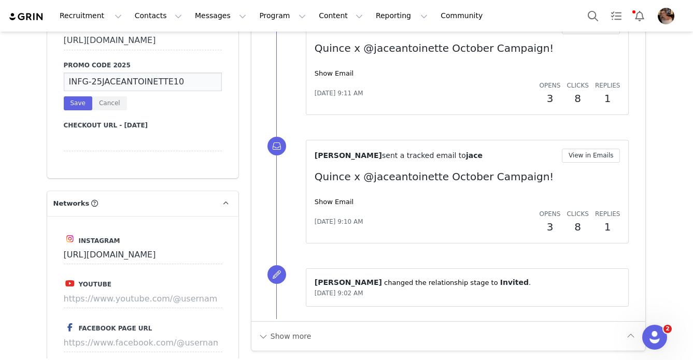
scroll to position [0, 0]
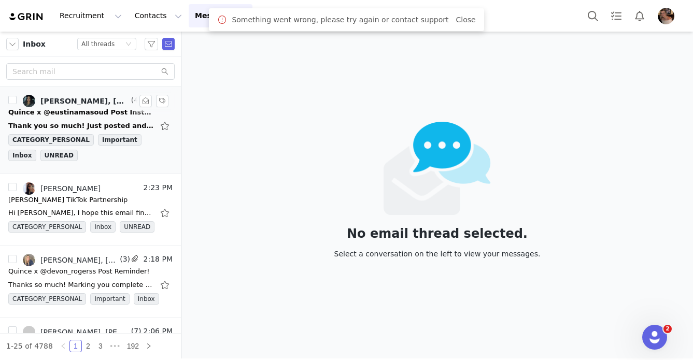
click at [77, 130] on div "Thank you so much! Just posted and it's officially live :) Best, [PERSON_NAME] …" at bounding box center [80, 126] width 145 height 10
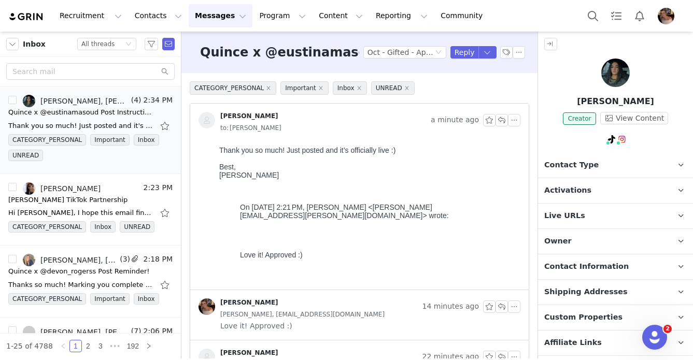
click at [577, 191] on span "Activations" at bounding box center [568, 190] width 47 height 11
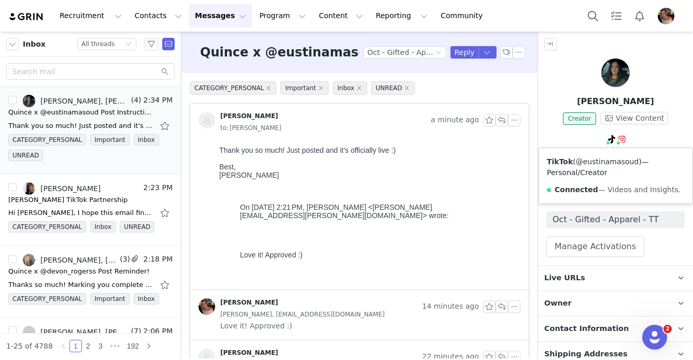
click at [606, 161] on link "@eustinamasoud" at bounding box center [607, 162] width 63 height 8
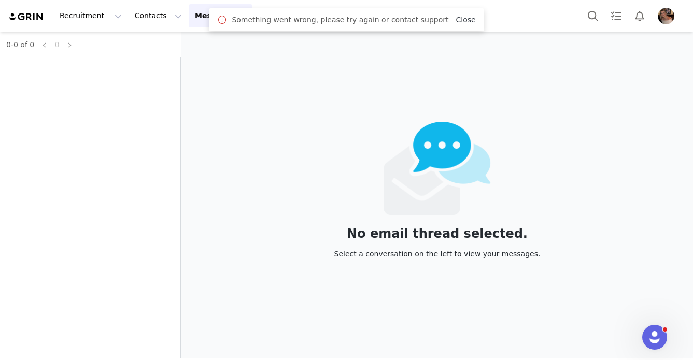
click at [463, 17] on link "Close" at bounding box center [466, 20] width 20 height 8
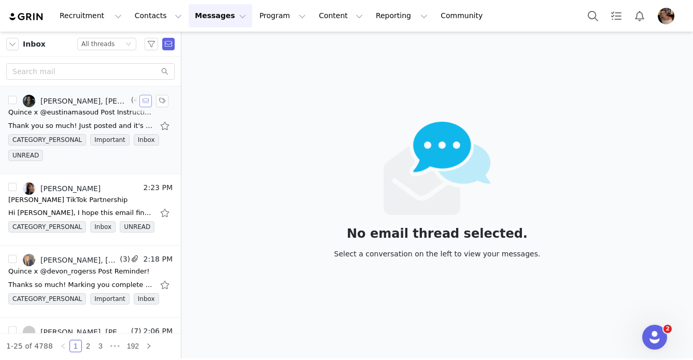
click at [142, 103] on button "button" at bounding box center [146, 101] width 12 height 12
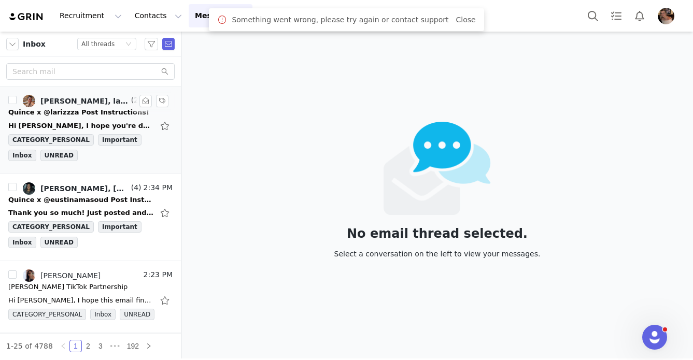
click at [83, 112] on div "Quince x @larizzza Post Instructions!" at bounding box center [78, 112] width 141 height 10
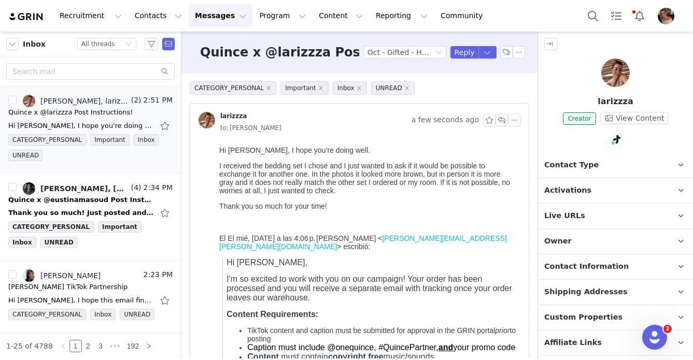
click at [594, 264] on span "Contact Information" at bounding box center [587, 266] width 85 height 11
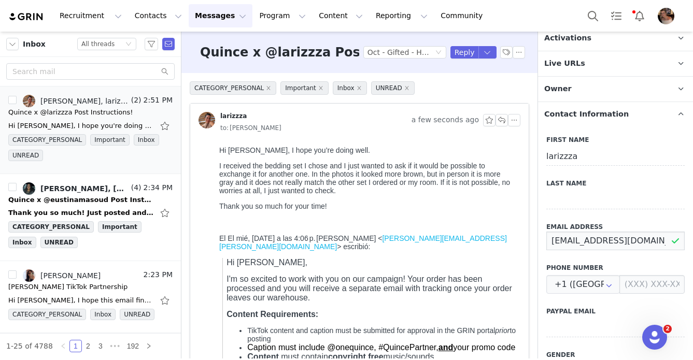
click at [588, 244] on input "larissamoranmora@gmail.com" at bounding box center [616, 241] width 138 height 19
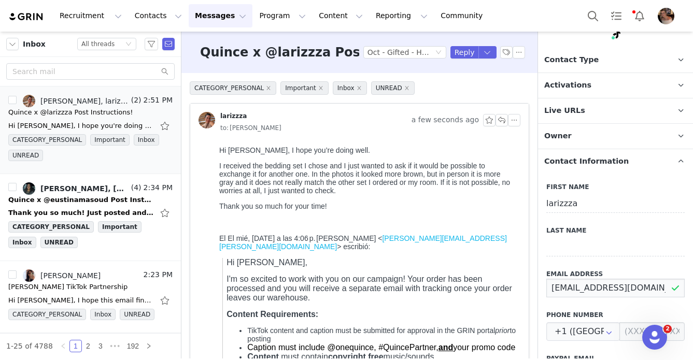
scroll to position [52, 0]
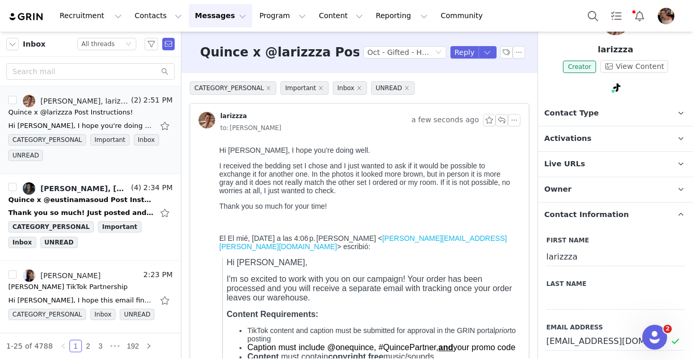
click at [589, 134] on p "Activations" at bounding box center [603, 139] width 130 height 25
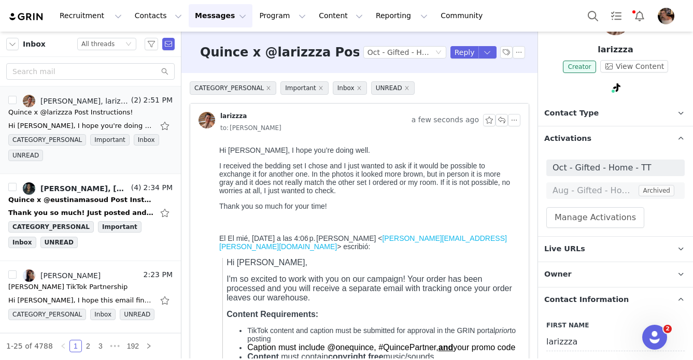
click at [573, 137] on span "Activations" at bounding box center [568, 138] width 47 height 11
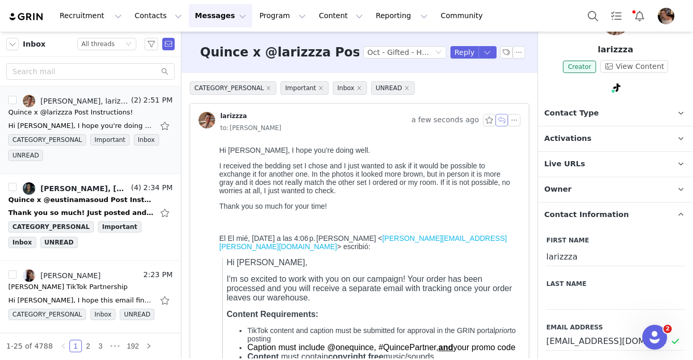
click at [498, 122] on button "button" at bounding box center [502, 120] width 12 height 12
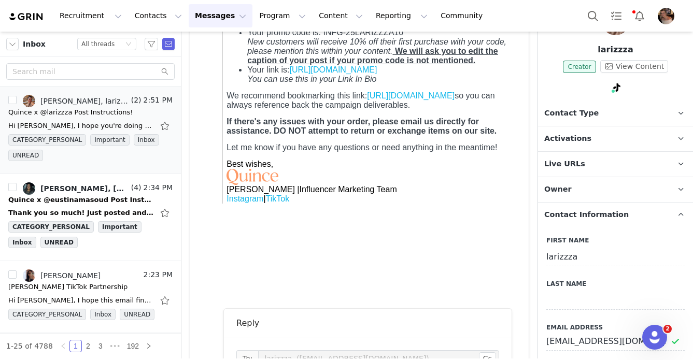
scroll to position [656, 0]
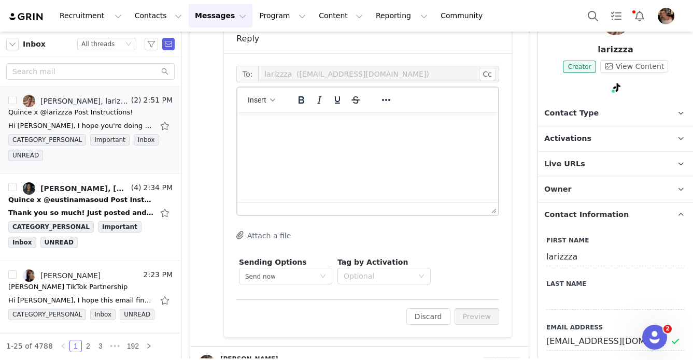
click at [322, 140] on html at bounding box center [368, 126] width 261 height 28
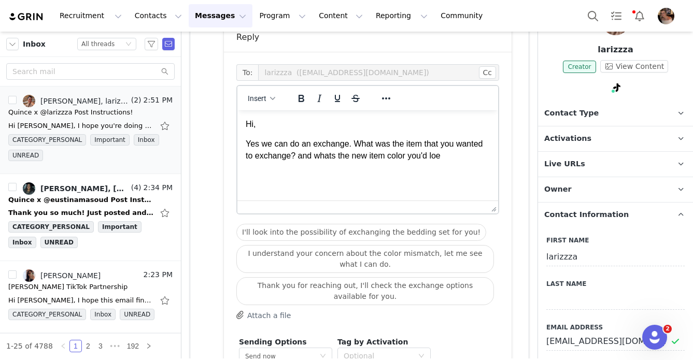
click at [290, 155] on p "Yes we can do an exchange. What was the item that you wanted to exchange? and w…" at bounding box center [368, 149] width 244 height 23
click at [444, 154] on p "Yes we can do an exchange. What was the item that you wanted to exchange? and w…" at bounding box center [368, 149] width 244 height 23
click at [247, 145] on p "Yes we can do an exchange. What was the item that you wanted to exchange? and w…" at bounding box center [368, 149] width 244 height 23
click at [379, 158] on p "No worries. Yes we can do an exchange. What was the item that you wanted to exc…" at bounding box center [368, 155] width 244 height 35
click at [289, 164] on p "No worries. Yes we can do an exchange. What was the item that you wanted to exc…" at bounding box center [368, 155] width 244 height 35
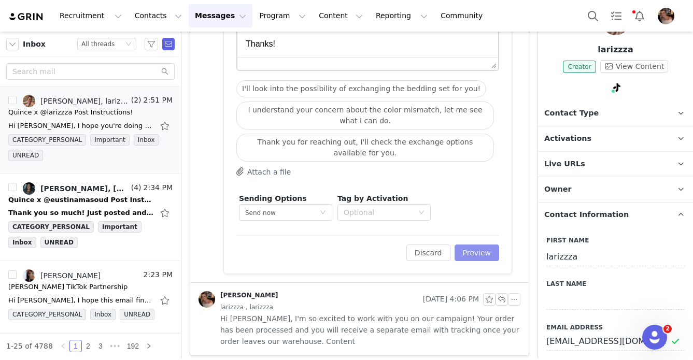
click at [472, 254] on button "Preview" at bounding box center [477, 253] width 45 height 17
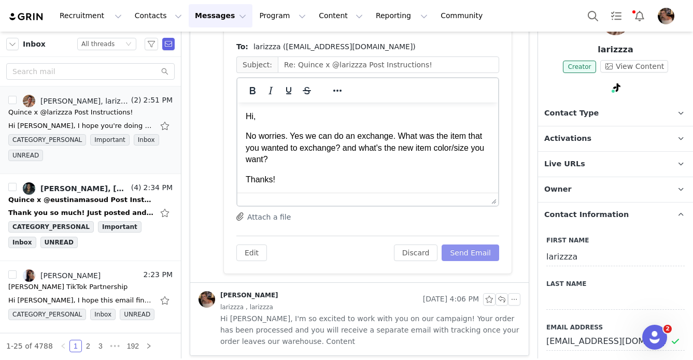
scroll to position [0, 0]
click at [475, 250] on button "Send Email" at bounding box center [471, 253] width 58 height 17
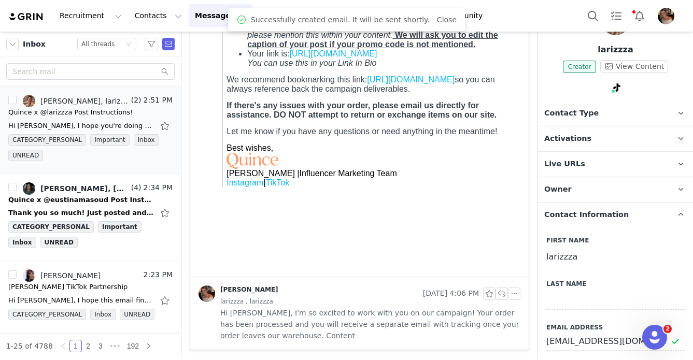
scroll to position [477, 0]
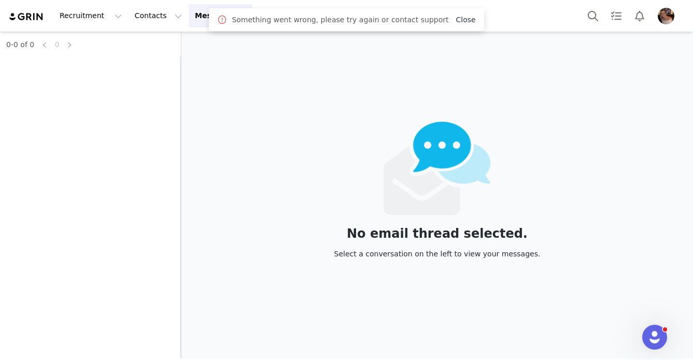
click at [461, 23] on link "Close" at bounding box center [466, 20] width 20 height 8
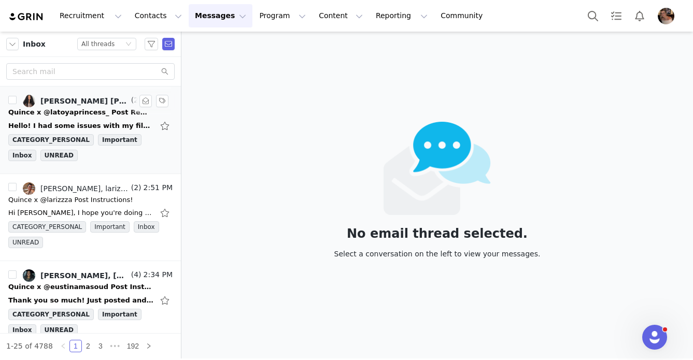
click at [112, 125] on div "Hello! I had some issues with my filming equipment and I waiting on some new eq…" at bounding box center [80, 126] width 145 height 10
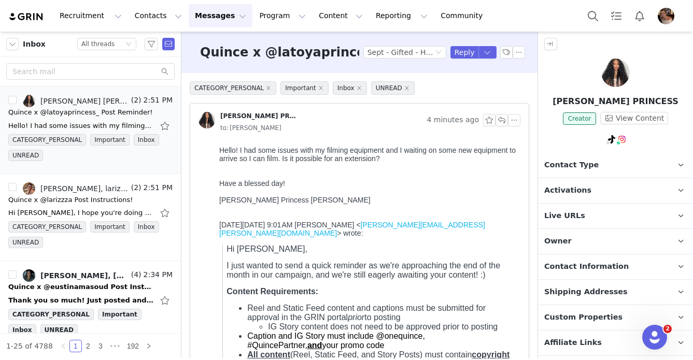
click at [556, 190] on span "Activations" at bounding box center [568, 190] width 47 height 11
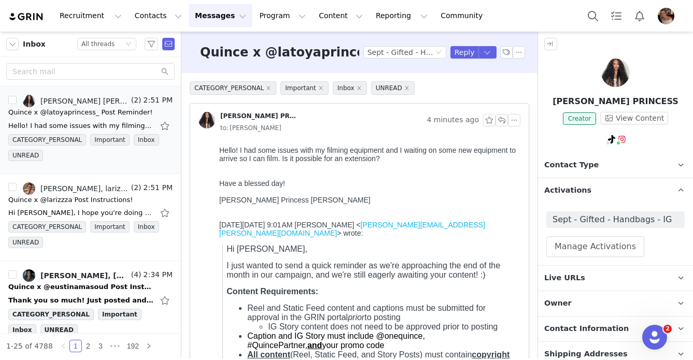
click at [580, 190] on span "Activations" at bounding box center [568, 190] width 47 height 11
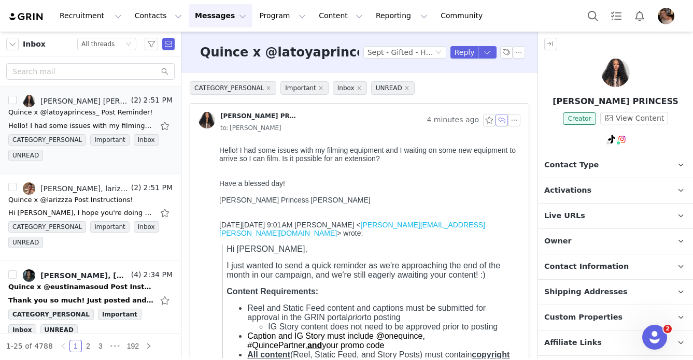
click at [503, 121] on button "button" at bounding box center [502, 120] width 12 height 12
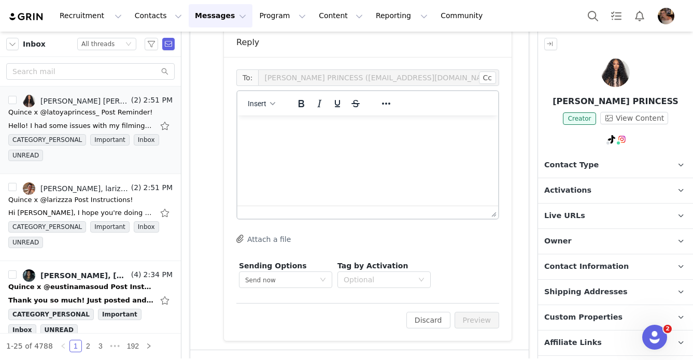
scroll to position [749, 0]
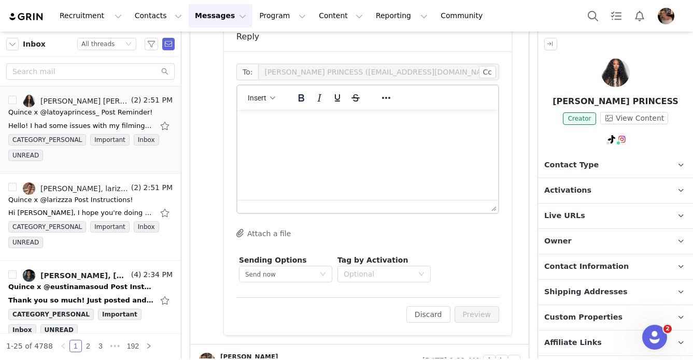
click at [400, 138] on html at bounding box center [368, 124] width 261 height 28
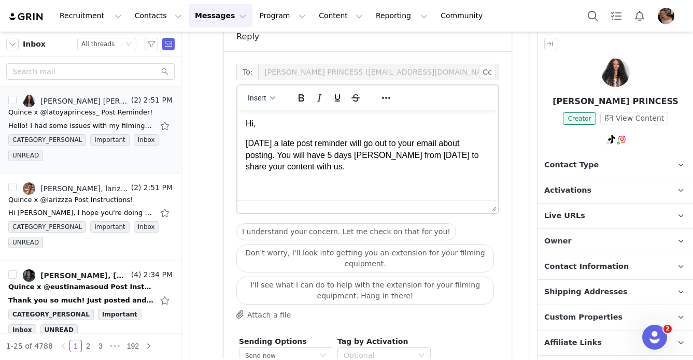
click at [280, 127] on p "Hi," at bounding box center [368, 123] width 244 height 11
click at [343, 147] on p "[DATE] a late post reminder will go out to your email about posting. You will h…" at bounding box center [368, 155] width 244 height 35
click at [279, 156] on p "[DATE] a late post reminder will go out to your email about posting. You will h…" at bounding box center [368, 155] width 244 height 35
click at [414, 157] on p "[DATE] a late post reminder will go out to your email about posting. You will h…" at bounding box center [368, 155] width 244 height 35
click at [320, 169] on p "[DATE] a late post reminder will go out to your email about posting. You will h…" at bounding box center [368, 155] width 244 height 35
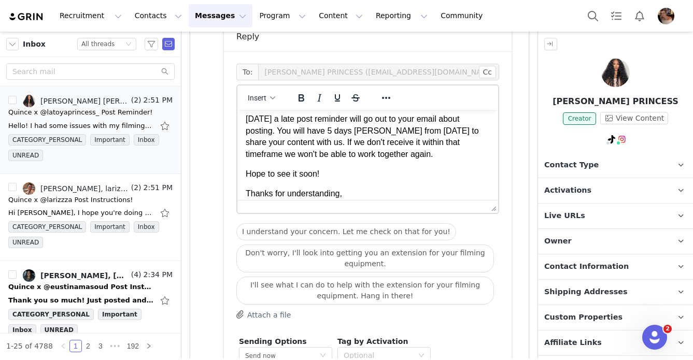
scroll to position [44, 0]
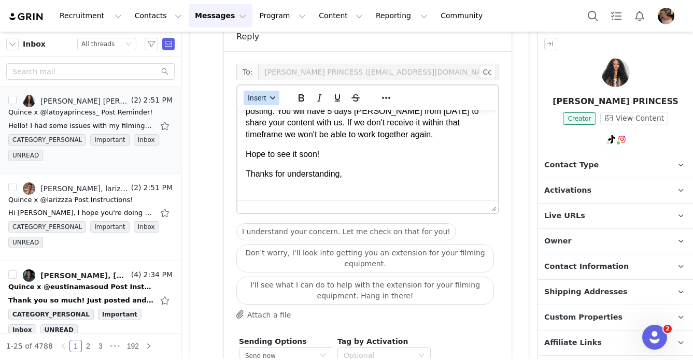
click at [256, 100] on span "Insert" at bounding box center [257, 98] width 19 height 8
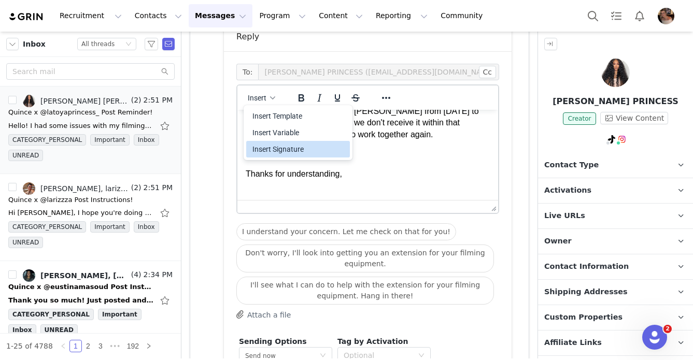
click at [291, 150] on div "Insert Signature" at bounding box center [299, 149] width 93 height 12
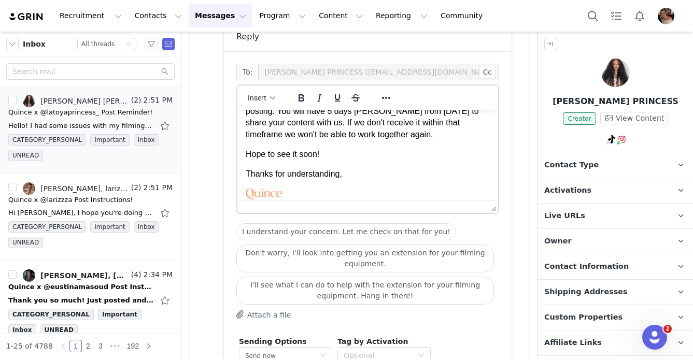
scroll to position [77, 0]
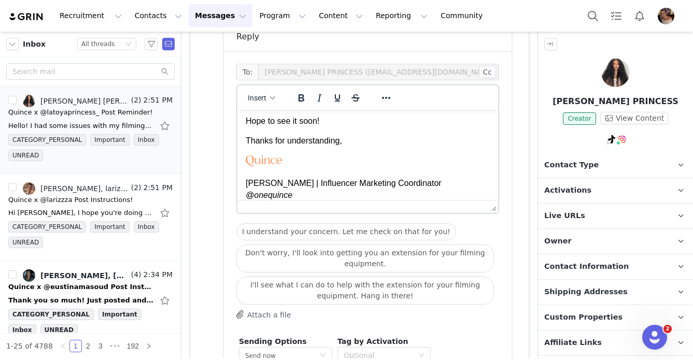
click at [577, 188] on span "Activations" at bounding box center [568, 190] width 47 height 11
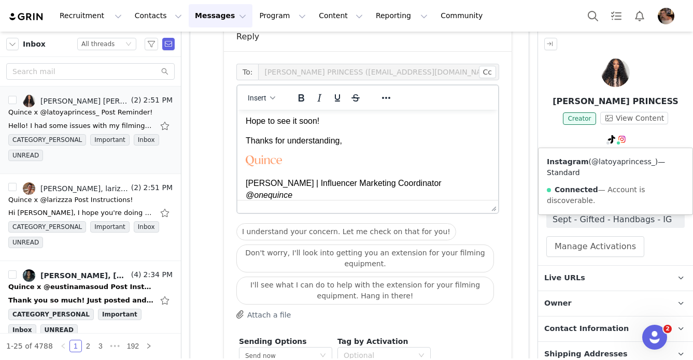
click at [620, 158] on link "@latoyaprincess_" at bounding box center [624, 162] width 64 height 8
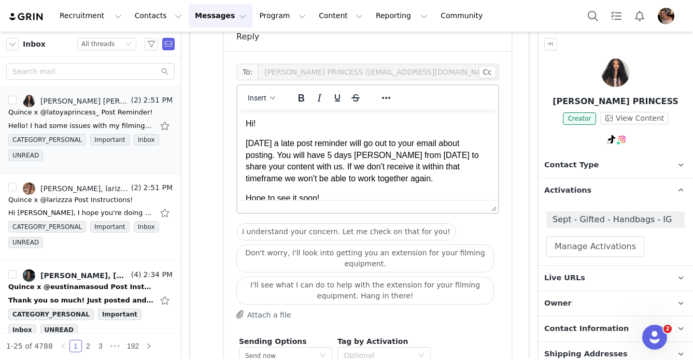
click at [246, 142] on p "[DATE] a late post reminder will go out to your email about posting. You will h…" at bounding box center [368, 161] width 244 height 47
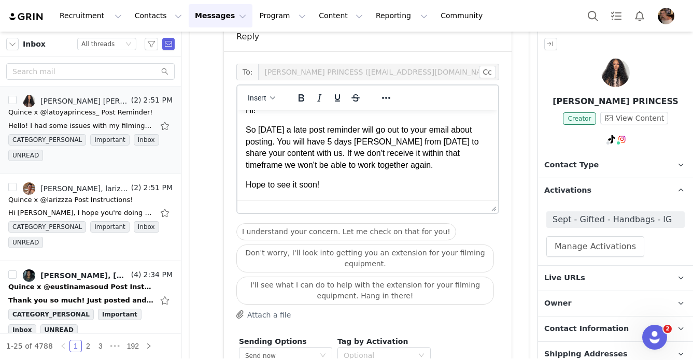
click at [395, 165] on p "So tomorrow a late post reminder will go out to your email about posting. You w…" at bounding box center [368, 147] width 244 height 47
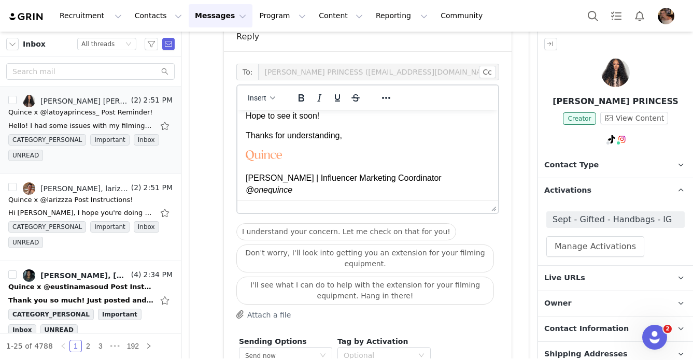
scroll to position [87, 0]
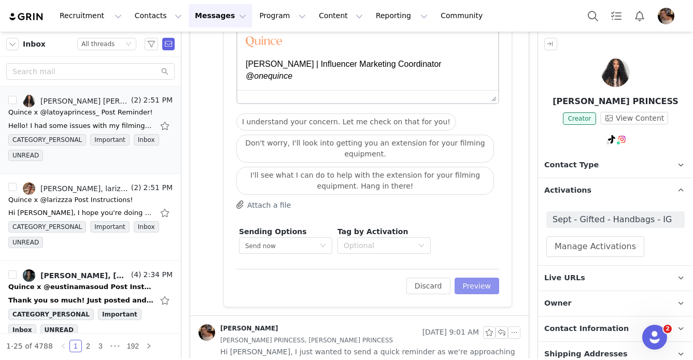
click at [473, 292] on button "Preview" at bounding box center [477, 286] width 45 height 17
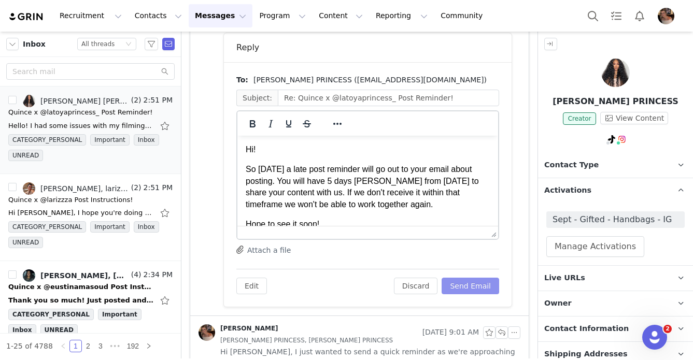
scroll to position [0, 0]
click at [477, 286] on button "Send Email" at bounding box center [471, 286] width 58 height 17
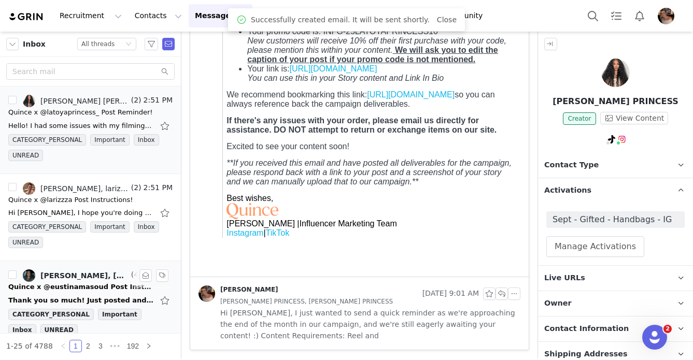
scroll to position [53, 0]
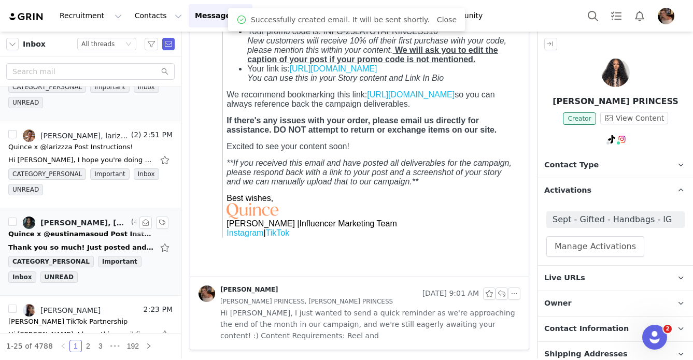
click at [112, 241] on div "Thank you so much! Just posted and it's officially live :) Best, Eustina Masoud…" at bounding box center [90, 248] width 164 height 17
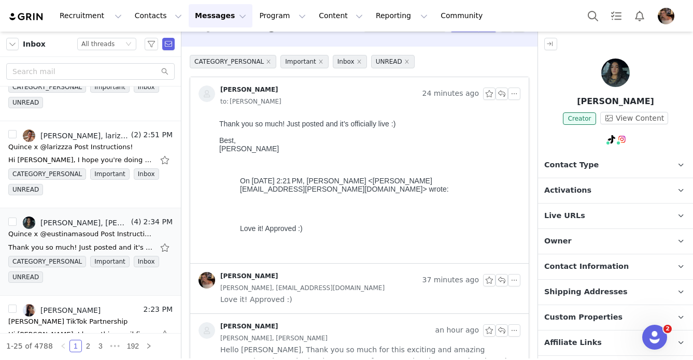
scroll to position [0, 0]
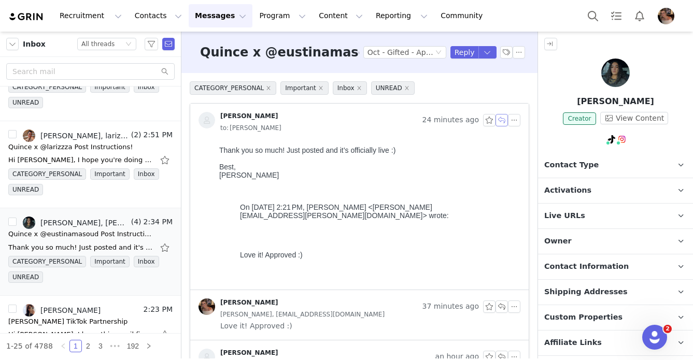
click at [501, 120] on button "button" at bounding box center [502, 120] width 12 height 12
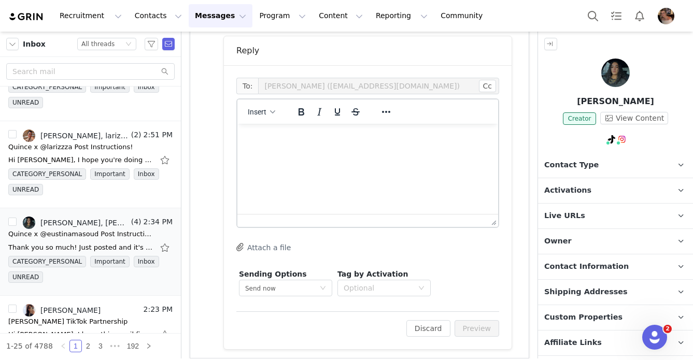
scroll to position [284, 0]
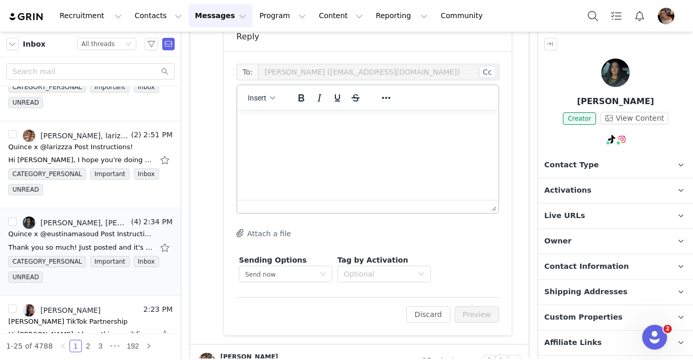
click at [346, 138] on html at bounding box center [368, 124] width 261 height 28
click at [490, 312] on button "Preview" at bounding box center [477, 314] width 45 height 17
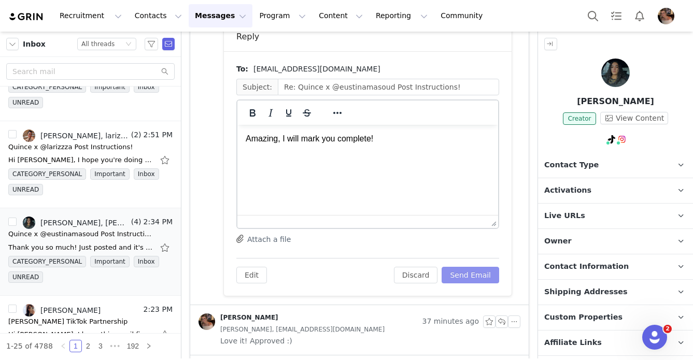
scroll to position [0, 0]
click at [483, 277] on button "Send Email" at bounding box center [471, 275] width 58 height 17
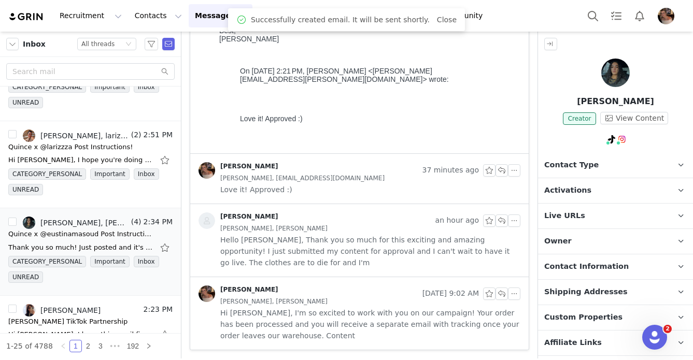
click at [577, 191] on span "Activations" at bounding box center [568, 190] width 47 height 11
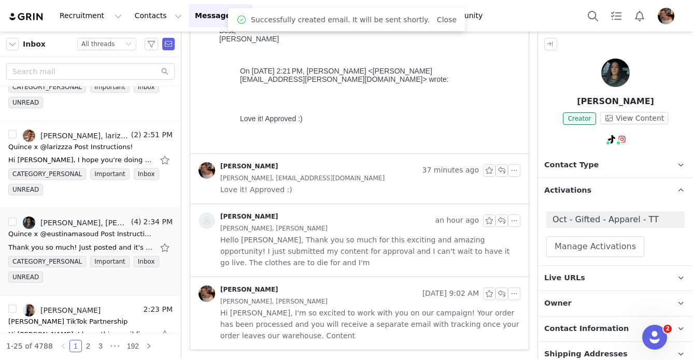
click at [602, 210] on div "Oct - Gifted - Apparel - TT Manage Activations" at bounding box center [615, 234] width 155 height 62
click at [594, 227] on span "Oct - Gifted - Apparel - TT" at bounding box center [616, 220] width 138 height 17
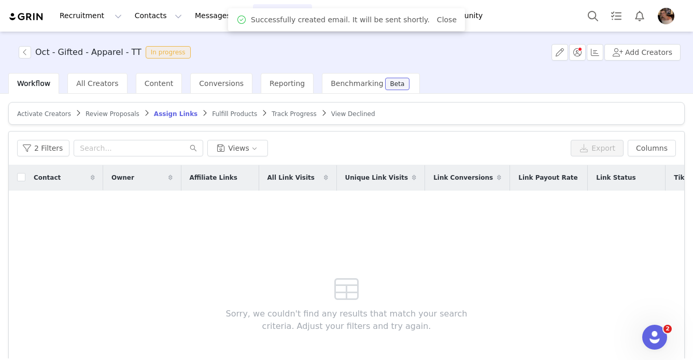
click at [272, 116] on span "Track Progress" at bounding box center [294, 113] width 45 height 7
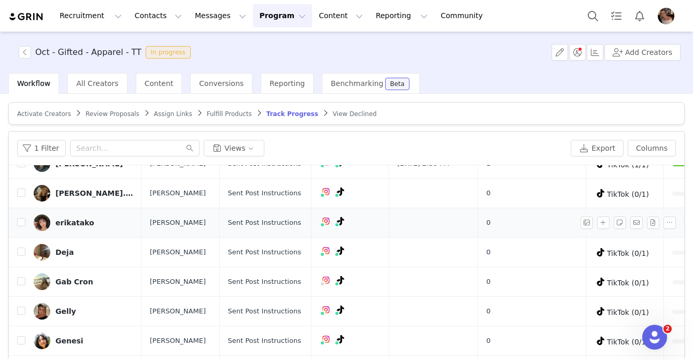
scroll to position [292, 0]
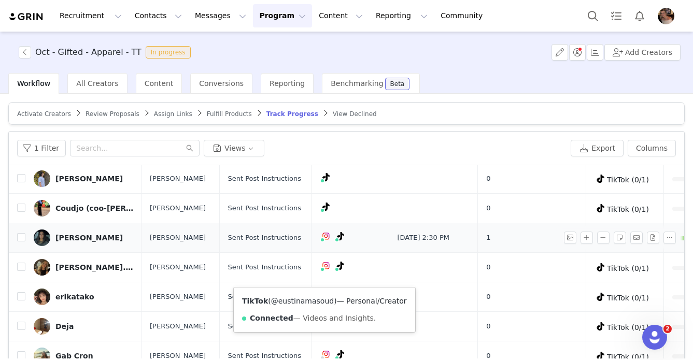
click at [315, 297] on link "@eustinamasoud" at bounding box center [302, 301] width 63 height 8
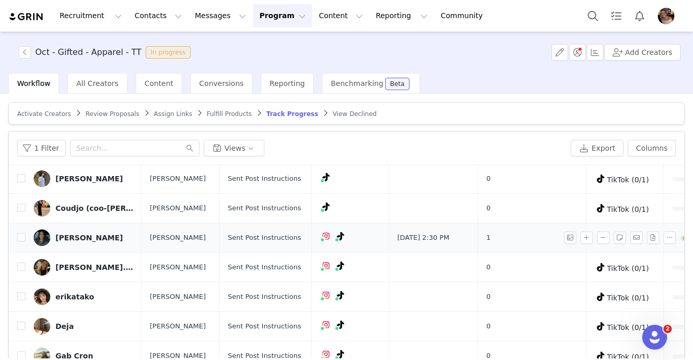
click at [78, 242] on div "Eustina Masoud" at bounding box center [88, 238] width 67 height 8
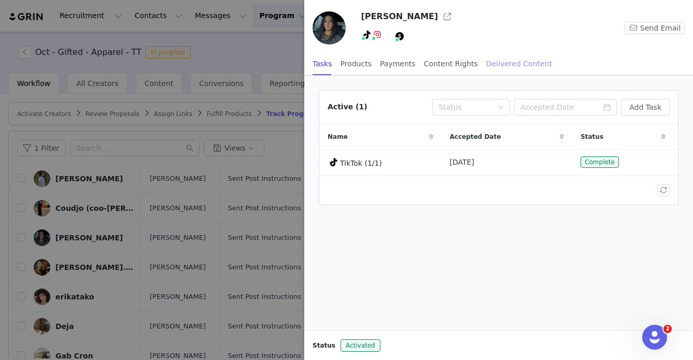
click at [514, 61] on div "Delivered Content" at bounding box center [519, 63] width 66 height 23
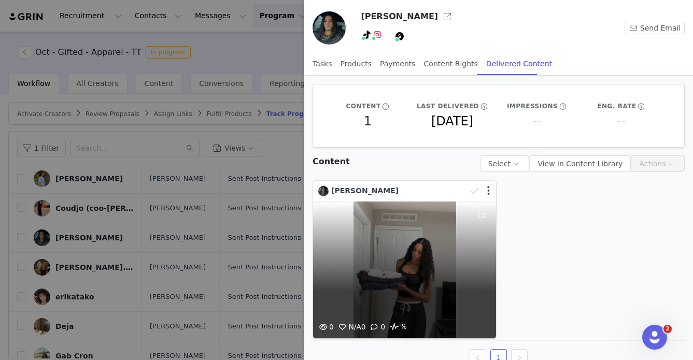
scroll to position [20, 0]
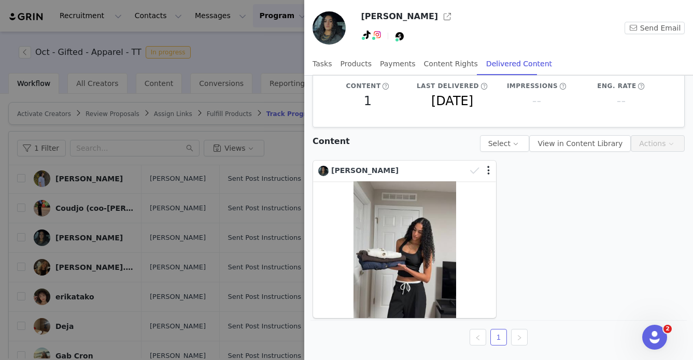
click at [144, 288] on div at bounding box center [346, 180] width 693 height 360
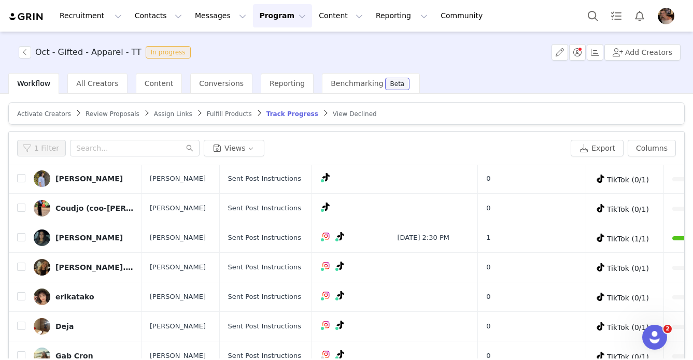
scroll to position [0, 0]
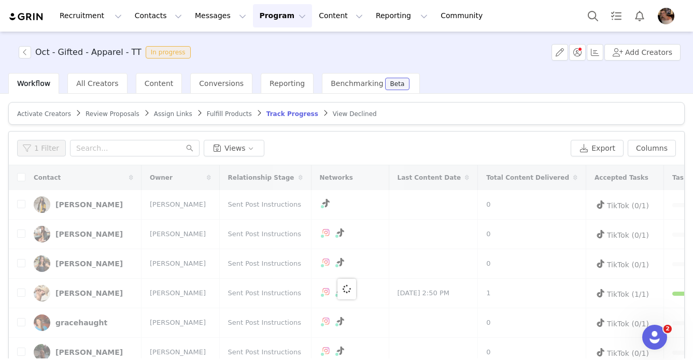
click at [144, 288] on div at bounding box center [347, 288] width 676 height 247
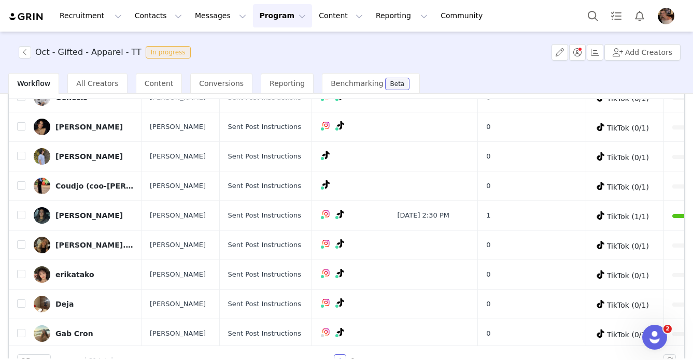
scroll to position [254, 0]
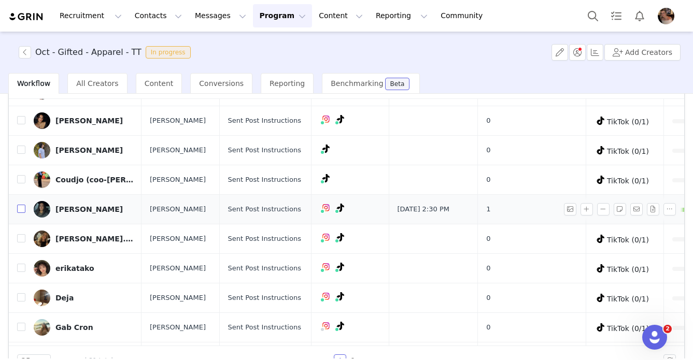
click at [20, 213] on input "checkbox" at bounding box center [21, 209] width 8 height 8
checkbox input "true"
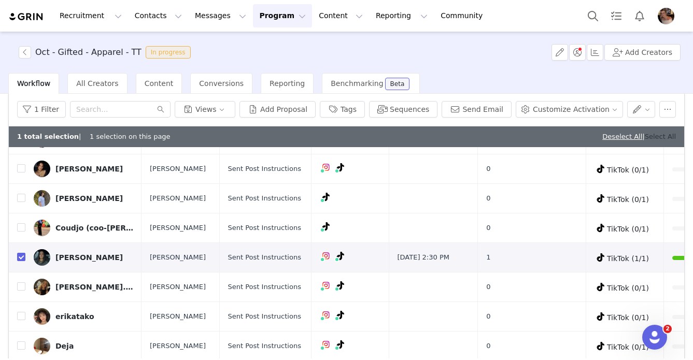
scroll to position [0, 0]
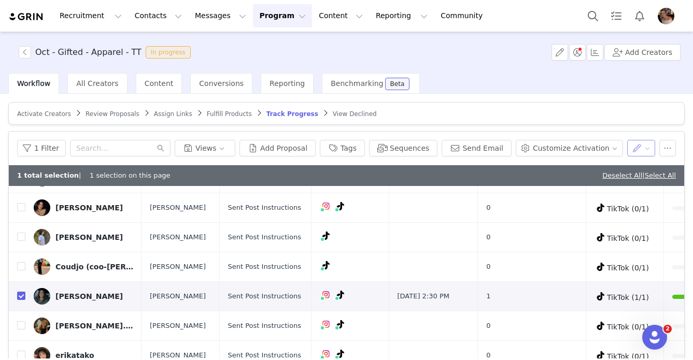
click at [645, 146] on button "button" at bounding box center [641, 148] width 29 height 17
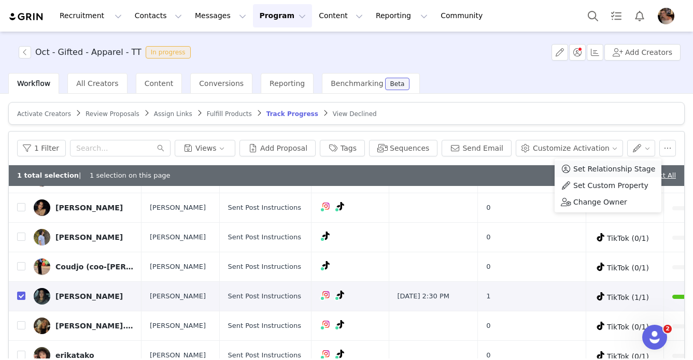
click at [613, 171] on span "Set Relationship Stage" at bounding box center [615, 168] width 82 height 11
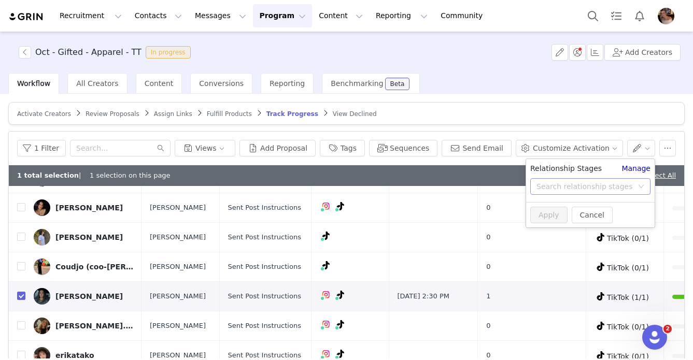
click at [589, 186] on div "Search relationship stages" at bounding box center [585, 187] width 96 height 10
type input "complete"
click at [538, 213] on li "Complete" at bounding box center [590, 211] width 129 height 17
click at [556, 214] on button "Apply" at bounding box center [549, 215] width 37 height 17
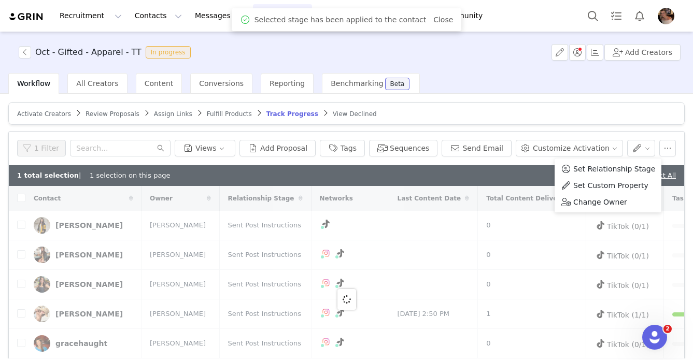
click at [564, 136] on div "1 Filter Views Add Proposal Tags Sequences Send Email Customize Activation" at bounding box center [347, 149] width 676 height 34
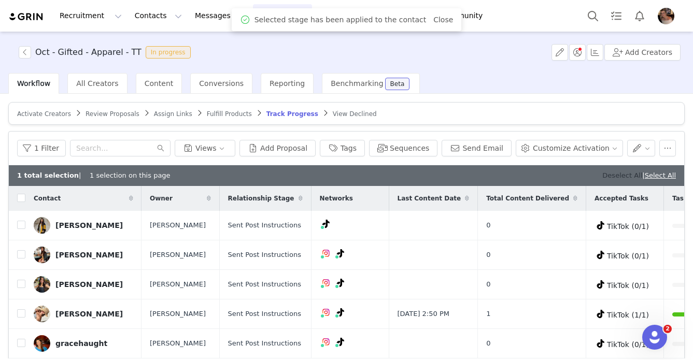
click at [603, 176] on link "Deselect All" at bounding box center [623, 176] width 40 height 8
checkbox input "false"
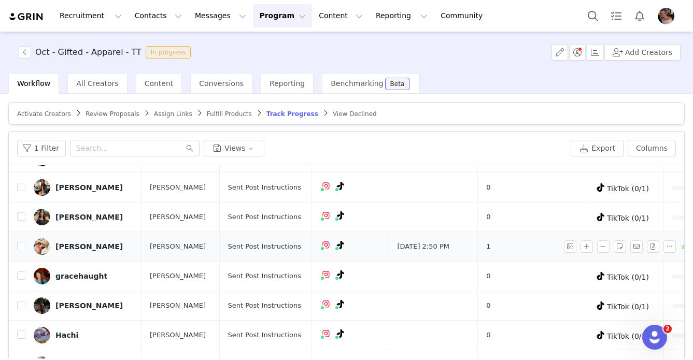
scroll to position [38, 0]
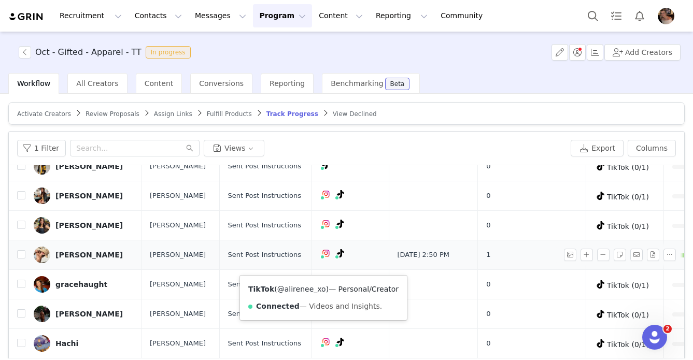
click at [312, 288] on link "@alirenee_xo" at bounding box center [301, 289] width 49 height 8
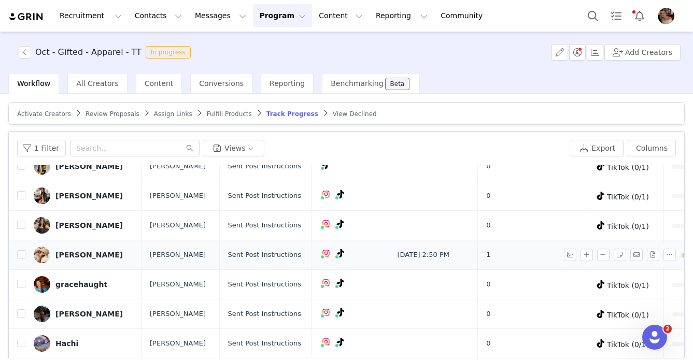
click at [72, 259] on div "Ali Reneé" at bounding box center [88, 255] width 67 height 8
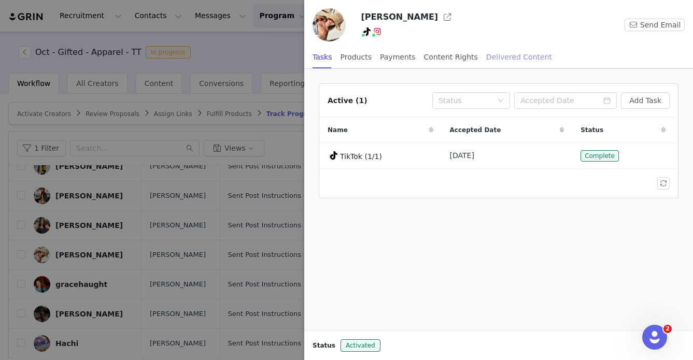
click at [523, 52] on div "Delivered Content" at bounding box center [519, 57] width 66 height 23
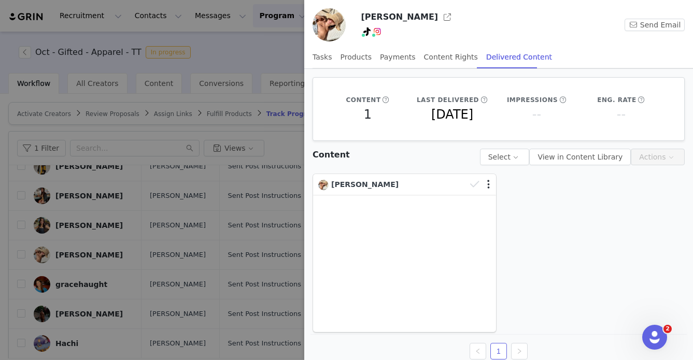
scroll to position [14, 0]
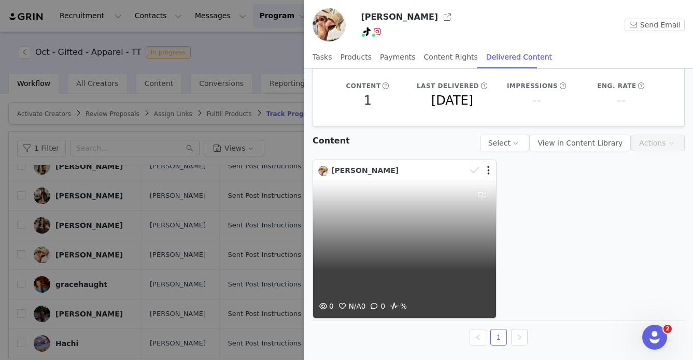
click at [412, 200] on div "0 N/A 0 0 %" at bounding box center [404, 249] width 183 height 137
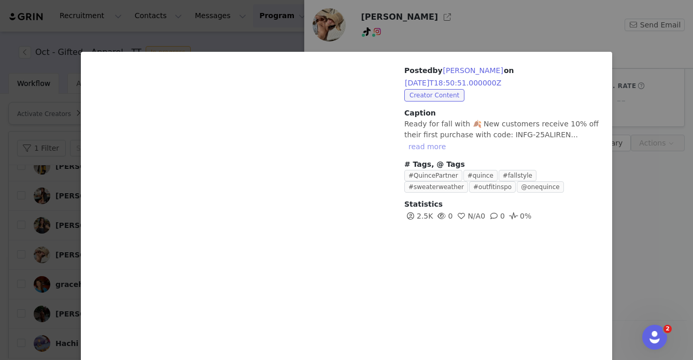
click at [450, 141] on button "read more" at bounding box center [428, 147] width 46 height 12
click at [623, 52] on div "Posted by Ali Reneé on 2025-09-30T18:50:51.000000Z Creator Content Caption Read…" at bounding box center [346, 180] width 693 height 360
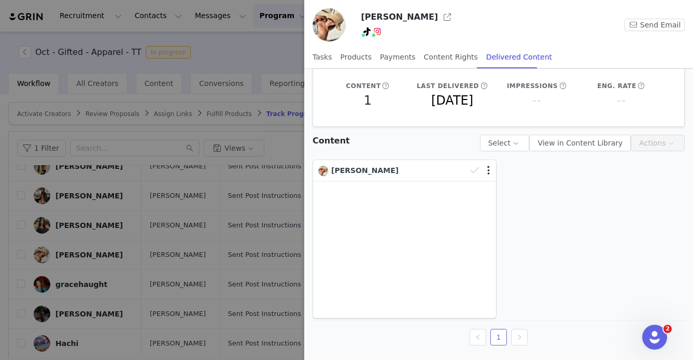
click at [293, 160] on div at bounding box center [346, 180] width 693 height 360
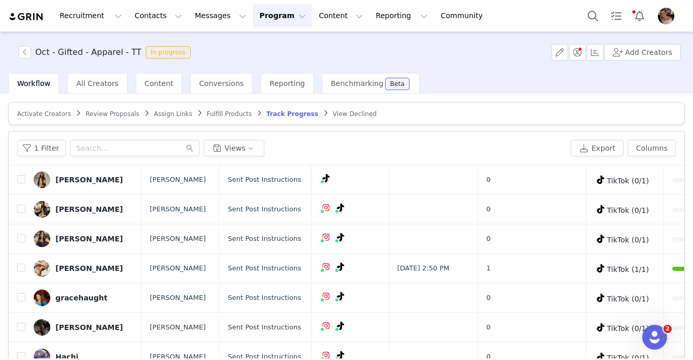
scroll to position [16, 0]
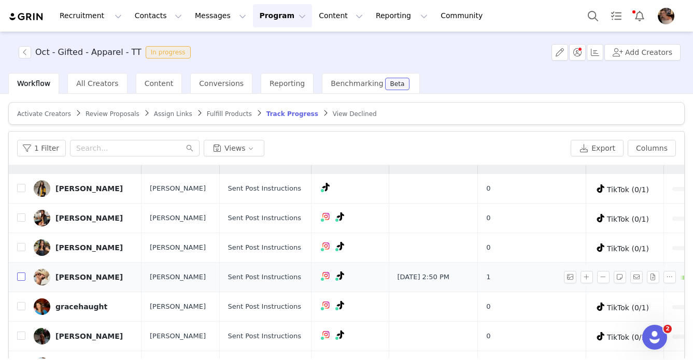
click at [20, 281] on input "checkbox" at bounding box center [21, 277] width 8 height 8
checkbox input "true"
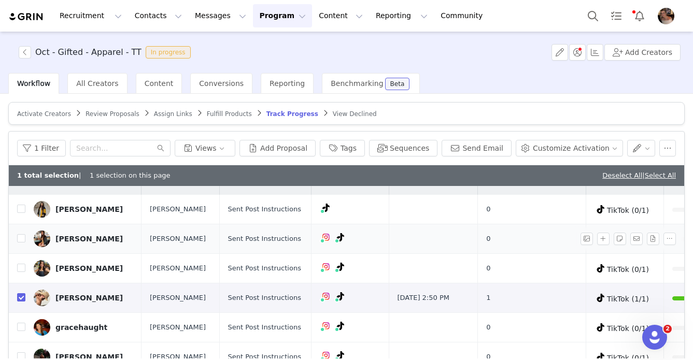
scroll to position [0, 0]
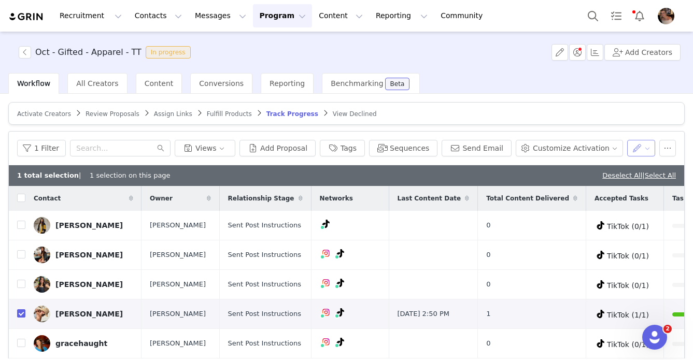
click at [637, 148] on button "button" at bounding box center [641, 148] width 29 height 17
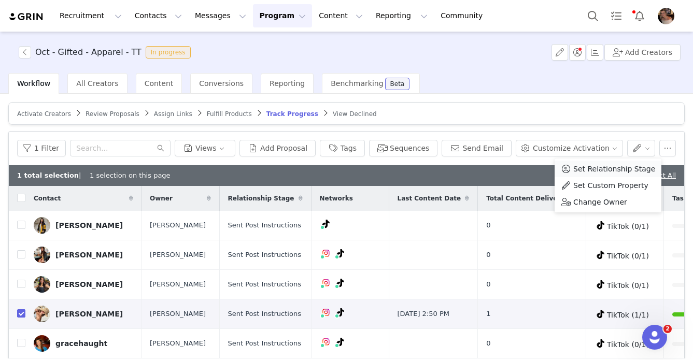
click at [599, 168] on span "Set Relationship Stage" at bounding box center [615, 168] width 82 height 11
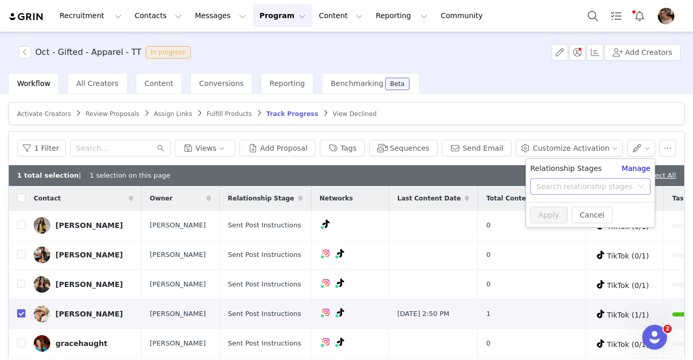
click at [569, 184] on div "Search relationship stages" at bounding box center [585, 187] width 96 height 10
type input "complete"
click at [555, 213] on li "Complete" at bounding box center [590, 211] width 129 height 17
click at [551, 217] on button "Apply" at bounding box center [549, 215] width 37 height 17
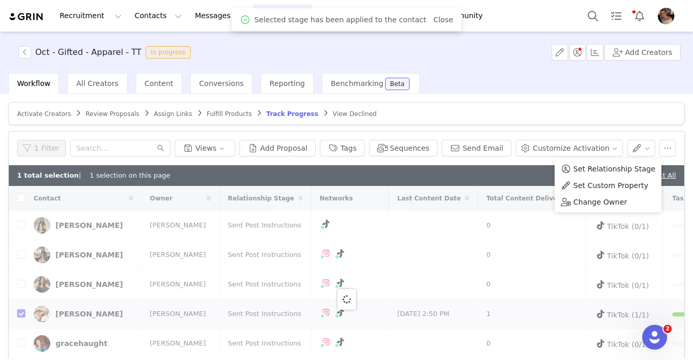
click at [612, 129] on div "Activate Creators Review Proposals Assign Links Fulfill Products Track Progress…" at bounding box center [346, 272] width 677 height 340
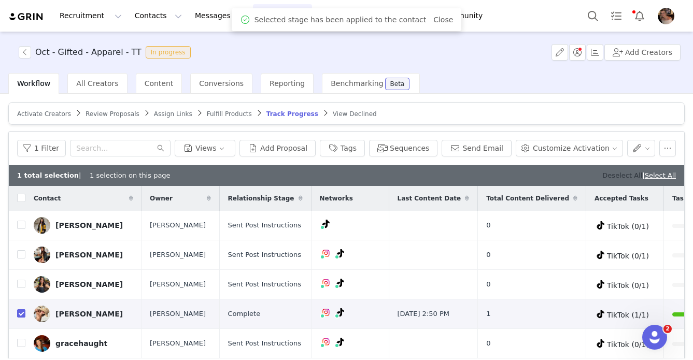
click at [612, 176] on link "Deselect All" at bounding box center [623, 176] width 40 height 8
checkbox input "false"
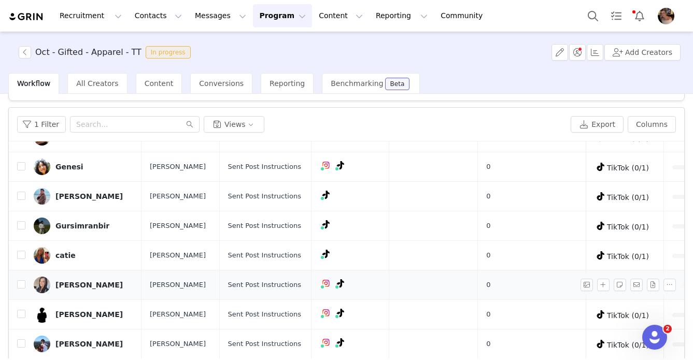
scroll to position [91, 0]
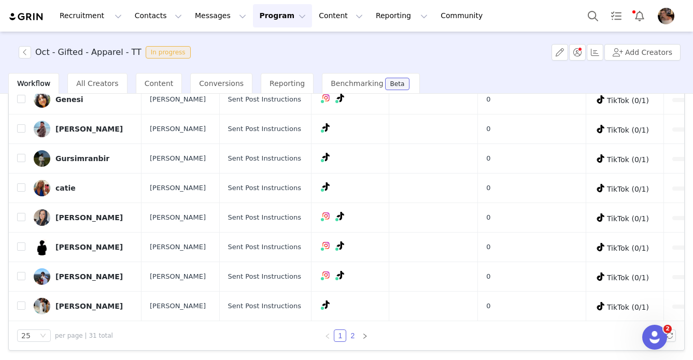
click at [353, 333] on link "2" at bounding box center [352, 335] width 11 height 11
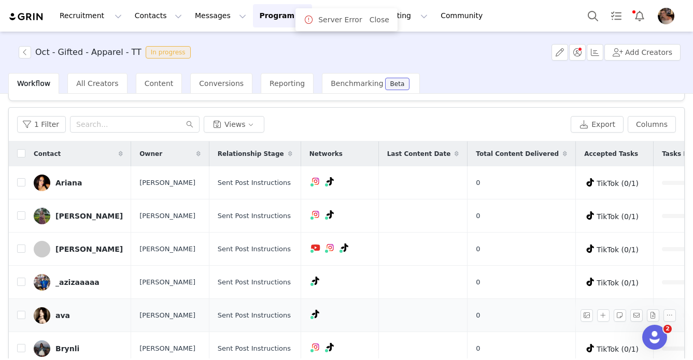
scroll to position [0, 0]
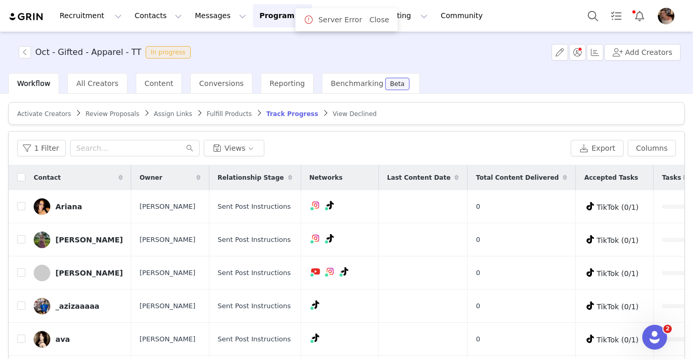
click at [151, 95] on div "Activate Creators Review Proposals Assign Links Fulfill Products Track Progress…" at bounding box center [346, 226] width 693 height 265
click at [151, 87] on span "Content" at bounding box center [159, 83] width 29 height 8
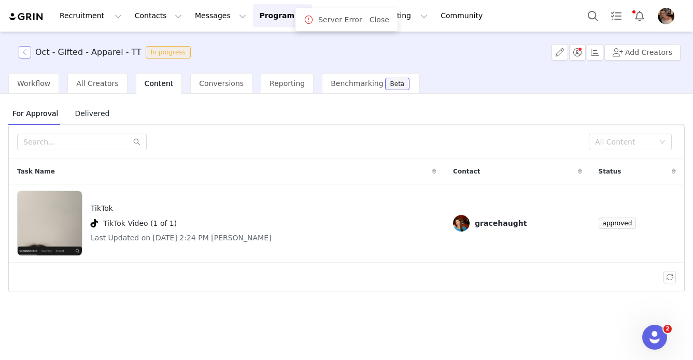
click at [24, 54] on button "button" at bounding box center [25, 52] width 12 height 12
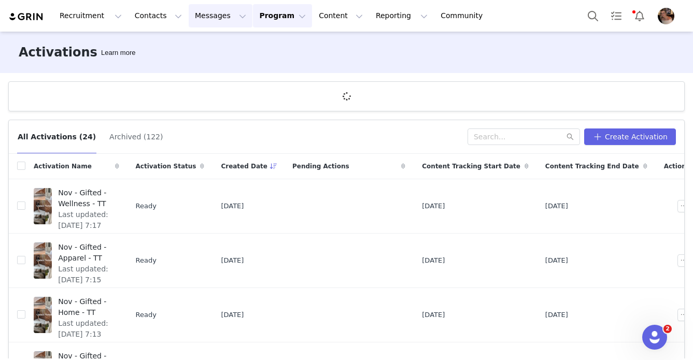
click at [203, 22] on button "Messages Messages" at bounding box center [221, 15] width 64 height 23
click at [204, 68] on div "Inbox" at bounding box center [218, 65] width 69 height 11
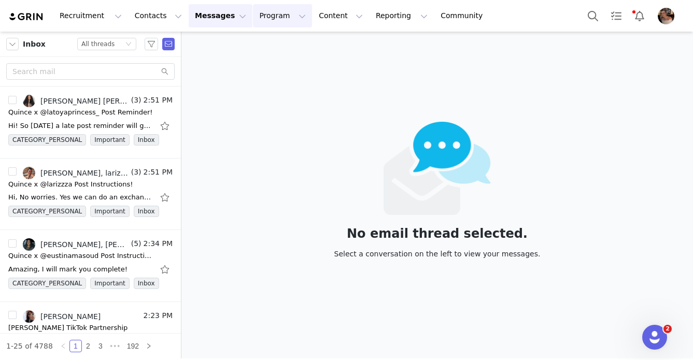
click at [253, 24] on button "Program Program" at bounding box center [282, 15] width 59 height 23
click at [164, 20] on button "Contacts Contacts" at bounding box center [159, 15] width 60 height 23
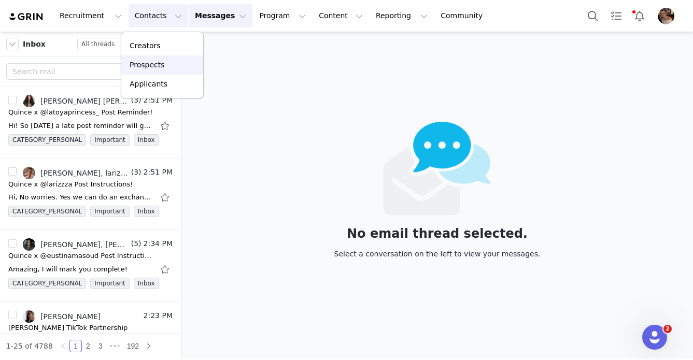
click at [165, 63] on div "Prospects" at bounding box center [162, 65] width 69 height 11
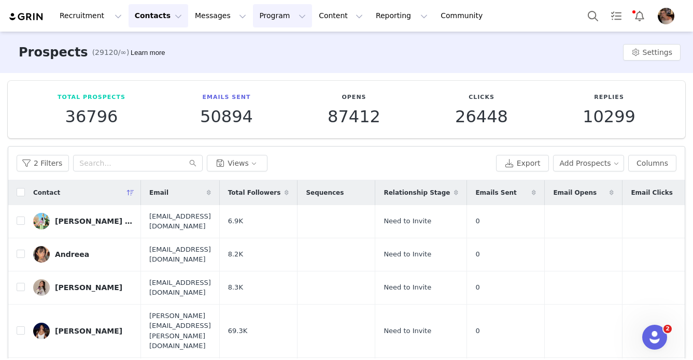
click at [270, 20] on button "Program Program" at bounding box center [282, 15] width 59 height 23
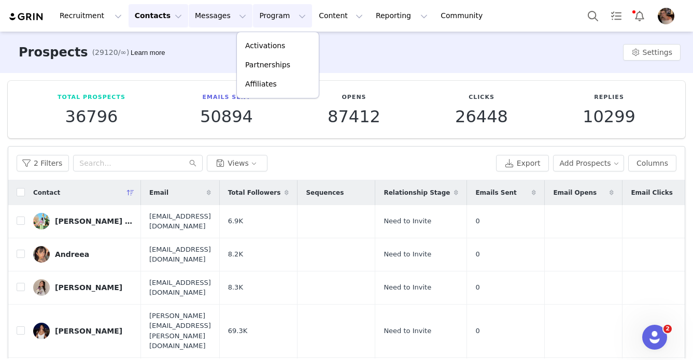
click at [214, 26] on button "Messages Messages" at bounding box center [221, 15] width 64 height 23
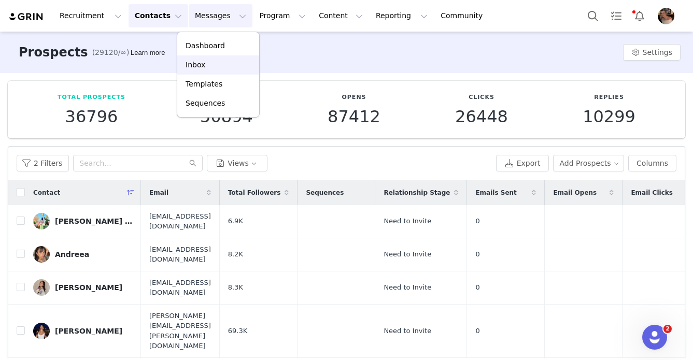
click at [212, 74] on link "Inbox" at bounding box center [218, 64] width 82 height 19
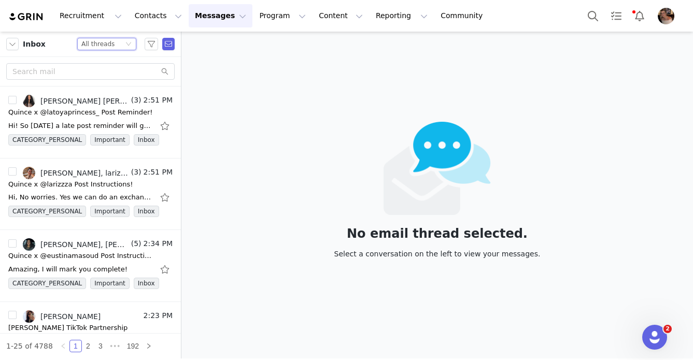
click at [120, 45] on div "Status All threads" at bounding box center [102, 43] width 42 height 11
click at [107, 94] on li "Unread only" at bounding box center [106, 96] width 59 height 17
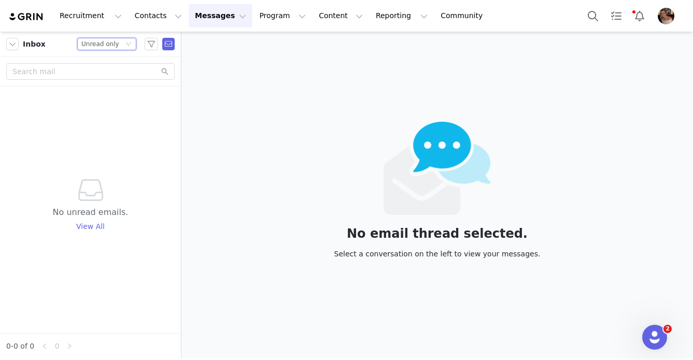
click at [118, 45] on div "Status Unread only" at bounding box center [102, 43] width 42 height 11
click at [106, 63] on li "All threads" at bounding box center [106, 62] width 59 height 17
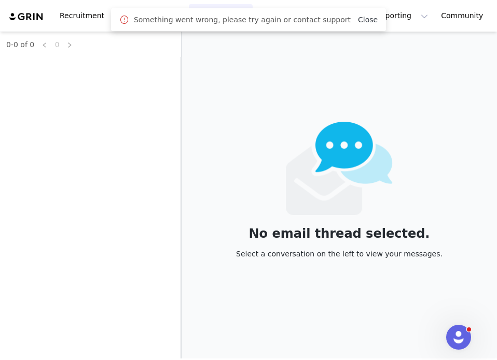
click at [363, 18] on link "Close" at bounding box center [368, 20] width 20 height 8
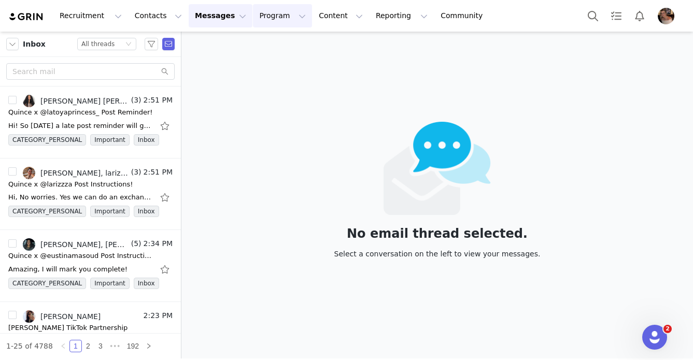
click at [263, 25] on button "Program Program" at bounding box center [282, 15] width 59 height 23
click at [166, 17] on button "Contacts Contacts" at bounding box center [159, 15] width 60 height 23
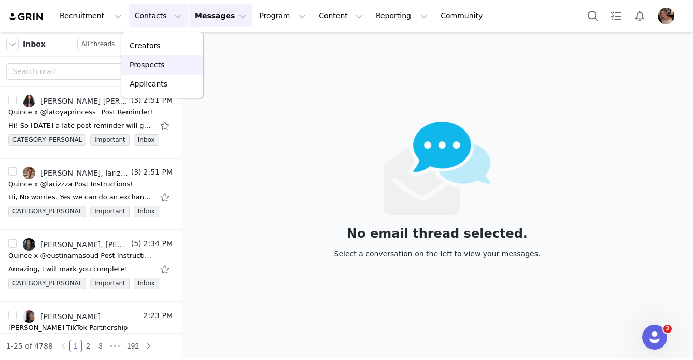
click at [164, 60] on div "Prospects" at bounding box center [162, 65] width 69 height 11
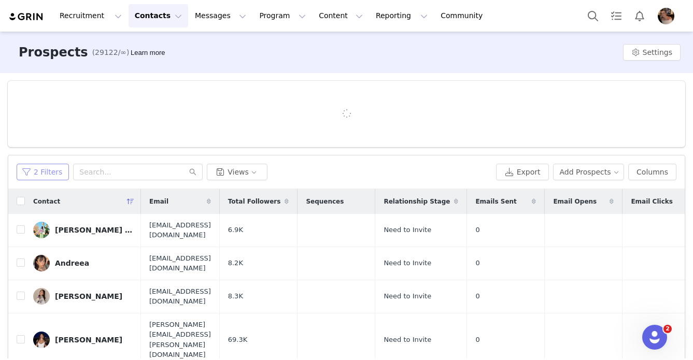
click at [50, 173] on button "2 Filters" at bounding box center [43, 172] width 52 height 17
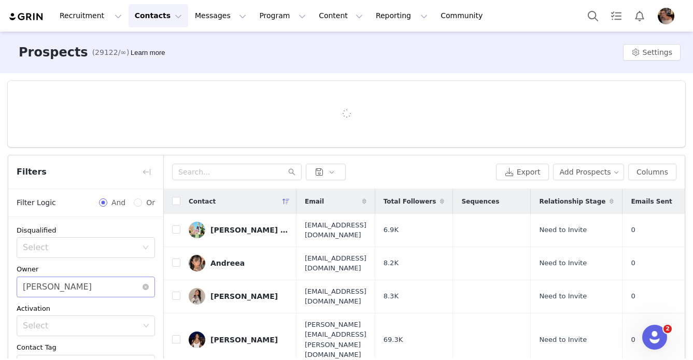
click at [87, 281] on div "Select [PERSON_NAME]" at bounding box center [82, 287] width 119 height 20
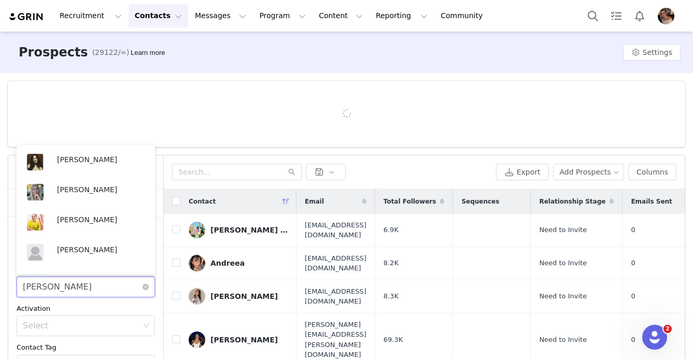
scroll to position [203, 0]
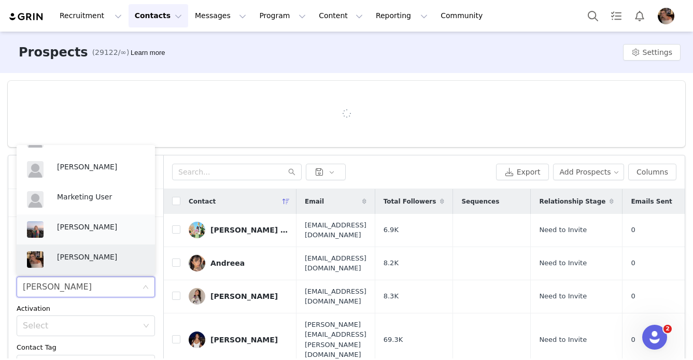
click at [89, 229] on p "[PERSON_NAME]" at bounding box center [101, 226] width 88 height 11
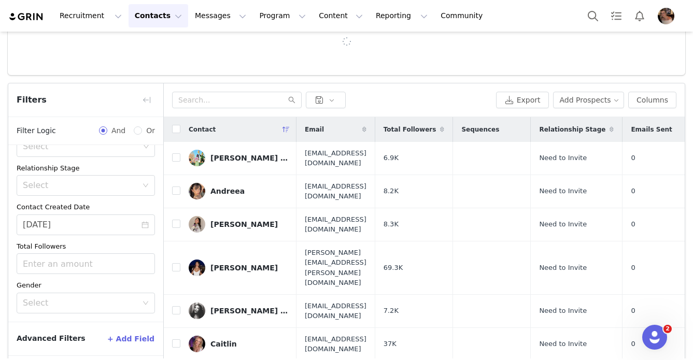
scroll to position [115, 0]
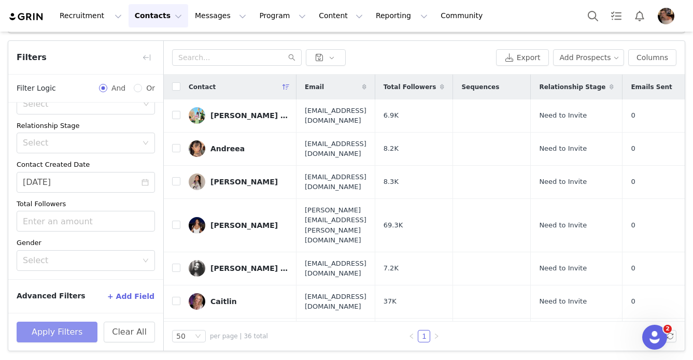
click at [68, 334] on button "Apply Filters" at bounding box center [57, 332] width 81 height 21
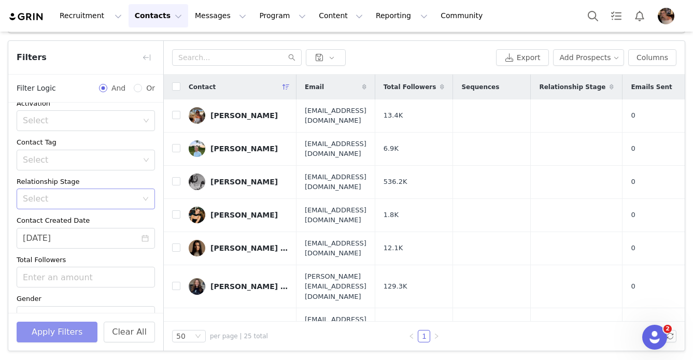
scroll to position [107, 0]
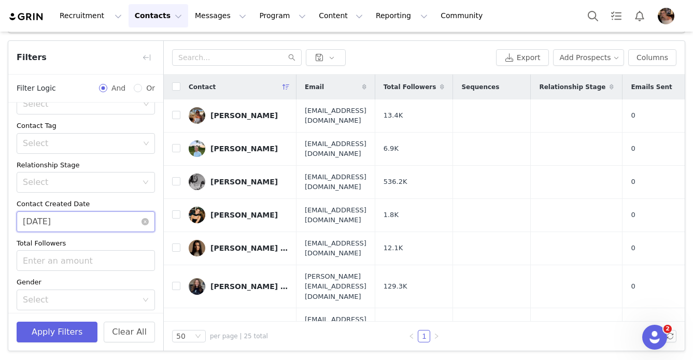
click at [79, 223] on input "[DATE]" at bounding box center [86, 222] width 138 height 21
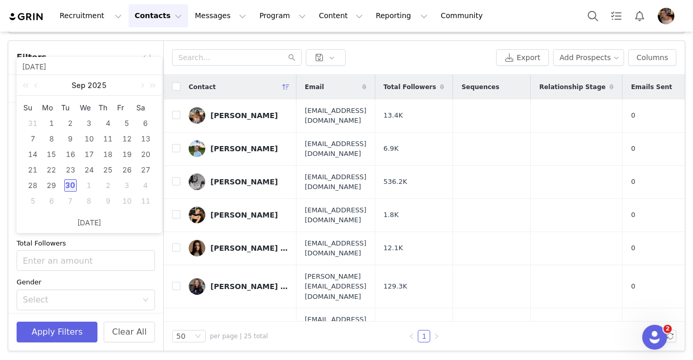
click at [79, 246] on div "Total Followers" at bounding box center [86, 244] width 138 height 10
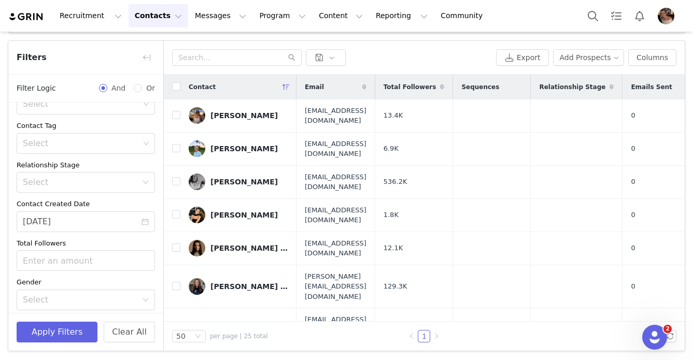
scroll to position [22, 0]
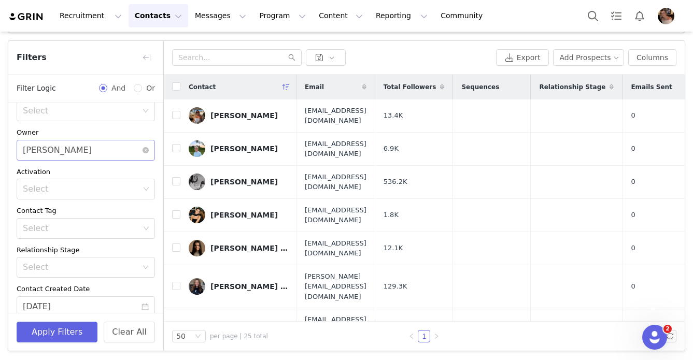
click at [88, 152] on div "Select [PERSON_NAME]" at bounding box center [82, 151] width 119 height 20
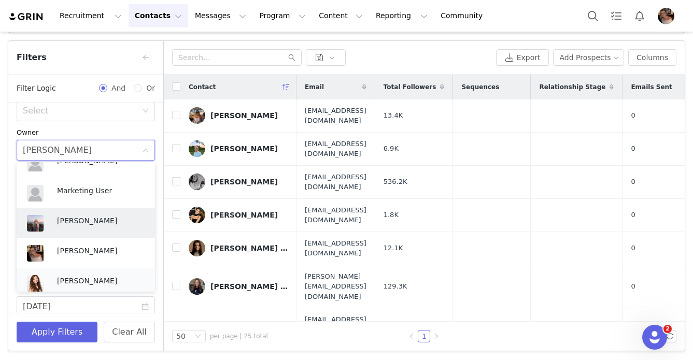
scroll to position [233, 0]
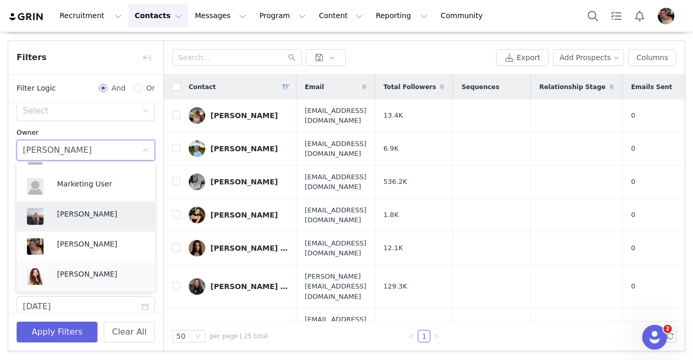
click at [82, 273] on p "[PERSON_NAME]" at bounding box center [101, 274] width 88 height 11
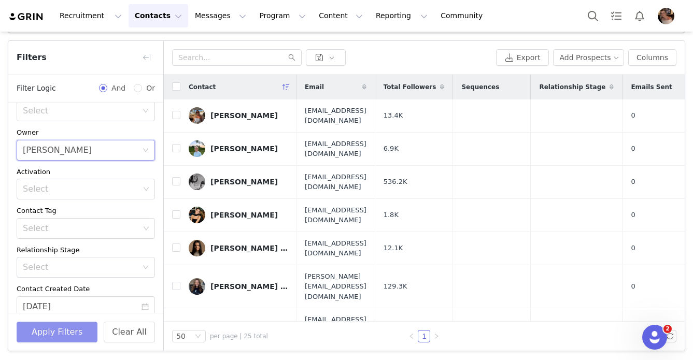
click at [67, 340] on button "Apply Filters" at bounding box center [57, 332] width 81 height 21
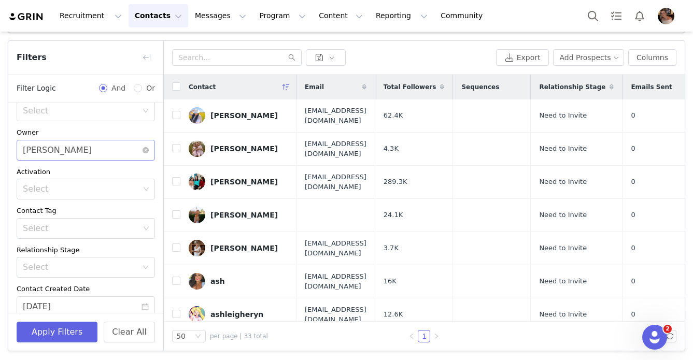
click at [70, 152] on div "[PERSON_NAME]" at bounding box center [57, 151] width 69 height 20
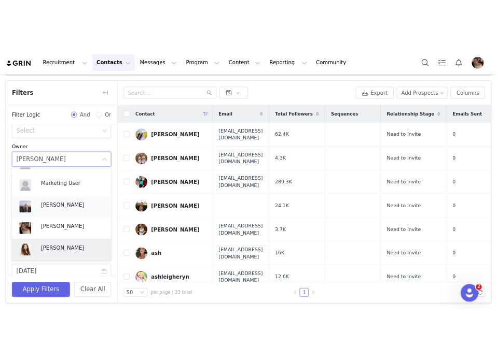
scroll to position [252, 0]
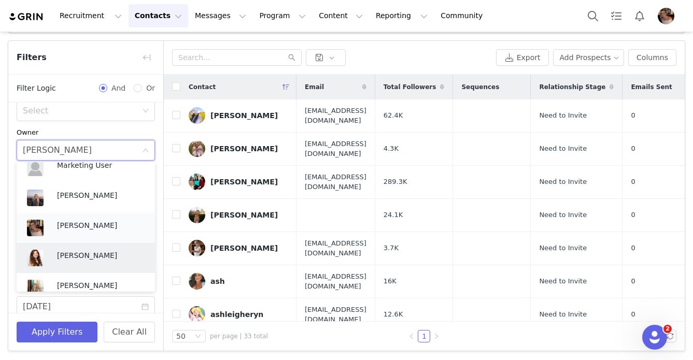
click at [58, 224] on p "[PERSON_NAME]" at bounding box center [101, 225] width 88 height 11
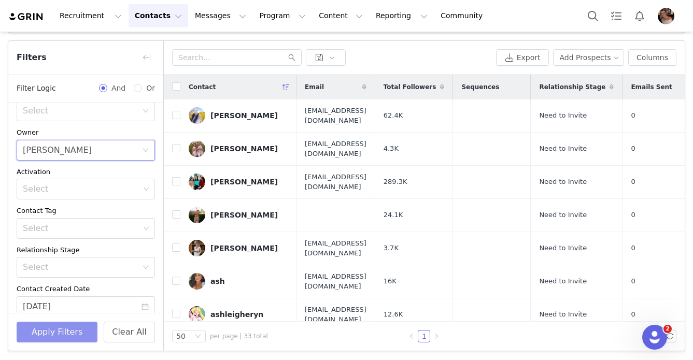
click at [54, 330] on button "Apply Filters" at bounding box center [57, 332] width 81 height 21
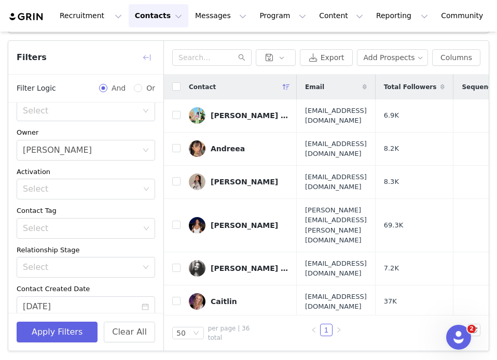
click at [142, 58] on button "button" at bounding box center [146, 57] width 17 height 17
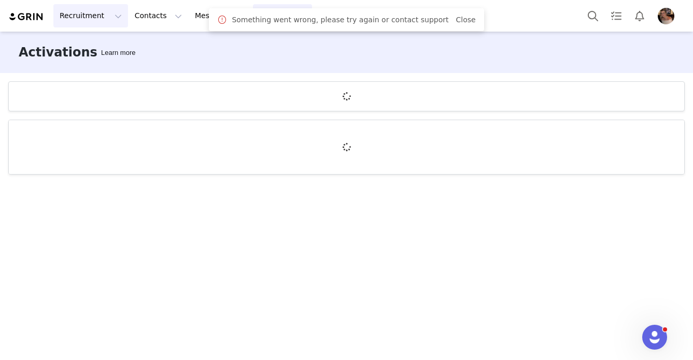
click at [83, 21] on button "Recruitment Recruitment" at bounding box center [90, 15] width 75 height 23
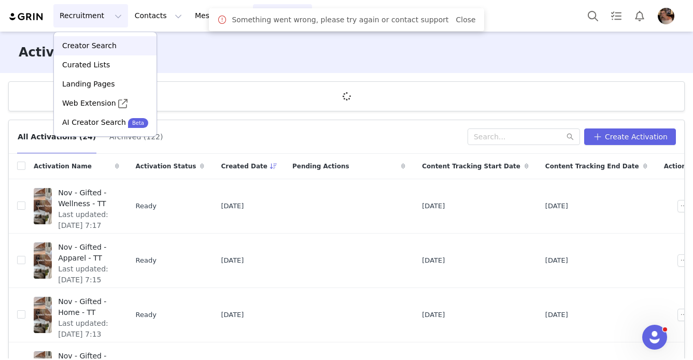
click at [93, 50] on p "Creator Search" at bounding box center [89, 45] width 54 height 11
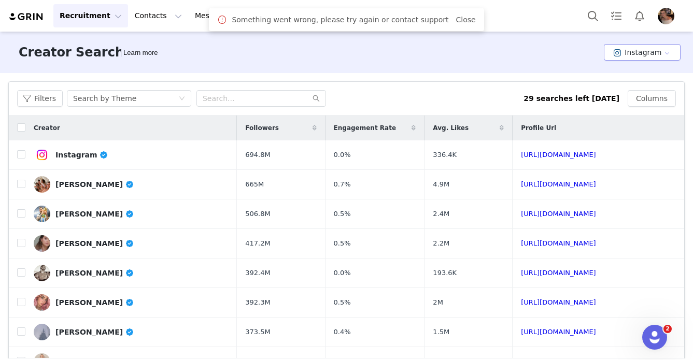
click at [641, 54] on button "Instagram" at bounding box center [642, 52] width 77 height 17
click at [624, 94] on span at bounding box center [619, 90] width 10 height 11
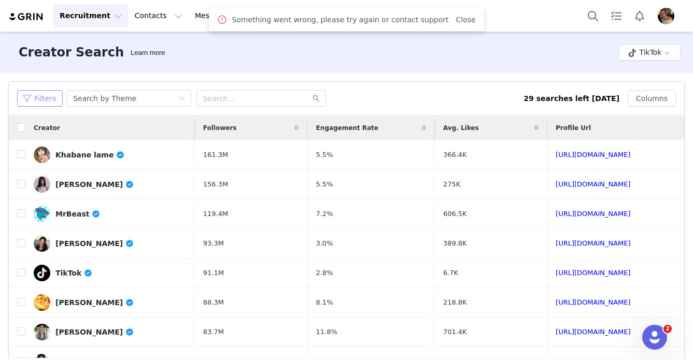
click at [46, 96] on button "Filters" at bounding box center [40, 98] width 46 height 17
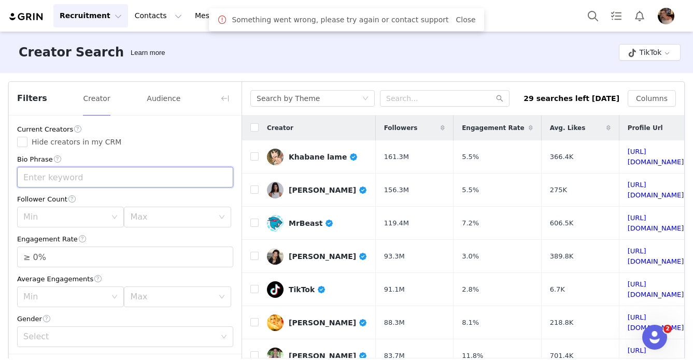
click at [83, 176] on input "text" at bounding box center [125, 177] width 216 height 21
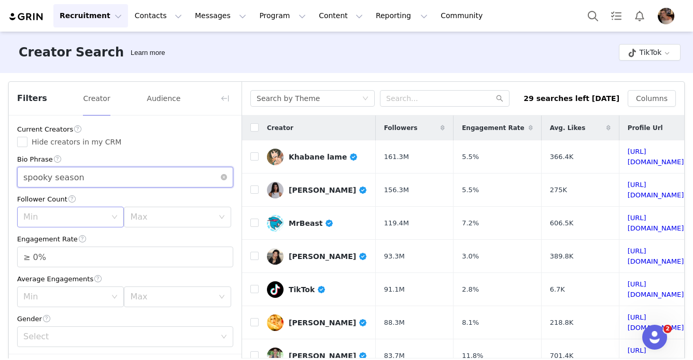
type input "spooky season"
click at [52, 208] on div "Min" at bounding box center [67, 217] width 88 height 20
click at [55, 258] on li "5k" at bounding box center [70, 257] width 107 height 17
click at [148, 220] on div "Max" at bounding box center [171, 217] width 83 height 10
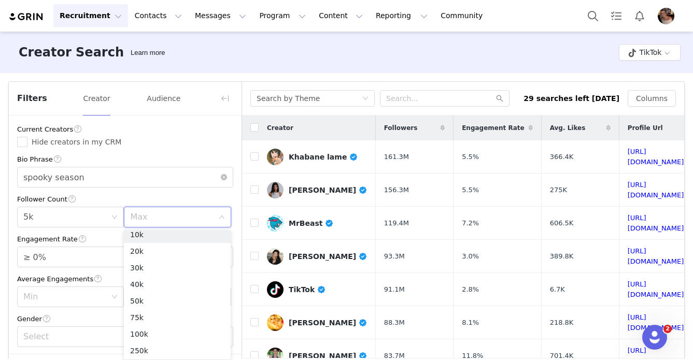
scroll to position [74, 0]
click at [143, 300] on li "100k" at bounding box center [177, 299] width 107 height 17
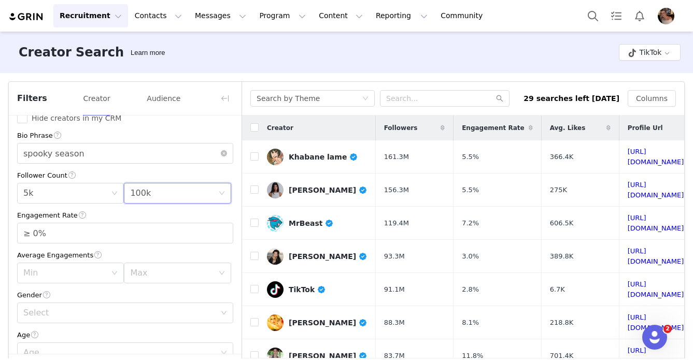
scroll to position [31, 0]
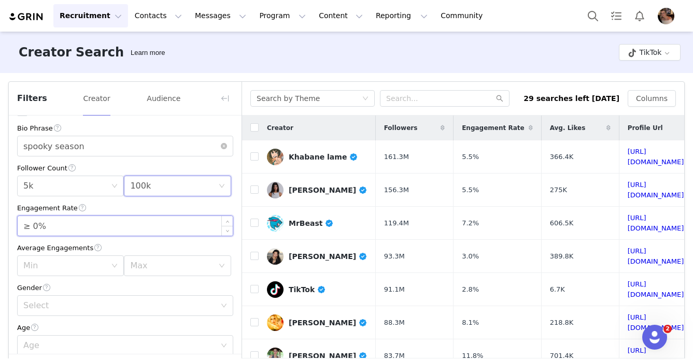
click at [220, 224] on input "≥ 0%" at bounding box center [125, 226] width 215 height 20
click at [225, 223] on span "Increase Value" at bounding box center [227, 222] width 11 height 12
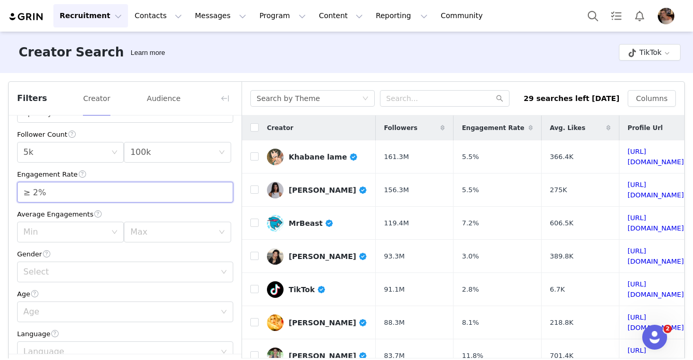
scroll to position [79, 0]
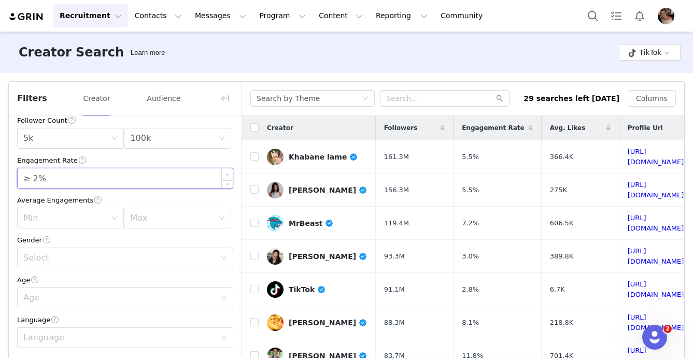
type input "≥ 3%"
click at [230, 172] on span "Increase Value" at bounding box center [227, 175] width 11 height 12
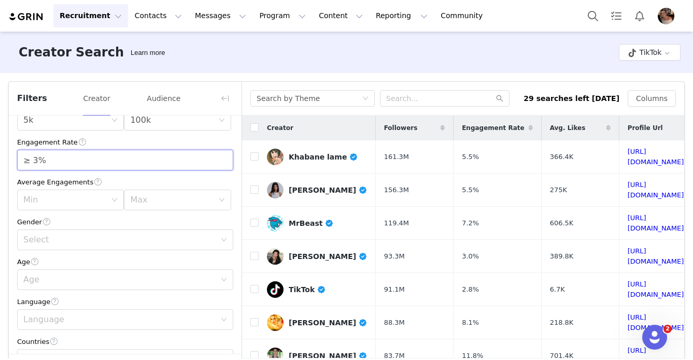
scroll to position [102, 0]
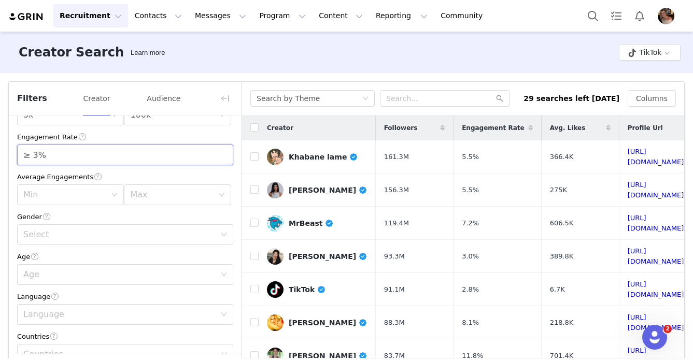
click at [161, 263] on div "Age Age" at bounding box center [125, 269] width 216 height 34
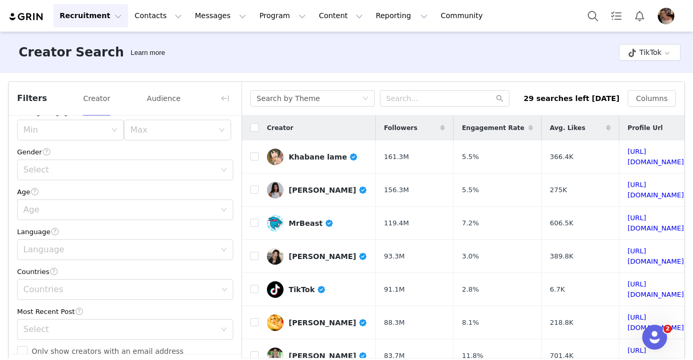
click at [119, 238] on div "Language" at bounding box center [125, 232] width 216 height 11
click at [105, 253] on div "Language" at bounding box center [119, 250] width 192 height 10
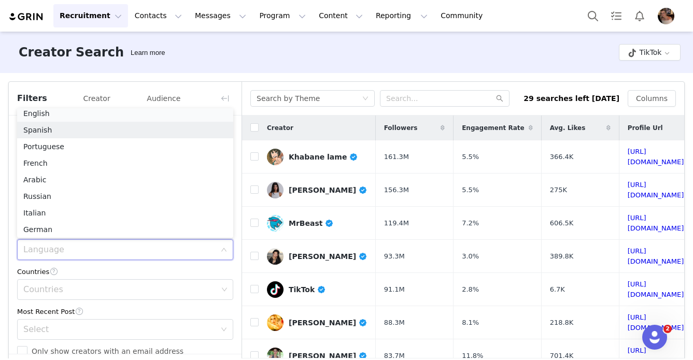
scroll to position [2, 0]
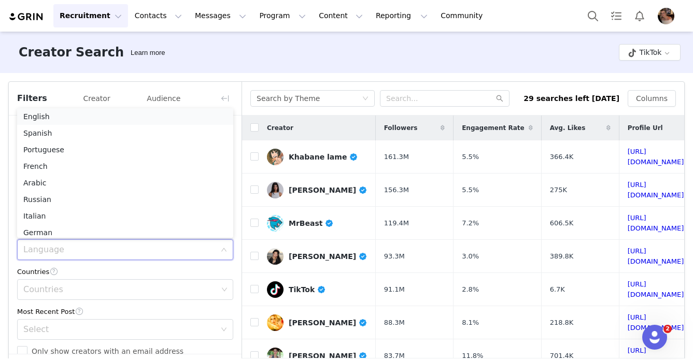
click at [108, 116] on li "English" at bounding box center [125, 116] width 216 height 17
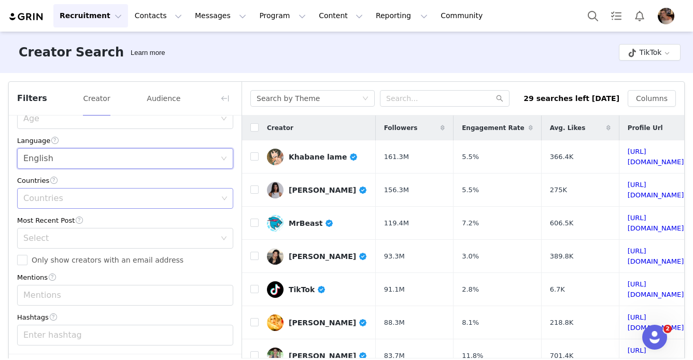
click at [81, 193] on div "Countries" at bounding box center [120, 198] width 194 height 10
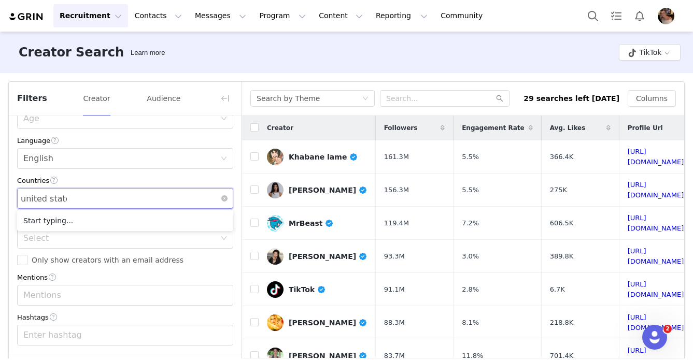
type input "united states"
click at [66, 224] on li "[GEOGRAPHIC_DATA]" at bounding box center [125, 221] width 216 height 17
click at [63, 258] on span "Only show creators with an email address" at bounding box center [107, 260] width 160 height 8
click at [27, 258] on input "Only show creators with an email address" at bounding box center [22, 260] width 10 height 10
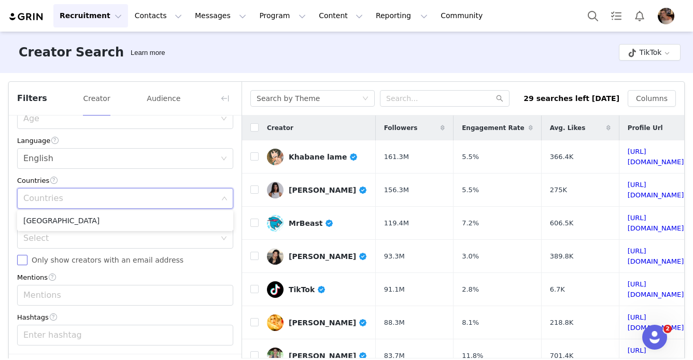
checkbox input "true"
click at [52, 246] on div "Select" at bounding box center [121, 239] width 197 height 20
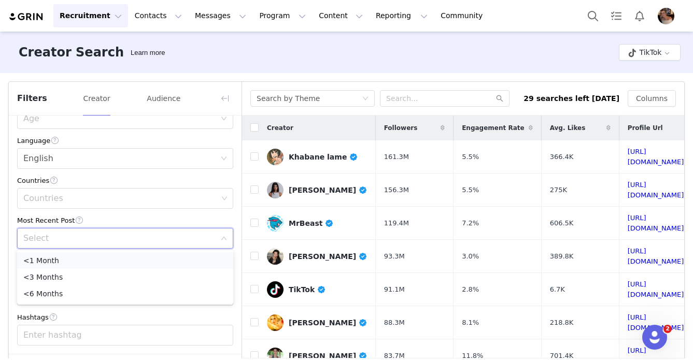
click at [43, 266] on li "<1 Month" at bounding box center [125, 261] width 216 height 17
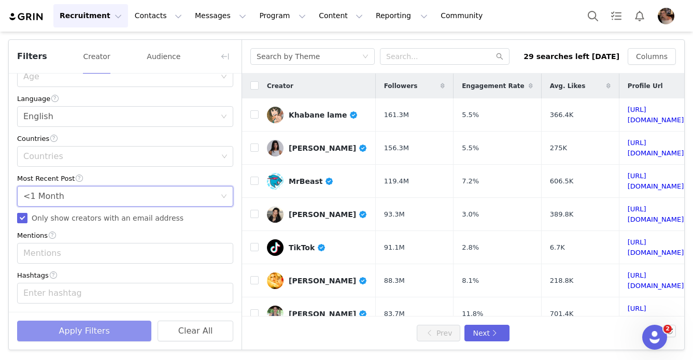
click at [73, 339] on button "Apply Filters" at bounding box center [84, 331] width 134 height 21
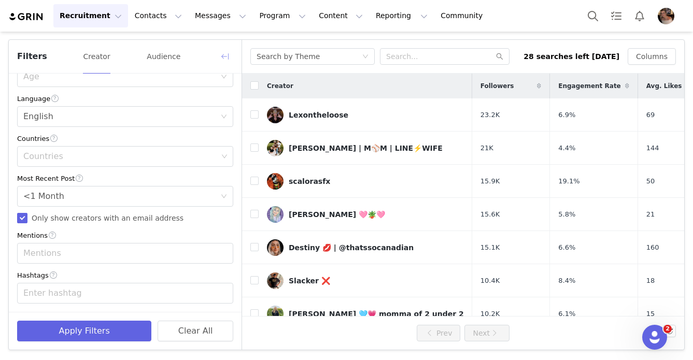
click at [226, 56] on button "button" at bounding box center [225, 56] width 17 height 17
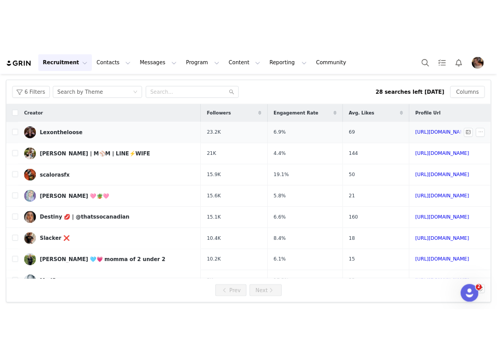
scroll to position [466, 0]
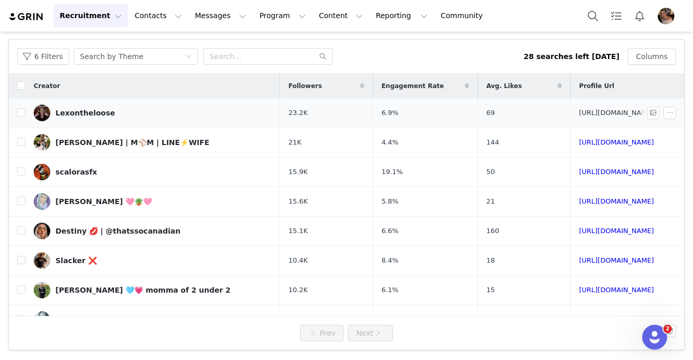
click at [579, 115] on link "https://www.tiktok.com/share/user/2095499" at bounding box center [616, 113] width 75 height 8
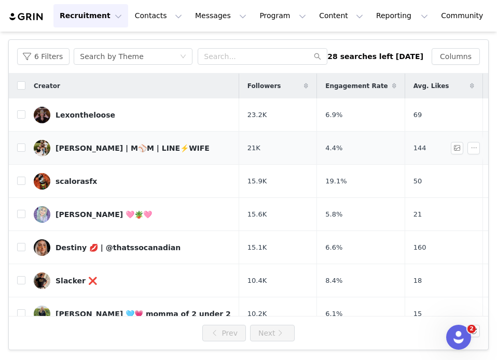
scroll to position [0, 141]
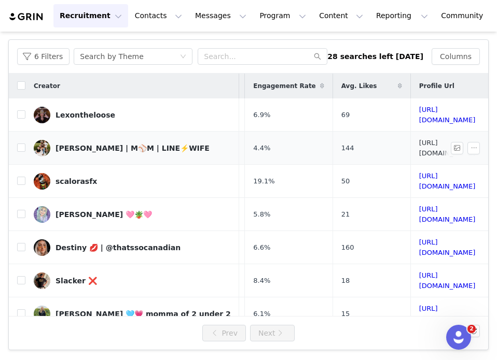
click at [419, 145] on link "https://www.tiktok.com/share/user/6923547439908324358" at bounding box center [447, 148] width 57 height 18
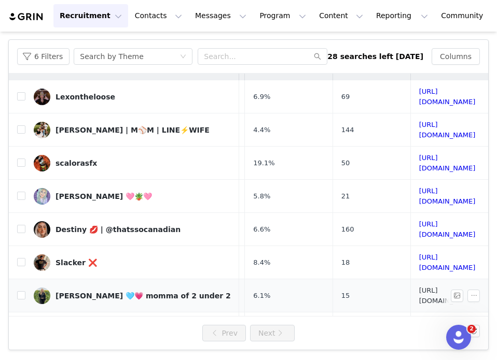
click at [419, 287] on link "https://www.tiktok.com/share/user/6762345579479106565" at bounding box center [447, 296] width 57 height 18
click at [419, 320] on link "https://www.tiktok.com/share/user/6988224140079989765" at bounding box center [447, 329] width 57 height 18
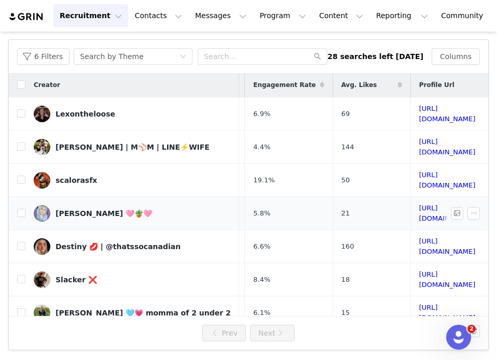
scroll to position [0, 141]
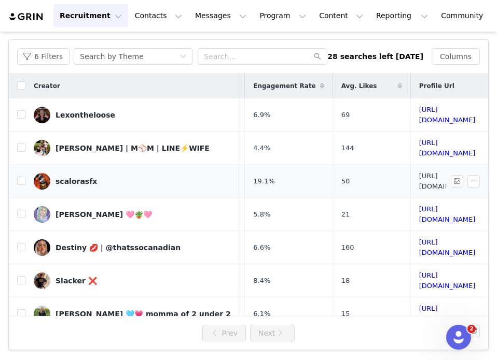
click at [419, 172] on link "https://www.tiktok.com/share/user/6614672977445683205" at bounding box center [447, 181] width 57 height 18
click at [55, 57] on button "6 Filters" at bounding box center [43, 56] width 52 height 17
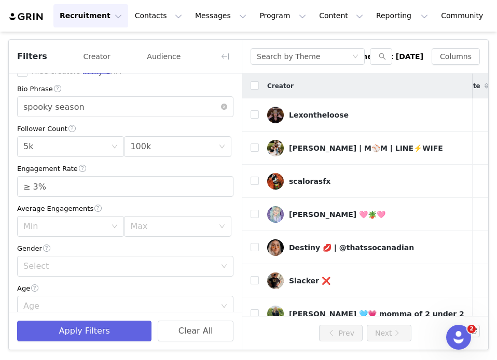
scroll to position [0, 0]
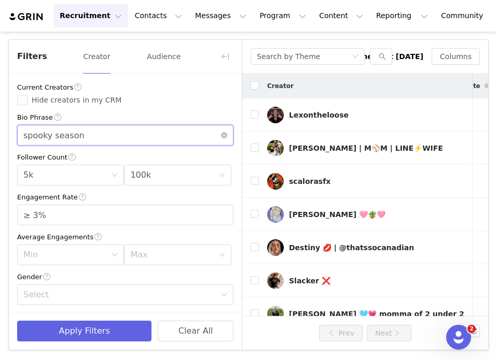
click at [79, 142] on input "spooky season" at bounding box center [125, 135] width 216 height 21
type input "fall"
click at [163, 137] on input "fall" at bounding box center [125, 135] width 216 height 21
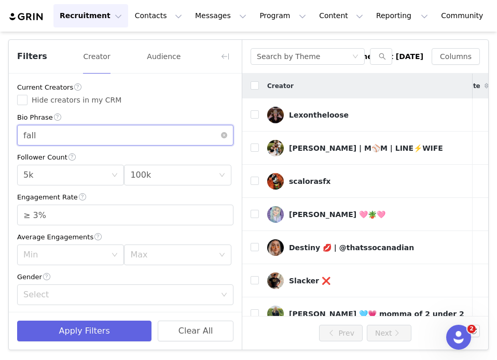
click at [163, 137] on input "fall" at bounding box center [125, 135] width 216 height 21
type input "vegas"
click at [101, 316] on div "Apply Filters Clear All" at bounding box center [125, 331] width 233 height 38
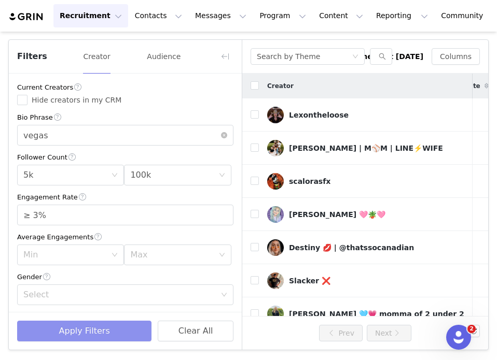
click at [101, 322] on button "Apply Filters" at bounding box center [84, 331] width 134 height 21
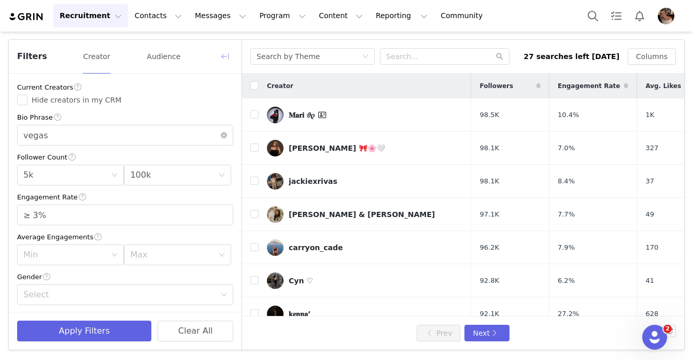
click at [221, 59] on button "button" at bounding box center [225, 56] width 17 height 17
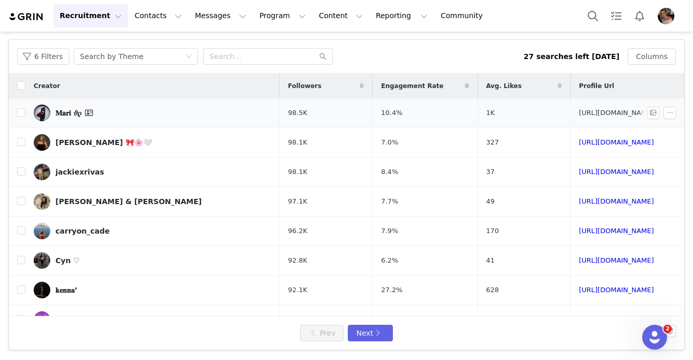
click at [579, 111] on link "https://www.tiktok.com/share/user/6816787456612910085" at bounding box center [616, 113] width 75 height 8
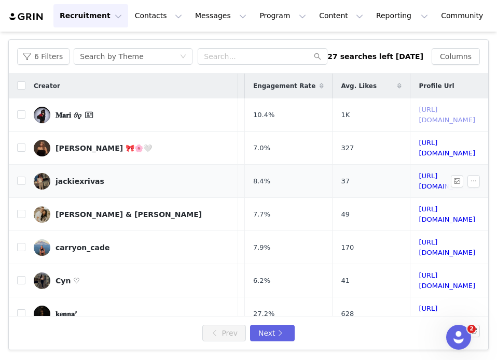
scroll to position [0, 133]
click at [419, 176] on link "https://www.tiktok.com/share/user/6633441743148105734" at bounding box center [447, 181] width 57 height 18
click at [410, 208] on td "https://www.tiktok.com/share/user/6819389444262790149" at bounding box center [447, 214] width 74 height 33
click at [419, 205] on link "https://www.tiktok.com/share/user/6819389444262790149" at bounding box center [447, 214] width 57 height 18
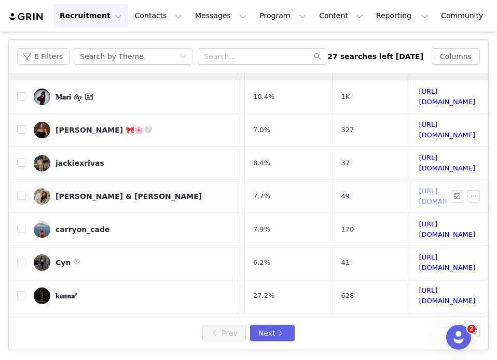
scroll to position [25, 133]
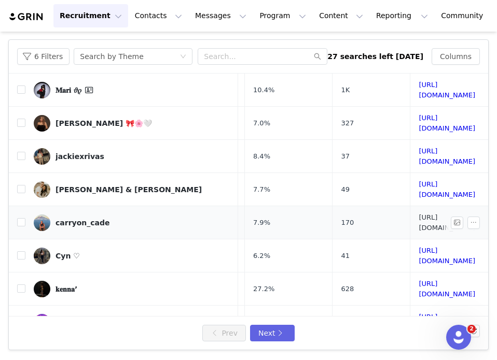
click at [419, 214] on link "https://www.tiktok.com/share/user/6783022253606028294" at bounding box center [447, 223] width 57 height 18
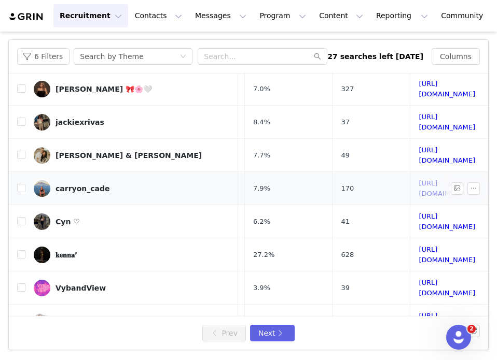
scroll to position [65, 133]
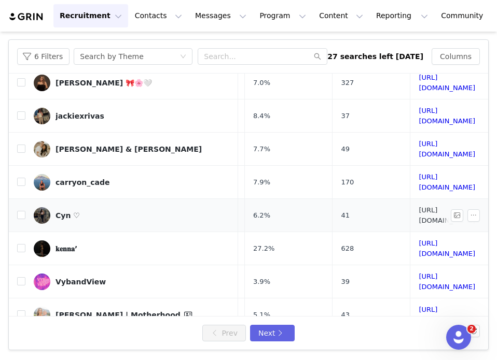
click at [419, 206] on link "https://www.tiktok.com/share/user/6777203014416679941" at bounding box center [447, 215] width 57 height 18
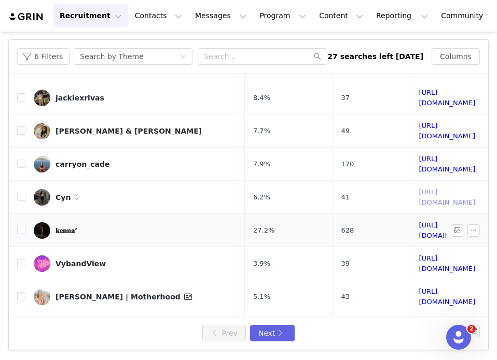
scroll to position [85, 133]
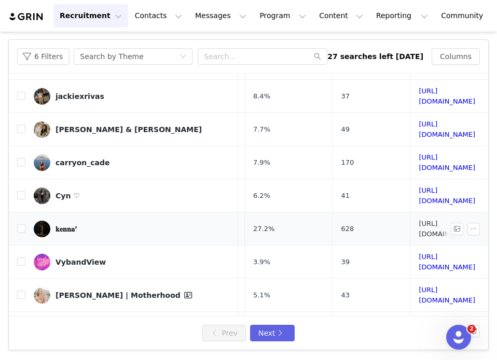
click at [419, 220] on link "https://www.tiktok.com/share/user/7392338965704131627" at bounding box center [447, 229] width 57 height 18
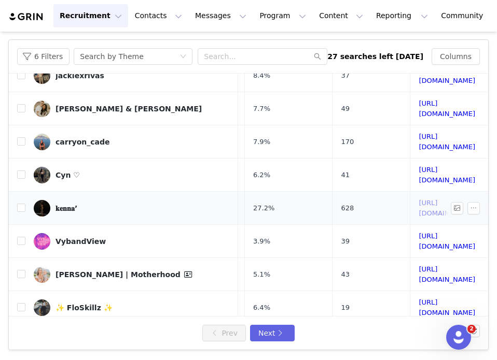
scroll to position [130, 133]
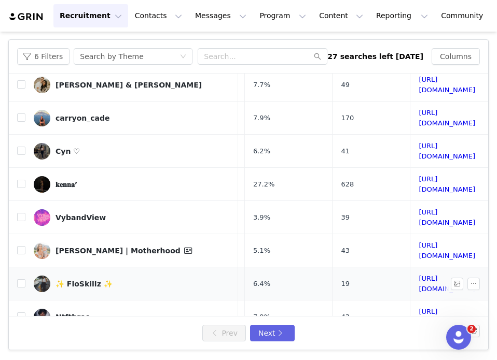
click at [410, 268] on td "https://www.tiktok.com/share/user/6776068360452293637" at bounding box center [447, 284] width 74 height 33
click at [419, 275] on link "https://www.tiktok.com/share/user/6776068360452293637" at bounding box center [447, 284] width 57 height 18
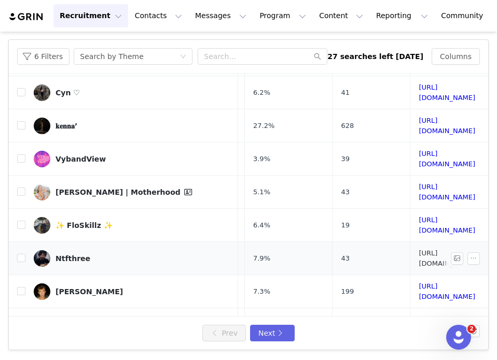
click at [419, 249] on link "https://www.tiktok.com/share/user/6825774481152164870" at bounding box center [447, 258] width 57 height 18
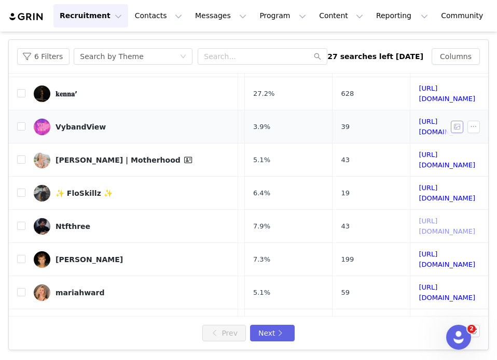
scroll to position [231, 133]
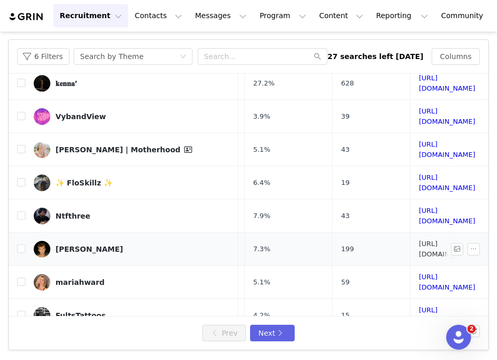
click at [419, 240] on link "https://www.tiktok.com/share/user/6568178819555246086" at bounding box center [447, 249] width 57 height 18
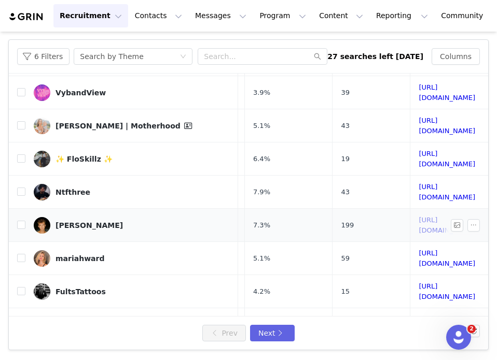
scroll to position [255, 133]
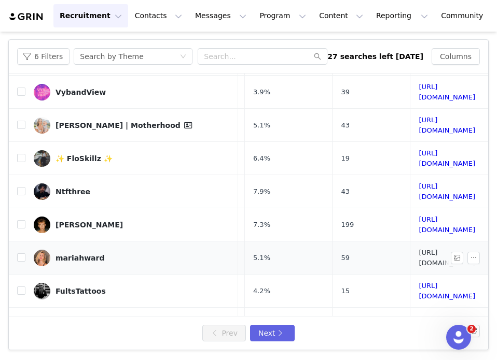
click at [419, 249] on link "https://www.tiktok.com/share/user/6781624678538200070" at bounding box center [447, 258] width 57 height 18
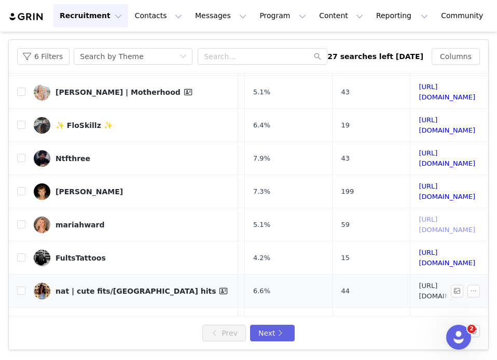
scroll to position [373, 133]
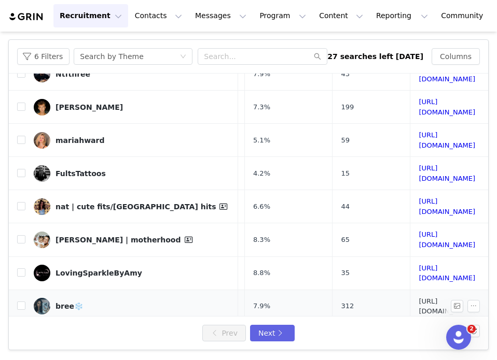
click at [419, 298] on link "https://www.tiktok.com/share/user/6792011923551945733" at bounding box center [447, 307] width 57 height 18
click at [419, 331] on link "https://www.tiktok.com/share/user/6766094643177931782" at bounding box center [447, 340] width 57 height 18
click at [269, 344] on div "Prev Next" at bounding box center [248, 333] width 479 height 33
click at [269, 337] on button "Next" at bounding box center [272, 333] width 45 height 17
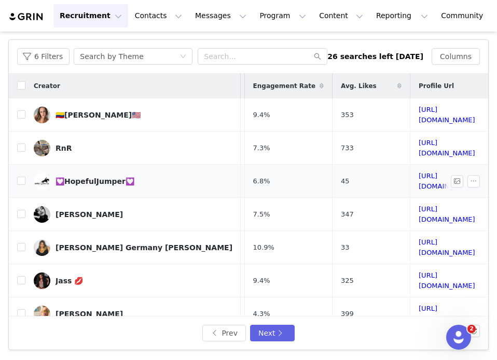
scroll to position [0, 136]
click at [419, 142] on link "https://www.tiktok.com/share/user/6792635202792981510" at bounding box center [447, 148] width 57 height 18
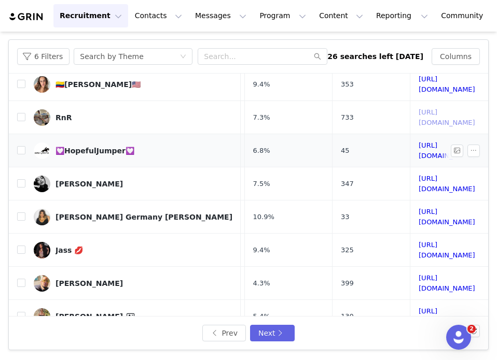
scroll to position [46, 136]
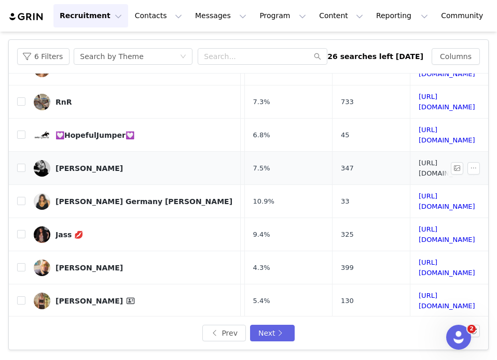
click at [419, 159] on link "https://www.tiktok.com/share/user/13515524" at bounding box center [447, 168] width 57 height 18
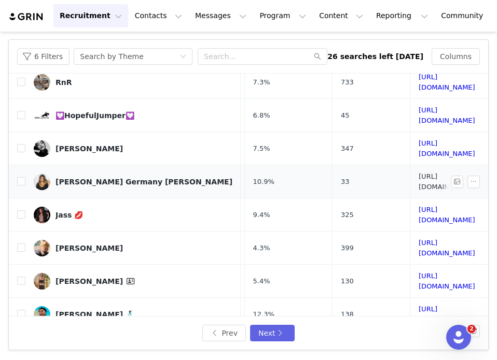
click at [419, 173] on link "https://www.tiktok.com/share/user/6630146719123193862" at bounding box center [447, 182] width 57 height 18
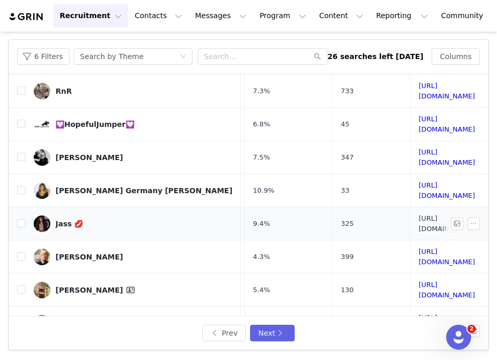
click at [419, 215] on link "https://www.tiktok.com/share/user/6921444675782493190" at bounding box center [447, 224] width 57 height 18
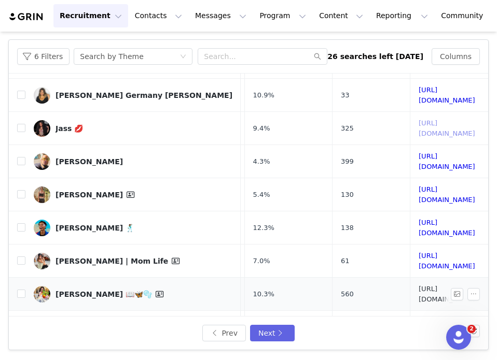
scroll to position [253, 136]
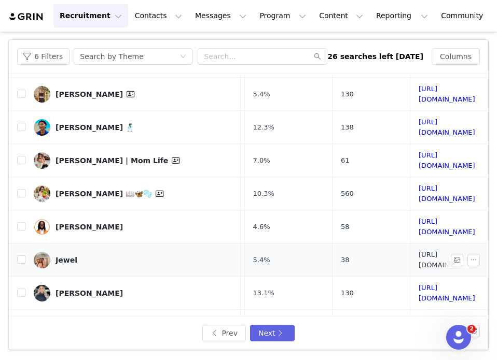
click at [419, 251] on link "https://www.tiktok.com/share/user/6768178533073175557" at bounding box center [447, 260] width 57 height 18
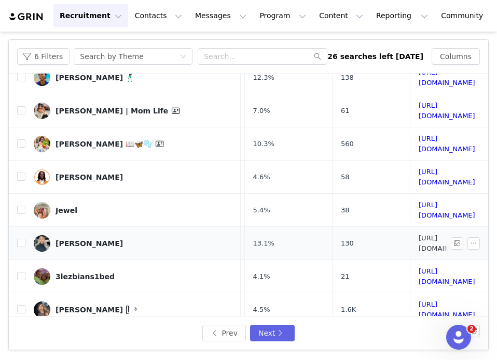
click at [419, 234] on link "https://www.tiktok.com/share/user/6755483227135558661" at bounding box center [447, 243] width 57 height 18
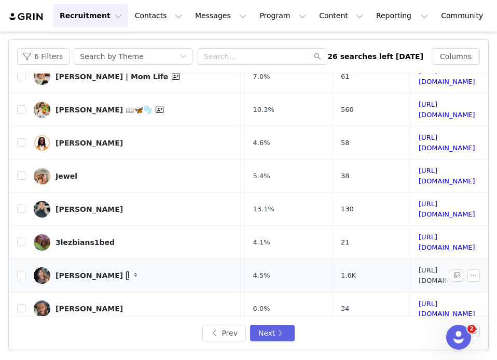
click at [419, 267] on link "https://www.tiktok.com/share/user/6689976593126867974" at bounding box center [447, 276] width 57 height 18
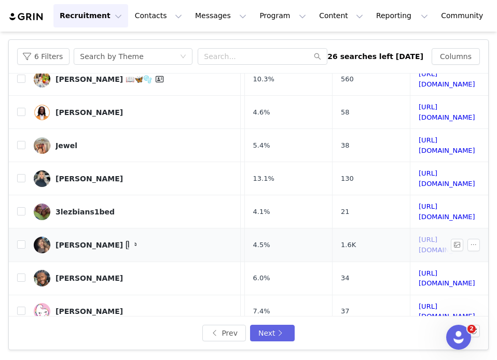
scroll to position [370, 136]
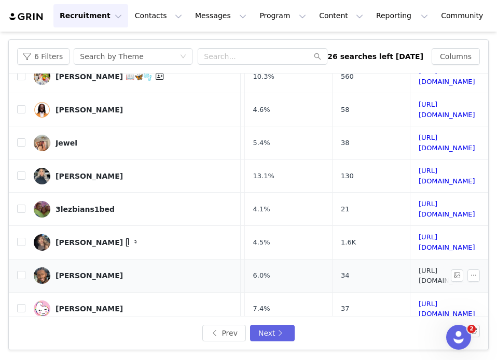
click at [419, 267] on link "https://www.tiktok.com/share/user/13346751" at bounding box center [447, 276] width 57 height 18
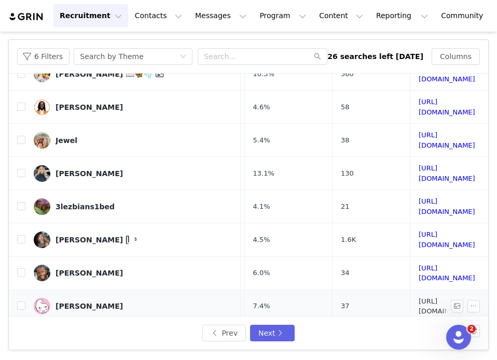
click at [419, 298] on link "https://www.tiktok.com/share/user/6819464680777892869" at bounding box center [447, 307] width 57 height 18
click at [410, 323] on td "https://www.tiktok.com/share/user/27080283" at bounding box center [447, 339] width 74 height 33
click at [419, 331] on link "https://www.tiktok.com/share/user/27080283" at bounding box center [447, 340] width 57 height 18
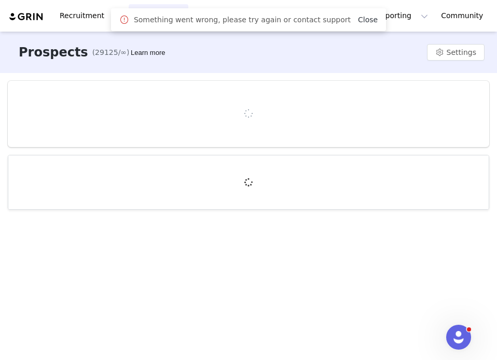
click at [358, 19] on link "Close" at bounding box center [368, 20] width 20 height 8
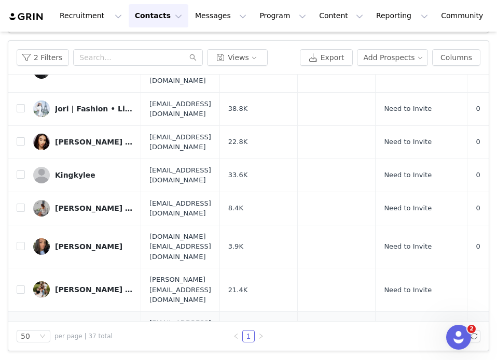
scroll to position [106, 0]
click at [65, 286] on div "[PERSON_NAME] | M⚾️M | LINE⚡️WIFE" at bounding box center [94, 290] width 78 height 8
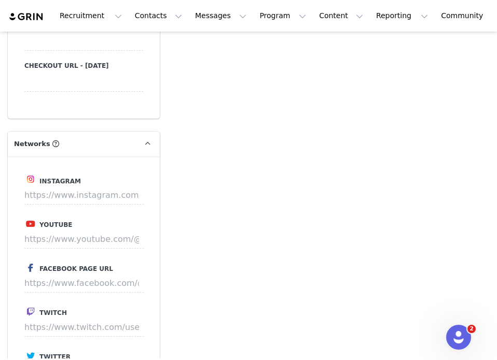
scroll to position [1232, 0]
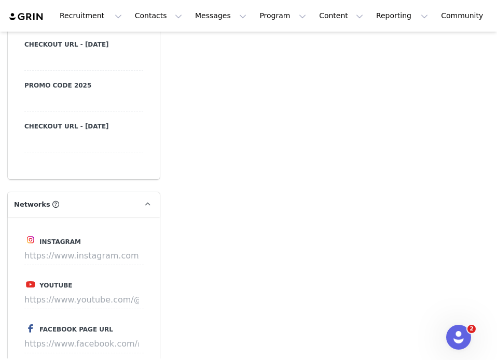
click at [95, 234] on label "Instagram" at bounding box center [83, 240] width 119 height 13
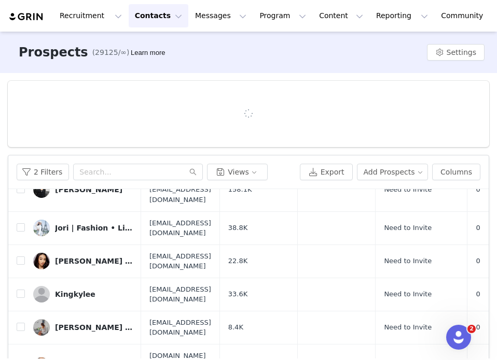
scroll to position [498, 0]
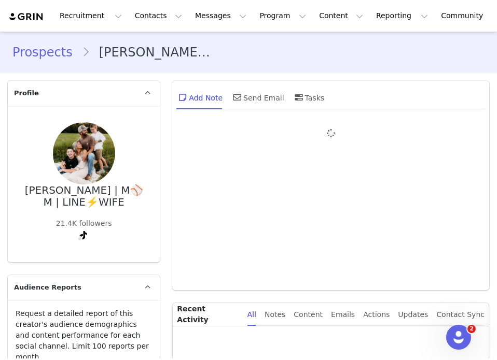
type input "+1 ([GEOGRAPHIC_DATA])"
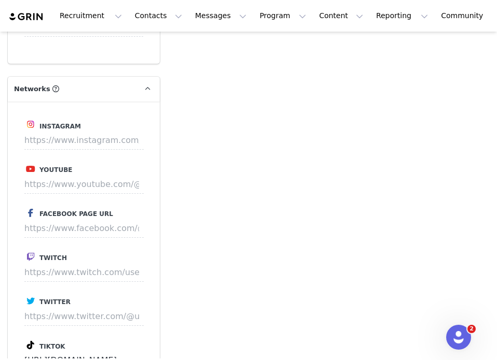
scroll to position [1391, 0]
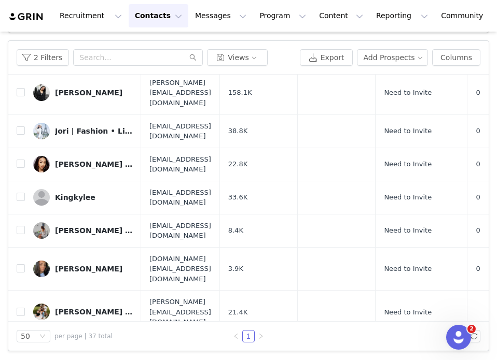
scroll to position [475, 0]
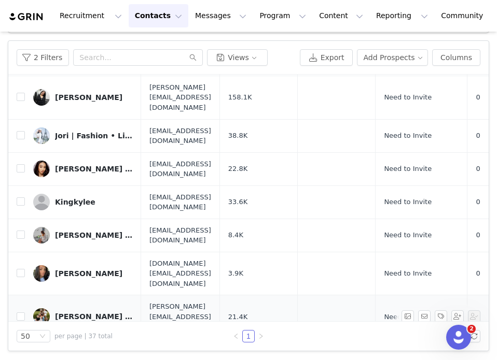
click at [66, 313] on div "[PERSON_NAME] | M⚾️M | LINE⚡️WIFE" at bounding box center [94, 317] width 78 height 8
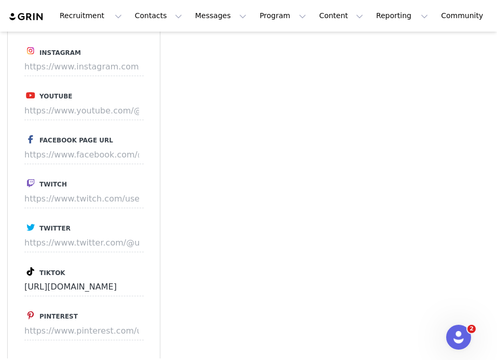
scroll to position [1413, 0]
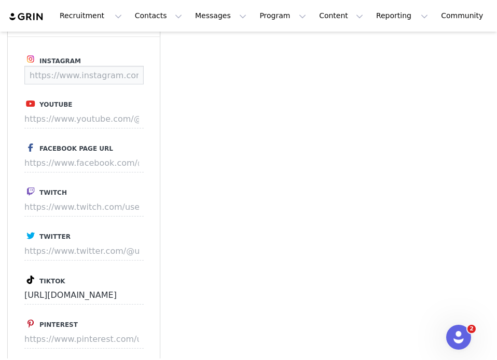
click at [94, 66] on input at bounding box center [83, 75] width 119 height 19
click at [123, 68] on button "Save" at bounding box center [124, 75] width 38 height 19
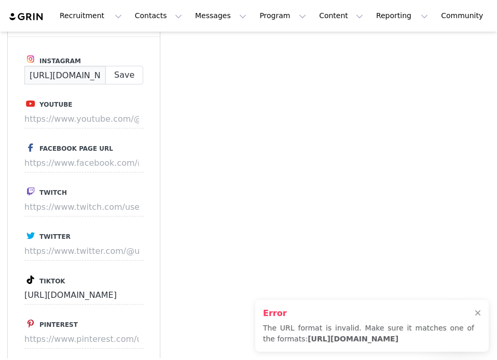
click at [104, 68] on input "[URL][DOMAIN_NAME]" at bounding box center [64, 75] width 81 height 19
paste input "leahdlandis/?hl=en"
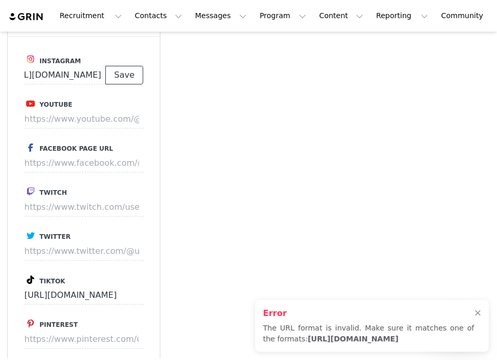
click at [127, 69] on button "Save" at bounding box center [124, 75] width 38 height 19
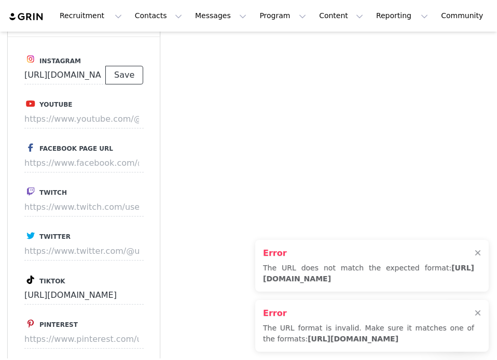
click at [127, 69] on button "Save" at bounding box center [124, 75] width 38 height 19
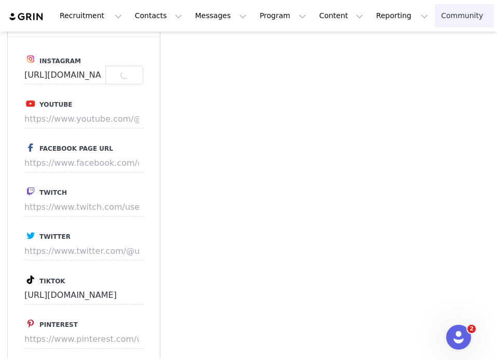
type input "[URL][DOMAIN_NAME]"
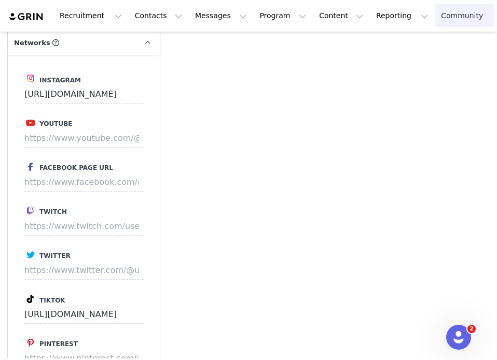
scroll to position [1432, 0]
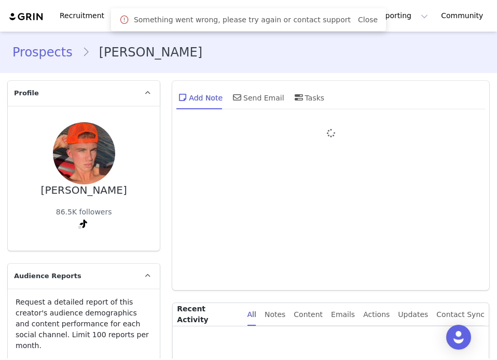
type input "+1 ([GEOGRAPHIC_DATA])"
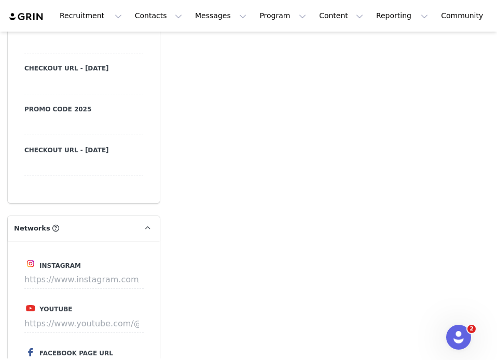
scroll to position [1237, 0]
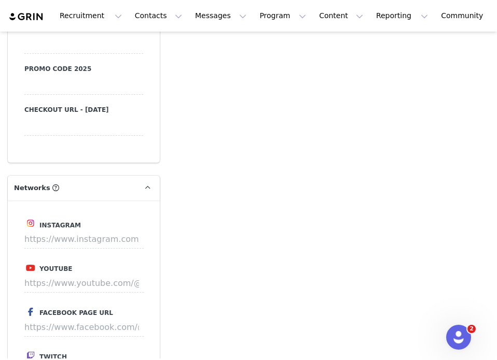
click at [108, 217] on label "Instagram" at bounding box center [83, 223] width 119 height 13
click at [108, 230] on input at bounding box center [83, 239] width 119 height 19
paste input "[URL][DOMAIN_NAME]"
click at [128, 230] on button "Save" at bounding box center [124, 239] width 38 height 19
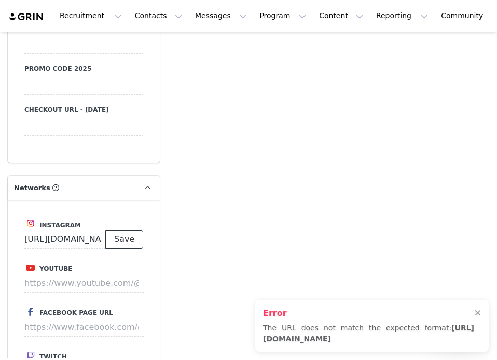
click at [128, 230] on button "Save" at bounding box center [124, 239] width 38 height 19
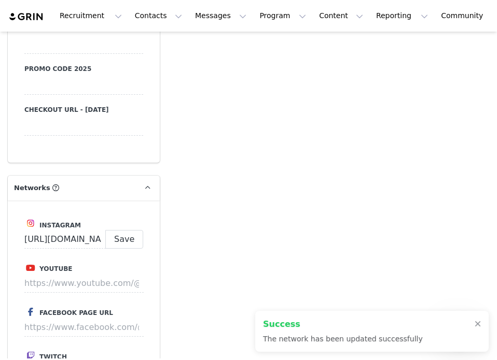
type input "[URL][DOMAIN_NAME]"
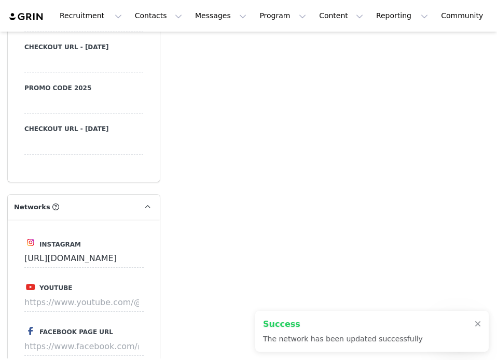
scroll to position [1257, 0]
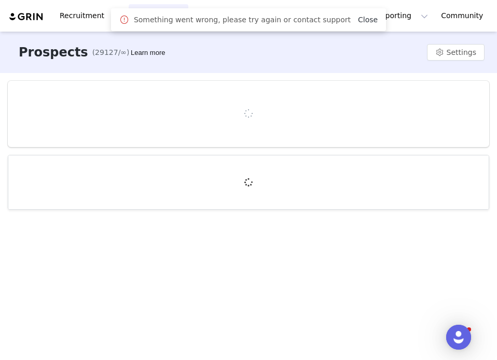
click at [358, 19] on link "Close" at bounding box center [368, 20] width 20 height 8
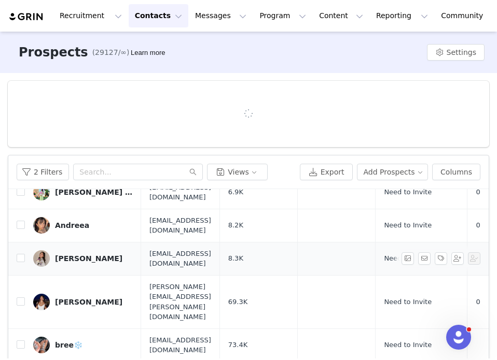
scroll to position [75, 0]
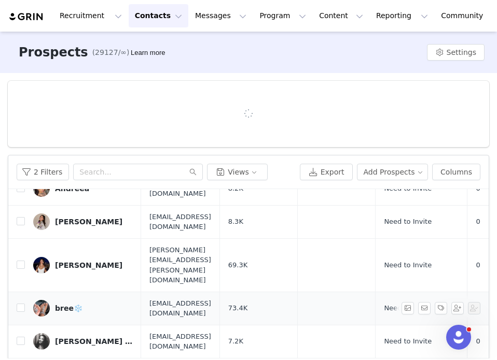
click at [67, 304] on div "bree❄️" at bounding box center [68, 308] width 27 height 8
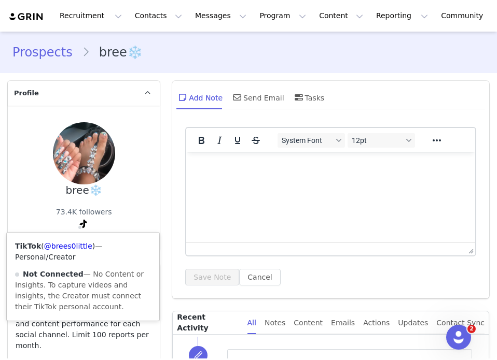
type input "+1 ([GEOGRAPHIC_DATA])"
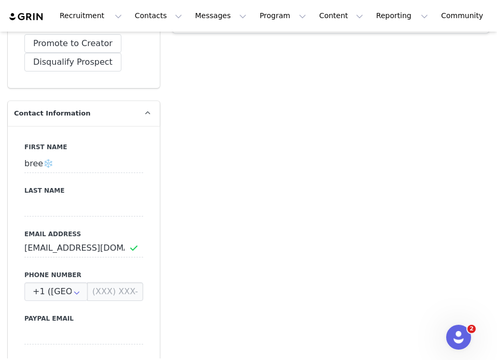
scroll to position [458, 0]
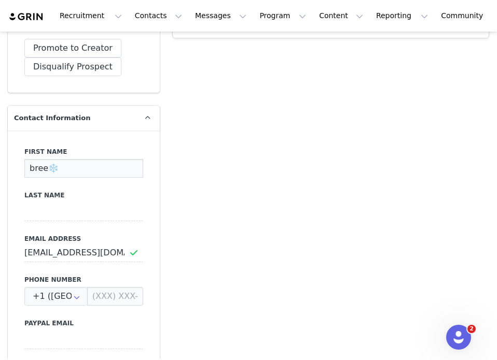
click at [54, 159] on input "bree❄️" at bounding box center [83, 168] width 119 height 19
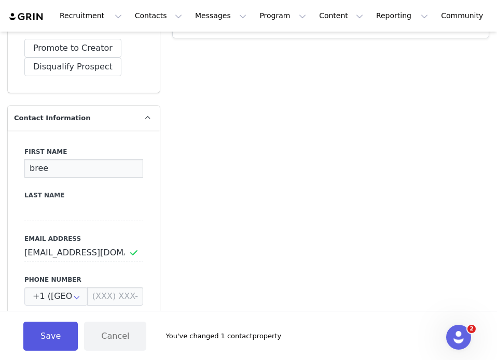
type input "bree"
click at [49, 334] on button "Save" at bounding box center [50, 336] width 54 height 29
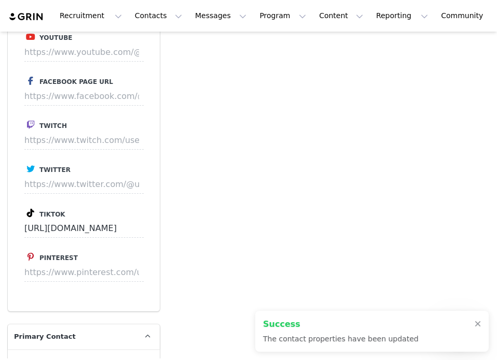
scroll to position [1378, 0]
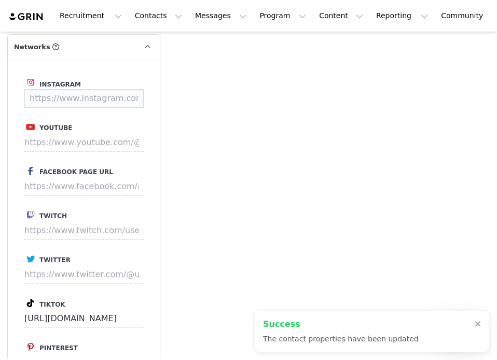
click at [120, 94] on input at bounding box center [83, 98] width 119 height 19
paste input "[URL][DOMAIN_NAME]"
type input "[URL][DOMAIN_NAME]"
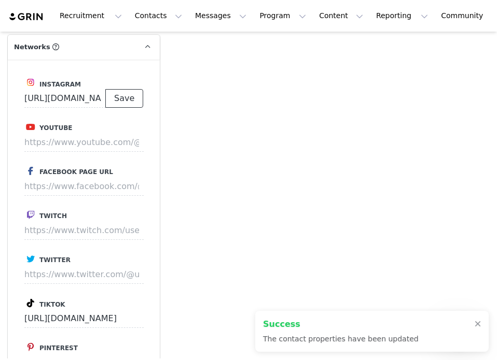
click at [121, 92] on button "Save" at bounding box center [124, 98] width 38 height 19
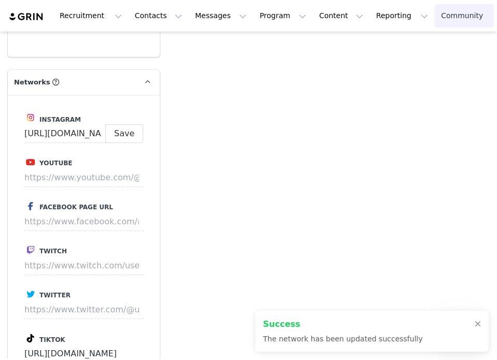
scroll to position [1362, 0]
click at [475, 318] on div "Success The network has been updated successfully" at bounding box center [371, 331] width 233 height 41
click at [476, 321] on div at bounding box center [478, 324] width 6 height 8
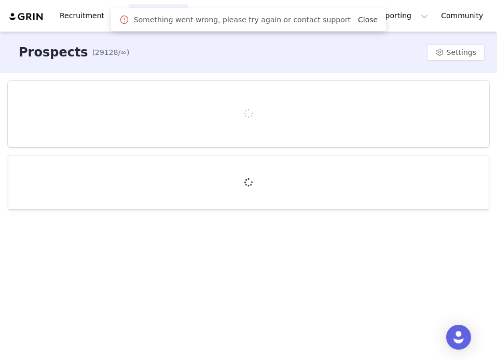
click at [358, 22] on link "Close" at bounding box center [368, 20] width 20 height 8
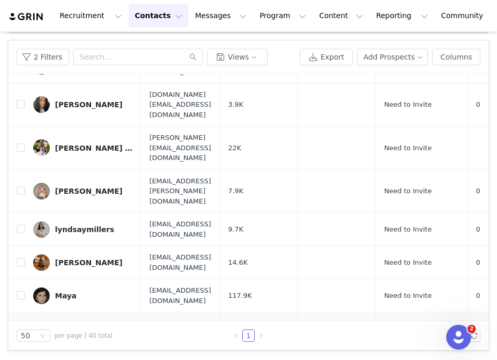
scroll to position [106, 0]
click at [78, 326] on div "[PERSON_NAME]" at bounding box center [88, 330] width 67 height 8
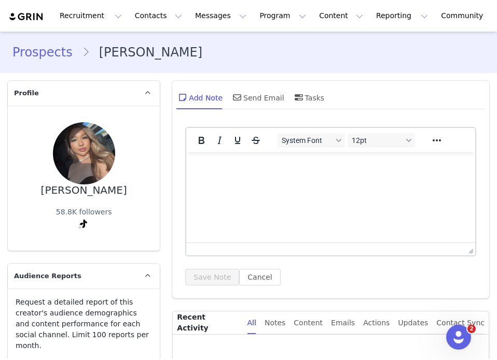
type input "+1 ([GEOGRAPHIC_DATA])"
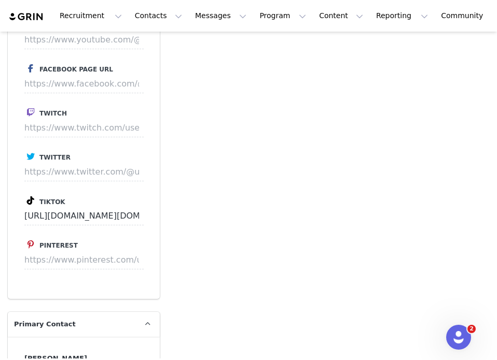
scroll to position [1357, 0]
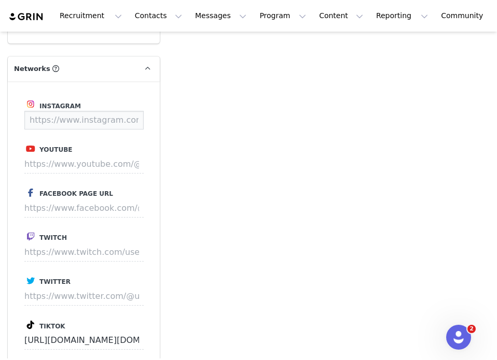
click at [109, 111] on input at bounding box center [83, 120] width 119 height 19
paste input "[URL][DOMAIN_NAME][DOMAIN_NAME]"
click at [124, 111] on button "Save" at bounding box center [124, 120] width 38 height 19
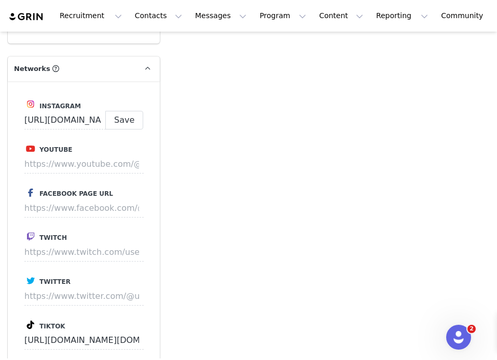
type input "[URL][DOMAIN_NAME][DOMAIN_NAME]"
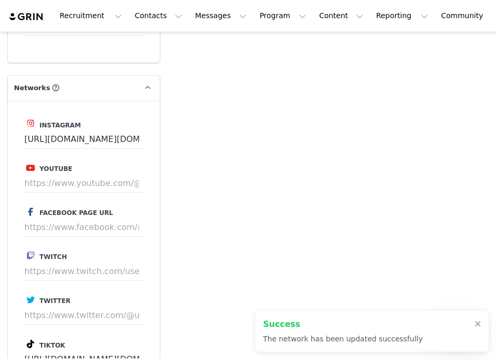
scroll to position [1376, 0]
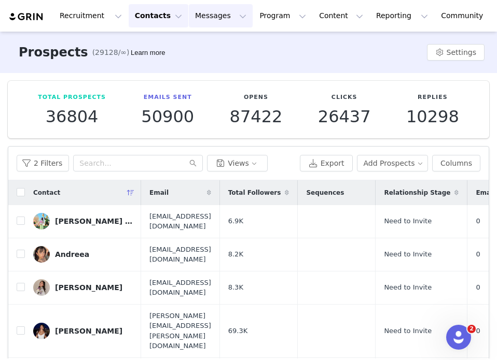
click at [200, 17] on button "Messages Messages" at bounding box center [221, 15] width 64 height 23
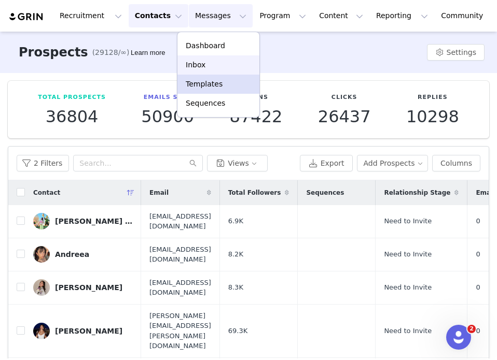
click at [200, 65] on p "Inbox" at bounding box center [196, 65] width 20 height 11
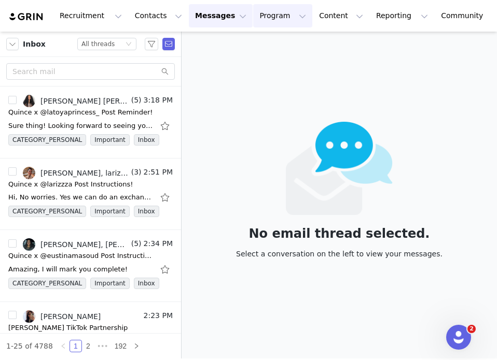
click at [253, 16] on button "Program Program" at bounding box center [282, 15] width 59 height 23
click at [148, 13] on button "Contacts Contacts" at bounding box center [159, 15] width 60 height 23
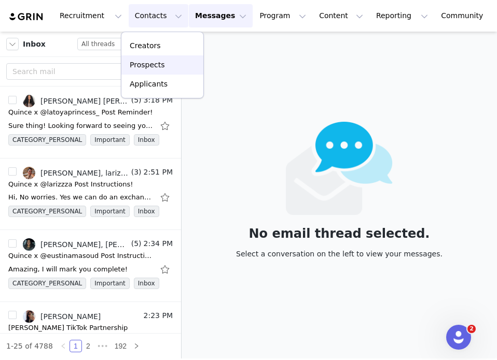
click at [157, 62] on p "Prospects" at bounding box center [147, 65] width 35 height 11
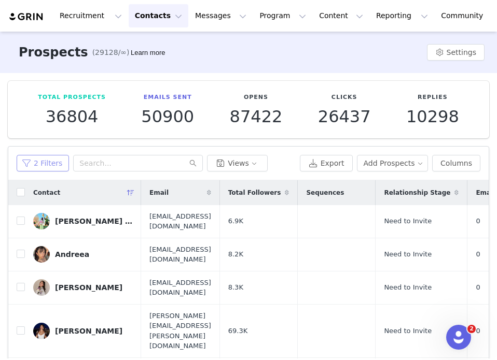
click at [45, 165] on button "2 Filters" at bounding box center [43, 163] width 52 height 17
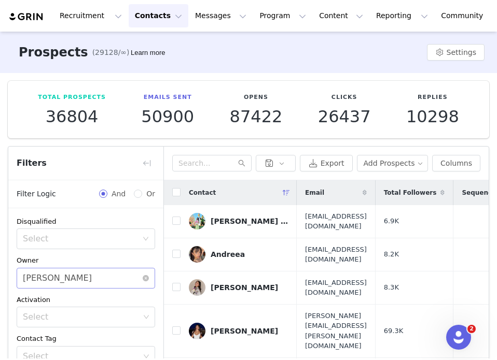
click at [70, 272] on div "Alexis Bignotti" at bounding box center [57, 279] width 69 height 20
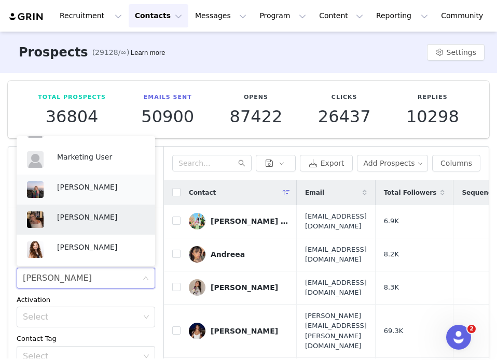
scroll to position [247, 0]
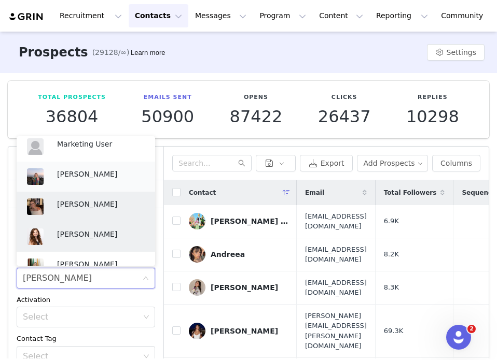
click at [85, 229] on p "Jinsey Roten" at bounding box center [101, 234] width 88 height 11
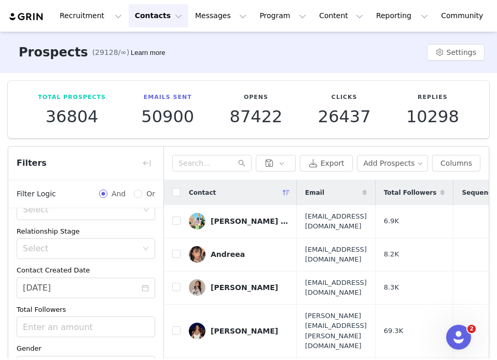
scroll to position [106, 0]
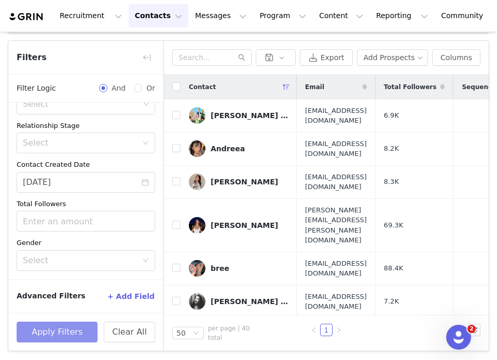
click at [77, 330] on button "Apply Filters" at bounding box center [57, 332] width 81 height 21
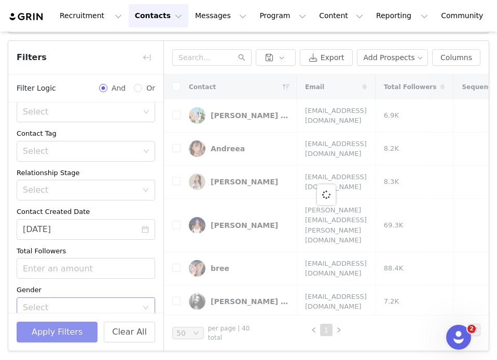
scroll to position [21, 0]
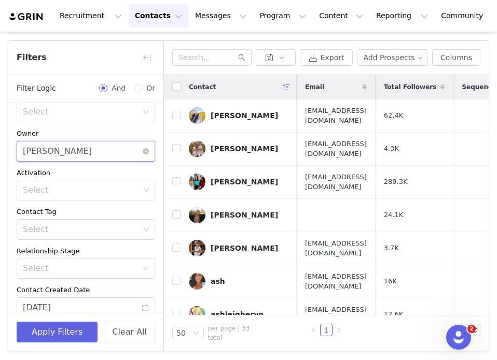
click at [82, 150] on div "Select Jinsey Roten" at bounding box center [82, 152] width 119 height 20
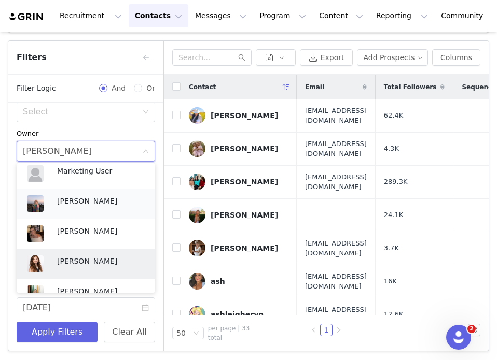
scroll to position [243, 0]
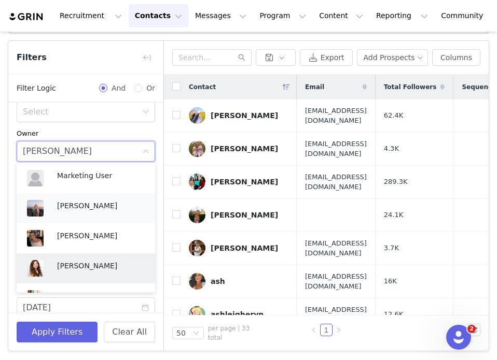
click at [75, 209] on p "Kensley Wiggins" at bounding box center [101, 205] width 88 height 11
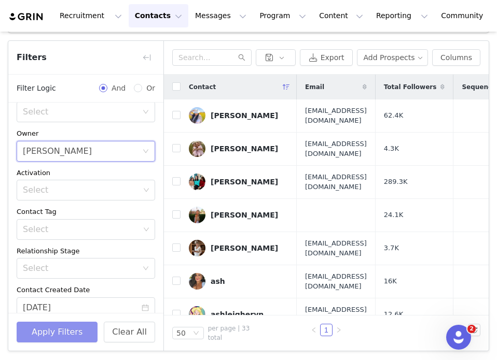
click at [60, 342] on button "Apply Filters" at bounding box center [57, 332] width 81 height 21
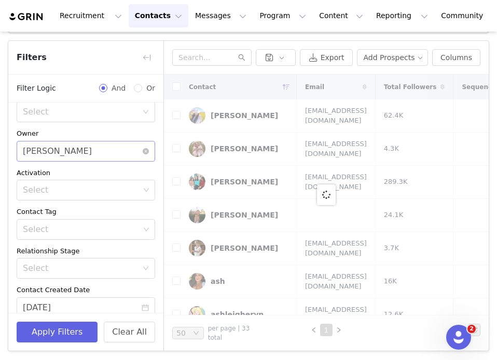
click at [68, 152] on div "Kensley Wiggins" at bounding box center [57, 152] width 69 height 20
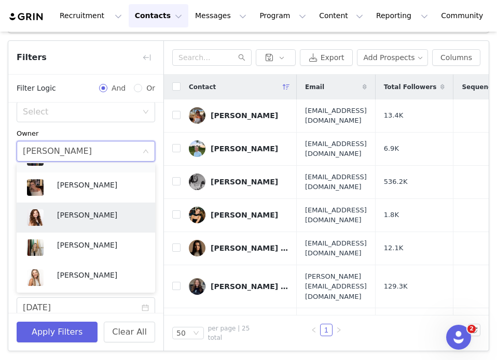
scroll to position [308, 0]
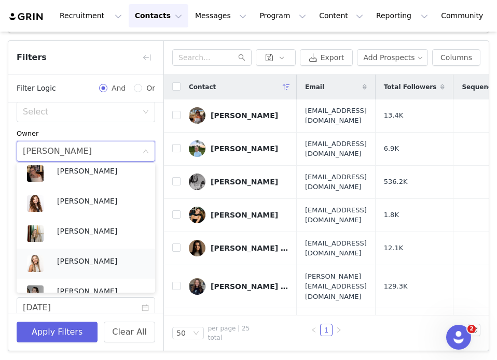
click at [75, 262] on p "Lily Goldberg" at bounding box center [101, 261] width 88 height 11
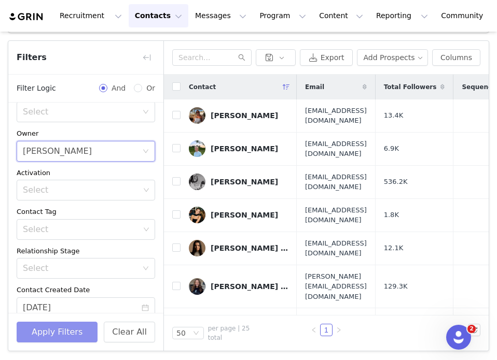
click at [59, 336] on button "Apply Filters" at bounding box center [57, 332] width 81 height 21
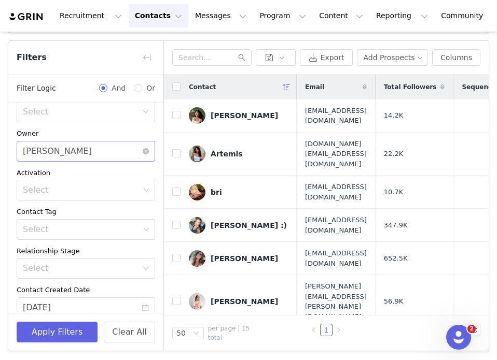
click at [72, 154] on div "Lily Goldberg" at bounding box center [57, 152] width 69 height 20
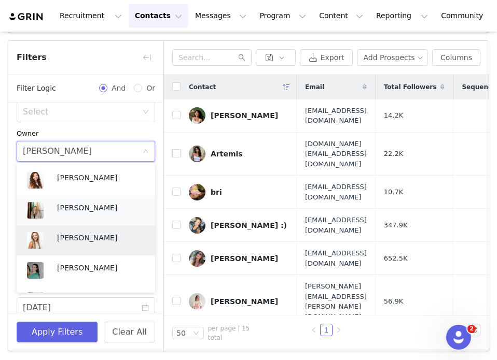
scroll to position [375, 0]
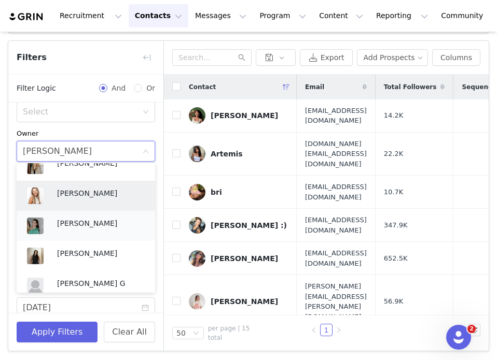
click at [80, 223] on p "Nuala Sullivan" at bounding box center [101, 223] width 88 height 11
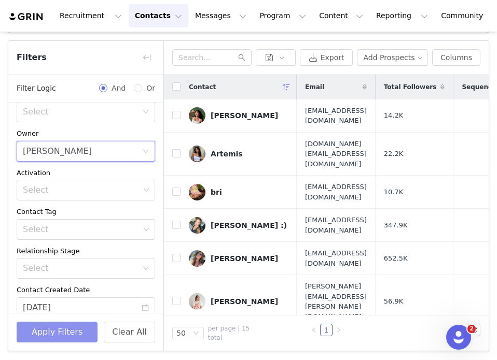
click at [69, 332] on button "Apply Filters" at bounding box center [57, 332] width 81 height 21
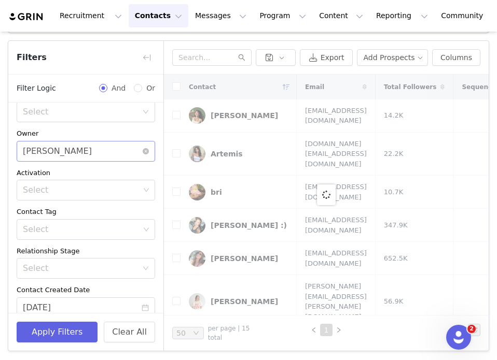
click at [66, 153] on div "Nuala Sullivan" at bounding box center [57, 152] width 69 height 20
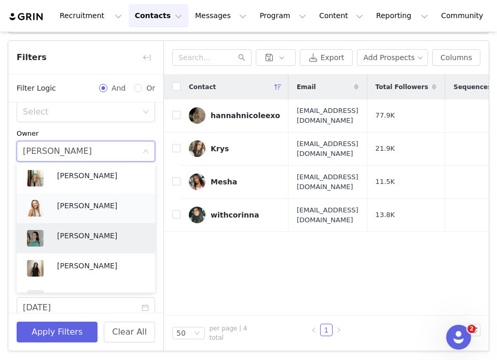
scroll to position [386, 0]
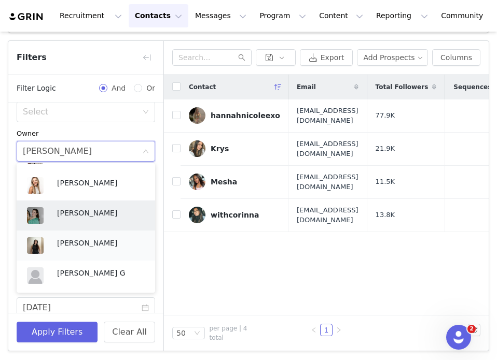
click at [71, 246] on p "Alexandra Mekikian" at bounding box center [101, 243] width 88 height 11
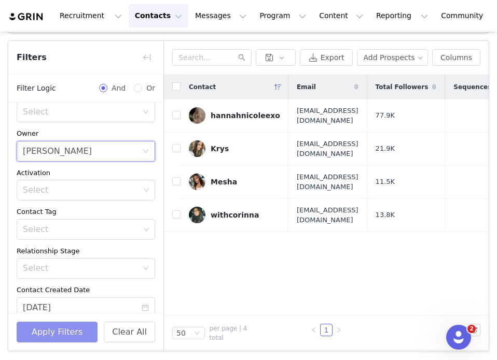
click at [70, 322] on button "Apply Filters" at bounding box center [57, 332] width 81 height 21
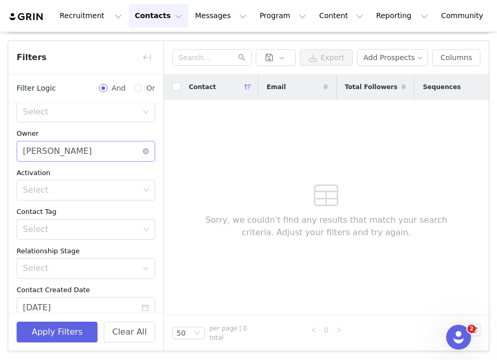
click at [74, 150] on div "Alexandra Mekikian" at bounding box center [57, 152] width 69 height 20
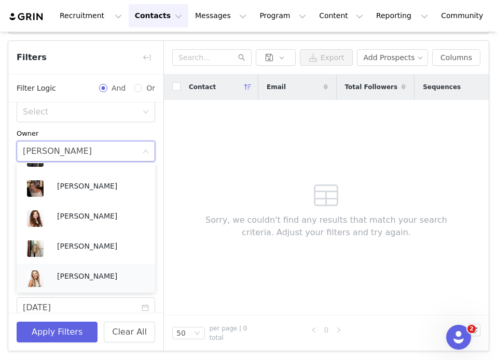
scroll to position [261, 0]
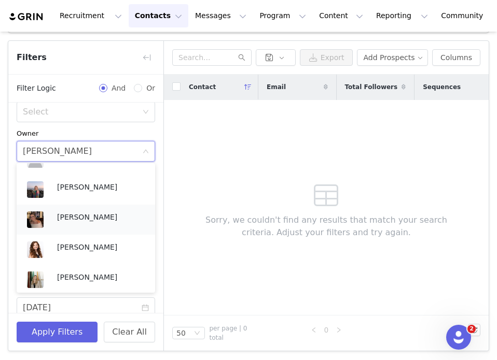
click at [77, 212] on p "[PERSON_NAME]" at bounding box center [101, 217] width 88 height 11
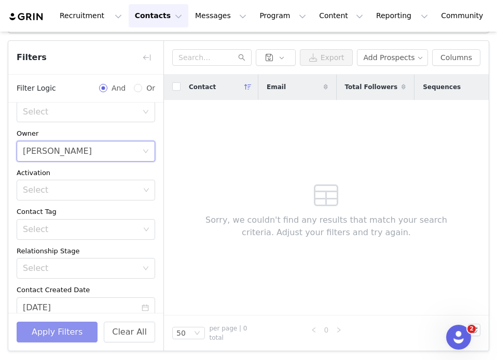
click at [75, 329] on button "Apply Filters" at bounding box center [57, 332] width 81 height 21
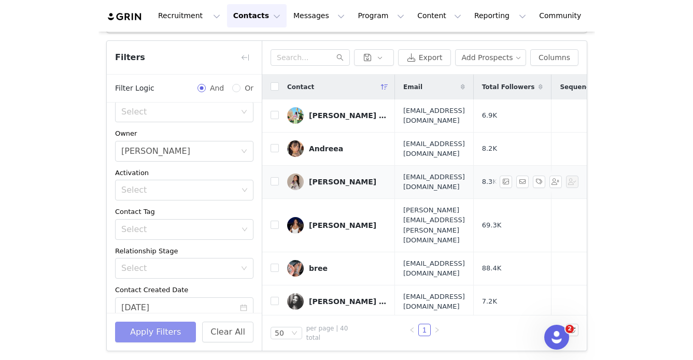
scroll to position [0, 0]
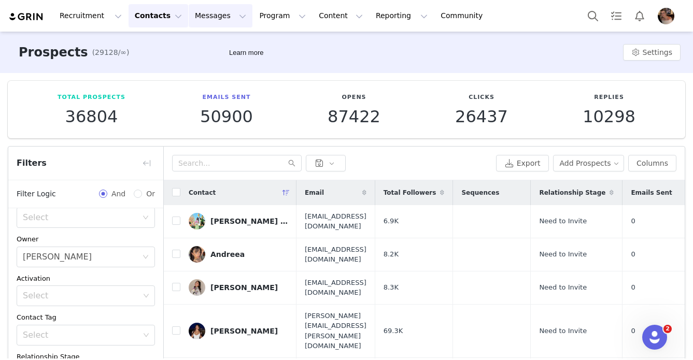
click at [189, 17] on button "Messages Messages" at bounding box center [221, 15] width 64 height 23
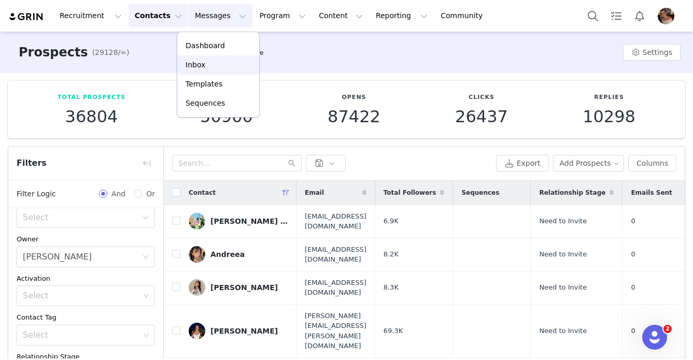
click at [196, 74] on link "Inbox" at bounding box center [218, 64] width 82 height 19
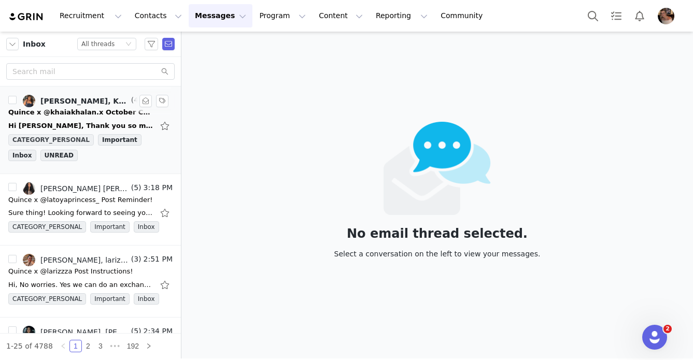
click at [72, 135] on span "CATEGORY_PERSONAL" at bounding box center [51, 139] width 86 height 11
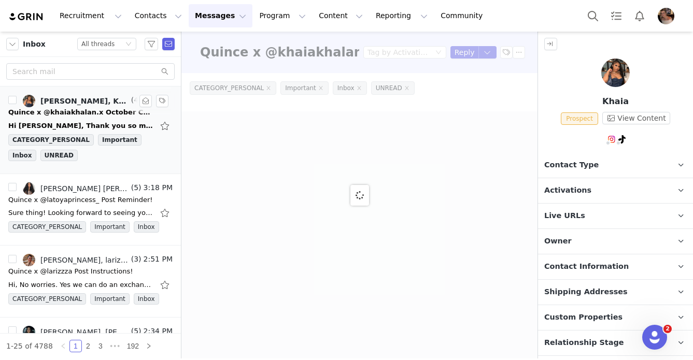
click at [82, 118] on div "Hi [PERSON_NAME], Thank you so much for considering me for this opportunity and…" at bounding box center [90, 126] width 164 height 17
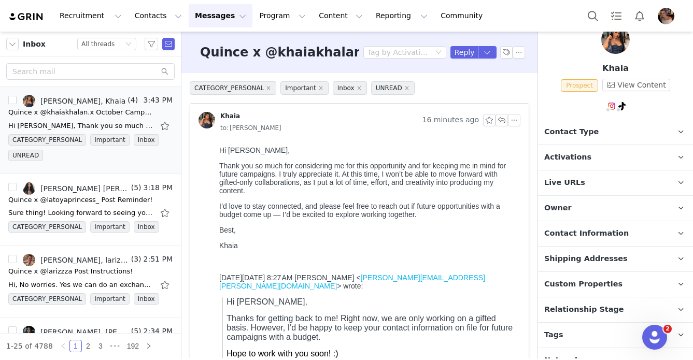
scroll to position [47, 0]
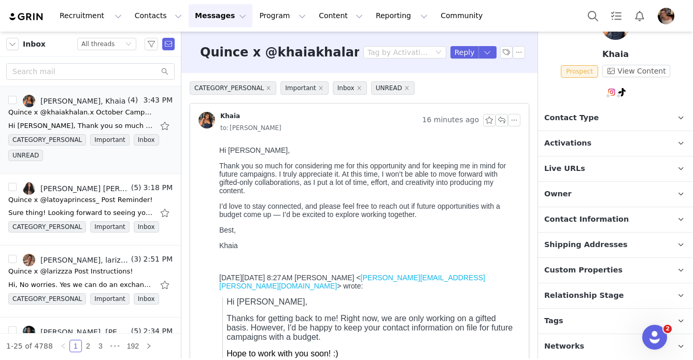
click at [496, 291] on span "Relationship Stage" at bounding box center [585, 295] width 80 height 11
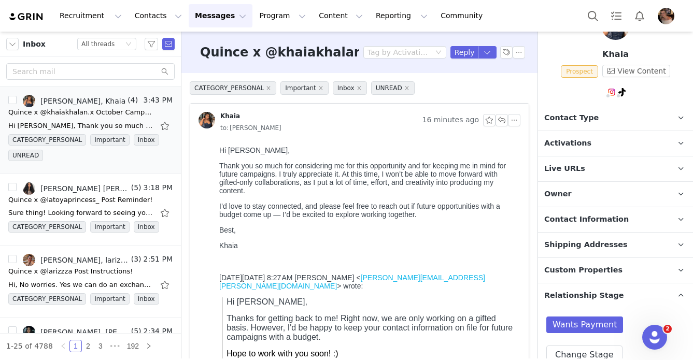
click at [496, 291] on span "Relationship Stage" at bounding box center [585, 295] width 80 height 11
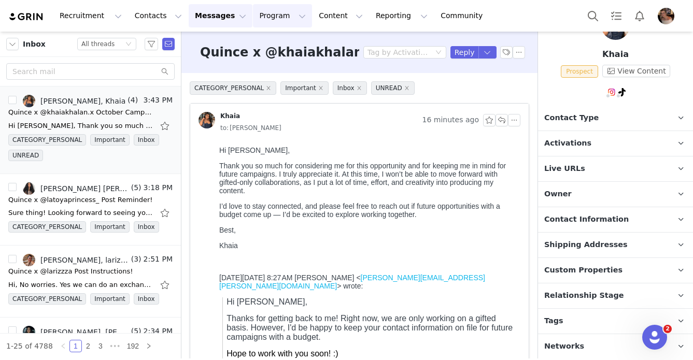
click at [255, 17] on button "Program Program" at bounding box center [282, 15] width 59 height 23
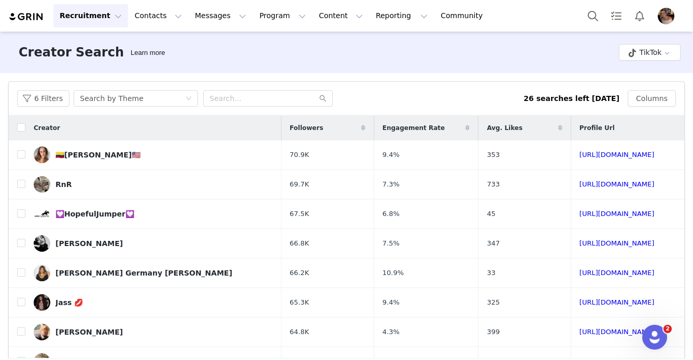
scroll to position [373, 0]
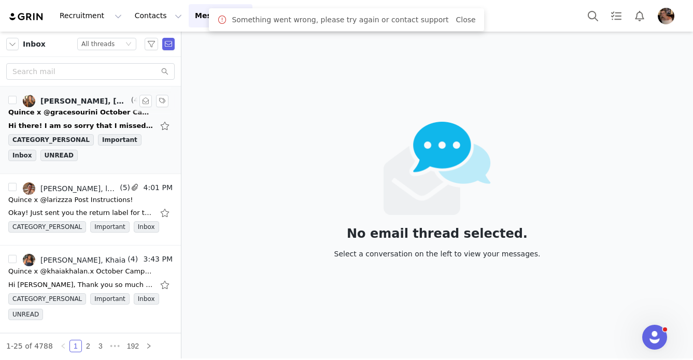
click at [84, 125] on div "Hi there! I am so sorry that I missed this, but I would love to be apart of thi…" at bounding box center [80, 126] width 145 height 10
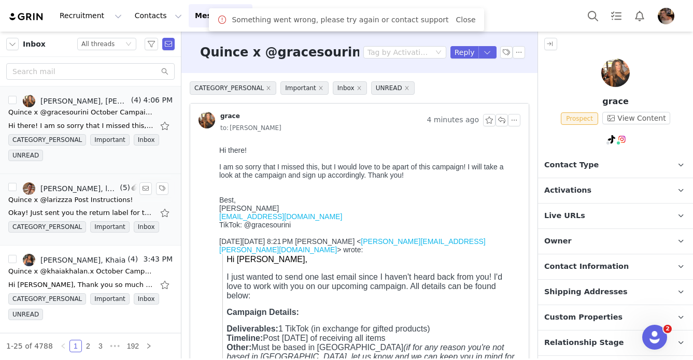
click at [91, 205] on div "Okay! Just sent you the return label for the items. Please send them back soon.…" at bounding box center [90, 213] width 164 height 17
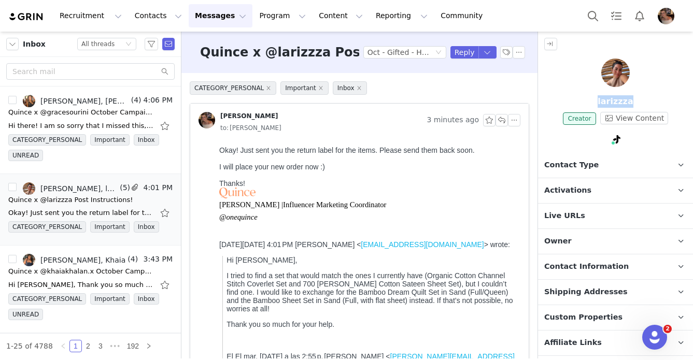
drag, startPoint x: 638, startPoint y: 104, endPoint x: 594, endPoint y: 104, distance: 43.6
click at [594, 104] on p "larizzza" at bounding box center [615, 101] width 155 height 12
copy p "larizzza"
click at [591, 186] on p "Activations" at bounding box center [603, 190] width 130 height 25
